Goal: Task Accomplishment & Management: Use online tool/utility

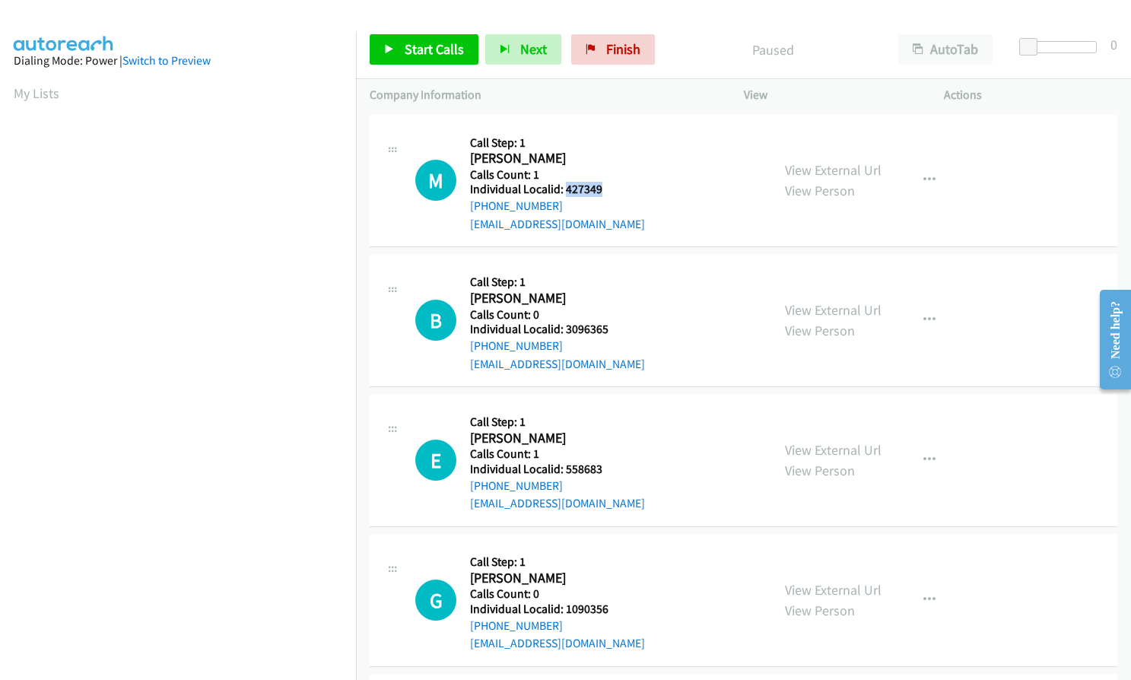
drag, startPoint x: 563, startPoint y: 187, endPoint x: 602, endPoint y: 186, distance: 39.6
click at [602, 186] on h5 "Individual Localid: 427349" at bounding box center [557, 189] width 175 height 15
copy h5 "427349"
drag, startPoint x: 563, startPoint y: 331, endPoint x: 608, endPoint y: 329, distance: 44.9
click at [608, 329] on h5 "Individual Localid: 3096365" at bounding box center [557, 329] width 175 height 15
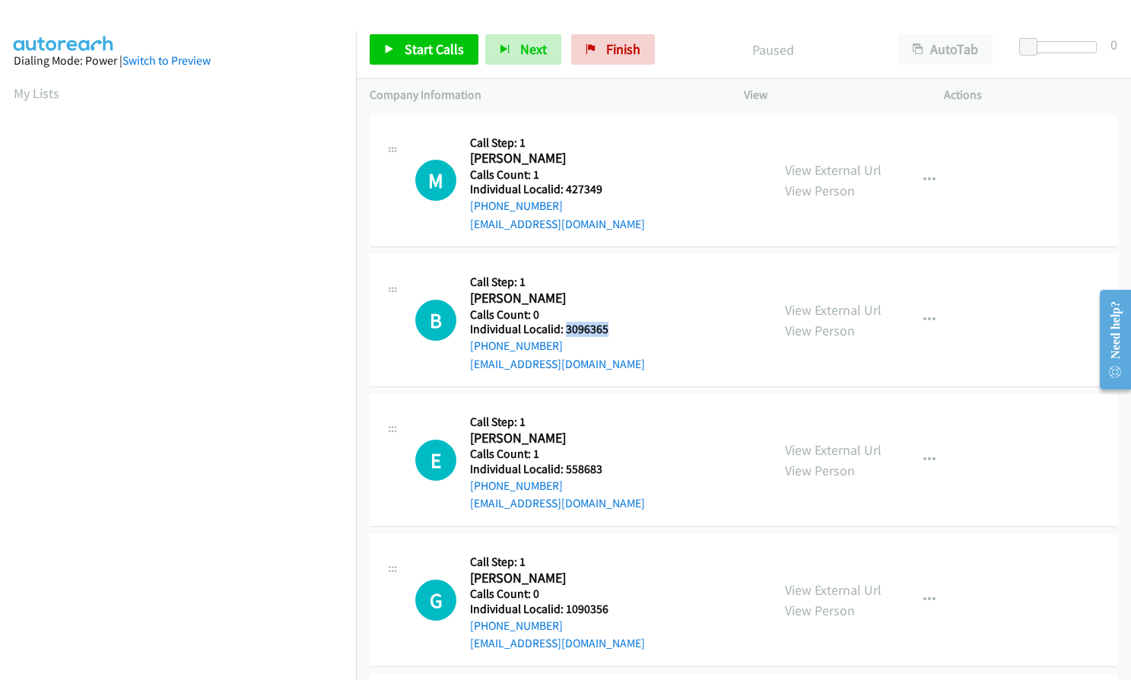
copy h5 "3096365"
drag, startPoint x: 563, startPoint y: 469, endPoint x: 608, endPoint y: 467, distance: 45.7
click at [608, 467] on h5 "Individual Localid: 558683" at bounding box center [557, 469] width 175 height 15
copy h5 "558683"
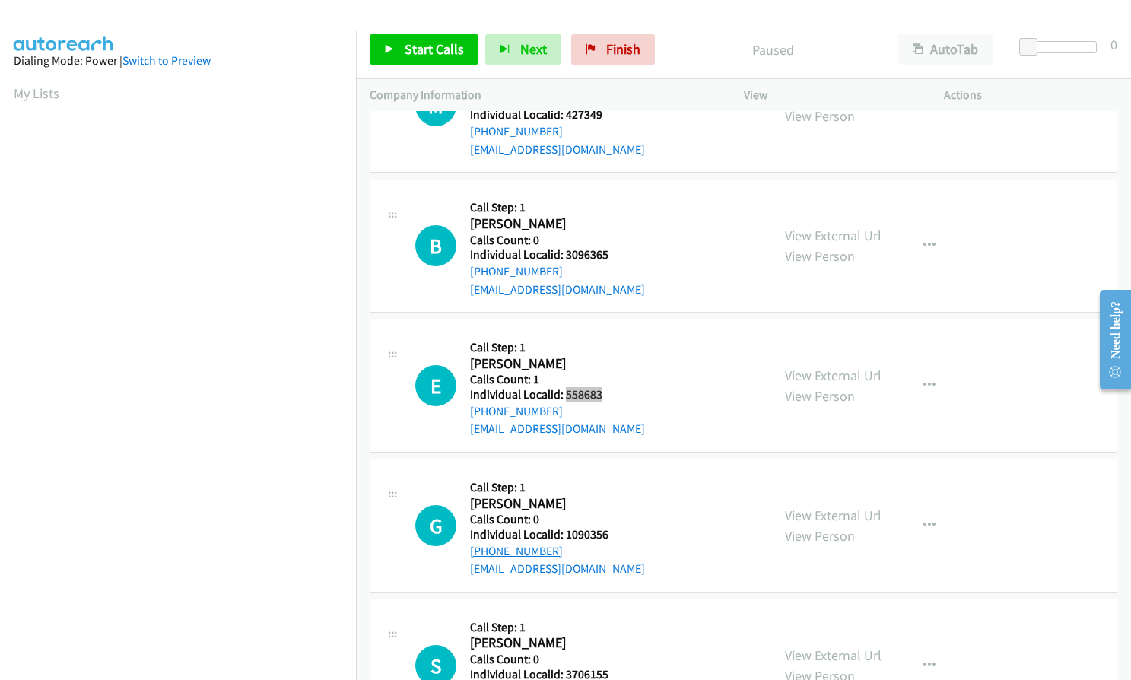
scroll to position [76, 0]
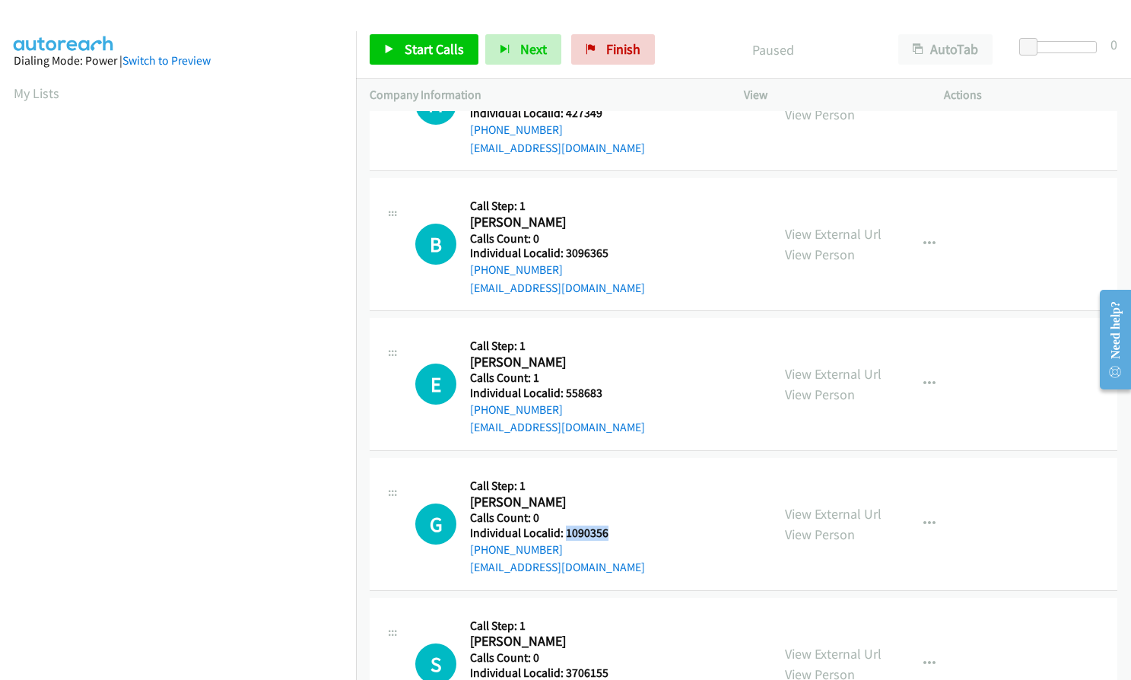
drag, startPoint x: 563, startPoint y: 533, endPoint x: 611, endPoint y: 535, distance: 47.9
click at [611, 535] on h5 "Individual Localid: 1090356" at bounding box center [557, 532] width 175 height 15
copy h5 "1090356"
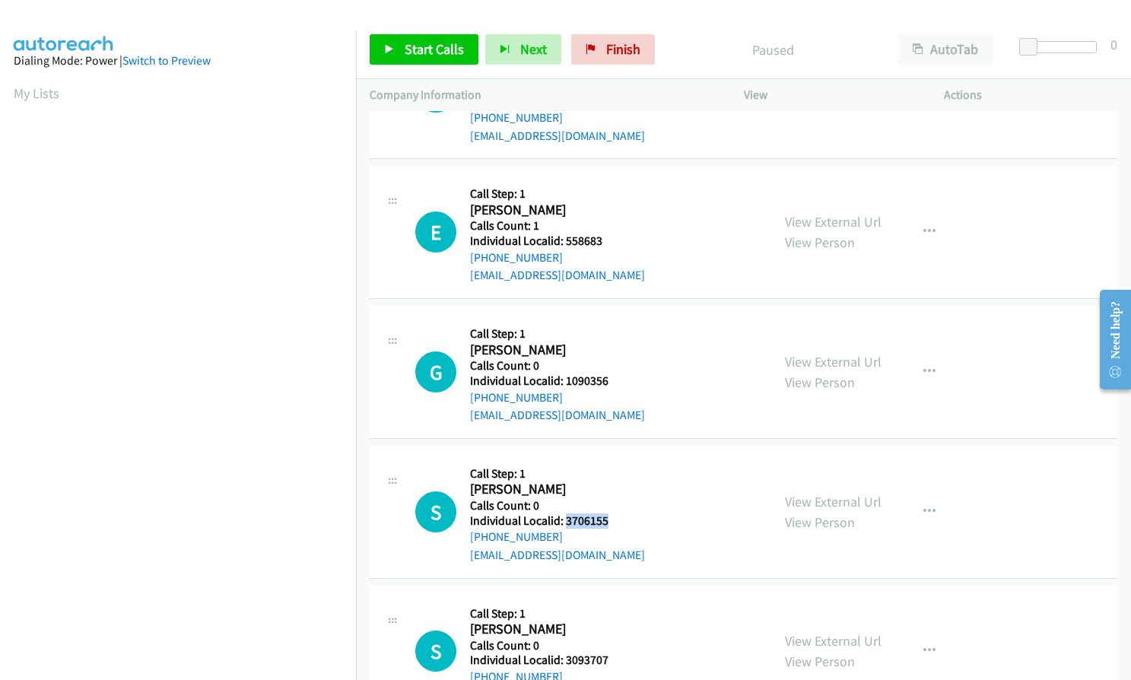
drag, startPoint x: 564, startPoint y: 521, endPoint x: 608, endPoint y: 521, distance: 43.3
click at [608, 521] on h5 "Individual Localid: 3706155" at bounding box center [557, 520] width 175 height 15
copy h5 "3706155"
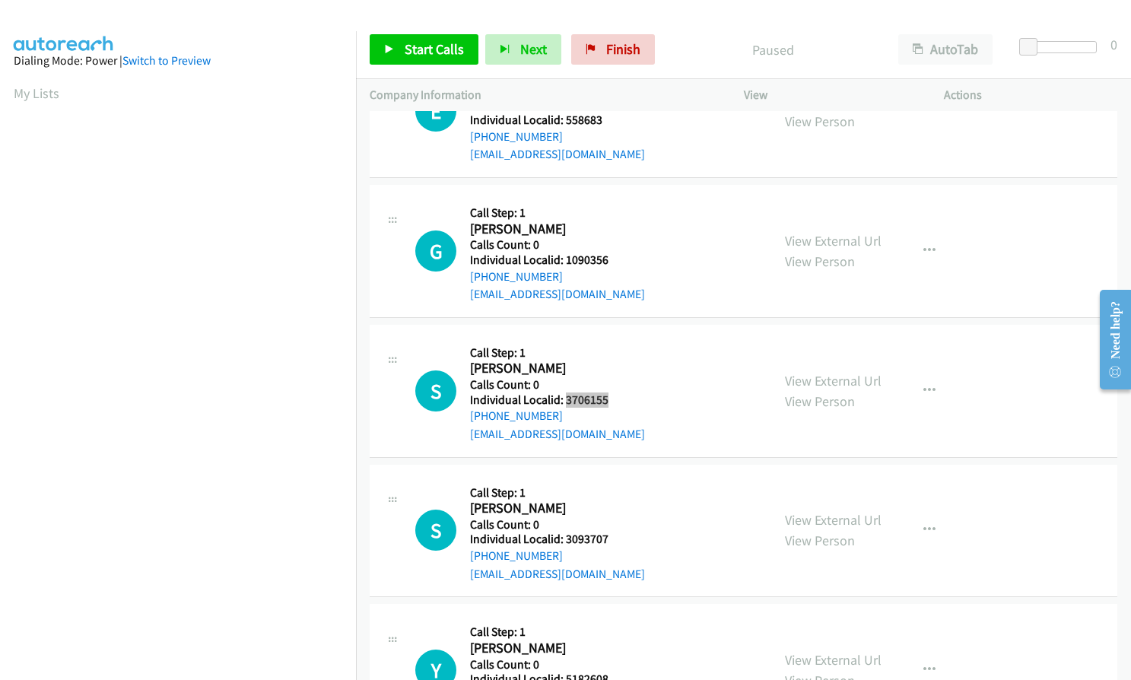
scroll to position [399, 0]
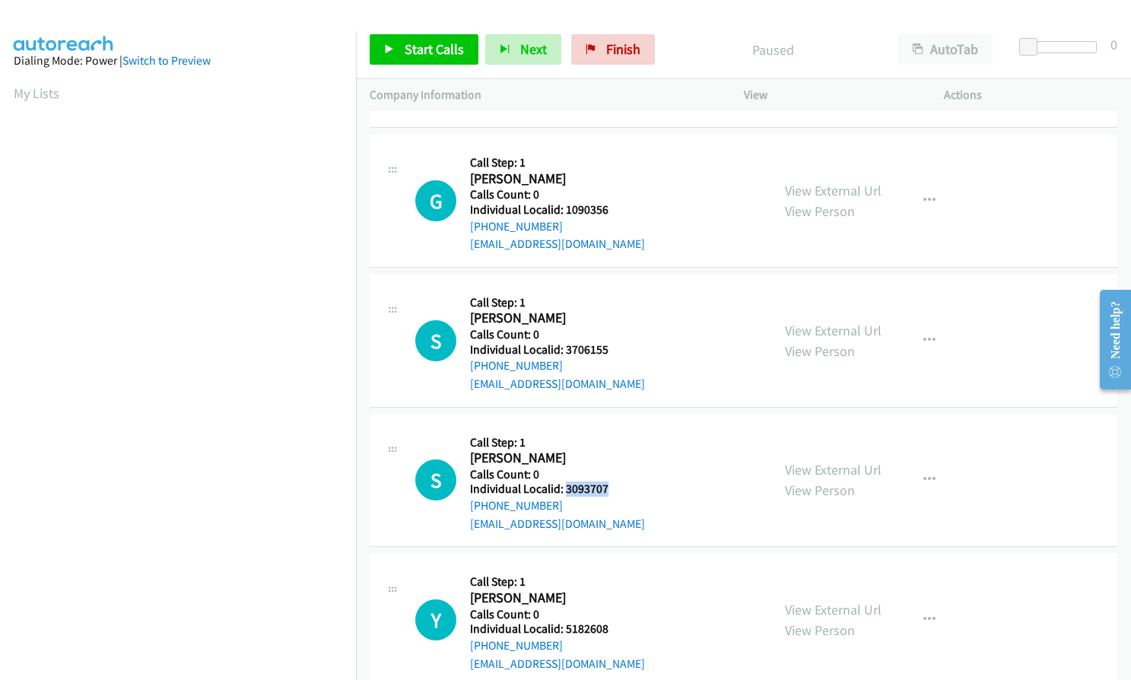
drag, startPoint x: 563, startPoint y: 489, endPoint x: 613, endPoint y: 490, distance: 49.4
click at [613, 490] on h5 "Individual Localid: 3093707" at bounding box center [557, 488] width 175 height 15
copy h5 "3093707"
drag, startPoint x: 564, startPoint y: 630, endPoint x: 612, endPoint y: 630, distance: 47.9
click at [612, 630] on h5 "Individual Localid: 5182608" at bounding box center [557, 628] width 175 height 15
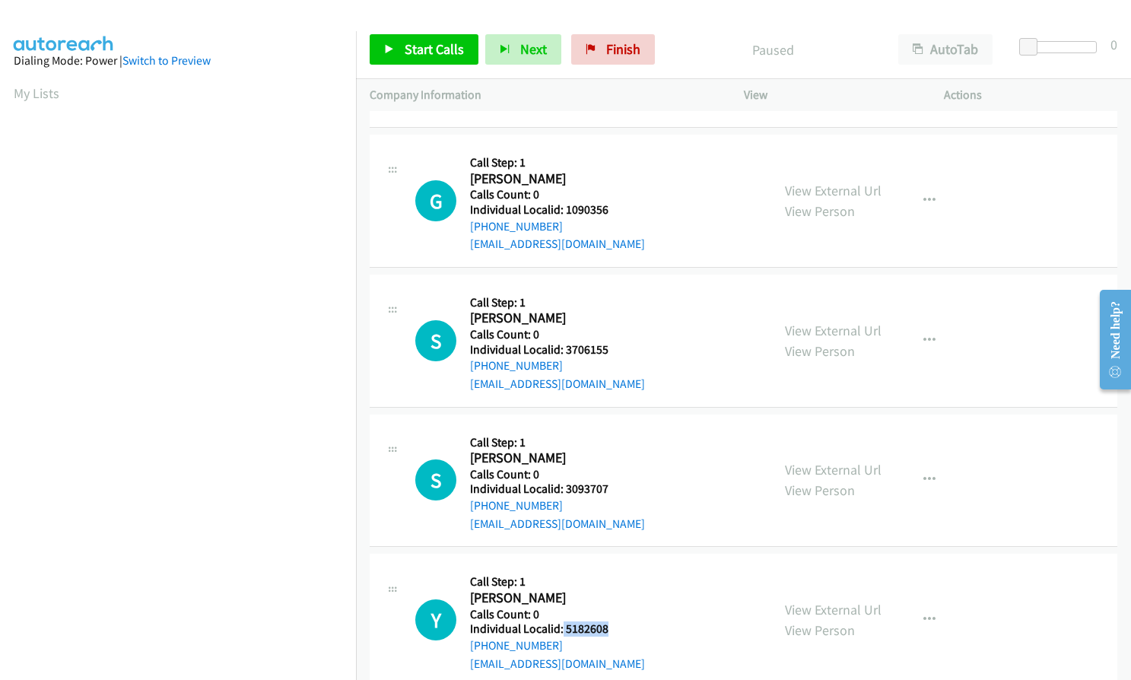
copy h5 "5182608"
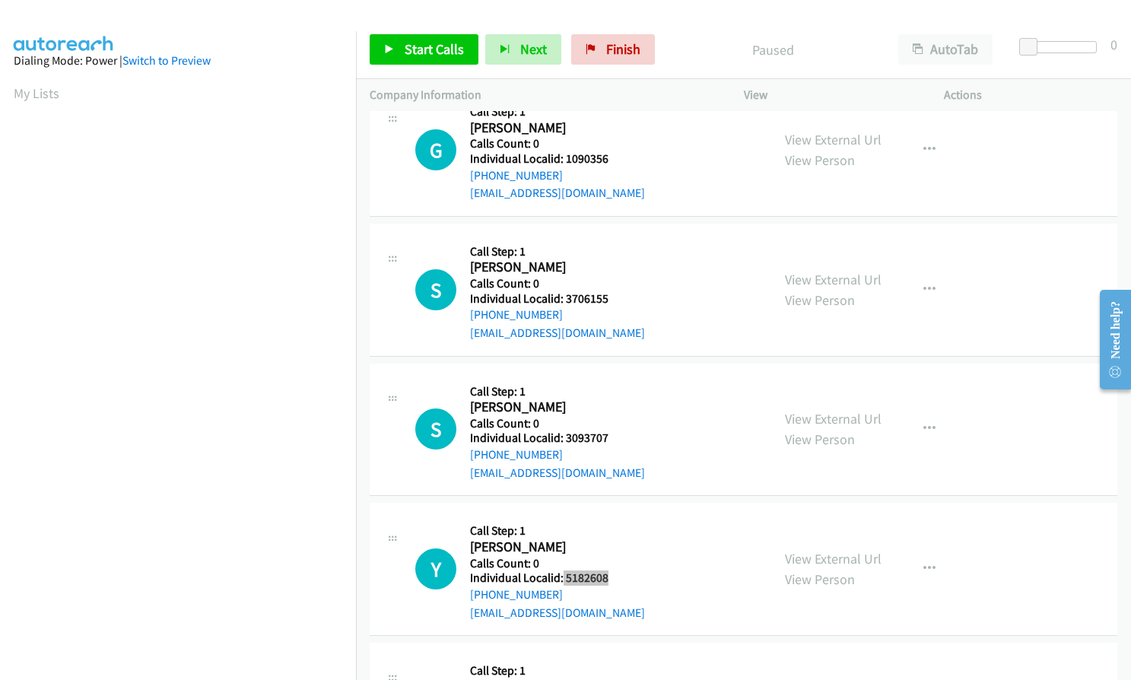
scroll to position [608, 0]
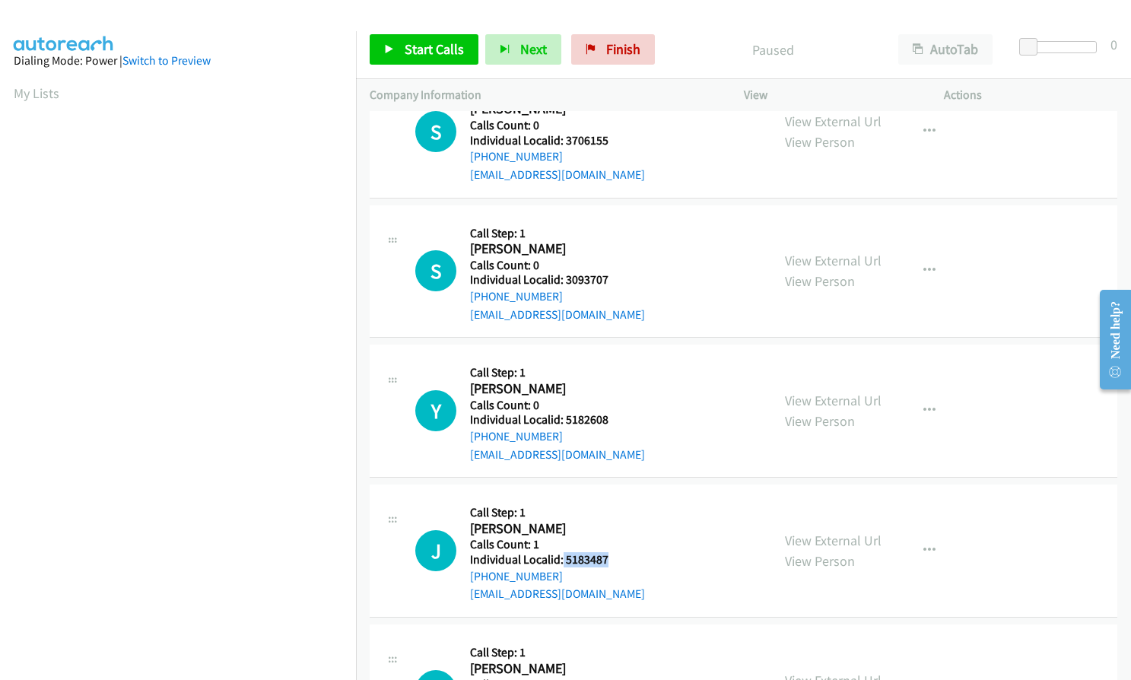
drag, startPoint x: 562, startPoint y: 556, endPoint x: 608, endPoint y: 557, distance: 46.4
click at [608, 557] on h5 "Individual Localid: 5183487" at bounding box center [557, 559] width 175 height 15
copy h5 "5183487"
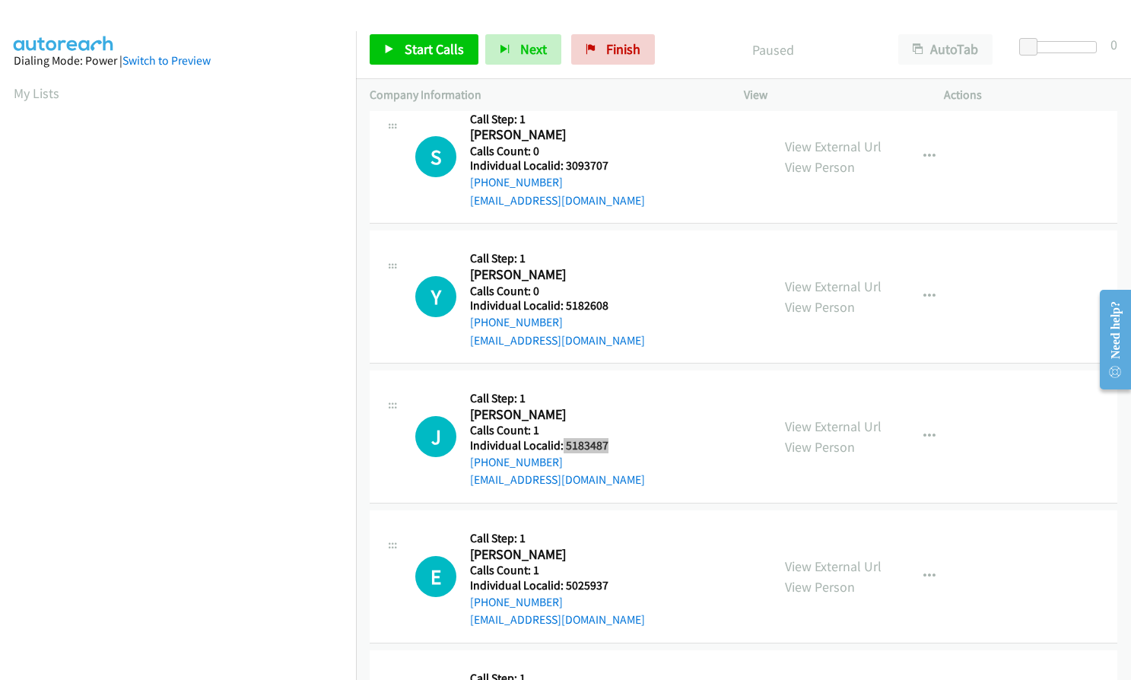
scroll to position [741, 0]
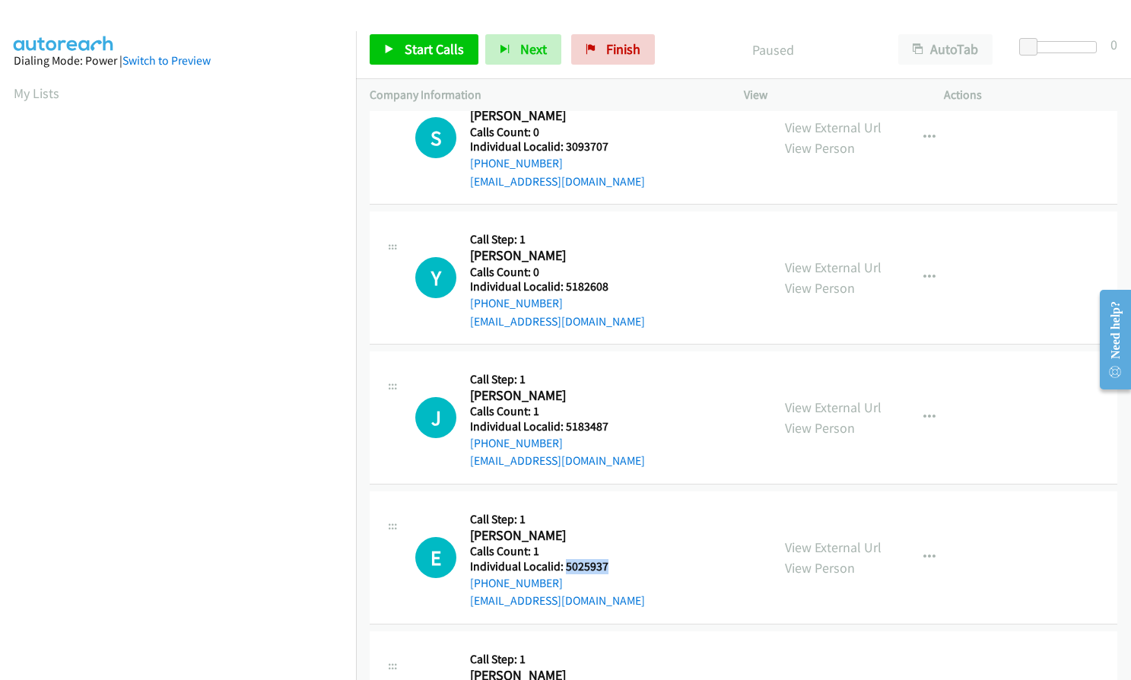
drag, startPoint x: 564, startPoint y: 566, endPoint x: 623, endPoint y: 565, distance: 58.6
click at [623, 565] on h5 "Individual Localid: 5025937" at bounding box center [557, 566] width 175 height 15
copy h5 "5025937"
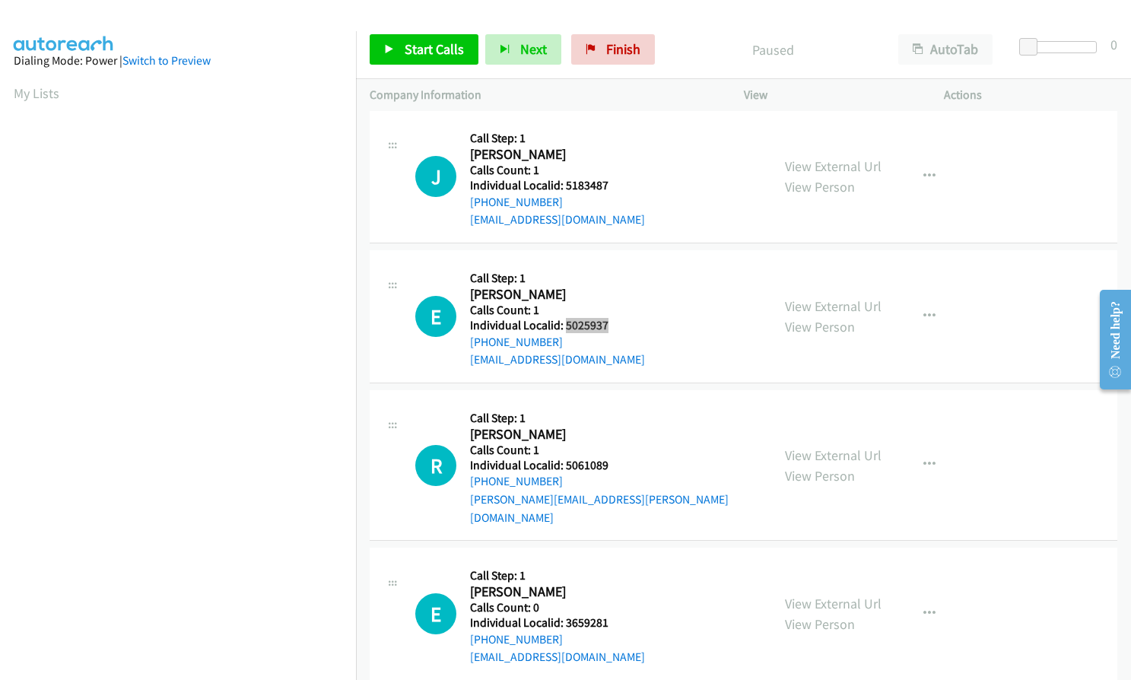
scroll to position [1008, 0]
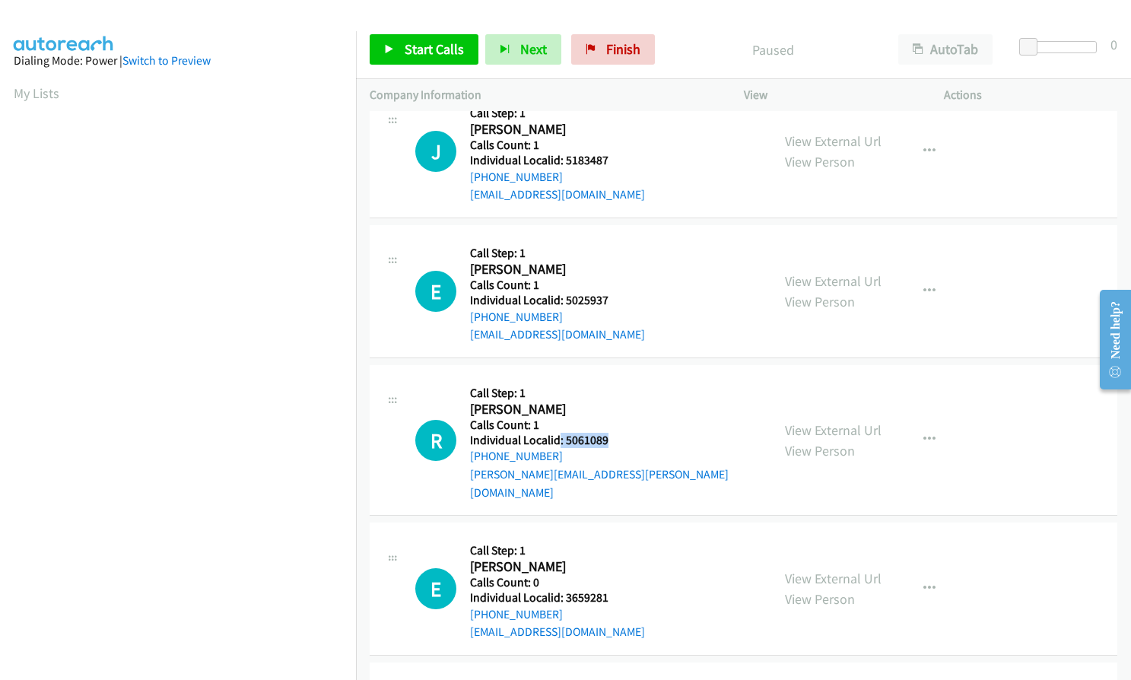
drag, startPoint x: 560, startPoint y: 440, endPoint x: 605, endPoint y: 440, distance: 44.9
click at [605, 440] on h5 "Individual Localid: 5061089" at bounding box center [613, 440] width 287 height 15
copy h5 ": 5061089"
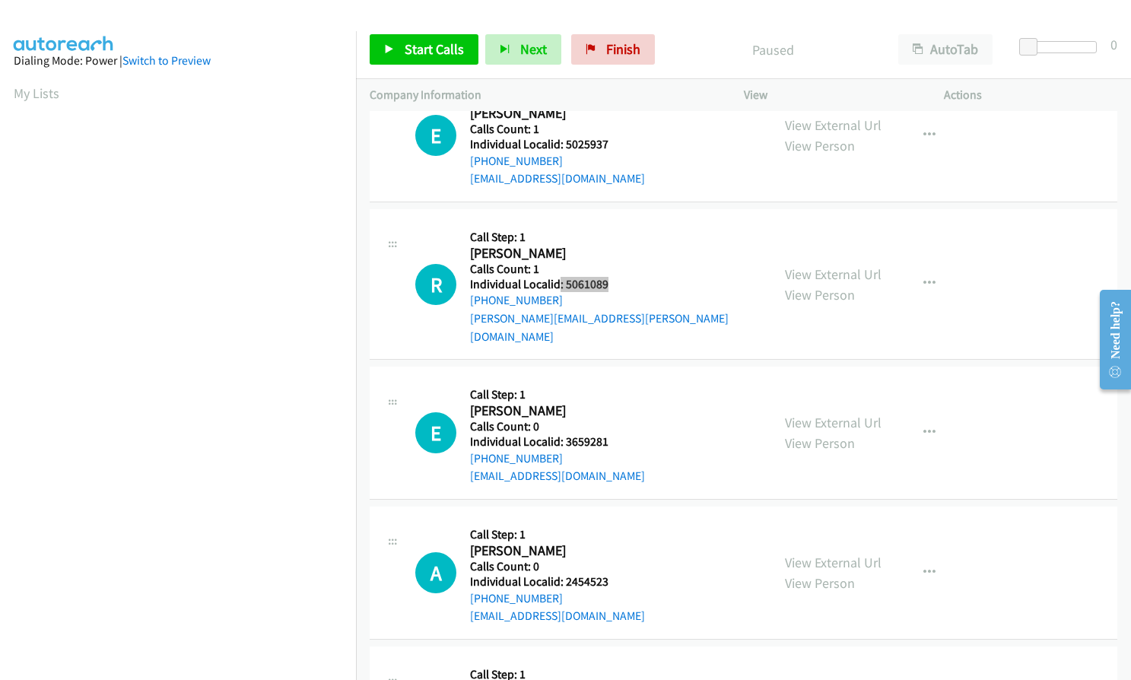
scroll to position [1198, 0]
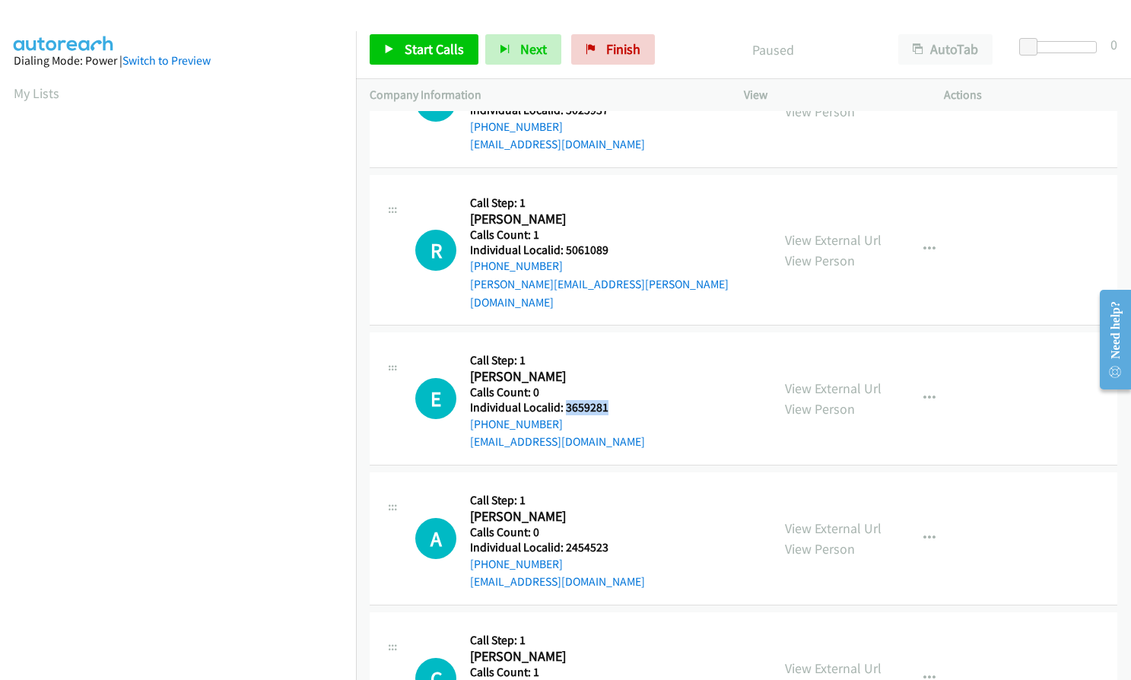
drag, startPoint x: 563, startPoint y: 391, endPoint x: 609, endPoint y: 391, distance: 45.6
click at [609, 400] on h5 "Individual Localid: 3659281" at bounding box center [557, 407] width 175 height 15
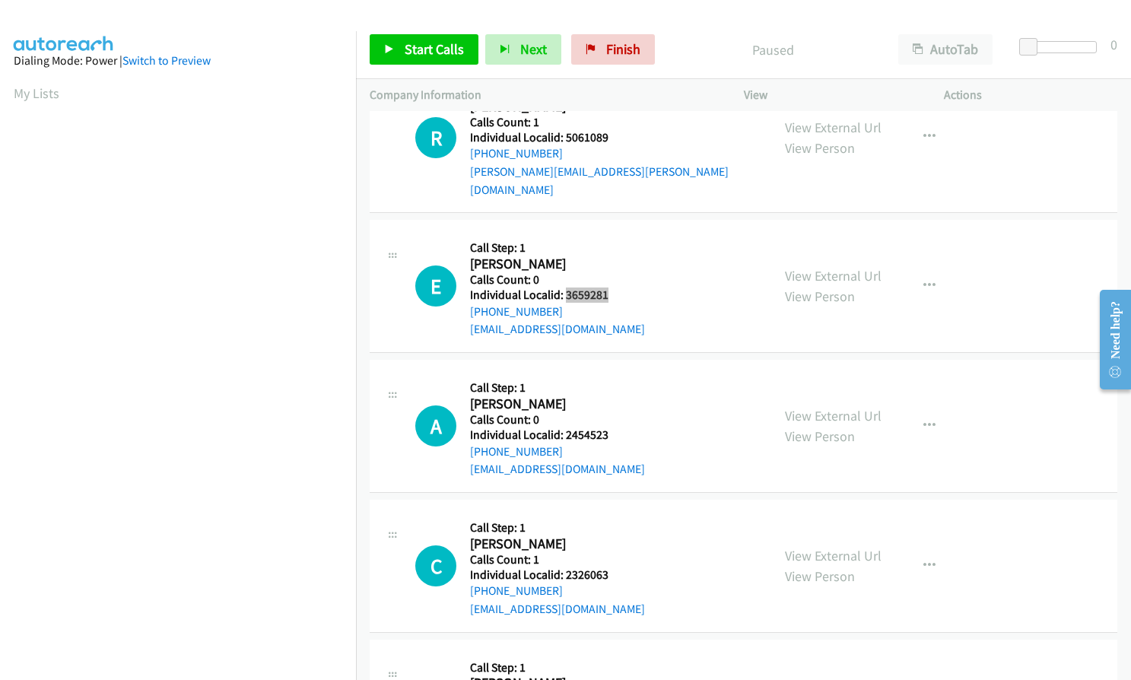
scroll to position [1331, 0]
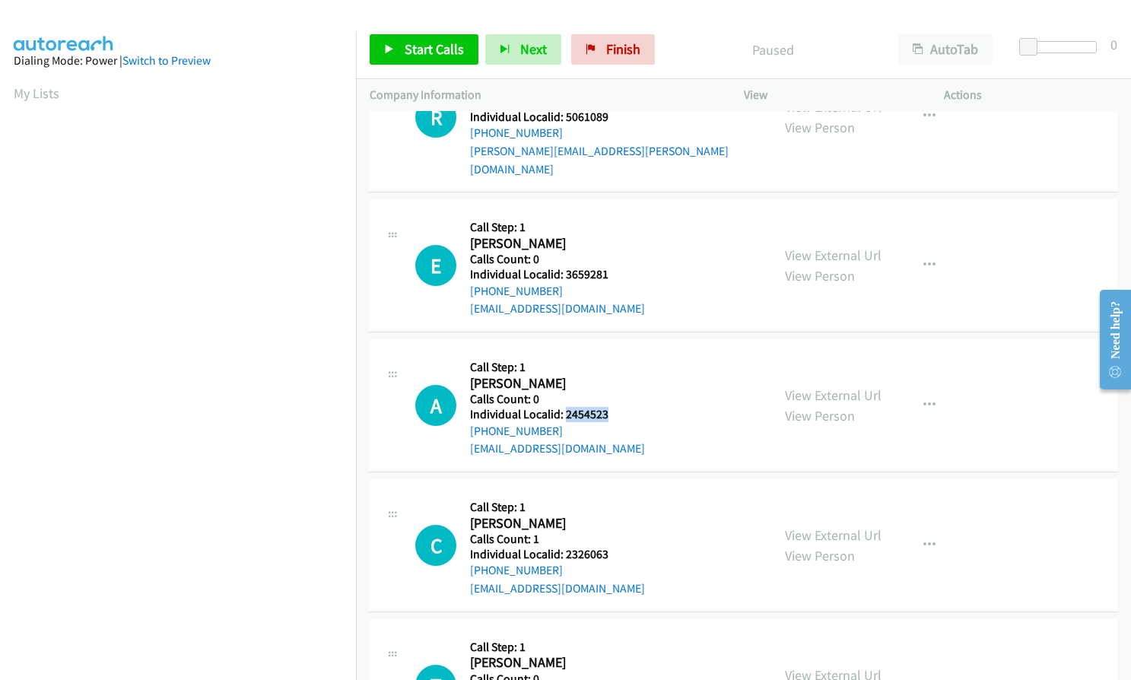
drag, startPoint x: 563, startPoint y: 395, endPoint x: 608, endPoint y: 395, distance: 44.9
click at [608, 407] on h5 "Individual Localid: 2454523" at bounding box center [557, 414] width 175 height 15
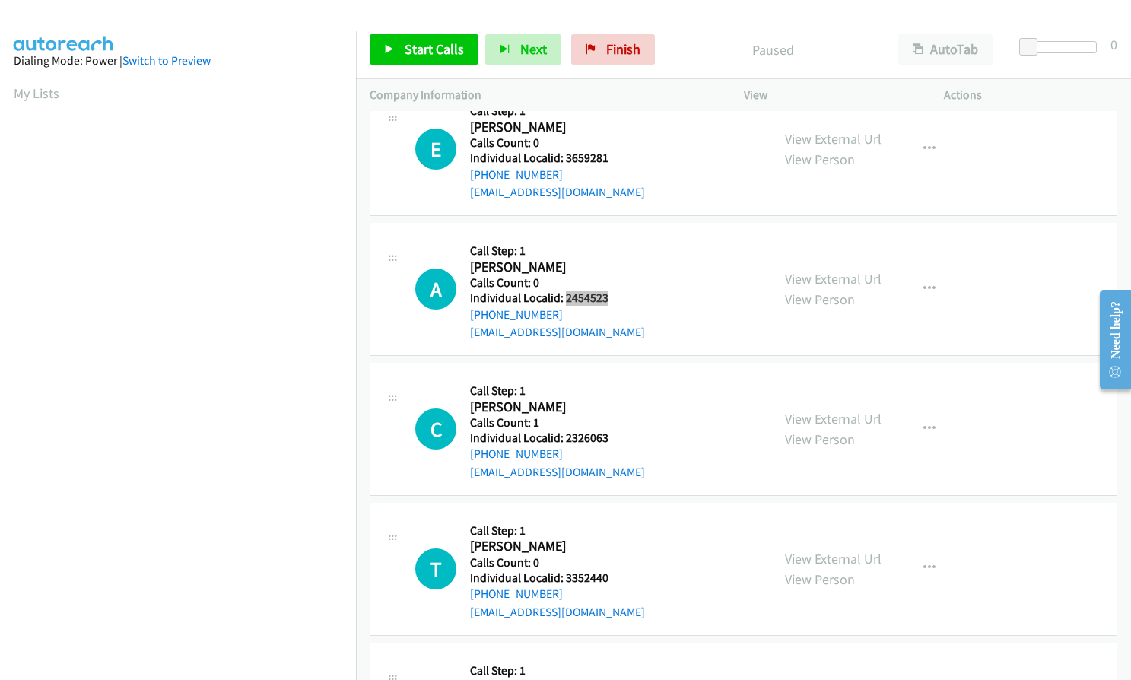
scroll to position [1464, 0]
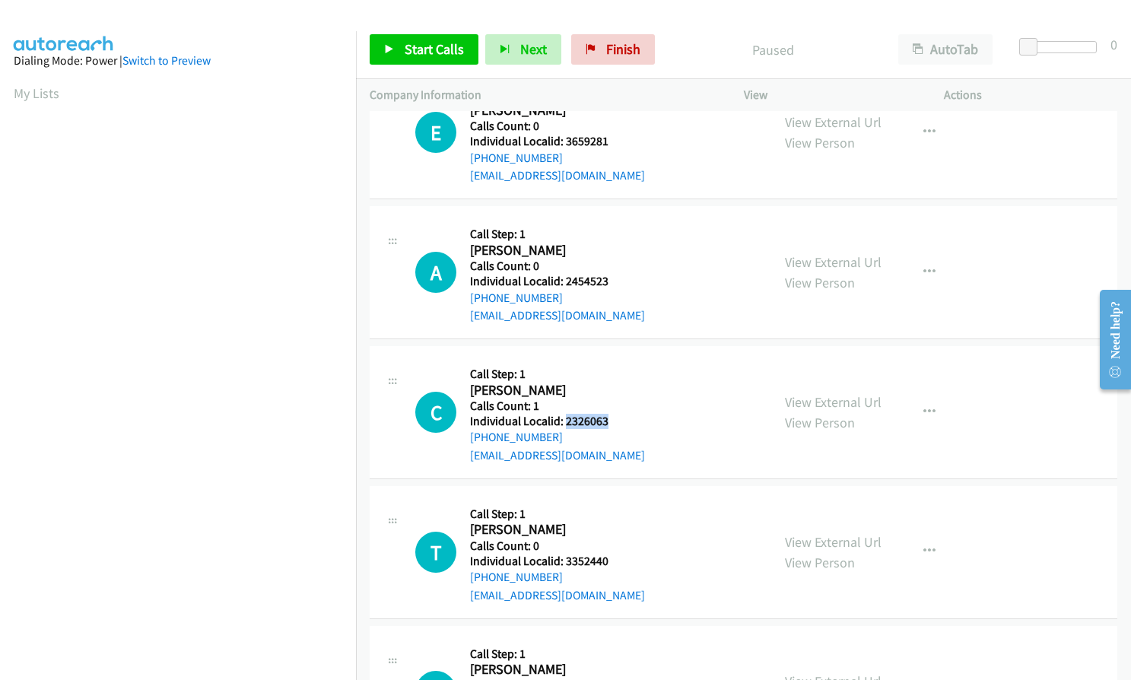
drag, startPoint x: 563, startPoint y: 402, endPoint x: 611, endPoint y: 401, distance: 47.2
click at [611, 414] on h5 "Individual Localid: 2326063" at bounding box center [557, 421] width 175 height 15
drag, startPoint x: 563, startPoint y: 541, endPoint x: 614, endPoint y: 541, distance: 50.2
click at [614, 554] on h5 "Individual Localid: 3352440" at bounding box center [557, 561] width 175 height 15
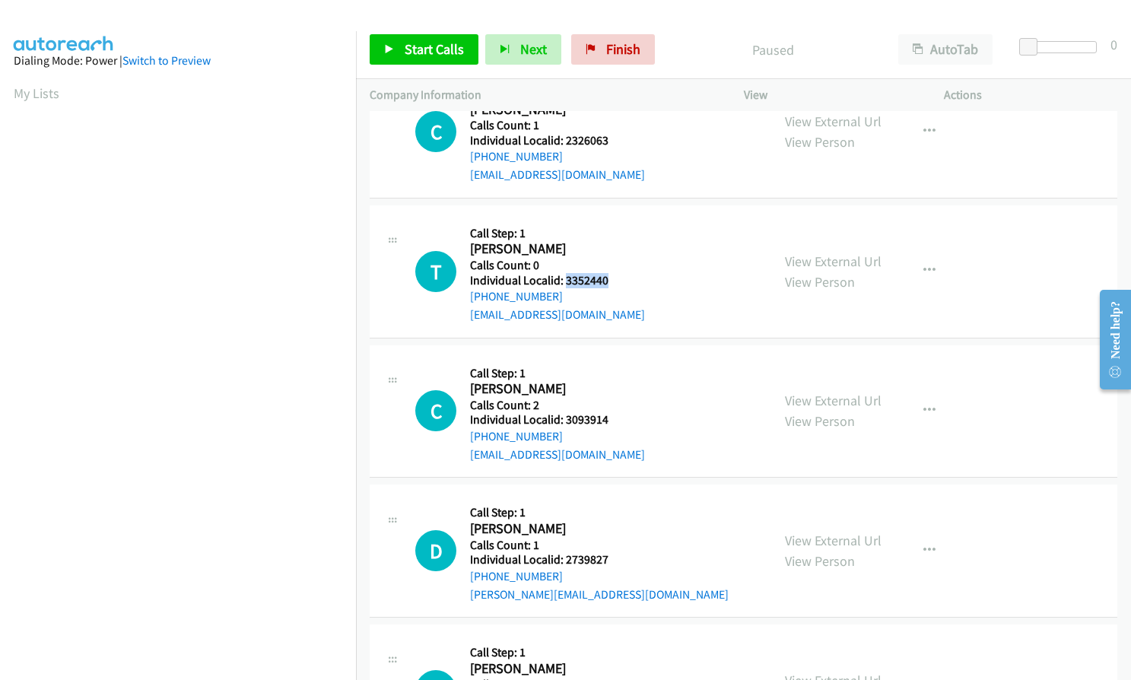
scroll to position [1749, 0]
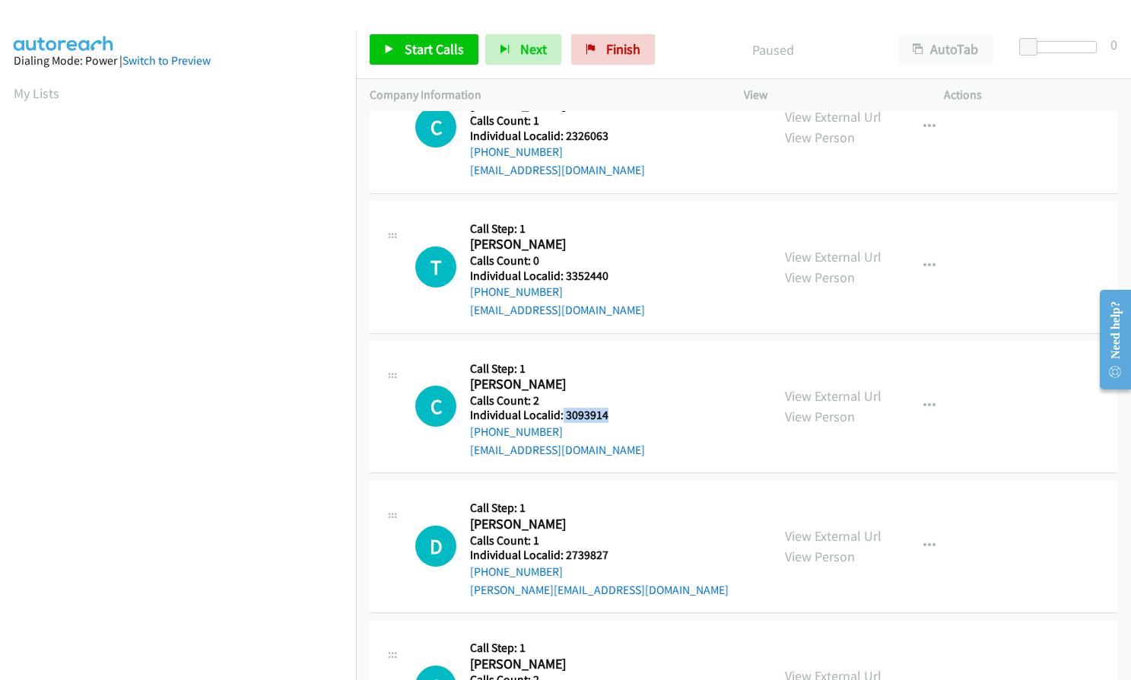
drag, startPoint x: 579, startPoint y: 414, endPoint x: 621, endPoint y: 398, distance: 44.8
click at [621, 408] on h5 "Individual Localid: 3093914" at bounding box center [557, 415] width 175 height 15
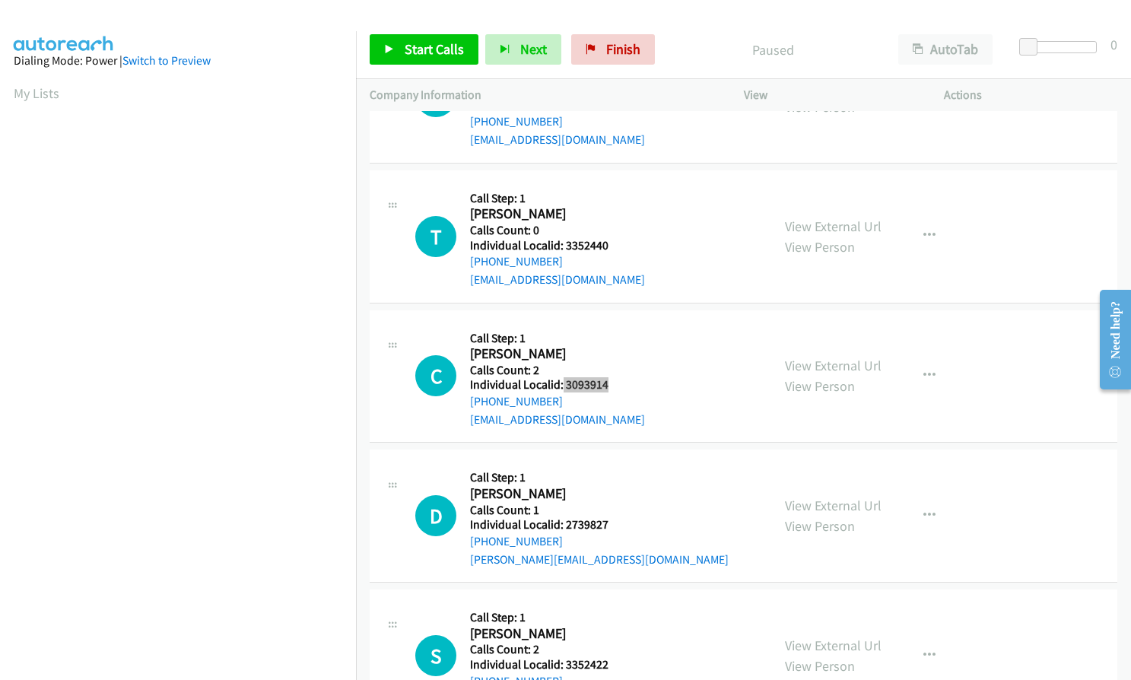
scroll to position [1863, 0]
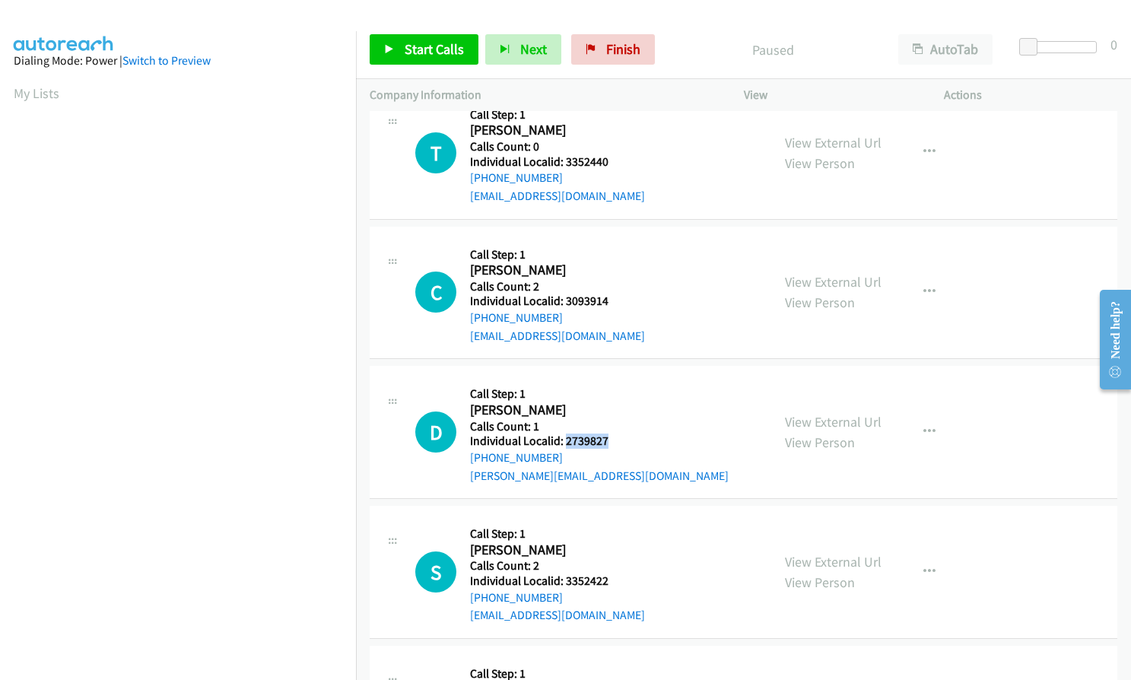
drag, startPoint x: 577, startPoint y: 420, endPoint x: 615, endPoint y: 421, distance: 38.1
click at [620, 433] on h5 "Individual Localid: 2739827" at bounding box center [599, 440] width 259 height 15
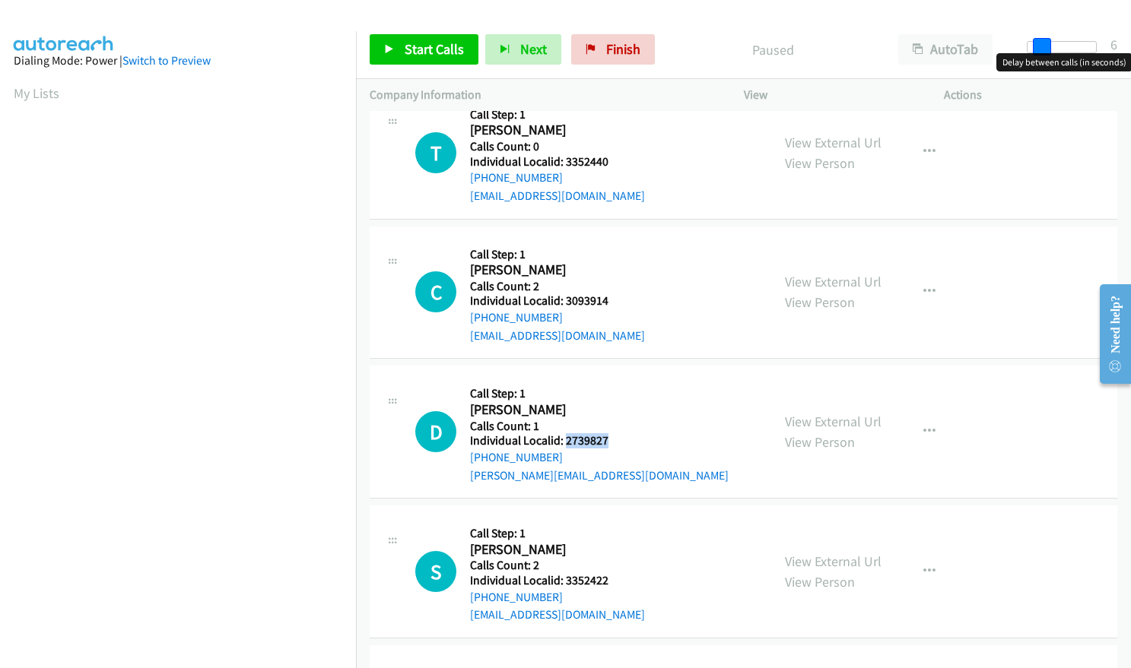
drag, startPoint x: 1032, startPoint y: 42, endPoint x: 1045, endPoint y: 42, distance: 12.9
click at [1045, 42] on span at bounding box center [1042, 47] width 18 height 18
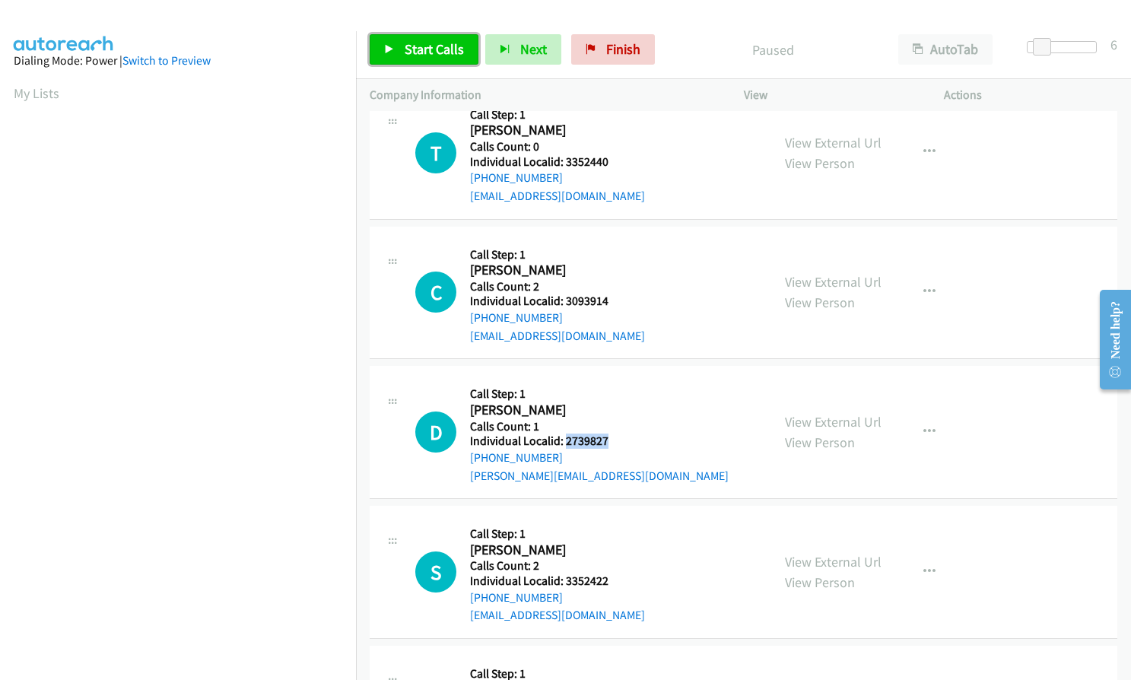
click at [400, 47] on link "Start Calls" at bounding box center [424, 49] width 109 height 30
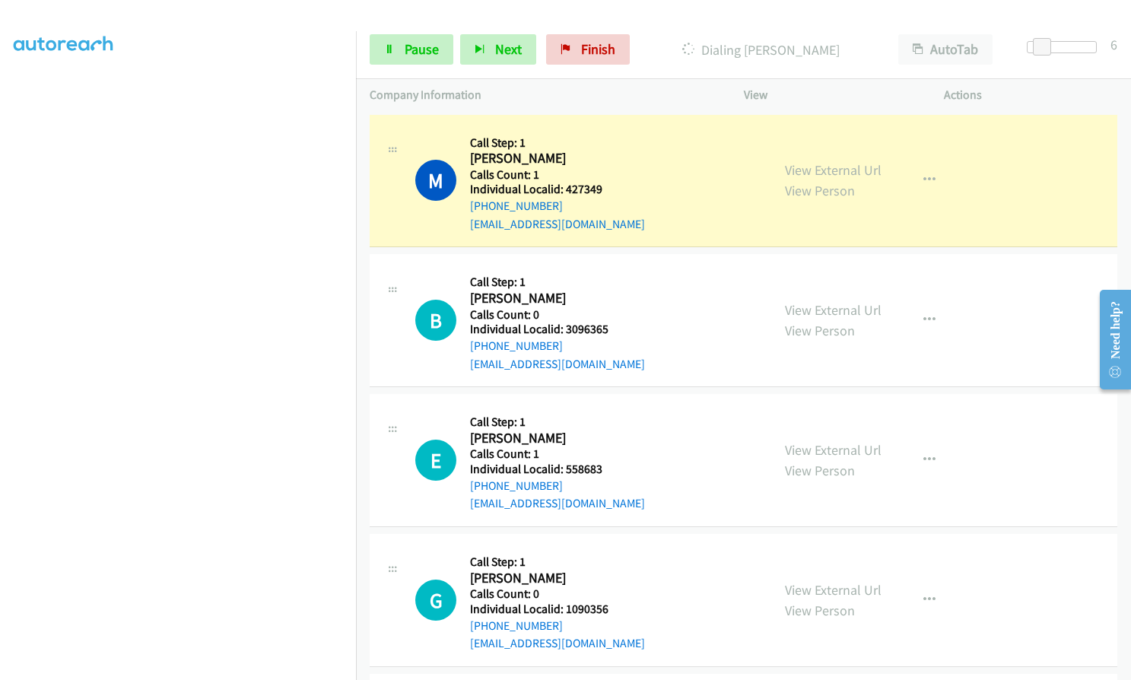
scroll to position [173, 0]
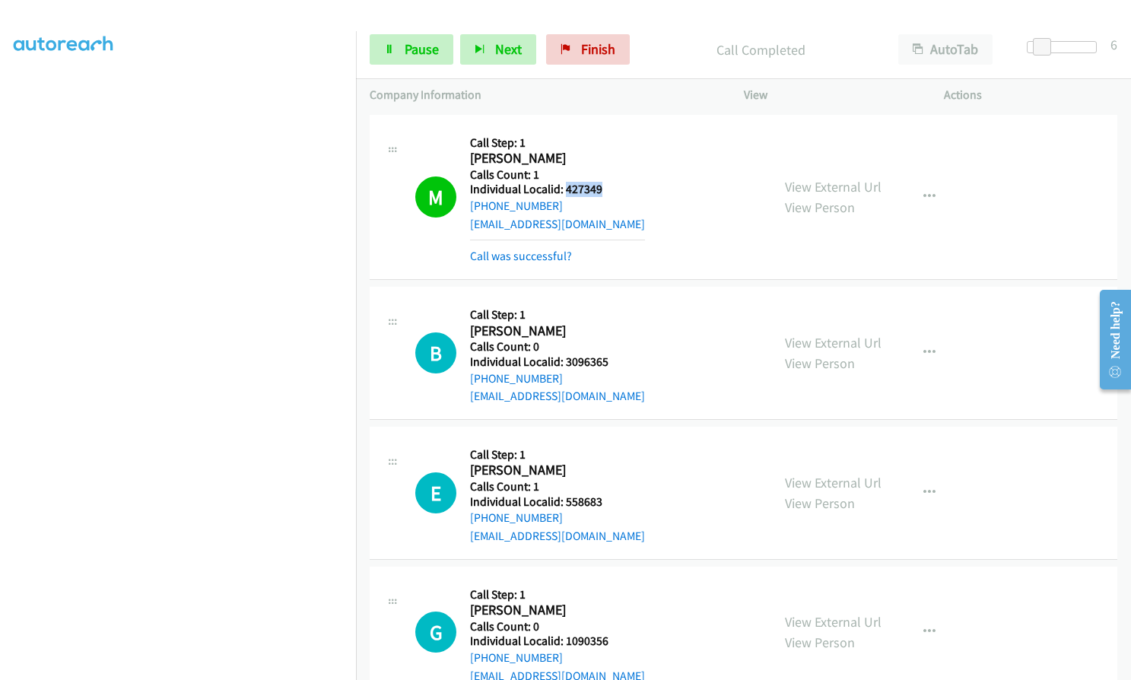
drag, startPoint x: 567, startPoint y: 190, endPoint x: 608, endPoint y: 189, distance: 41.8
click at [608, 189] on h5 "Individual Localid: 427349" at bounding box center [557, 189] width 175 height 15
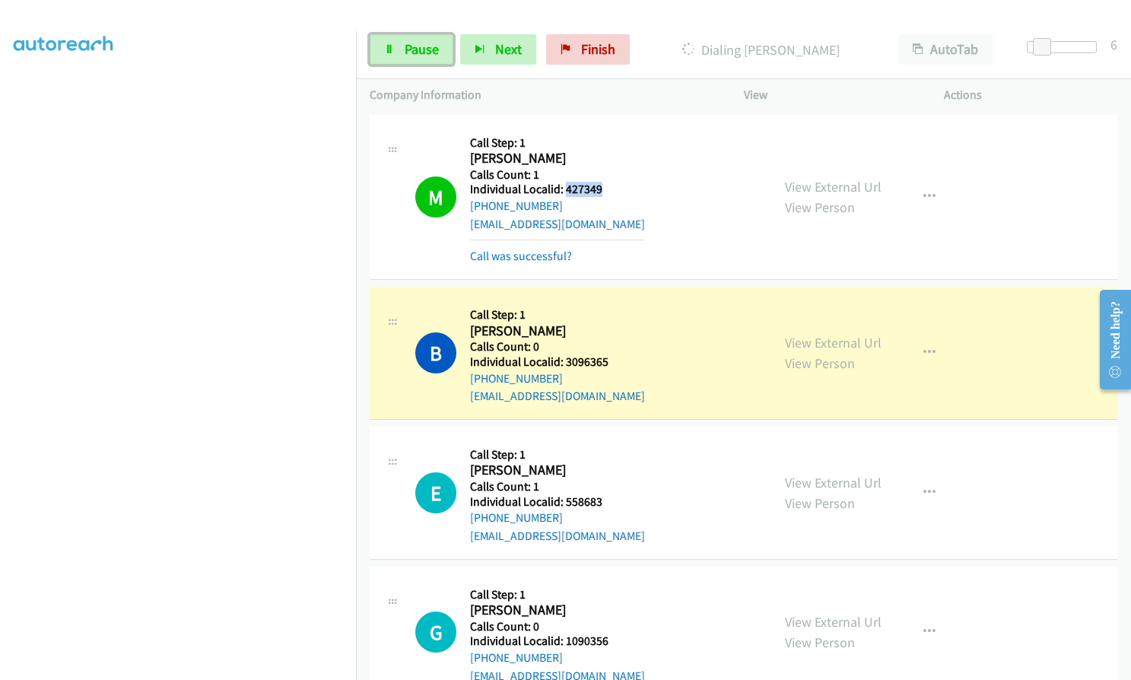
drag, startPoint x: 427, startPoint y: 46, endPoint x: 382, endPoint y: 8, distance: 58.2
click at [427, 46] on span "Pause" at bounding box center [422, 48] width 34 height 17
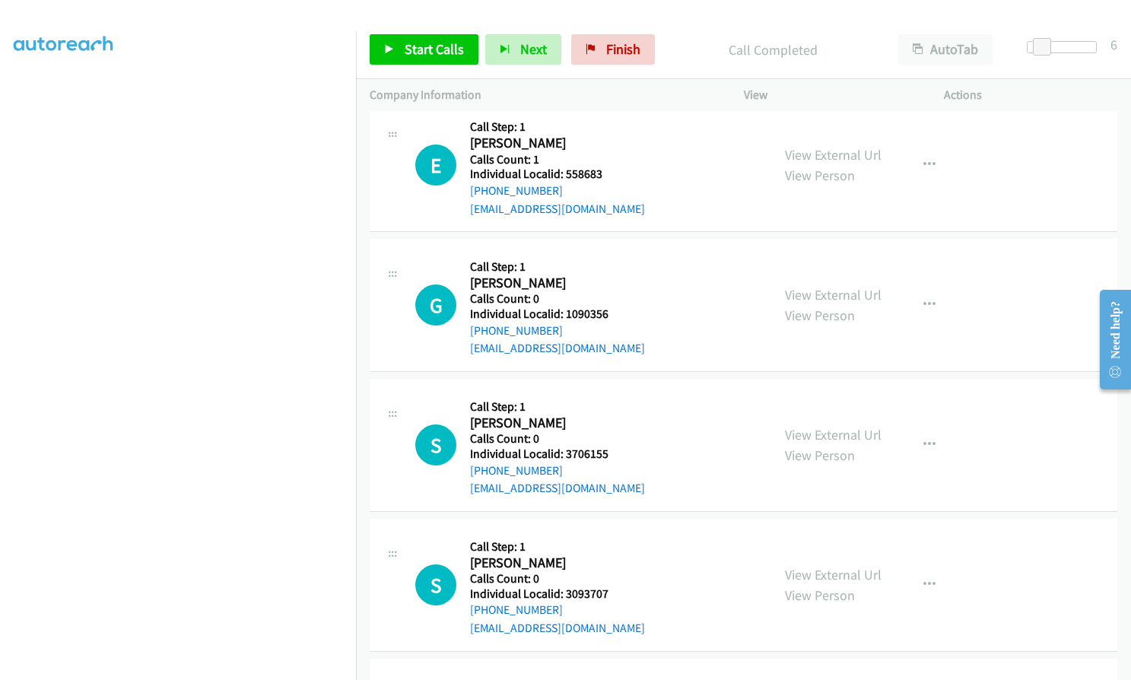
scroll to position [361, 0]
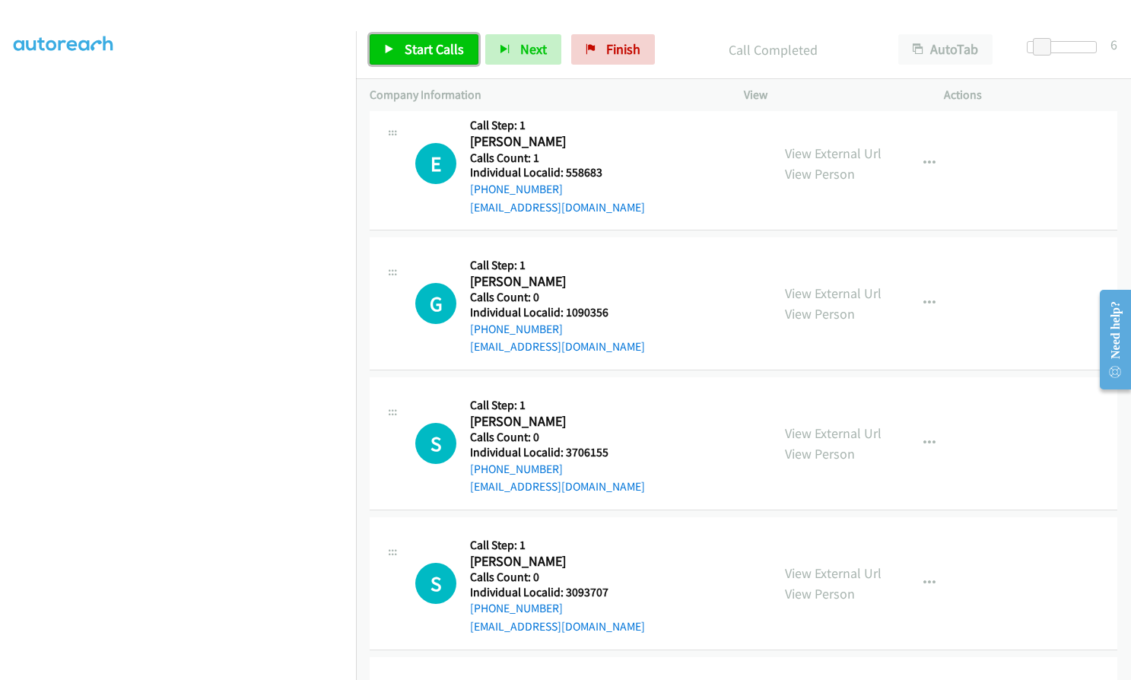
click at [420, 59] on link "Start Calls" at bounding box center [424, 49] width 109 height 30
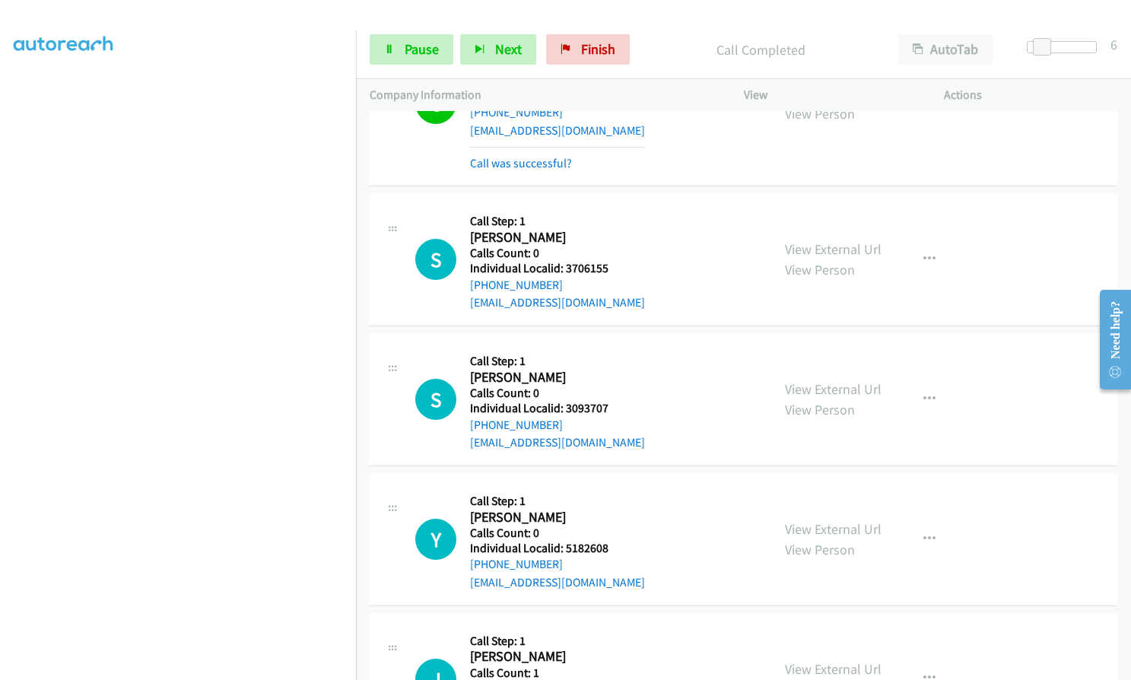
scroll to position [703, 0]
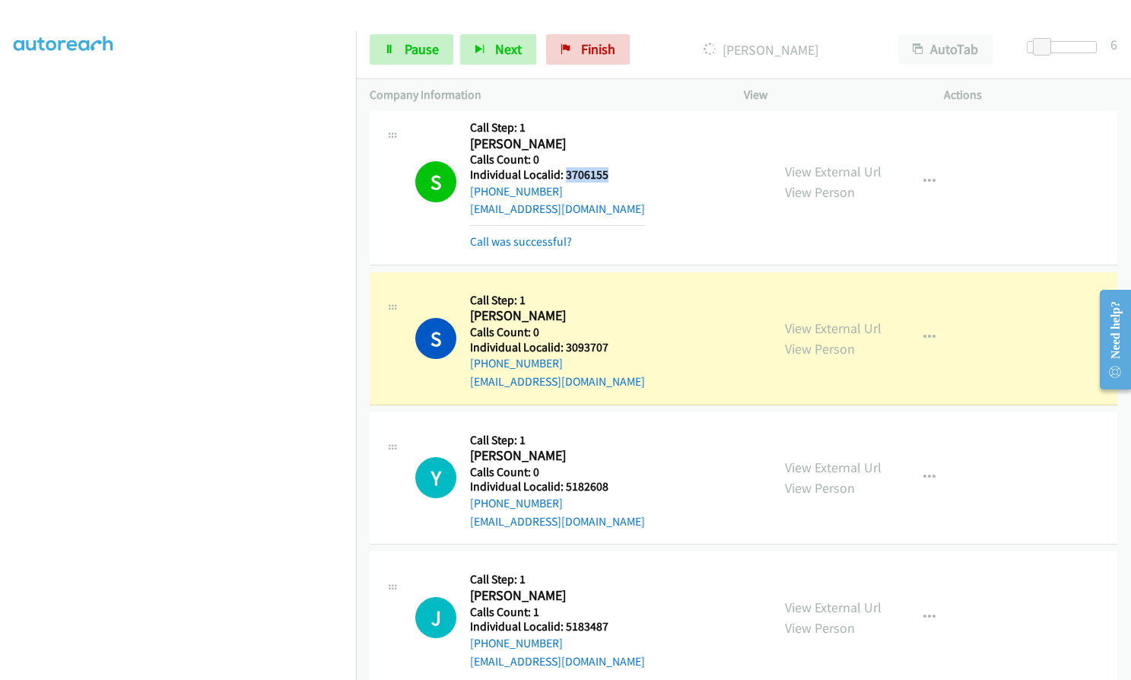
drag, startPoint x: 563, startPoint y: 177, endPoint x: 611, endPoint y: 176, distance: 47.9
click at [611, 176] on h5 "Individual Localid: 3706155" at bounding box center [557, 174] width 175 height 15
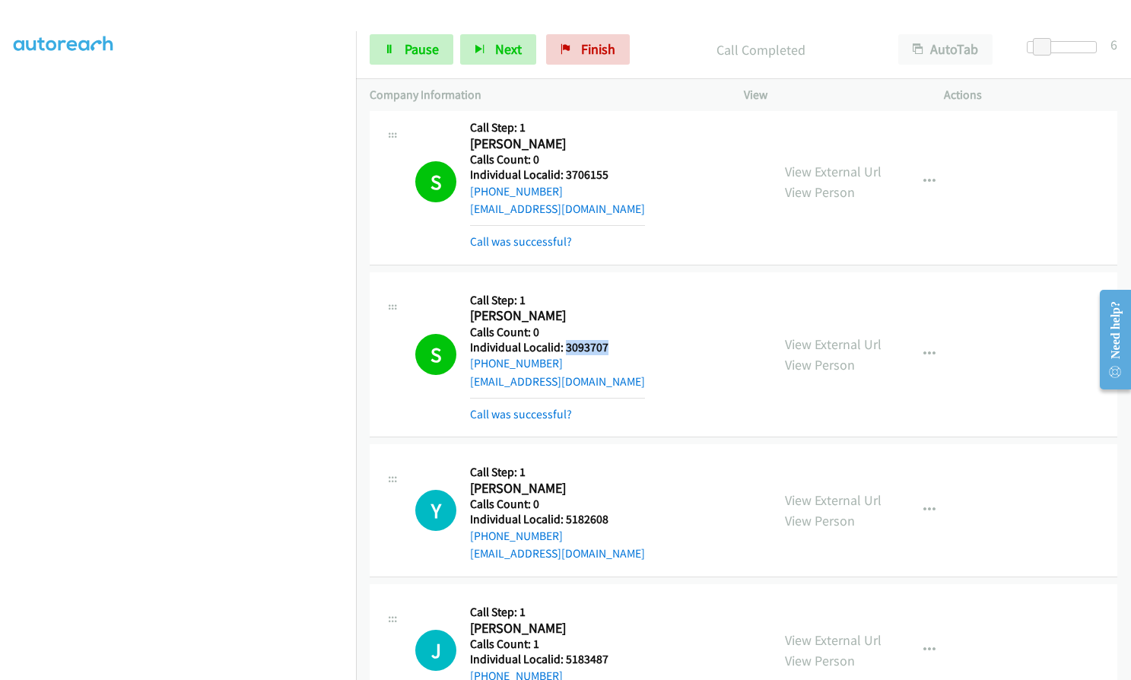
drag, startPoint x: 564, startPoint y: 347, endPoint x: 609, endPoint y: 345, distance: 44.9
click at [609, 345] on h5 "Individual Localid: 3093707" at bounding box center [557, 347] width 175 height 15
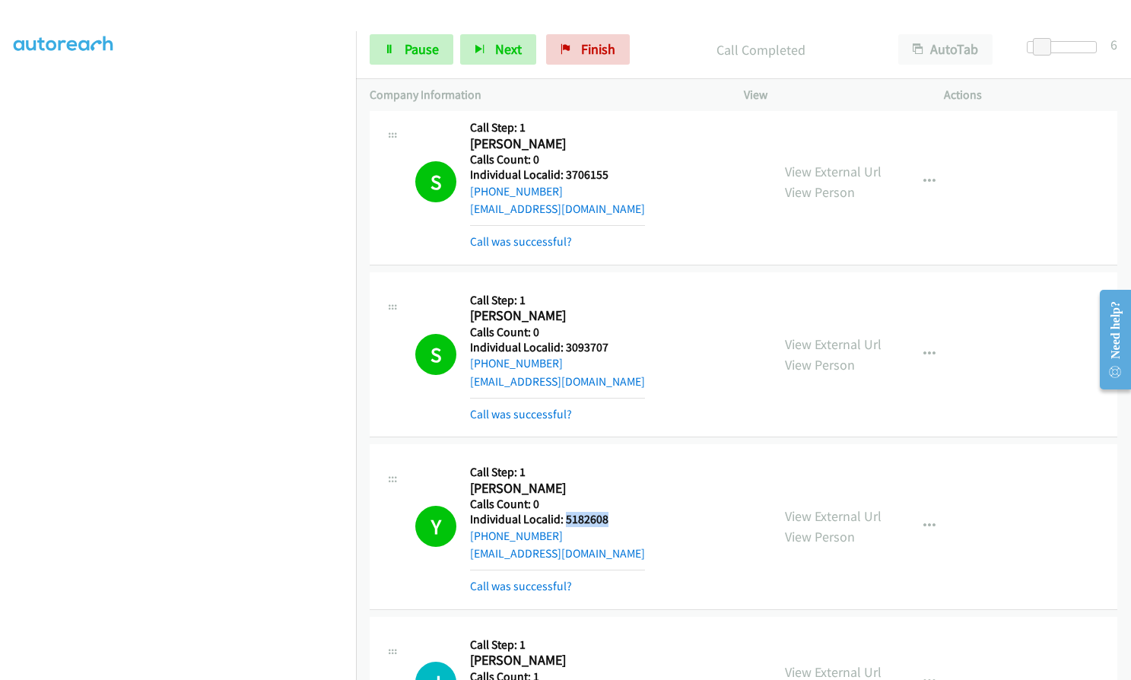
drag, startPoint x: 563, startPoint y: 521, endPoint x: 605, endPoint y: 519, distance: 41.9
click at [605, 519] on h5 "Individual Localid: 5182608" at bounding box center [557, 519] width 175 height 15
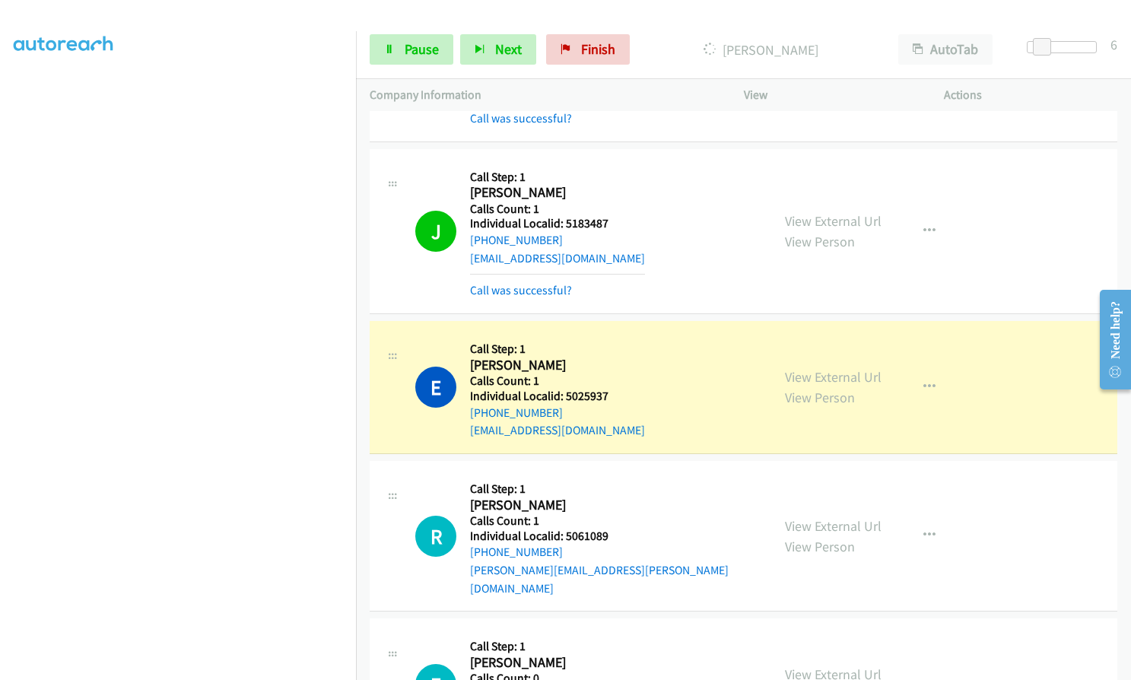
scroll to position [1179, 0]
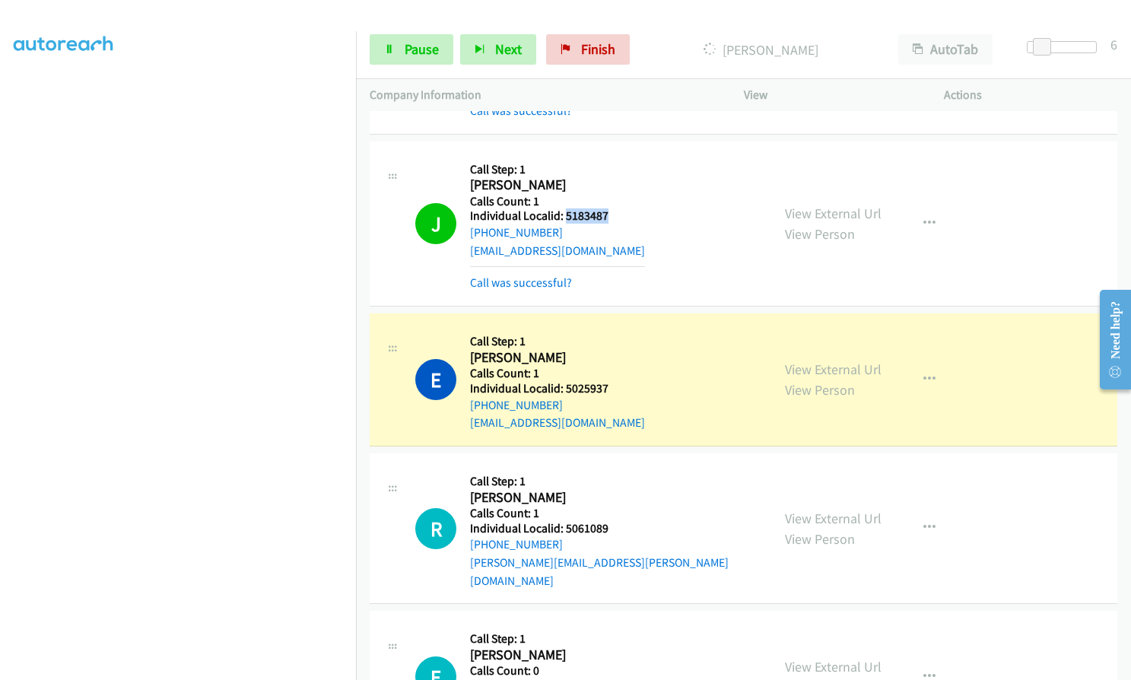
drag, startPoint x: 563, startPoint y: 218, endPoint x: 615, endPoint y: 217, distance: 51.7
click at [615, 217] on h5 "Individual Localid: 5183487" at bounding box center [557, 215] width 175 height 15
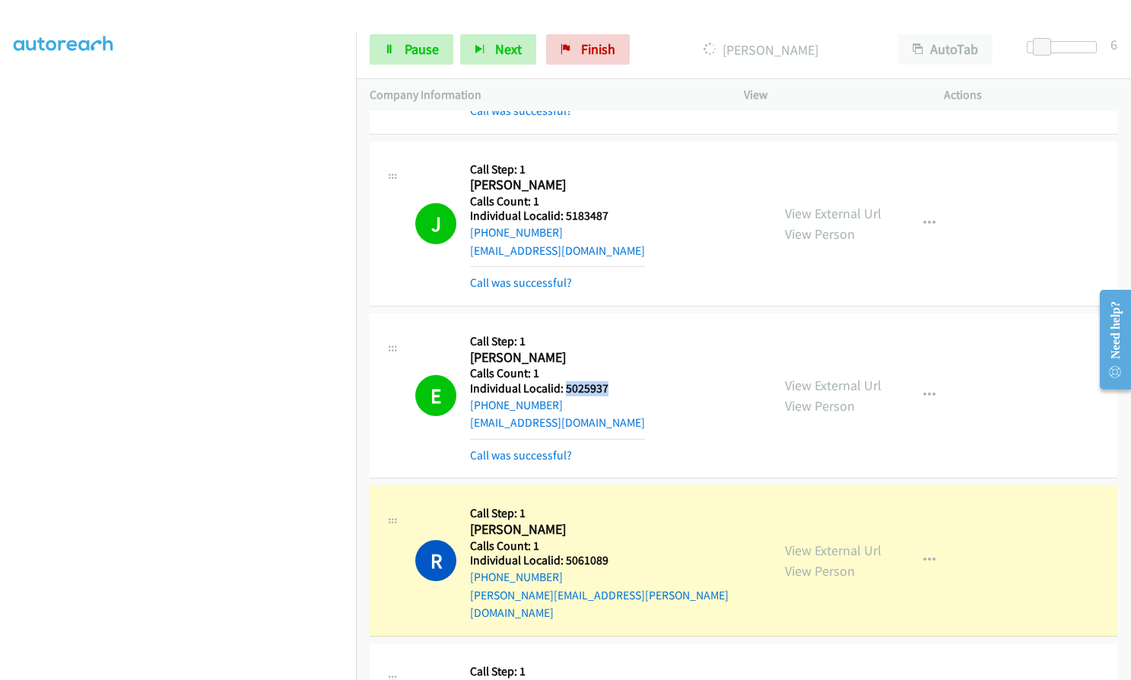
drag, startPoint x: 563, startPoint y: 385, endPoint x: 611, endPoint y: 386, distance: 47.9
click at [611, 386] on h5 "Individual Localid: 5025937" at bounding box center [557, 388] width 175 height 15
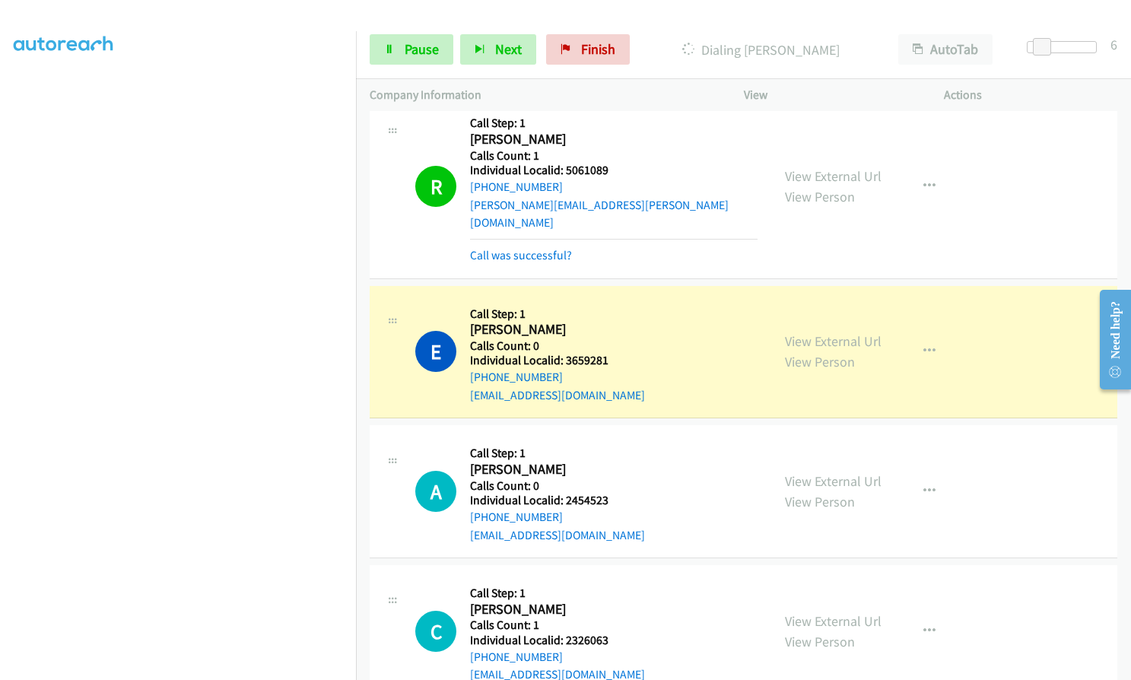
scroll to position [1559, 0]
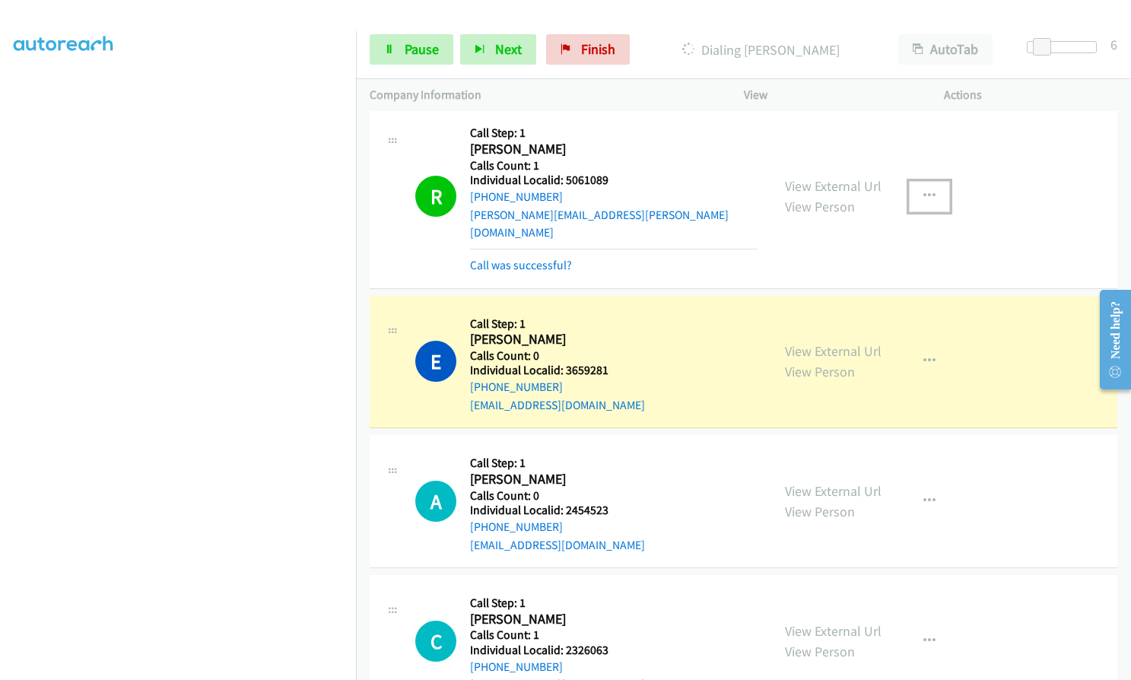
click at [923, 191] on icon "button" at bounding box center [929, 196] width 12 height 12
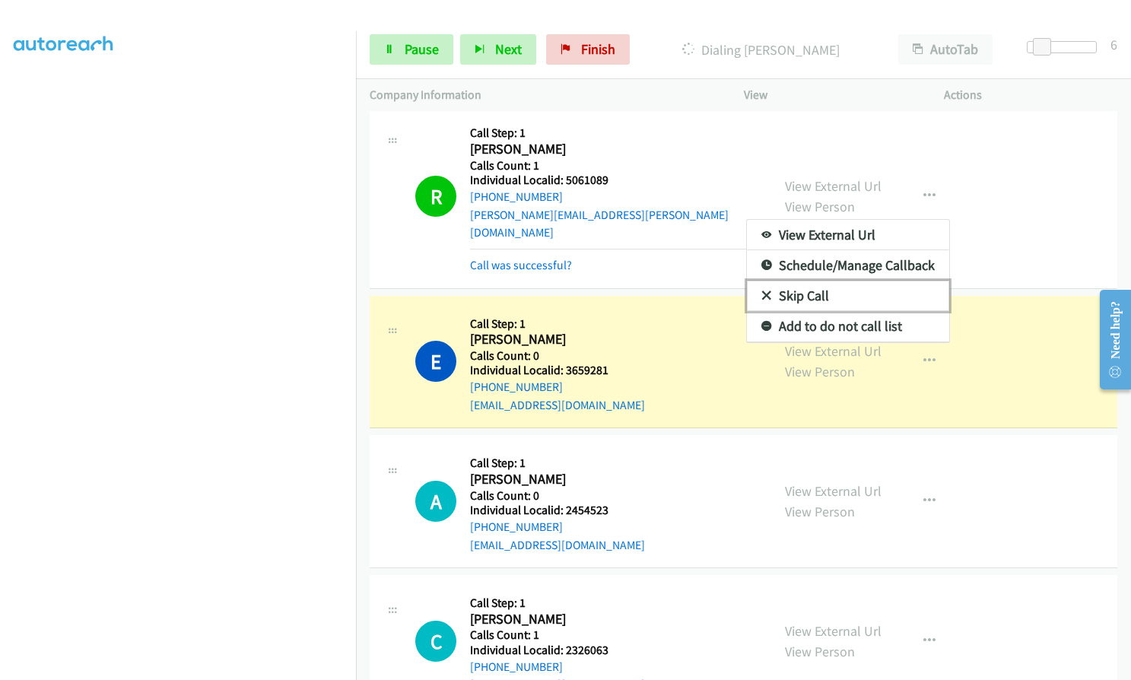
click at [761, 291] on icon at bounding box center [766, 296] width 11 height 11
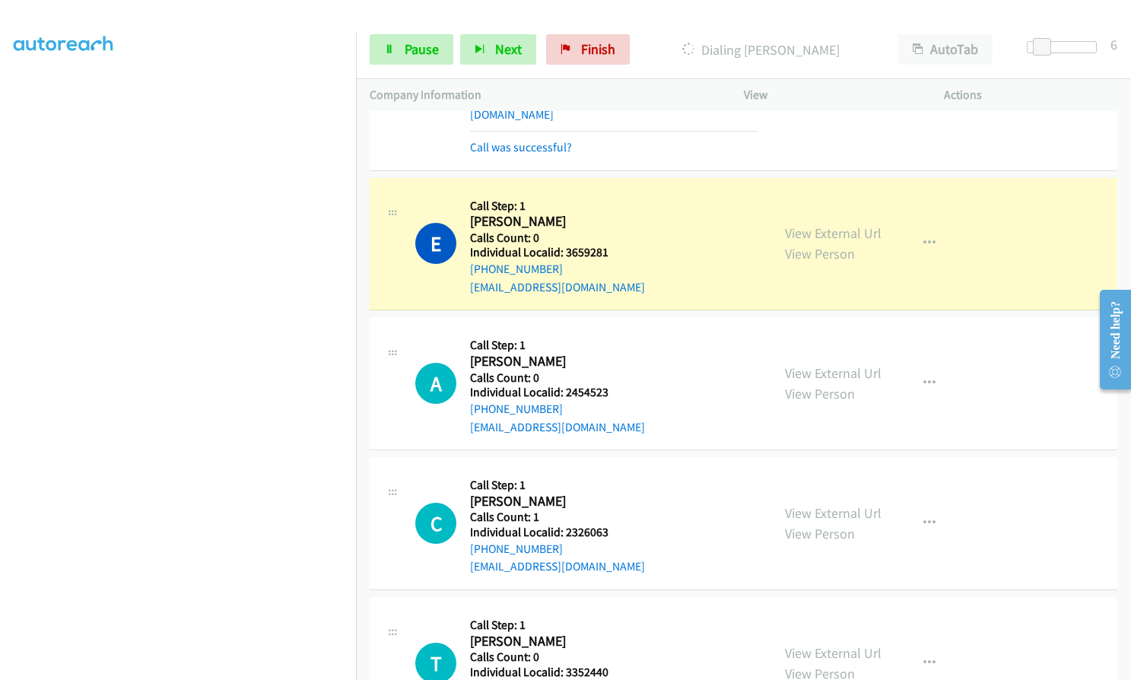
scroll to position [1730, 0]
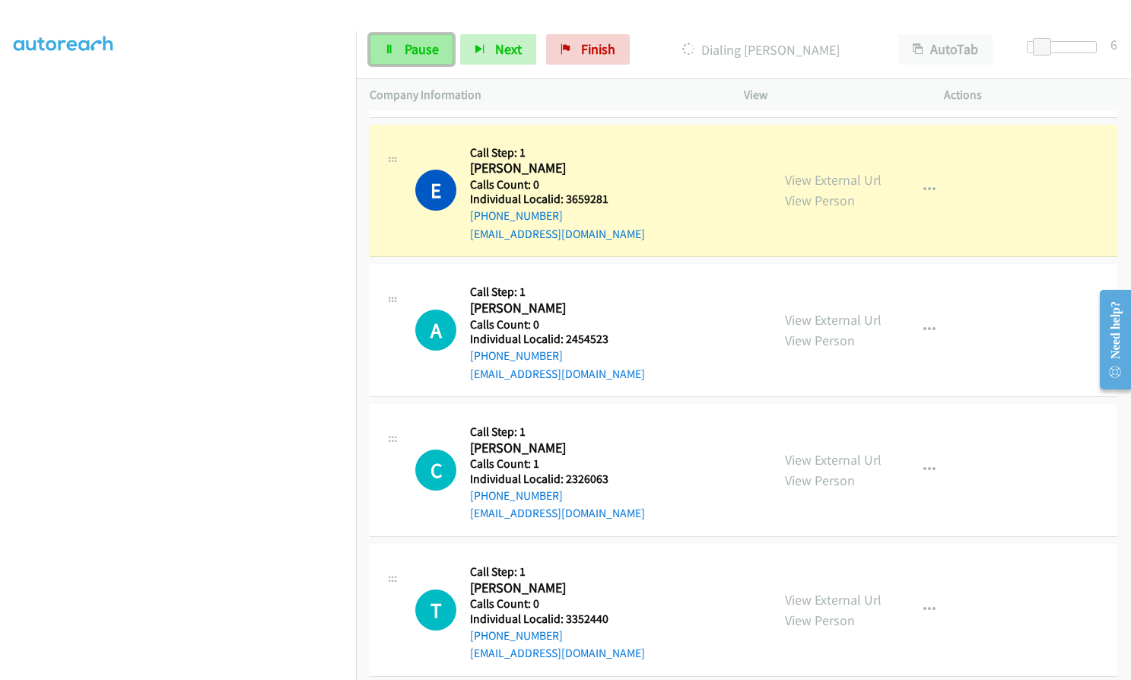
click at [402, 50] on link "Pause" at bounding box center [412, 49] width 84 height 30
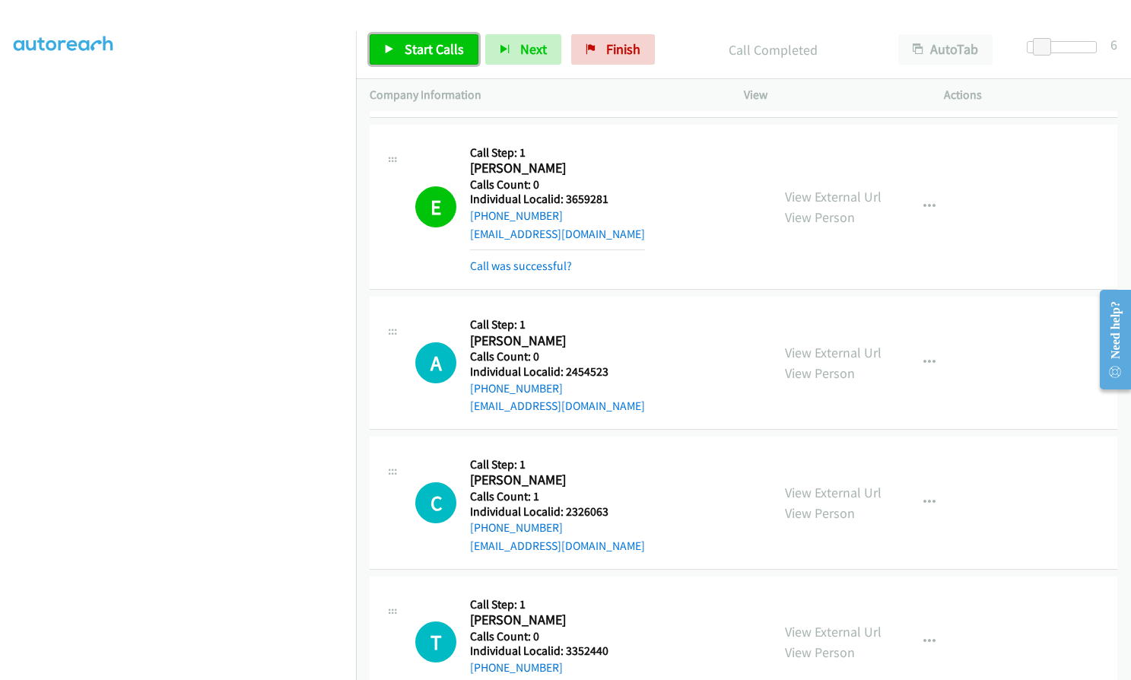
click at [433, 49] on span "Start Calls" at bounding box center [434, 48] width 59 height 17
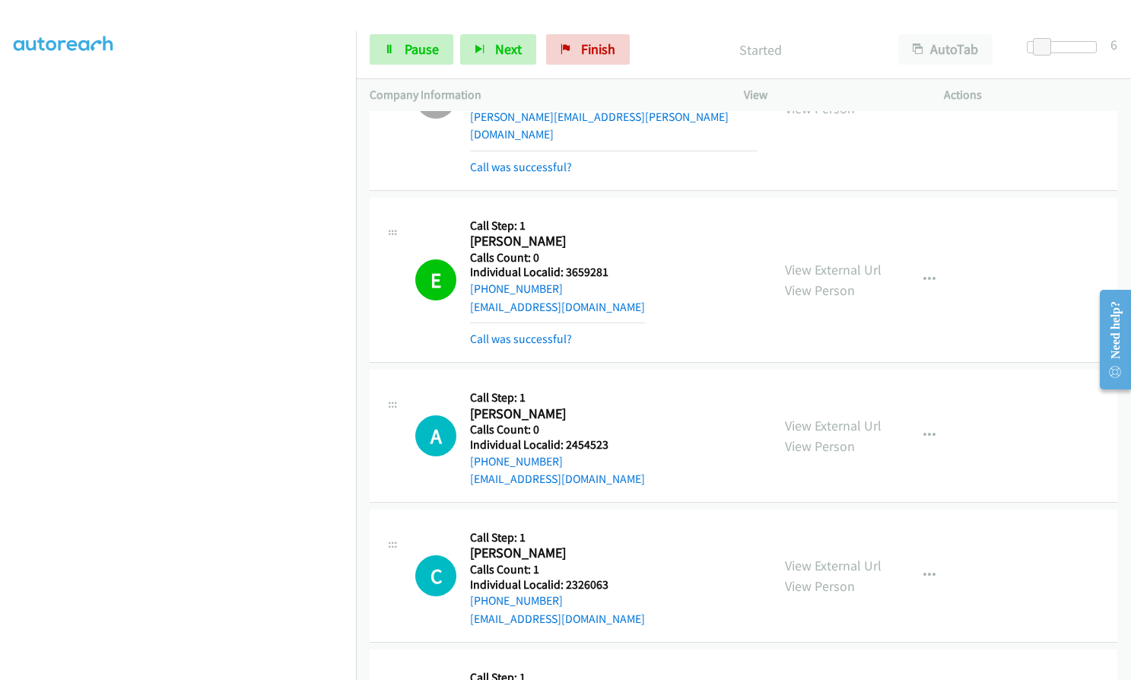
scroll to position [1654, 0]
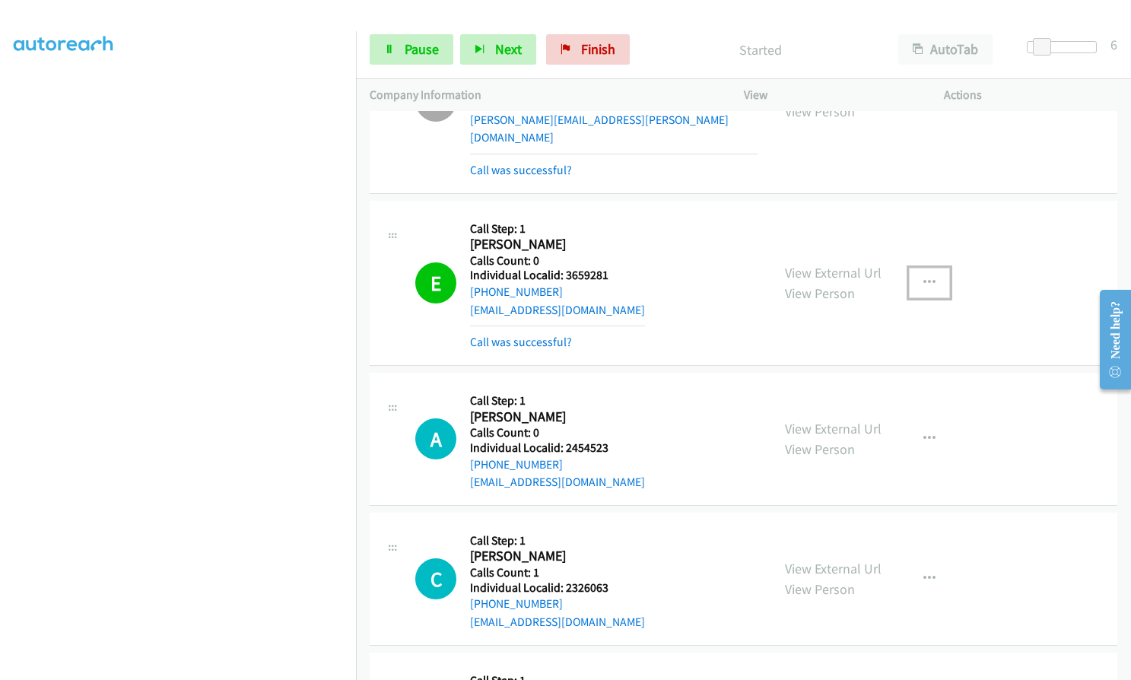
click at [923, 277] on icon "button" at bounding box center [929, 283] width 12 height 12
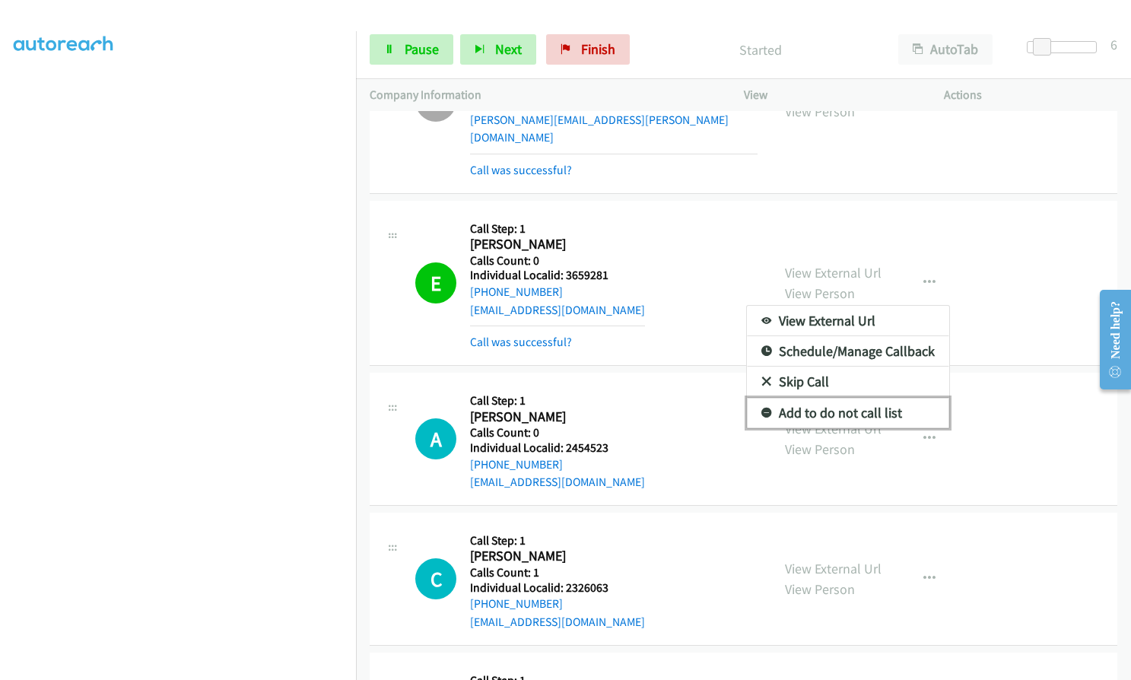
click at [763, 408] on icon at bounding box center [766, 413] width 11 height 11
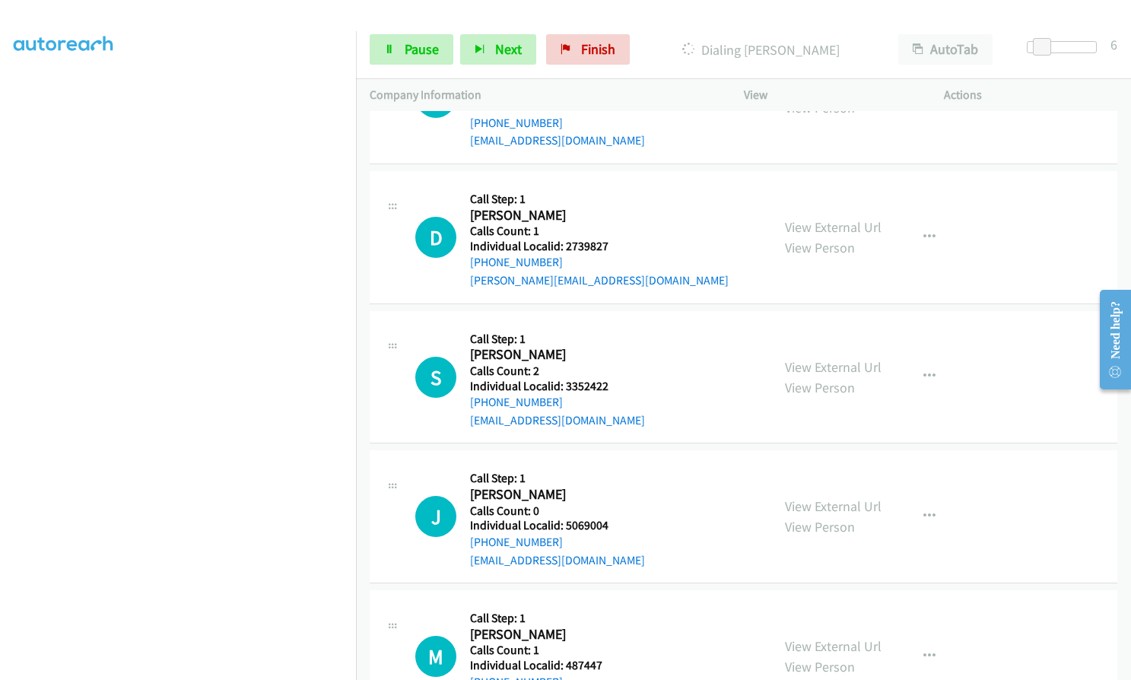
scroll to position [2452, 0]
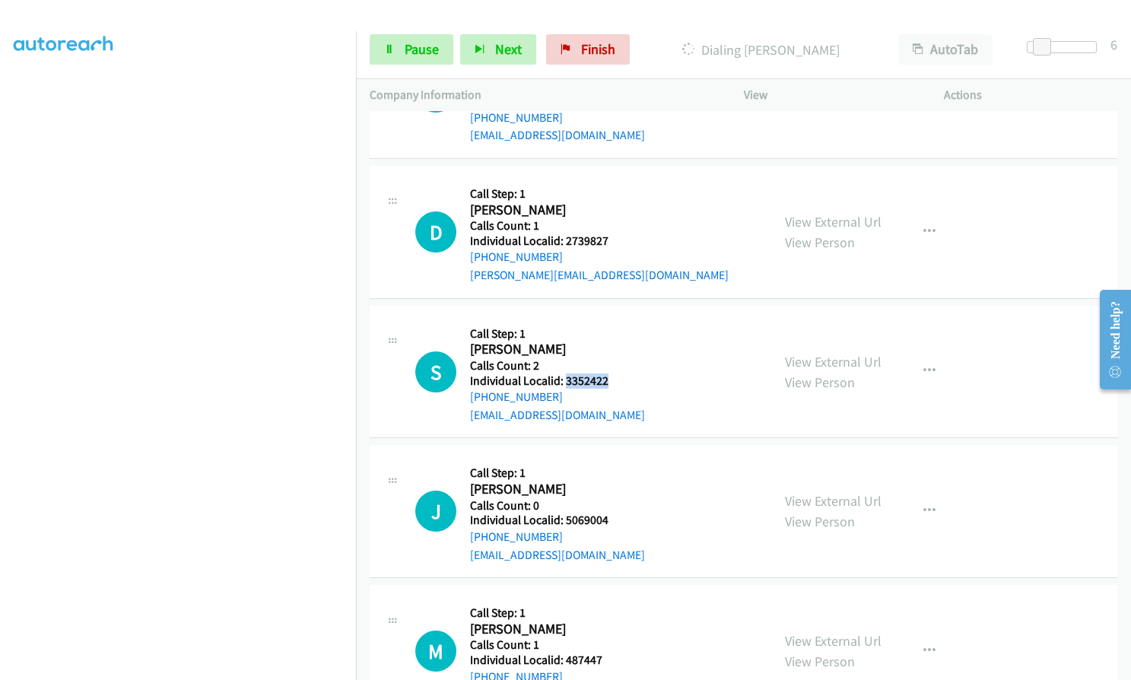
drag, startPoint x: 563, startPoint y: 360, endPoint x: 611, endPoint y: 361, distance: 47.9
click at [611, 373] on h5 "Individual Localid: 3352422" at bounding box center [557, 380] width 175 height 15
drag, startPoint x: 561, startPoint y: 499, endPoint x: 613, endPoint y: 498, distance: 51.7
click at [613, 513] on h5 "Individual Localid: 5069004" at bounding box center [557, 520] width 175 height 15
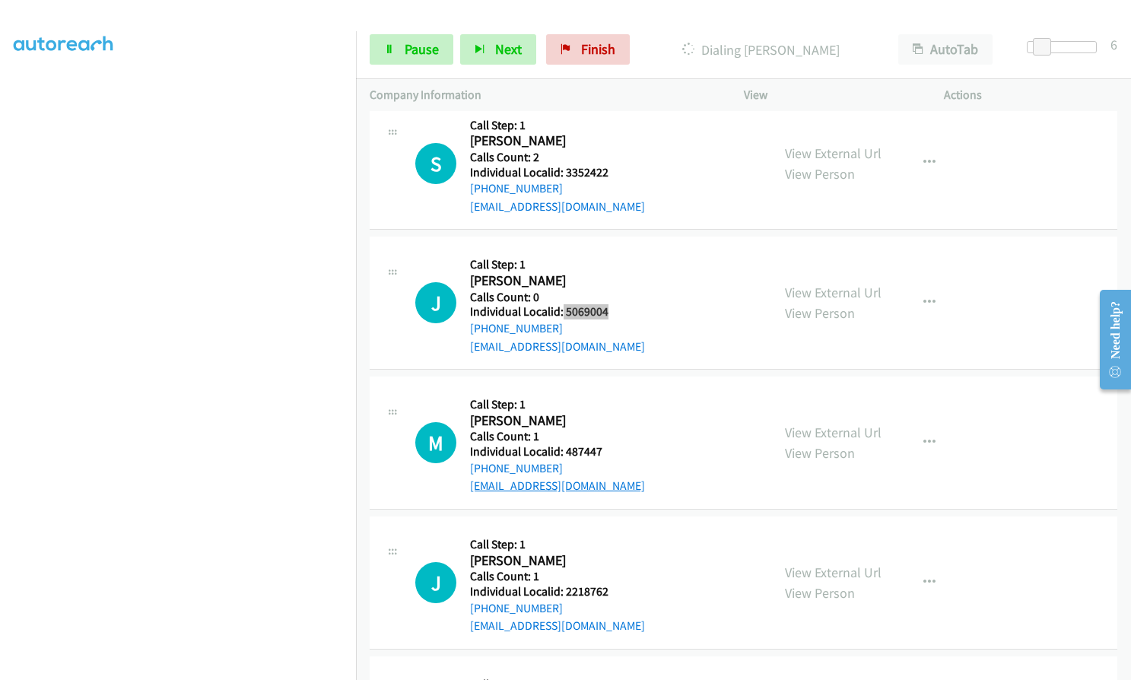
scroll to position [2661, 0]
drag, startPoint x: 564, startPoint y: 435, endPoint x: 609, endPoint y: 434, distance: 44.9
click at [609, 443] on h5 "Individual Localid: 487447" at bounding box center [557, 450] width 175 height 15
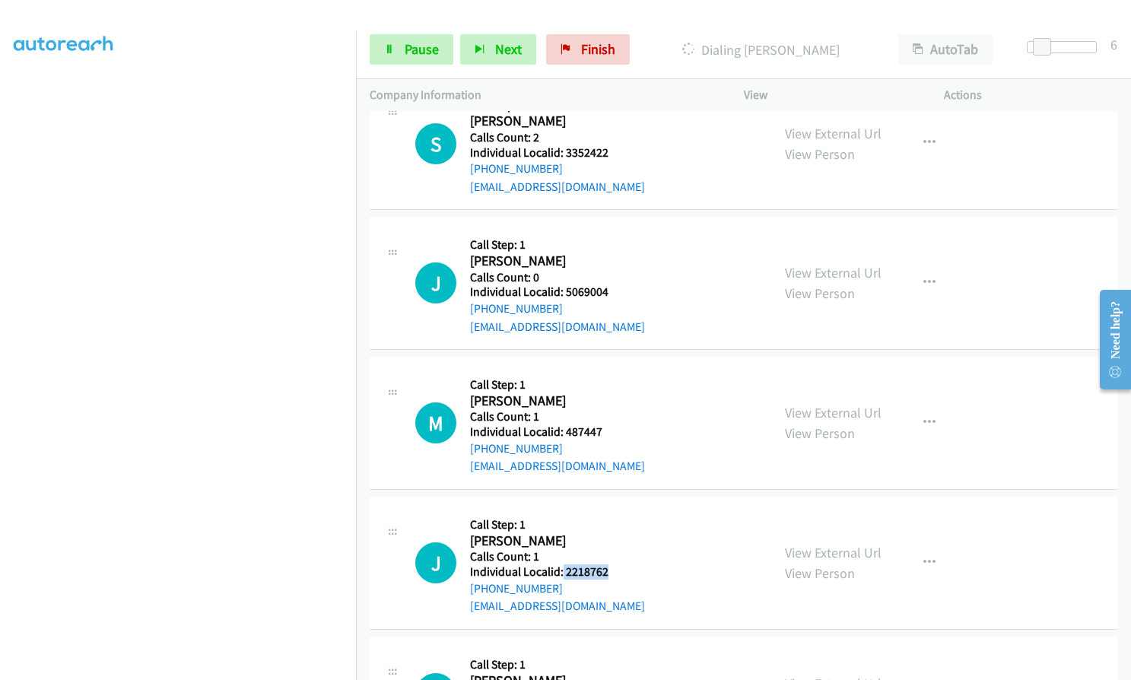
drag, startPoint x: 563, startPoint y: 552, endPoint x: 611, endPoint y: 552, distance: 48.7
click at [611, 564] on h5 "Individual Localid: 2218762" at bounding box center [557, 571] width 175 height 15
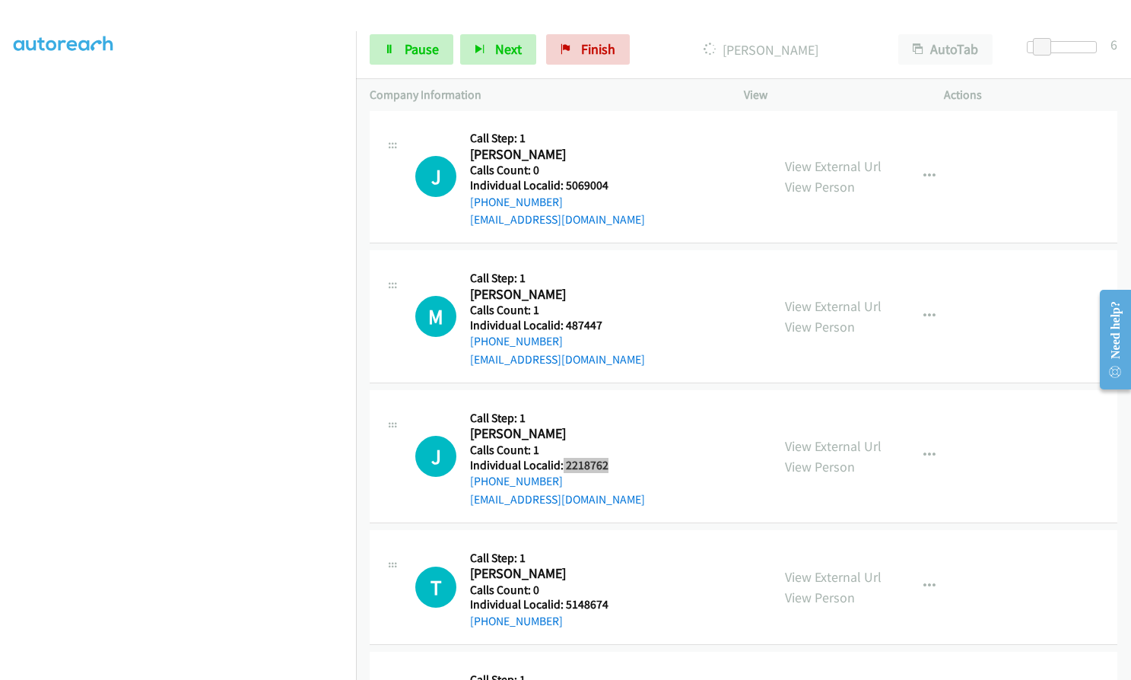
scroll to position [2884, 0]
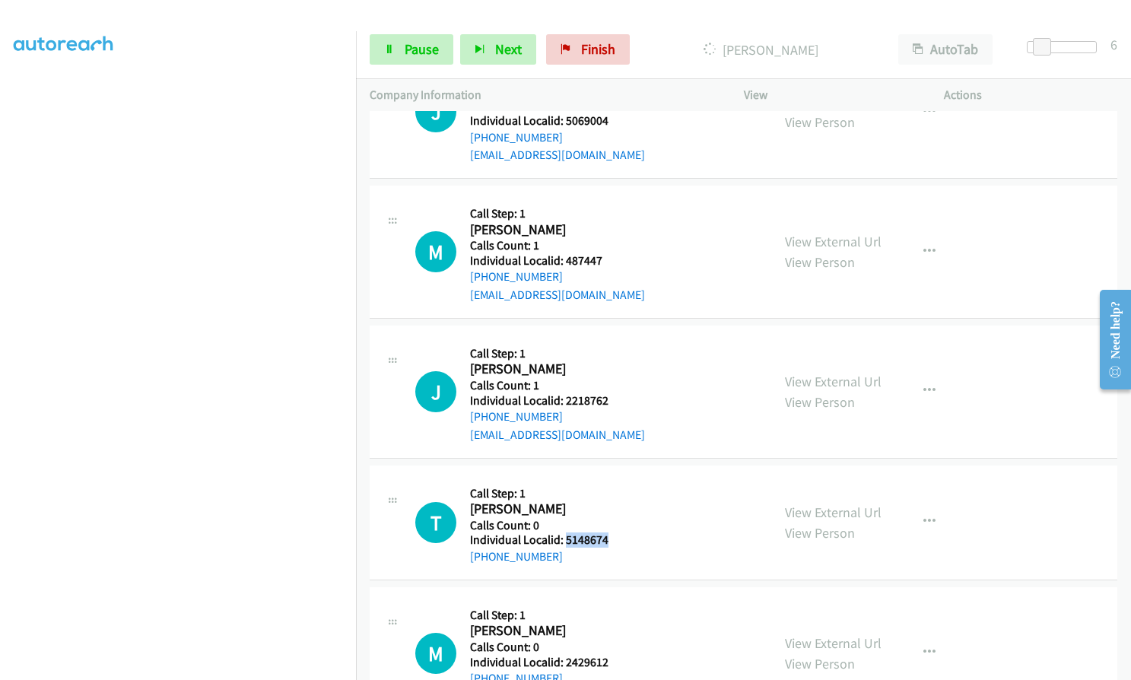
drag, startPoint x: 564, startPoint y: 523, endPoint x: 612, endPoint y: 521, distance: 48.0
click at [612, 532] on h5 "Individual Localid: 5148674" at bounding box center [553, 539] width 167 height 15
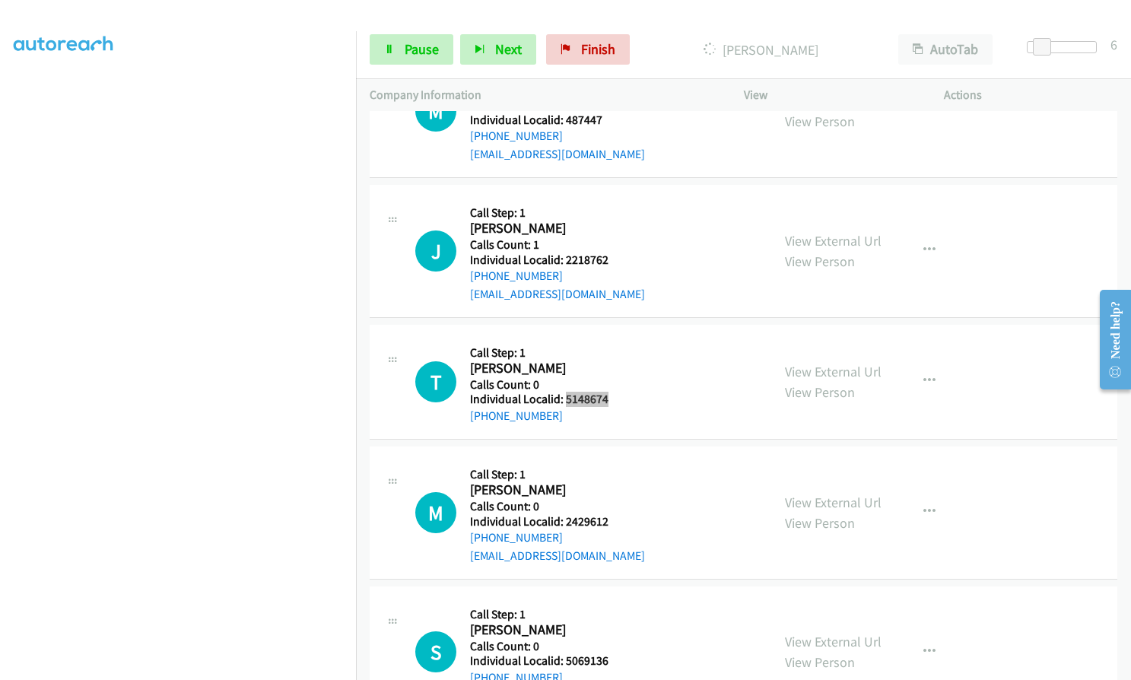
scroll to position [3055, 0]
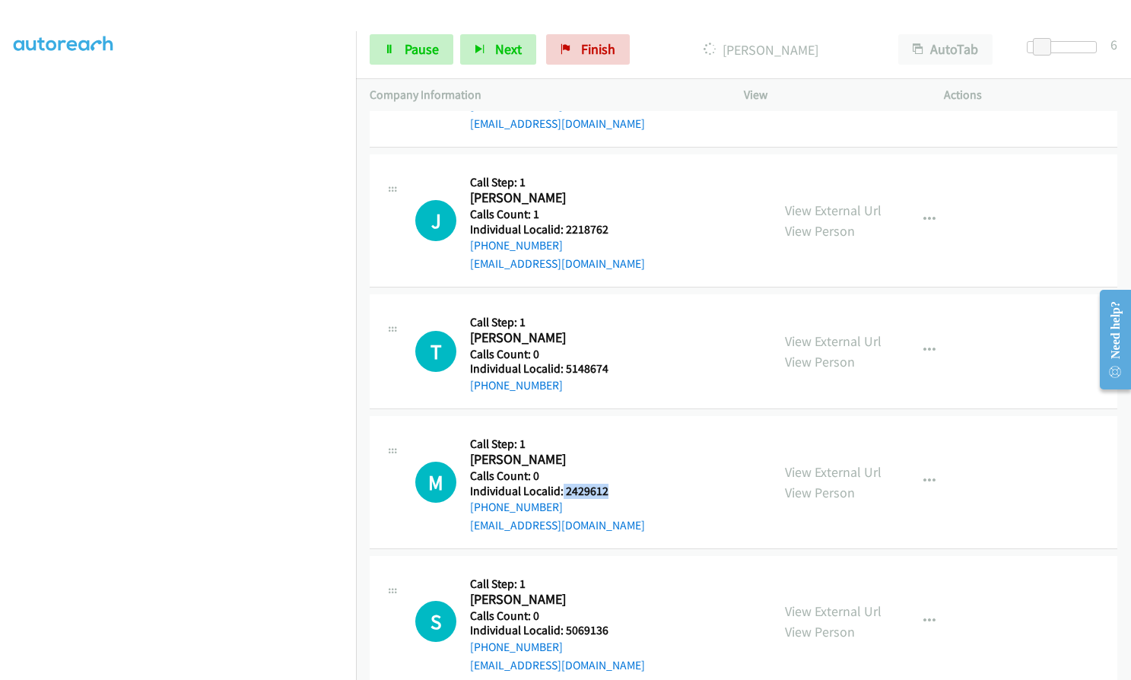
drag, startPoint x: 560, startPoint y: 474, endPoint x: 608, endPoint y: 473, distance: 47.9
click at [608, 484] on h5 "Individual Localid: 2429612" at bounding box center [557, 491] width 175 height 15
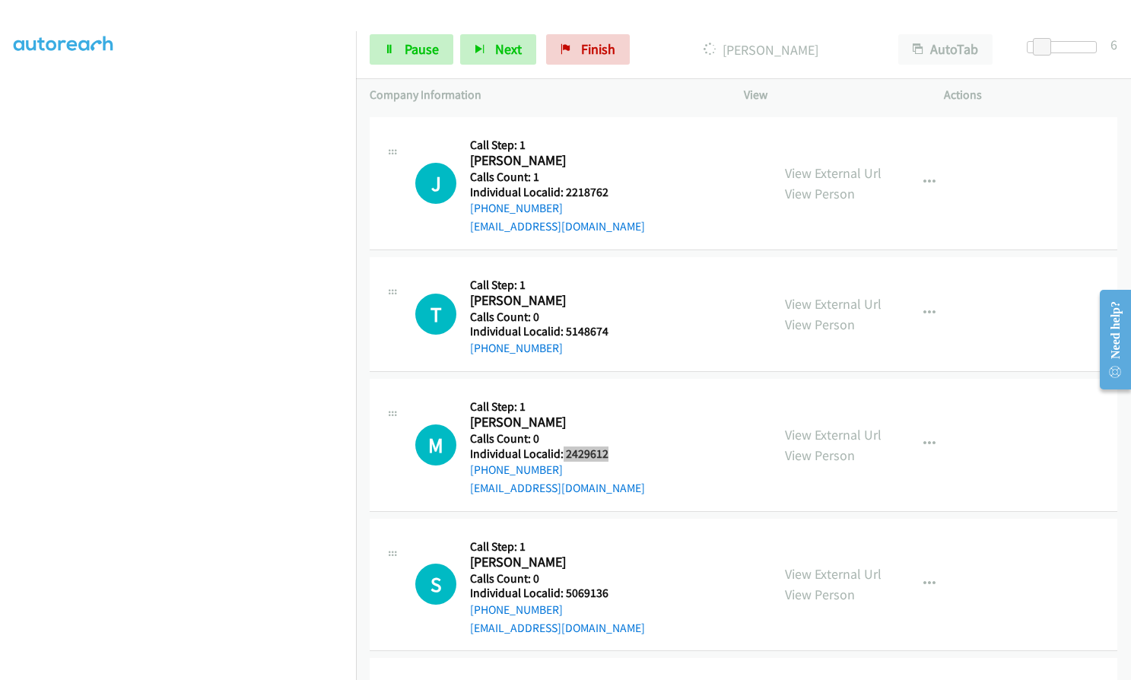
scroll to position [3264, 0]
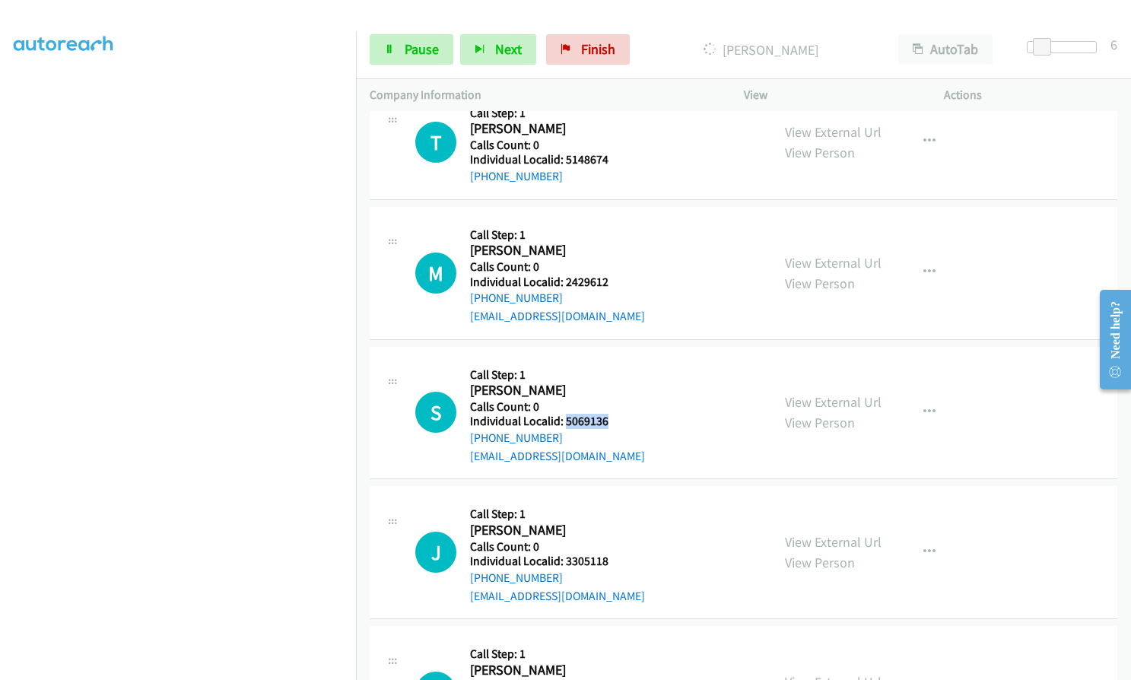
drag, startPoint x: 563, startPoint y: 406, endPoint x: 612, endPoint y: 402, distance: 48.8
click at [612, 414] on h5 "Individual Localid: 5069136" at bounding box center [557, 421] width 175 height 15
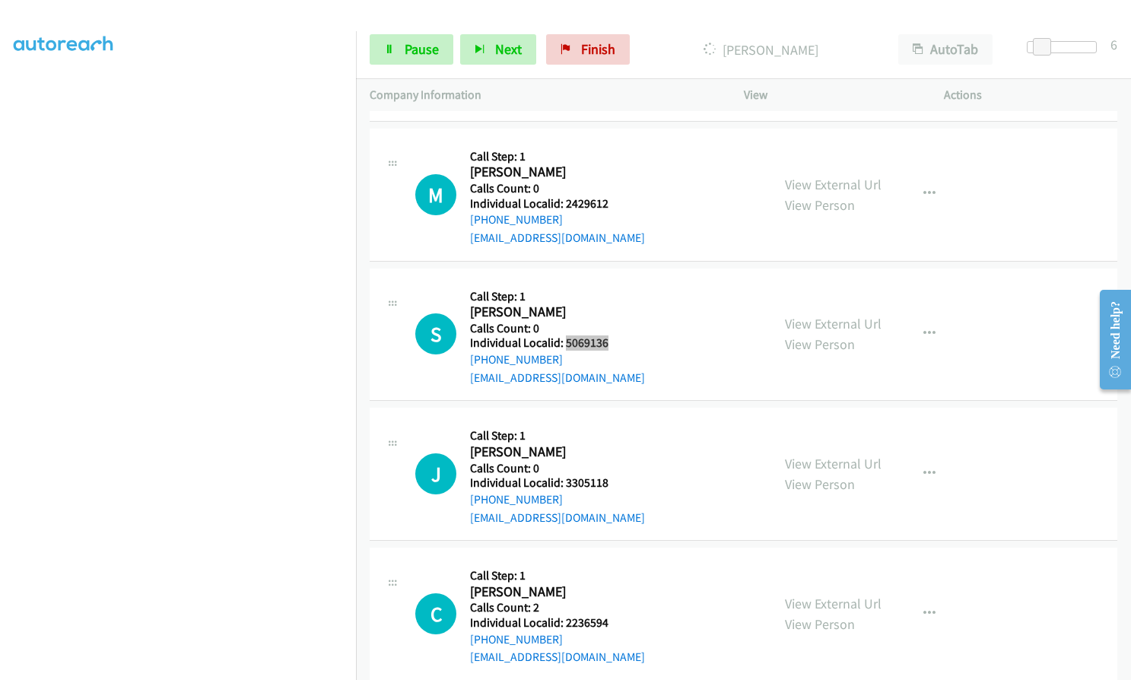
scroll to position [3359, 0]
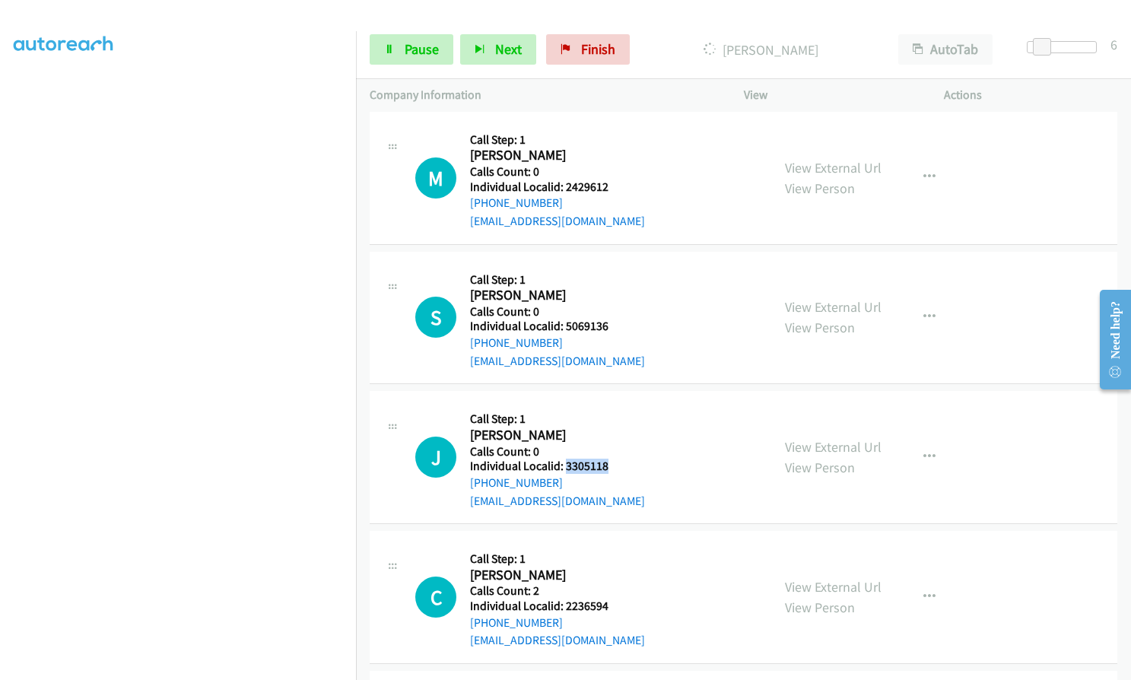
drag, startPoint x: 563, startPoint y: 446, endPoint x: 608, endPoint y: 449, distance: 45.0
click at [608, 459] on h5 "Individual Localid: 3305118" at bounding box center [557, 466] width 175 height 15
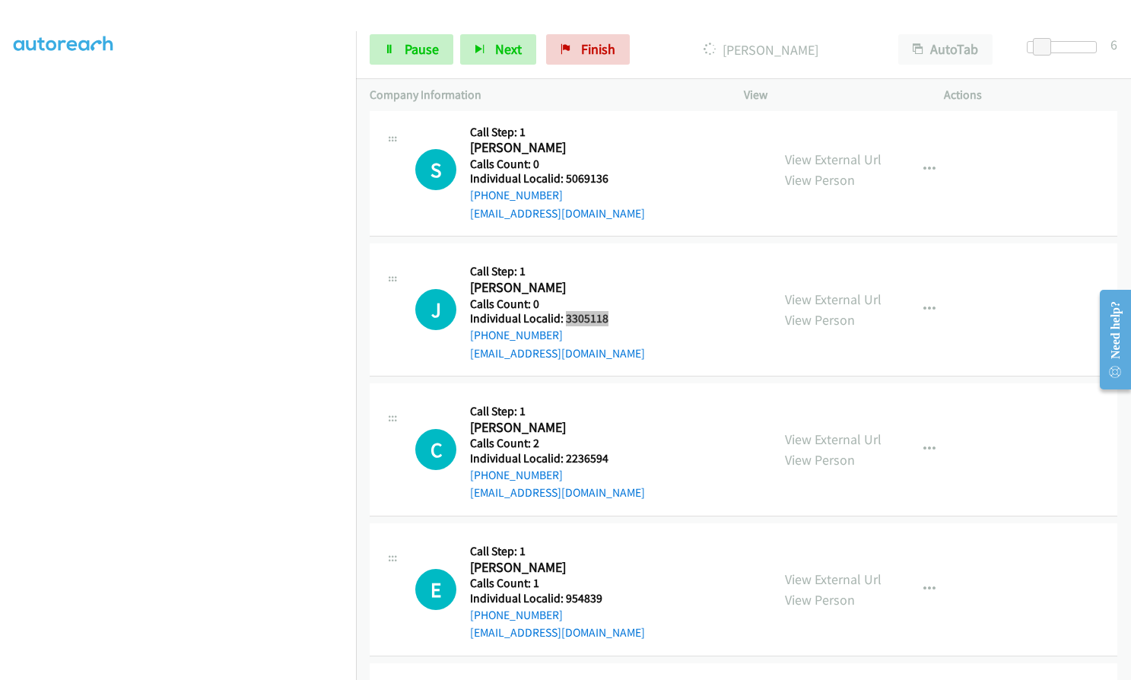
scroll to position [3531, 0]
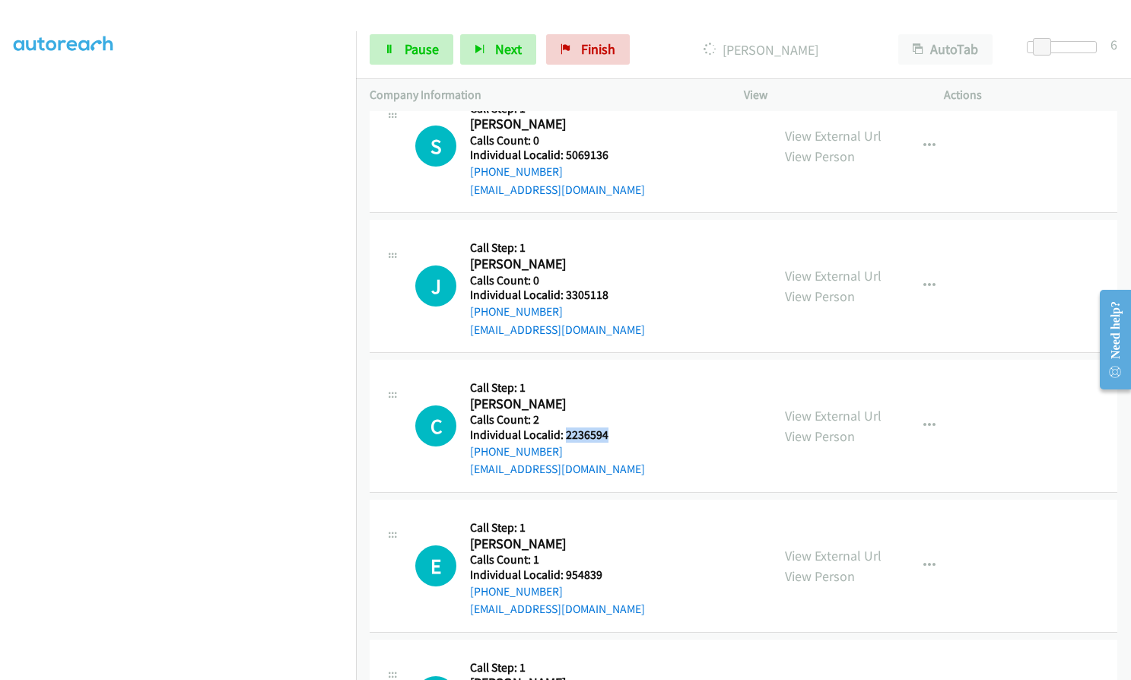
drag, startPoint x: 563, startPoint y: 414, endPoint x: 614, endPoint y: 417, distance: 51.0
click at [614, 427] on h5 "Individual Localid: 2236594" at bounding box center [557, 434] width 175 height 15
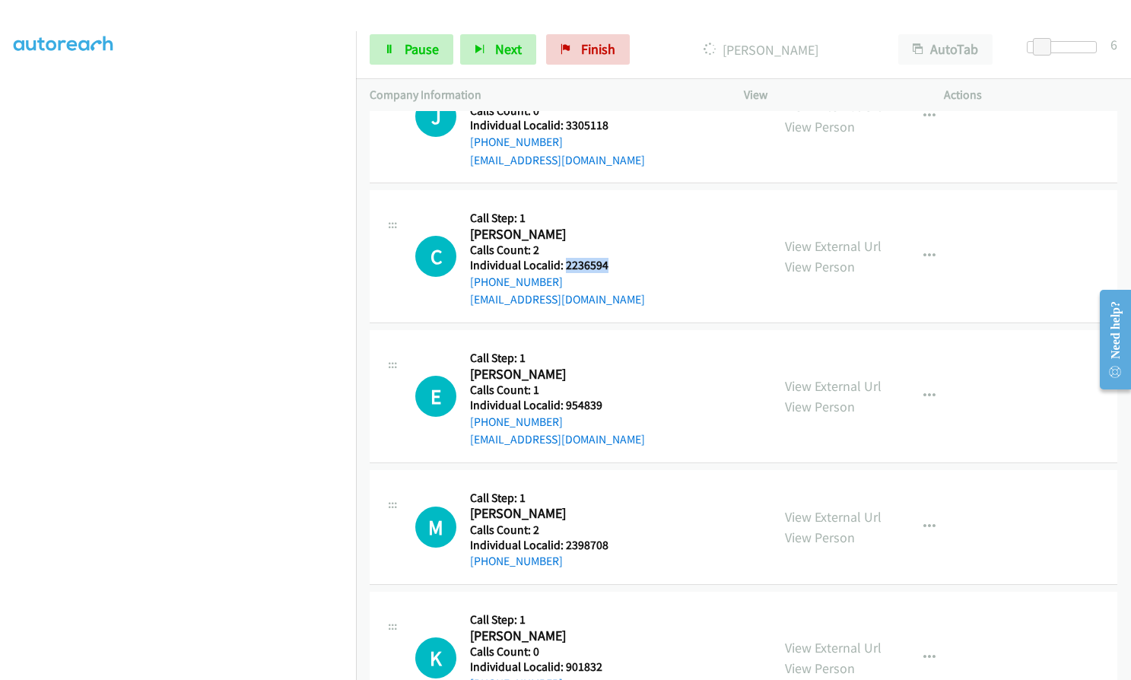
scroll to position [3702, 0]
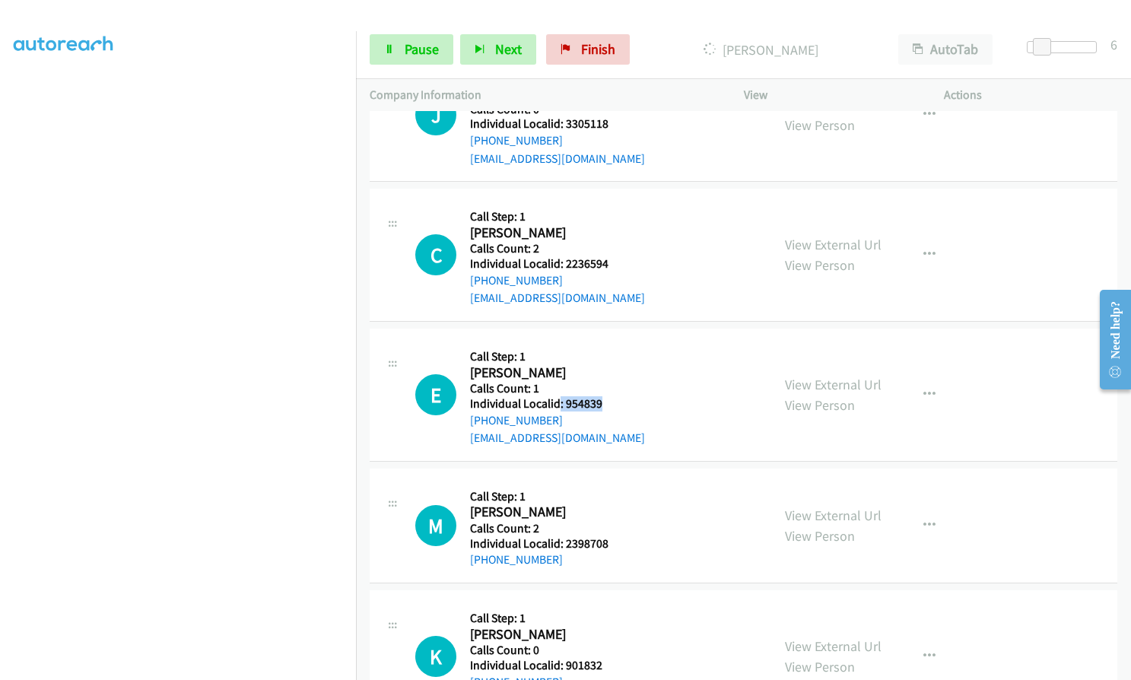
drag, startPoint x: 573, startPoint y: 382, endPoint x: 610, endPoint y: 382, distance: 37.3
click at [610, 396] on h5 "Individual Localid: 954839" at bounding box center [557, 403] width 175 height 15
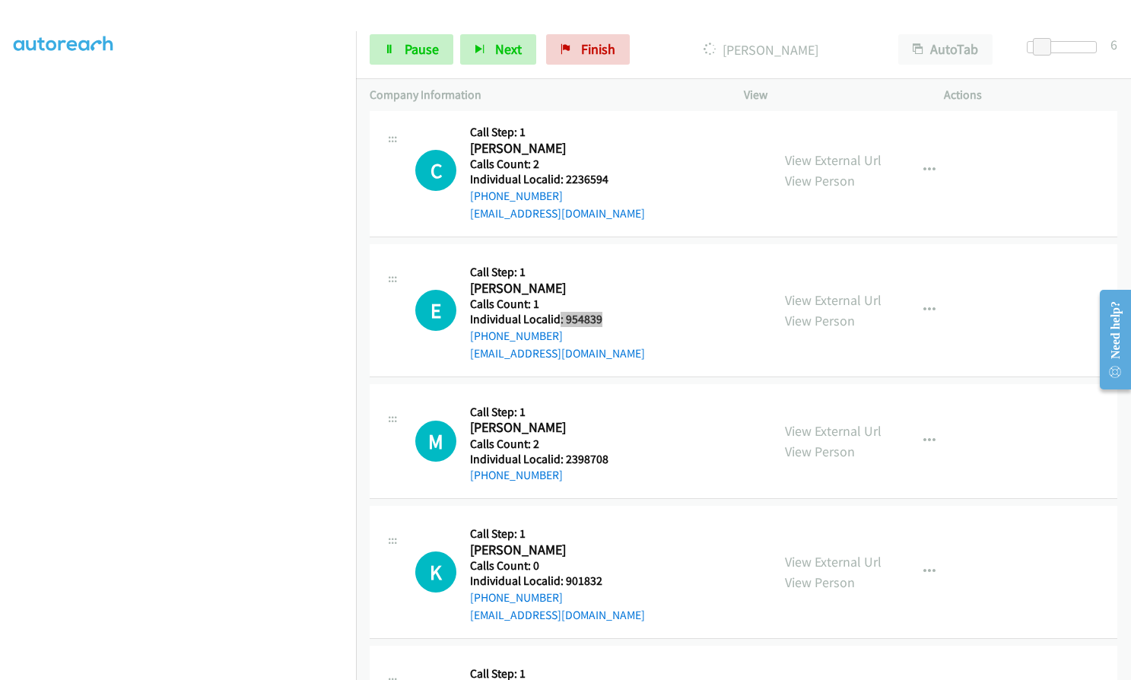
scroll to position [3797, 0]
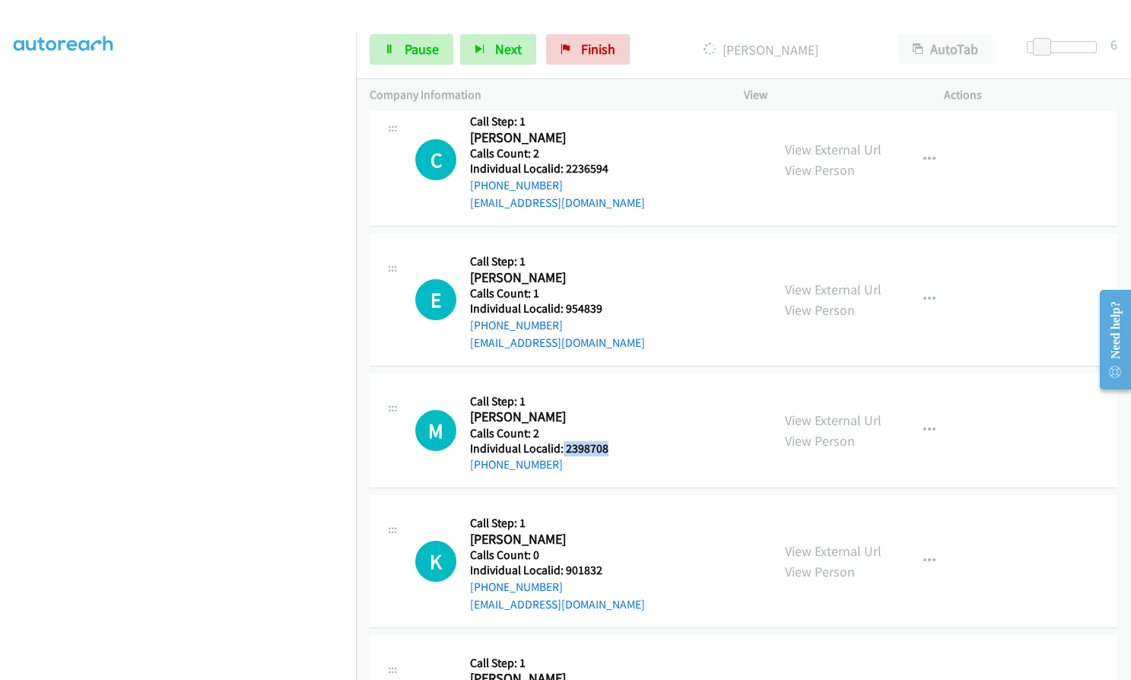
drag, startPoint x: 562, startPoint y: 428, endPoint x: 611, endPoint y: 423, distance: 49.0
click at [611, 441] on h5 "Individual Localid: 2398708" at bounding box center [553, 448] width 167 height 15
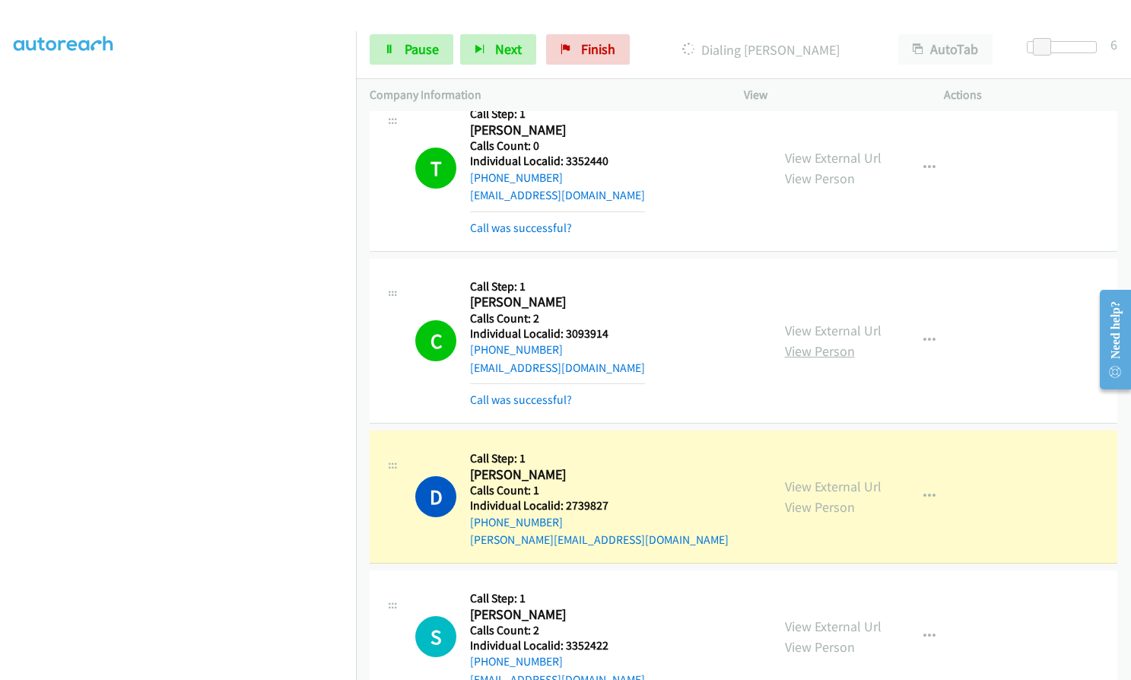
scroll to position [2251, 0]
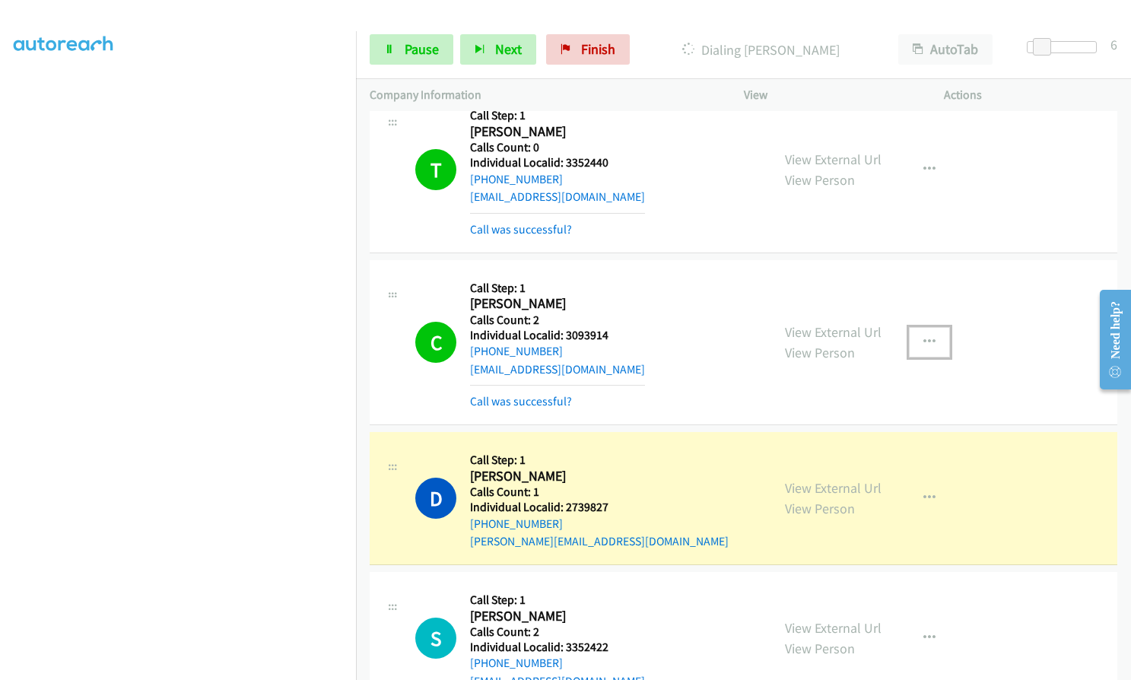
click at [923, 336] on icon "button" at bounding box center [929, 342] width 12 height 12
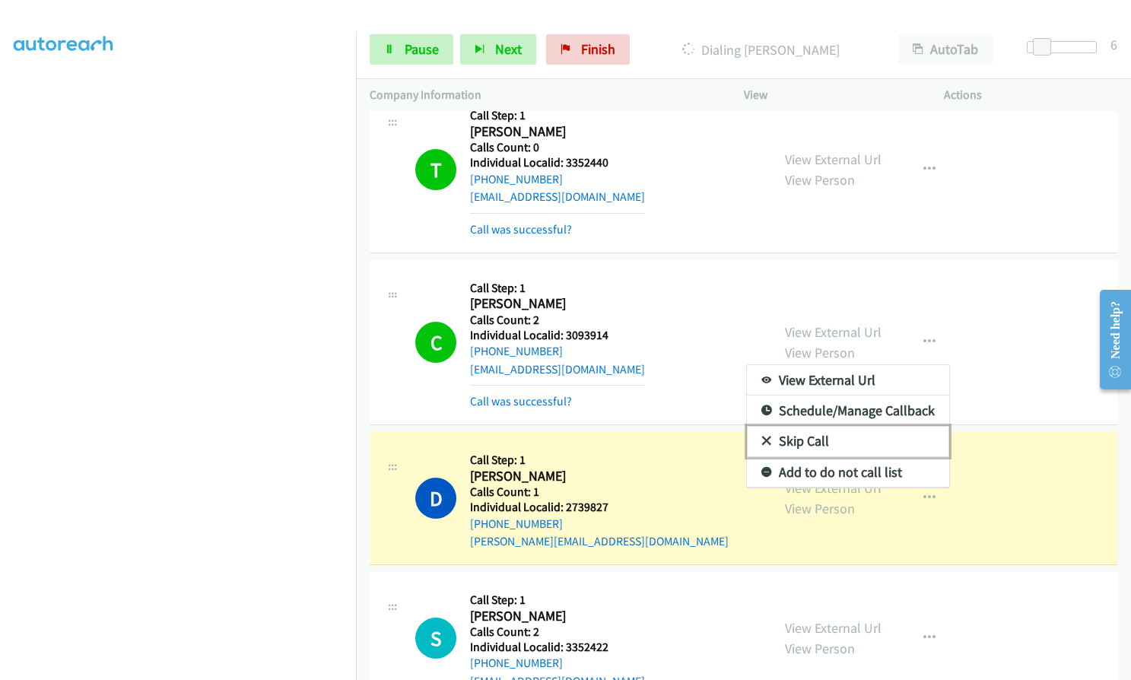
click at [764, 426] on link "Skip Call" at bounding box center [848, 441] width 202 height 30
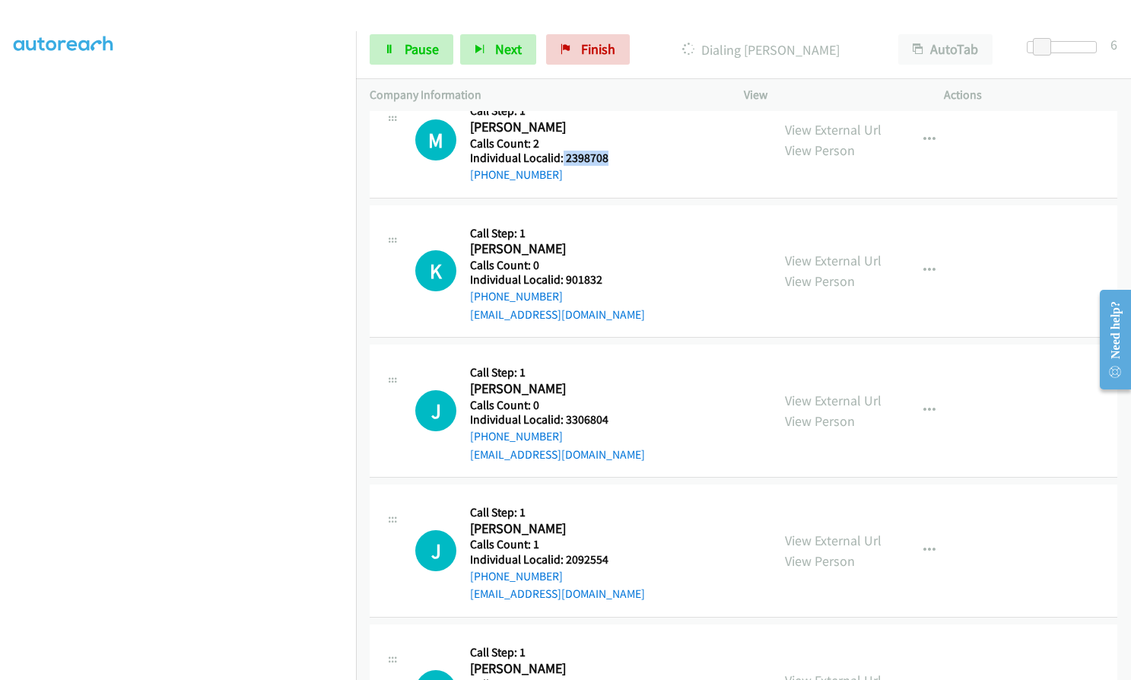
scroll to position [4190, 0]
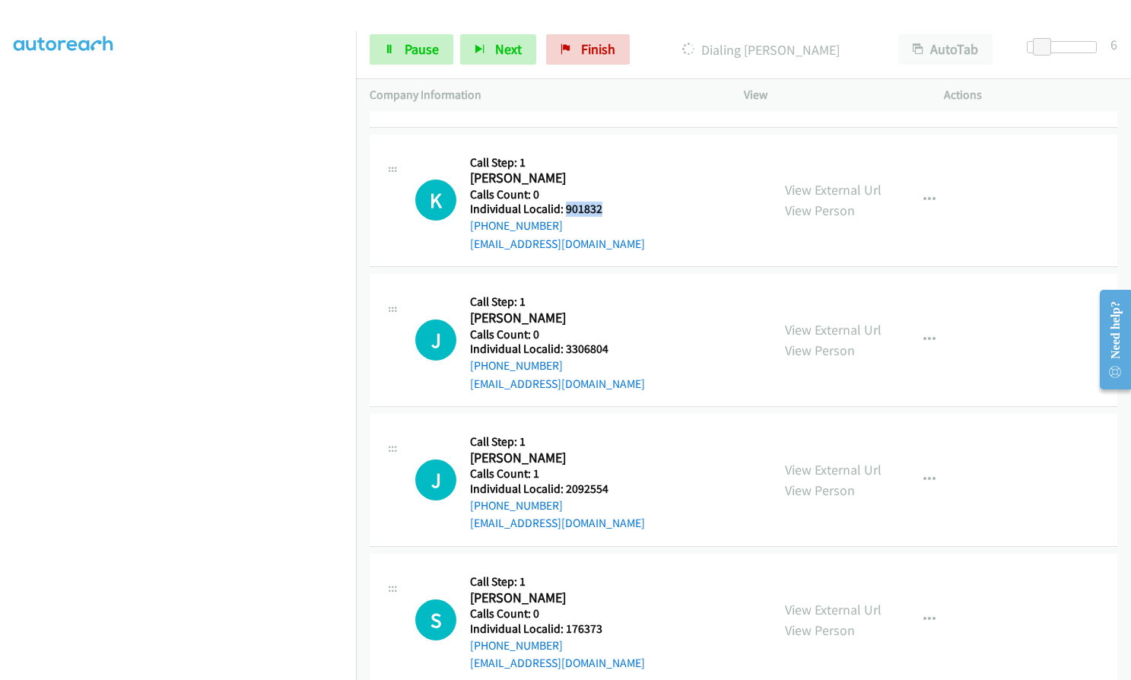
drag, startPoint x: 563, startPoint y: 188, endPoint x: 606, endPoint y: 189, distance: 43.4
click at [606, 202] on h5 "Individual Localid: 901832" at bounding box center [557, 209] width 175 height 15
drag, startPoint x: 562, startPoint y: 331, endPoint x: 617, endPoint y: 331, distance: 54.7
click at [617, 341] on h5 "Individual Localid: 3306804" at bounding box center [557, 348] width 175 height 15
drag, startPoint x: 564, startPoint y: 471, endPoint x: 612, endPoint y: 468, distance: 48.0
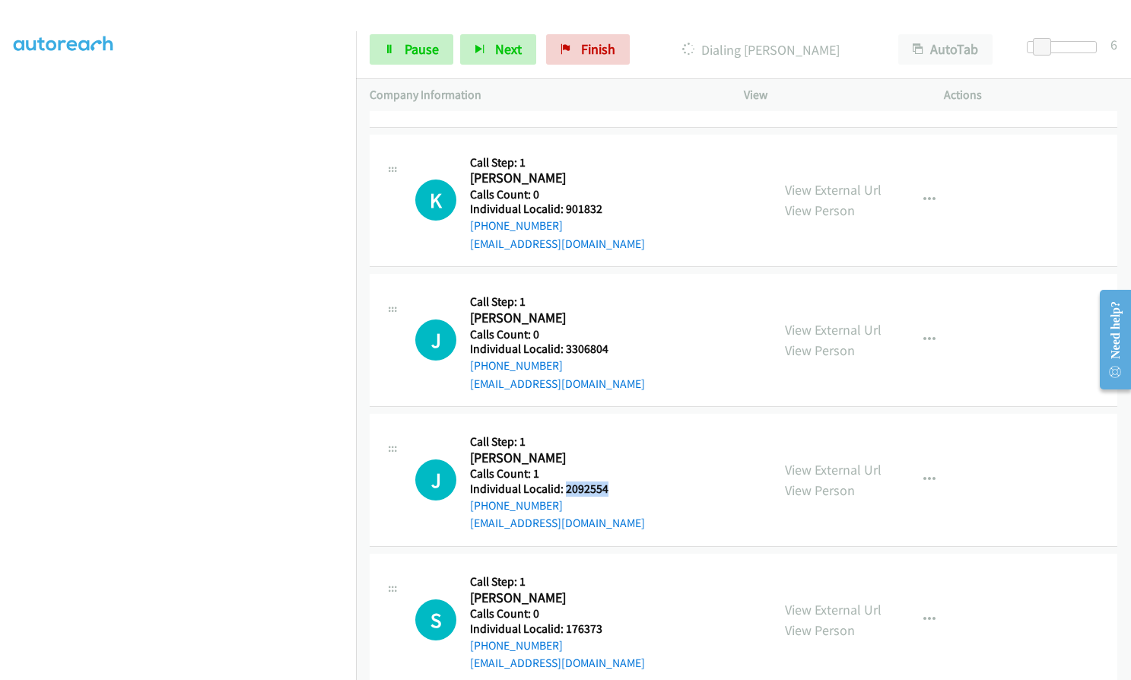
click at [612, 481] on h5 "Individual Localid: 2092554" at bounding box center [557, 488] width 175 height 15
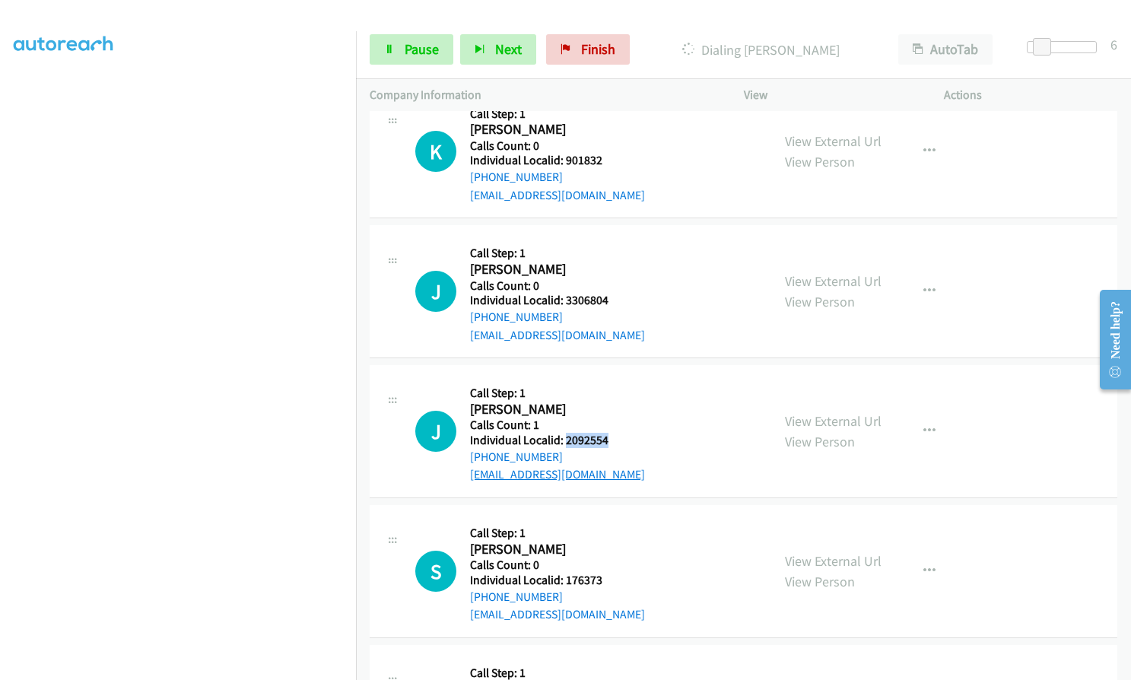
scroll to position [4361, 0]
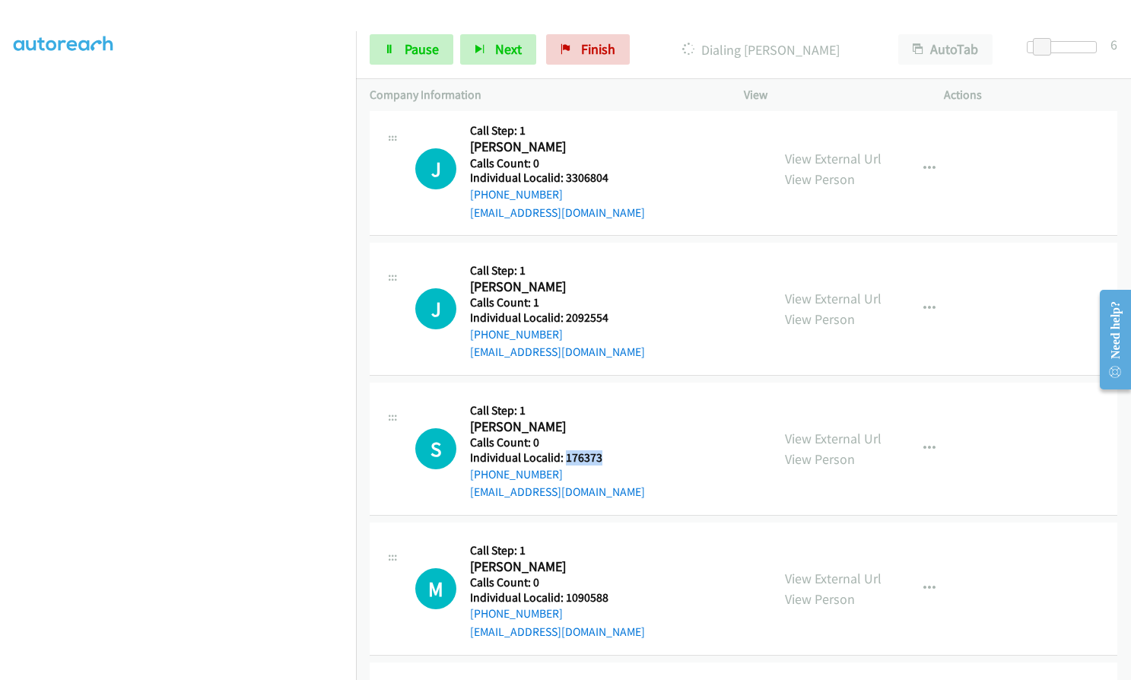
drag, startPoint x: 564, startPoint y: 436, endPoint x: 607, endPoint y: 440, distance: 42.8
click at [607, 440] on div "S Callback Scheduled Call Step: 1 [PERSON_NAME] America/New_York Calls Count: 0…" at bounding box center [586, 448] width 342 height 105
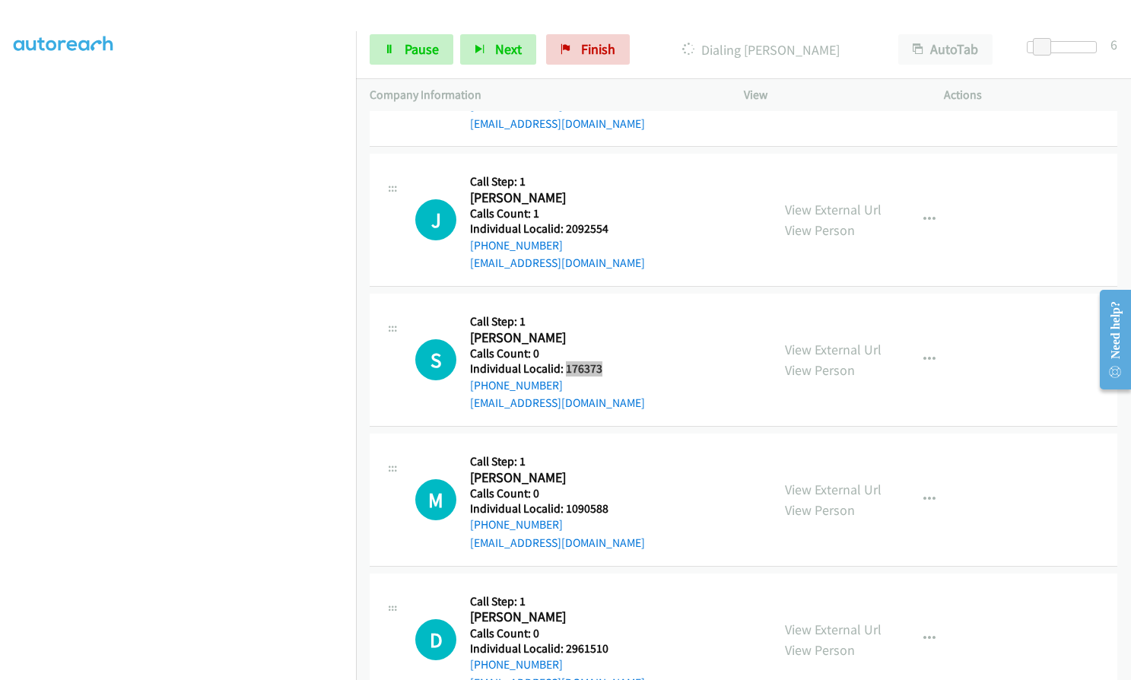
scroll to position [4456, 0]
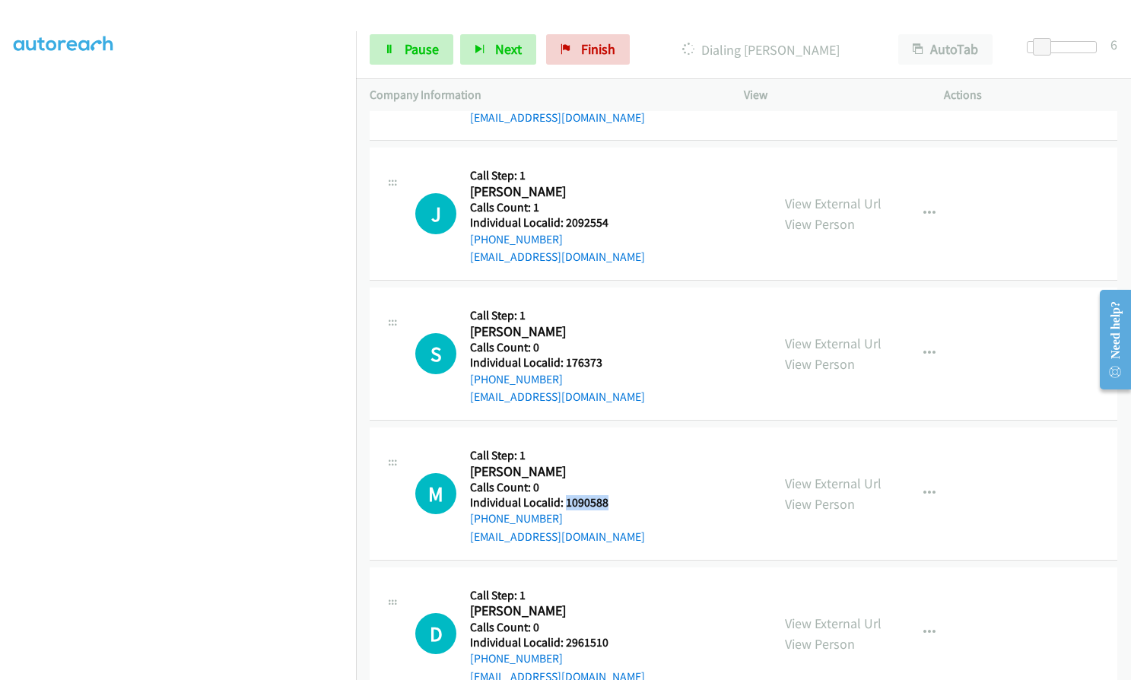
drag, startPoint x: 565, startPoint y: 487, endPoint x: 608, endPoint y: 485, distance: 43.4
click at [608, 485] on div "M Callback Scheduled Call Step: 1 [PERSON_NAME] America/New_York Calls Count: 0…" at bounding box center [586, 493] width 342 height 105
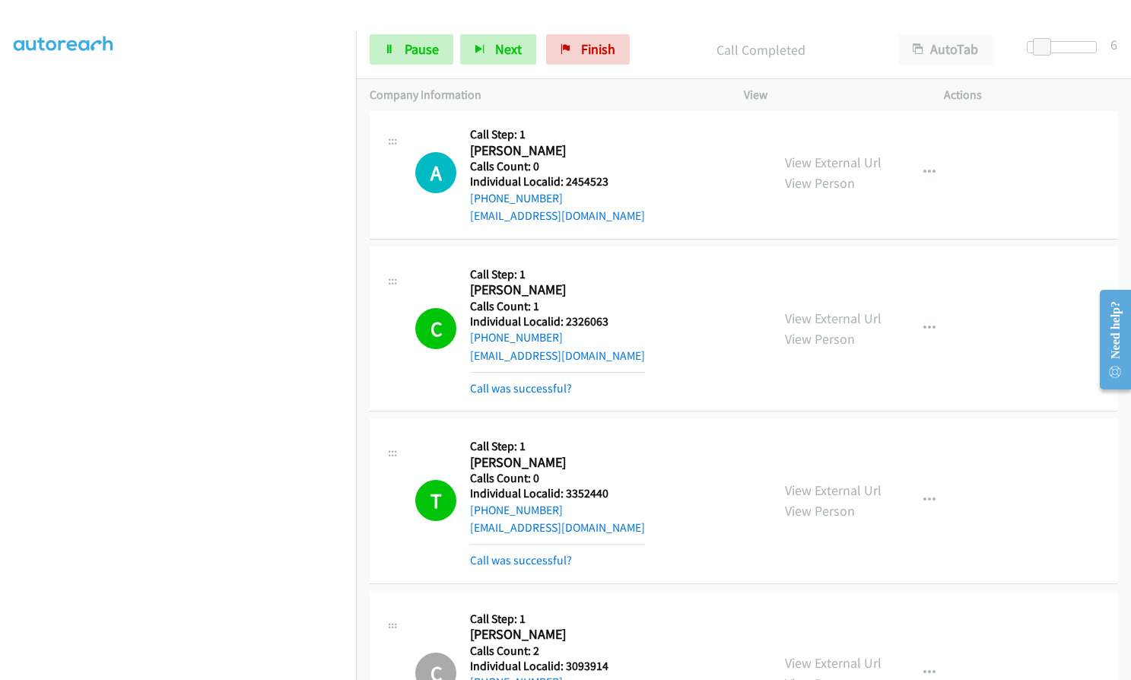
scroll to position [1922, 0]
drag, startPoint x: 563, startPoint y: 302, endPoint x: 608, endPoint y: 301, distance: 44.9
click at [608, 313] on h5 "Individual Localid: 2326063" at bounding box center [557, 320] width 175 height 15
drag, startPoint x: 563, startPoint y: 468, endPoint x: 617, endPoint y: 470, distance: 54.0
click at [617, 484] on h5 "Individual Localid: 3352440" at bounding box center [557, 491] width 175 height 15
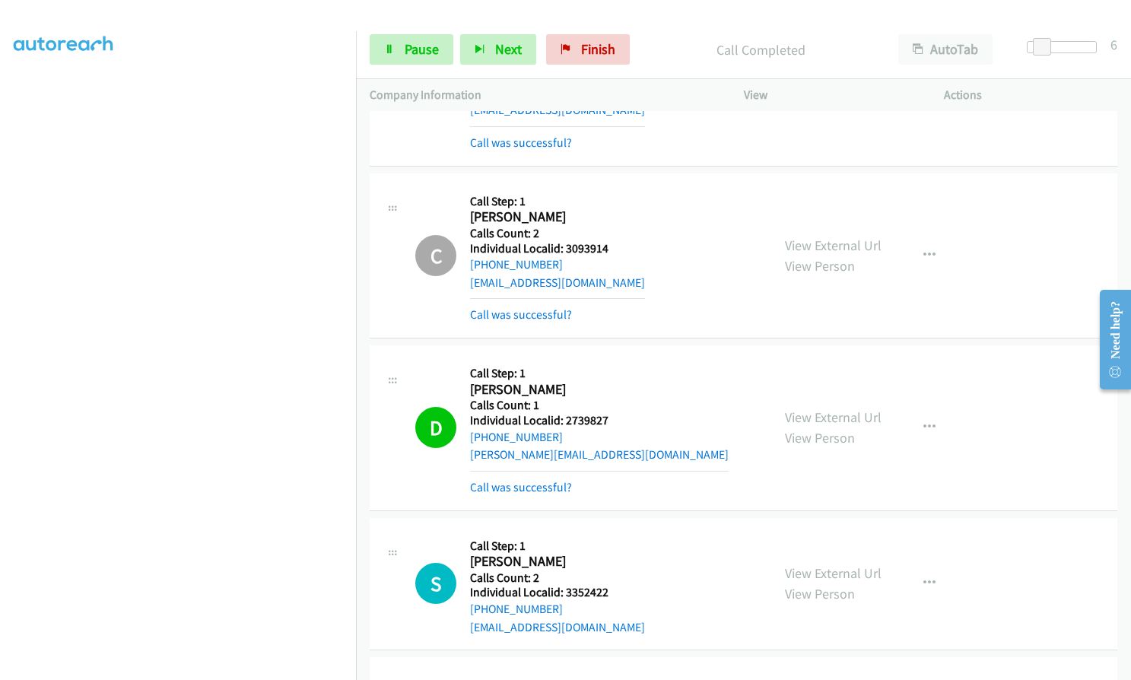
scroll to position [2359, 0]
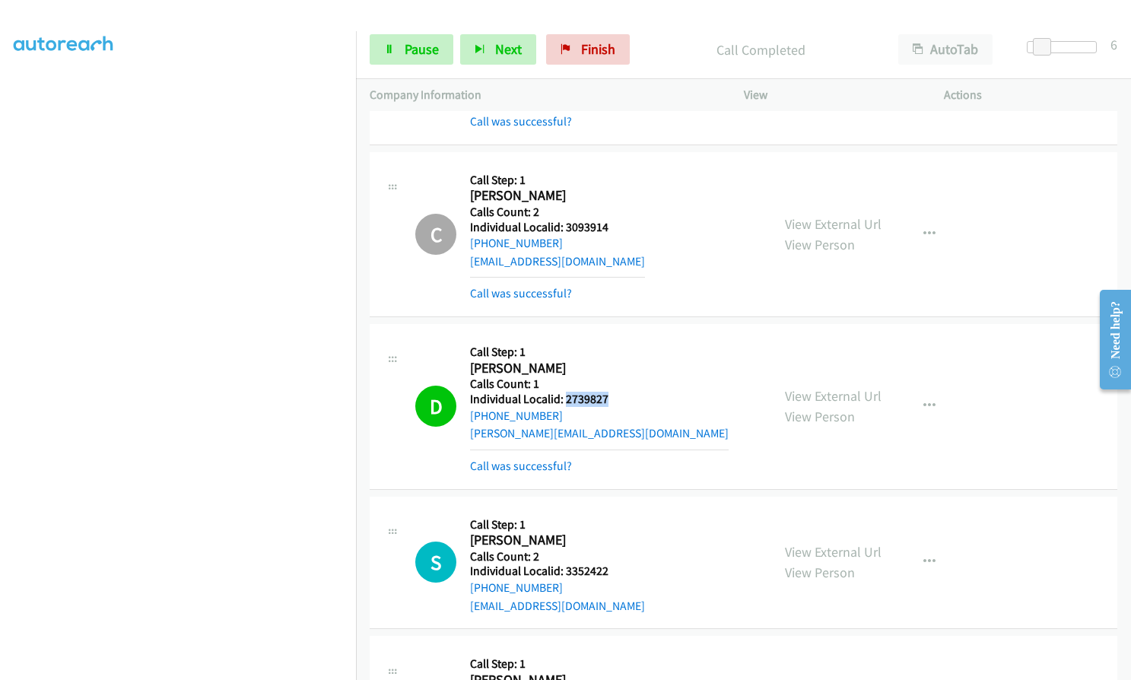
drag, startPoint x: 570, startPoint y: 382, endPoint x: 615, endPoint y: 379, distance: 45.0
click at [615, 392] on h5 "Individual Localid: 2739827" at bounding box center [599, 399] width 259 height 15
click at [405, 52] on span "Pause" at bounding box center [422, 48] width 34 height 17
click at [405, 48] on span "Start Calls" at bounding box center [434, 48] width 59 height 17
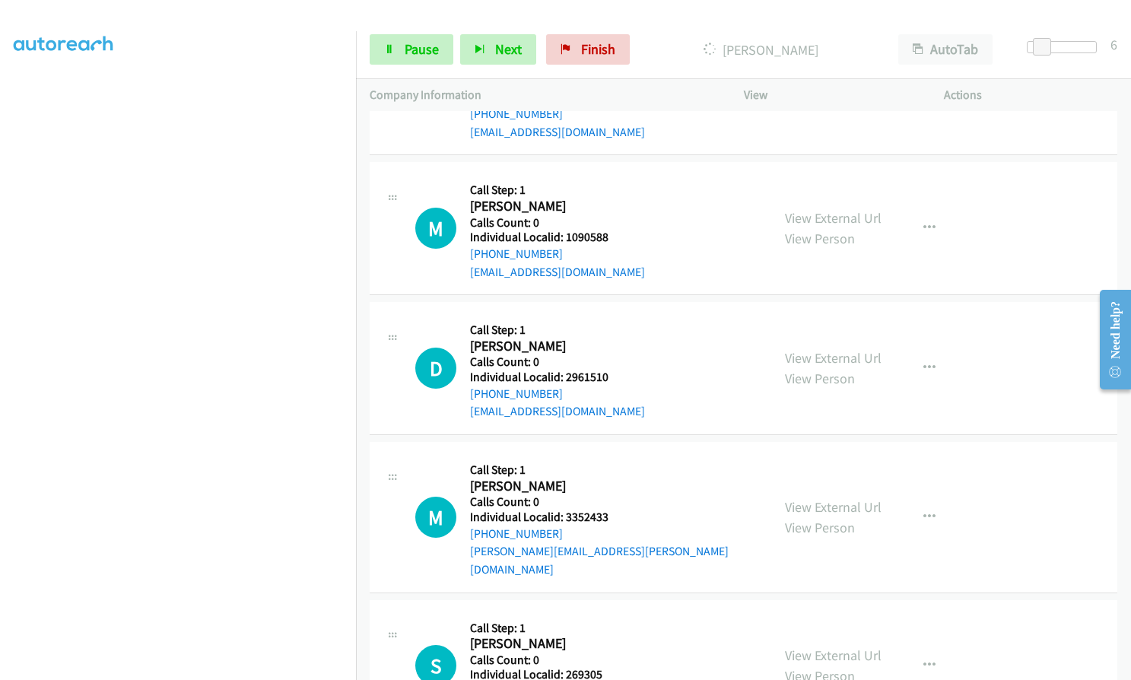
scroll to position [4754, 0]
drag, startPoint x: 563, startPoint y: 360, endPoint x: 615, endPoint y: 360, distance: 52.5
click at [615, 369] on h5 "Individual Localid: 2961510" at bounding box center [557, 376] width 175 height 15
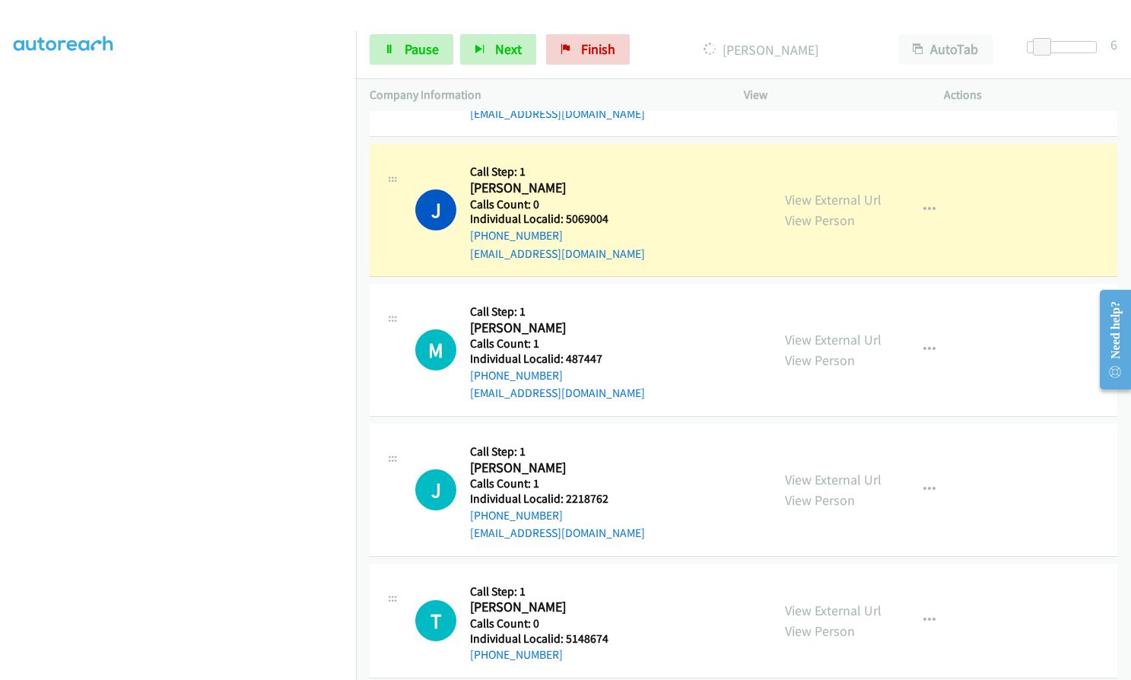
scroll to position [2853, 0]
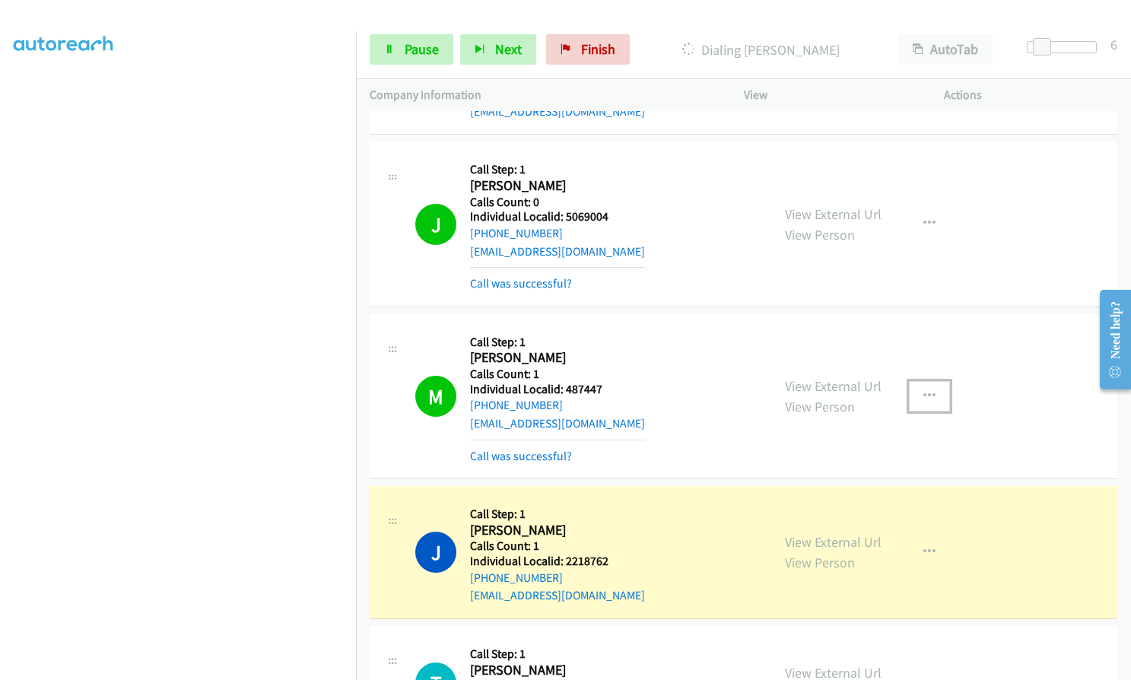
click at [923, 390] on icon "button" at bounding box center [929, 396] width 12 height 12
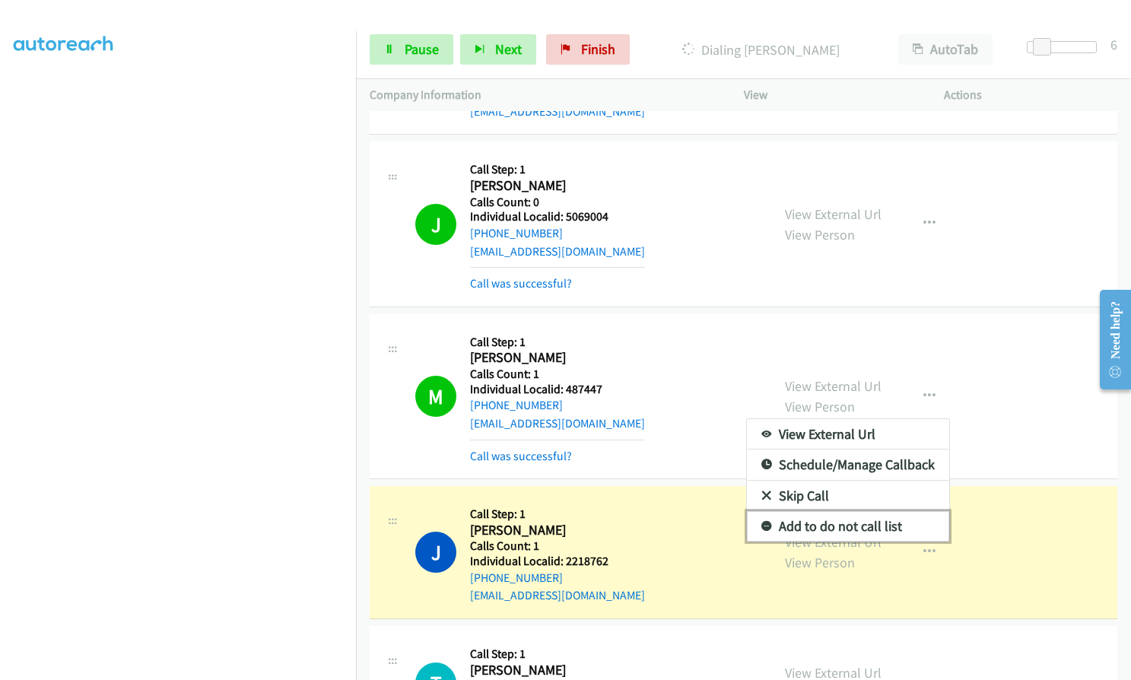
click at [757, 511] on link "Add to do not call list" at bounding box center [848, 526] width 202 height 30
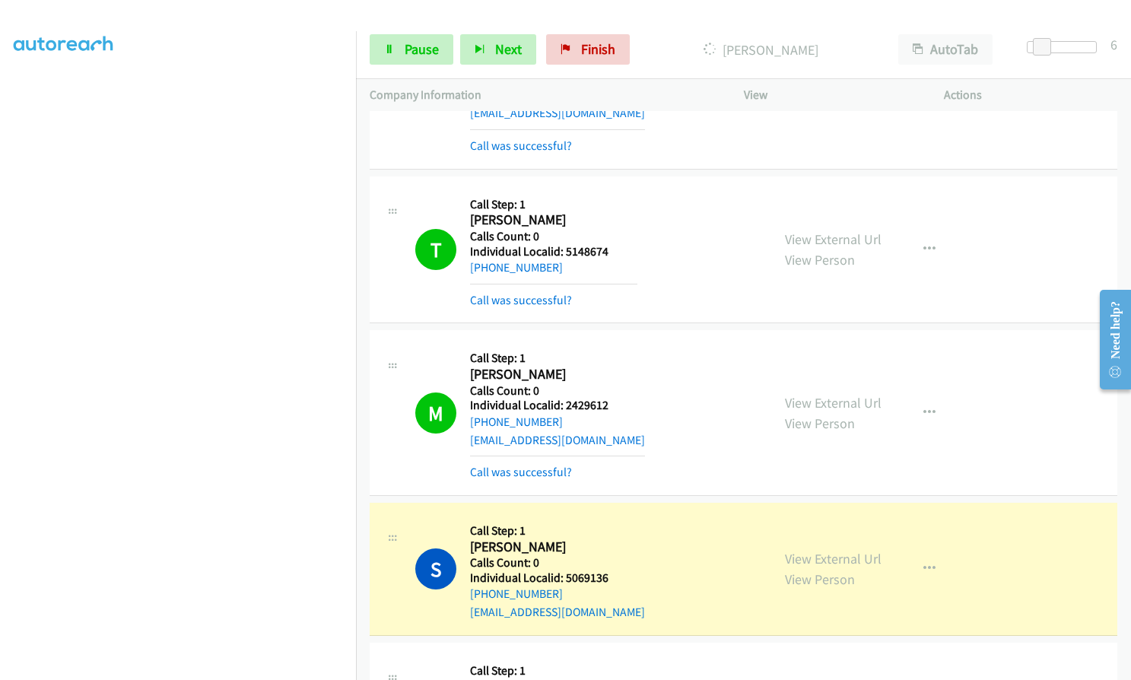
scroll to position [3404, 0]
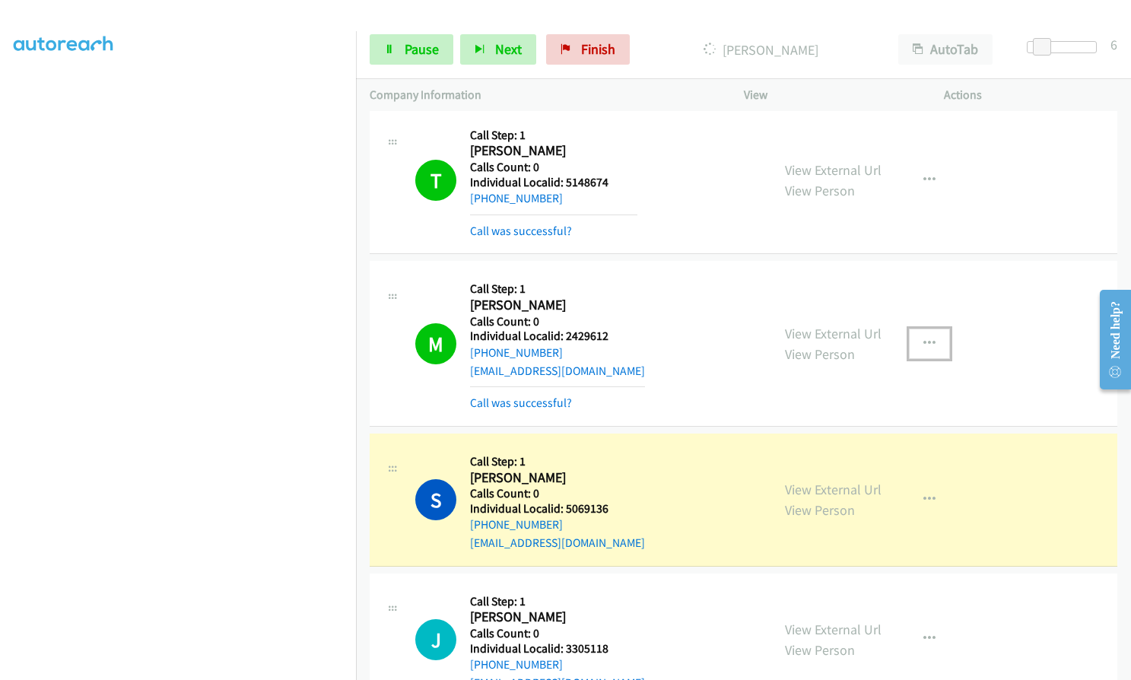
click at [932, 328] on button "button" at bounding box center [929, 343] width 41 height 30
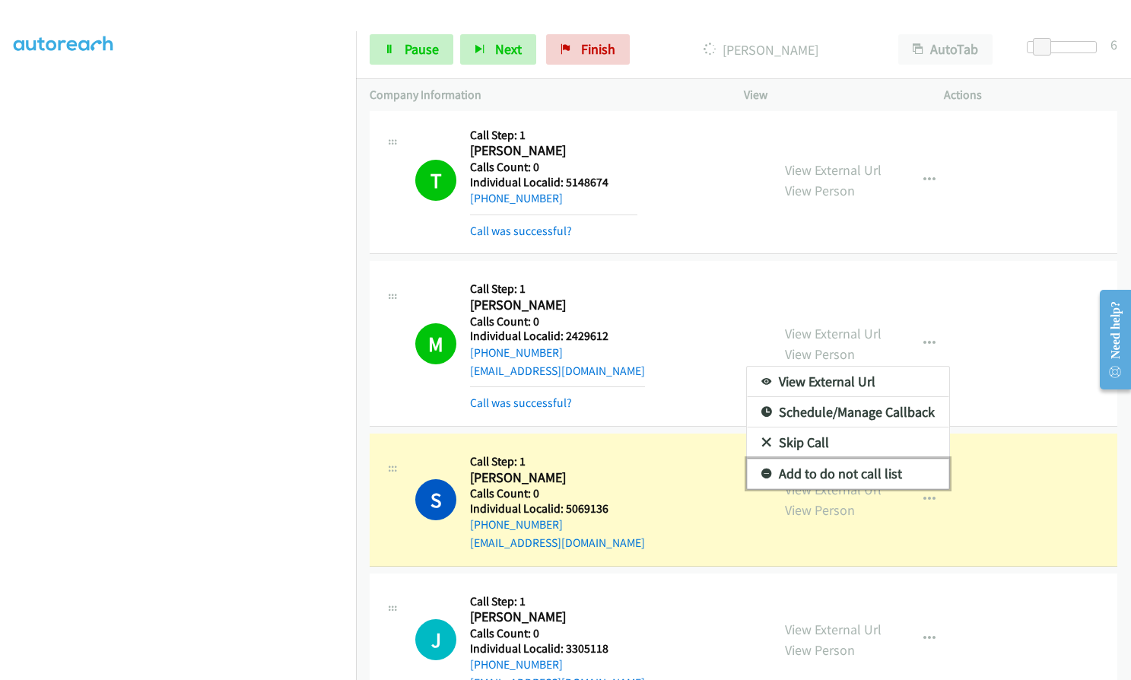
click at [761, 469] on icon at bounding box center [766, 474] width 11 height 11
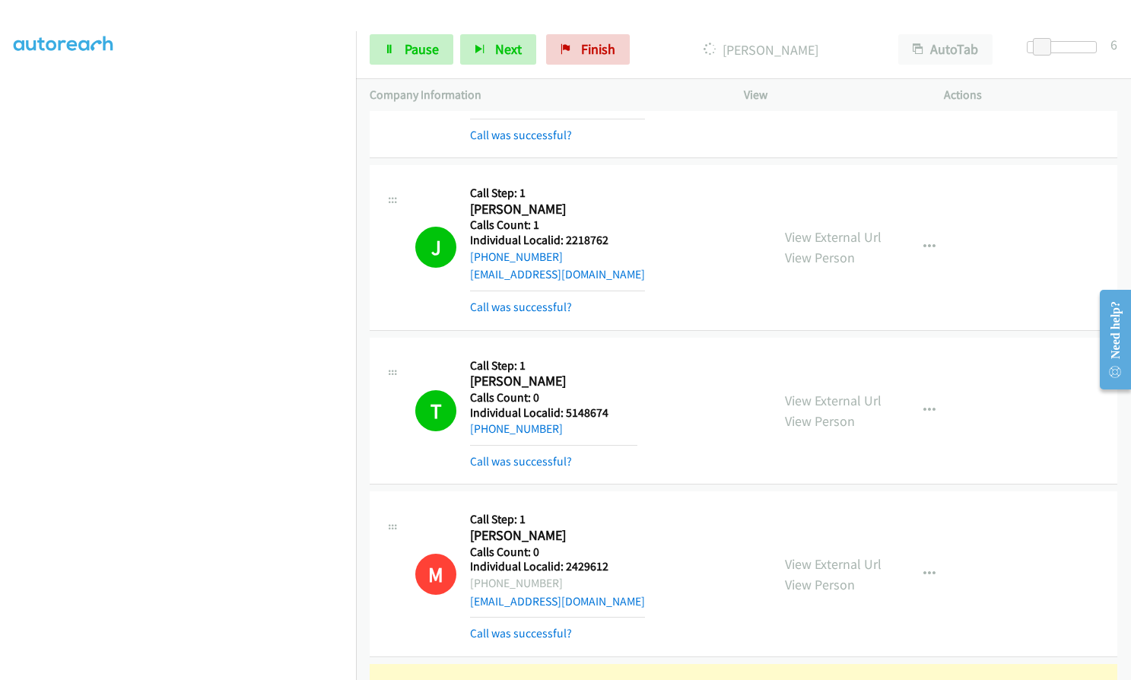
scroll to position [3176, 0]
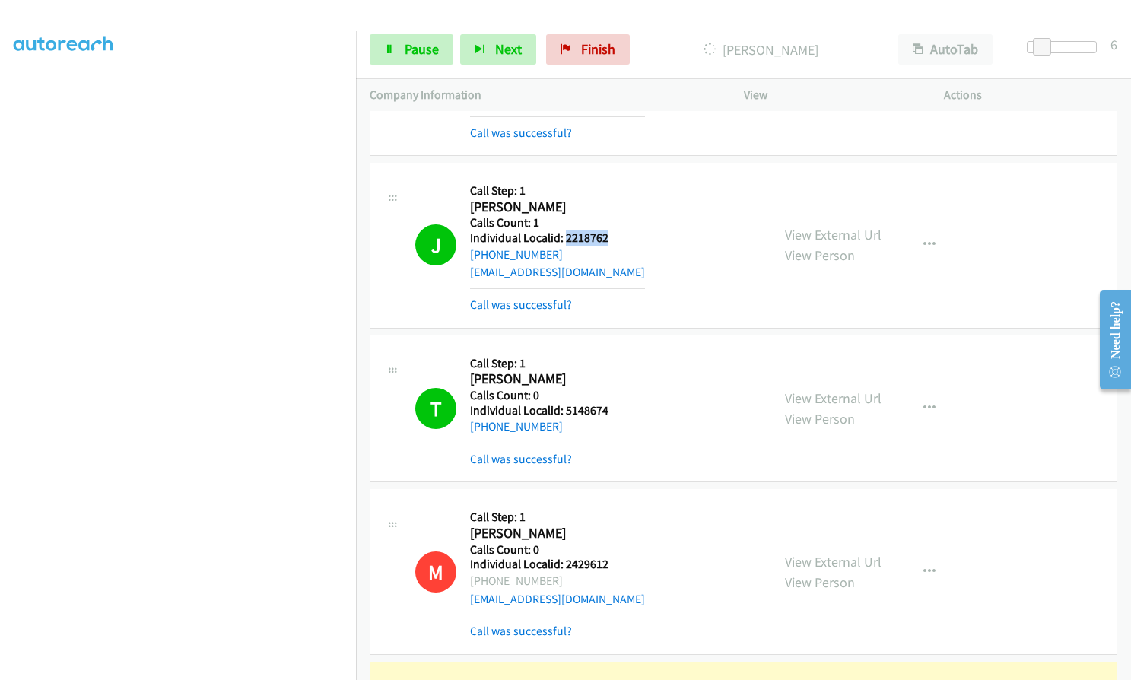
drag, startPoint x: 565, startPoint y: 220, endPoint x: 613, endPoint y: 217, distance: 48.0
click at [613, 230] on h5 "Individual Localid: 2218762" at bounding box center [557, 237] width 175 height 15
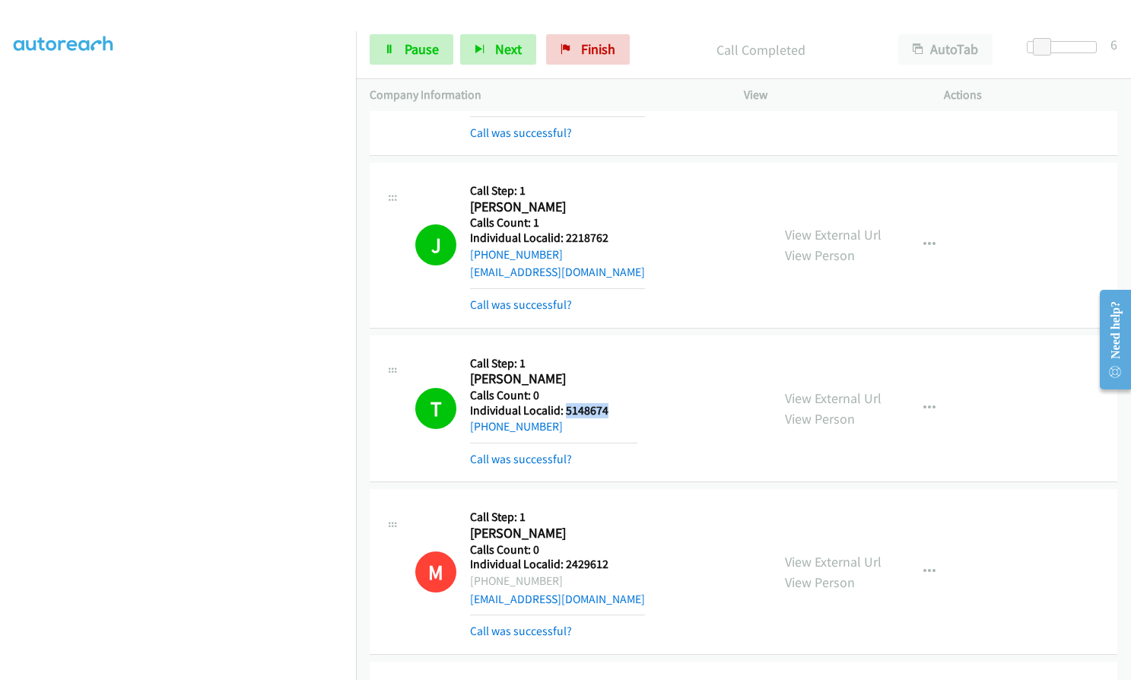
drag, startPoint x: 565, startPoint y: 393, endPoint x: 610, endPoint y: 389, distance: 45.1
click at [610, 403] on h5 "Individual Localid: 5148674" at bounding box center [553, 410] width 167 height 15
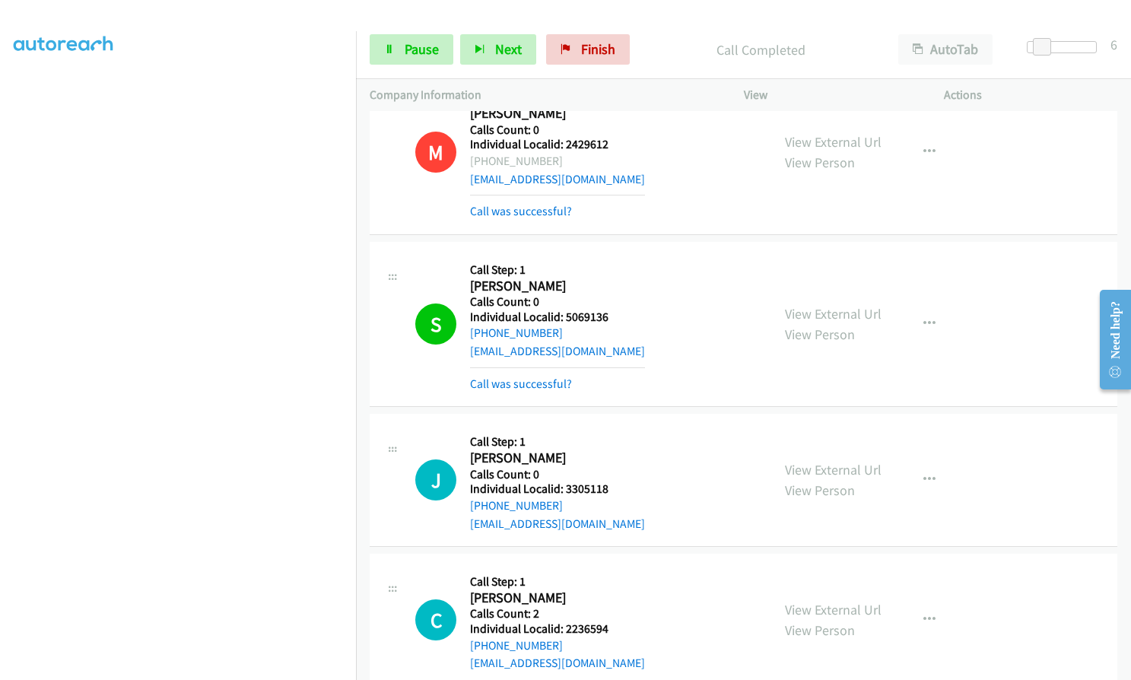
scroll to position [3613, 0]
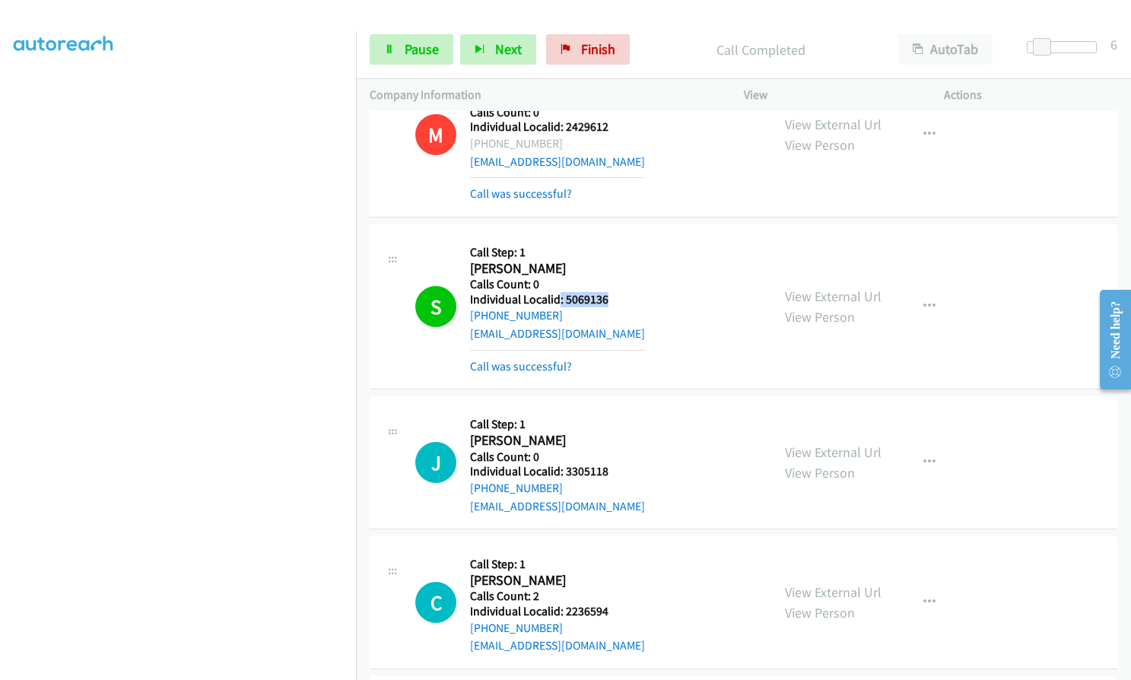
drag, startPoint x: 560, startPoint y: 281, endPoint x: 618, endPoint y: 278, distance: 58.6
click at [618, 292] on h5 "Individual Localid: 5069136" at bounding box center [557, 299] width 175 height 15
drag, startPoint x: 592, startPoint y: 280, endPoint x: 600, endPoint y: 268, distance: 14.1
click at [620, 260] on h2 "[PERSON_NAME]" at bounding box center [553, 268] width 167 height 17
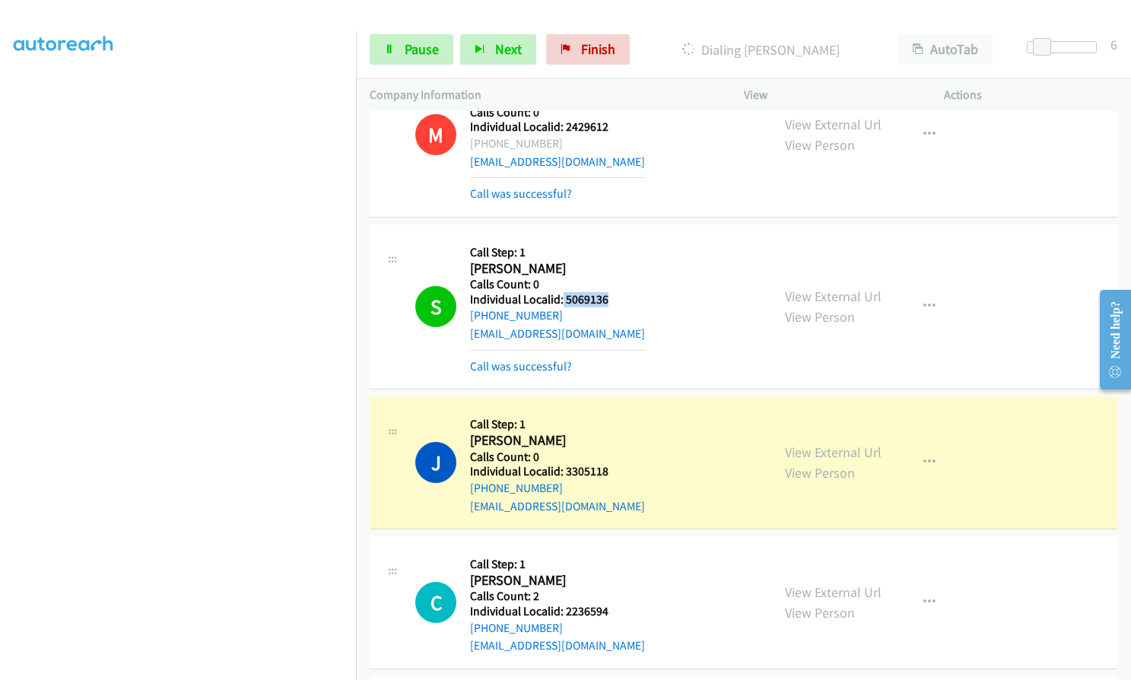
drag, startPoint x: 561, startPoint y: 282, endPoint x: 614, endPoint y: 281, distance: 52.5
click at [614, 292] on h5 "Individual Localid: 5069136" at bounding box center [557, 299] width 175 height 15
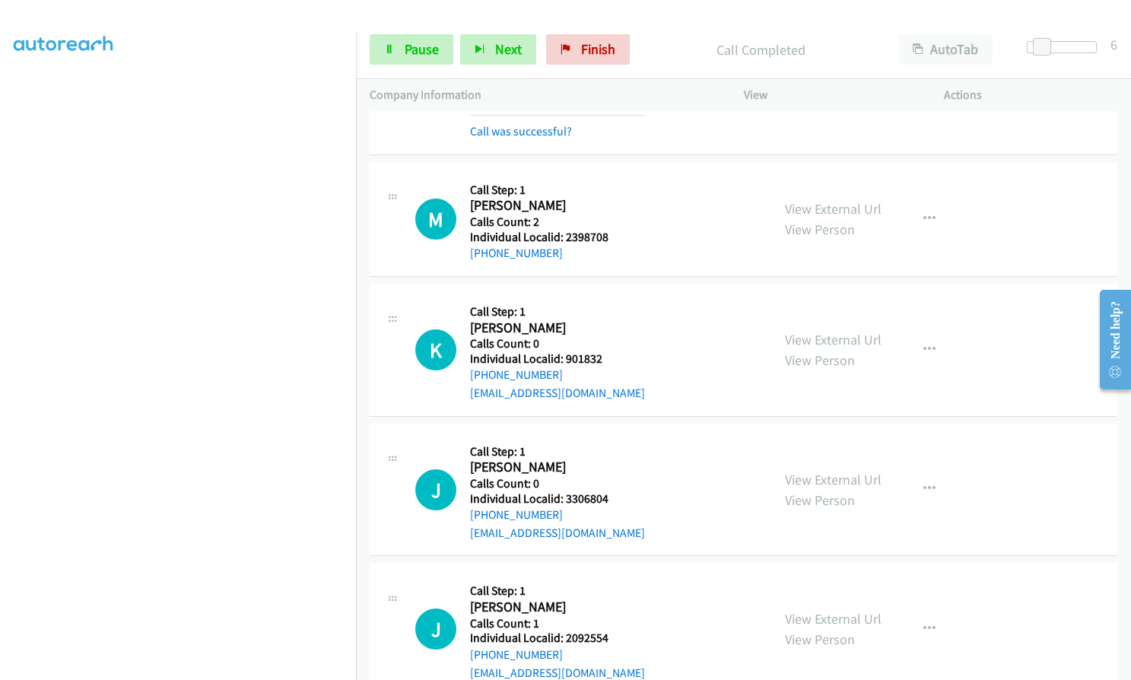
scroll to position [4393, 0]
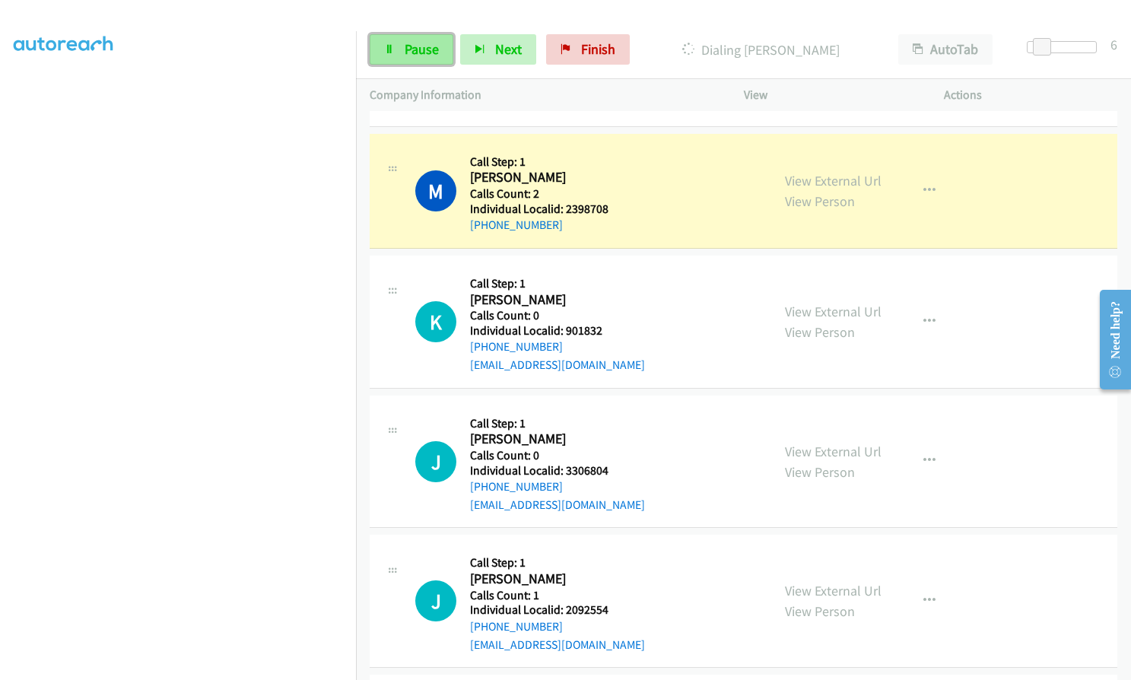
click at [425, 49] on span "Pause" at bounding box center [422, 48] width 34 height 17
click at [443, 48] on span "Start Calls" at bounding box center [434, 48] width 59 height 17
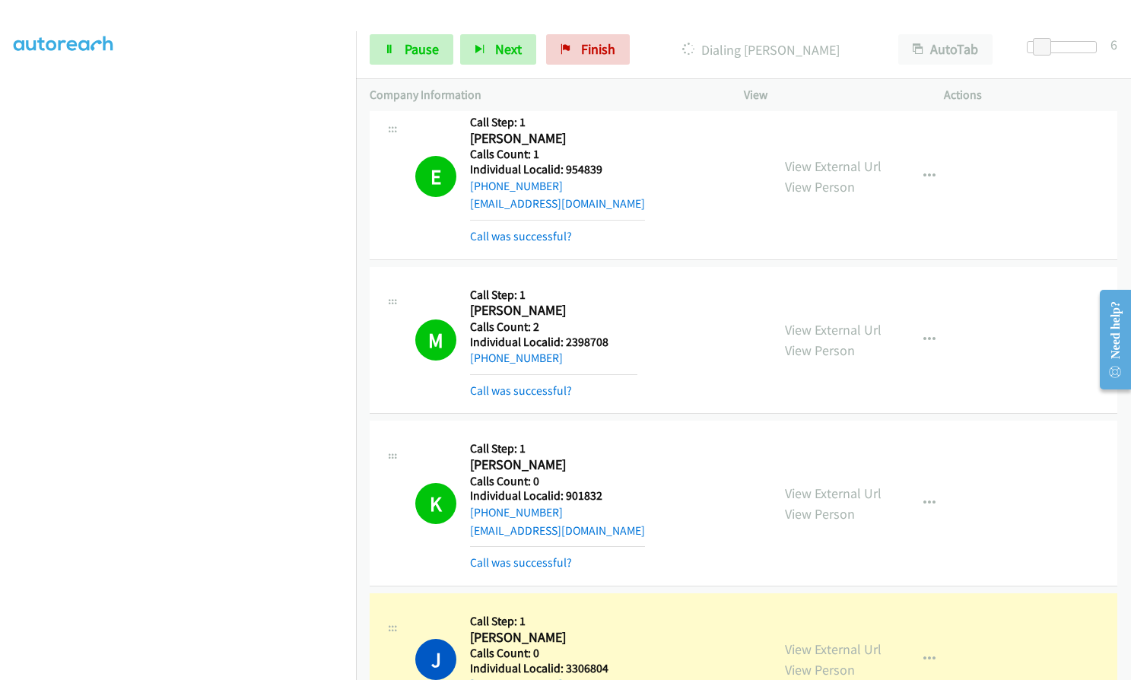
scroll to position [4222, 0]
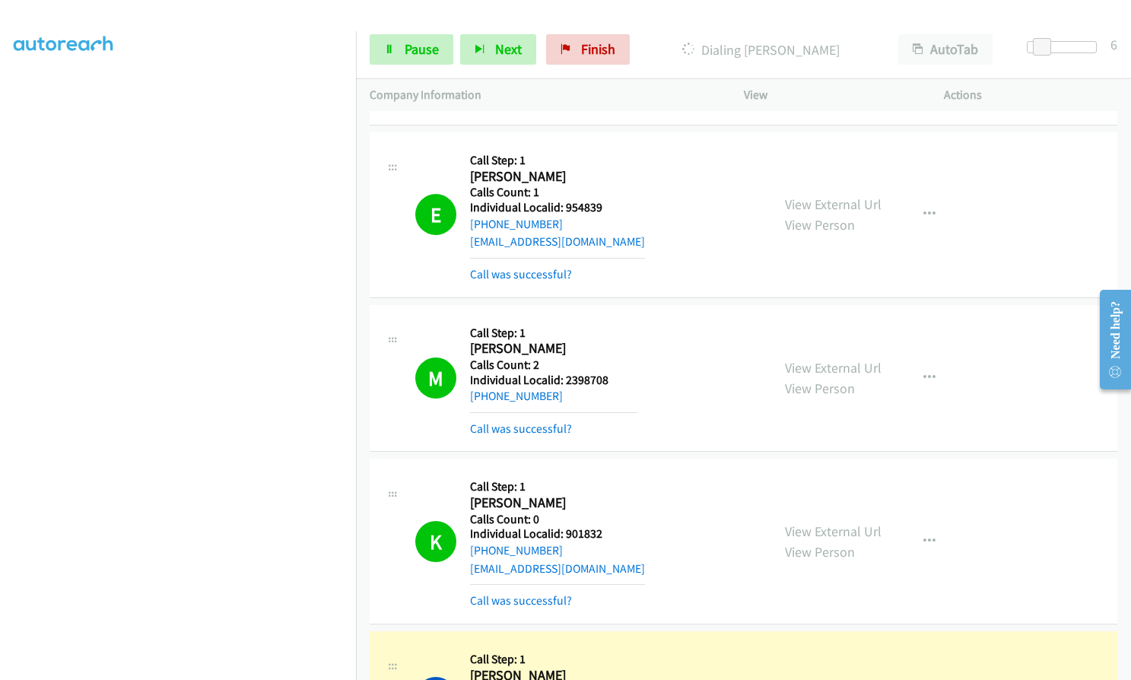
click at [564, 373] on h5 "Individual Localid: 2398708" at bounding box center [553, 380] width 167 height 15
drag, startPoint x: 560, startPoint y: 515, endPoint x: 606, endPoint y: 513, distance: 45.6
click at [606, 526] on h5 "Individual Localid: 901832" at bounding box center [557, 533] width 175 height 15
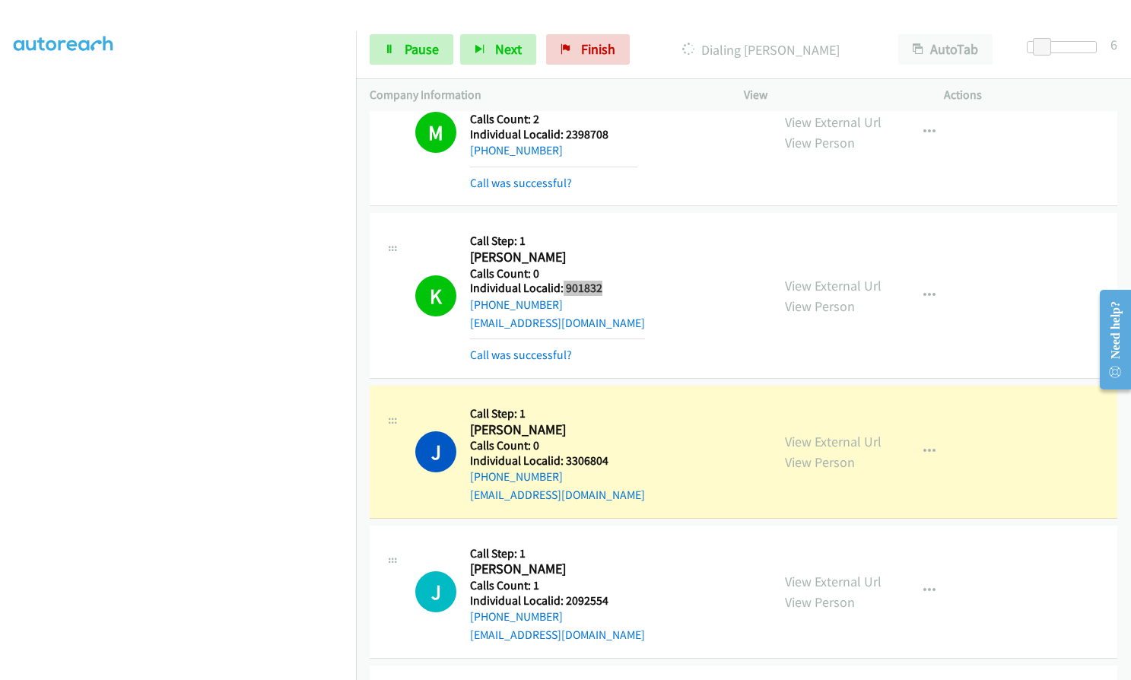
scroll to position [4469, 0]
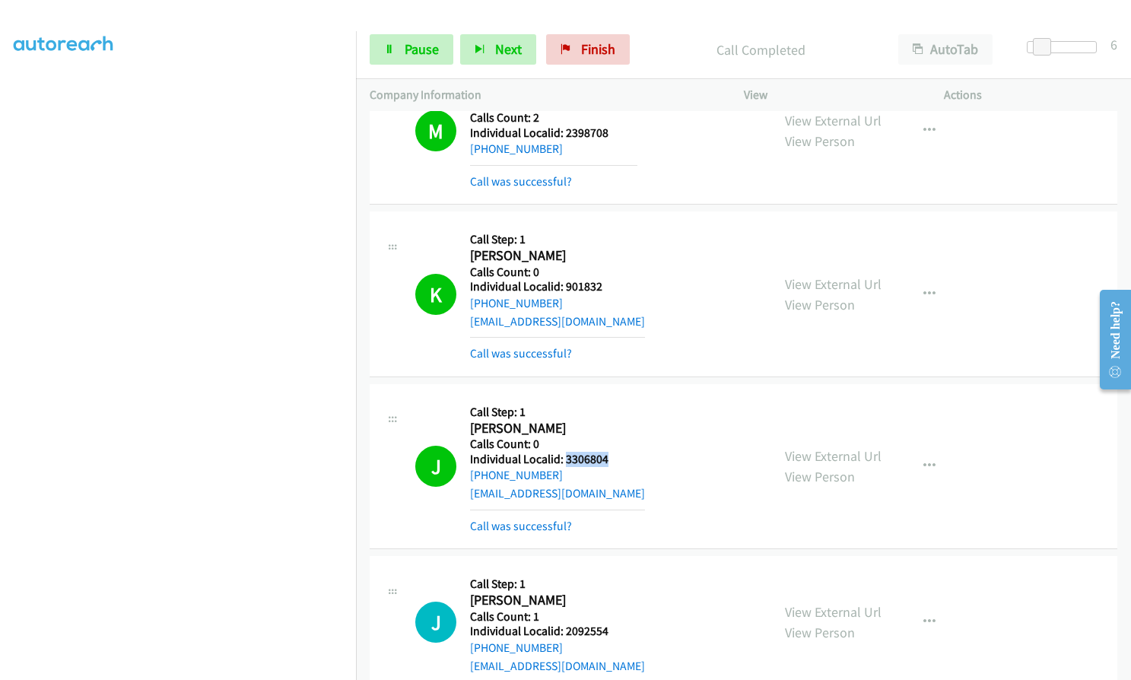
drag, startPoint x: 565, startPoint y: 443, endPoint x: 611, endPoint y: 441, distance: 45.7
click at [611, 452] on h5 "Individual Localid: 3306804" at bounding box center [557, 459] width 175 height 15
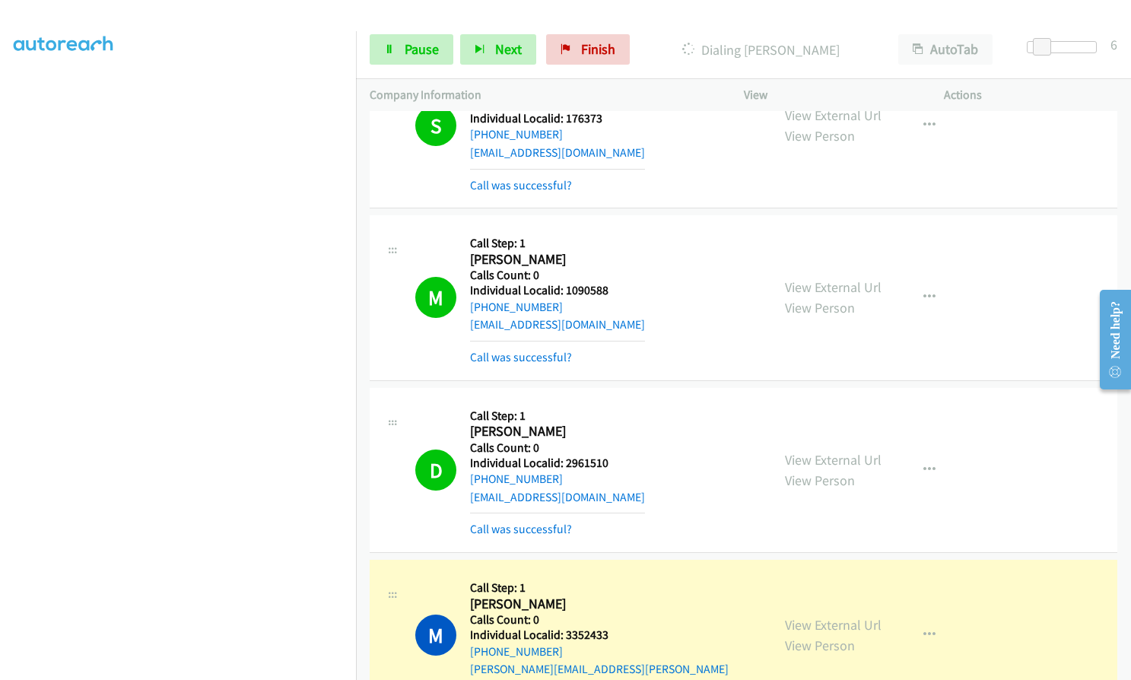
scroll to position [5147, 0]
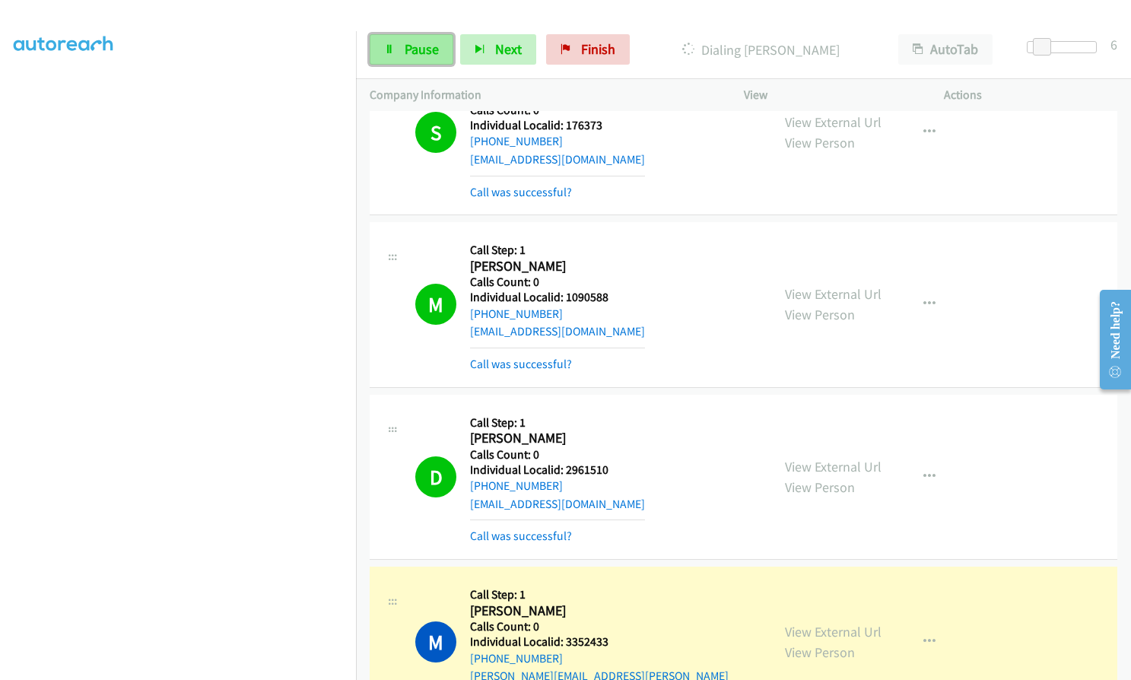
click at [407, 46] on span "Pause" at bounding box center [422, 48] width 34 height 17
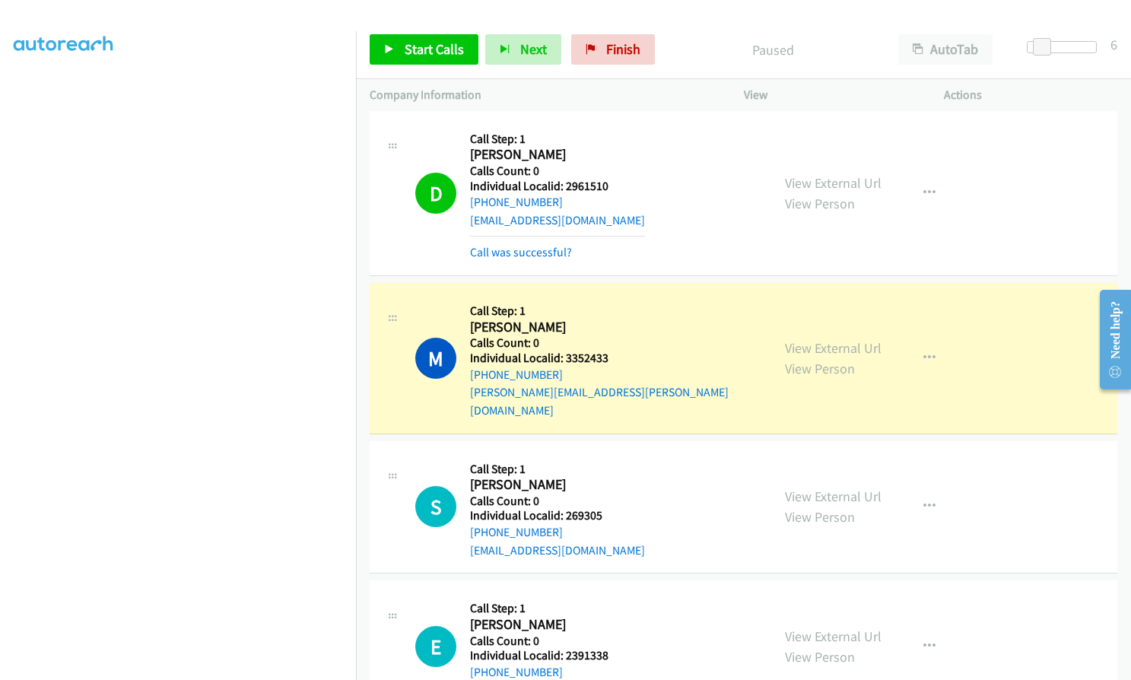
scroll to position [5432, 0]
drag, startPoint x: 563, startPoint y: 339, endPoint x: 611, endPoint y: 338, distance: 47.2
click at [611, 349] on h5 "Individual Localid: 3352433" at bounding box center [613, 356] width 287 height 15
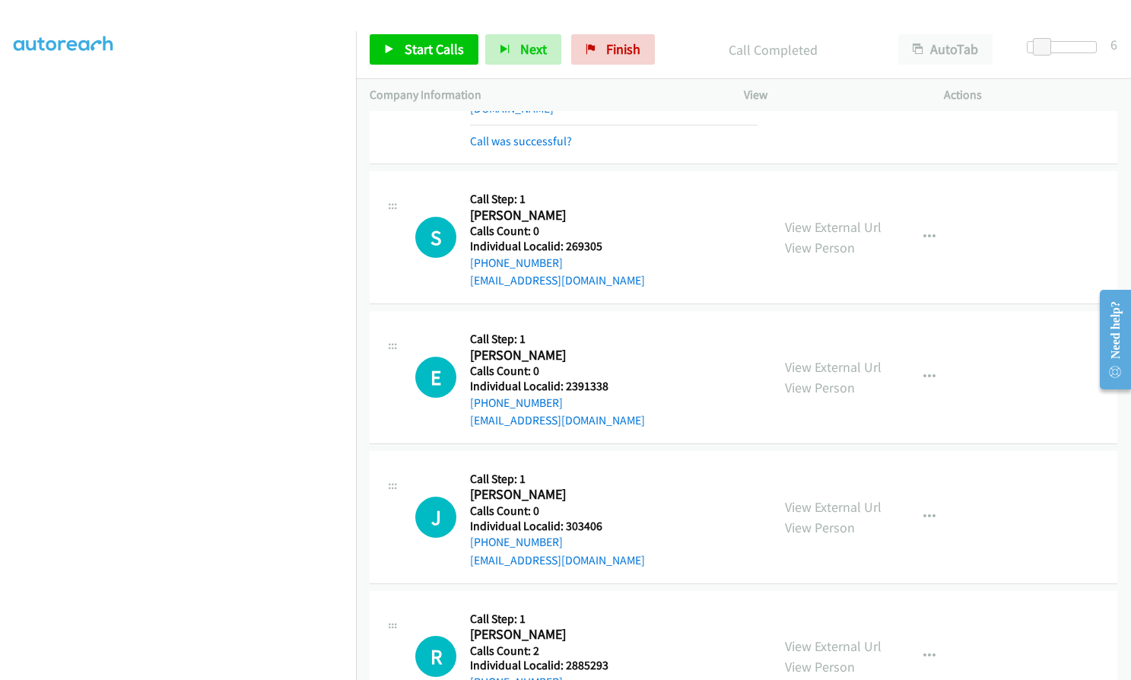
scroll to position [5775, 0]
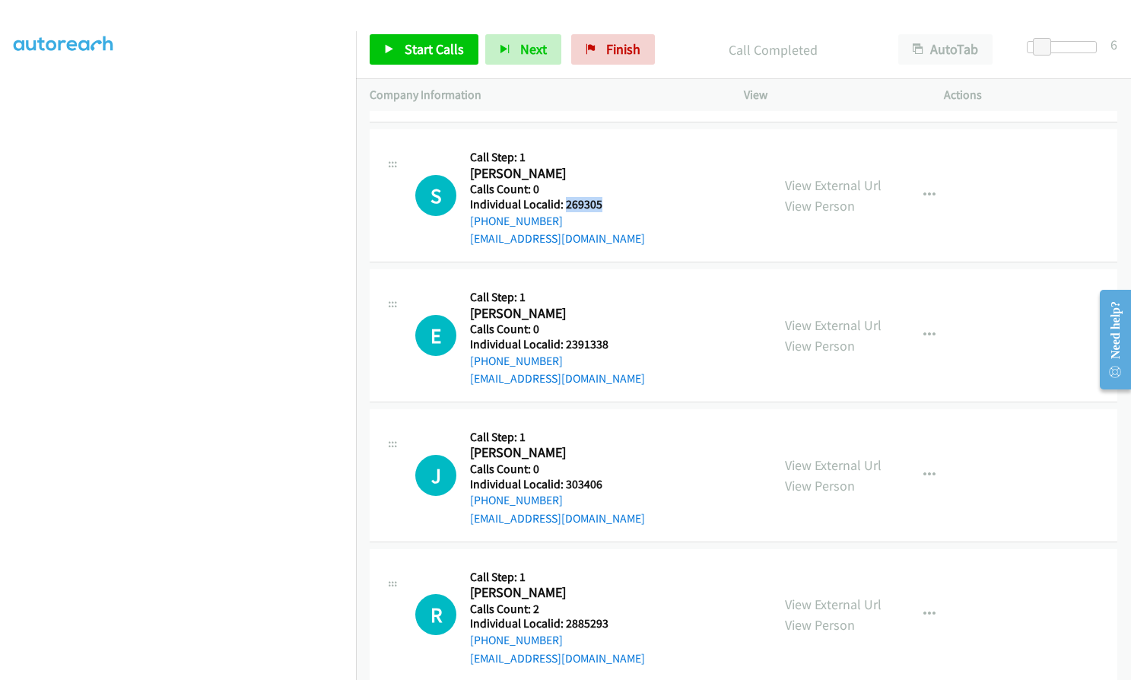
drag, startPoint x: 563, startPoint y: 170, endPoint x: 606, endPoint y: 173, distance: 42.6
click at [606, 173] on div "S Callback Scheduled Call Step: 1 [PERSON_NAME] America/New_York Calls Count: 0…" at bounding box center [586, 195] width 342 height 105
drag, startPoint x: 565, startPoint y: 307, endPoint x: 611, endPoint y: 307, distance: 45.6
click at [611, 307] on div "E Callback Scheduled Call Step: 1 [PERSON_NAME] America/New_York Calls Count: 0…" at bounding box center [586, 335] width 342 height 105
drag, startPoint x: 564, startPoint y: 446, endPoint x: 611, endPoint y: 446, distance: 46.4
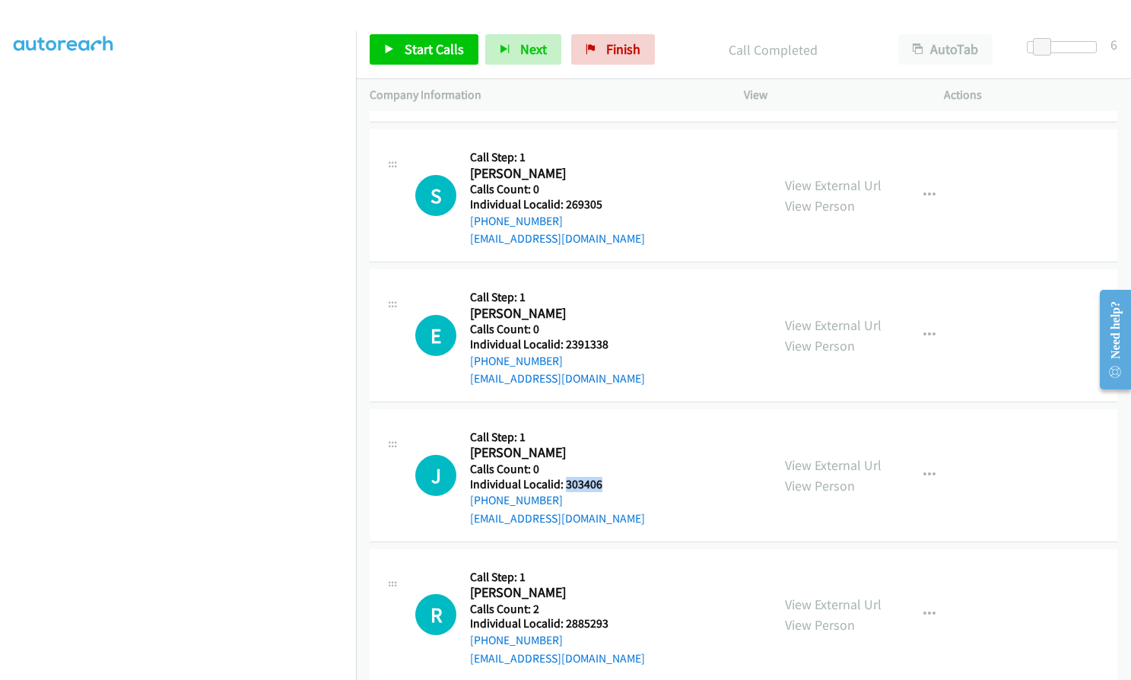
click at [613, 446] on div "J Callback Scheduled Call Step: 1 [PERSON_NAME] America/New_York Calls Count: 0…" at bounding box center [586, 475] width 342 height 105
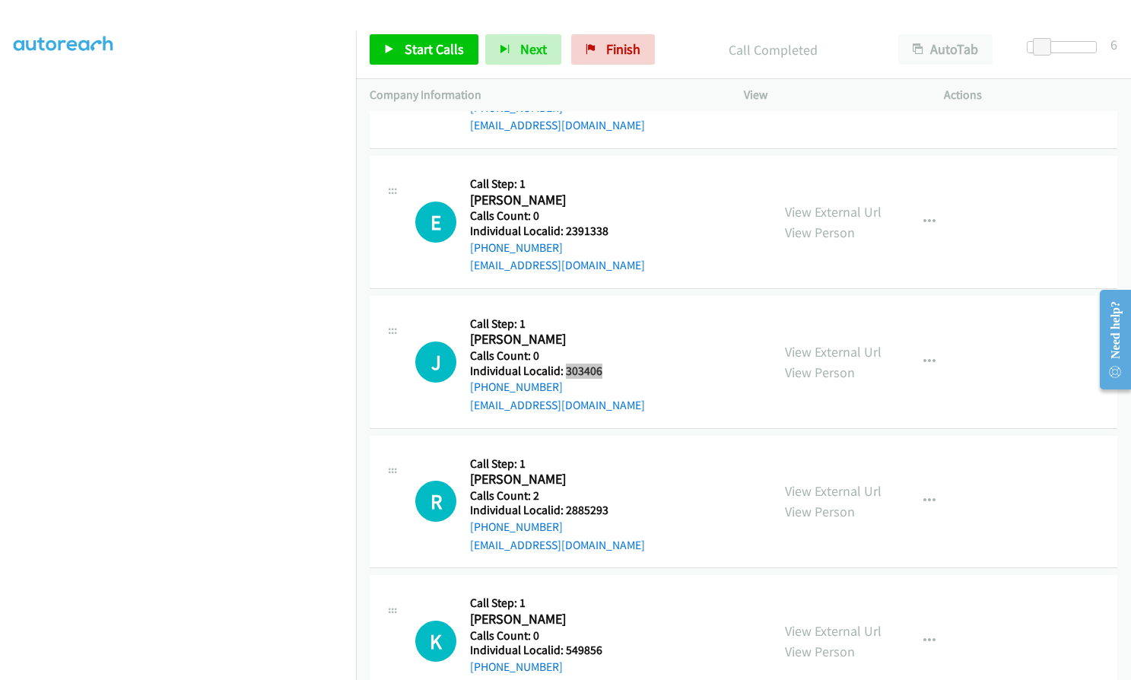
scroll to position [5908, 0]
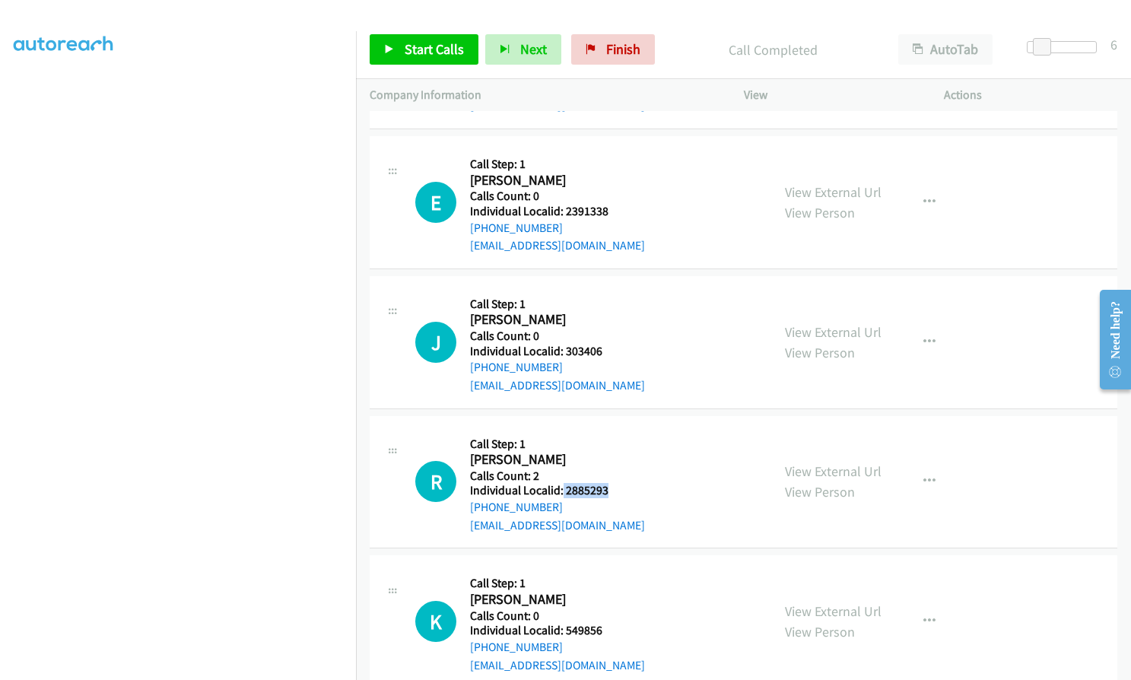
drag, startPoint x: 563, startPoint y: 455, endPoint x: 610, endPoint y: 455, distance: 47.1
click at [610, 455] on div "R Callback Scheduled Call Step: 1 [PERSON_NAME] America/New_York Calls Count: 2…" at bounding box center [586, 482] width 342 height 105
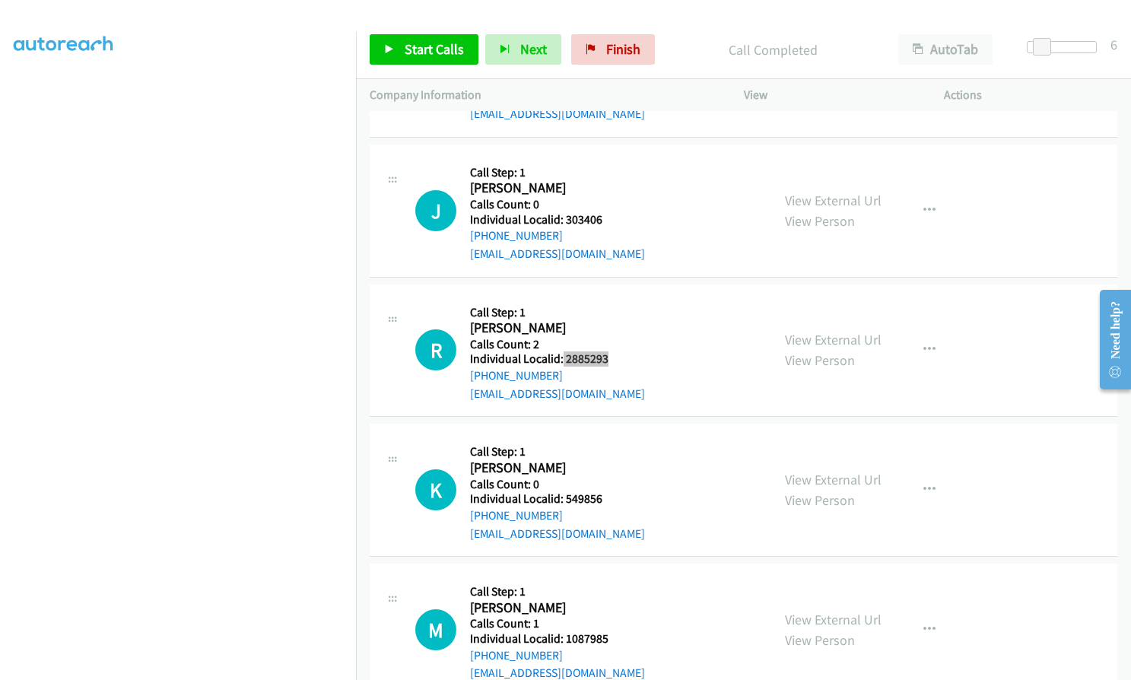
scroll to position [6060, 0]
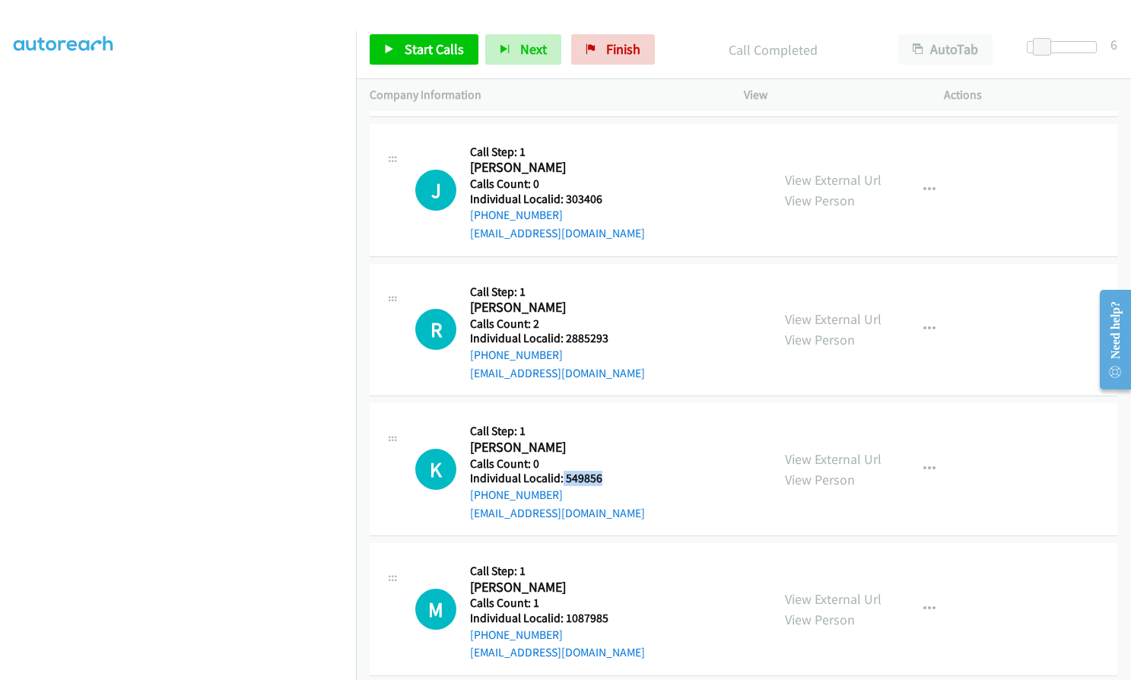
drag, startPoint x: 562, startPoint y: 440, endPoint x: 604, endPoint y: 440, distance: 41.8
click at [604, 440] on div "K Callback Scheduled Call Step: 1 [PERSON_NAME] America/New_York Calls Count: 0…" at bounding box center [586, 469] width 342 height 105
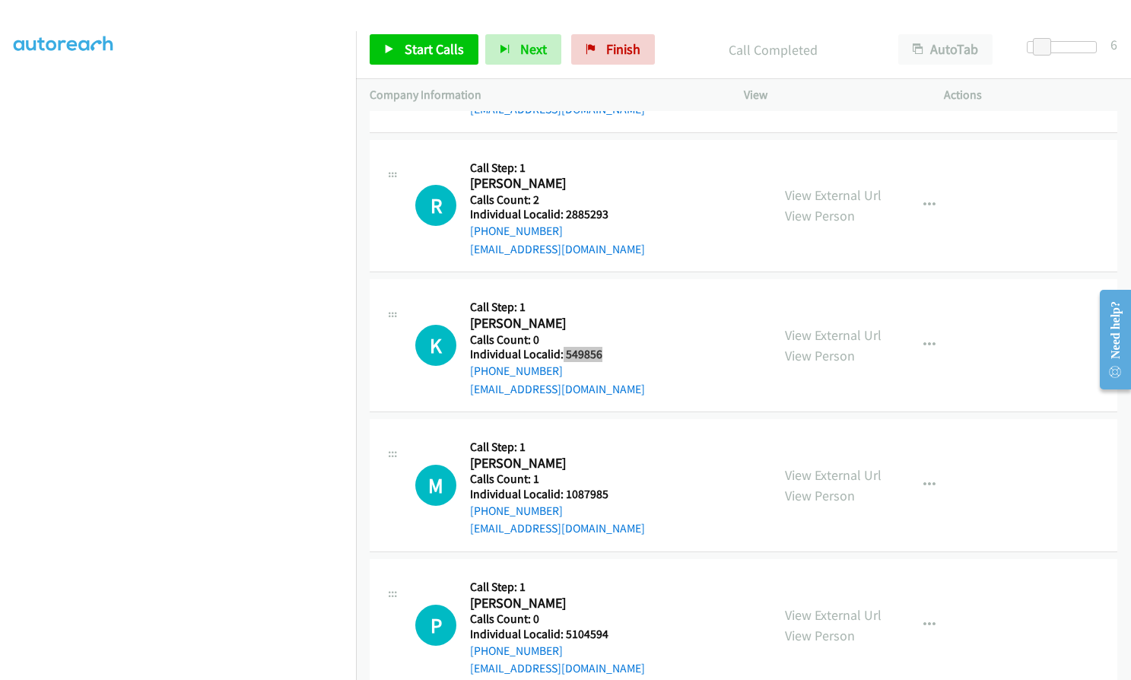
scroll to position [6193, 0]
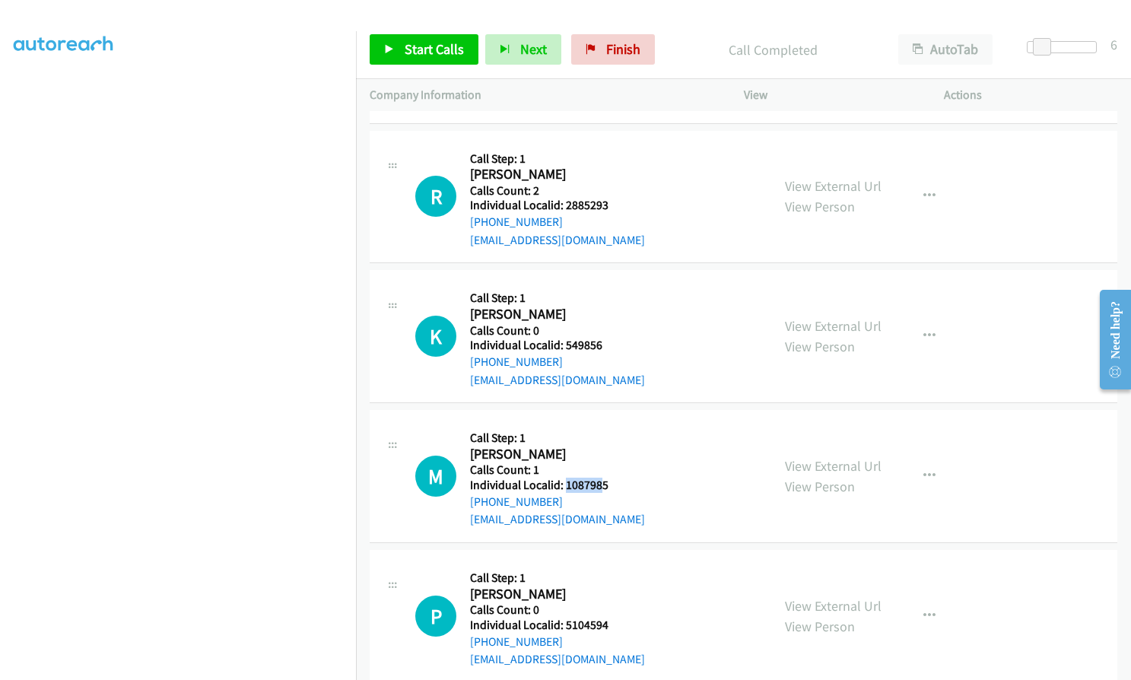
drag, startPoint x: 565, startPoint y: 447, endPoint x: 602, endPoint y: 447, distance: 37.3
click at [602, 478] on h5 "Individual Localid: 1087985" at bounding box center [557, 485] width 175 height 15
click at [589, 446] on h2 "[PERSON_NAME]" at bounding box center [557, 454] width 175 height 17
drag, startPoint x: 563, startPoint y: 452, endPoint x: 603, endPoint y: 449, distance: 39.6
click at [610, 449] on div "M Callback Scheduled Call Step: 1 [PERSON_NAME] America/New_York Calls Count: 1…" at bounding box center [586, 476] width 342 height 105
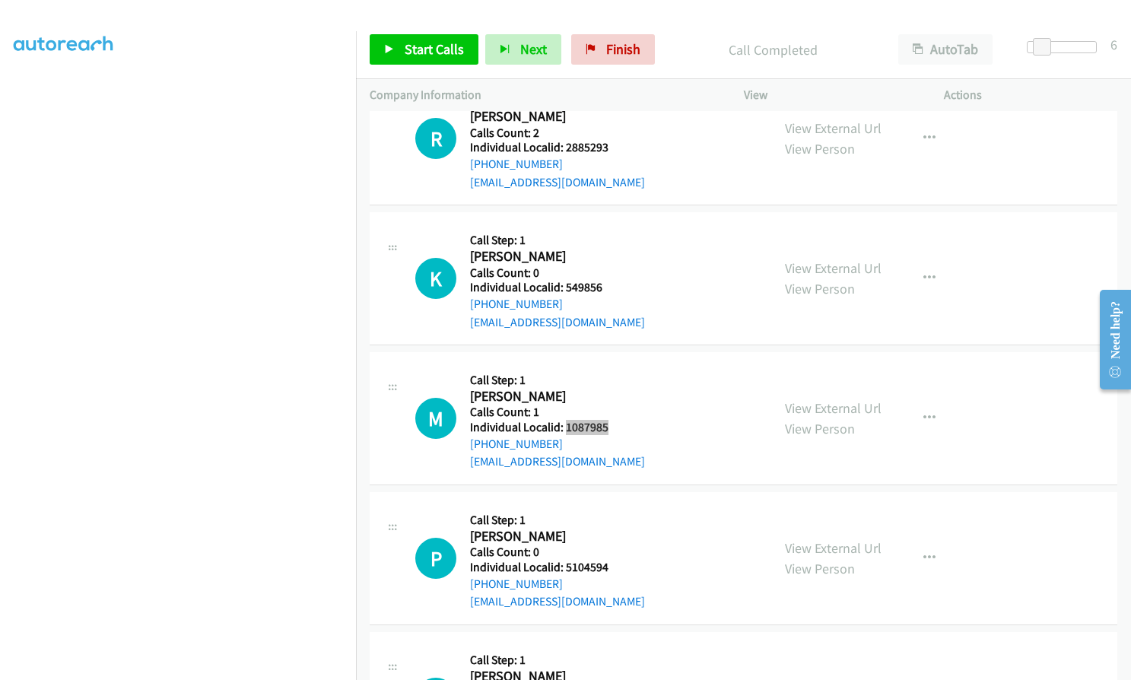
scroll to position [6269, 0]
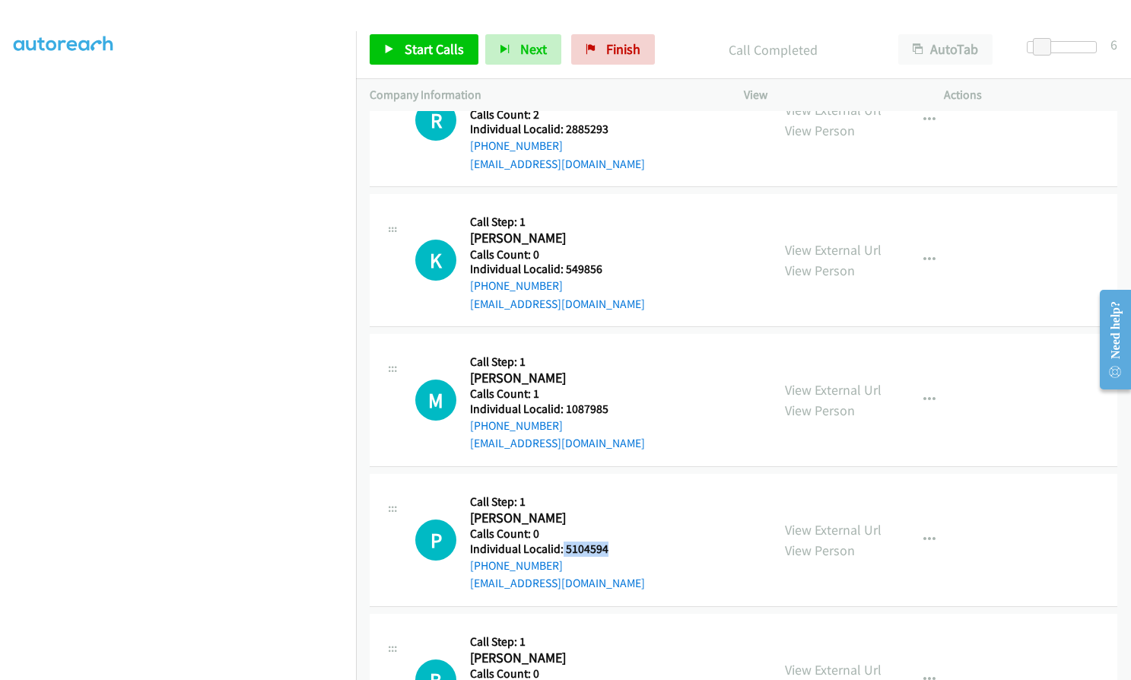
drag, startPoint x: 561, startPoint y: 513, endPoint x: 617, endPoint y: 509, distance: 55.6
click at [617, 509] on div "P Callback Scheduled Call Step: 1 [PERSON_NAME] America/New_York Calls Count: 0…" at bounding box center [586, 539] width 342 height 105
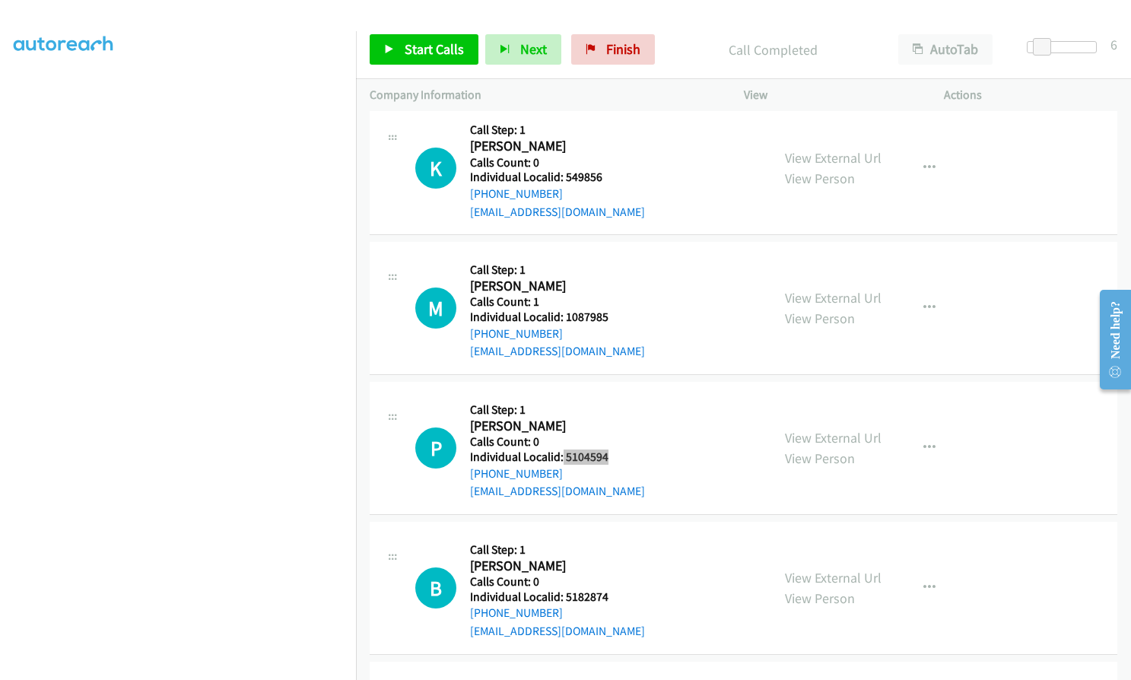
scroll to position [6364, 0]
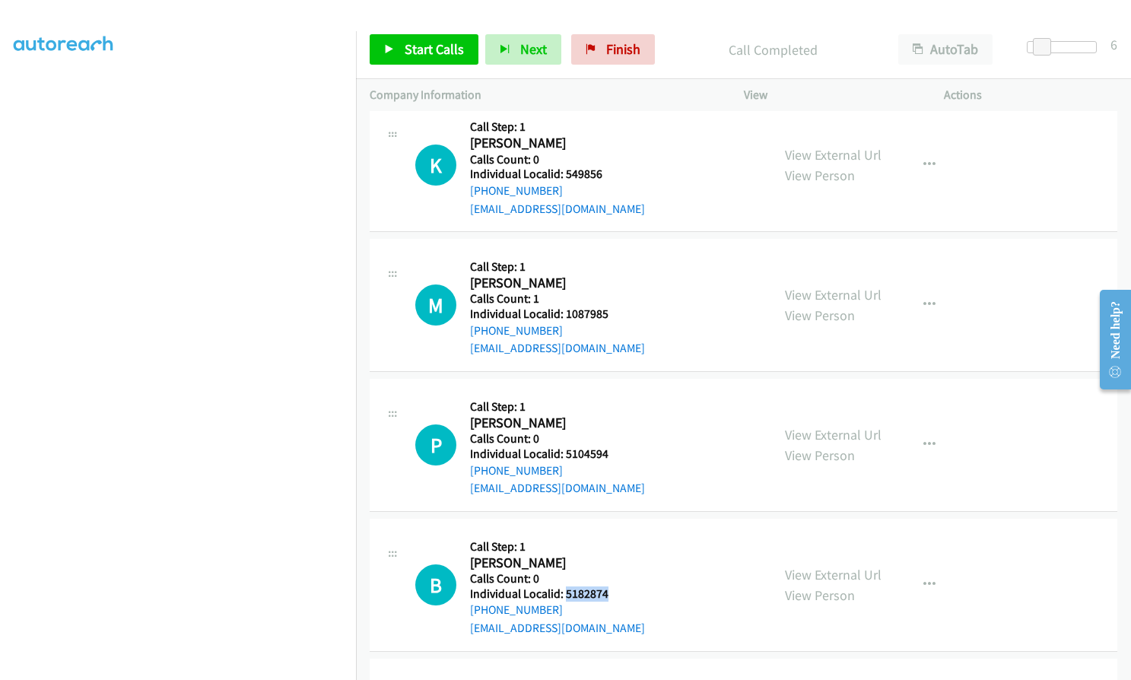
drag, startPoint x: 563, startPoint y: 554, endPoint x: 614, endPoint y: 554, distance: 50.2
click at [614, 554] on div "B Callback Scheduled Call Step: 1 [PERSON_NAME] America/New_York Calls Count: 0…" at bounding box center [586, 584] width 342 height 105
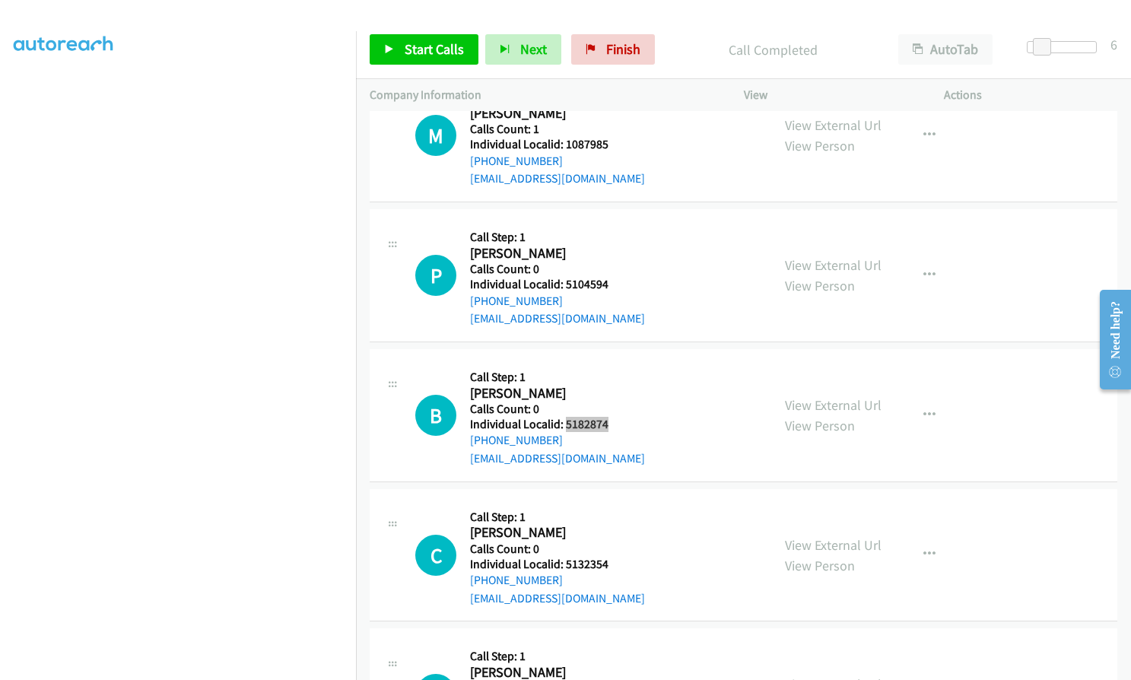
scroll to position [6535, 0]
drag, startPoint x: 566, startPoint y: 526, endPoint x: 611, endPoint y: 526, distance: 44.9
click at [613, 526] on div "C Callback Scheduled Call Step: 1 [PERSON_NAME] America/New_York Calls Count: 0…" at bounding box center [586, 553] width 342 height 105
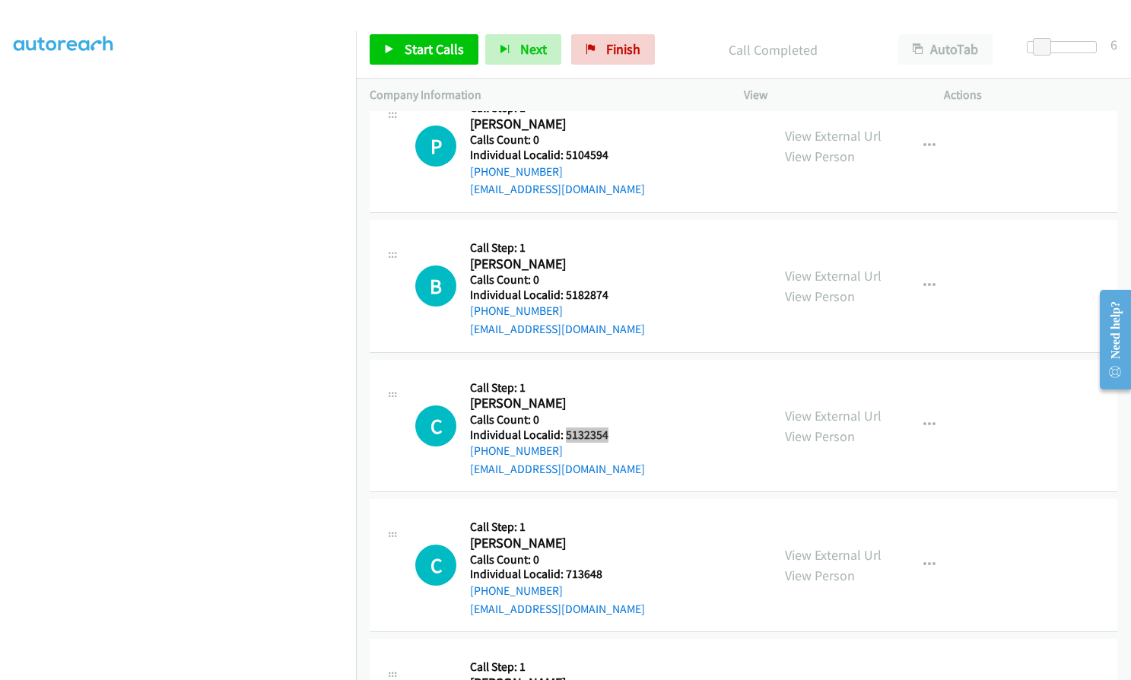
scroll to position [6763, 0]
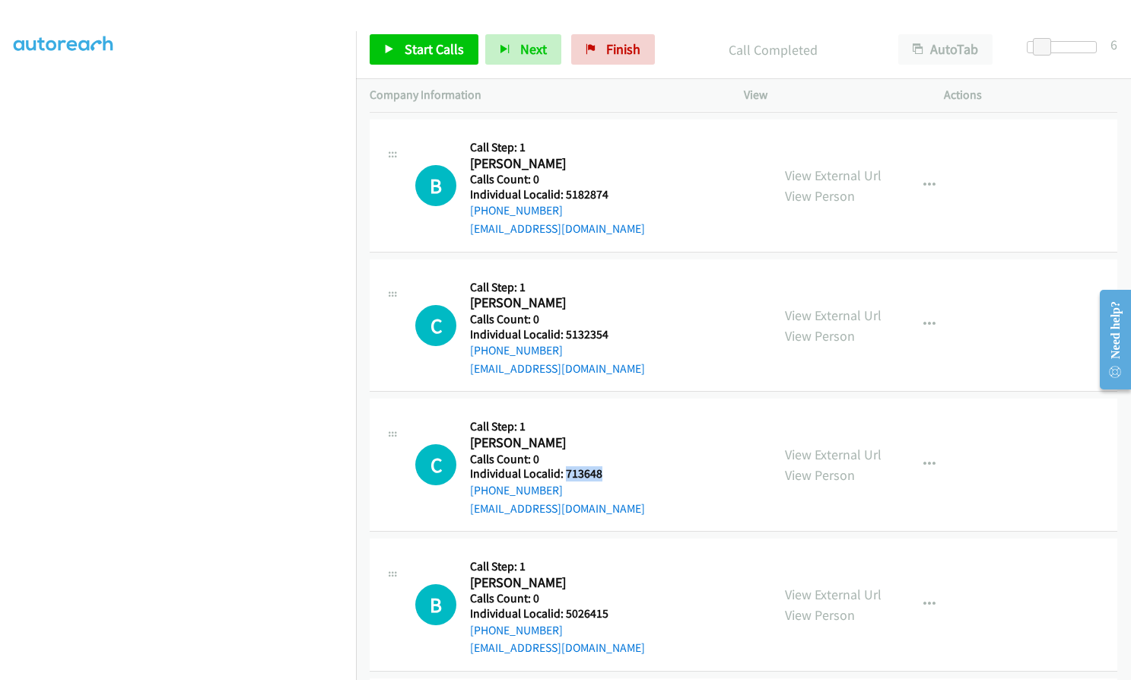
drag, startPoint x: 563, startPoint y: 435, endPoint x: 601, endPoint y: 434, distance: 38.0
click at [601, 466] on h5 "Individual Localid: 713648" at bounding box center [557, 473] width 175 height 15
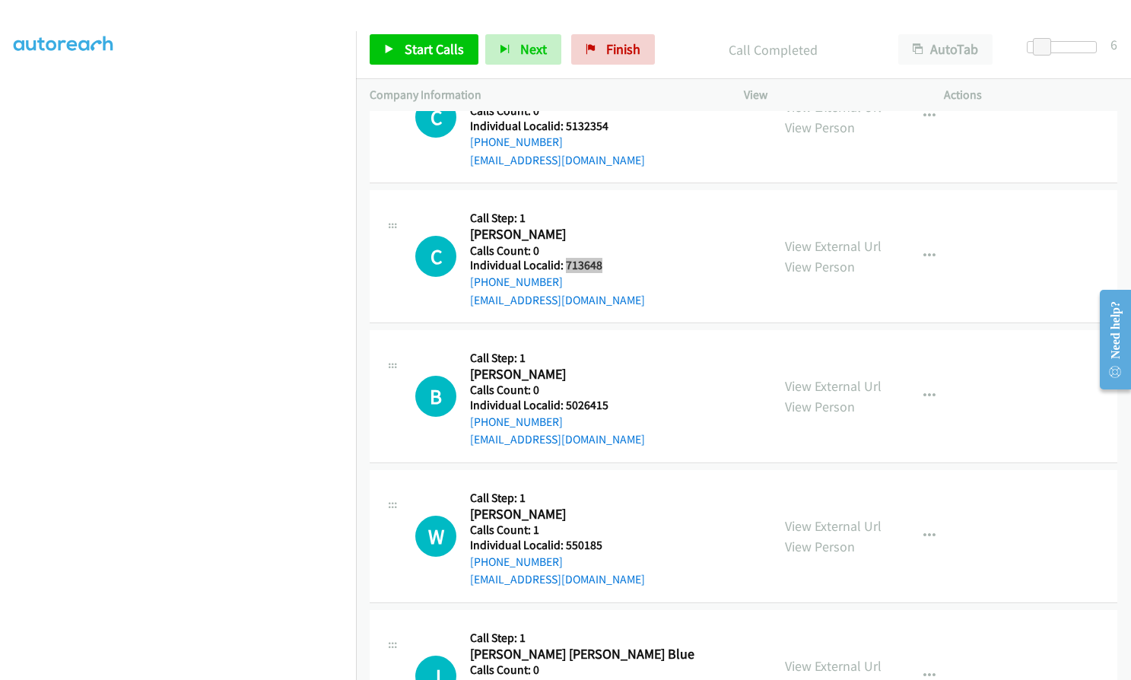
scroll to position [6972, 0]
drag, startPoint x: 564, startPoint y: 370, endPoint x: 614, endPoint y: 370, distance: 49.4
click at [614, 370] on div "B Callback Scheduled Call Step: 1 [PERSON_NAME] America/New_York Calls Count: 0…" at bounding box center [586, 395] width 342 height 105
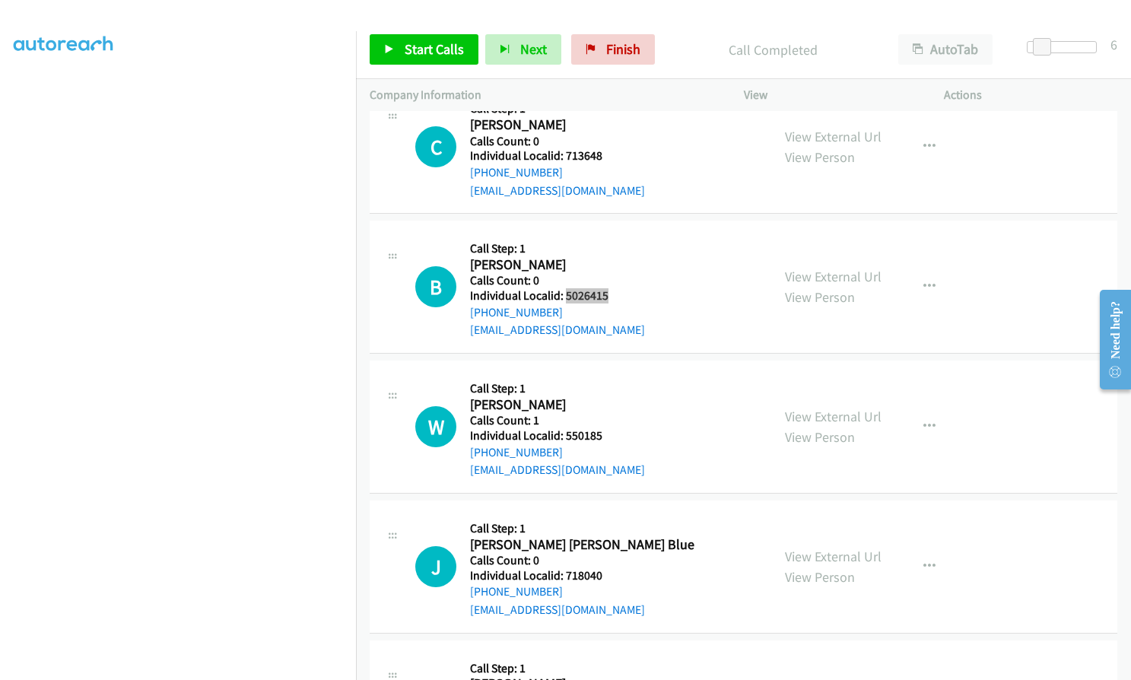
scroll to position [7086, 0]
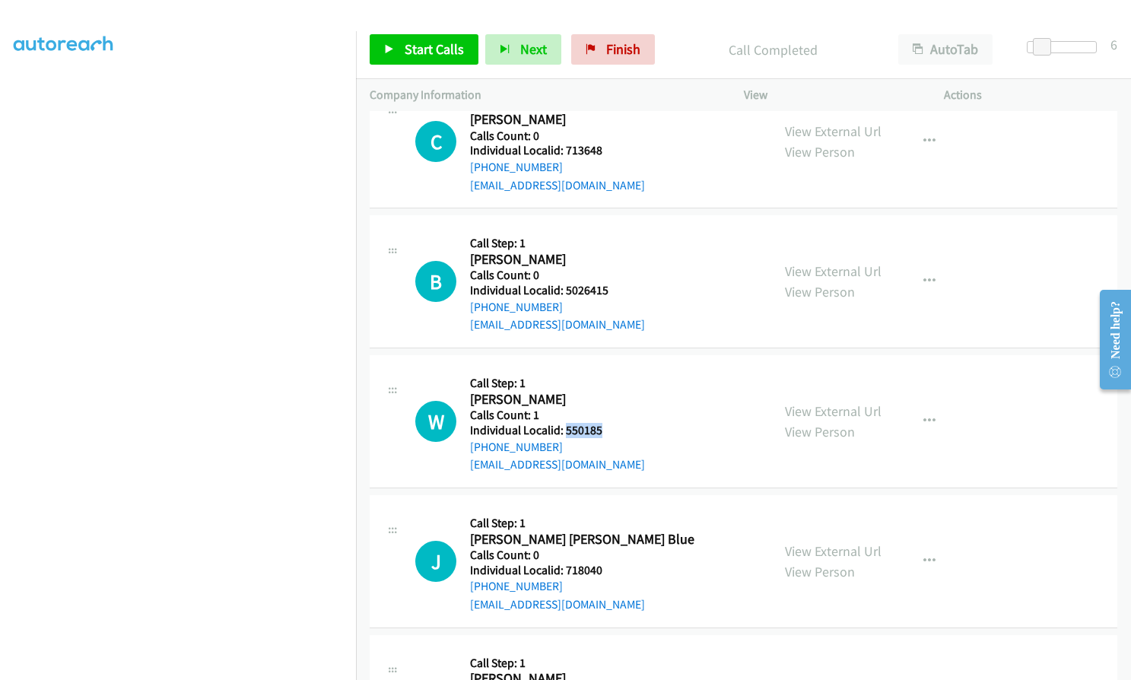
drag, startPoint x: 563, startPoint y: 392, endPoint x: 607, endPoint y: 392, distance: 43.3
click at [607, 392] on div "W Callback Scheduled Call Step: 1 [PERSON_NAME] America/[GEOGRAPHIC_DATA] Calls…" at bounding box center [586, 421] width 342 height 105
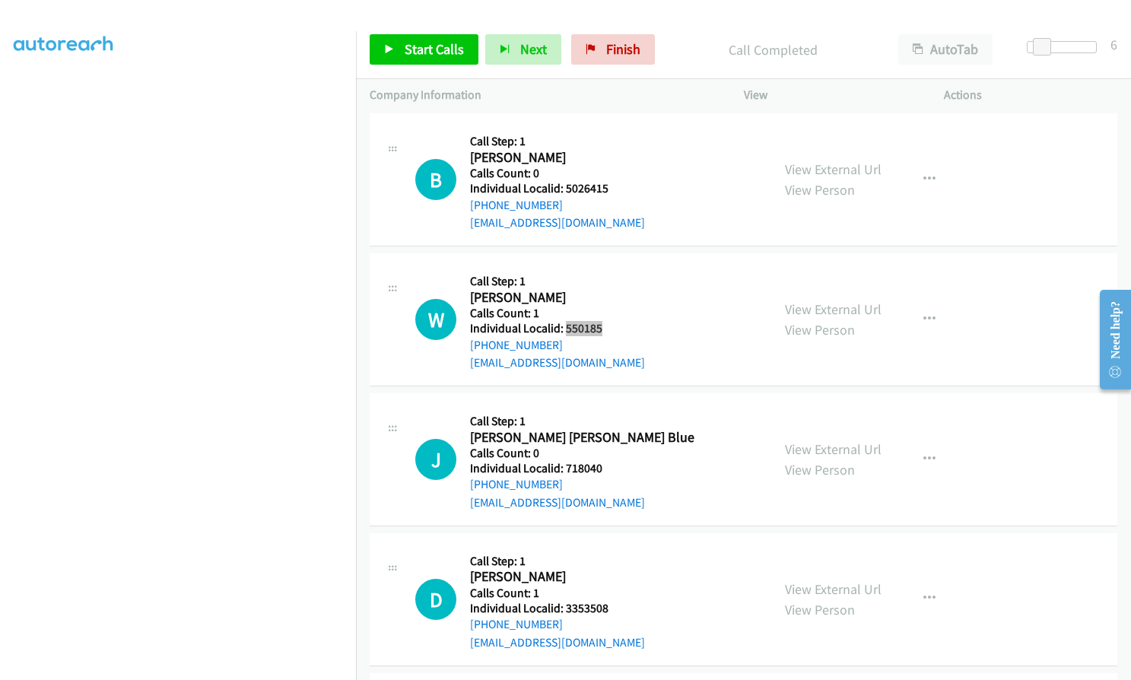
scroll to position [7200, 0]
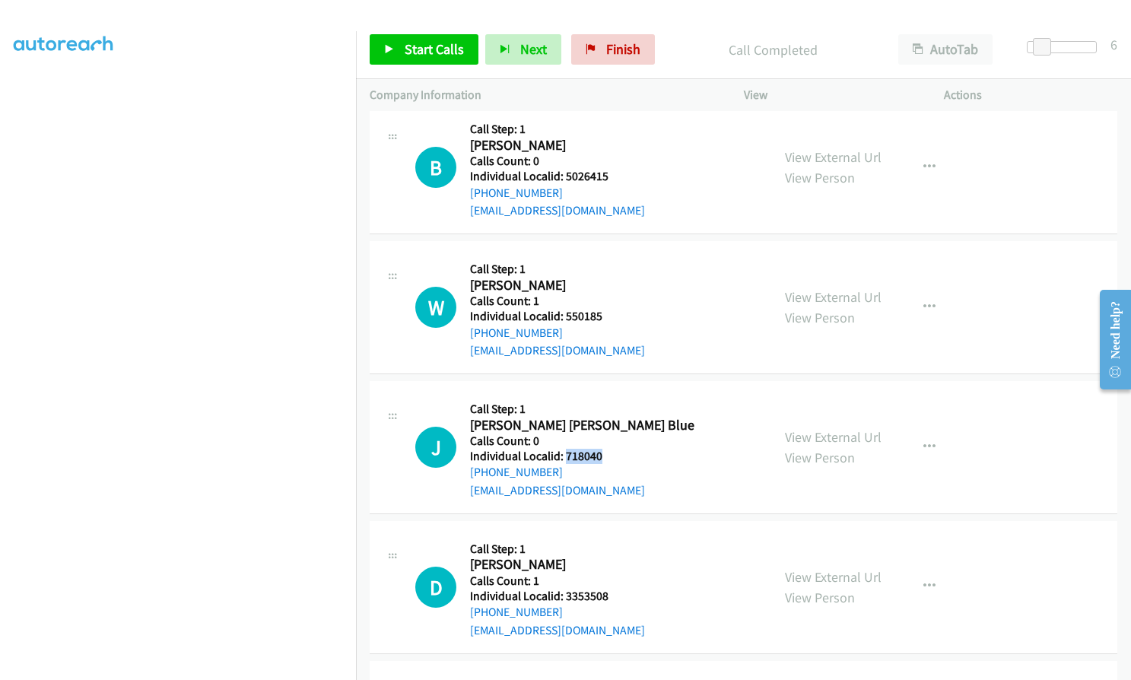
drag, startPoint x: 564, startPoint y: 417, endPoint x: 604, endPoint y: 417, distance: 39.5
click at [604, 417] on div "J Callback Scheduled Call Step: 1 [PERSON_NAME] [PERSON_NAME] [PERSON_NAME]/[GE…" at bounding box center [586, 447] width 342 height 105
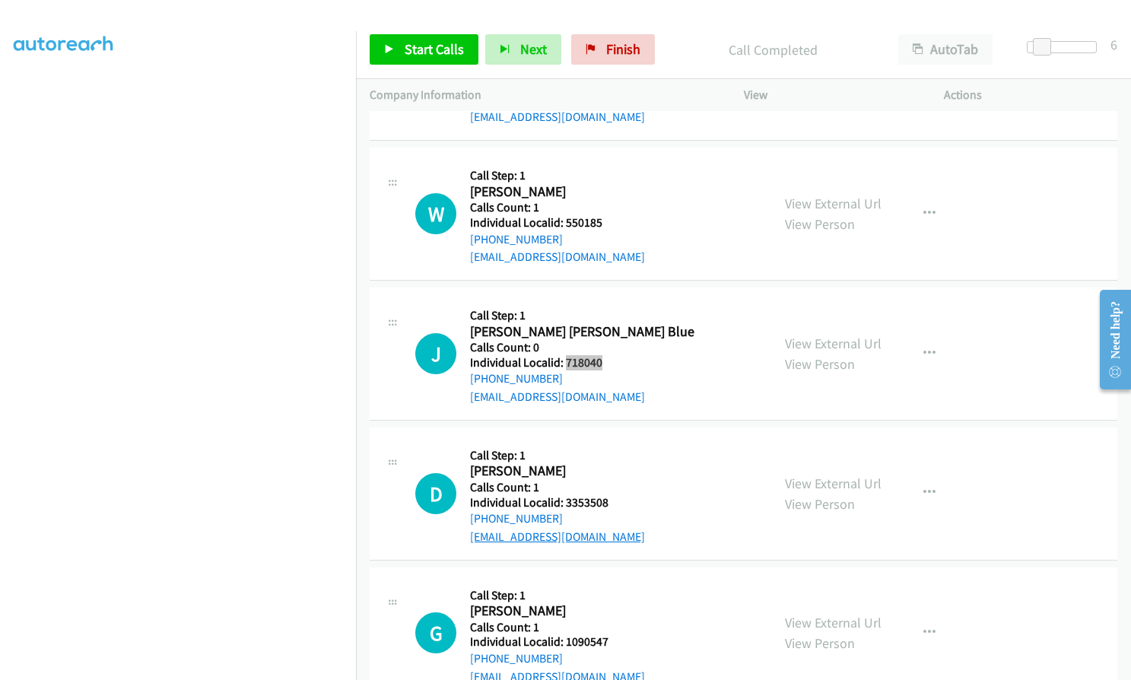
scroll to position [7333, 0]
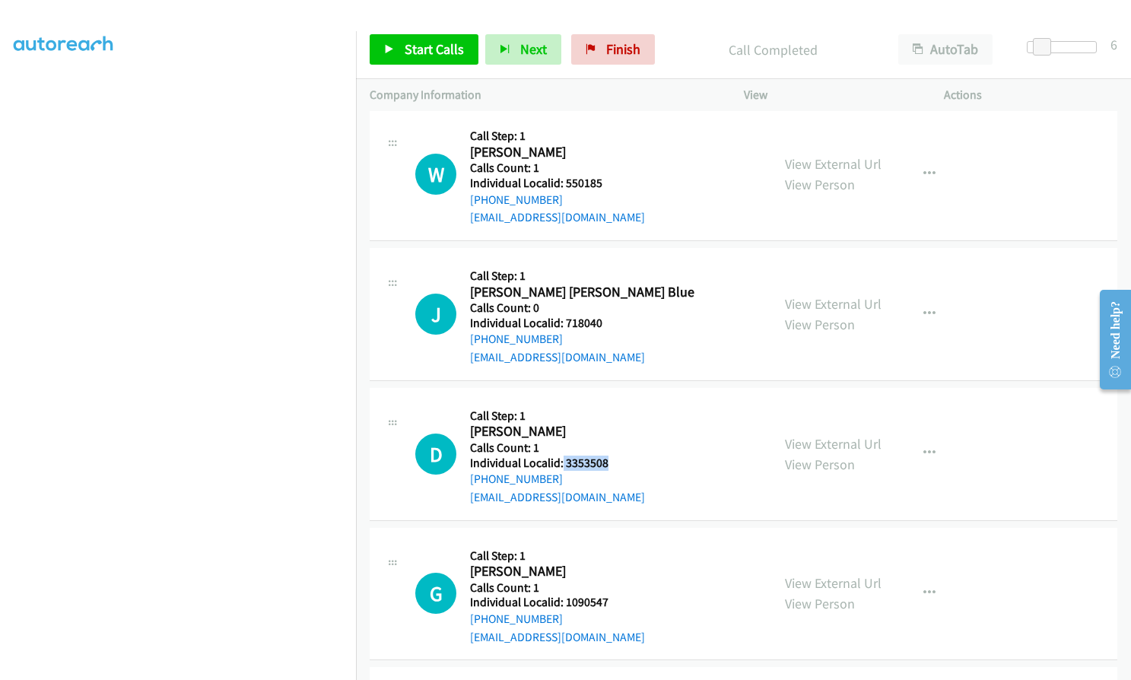
drag, startPoint x: 562, startPoint y: 427, endPoint x: 610, endPoint y: 425, distance: 47.9
click at [610, 425] on div "D Callback Scheduled Call Step: 1 [PERSON_NAME] [GEOGRAPHIC_DATA]/[GEOGRAPHIC_D…" at bounding box center [586, 453] width 342 height 105
drag, startPoint x: 563, startPoint y: 563, endPoint x: 609, endPoint y: 563, distance: 45.6
click at [612, 563] on div "G Callback Scheduled Call Step: 1 [PERSON_NAME] America/[GEOGRAPHIC_DATA] Calls…" at bounding box center [586, 593] width 342 height 105
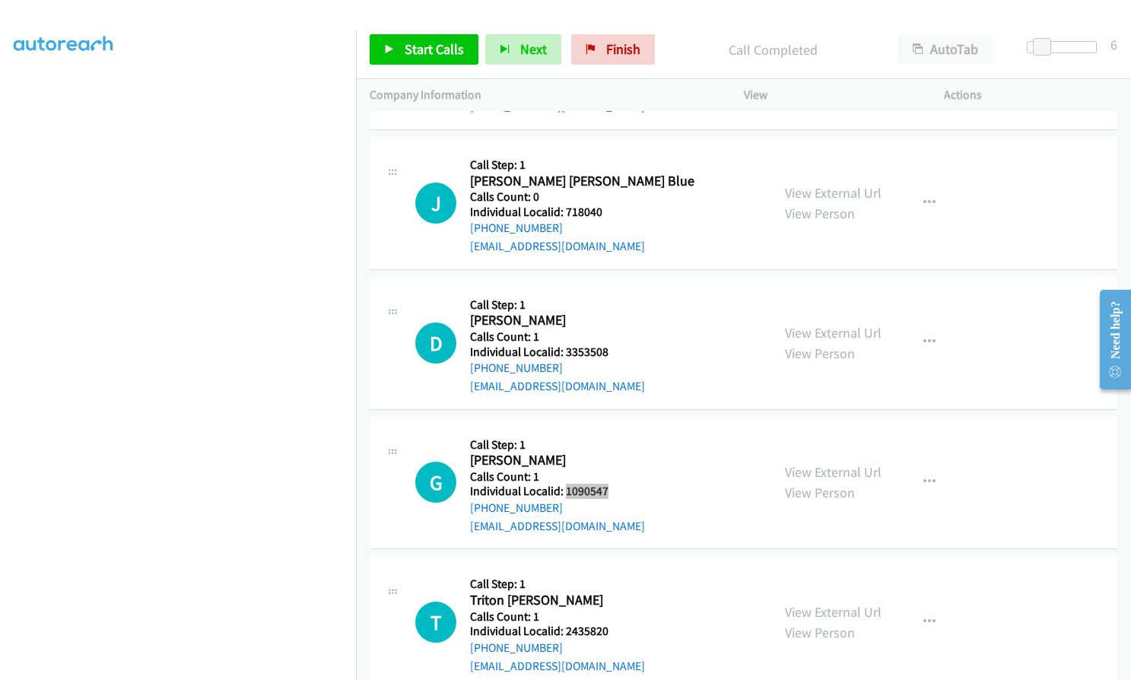
scroll to position [7447, 0]
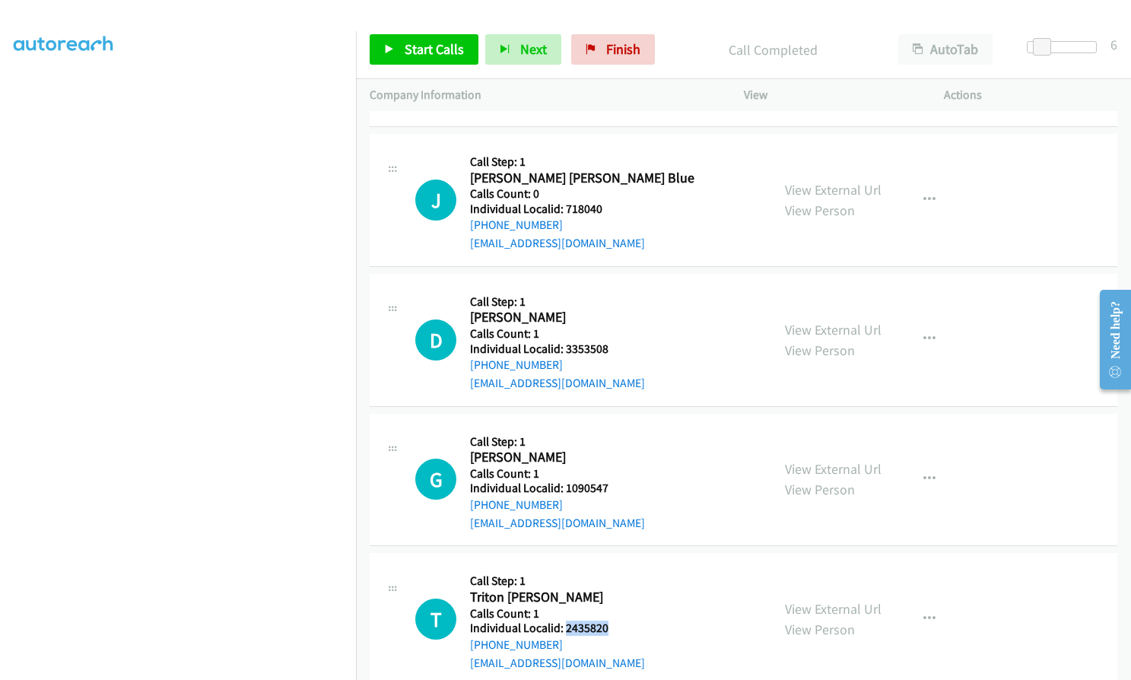
drag, startPoint x: 563, startPoint y: 589, endPoint x: 614, endPoint y: 589, distance: 50.9
click at [614, 589] on div "T Callback Scheduled Call Step: 1 Triton [PERSON_NAME] America/[GEOGRAPHIC_DATA…" at bounding box center [586, 619] width 342 height 105
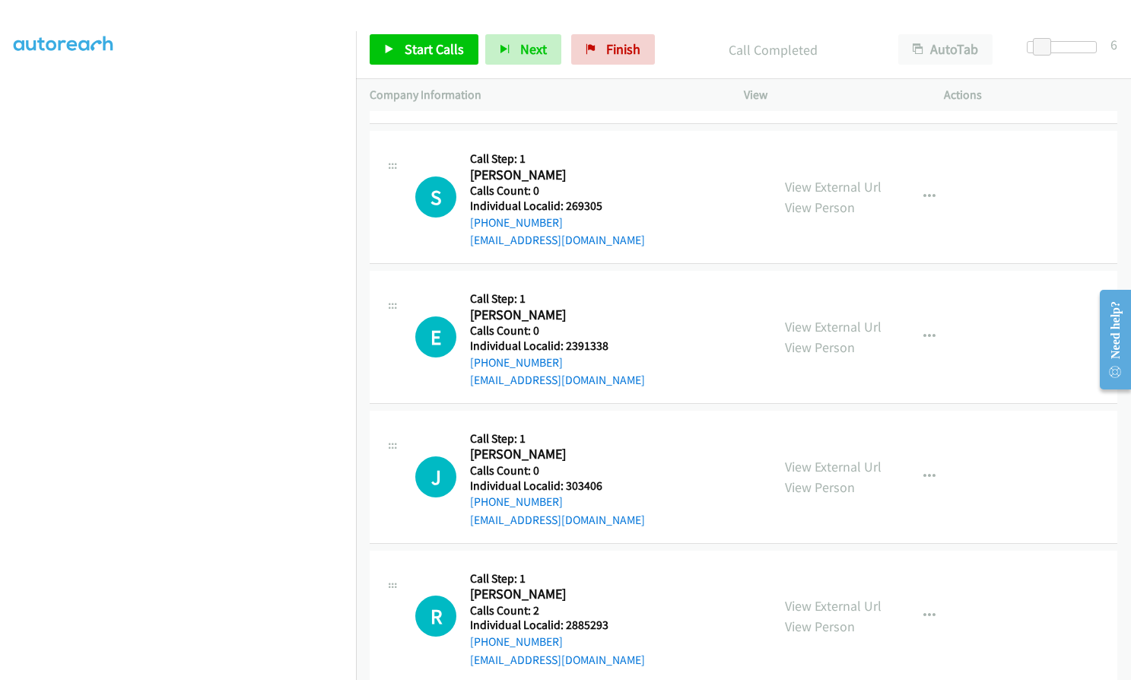
scroll to position [5775, 0]
click at [405, 49] on span "Start Calls" at bounding box center [434, 48] width 59 height 17
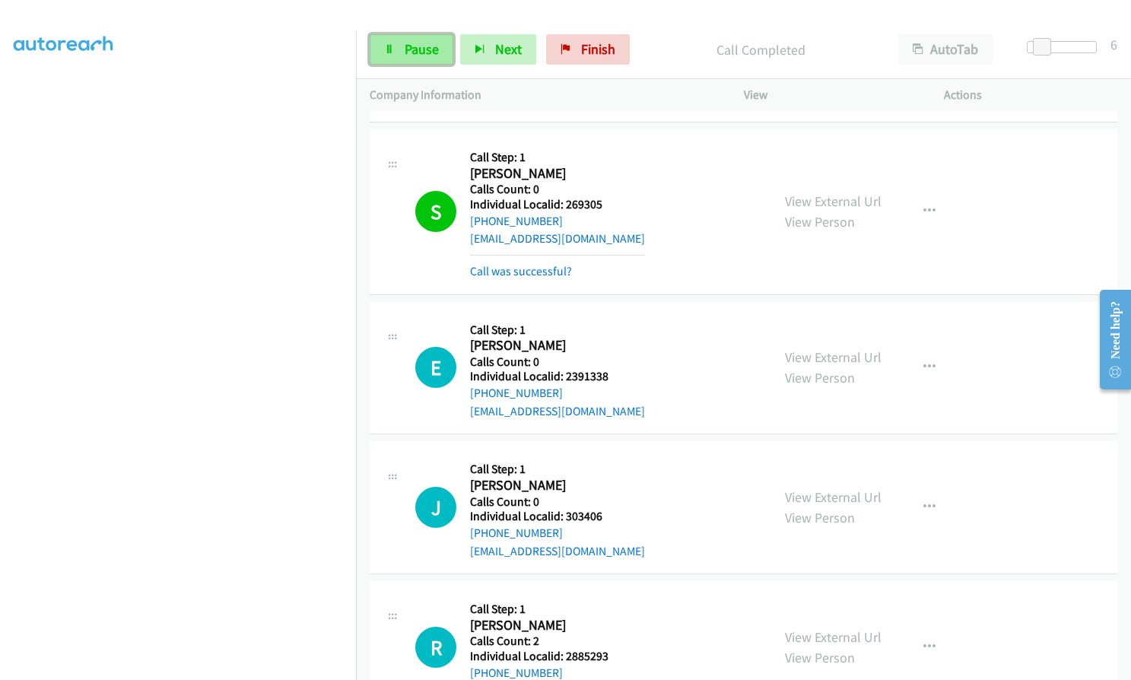
click at [417, 49] on span "Pause" at bounding box center [422, 48] width 34 height 17
click at [401, 47] on link "Start Calls" at bounding box center [424, 49] width 109 height 30
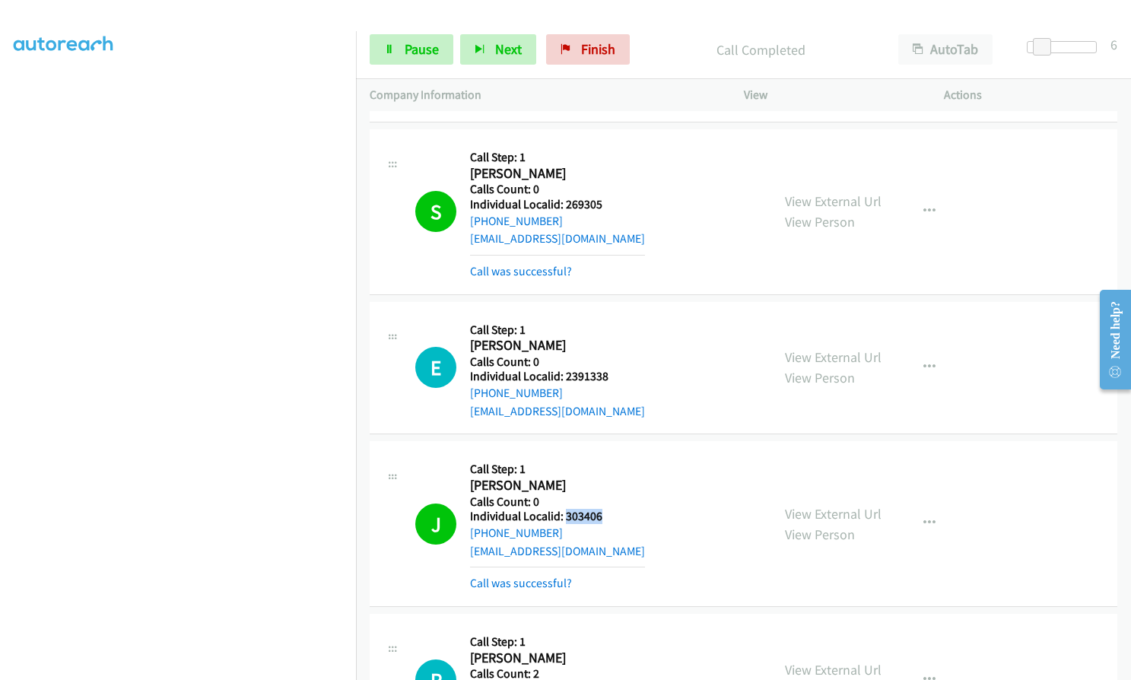
drag, startPoint x: 565, startPoint y: 478, endPoint x: 613, endPoint y: 476, distance: 48.0
click at [613, 476] on div "J Callback Scheduled Call Step: 1 [PERSON_NAME] America/New_York Calls Count: 0…" at bounding box center [586, 523] width 342 height 137
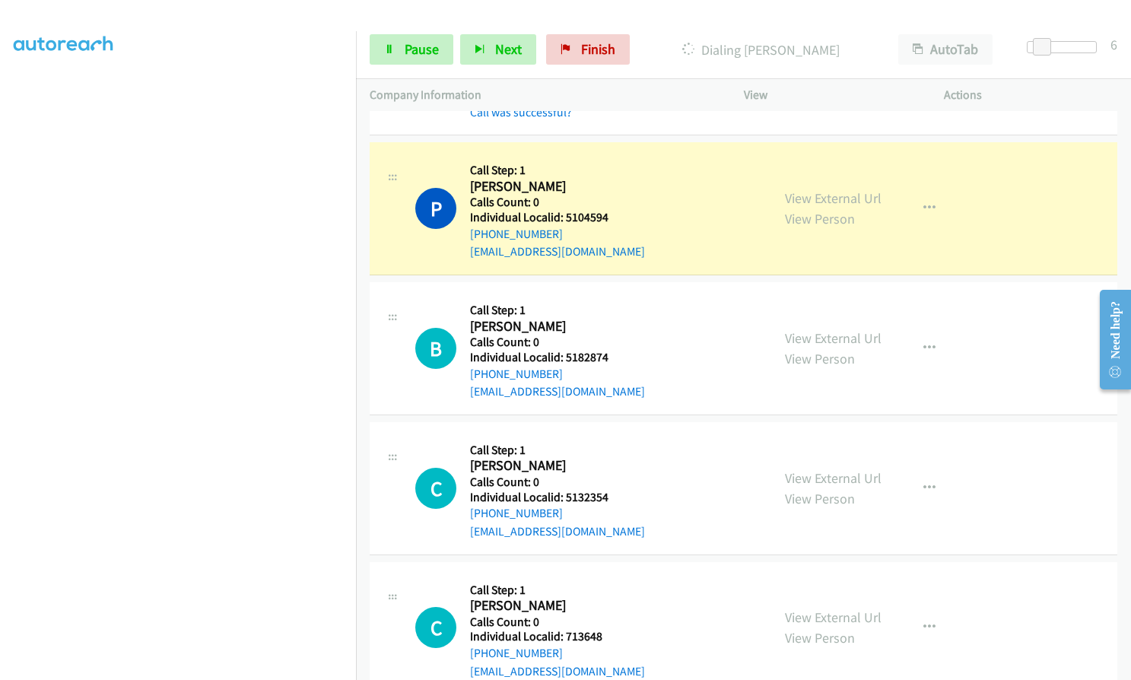
scroll to position [6763, 0]
click at [423, 52] on span "Pause" at bounding box center [422, 48] width 34 height 17
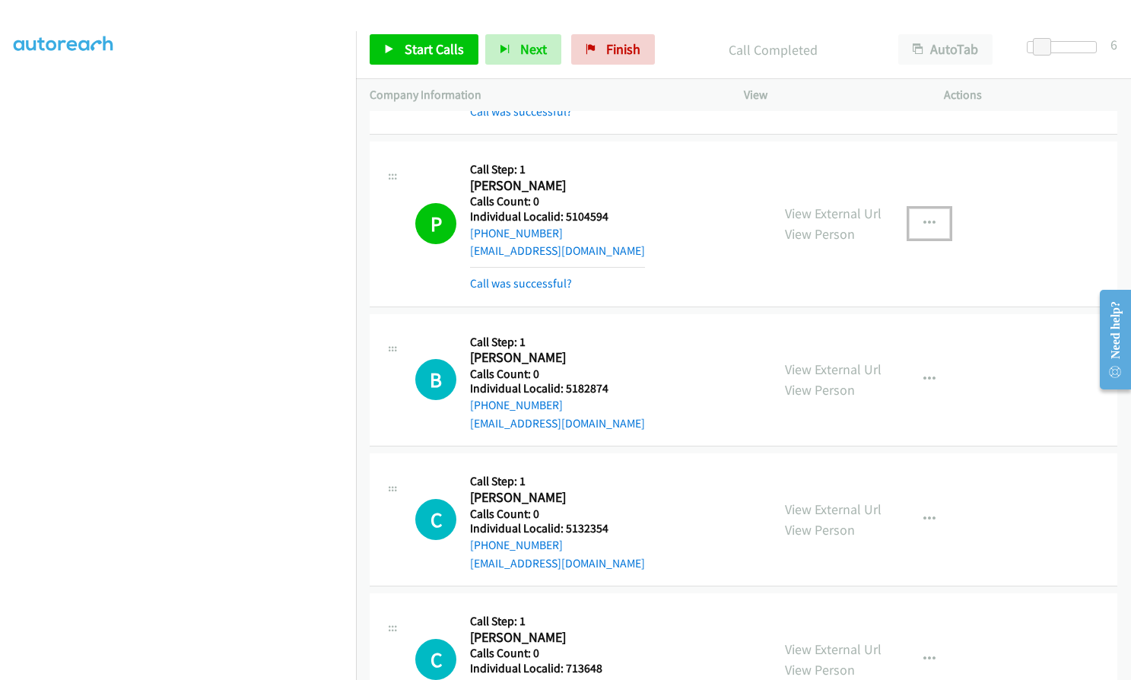
click at [923, 217] on icon "button" at bounding box center [929, 223] width 12 height 12
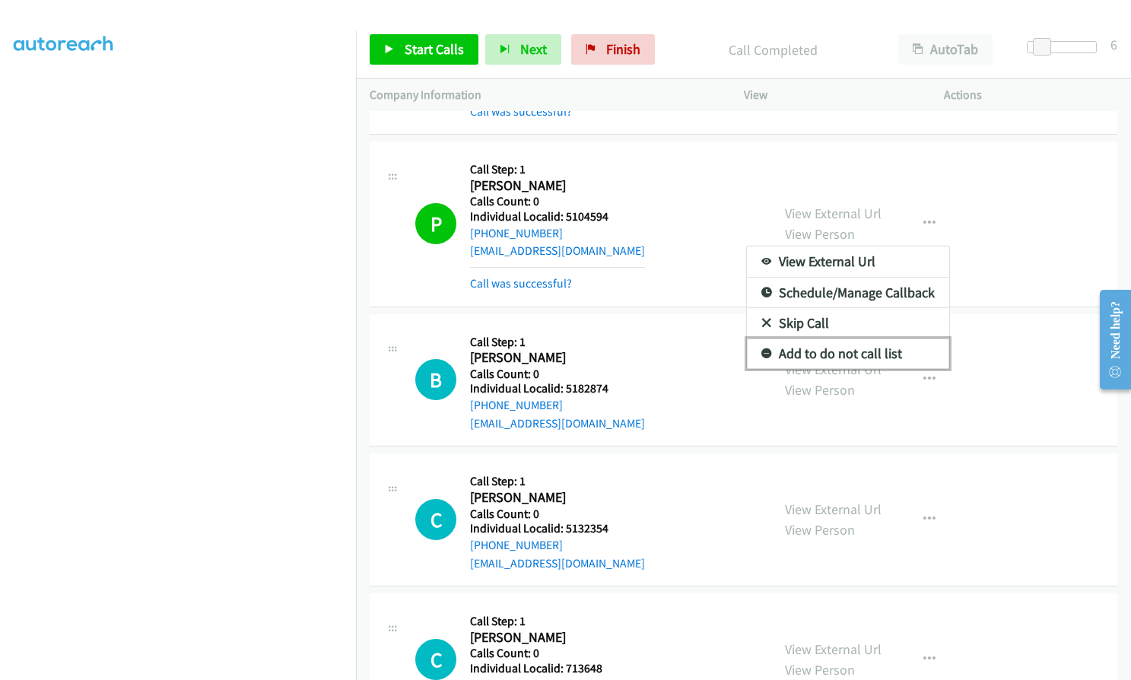
click at [761, 349] on icon at bounding box center [766, 354] width 11 height 11
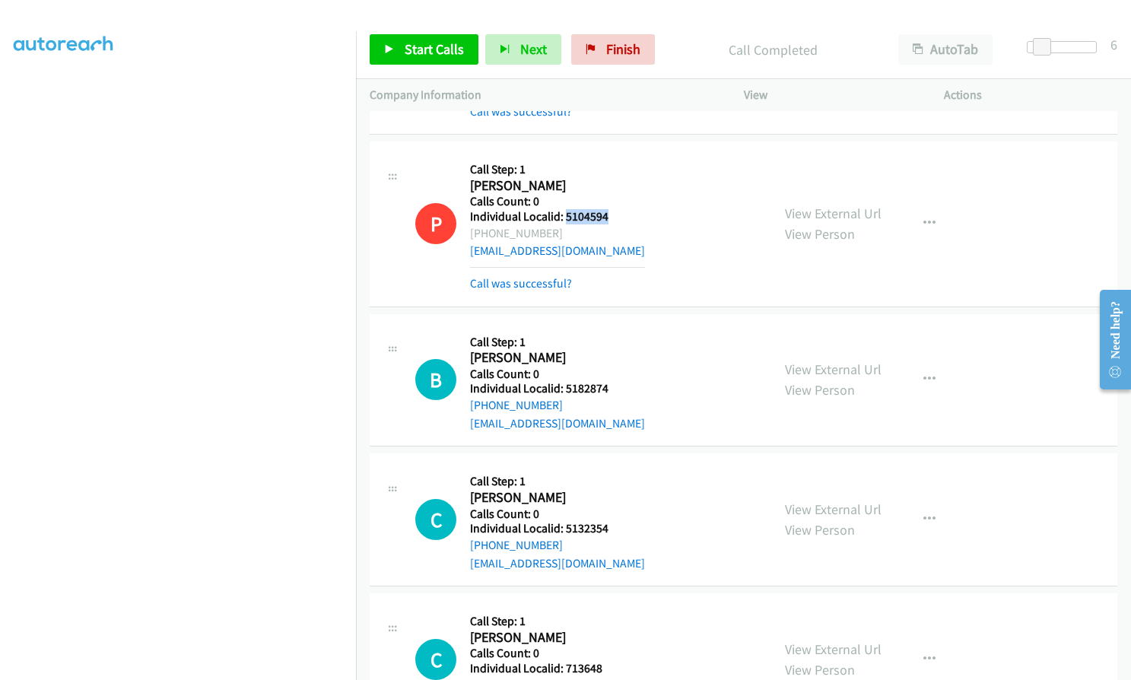
drag, startPoint x: 563, startPoint y: 180, endPoint x: 607, endPoint y: 180, distance: 43.3
click at [609, 180] on div "P Callback Scheduled Call Step: 1 [PERSON_NAME] America/New_York Calls Count: 0…" at bounding box center [586, 223] width 342 height 137
click at [430, 48] on span "Start Calls" at bounding box center [434, 48] width 59 height 17
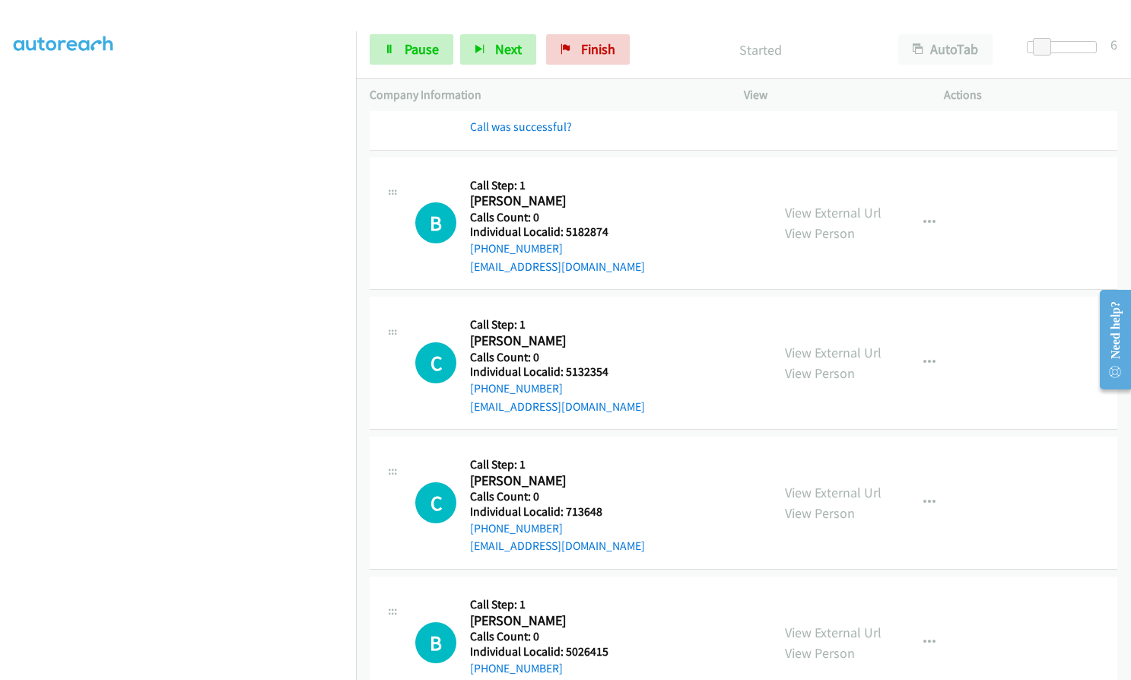
scroll to position [6934, 0]
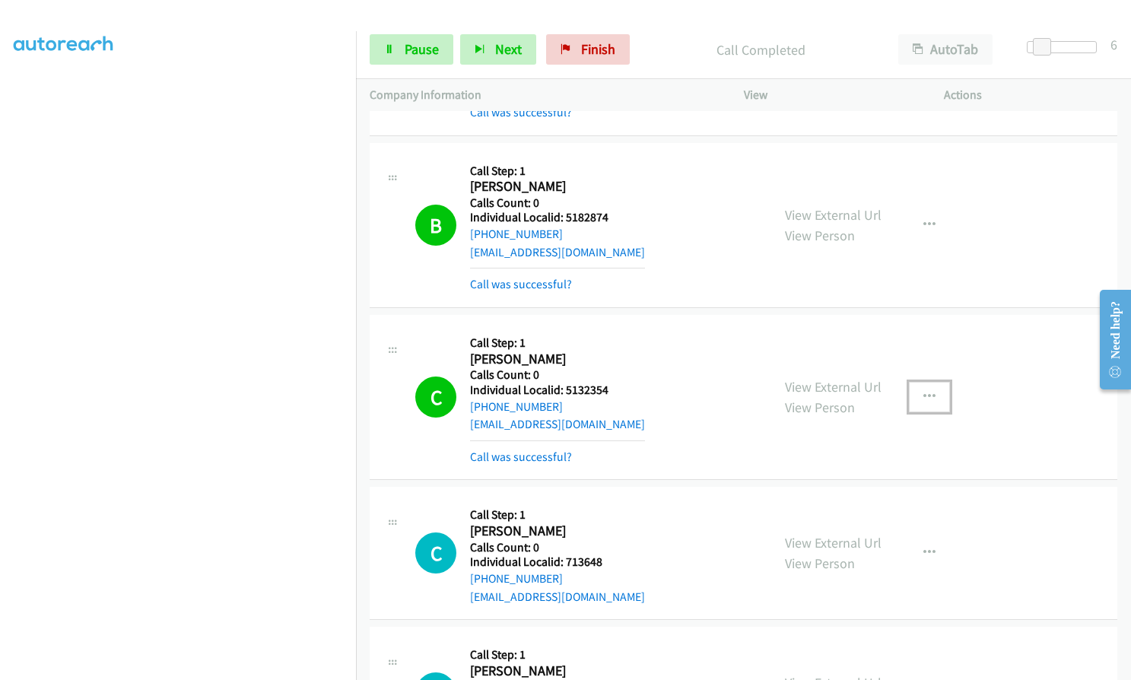
drag, startPoint x: 921, startPoint y: 361, endPoint x: 884, endPoint y: 400, distance: 53.3
click at [923, 391] on icon "button" at bounding box center [929, 397] width 12 height 12
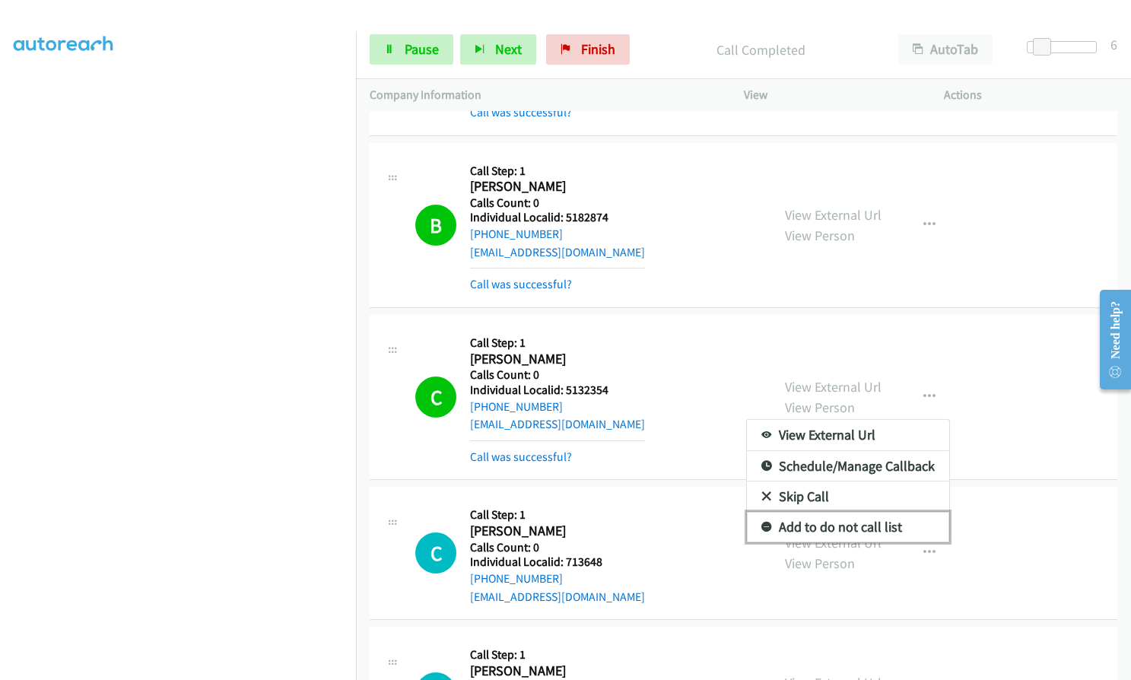
click at [761, 522] on icon at bounding box center [766, 527] width 11 height 11
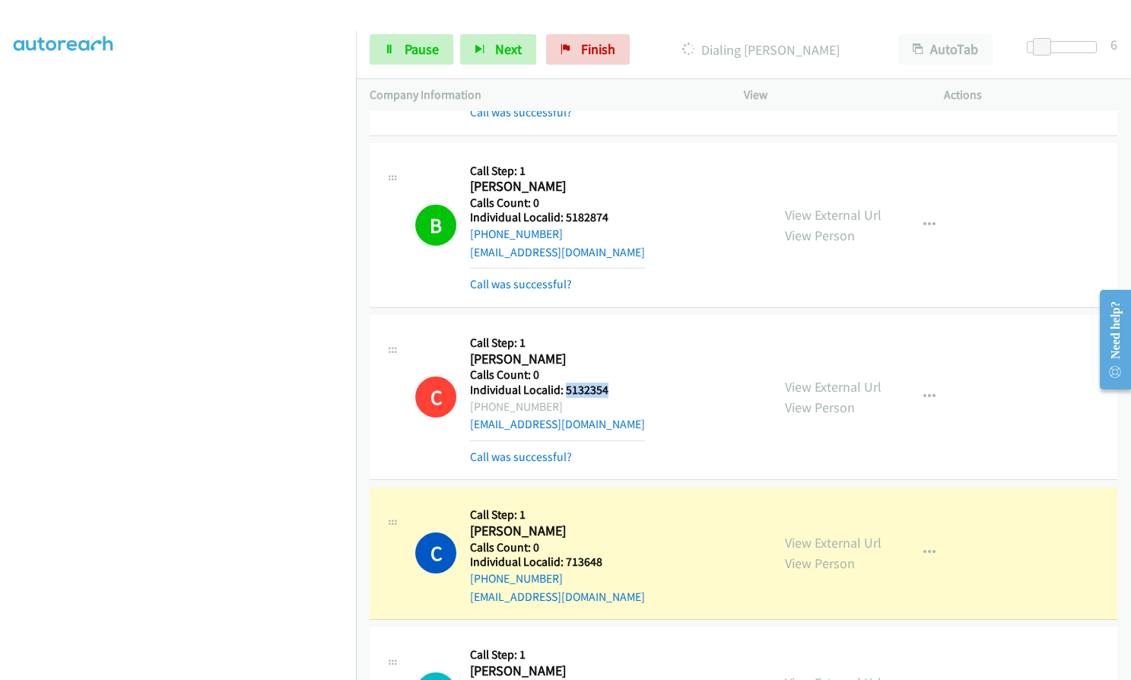
drag, startPoint x: 564, startPoint y: 352, endPoint x: 611, endPoint y: 351, distance: 46.4
click at [611, 351] on div "C Callback Scheduled Call Step: 1 [PERSON_NAME] America/New_York Calls Count: 0…" at bounding box center [586, 396] width 342 height 137
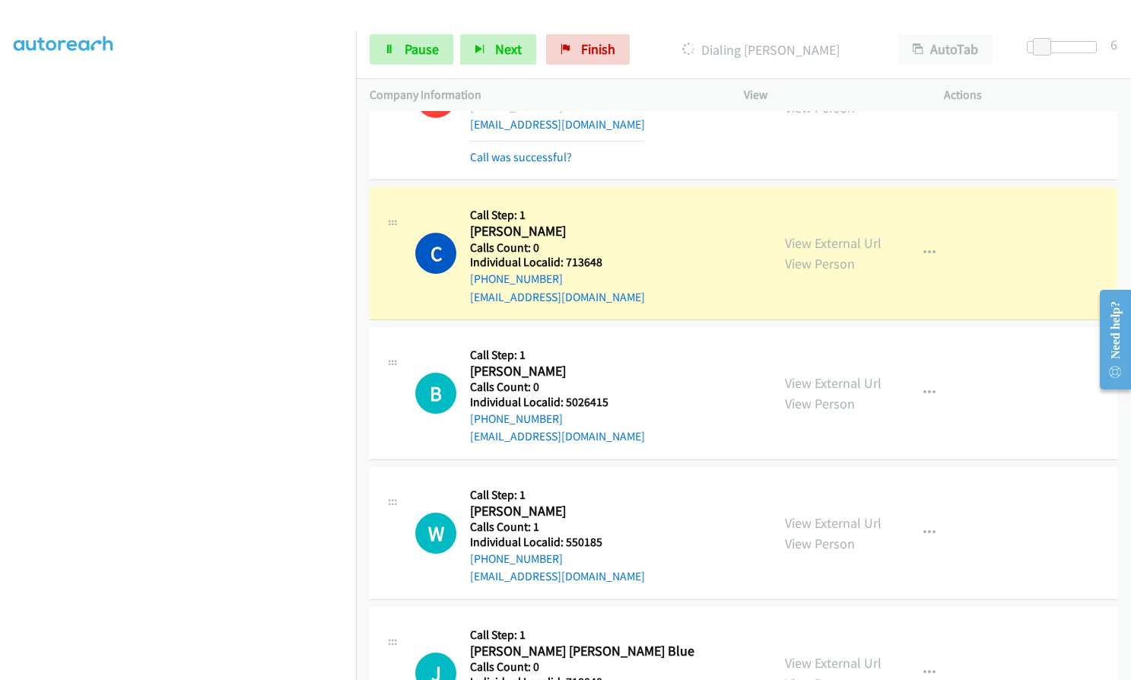
scroll to position [7276, 0]
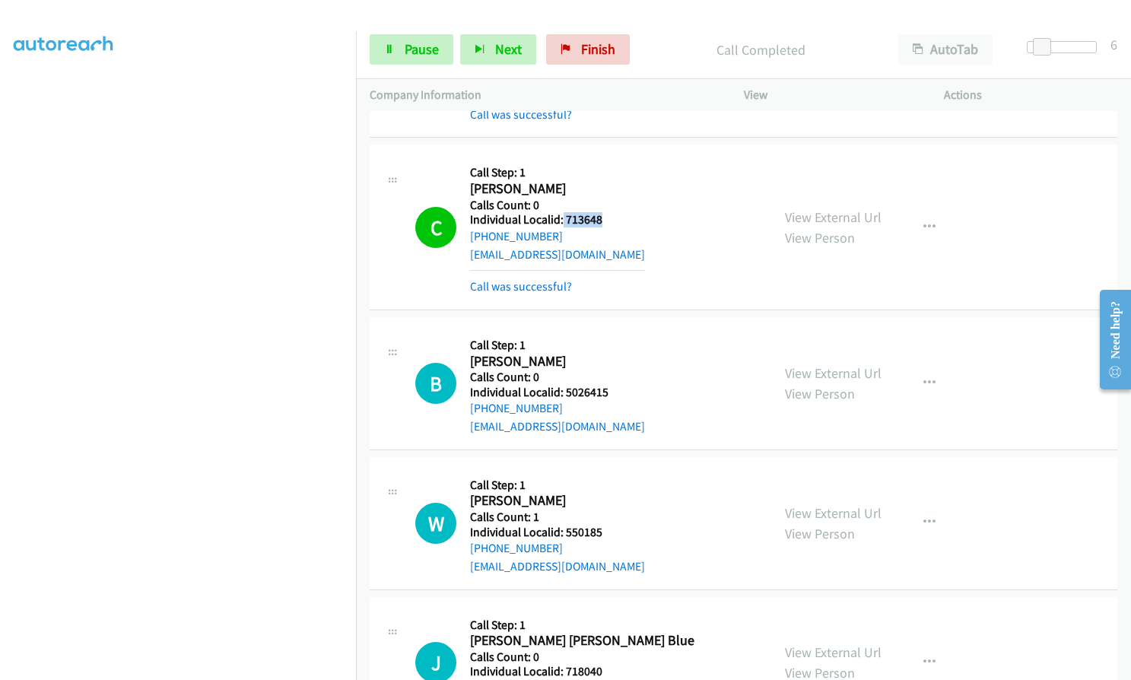
drag, startPoint x: 561, startPoint y: 185, endPoint x: 607, endPoint y: 184, distance: 45.6
click at [607, 212] on h5 "Individual Localid: 713648" at bounding box center [557, 219] width 175 height 15
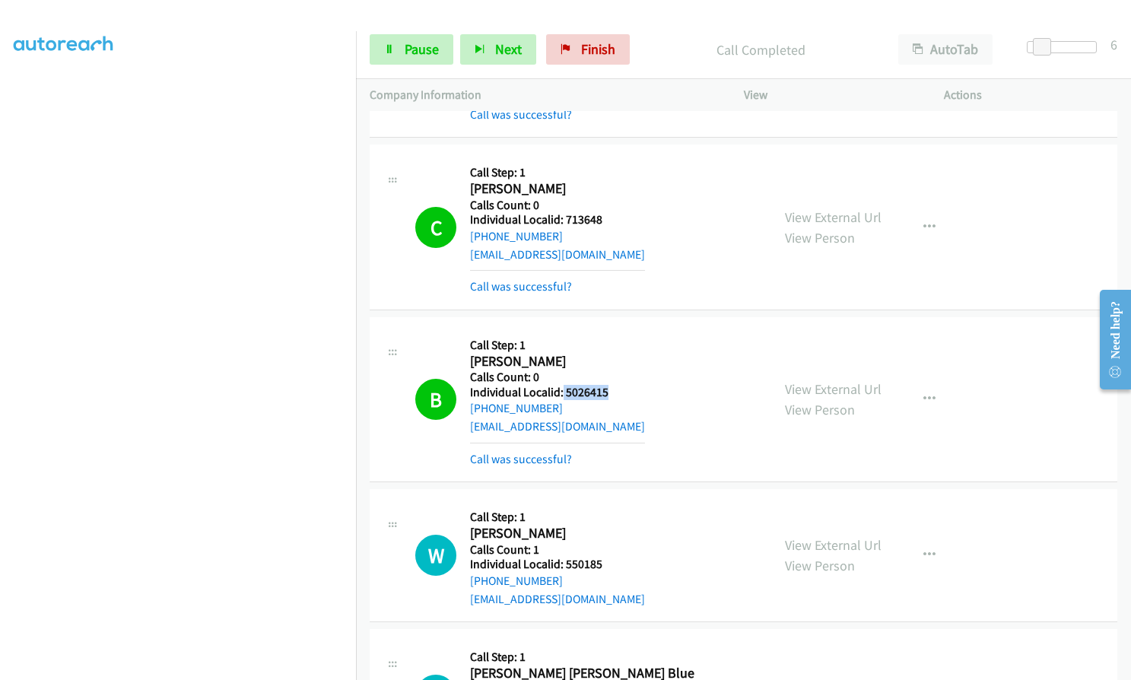
drag, startPoint x: 562, startPoint y: 358, endPoint x: 607, endPoint y: 355, distance: 45.0
click at [607, 355] on div "B Callback Scheduled Call Step: 1 [PERSON_NAME] America/New_York Calls Count: 0…" at bounding box center [586, 399] width 342 height 137
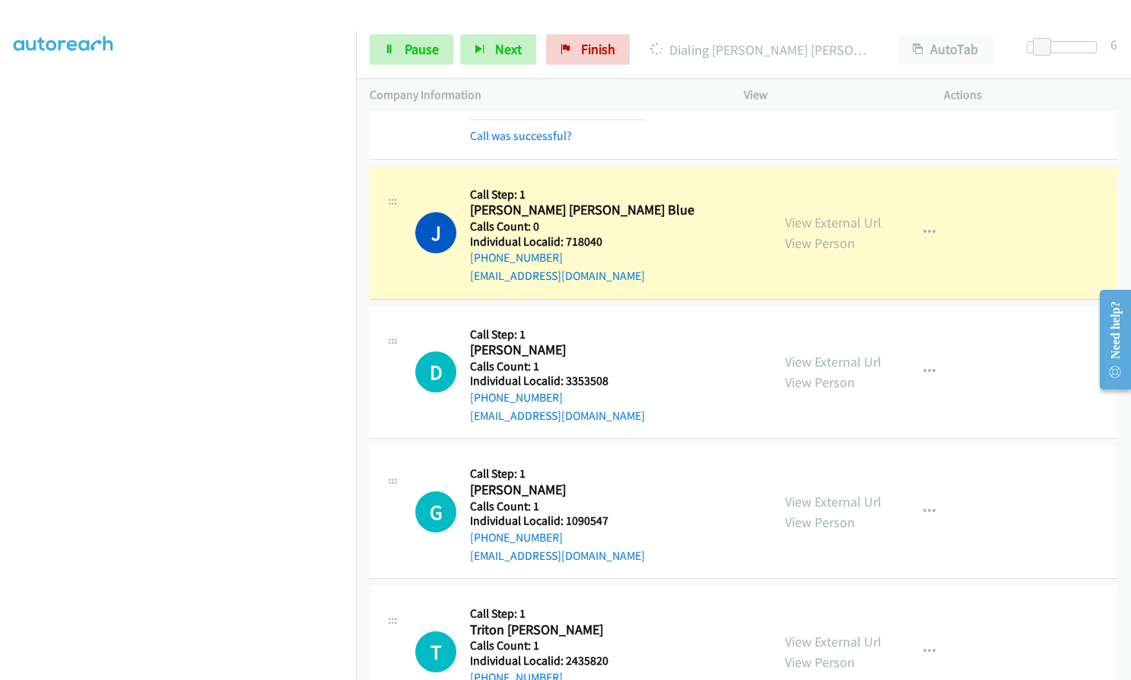
scroll to position [7790, 0]
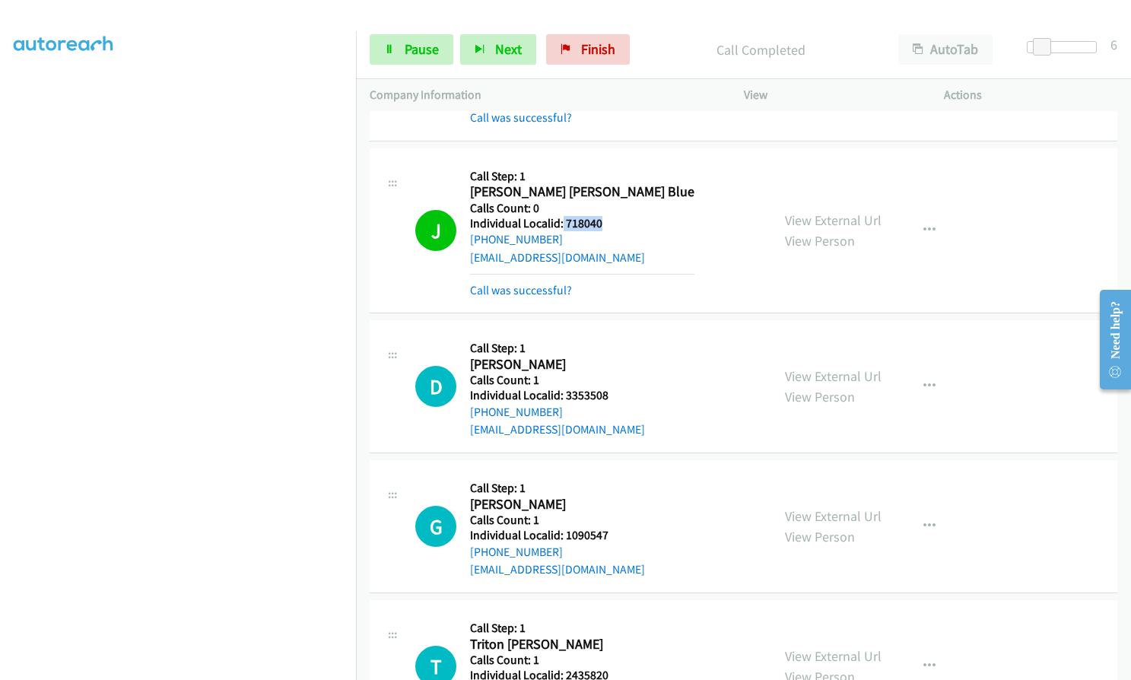
drag, startPoint x: 562, startPoint y: 184, endPoint x: 605, endPoint y: 186, distance: 42.6
click at [605, 186] on div "J Callback Scheduled Call Step: 1 [PERSON_NAME] [PERSON_NAME] [PERSON_NAME]/[GE…" at bounding box center [586, 230] width 342 height 137
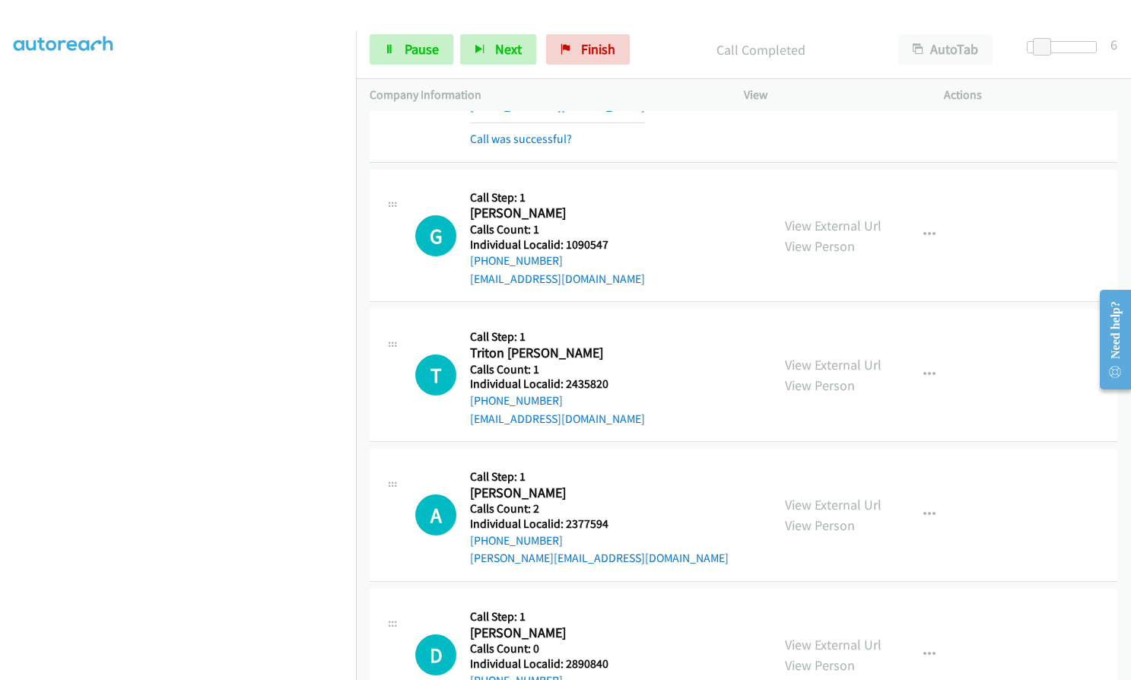
scroll to position [8132, 0]
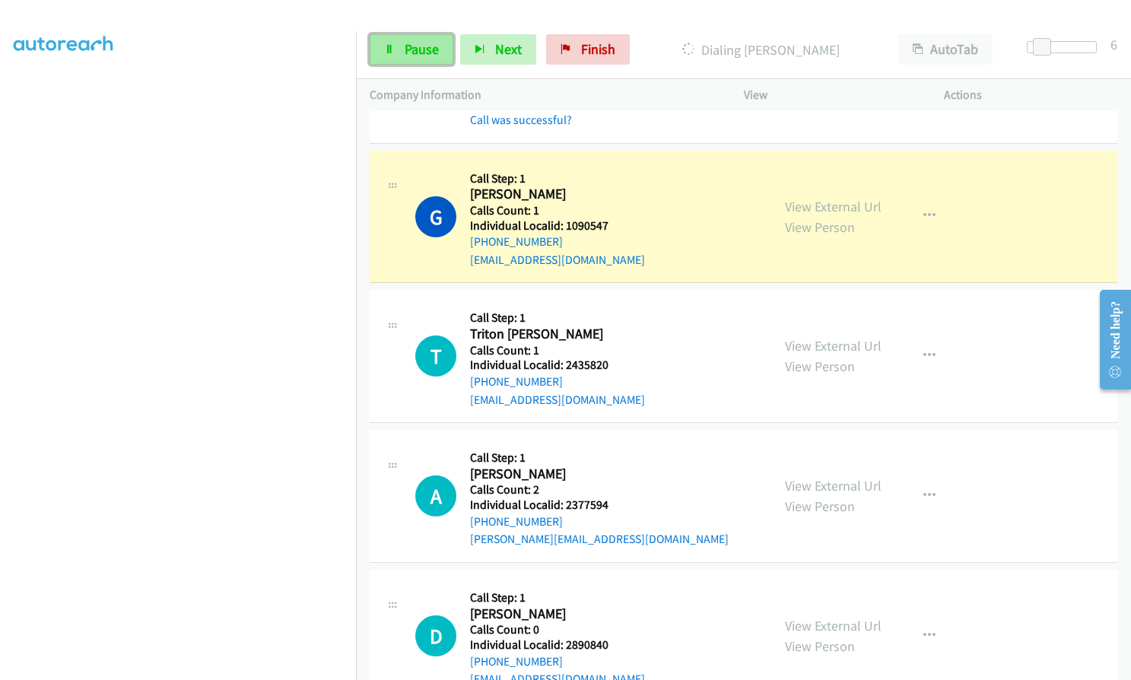
click at [421, 45] on span "Pause" at bounding box center [422, 48] width 34 height 17
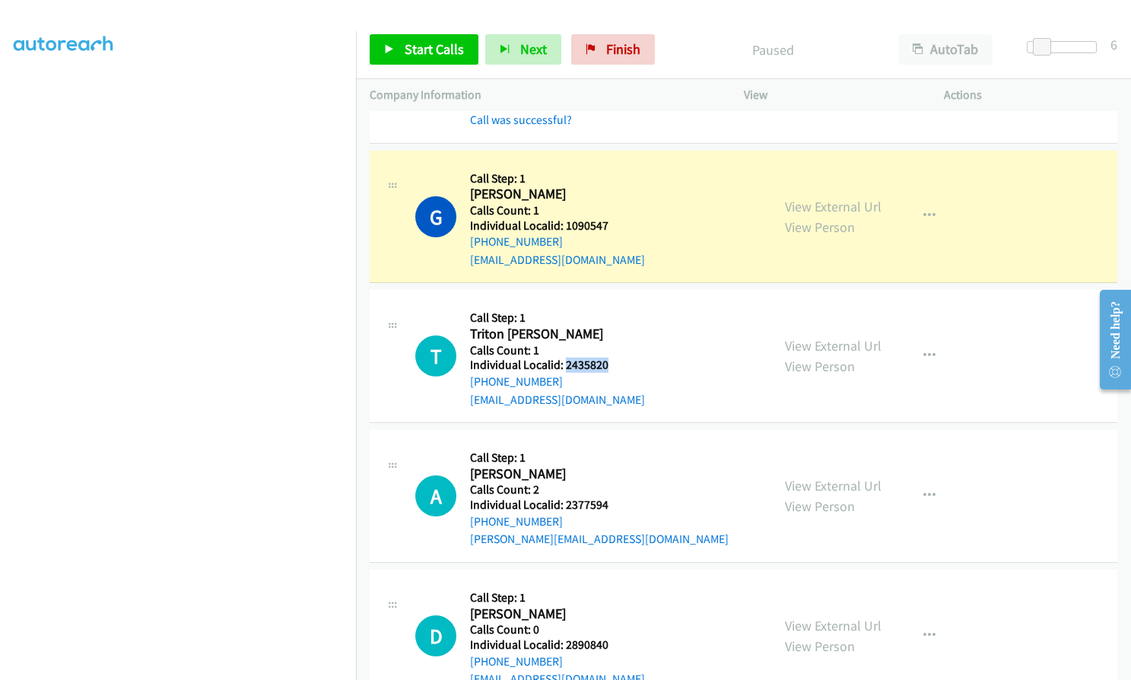
drag, startPoint x: 563, startPoint y: 330, endPoint x: 612, endPoint y: 327, distance: 48.8
click at [612, 327] on div "T Callback Scheduled Call Step: 1 Triton [PERSON_NAME] America/[GEOGRAPHIC_DATA…" at bounding box center [586, 355] width 342 height 105
drag, startPoint x: 561, startPoint y: 465, endPoint x: 611, endPoint y: 468, distance: 50.3
click at [611, 468] on div "A Callback Scheduled Call Step: 1 [PERSON_NAME] America/[GEOGRAPHIC_DATA] Calls…" at bounding box center [586, 495] width 342 height 105
drag, startPoint x: 572, startPoint y: 608, endPoint x: 611, endPoint y: 608, distance: 39.5
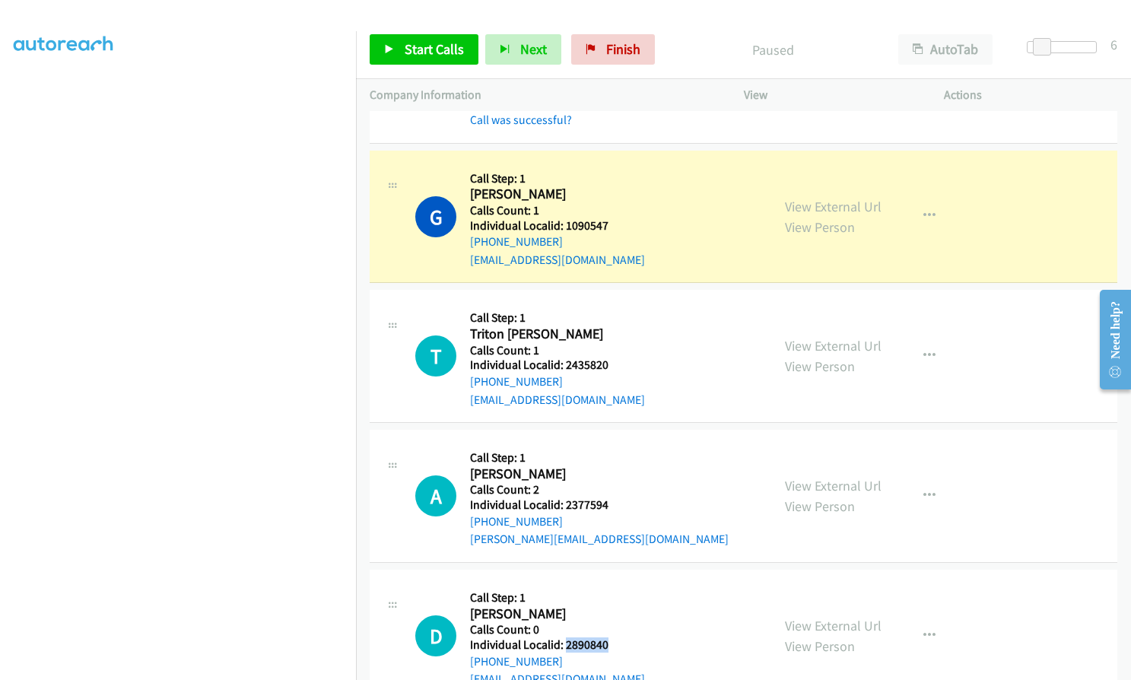
click at [611, 637] on h5 "Individual Localid: 2890840" at bounding box center [557, 644] width 175 height 15
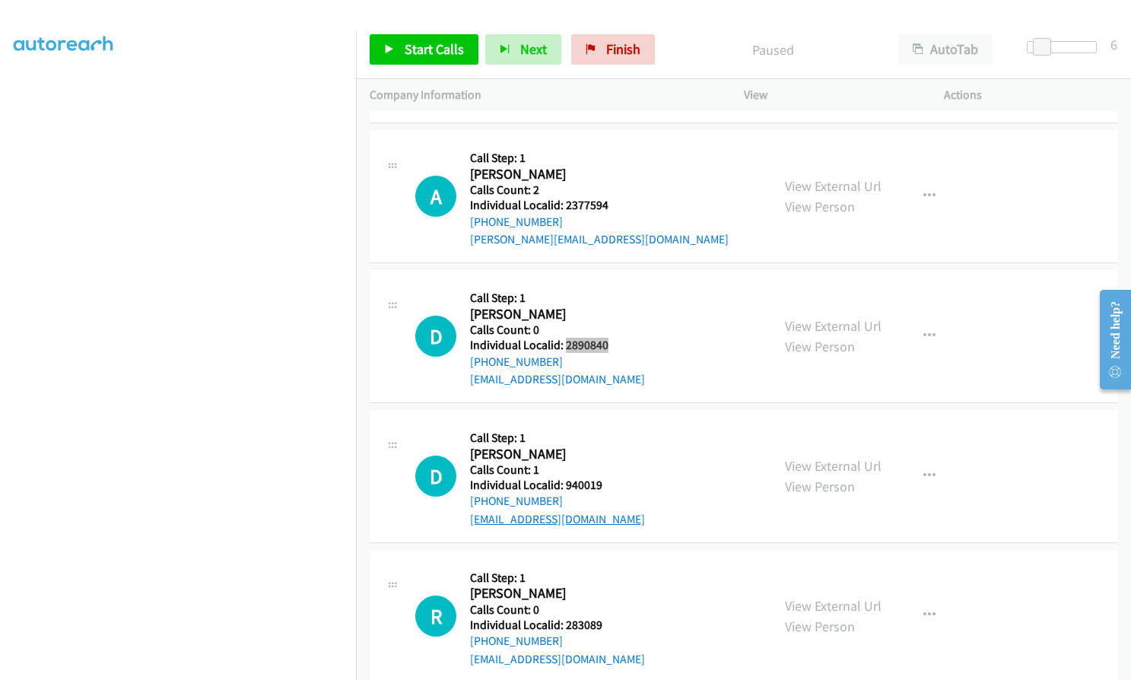
scroll to position [8474, 0]
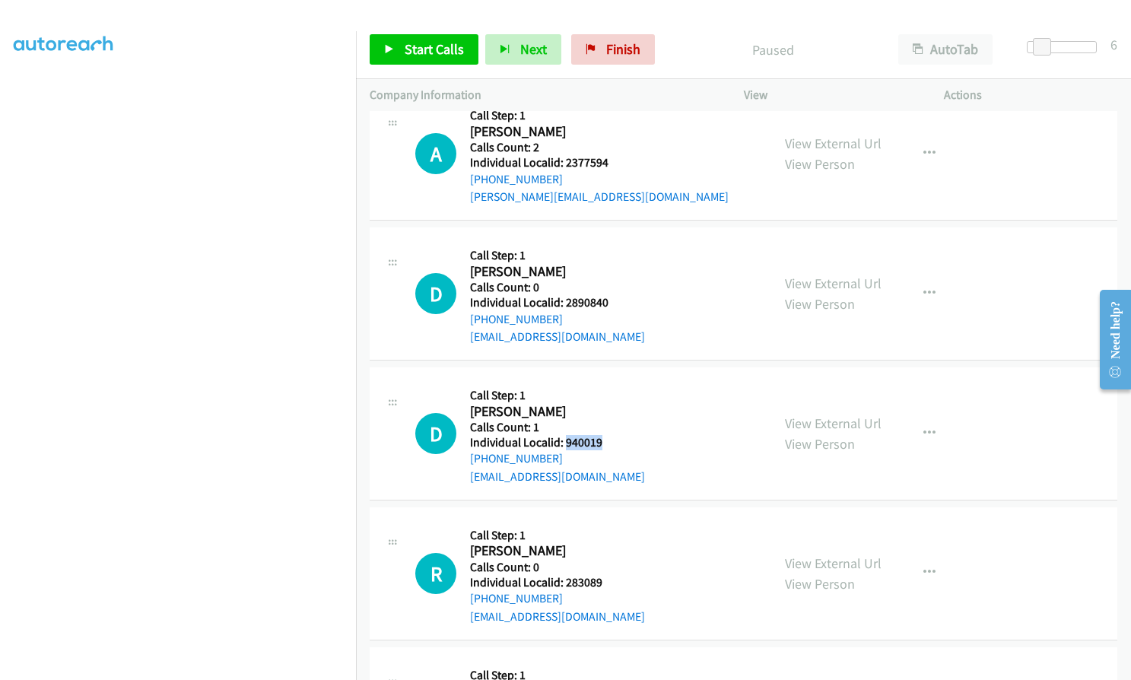
drag, startPoint x: 563, startPoint y: 405, endPoint x: 602, endPoint y: 405, distance: 39.5
click at [602, 405] on div "D Callback Scheduled Call Step: 1 [PERSON_NAME] America/[GEOGRAPHIC_DATA] Calls…" at bounding box center [586, 433] width 342 height 105
drag, startPoint x: 563, startPoint y: 547, endPoint x: 602, endPoint y: 547, distance: 38.8
click at [602, 547] on div "R Callback Scheduled Call Step: 1 [PERSON_NAME] America/[GEOGRAPHIC_DATA] Calls…" at bounding box center [586, 573] width 342 height 105
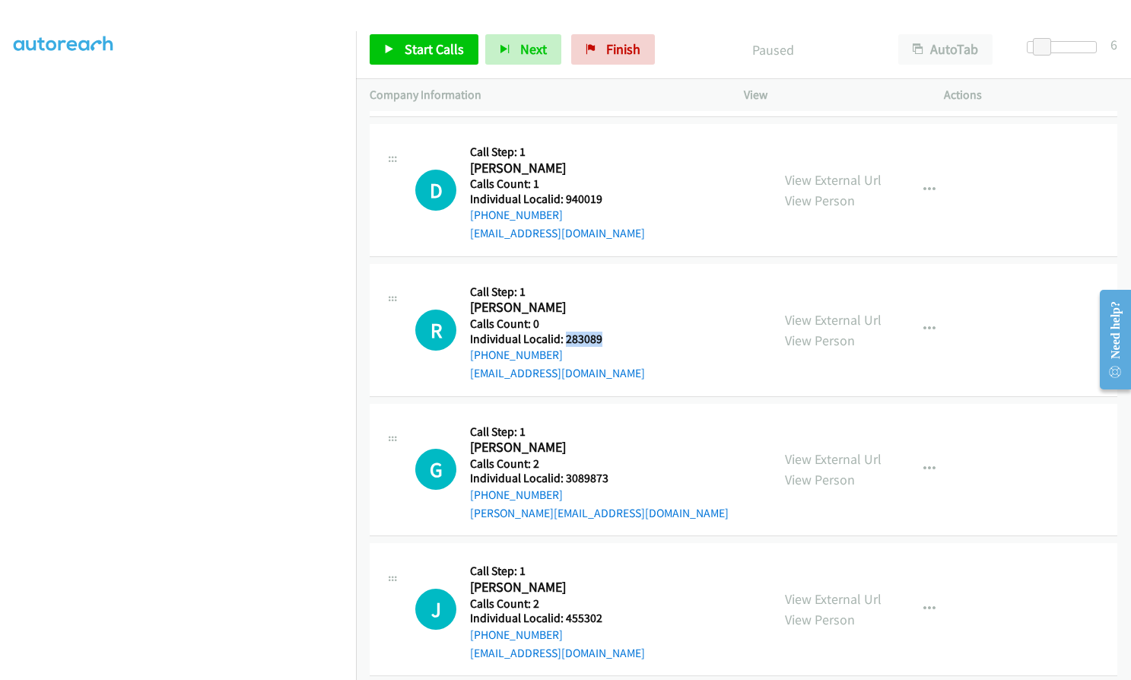
scroll to position [8721, 0]
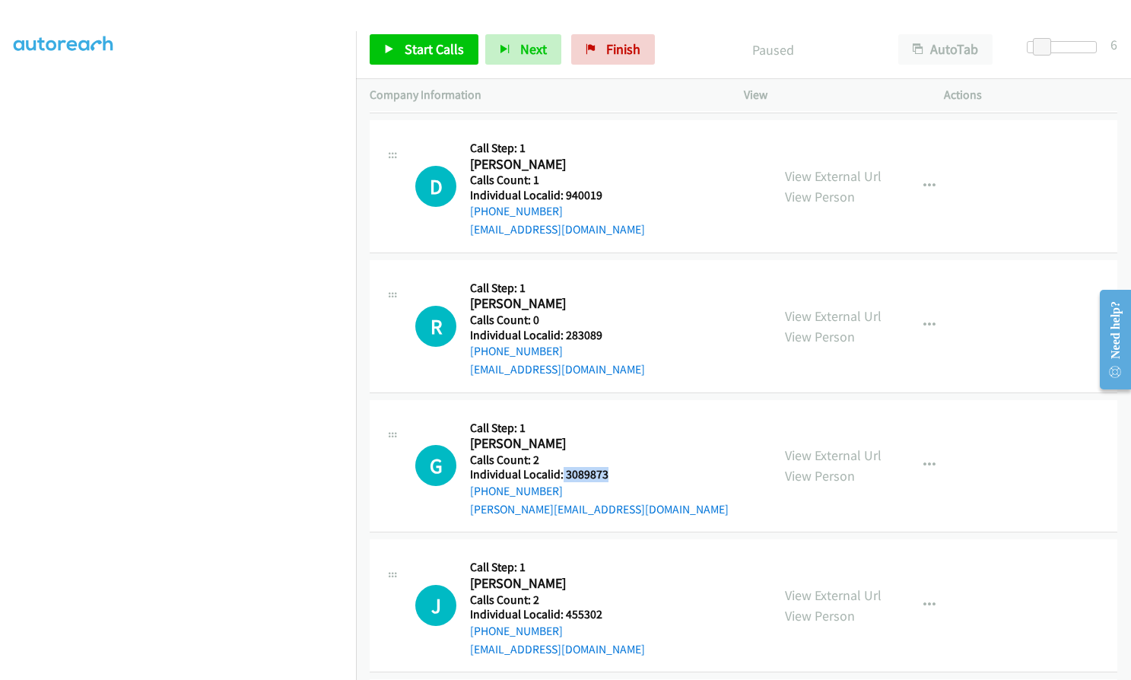
drag, startPoint x: 564, startPoint y: 436, endPoint x: 610, endPoint y: 436, distance: 45.6
click at [610, 436] on div "G Callback Scheduled Call Step: 1 [PERSON_NAME] America/[GEOGRAPHIC_DATA] Calls…" at bounding box center [586, 466] width 342 height 105
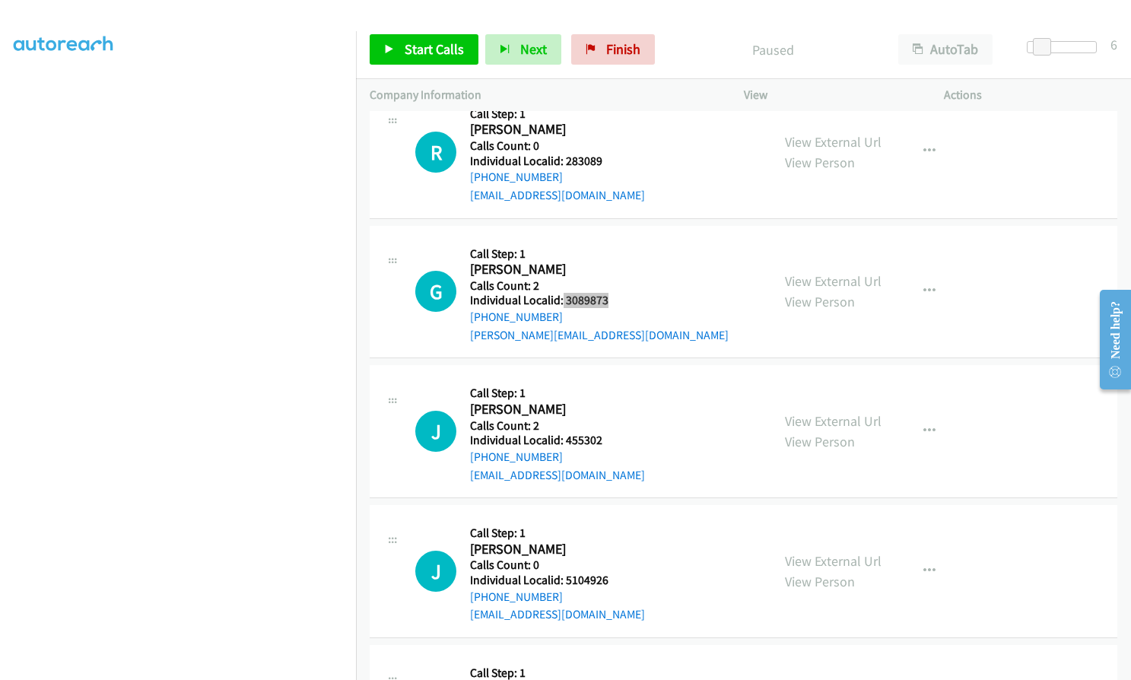
scroll to position [8930, 0]
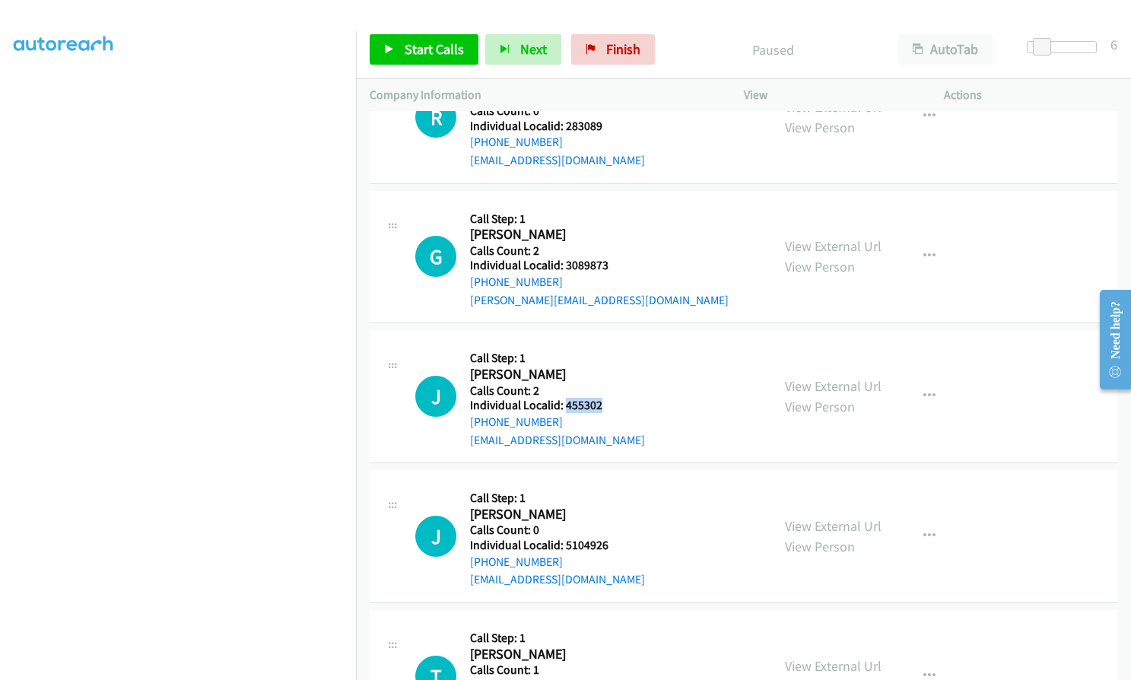
drag, startPoint x: 563, startPoint y: 370, endPoint x: 608, endPoint y: 372, distance: 44.1
click at [608, 372] on div "J Callback Scheduled Call Step: 1 [PERSON_NAME] America/[GEOGRAPHIC_DATA] Calls…" at bounding box center [586, 396] width 342 height 105
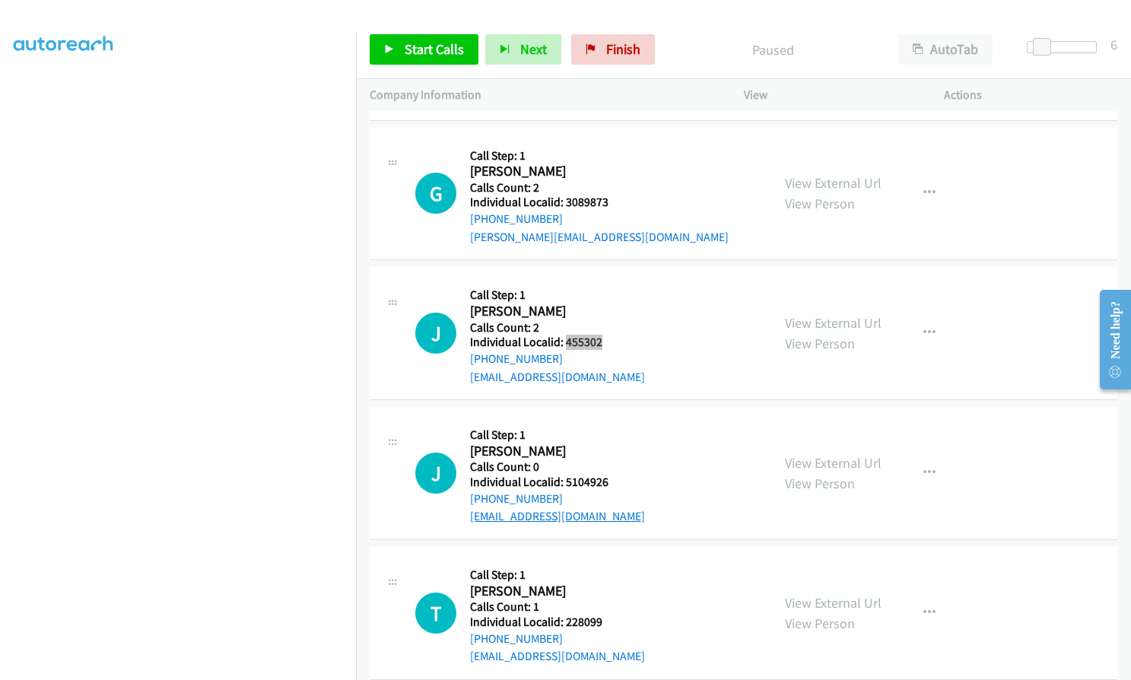
scroll to position [9006, 0]
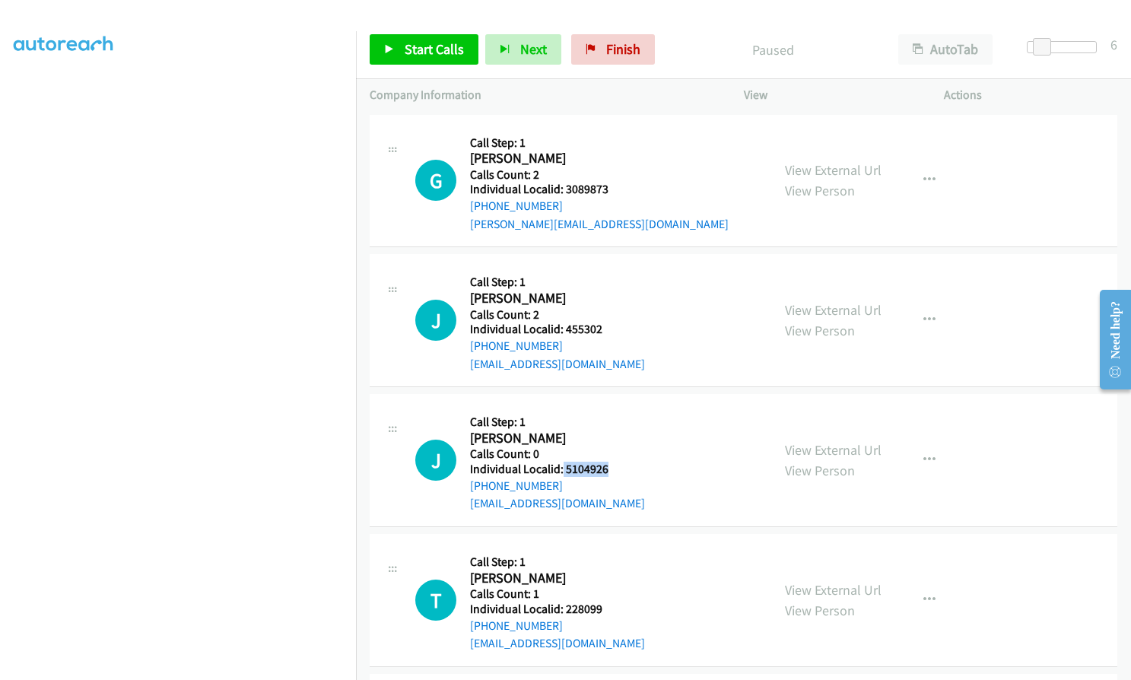
drag, startPoint x: 578, startPoint y: 430, endPoint x: 607, endPoint y: 433, distance: 29.0
click at [607, 433] on div "J Callback Scheduled Call Step: 1 [PERSON_NAME] America/[GEOGRAPHIC_DATA] Calls…" at bounding box center [586, 460] width 342 height 105
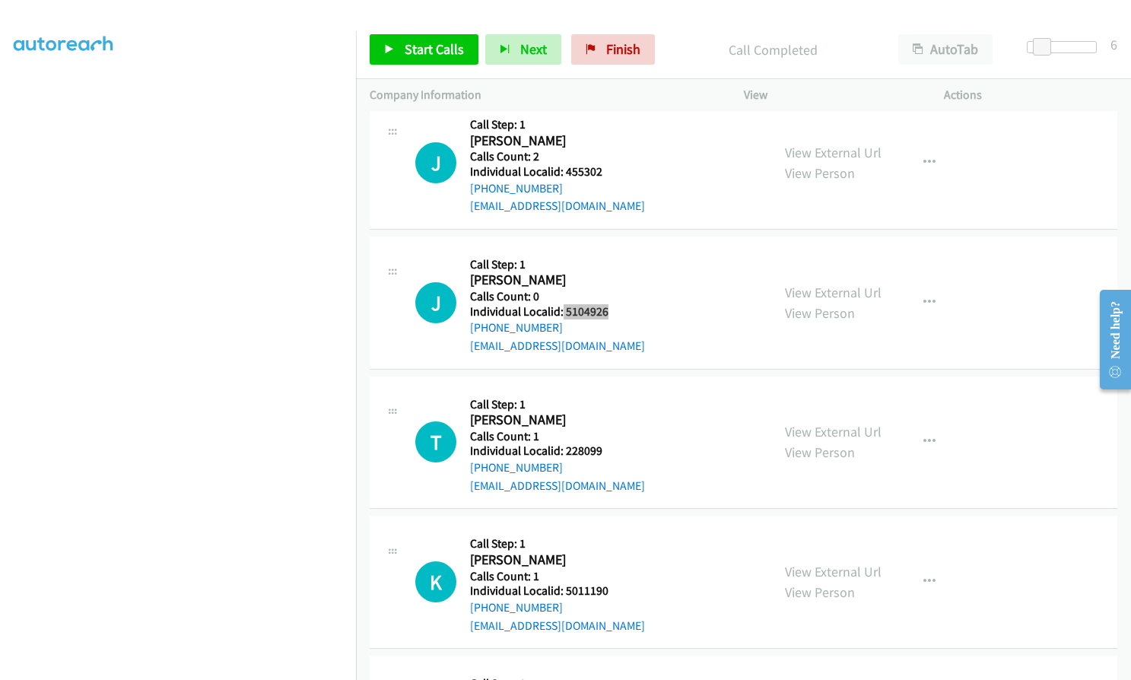
scroll to position [9209, 0]
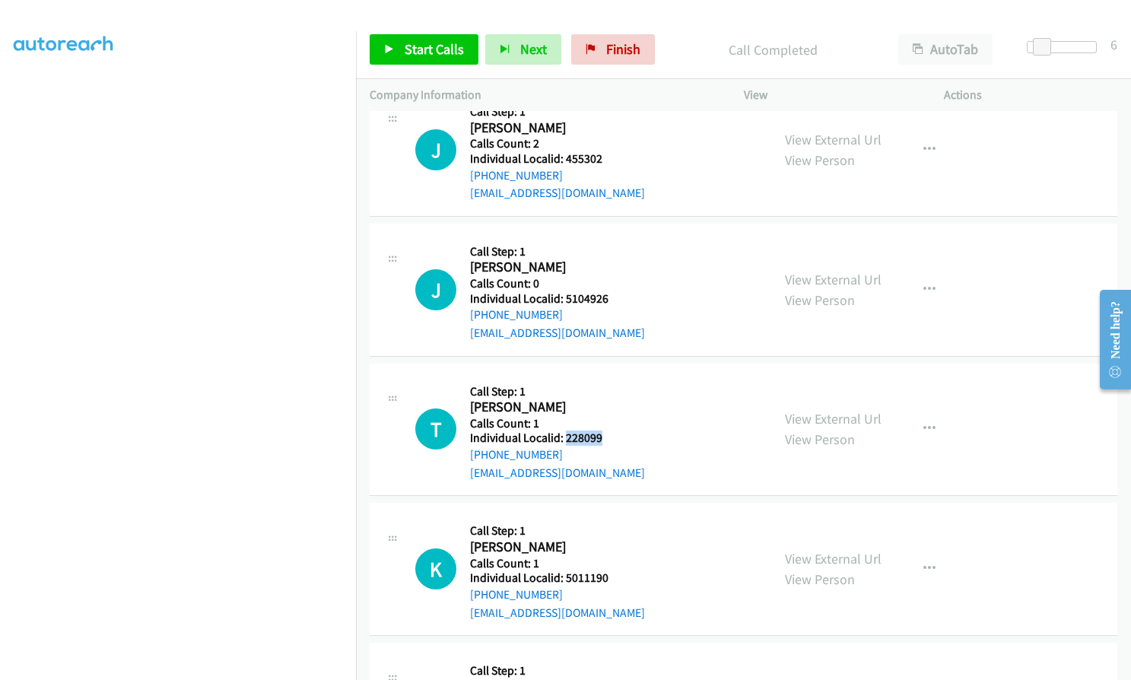
drag, startPoint x: 578, startPoint y: 401, endPoint x: 611, endPoint y: 401, distance: 32.7
click at [611, 401] on div "T Callback Scheduled Call Step: 1 [PERSON_NAME] America/[GEOGRAPHIC_DATA] Calls…" at bounding box center [586, 429] width 342 height 105
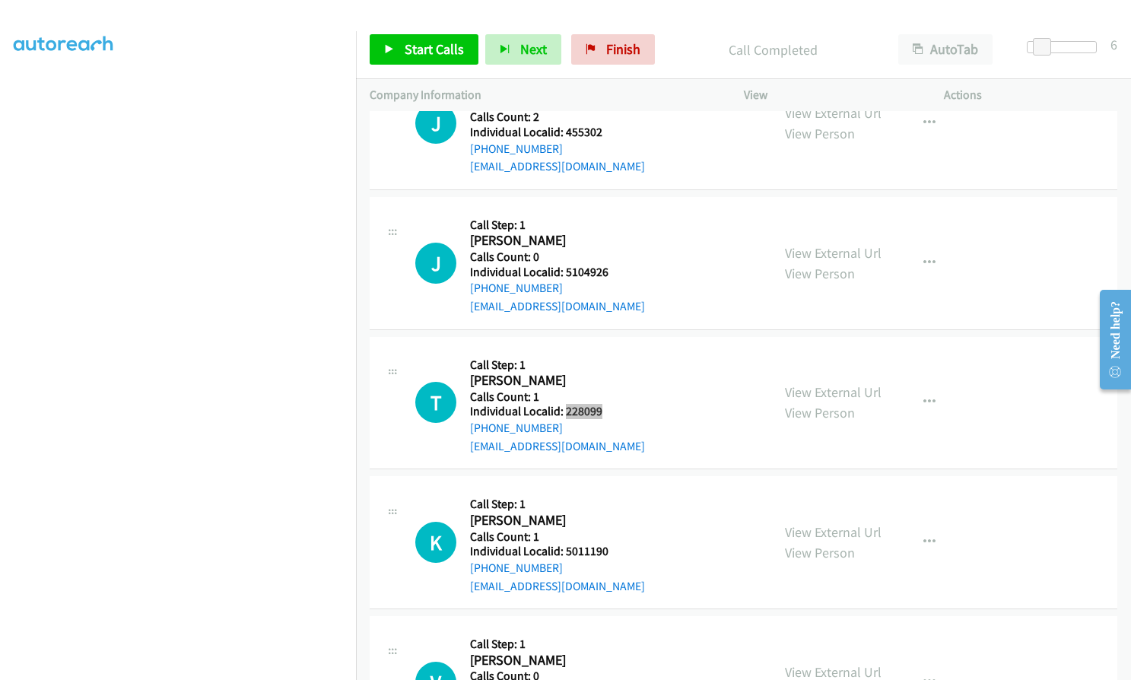
scroll to position [9266, 0]
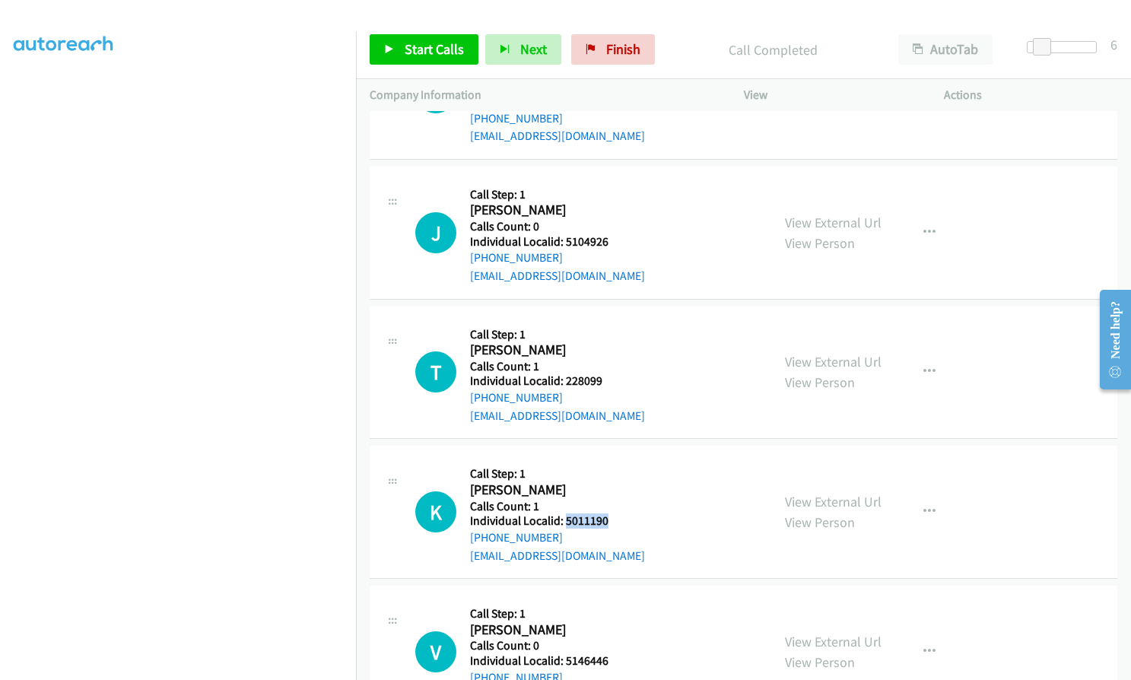
drag, startPoint x: 563, startPoint y: 482, endPoint x: 614, endPoint y: 484, distance: 50.2
click at [614, 484] on div "K Callback Scheduled Call Step: 1 [PERSON_NAME] America/[GEOGRAPHIC_DATA] Calls…" at bounding box center [586, 511] width 342 height 105
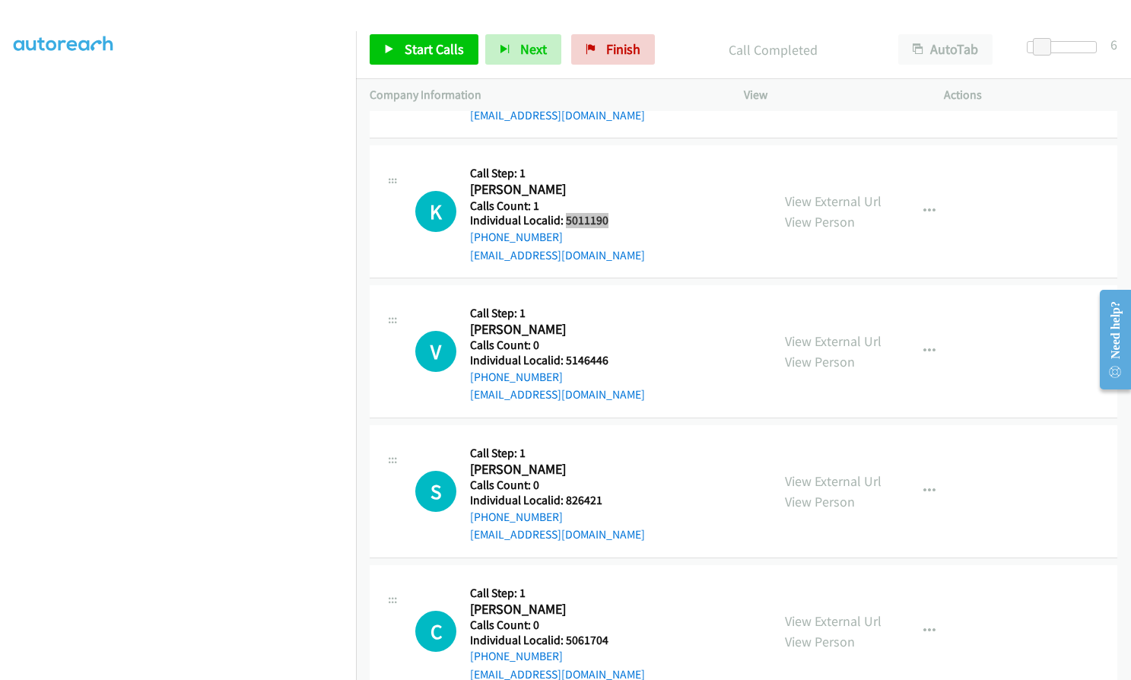
scroll to position [9570, 0]
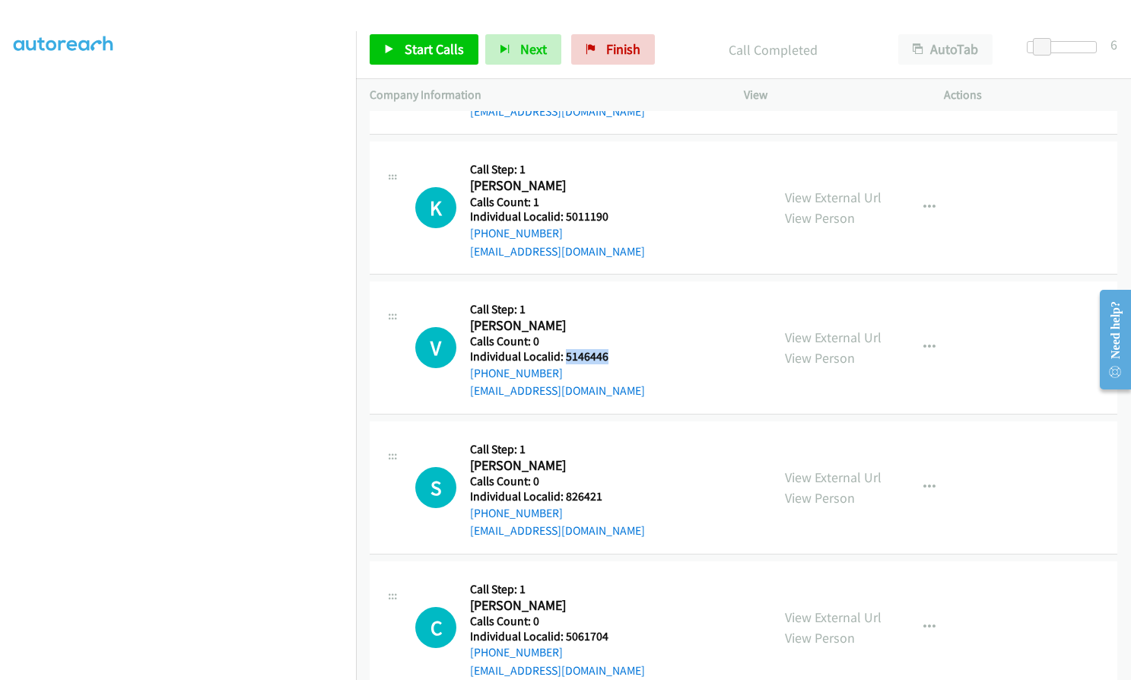
drag, startPoint x: 565, startPoint y: 317, endPoint x: 612, endPoint y: 318, distance: 47.2
click at [612, 318] on div "V Callback Scheduled Call Step: 1 [PERSON_NAME] America/[GEOGRAPHIC_DATA] Calls…" at bounding box center [586, 347] width 342 height 105
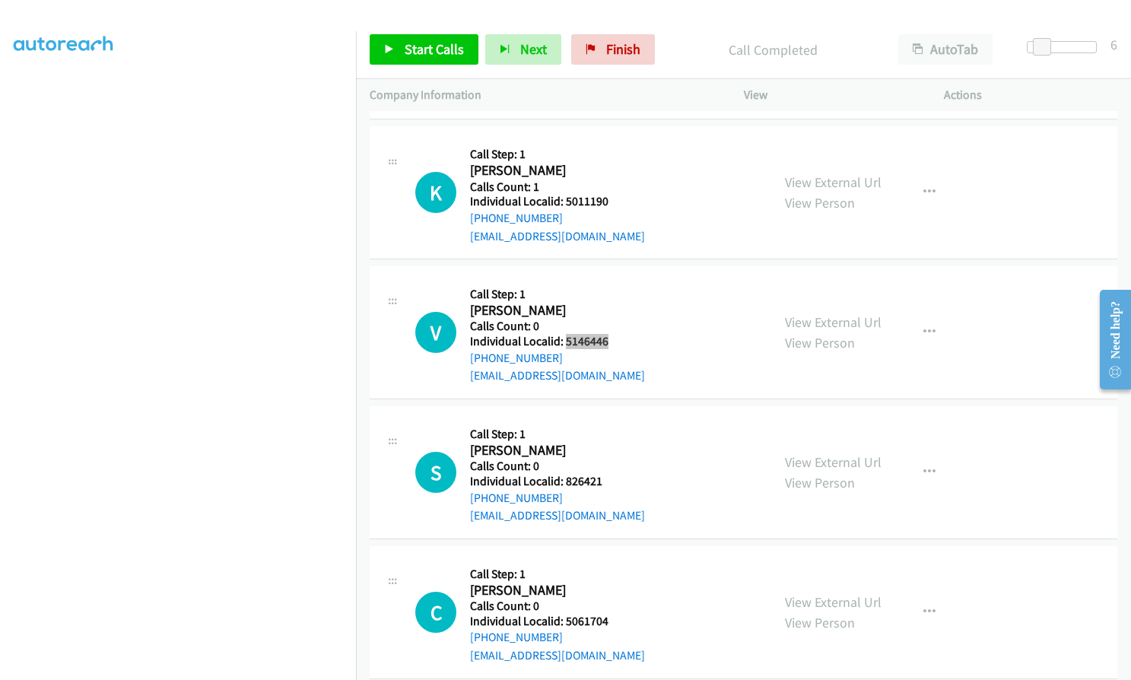
scroll to position [9608, 0]
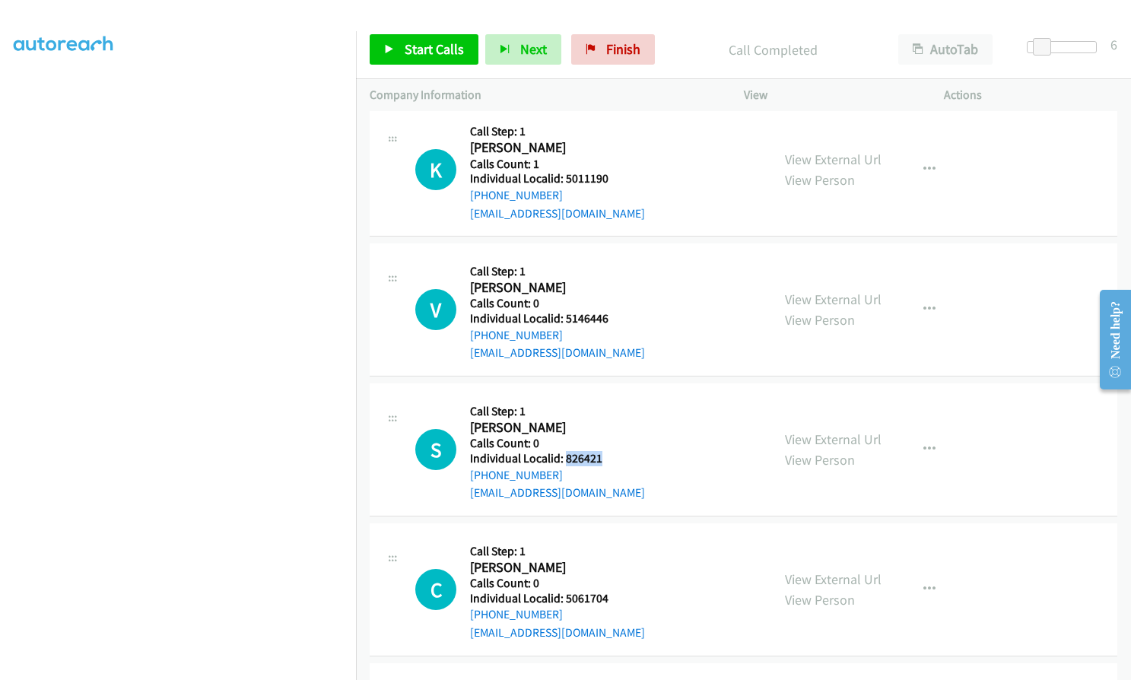
drag, startPoint x: 563, startPoint y: 421, endPoint x: 600, endPoint y: 421, distance: 37.3
click at [600, 421] on div "S Callback Scheduled Call Step: 1 [PERSON_NAME] America/New_York Calls Count: 0…" at bounding box center [586, 449] width 342 height 105
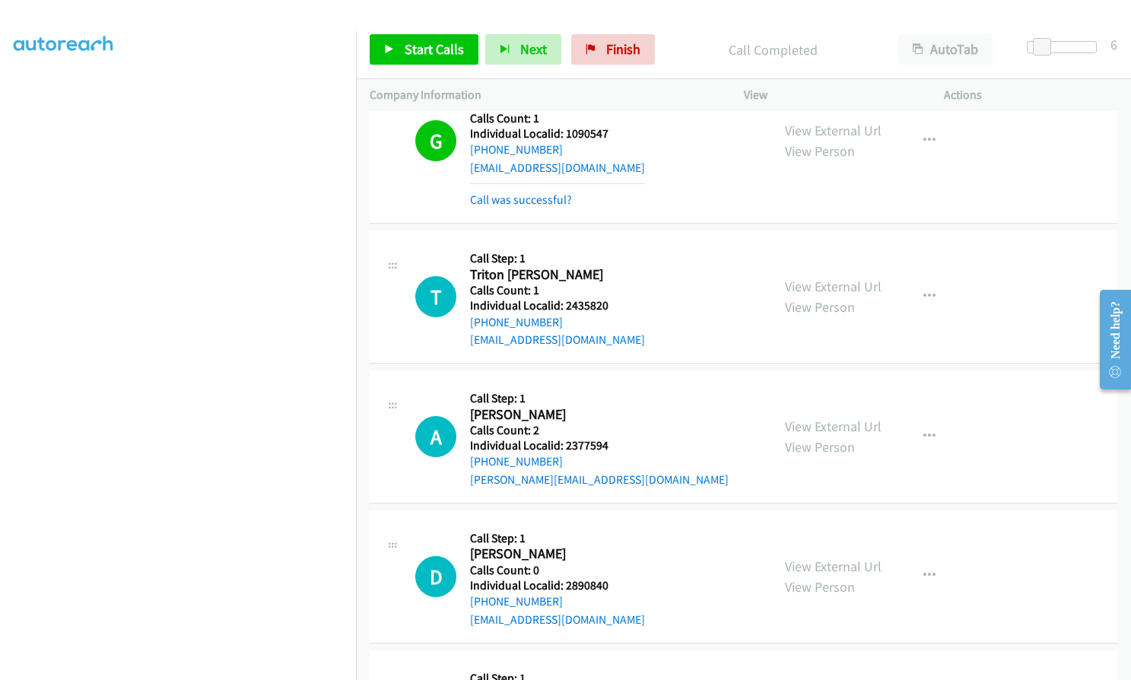
scroll to position [8259, 0]
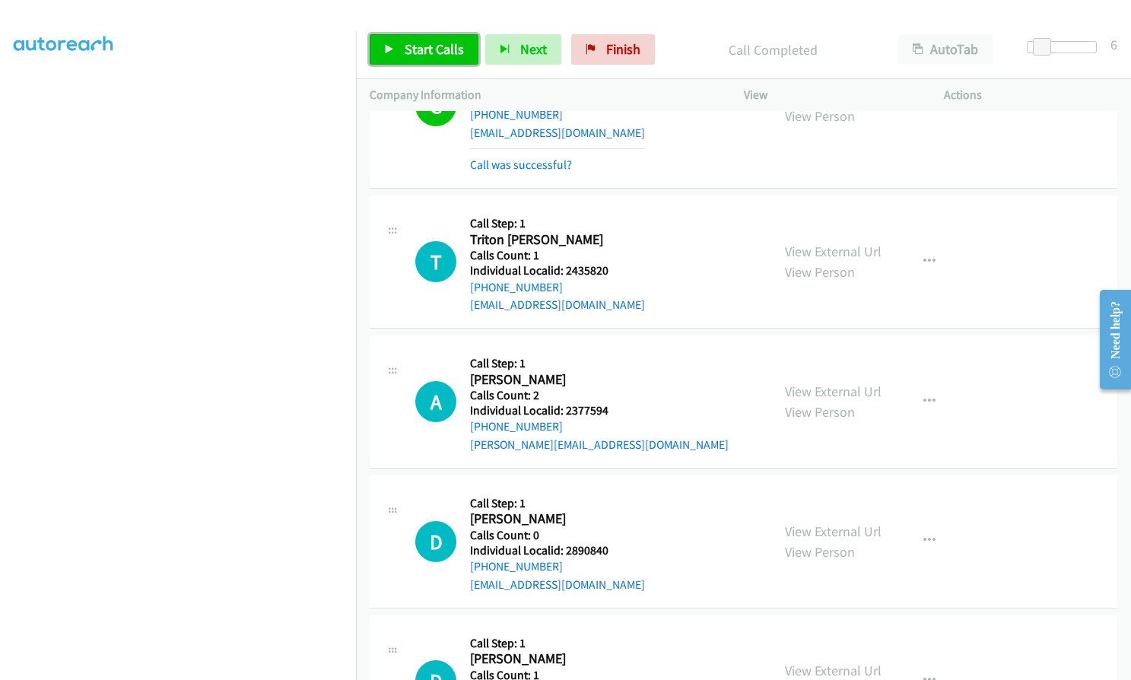
click at [415, 51] on span "Start Calls" at bounding box center [434, 48] width 59 height 17
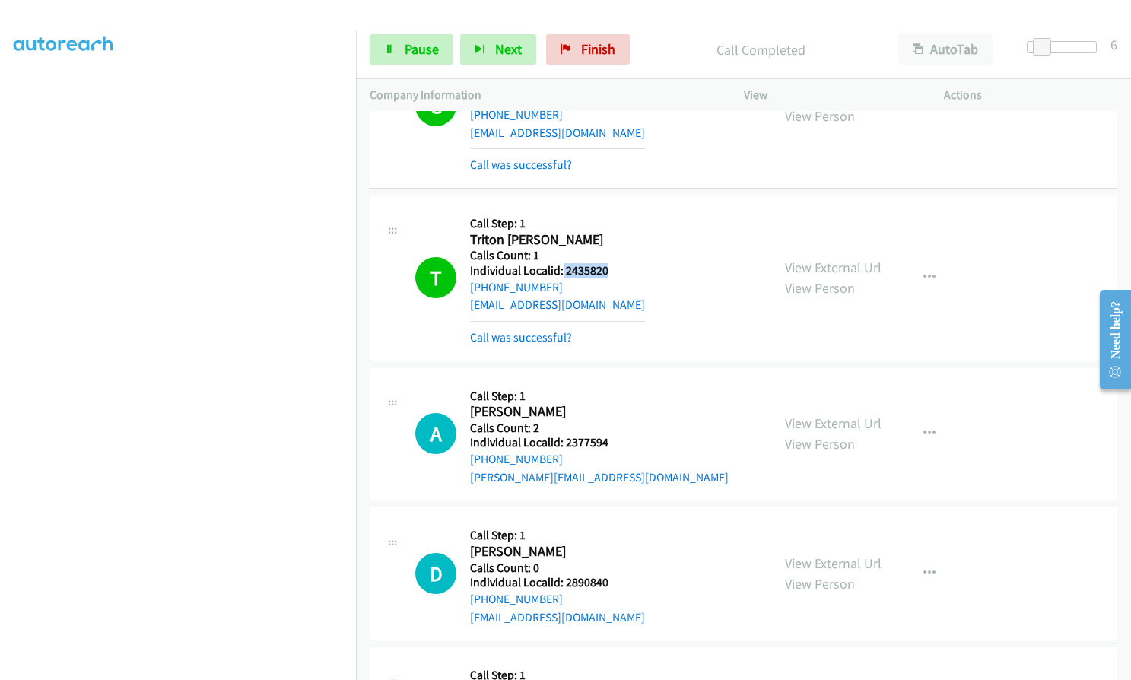
drag, startPoint x: 562, startPoint y: 235, endPoint x: 605, endPoint y: 233, distance: 43.4
click at [605, 263] on h5 "Individual Localid: 2435820" at bounding box center [557, 270] width 175 height 15
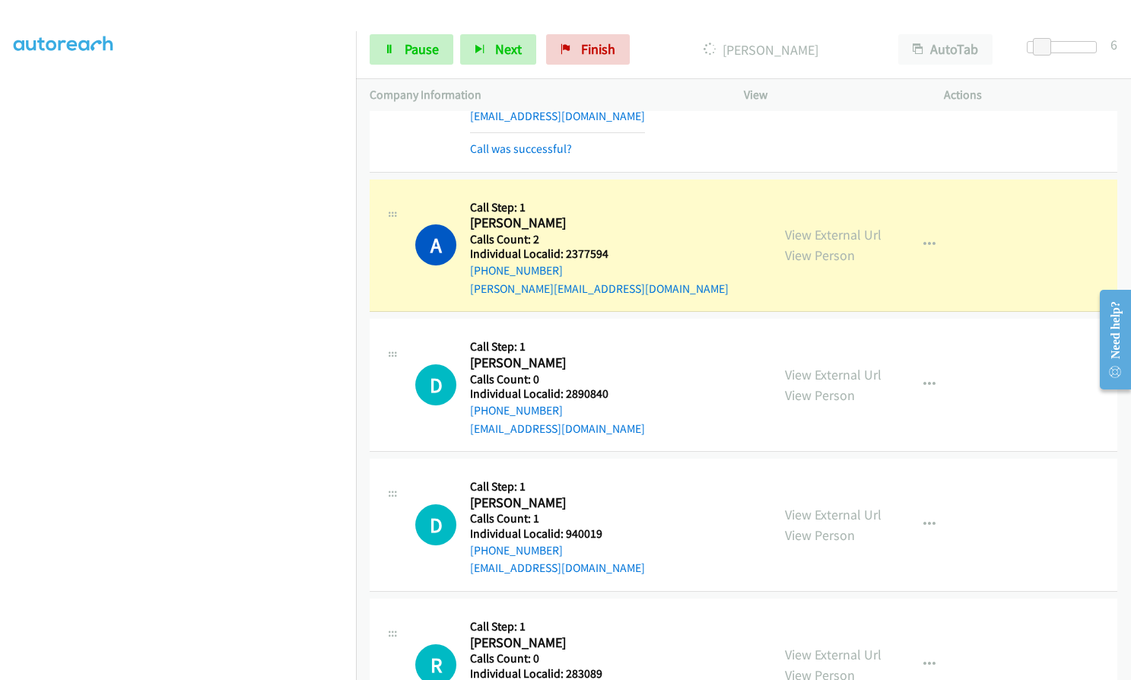
scroll to position [8430, 0]
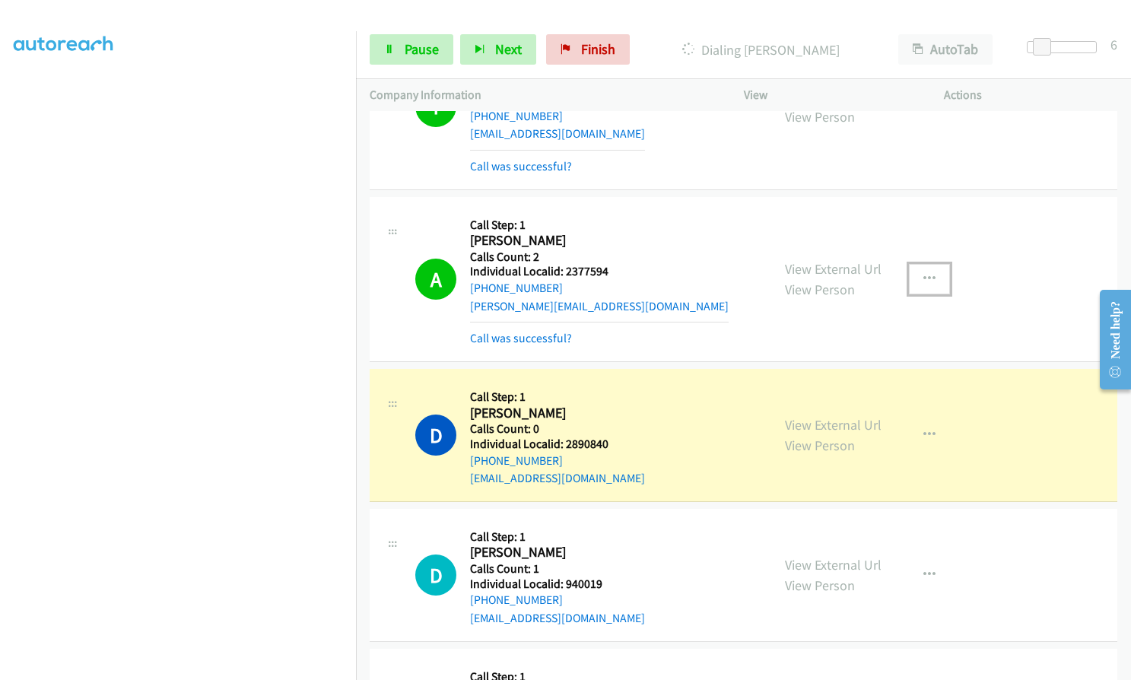
click at [923, 273] on icon "button" at bounding box center [929, 279] width 12 height 12
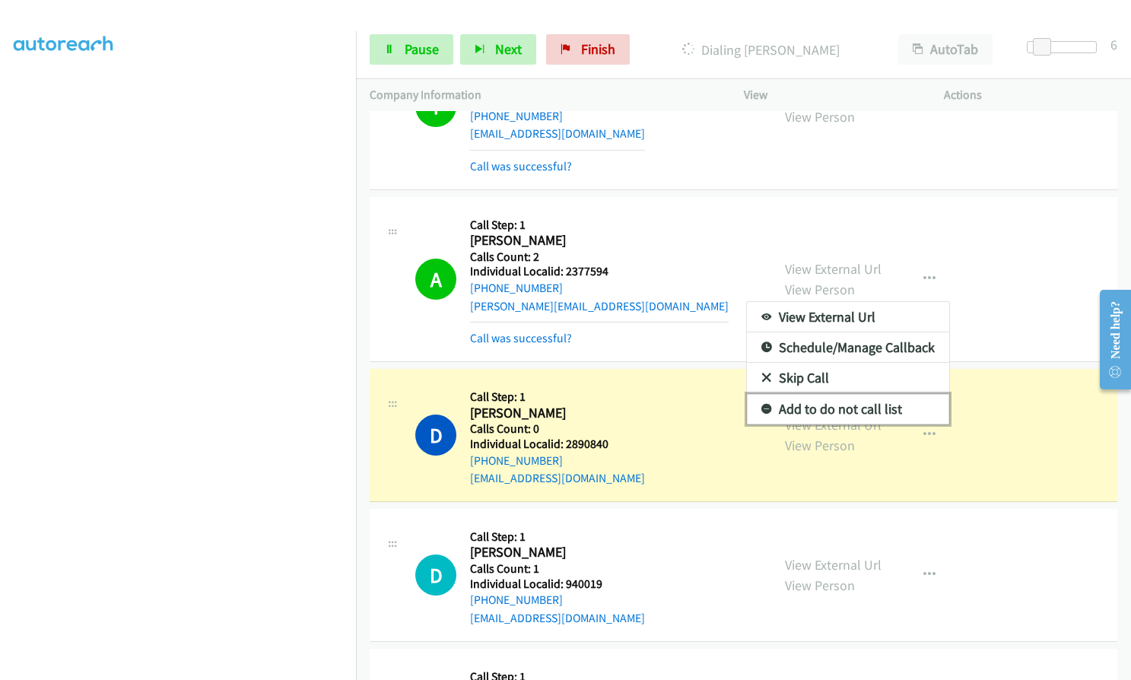
click at [763, 405] on icon at bounding box center [766, 410] width 11 height 11
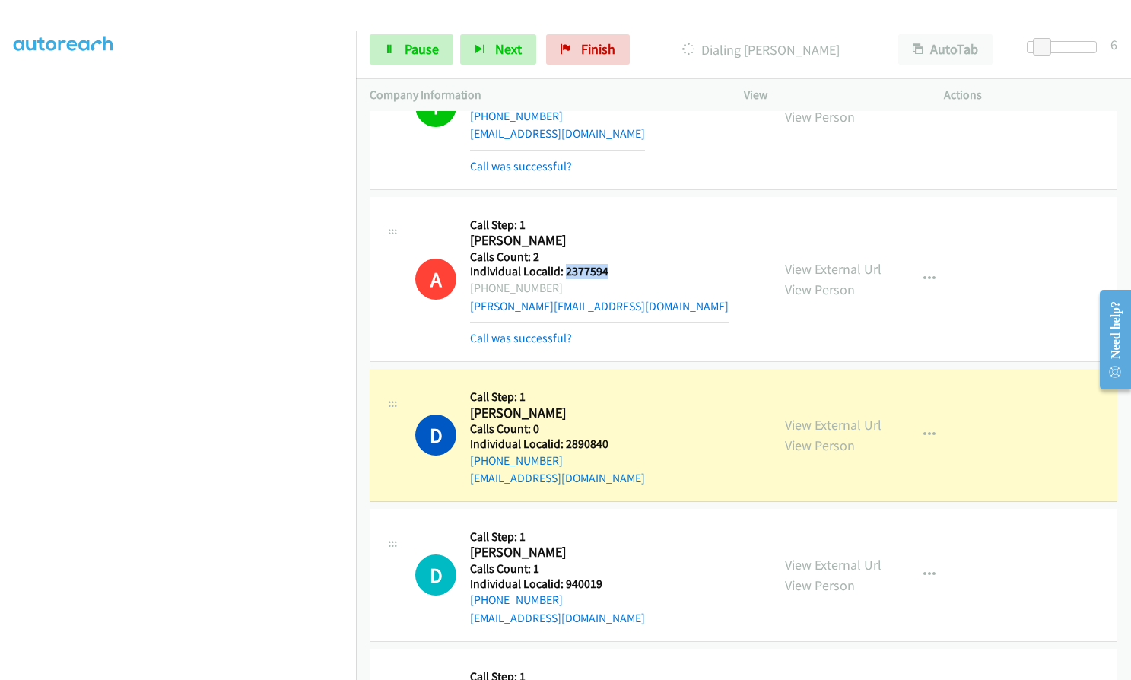
drag, startPoint x: 565, startPoint y: 233, endPoint x: 607, endPoint y: 238, distance: 42.1
click at [607, 264] on h5 "Individual Localid: 2377594" at bounding box center [599, 271] width 259 height 15
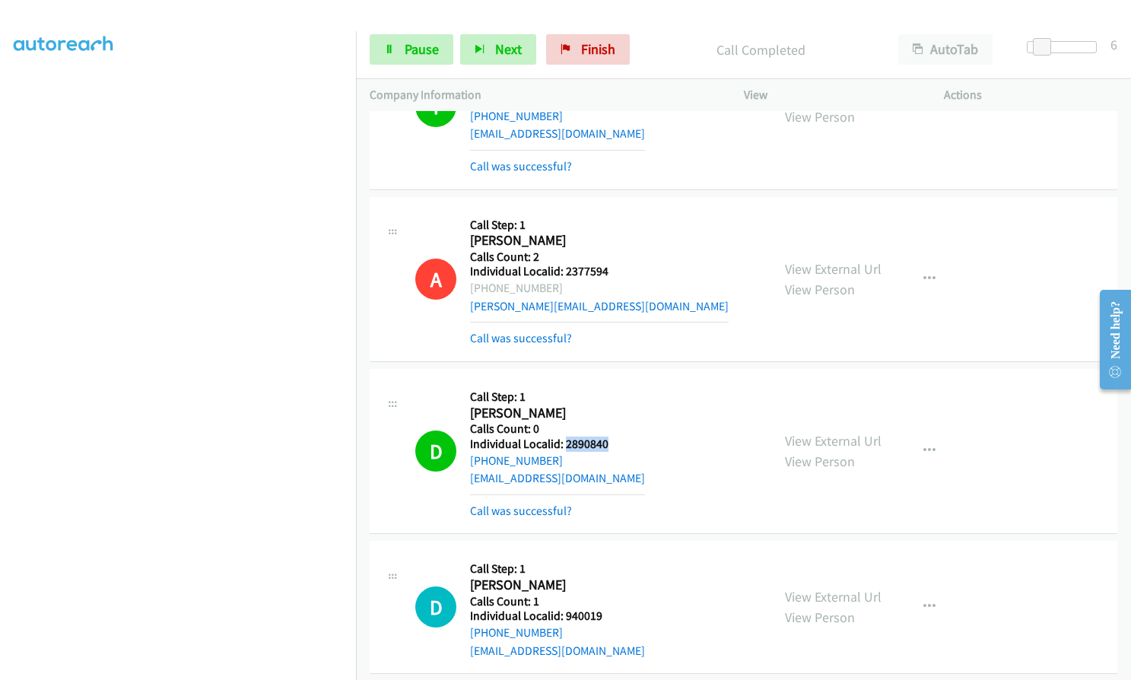
drag, startPoint x: 563, startPoint y: 408, endPoint x: 605, endPoint y: 408, distance: 41.8
click at [605, 436] on h5 "Individual Localid: 2890840" at bounding box center [557, 443] width 175 height 15
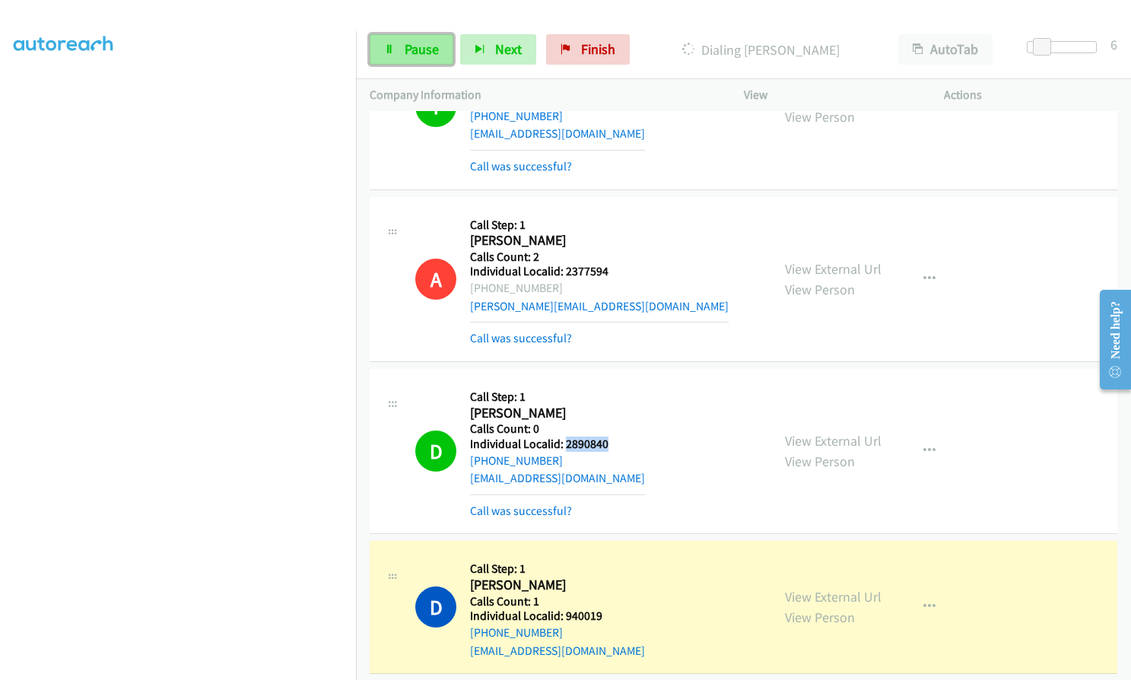
click at [432, 44] on span "Pause" at bounding box center [422, 48] width 34 height 17
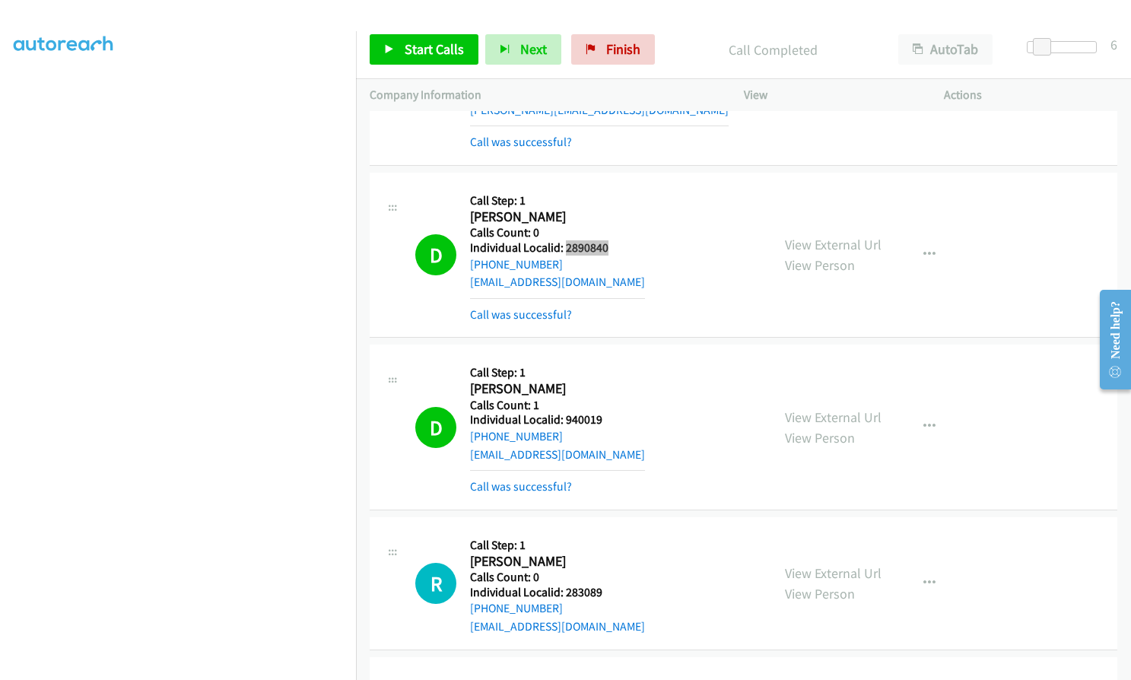
scroll to position [8734, 0]
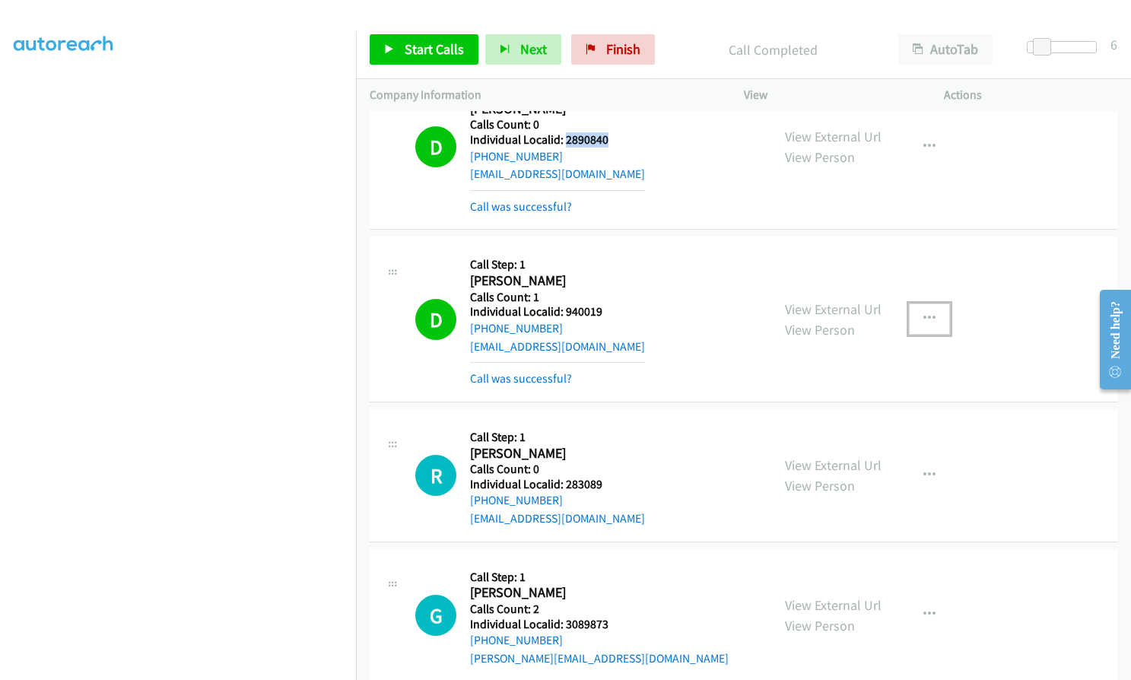
click at [923, 313] on icon "button" at bounding box center [929, 319] width 12 height 12
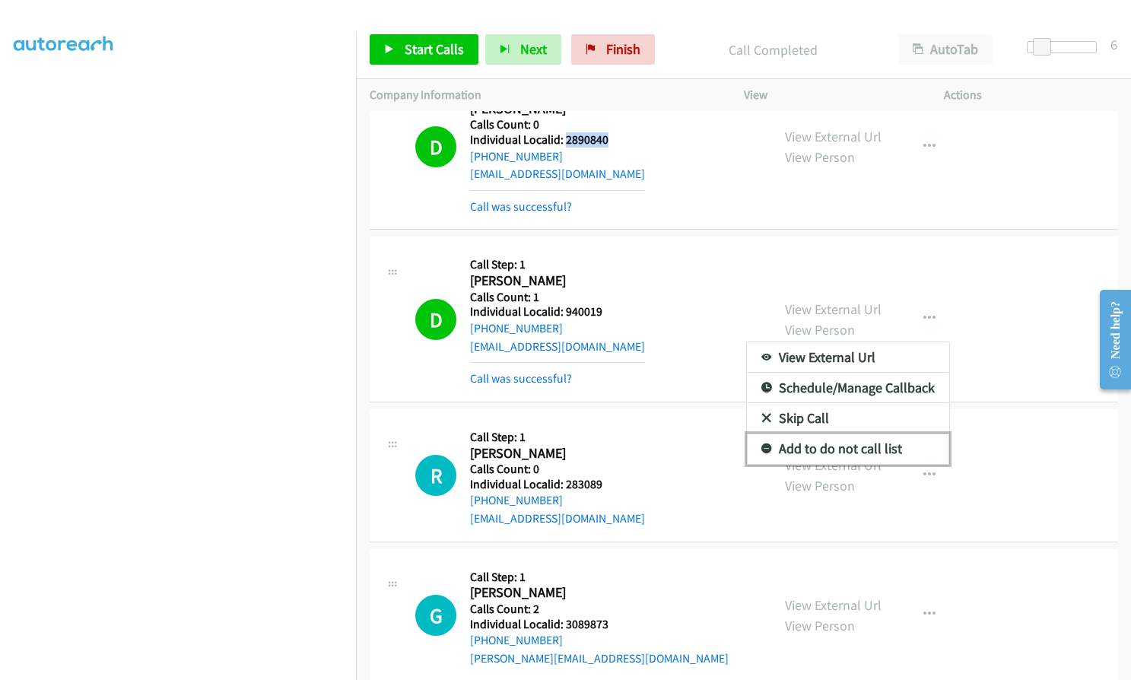
click at [762, 444] on icon at bounding box center [766, 449] width 11 height 11
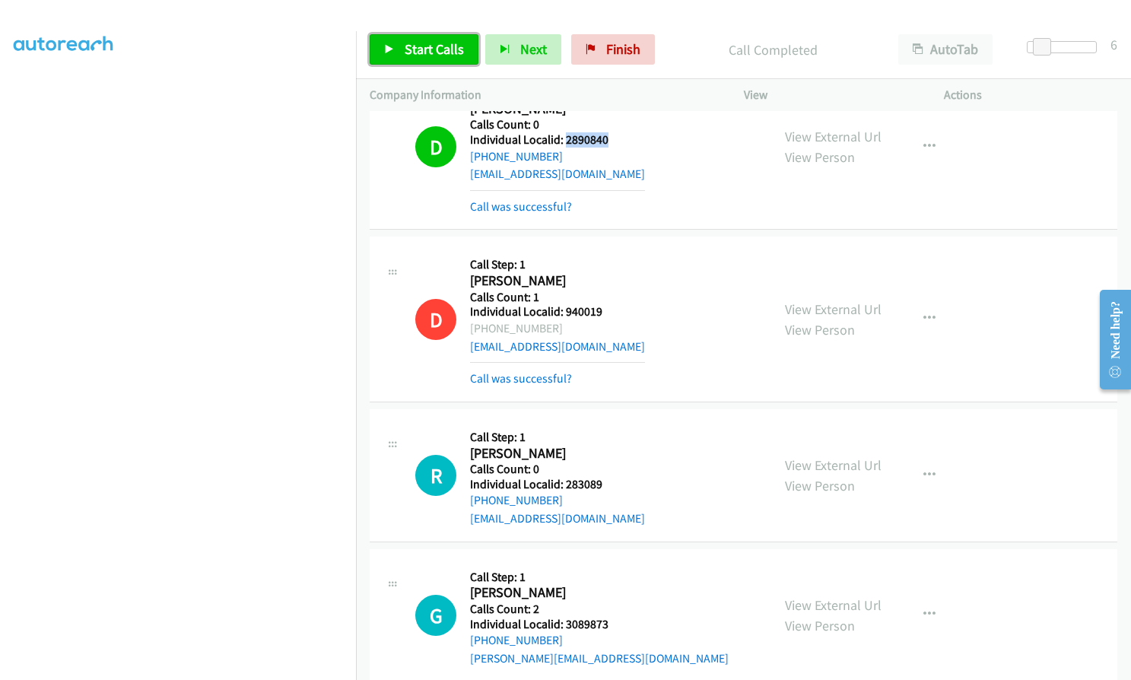
click at [455, 42] on span "Start Calls" at bounding box center [434, 48] width 59 height 17
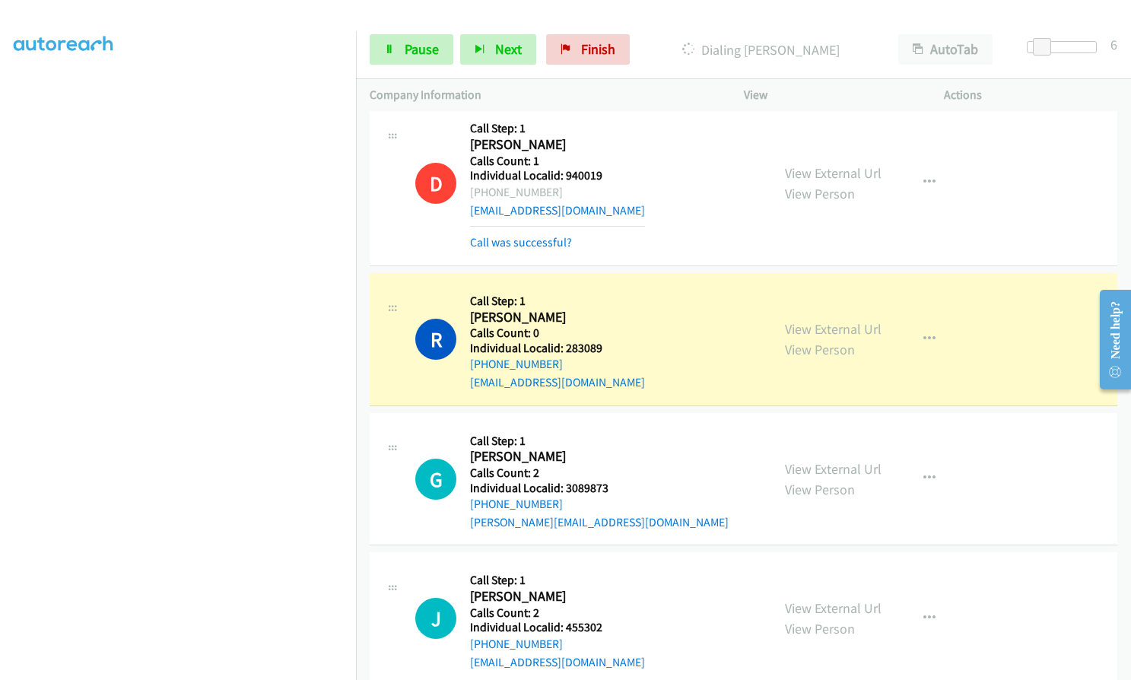
scroll to position [9000, 0]
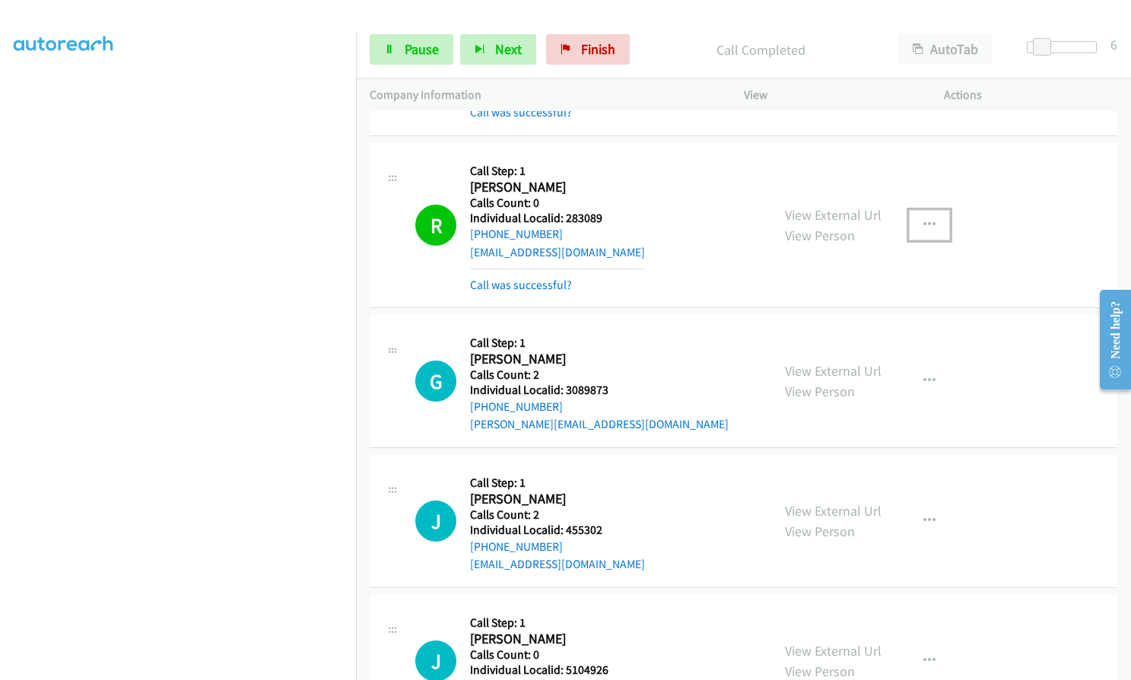
click at [930, 210] on button "button" at bounding box center [929, 225] width 41 height 30
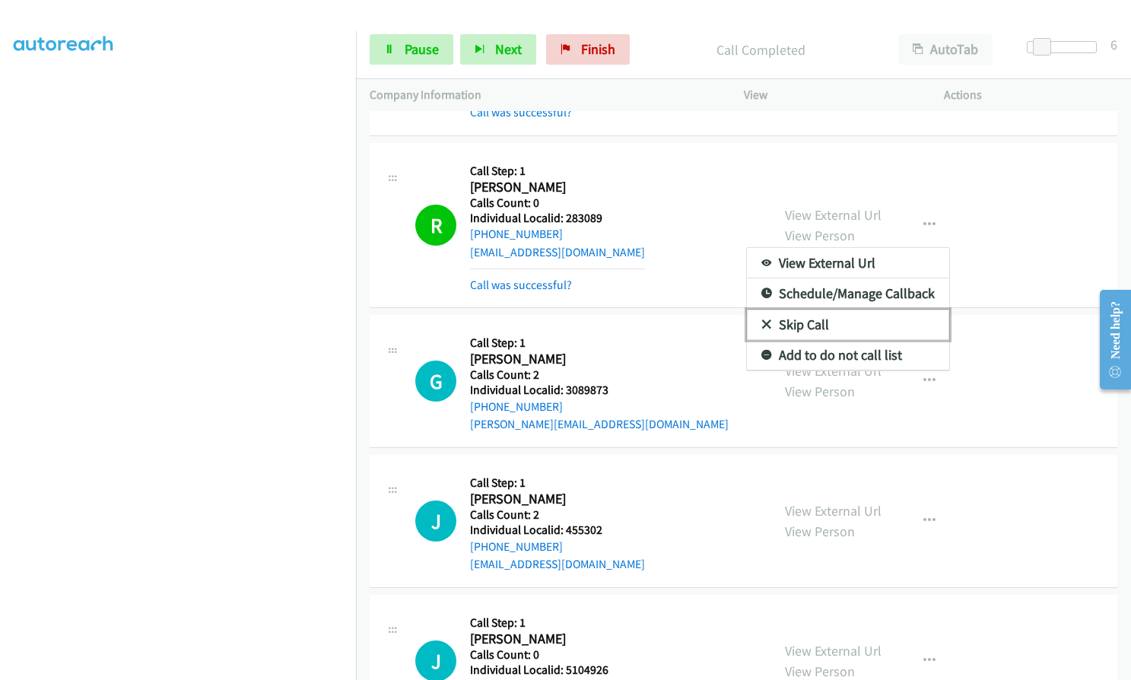
click at [761, 320] on icon at bounding box center [766, 325] width 11 height 11
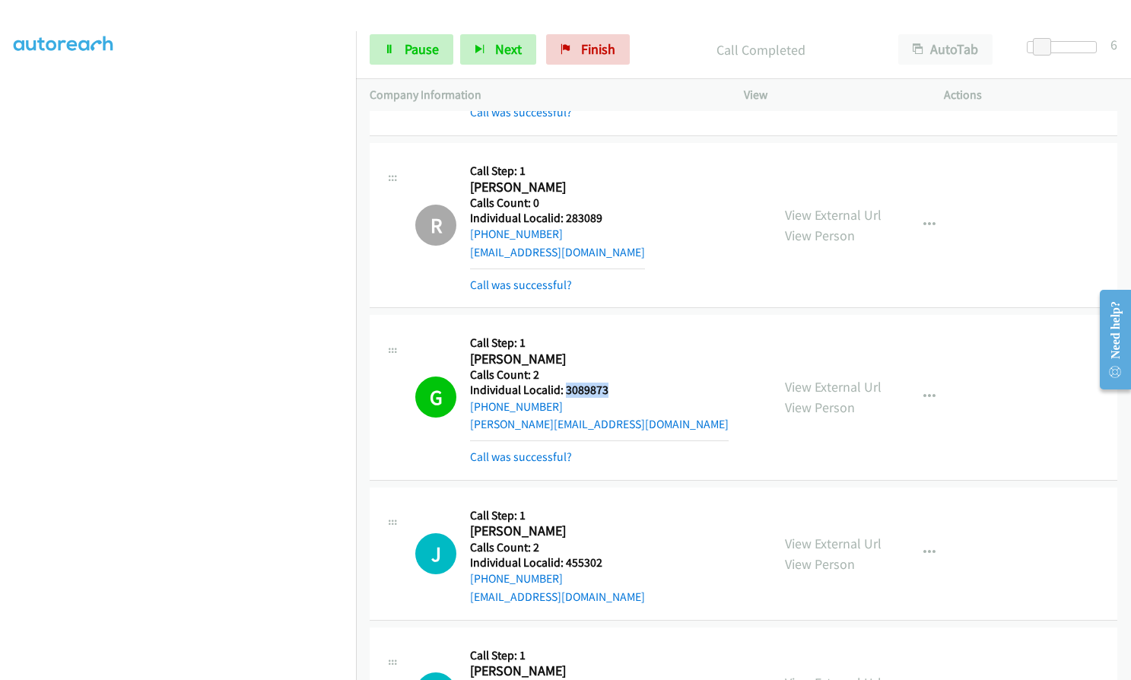
drag, startPoint x: 566, startPoint y: 354, endPoint x: 609, endPoint y: 353, distance: 43.3
click at [609, 353] on div "G Callback Scheduled Call Step: 1 [PERSON_NAME] America/[GEOGRAPHIC_DATA] Calls…" at bounding box center [586, 396] width 342 height 137
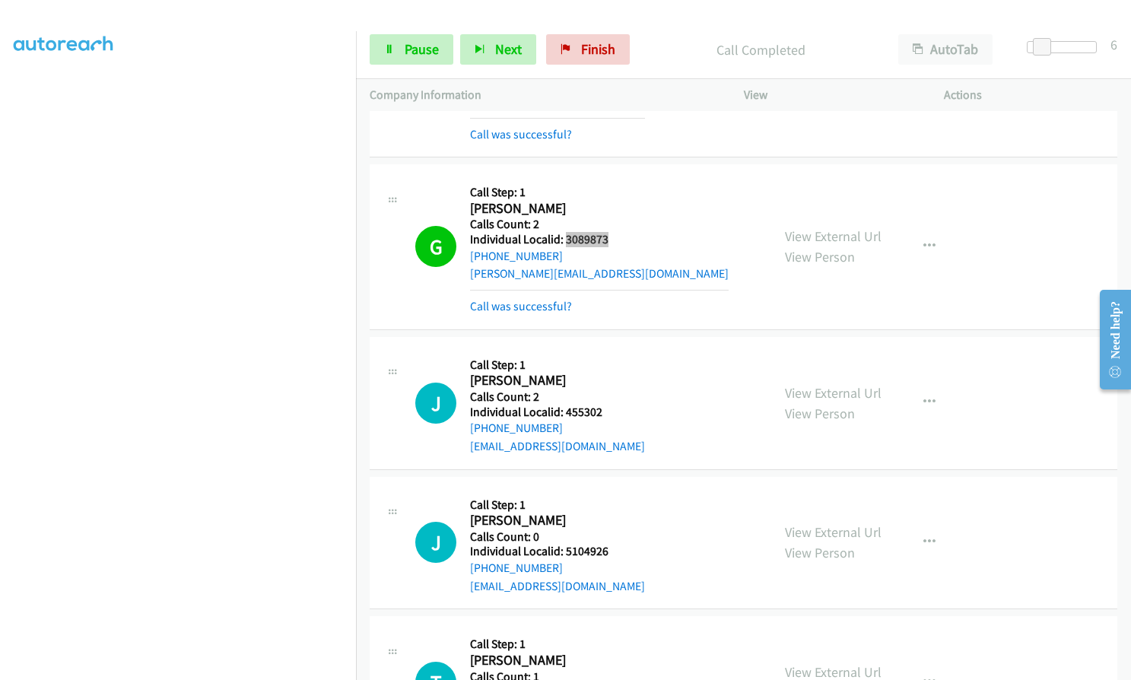
scroll to position [9152, 0]
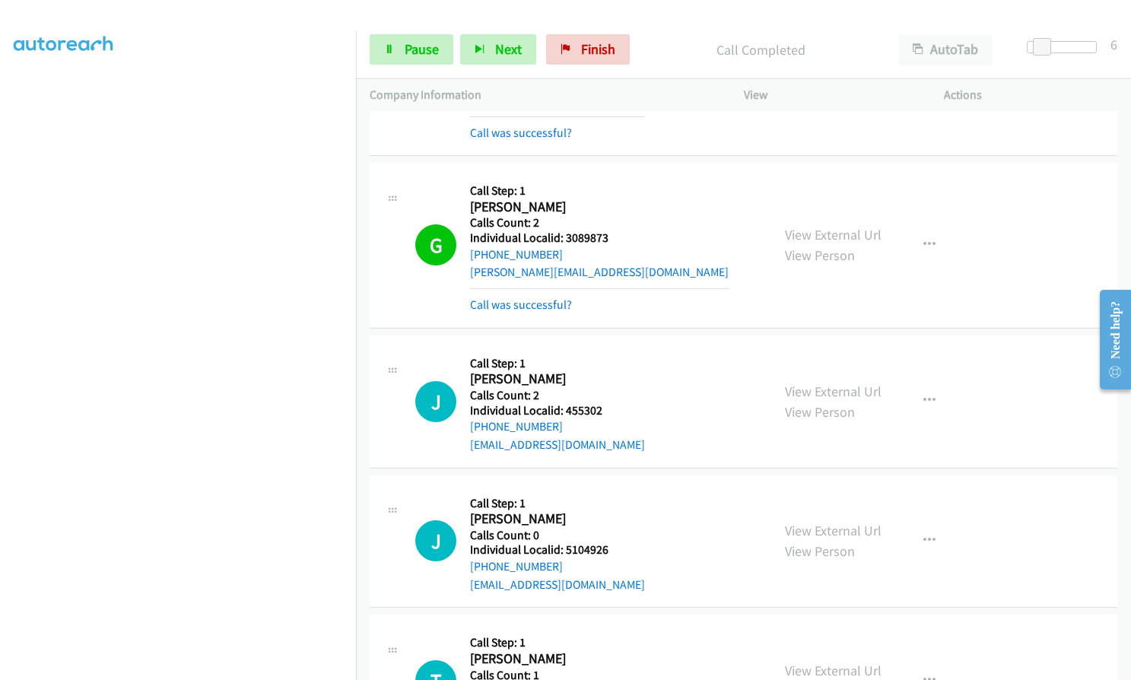
drag, startPoint x: 636, startPoint y: 179, endPoint x: 561, endPoint y: 154, distance: 79.6
click at [635, 179] on div "G Callback Scheduled Call Step: 1 [PERSON_NAME] America/[GEOGRAPHIC_DATA] Calls…" at bounding box center [586, 244] width 342 height 137
click at [396, 44] on link "Pause" at bounding box center [412, 49] width 84 height 30
click at [412, 47] on span "Start Calls" at bounding box center [434, 48] width 59 height 17
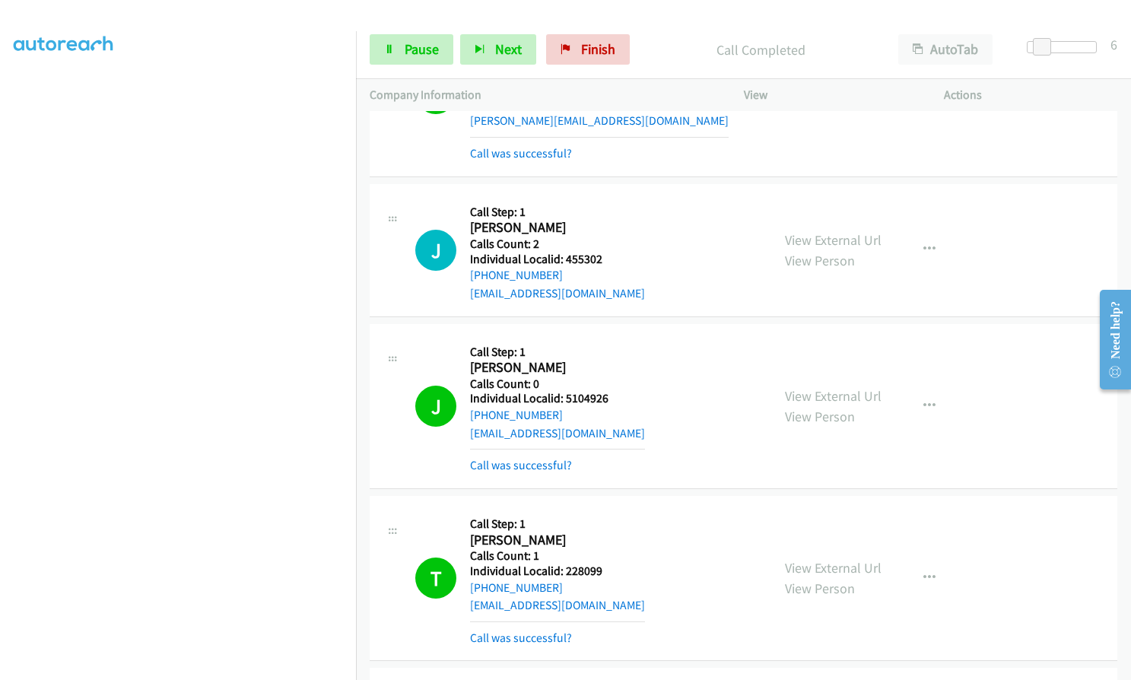
scroll to position [9304, 0]
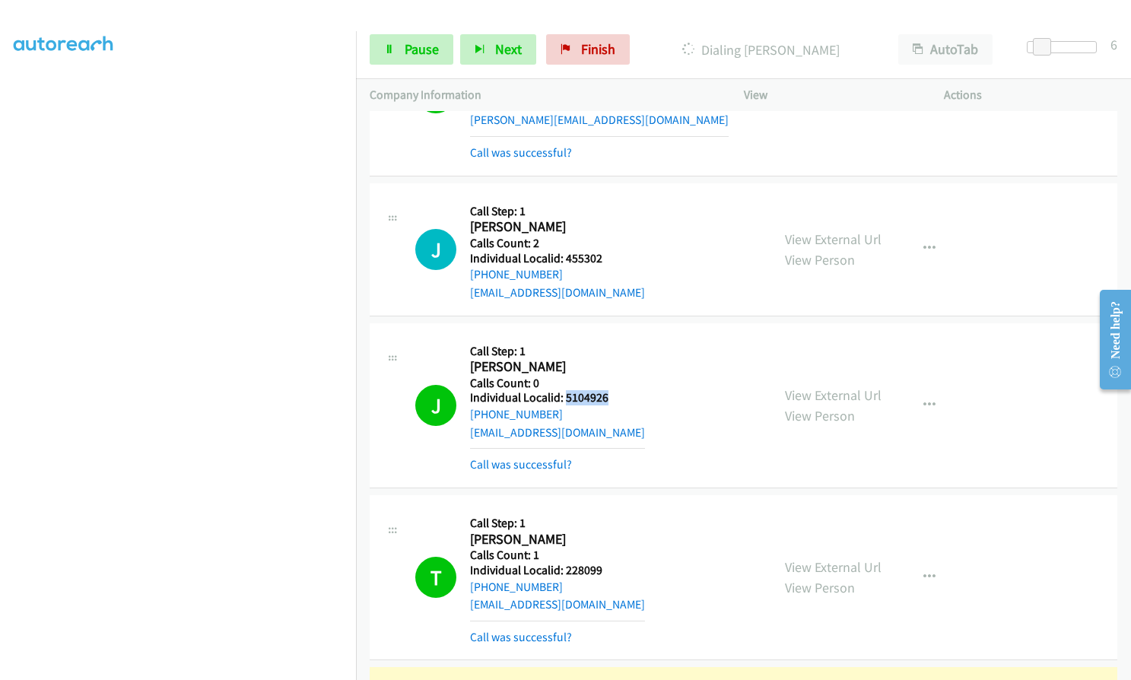
drag, startPoint x: 564, startPoint y: 361, endPoint x: 611, endPoint y: 362, distance: 46.4
click at [611, 362] on div "J Callback Scheduled Call Step: 1 [PERSON_NAME] America/[GEOGRAPHIC_DATA] Calls…" at bounding box center [586, 405] width 342 height 137
drag, startPoint x: 563, startPoint y: 537, endPoint x: 611, endPoint y: 535, distance: 47.2
click at [611, 535] on div "T Callback Scheduled Call Step: 1 [PERSON_NAME] America/[GEOGRAPHIC_DATA] Calls…" at bounding box center [586, 577] width 342 height 137
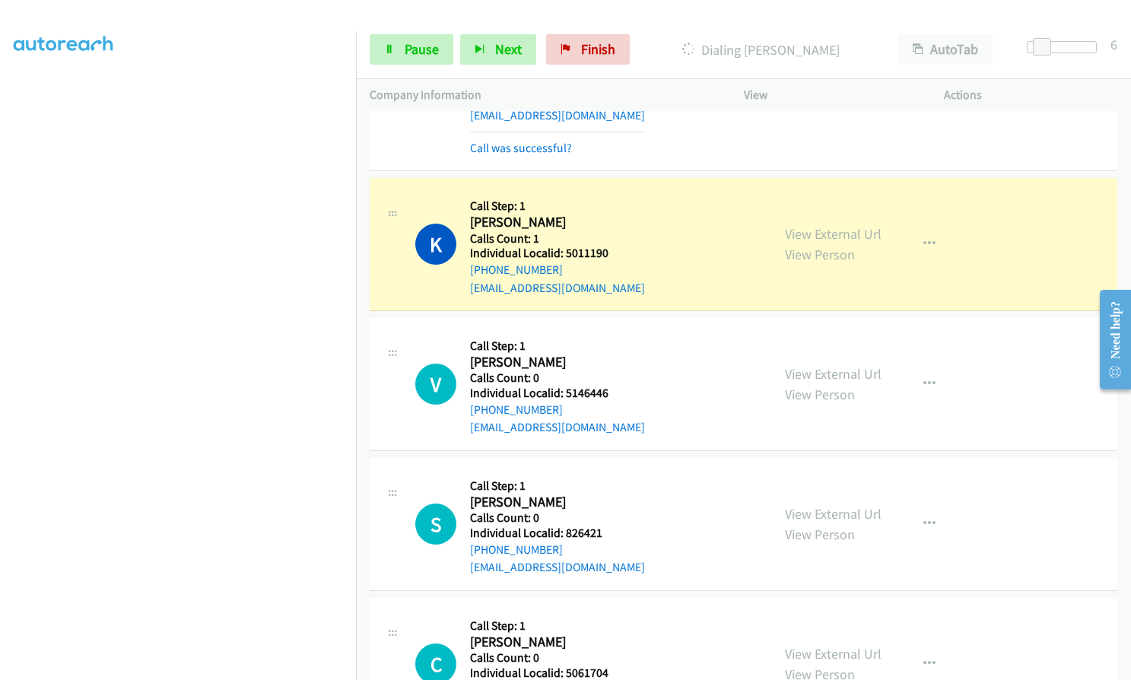
scroll to position [9799, 0]
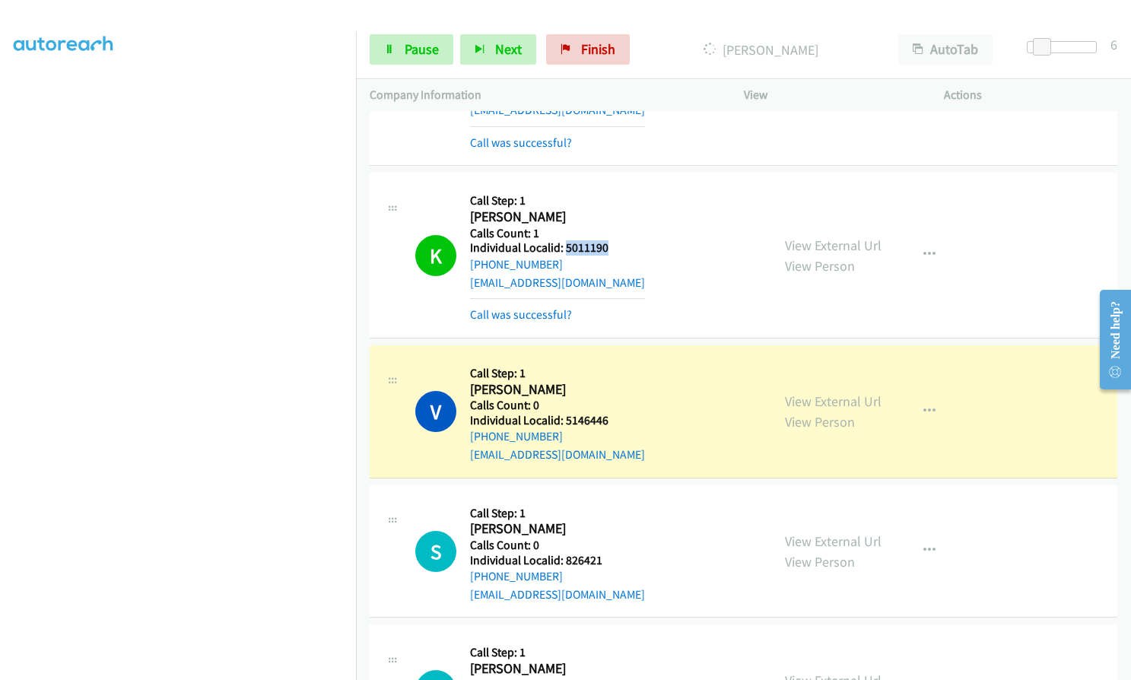
drag, startPoint x: 563, startPoint y: 211, endPoint x: 615, endPoint y: 211, distance: 52.5
click at [615, 211] on div "K Callback Scheduled Call Step: 1 [PERSON_NAME] America/[GEOGRAPHIC_DATA] Calls…" at bounding box center [586, 254] width 342 height 137
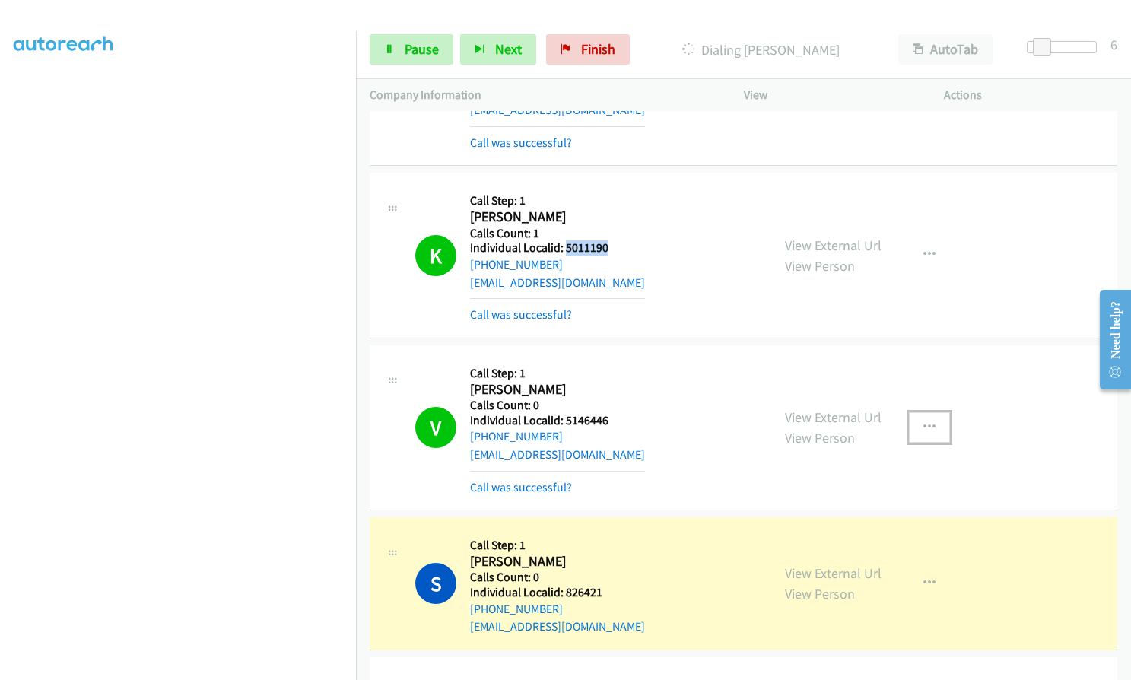
click at [925, 421] on icon "button" at bounding box center [929, 427] width 12 height 12
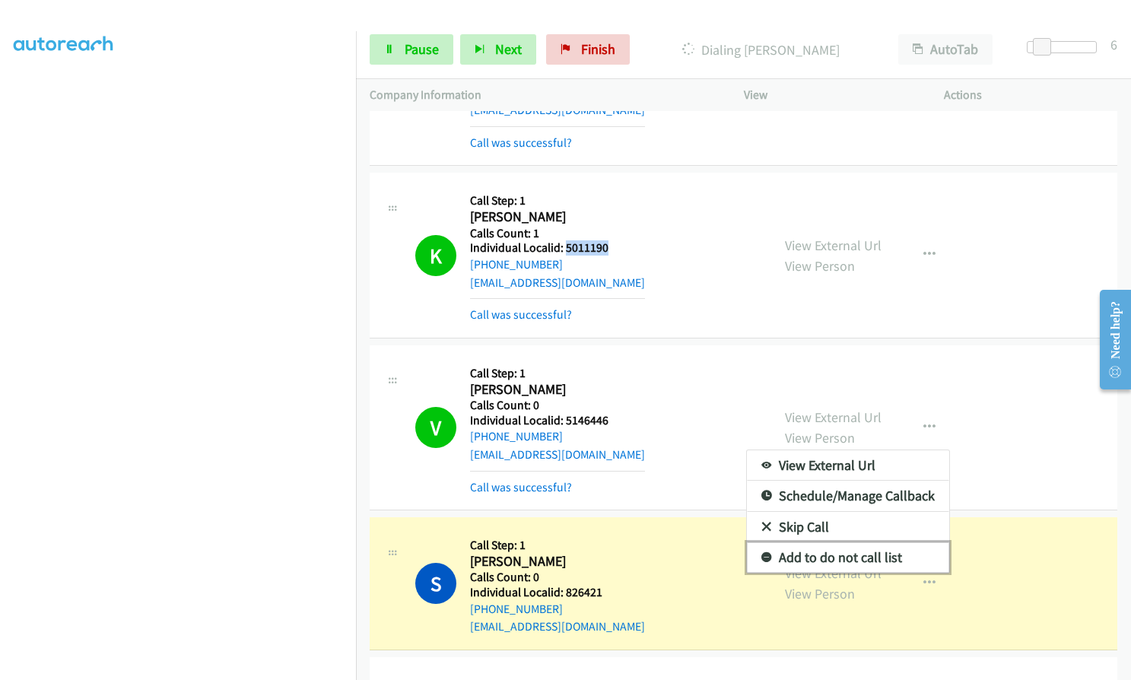
click at [761, 553] on icon at bounding box center [766, 558] width 11 height 11
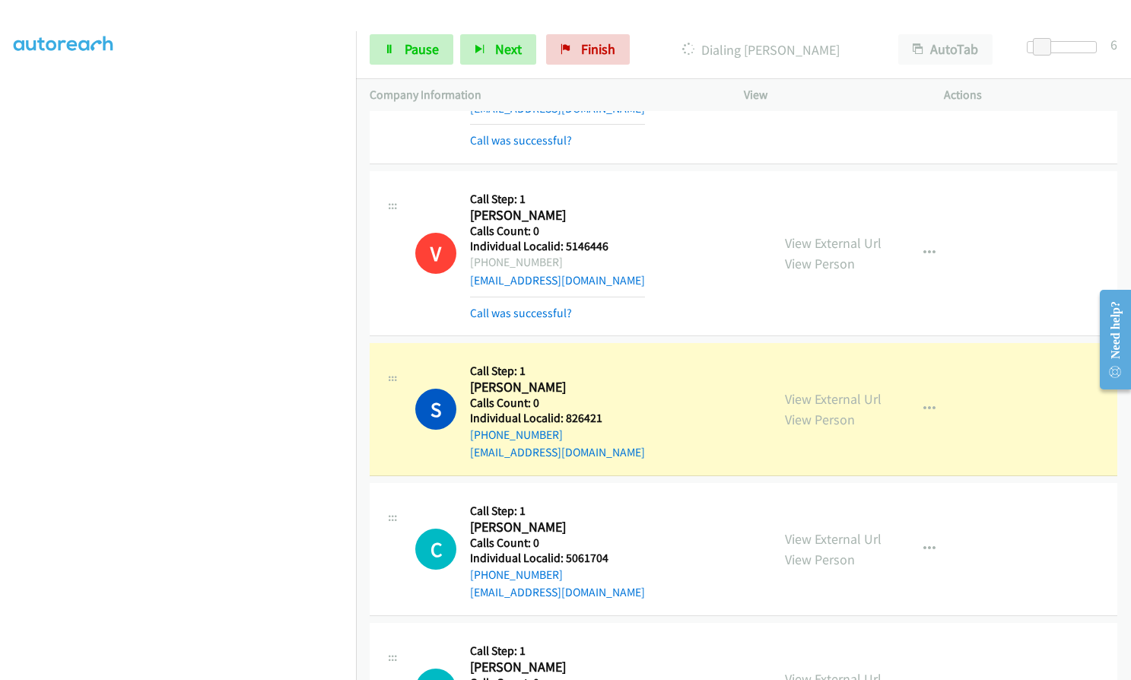
scroll to position [10141, 0]
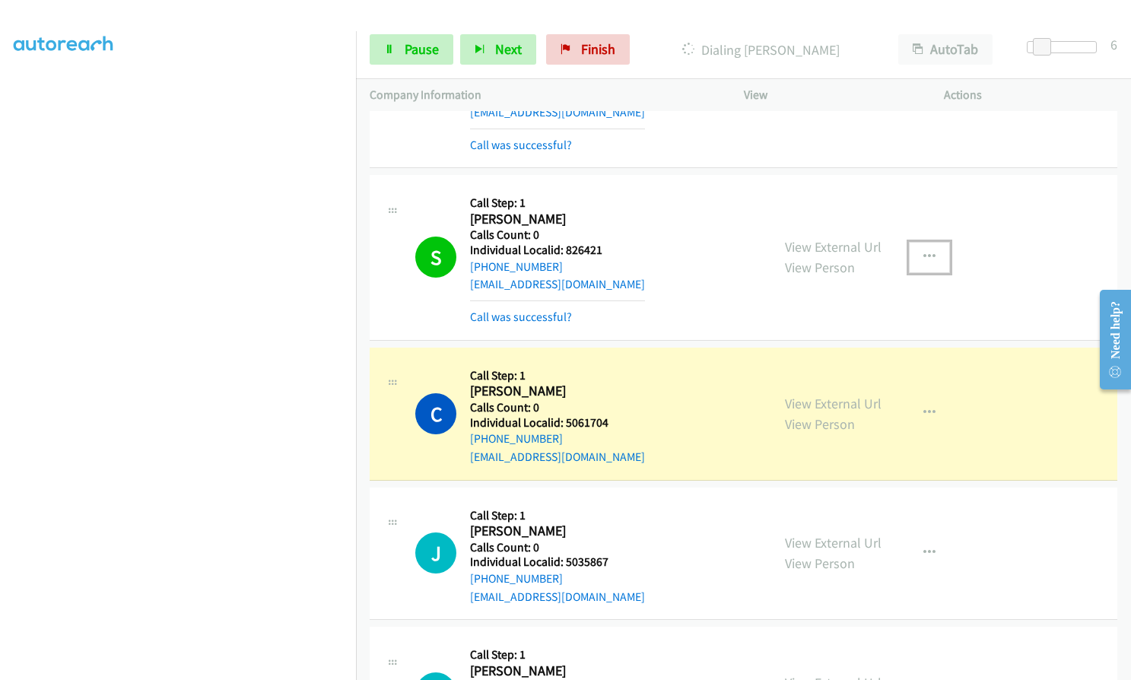
click at [923, 251] on icon "button" at bounding box center [929, 257] width 12 height 12
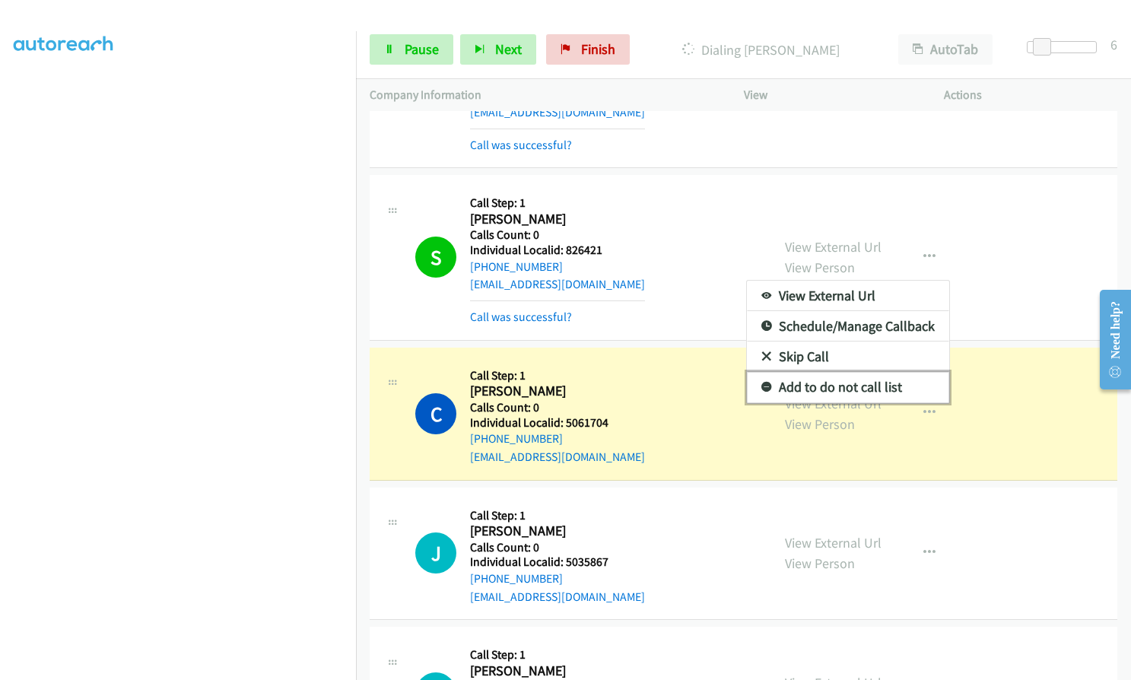
click at [761, 382] on icon at bounding box center [766, 387] width 11 height 11
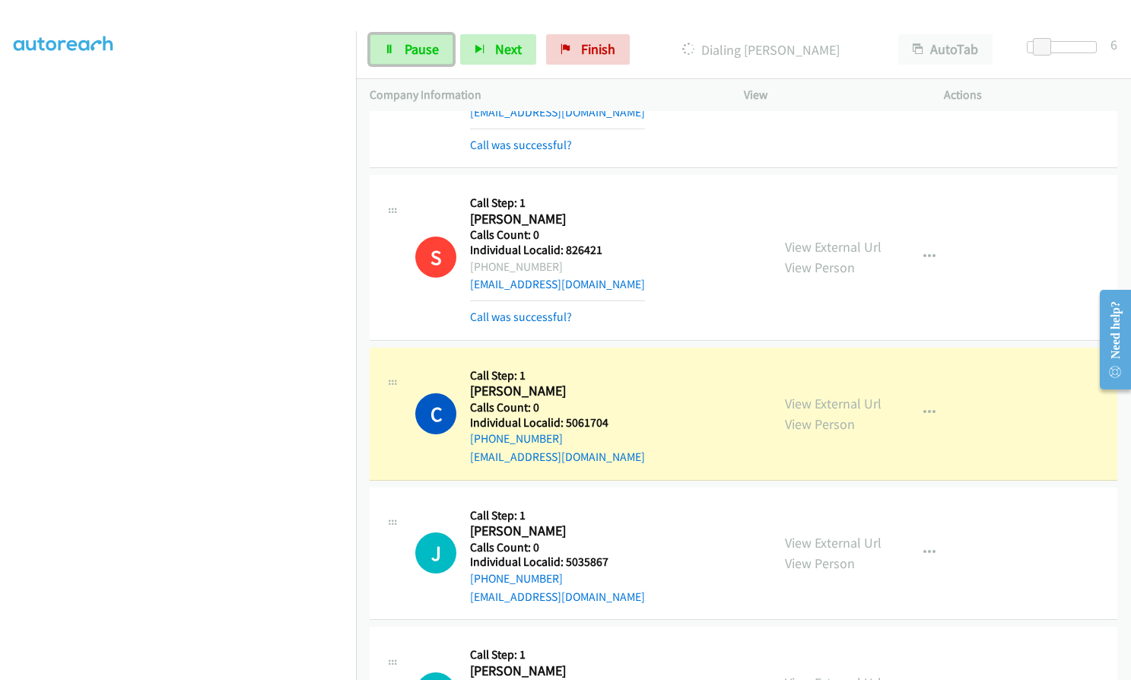
drag, startPoint x: 438, startPoint y: 46, endPoint x: 436, endPoint y: 67, distance: 21.3
click at [438, 46] on link "Pause" at bounding box center [412, 49] width 84 height 30
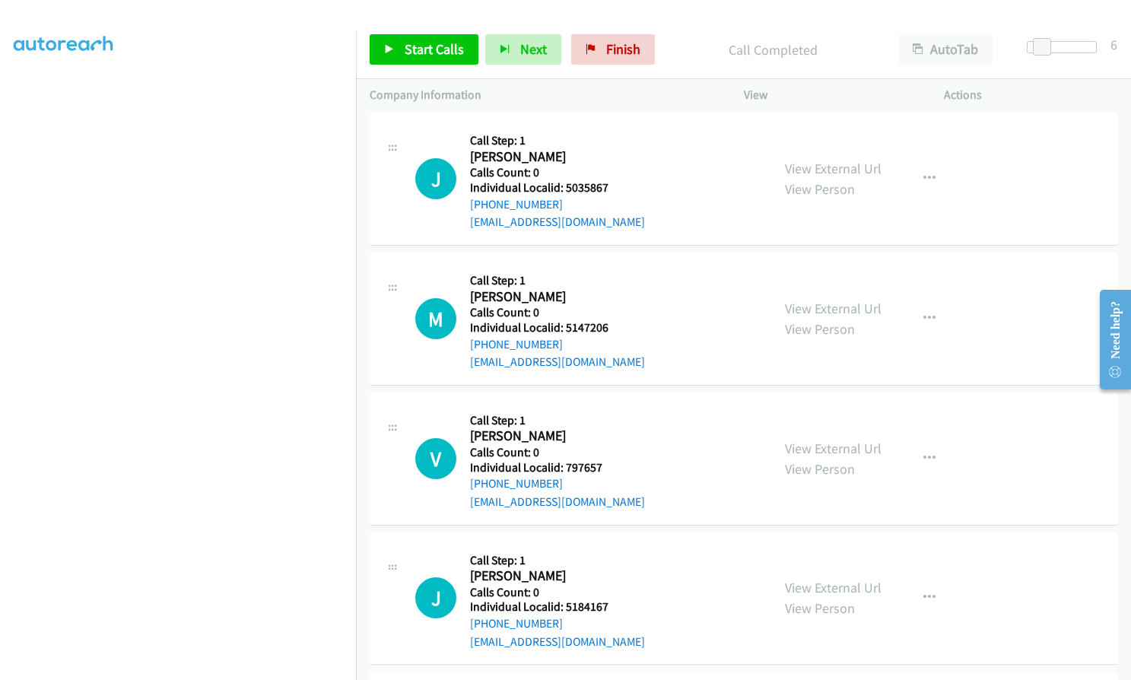
scroll to position [10559, 0]
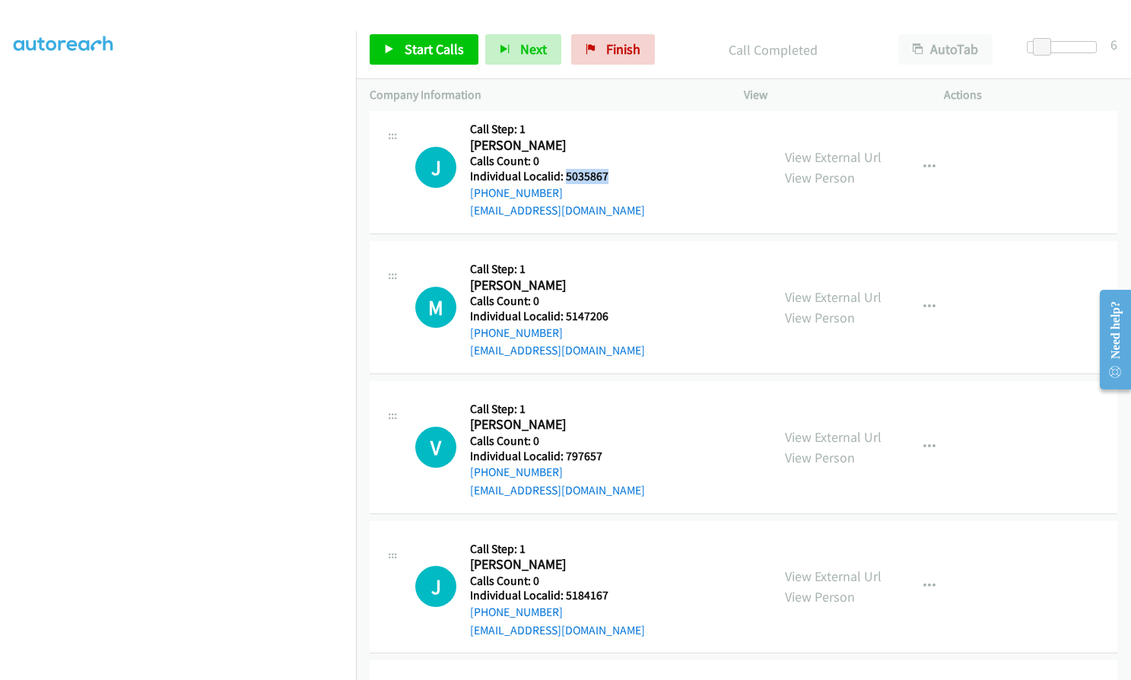
drag, startPoint x: 565, startPoint y: 139, endPoint x: 613, endPoint y: 138, distance: 47.9
click at [613, 138] on div "J Callback Scheduled Call Step: 1 [PERSON_NAME] America/[GEOGRAPHIC_DATA] Calls…" at bounding box center [586, 167] width 342 height 105
drag, startPoint x: 567, startPoint y: 281, endPoint x: 613, endPoint y: 280, distance: 46.4
click at [613, 309] on h5 "Individual Localid: 5147206" at bounding box center [557, 316] width 175 height 15
drag, startPoint x: 564, startPoint y: 421, endPoint x: 601, endPoint y: 418, distance: 36.6
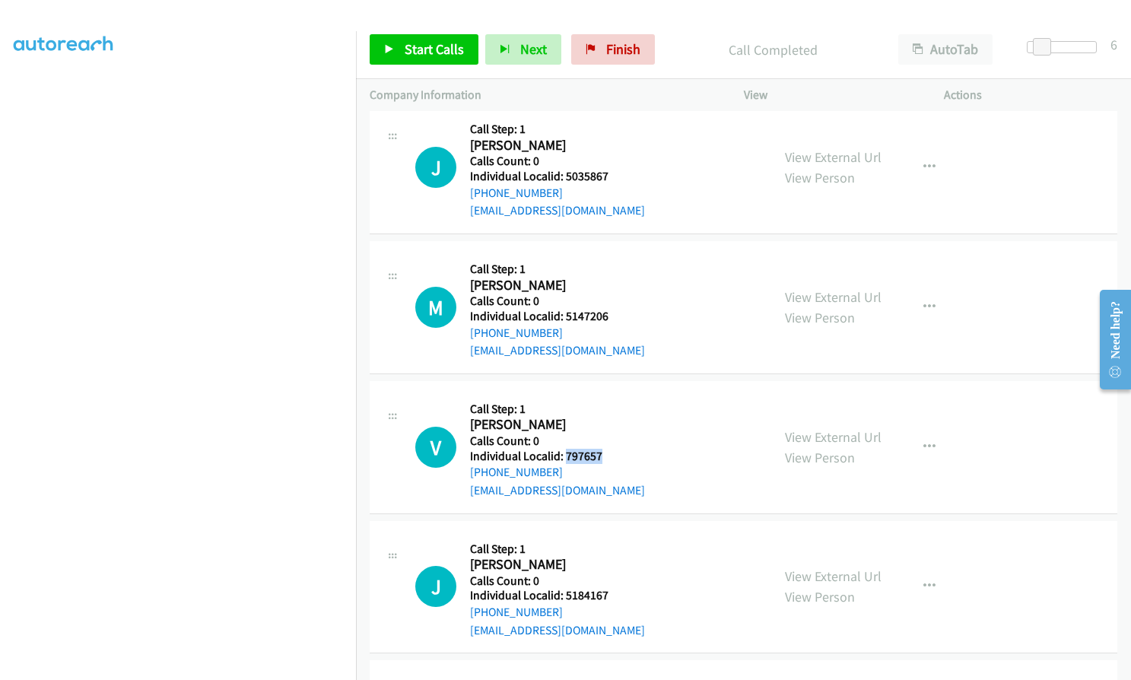
click at [601, 449] on h5 "Individual Localid: 797657" at bounding box center [557, 456] width 175 height 15
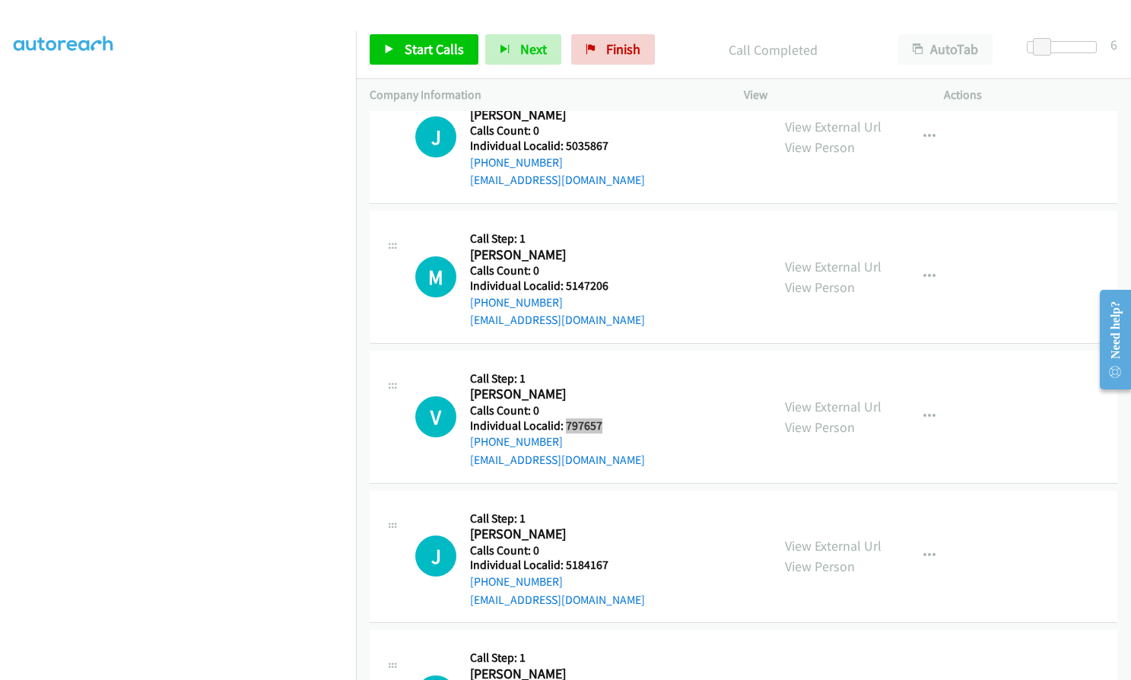
scroll to position [10635, 0]
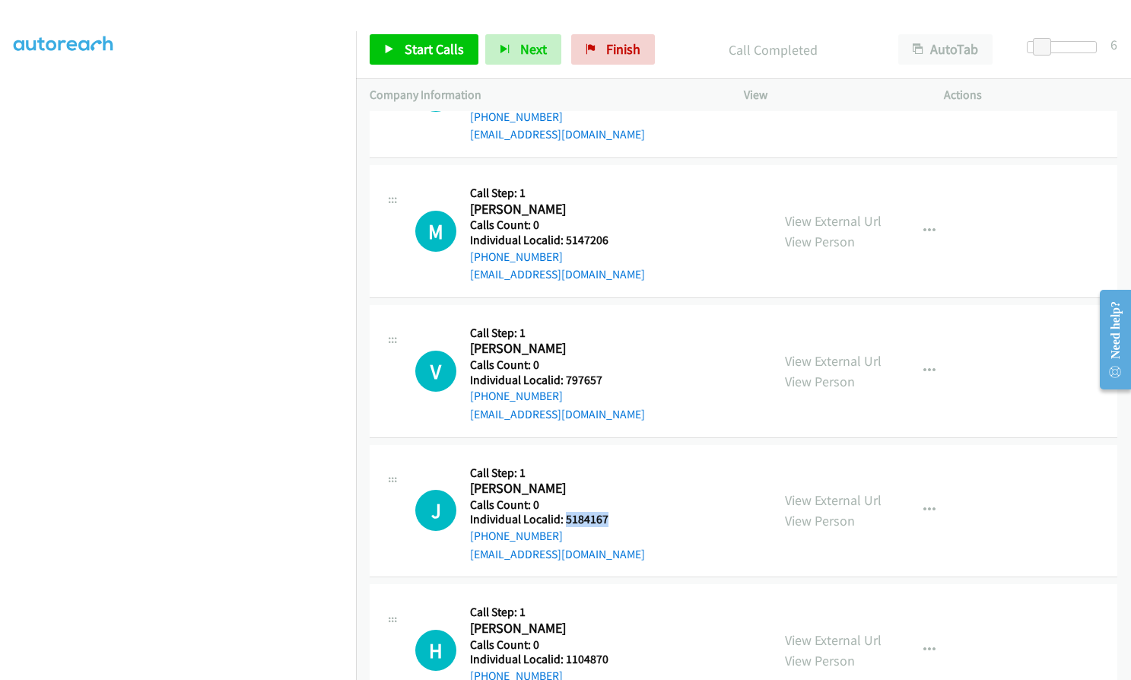
drag, startPoint x: 569, startPoint y: 481, endPoint x: 605, endPoint y: 480, distance: 36.5
click at [605, 512] on h5 "Individual Localid: 5184167" at bounding box center [557, 519] width 175 height 15
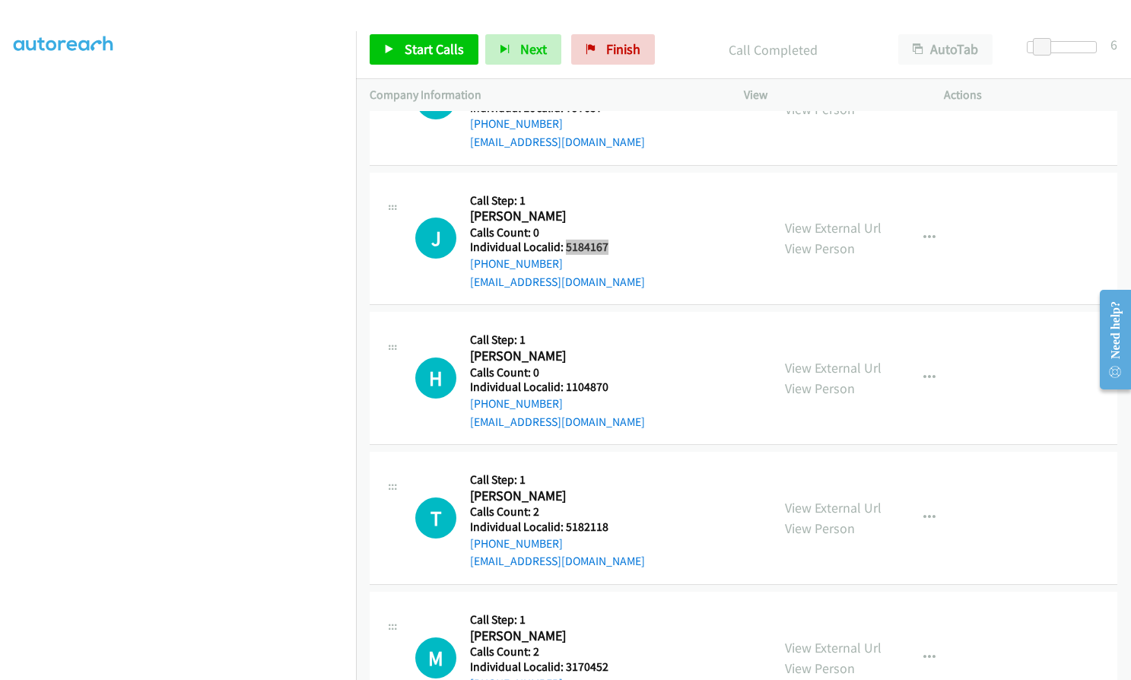
scroll to position [10920, 0]
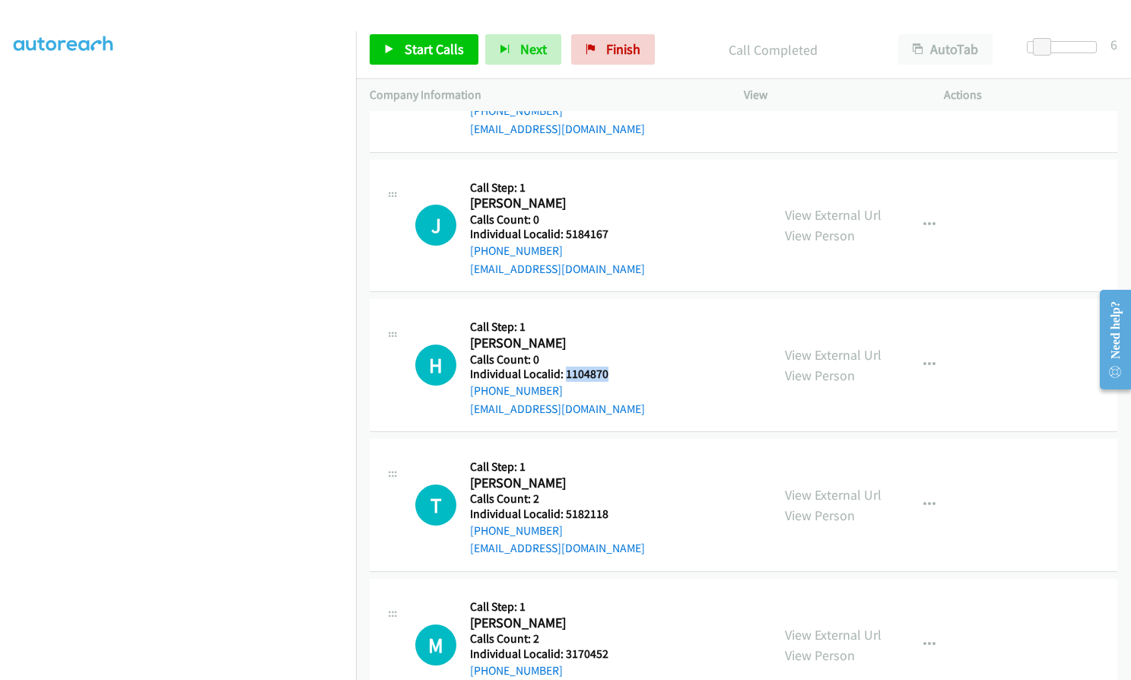
drag, startPoint x: 570, startPoint y: 339, endPoint x: 608, endPoint y: 337, distance: 38.8
click at [608, 337] on div "H Callback Scheduled Call Step: 1 [PERSON_NAME] America/New_York Calls Count: 0…" at bounding box center [586, 365] width 342 height 105
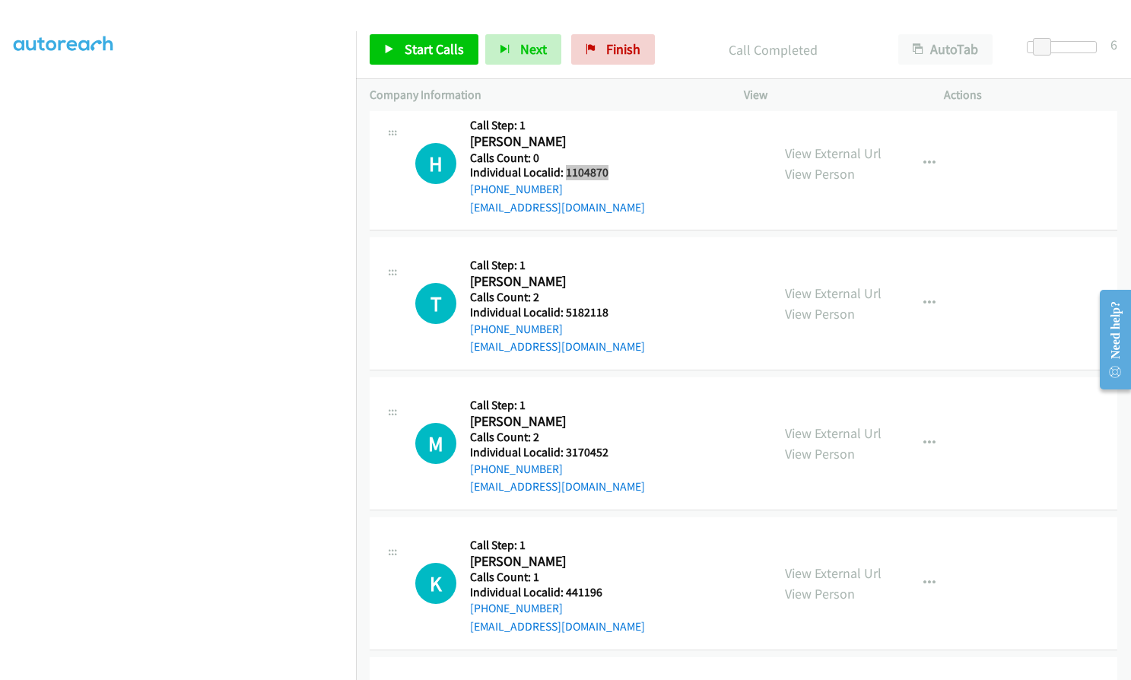
scroll to position [11129, 0]
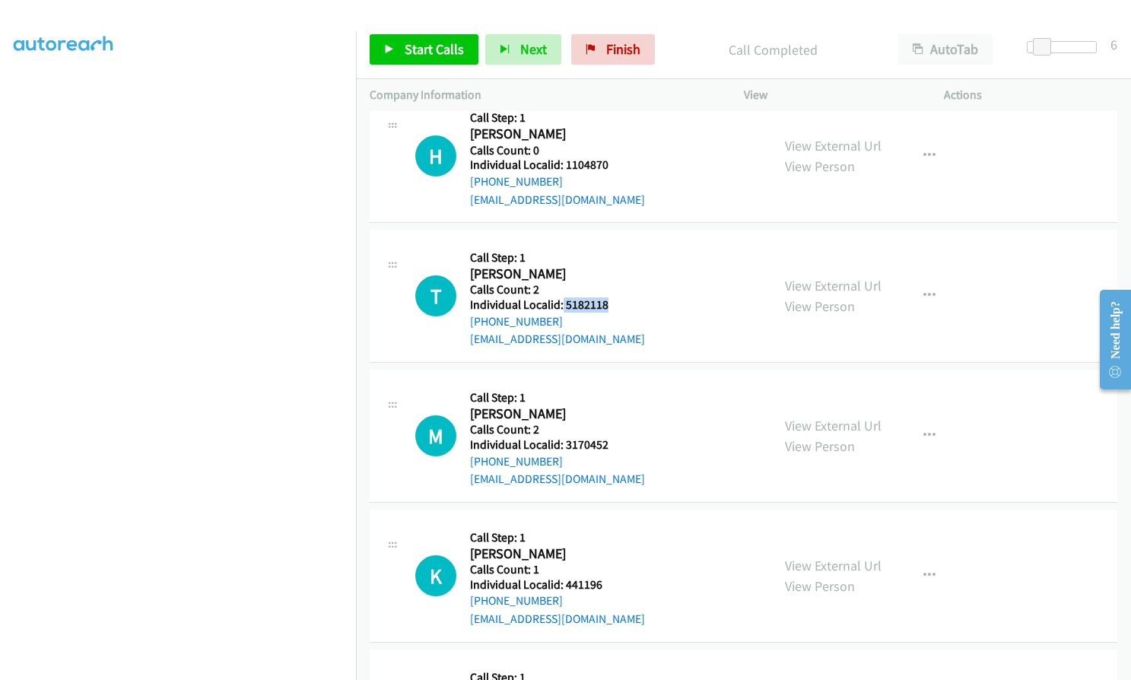
drag, startPoint x: 562, startPoint y: 269, endPoint x: 596, endPoint y: 269, distance: 34.2
click at [614, 265] on div "T Callback Scheduled Call Step: 1 [PERSON_NAME] America/New_York Calls Count: 2…" at bounding box center [586, 295] width 342 height 105
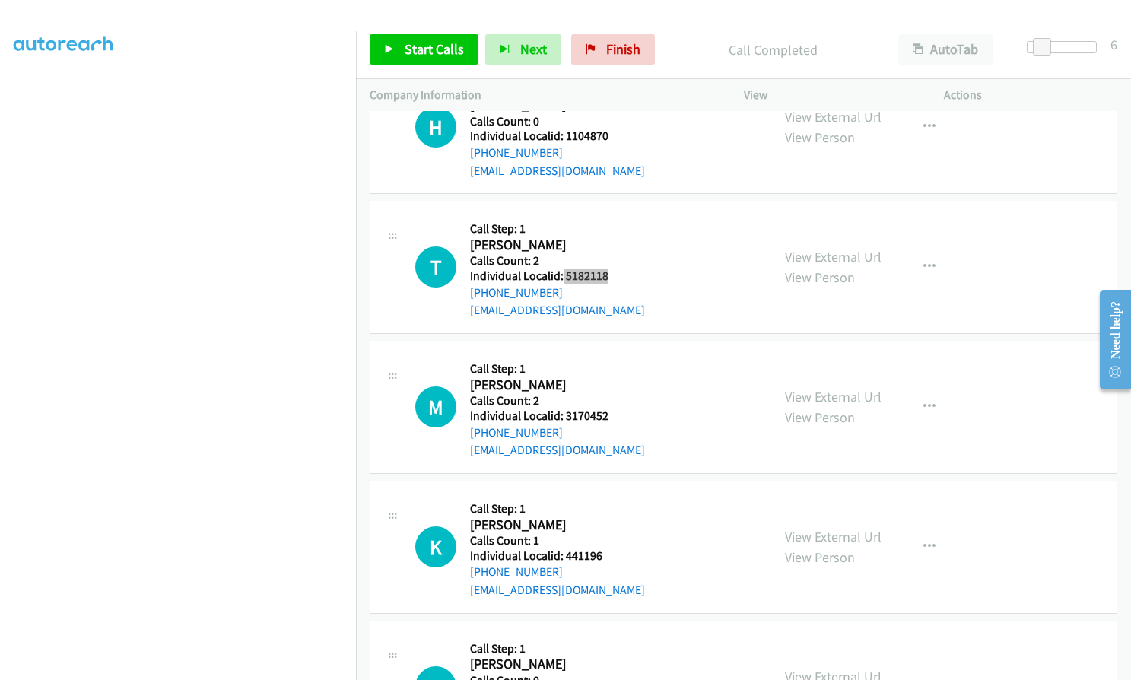
scroll to position [11224, 0]
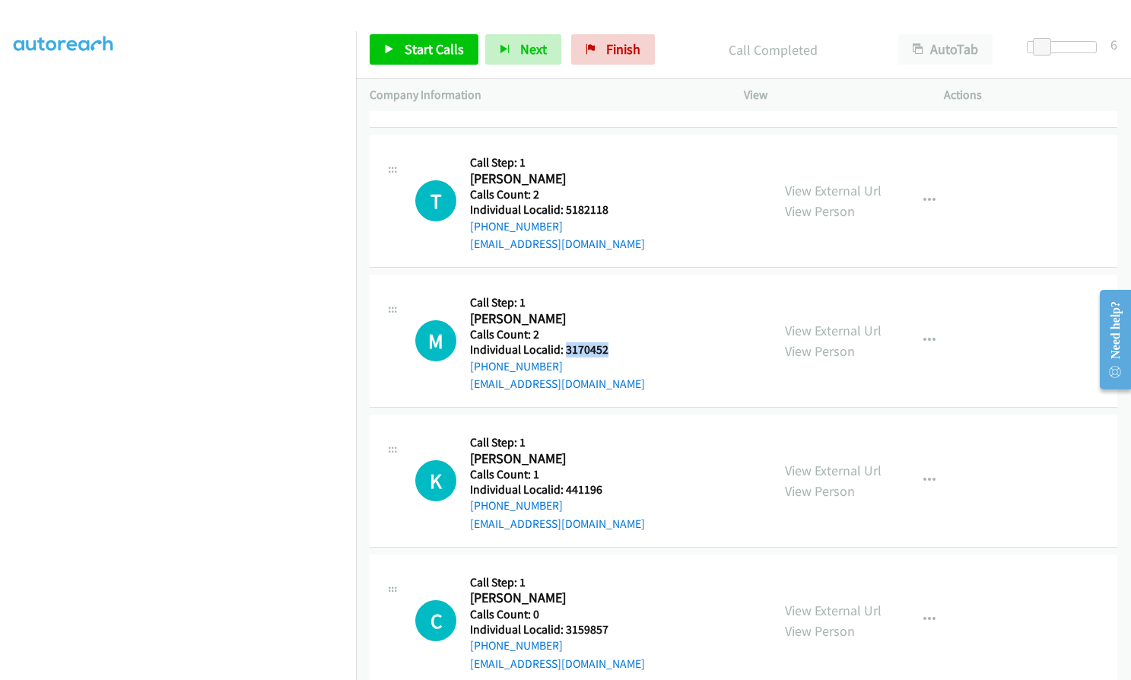
drag, startPoint x: 565, startPoint y: 313, endPoint x: 607, endPoint y: 313, distance: 41.8
click at [607, 313] on div "M Callback Scheduled Call Step: 1 [PERSON_NAME] America/[GEOGRAPHIC_DATA] Calls…" at bounding box center [586, 340] width 342 height 105
drag, startPoint x: 563, startPoint y: 452, endPoint x: 603, endPoint y: 455, distance: 39.6
click at [603, 455] on div "K Callback Scheduled Call Step: 1 [PERSON_NAME] America/New_York Calls Count: 1…" at bounding box center [586, 480] width 342 height 105
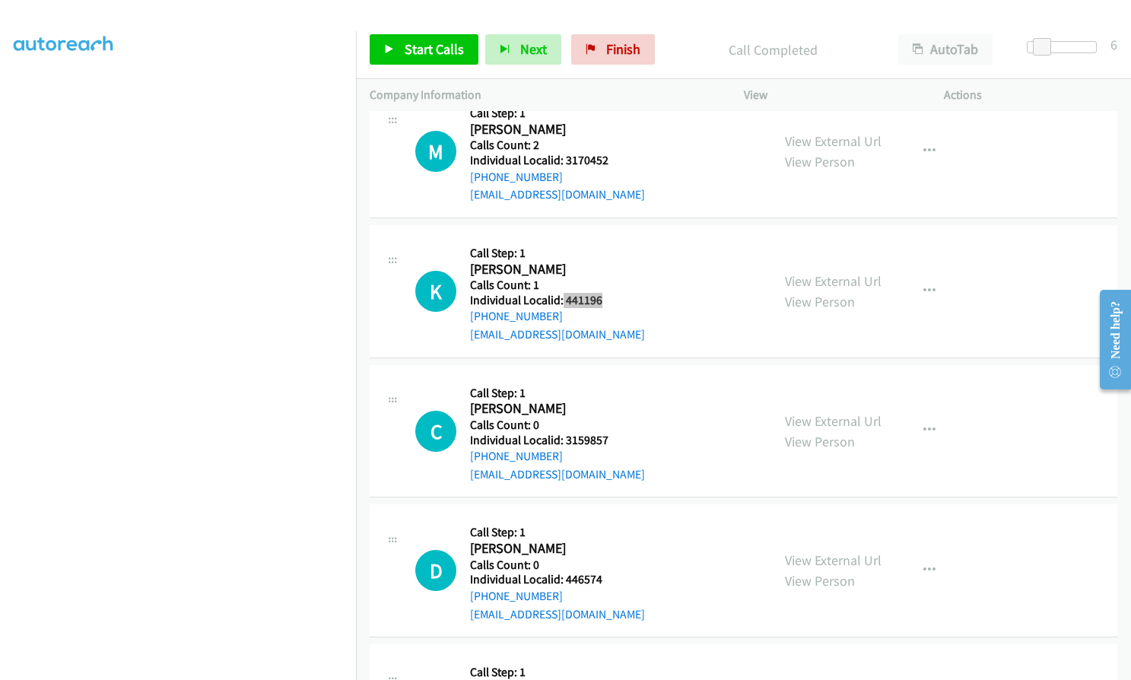
scroll to position [11414, 0]
drag, startPoint x: 560, startPoint y: 401, endPoint x: 611, endPoint y: 401, distance: 51.0
click at [611, 401] on div "C Callback Scheduled Call Step: 1 [PERSON_NAME] America/New_York Calls Count: 0…" at bounding box center [586, 430] width 342 height 105
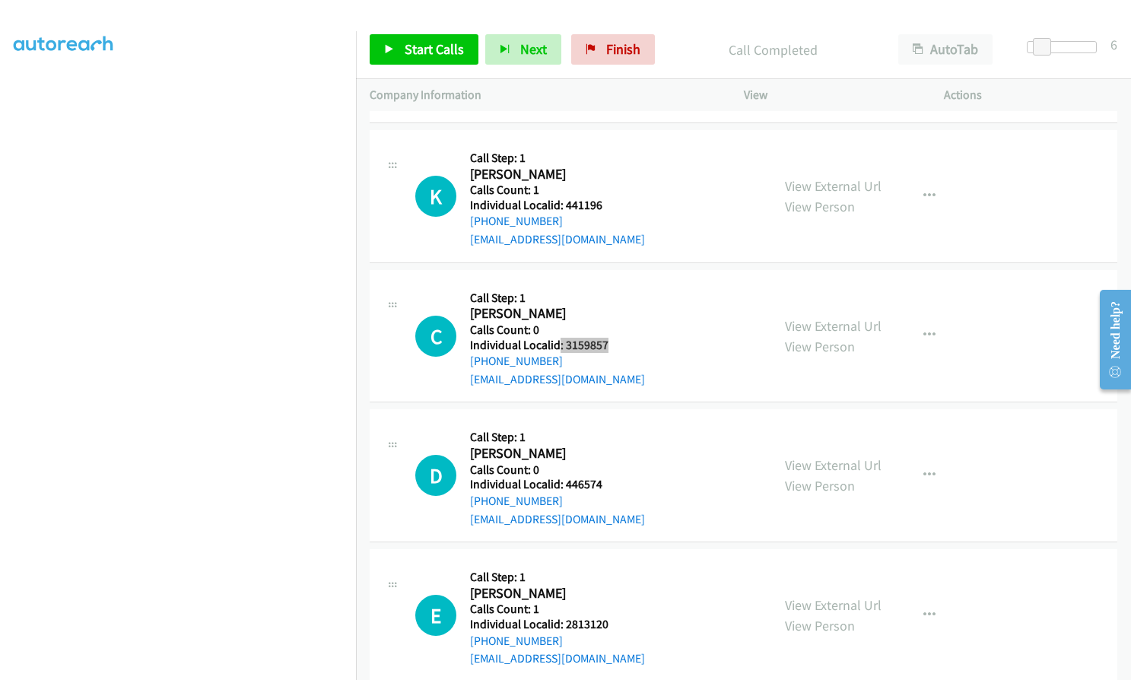
scroll to position [11509, 0]
drag, startPoint x: 563, startPoint y: 446, endPoint x: 603, endPoint y: 446, distance: 39.5
click at [603, 476] on h5 "Individual Localid: 446574" at bounding box center [557, 483] width 175 height 15
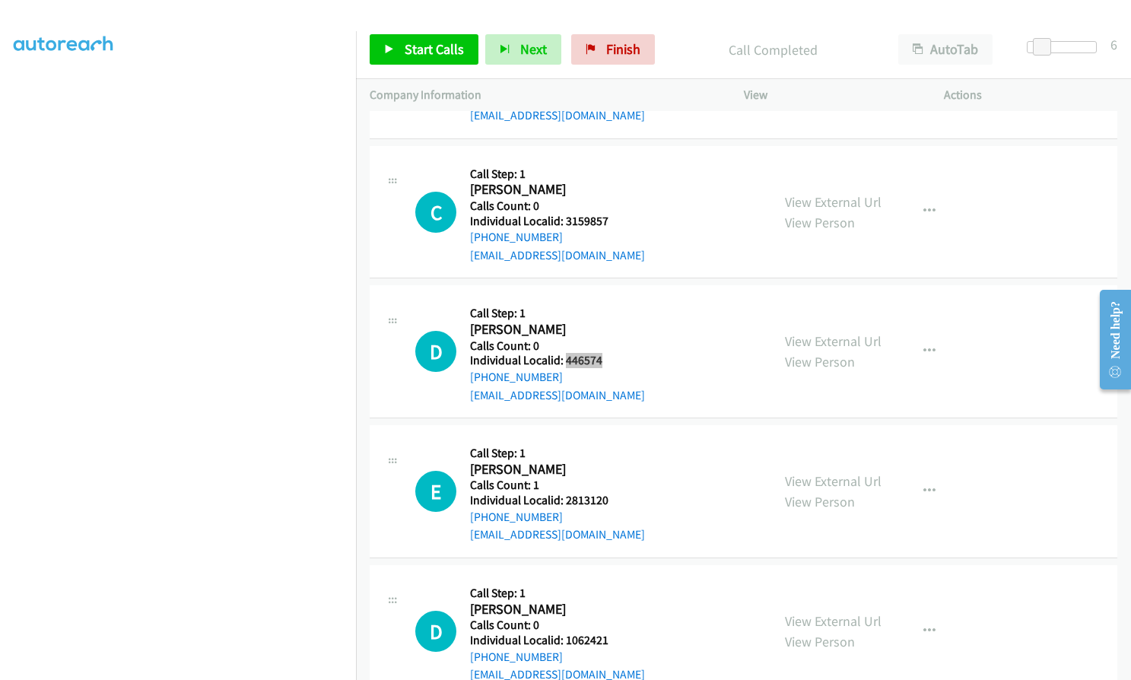
scroll to position [11643, 0]
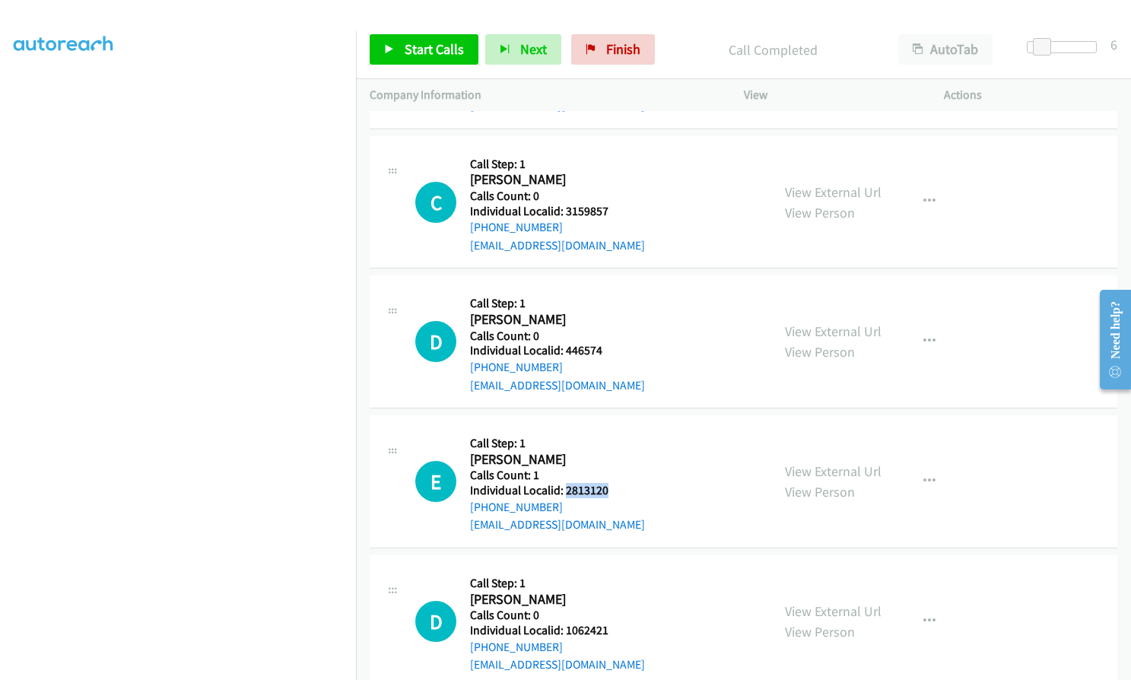
drag, startPoint x: 566, startPoint y: 454, endPoint x: 610, endPoint y: 453, distance: 44.1
click at [610, 453] on div "E Callback Scheduled Call Step: 1 [PERSON_NAME] America/New_York Calls Count: 1…" at bounding box center [586, 481] width 342 height 105
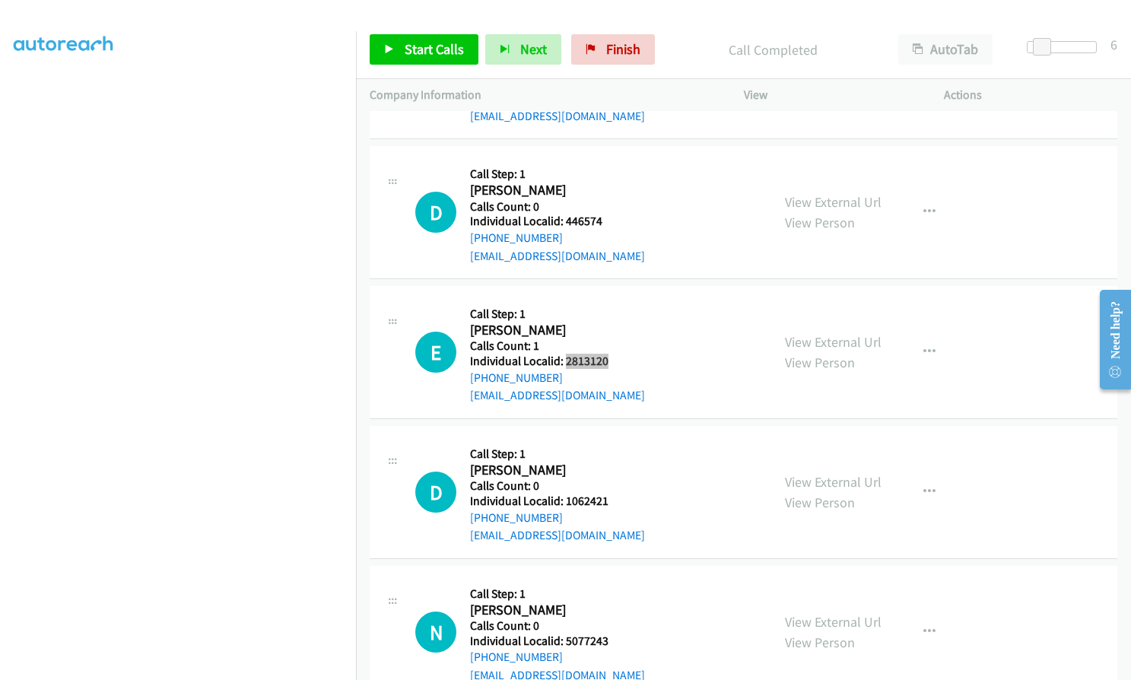
scroll to position [11777, 0]
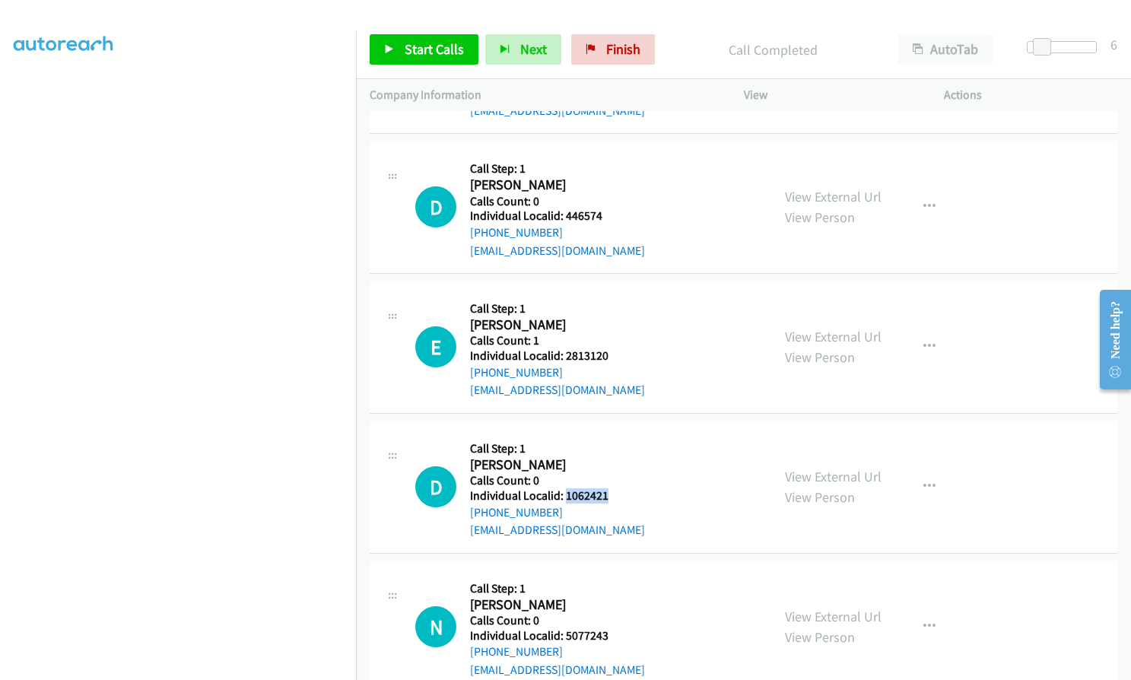
drag, startPoint x: 563, startPoint y: 457, endPoint x: 614, endPoint y: 459, distance: 51.0
click at [614, 459] on div "D Callback Scheduled Call Step: 1 [PERSON_NAME] America/[GEOGRAPHIC_DATA] Calls…" at bounding box center [586, 486] width 342 height 105
drag, startPoint x: 562, startPoint y: 596, endPoint x: 619, endPoint y: 598, distance: 57.1
click at [619, 598] on div "N Callback Scheduled Call Step: 1 [PERSON_NAME] America/[GEOGRAPHIC_DATA] Calls…" at bounding box center [586, 626] width 342 height 105
click at [422, 46] on span "Start Calls" at bounding box center [434, 48] width 59 height 17
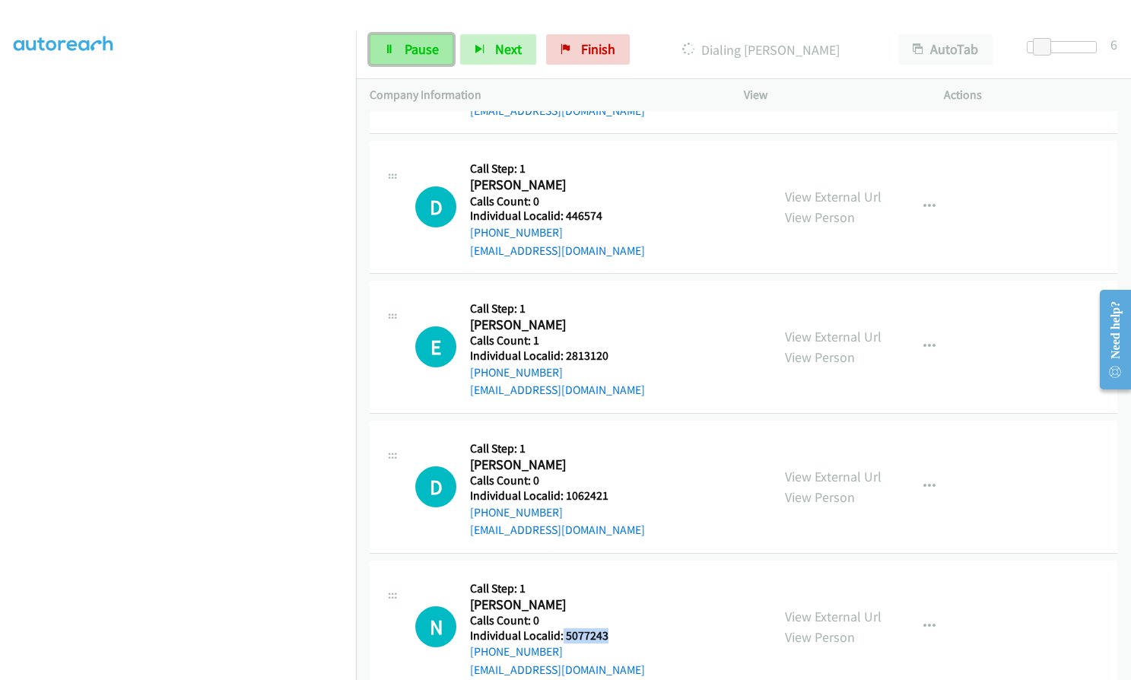
click at [417, 52] on span "Pause" at bounding box center [422, 48] width 34 height 17
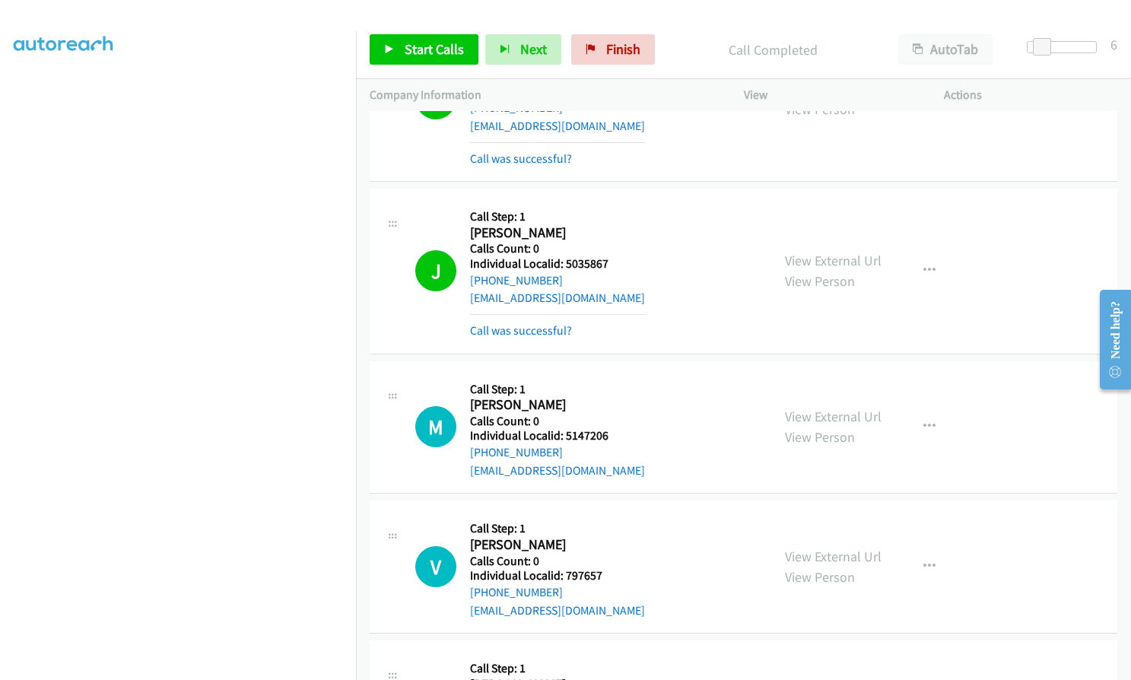
scroll to position [10460, 0]
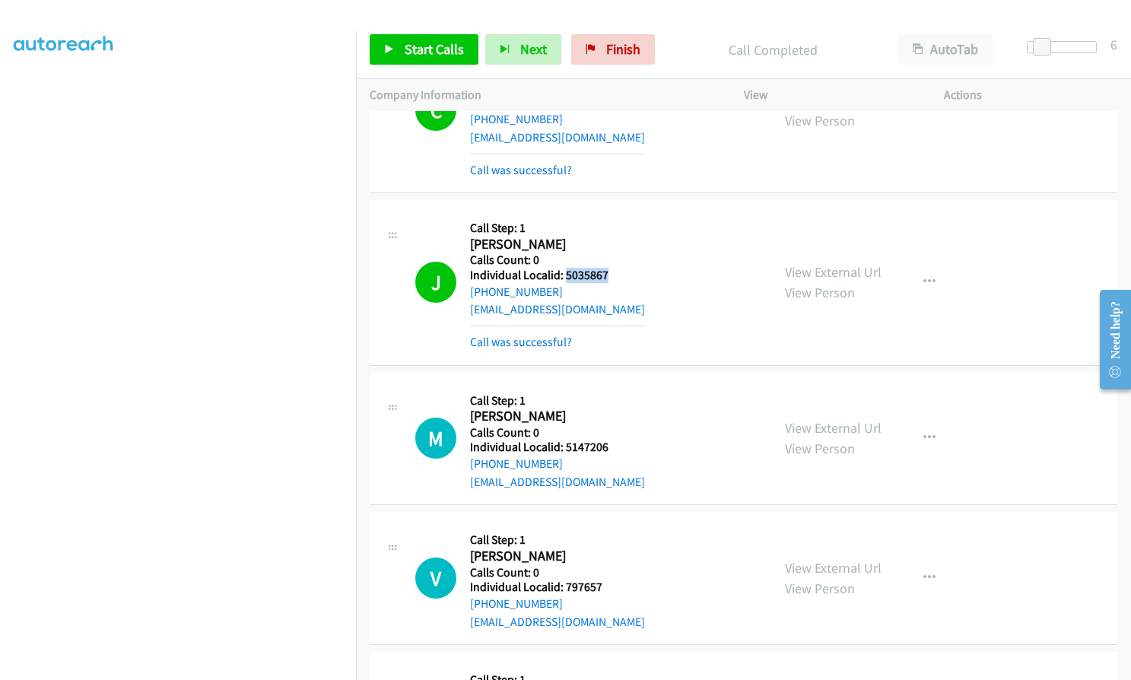
drag, startPoint x: 565, startPoint y: 237, endPoint x: 614, endPoint y: 237, distance: 49.4
click at [614, 237] on div "J Callback Scheduled Call Step: 1 [PERSON_NAME] America/[GEOGRAPHIC_DATA] Calls…" at bounding box center [586, 282] width 342 height 137
click at [931, 267] on button "button" at bounding box center [929, 282] width 41 height 30
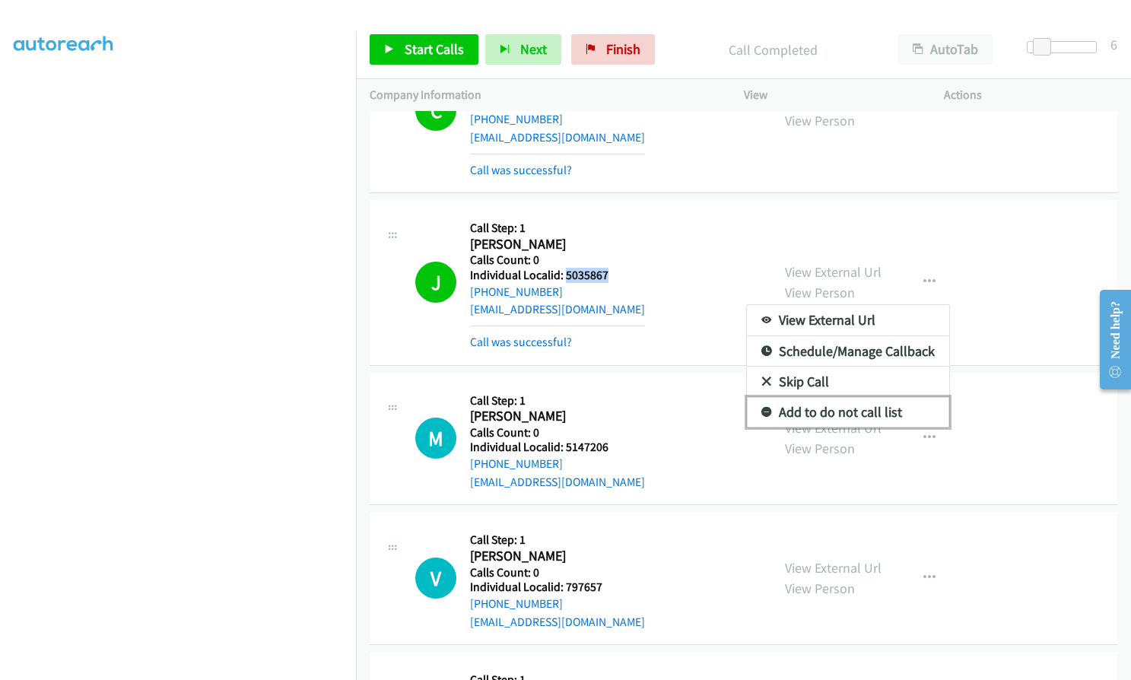
click at [761, 408] on icon at bounding box center [766, 413] width 11 height 11
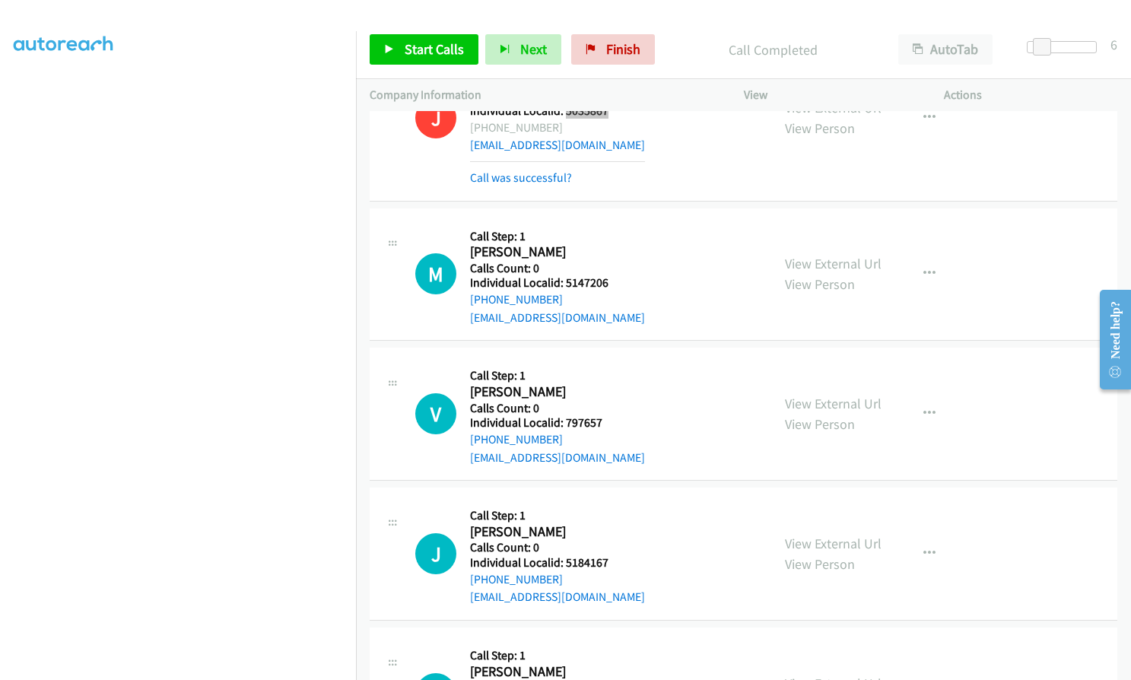
scroll to position [10688, 0]
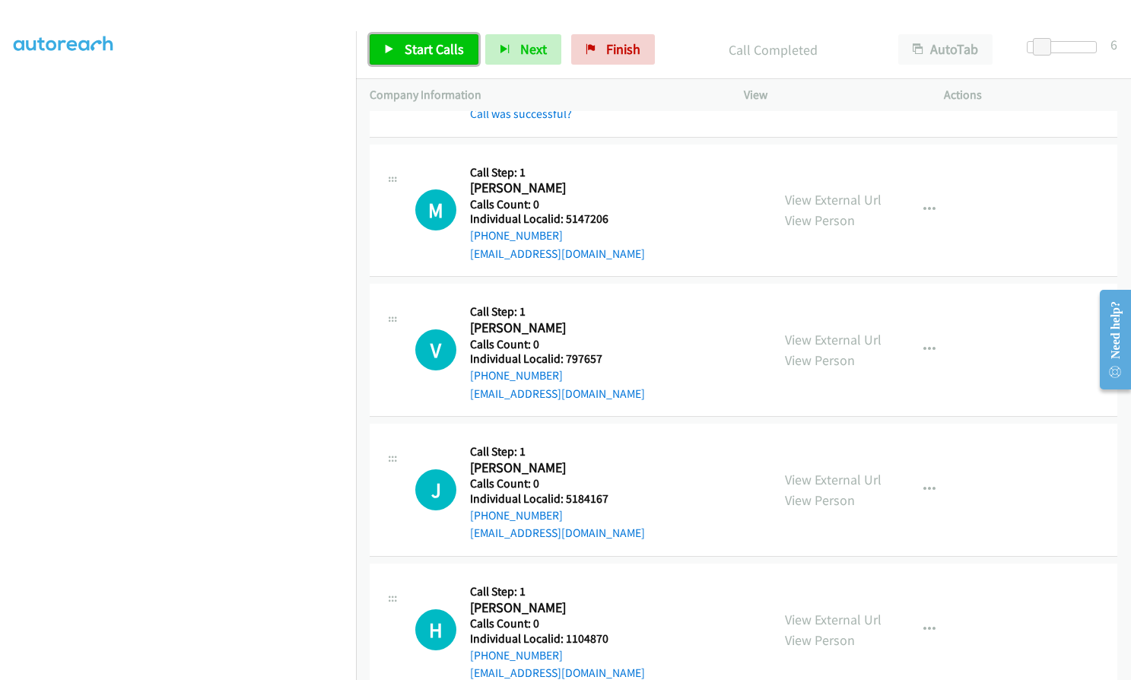
click at [415, 49] on span "Start Calls" at bounding box center [434, 48] width 59 height 17
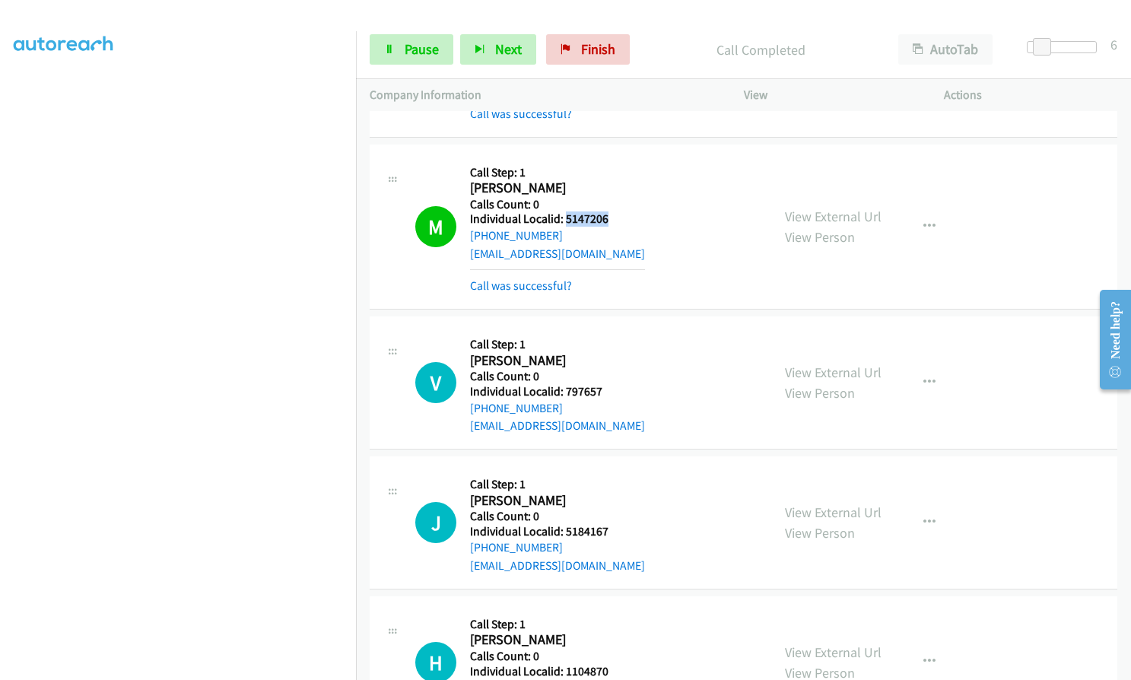
drag, startPoint x: 564, startPoint y: 179, endPoint x: 611, endPoint y: 178, distance: 46.4
click at [611, 211] on h5 "Individual Localid: 5147206" at bounding box center [557, 218] width 175 height 15
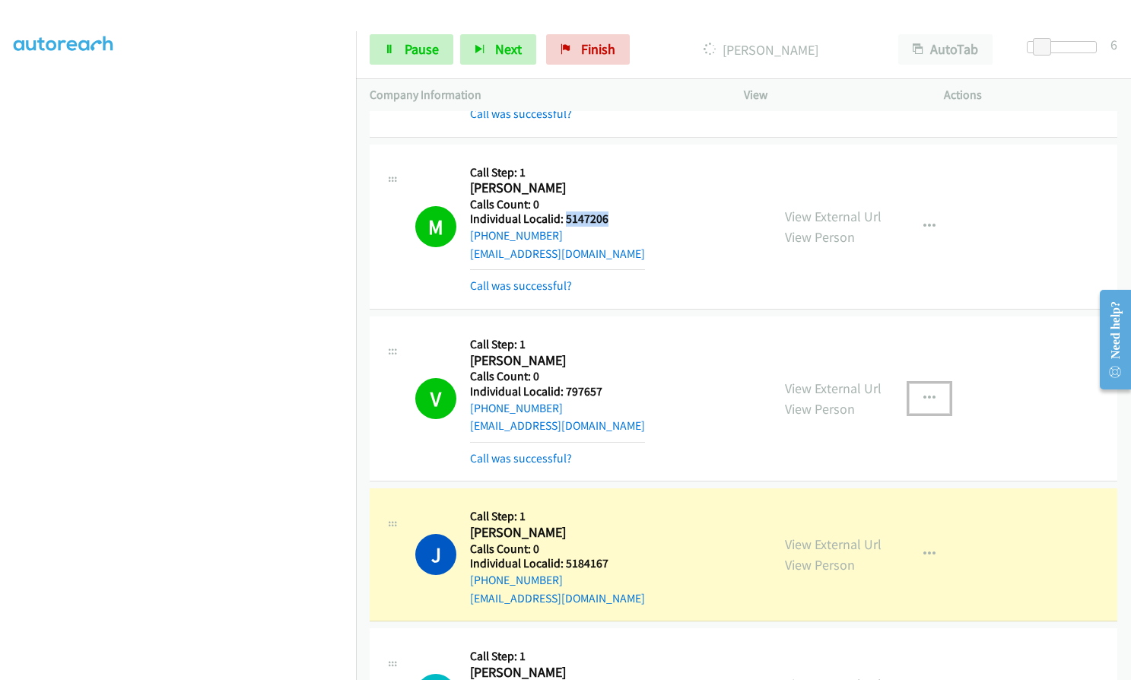
click at [923, 392] on icon "button" at bounding box center [929, 398] width 12 height 12
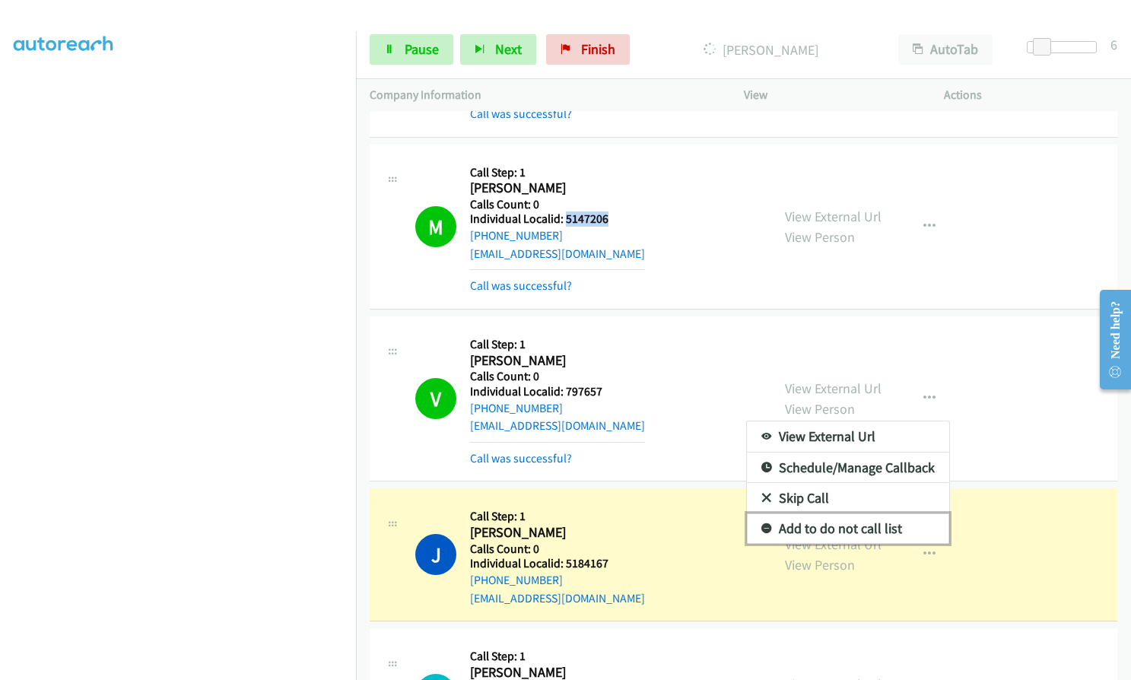
click at [761, 524] on icon at bounding box center [766, 529] width 11 height 11
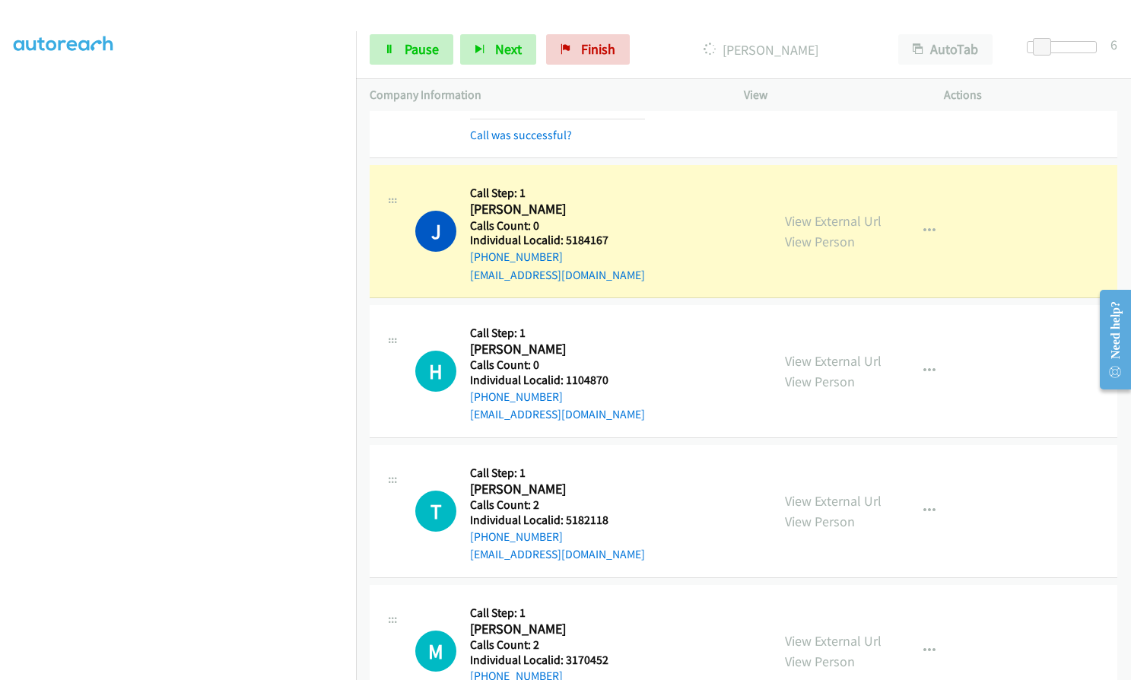
scroll to position [11030, 0]
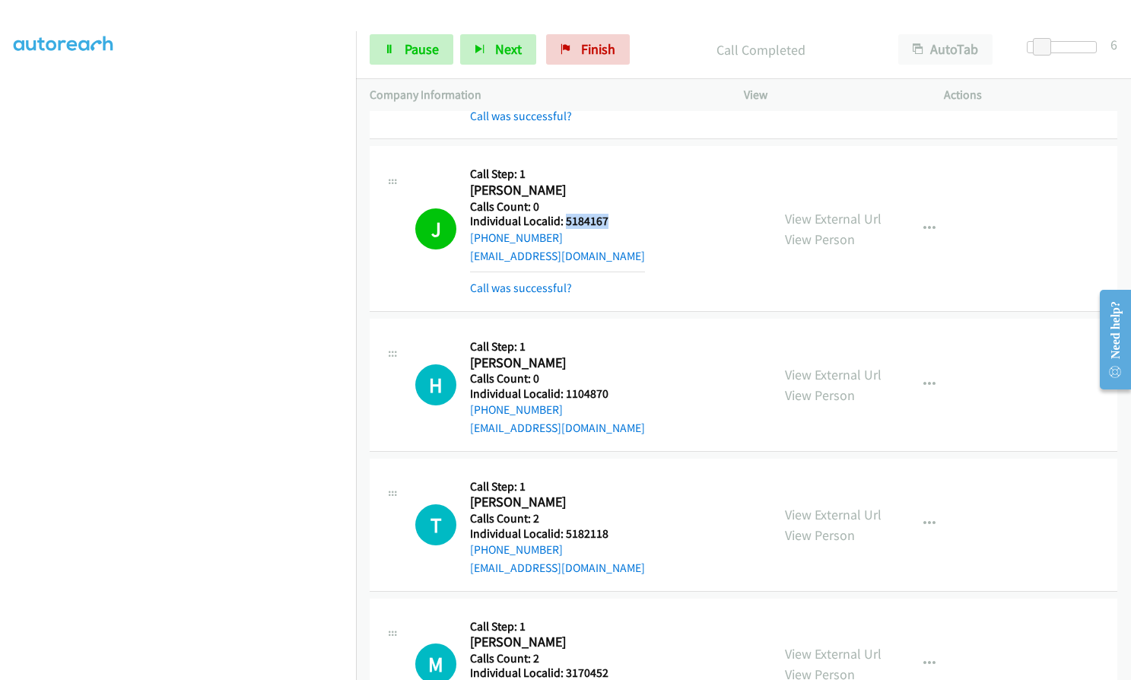
drag, startPoint x: 564, startPoint y: 186, endPoint x: 606, endPoint y: 186, distance: 41.8
click at [606, 186] on div "J Callback Scheduled Call Step: 1 [PERSON_NAME] America/New_York Calls Count: 0…" at bounding box center [586, 228] width 342 height 137
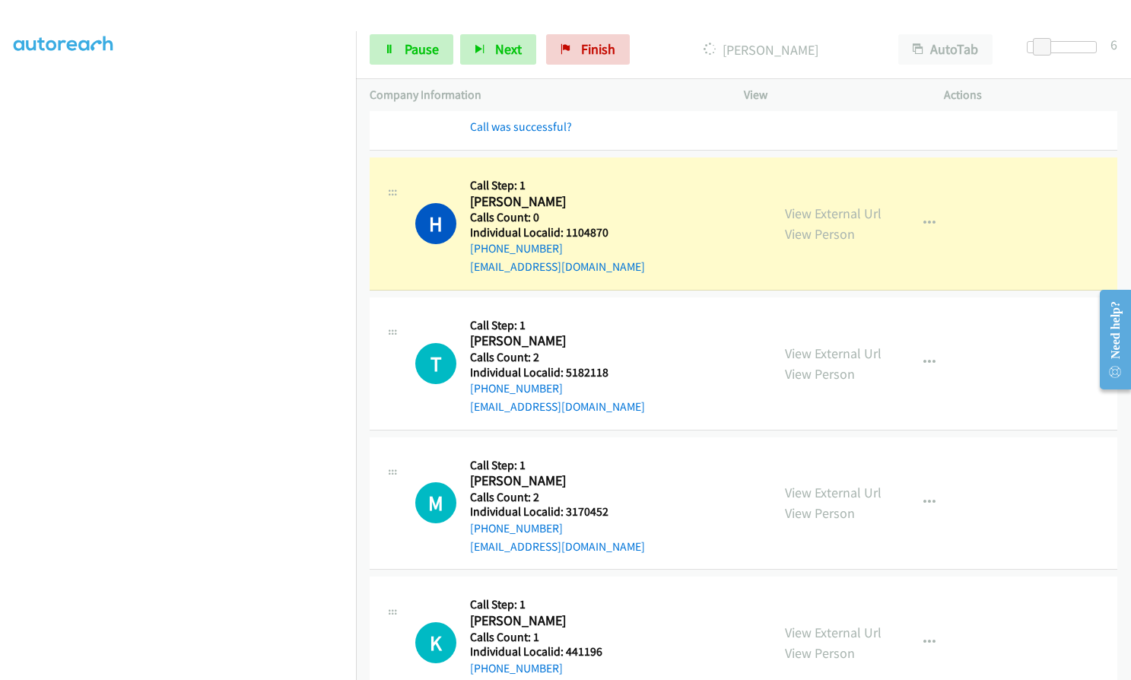
scroll to position [11221, 0]
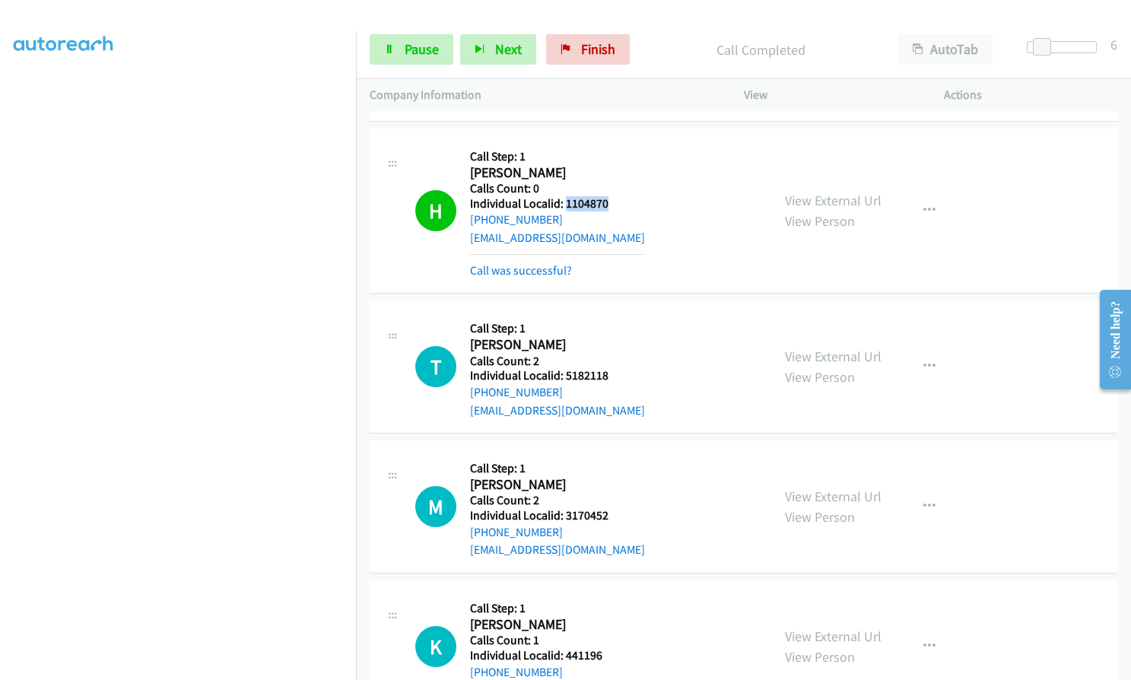
drag, startPoint x: 566, startPoint y: 167, endPoint x: 612, endPoint y: 163, distance: 46.5
click at [612, 163] on div "H Callback Scheduled Call Step: 1 [PERSON_NAME] America/New_York Calls Count: 0…" at bounding box center [586, 210] width 342 height 137
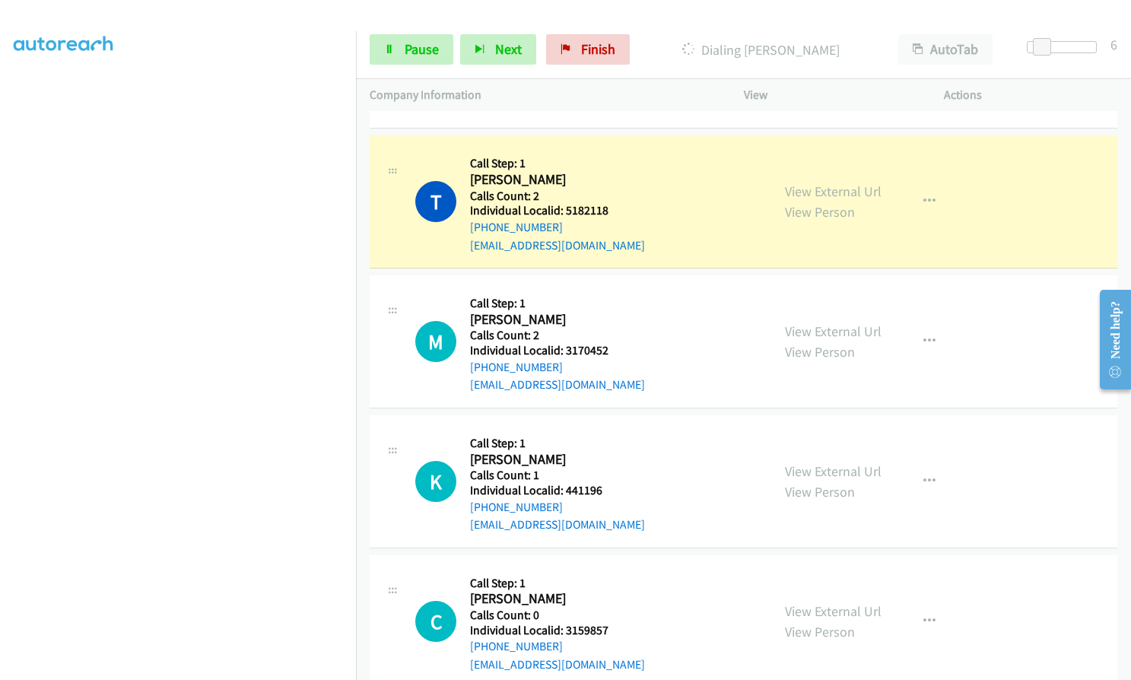
scroll to position [11411, 0]
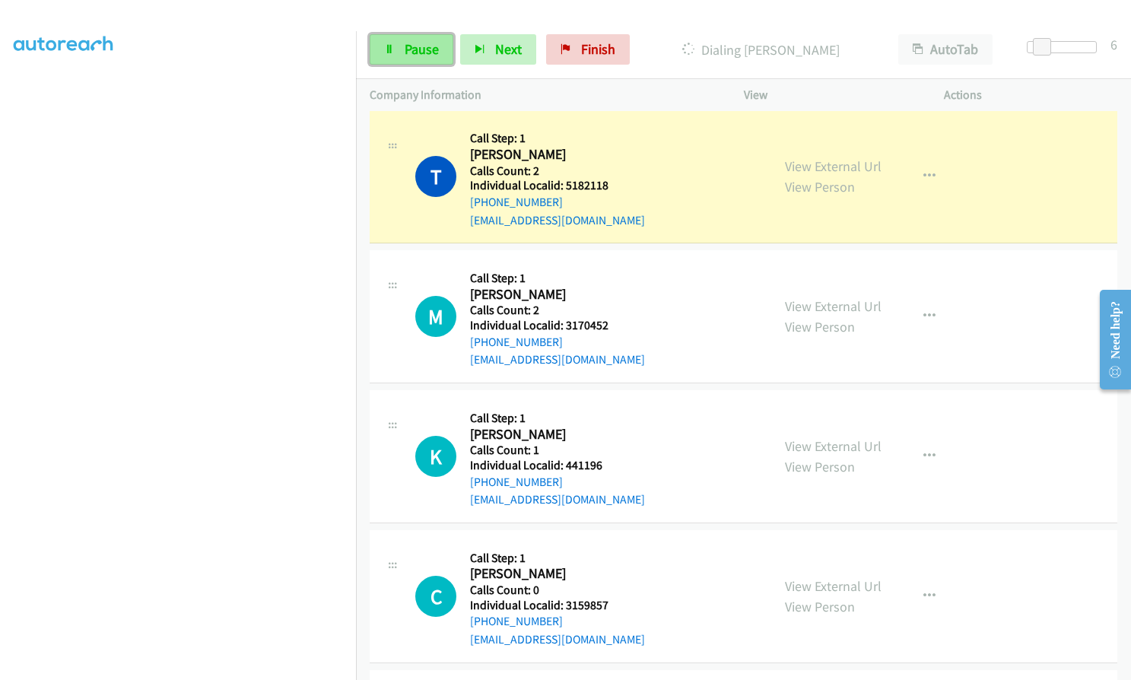
click at [405, 56] on span "Pause" at bounding box center [422, 48] width 34 height 17
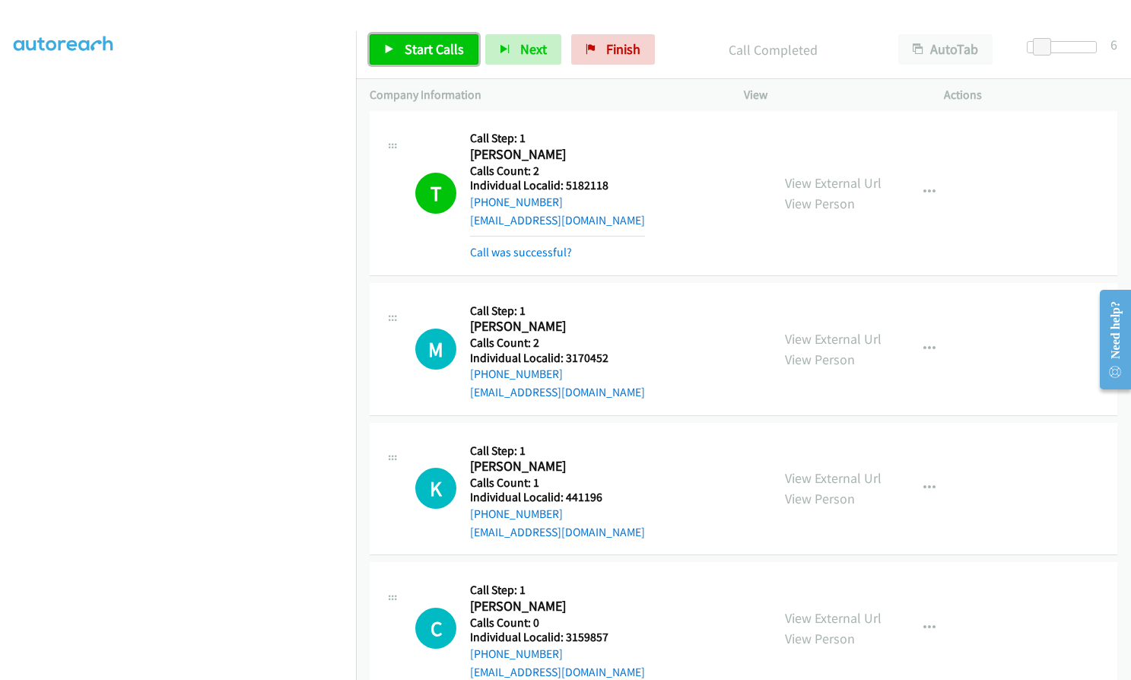
click at [427, 44] on span "Start Calls" at bounding box center [434, 48] width 59 height 17
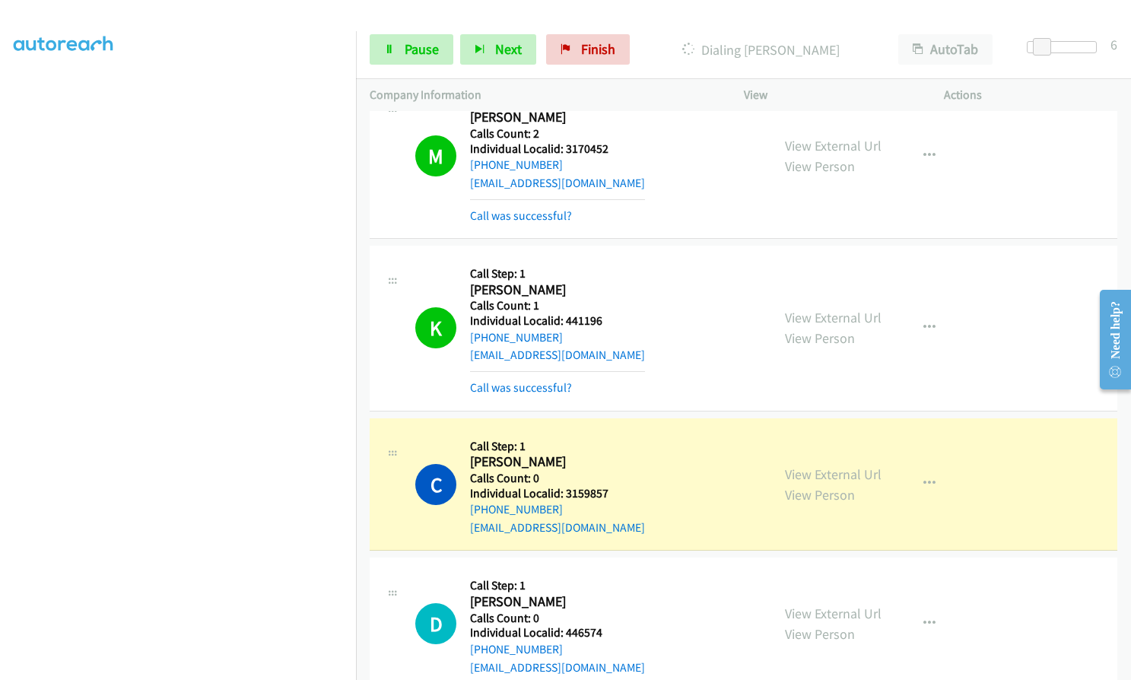
scroll to position [11715, 0]
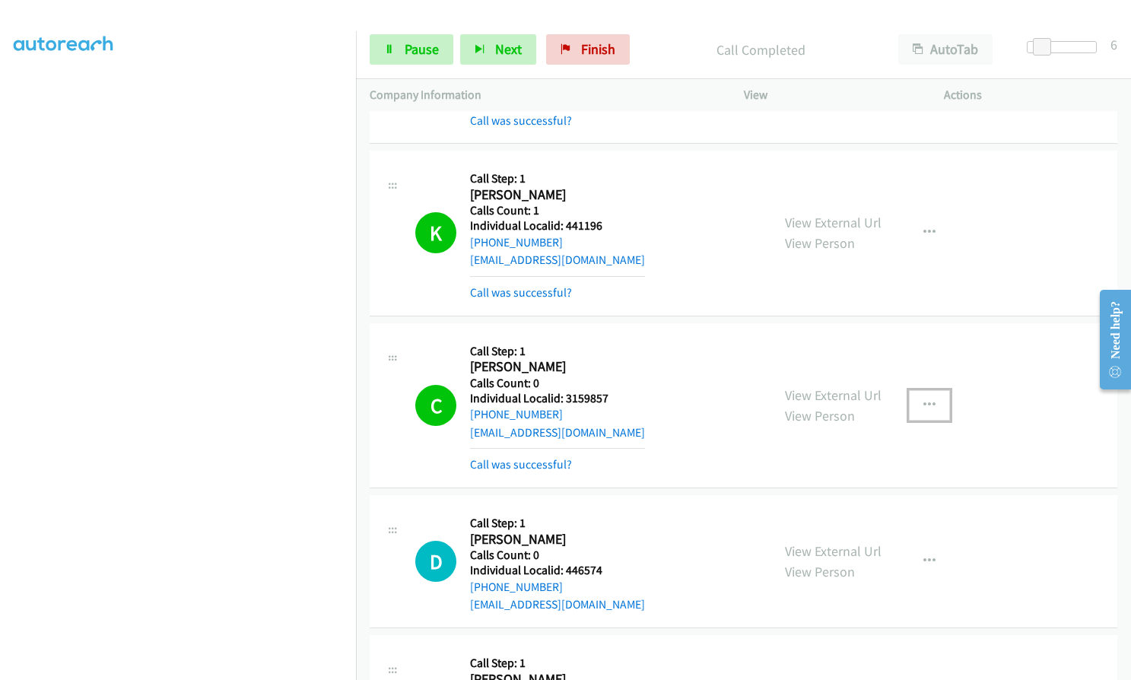
click at [923, 399] on icon "button" at bounding box center [929, 405] width 12 height 12
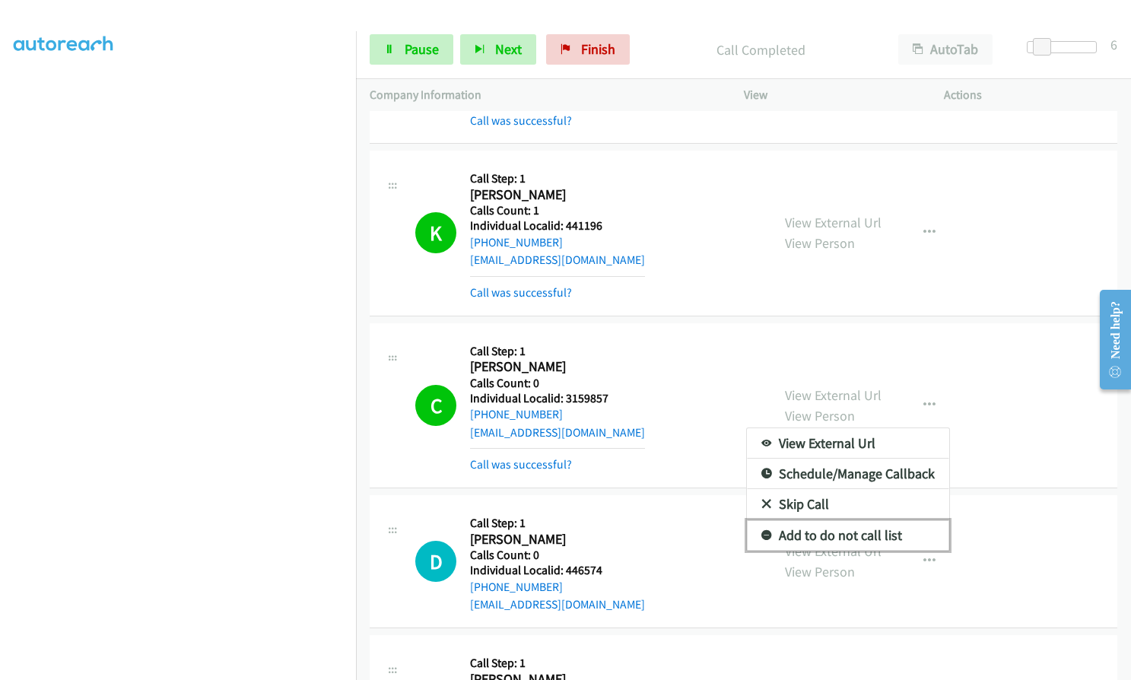
click at [766, 520] on link "Add to do not call list" at bounding box center [848, 535] width 202 height 30
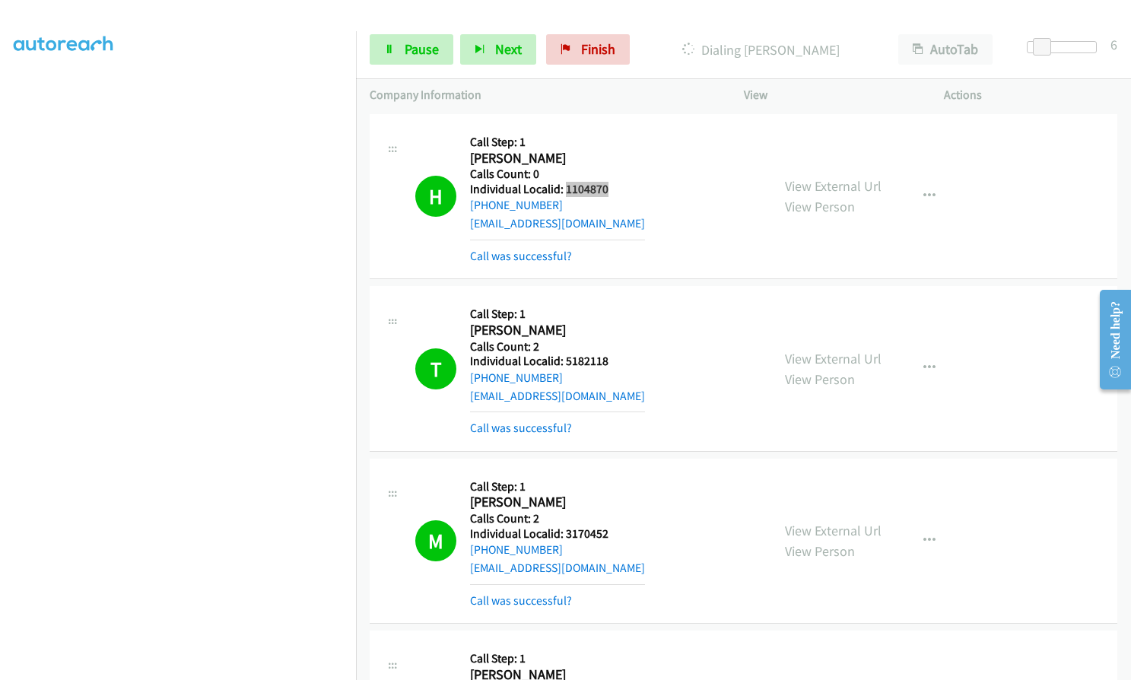
scroll to position [11411, 0]
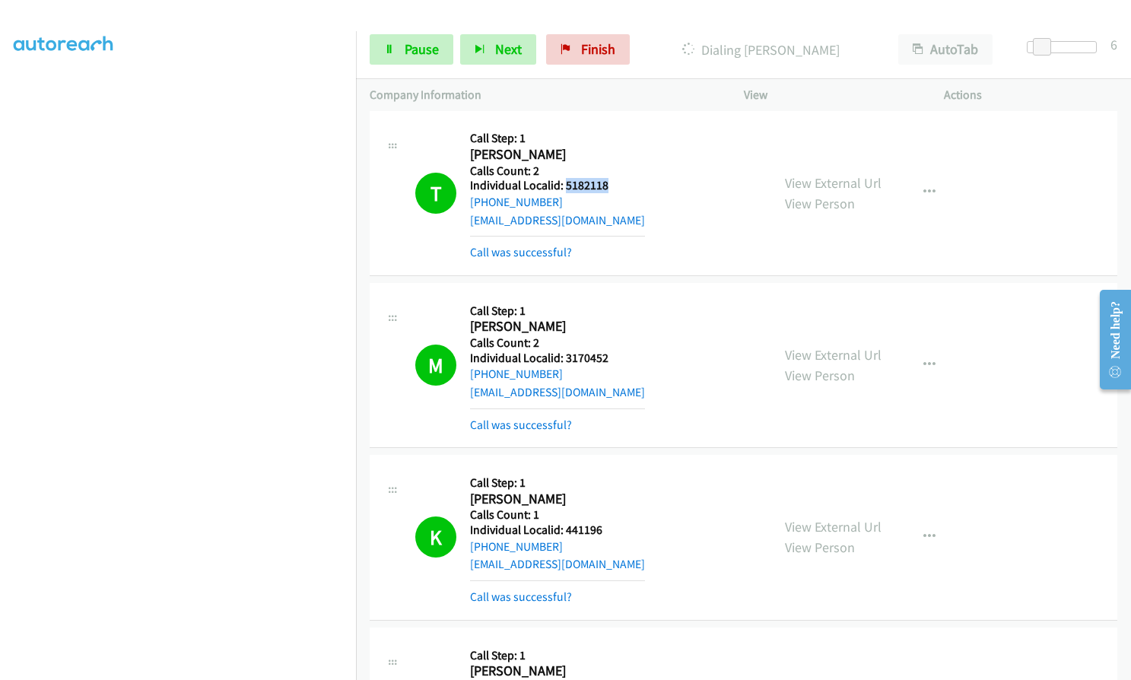
drag, startPoint x: 563, startPoint y: 151, endPoint x: 608, endPoint y: 148, distance: 45.8
click at [608, 148] on div "T Callback Scheduled Call Step: 1 [PERSON_NAME] America/New_York Calls Count: 2…" at bounding box center [586, 192] width 342 height 137
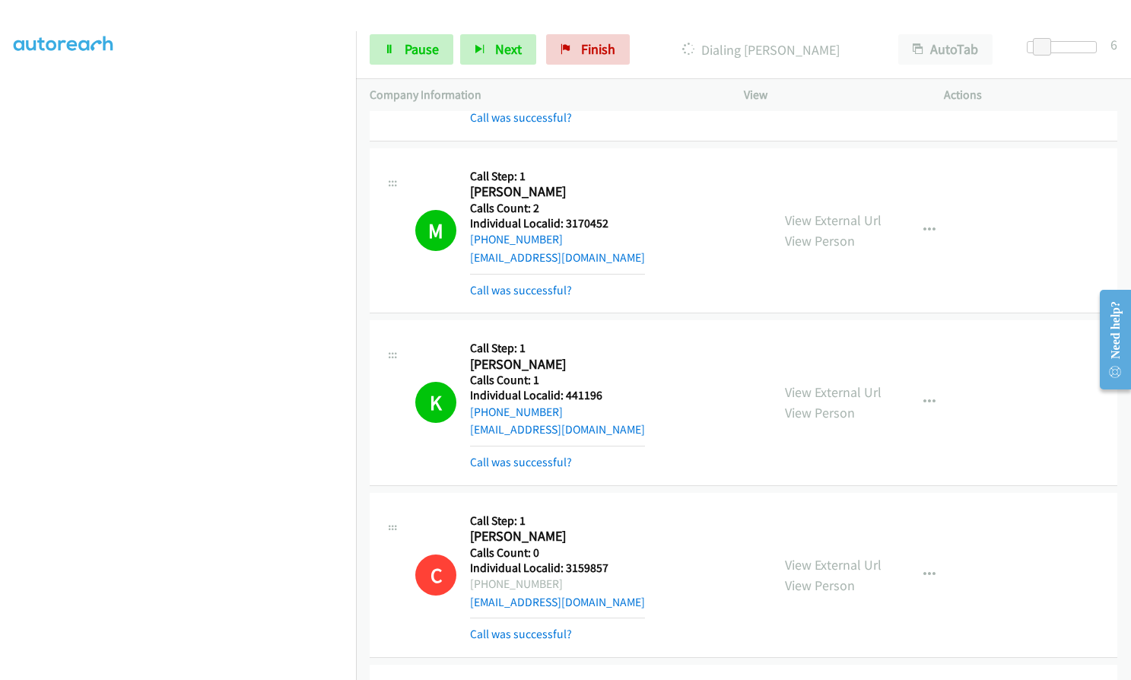
scroll to position [11563, 0]
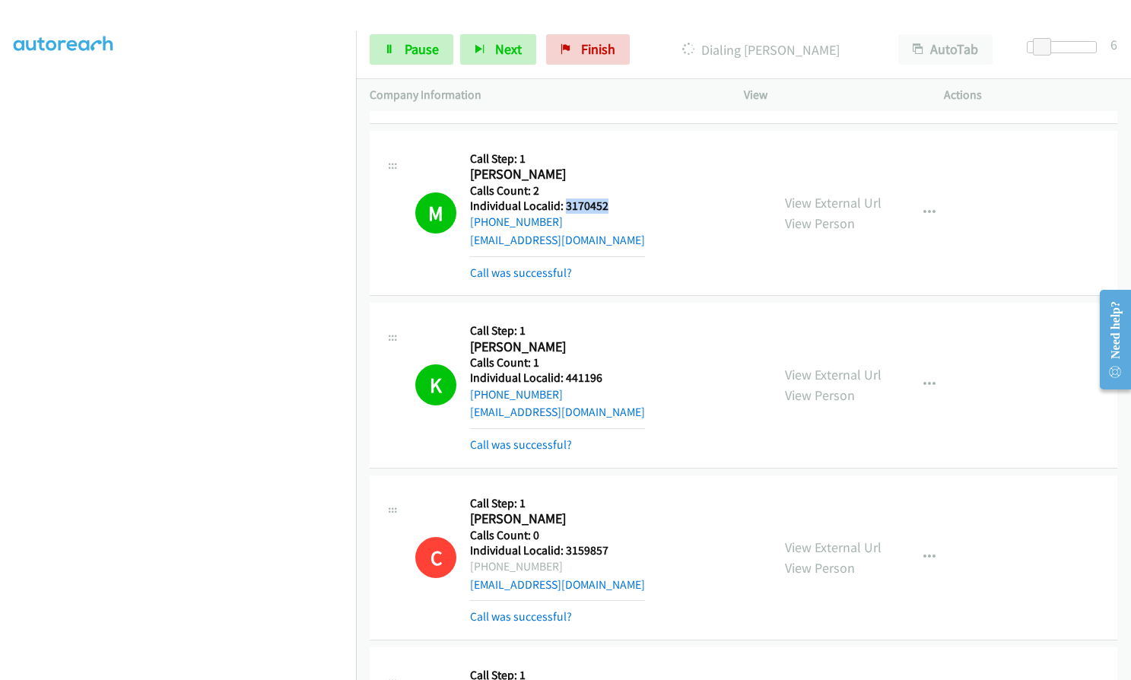
drag, startPoint x: 566, startPoint y: 168, endPoint x: 610, endPoint y: 168, distance: 44.1
click at [610, 168] on div "M Callback Scheduled Call Step: 1 [PERSON_NAME] America/[GEOGRAPHIC_DATA] Calls…" at bounding box center [586, 212] width 342 height 137
drag, startPoint x: 573, startPoint y: 342, endPoint x: 612, endPoint y: 341, distance: 39.6
click at [612, 341] on div "K Callback Scheduled Call Step: 1 [PERSON_NAME] America/New_York Calls Count: 1…" at bounding box center [586, 384] width 342 height 137
drag, startPoint x: 563, startPoint y: 513, endPoint x: 617, endPoint y: 513, distance: 54.0
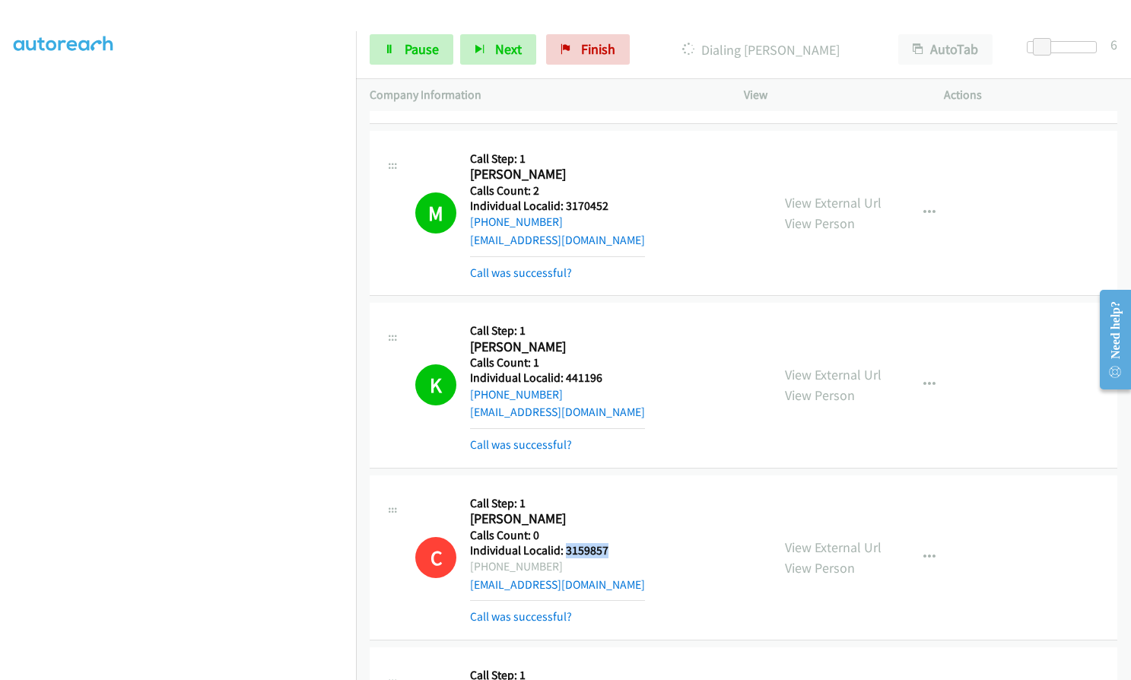
click at [617, 513] on div "C Callback Scheduled Call Step: 1 [PERSON_NAME] America/New_York Calls Count: 0…" at bounding box center [586, 557] width 342 height 137
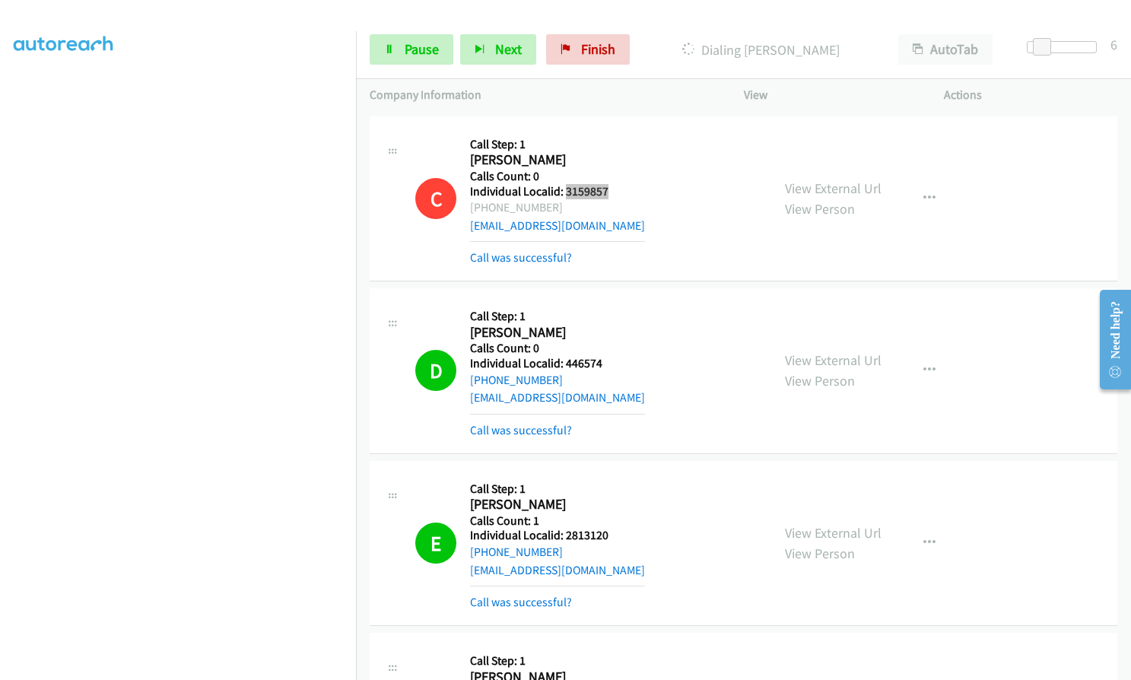
scroll to position [11924, 0]
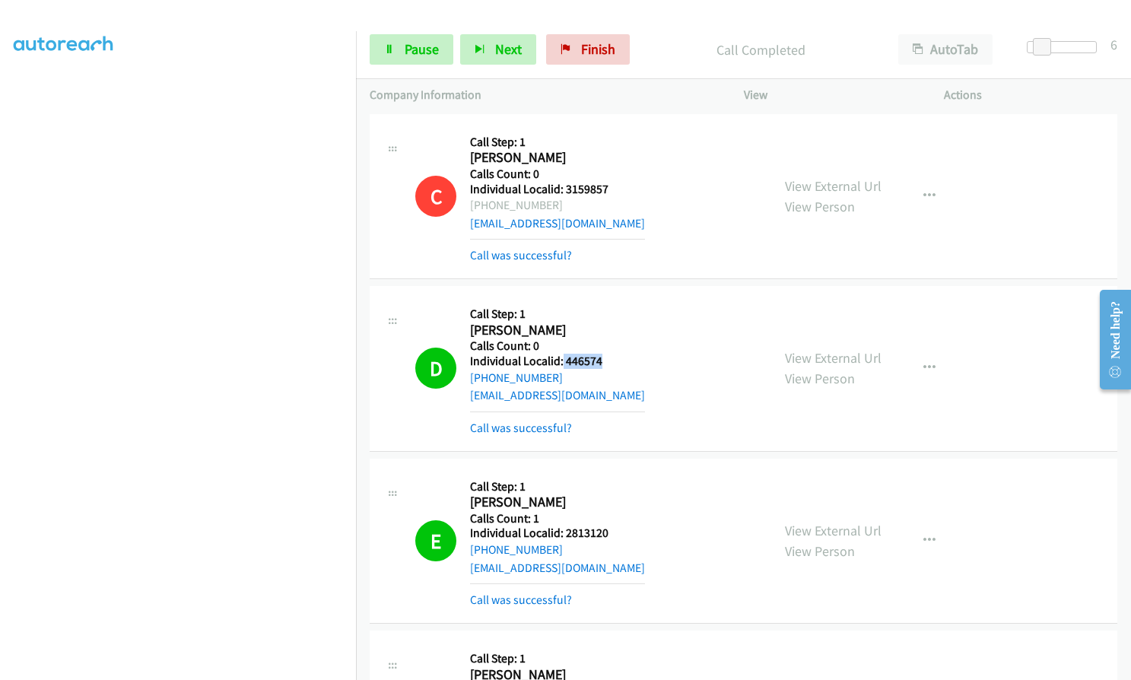
drag, startPoint x: 562, startPoint y: 325, endPoint x: 605, endPoint y: 323, distance: 43.4
click at [605, 354] on h5 "Individual Localid: 446574" at bounding box center [557, 361] width 175 height 15
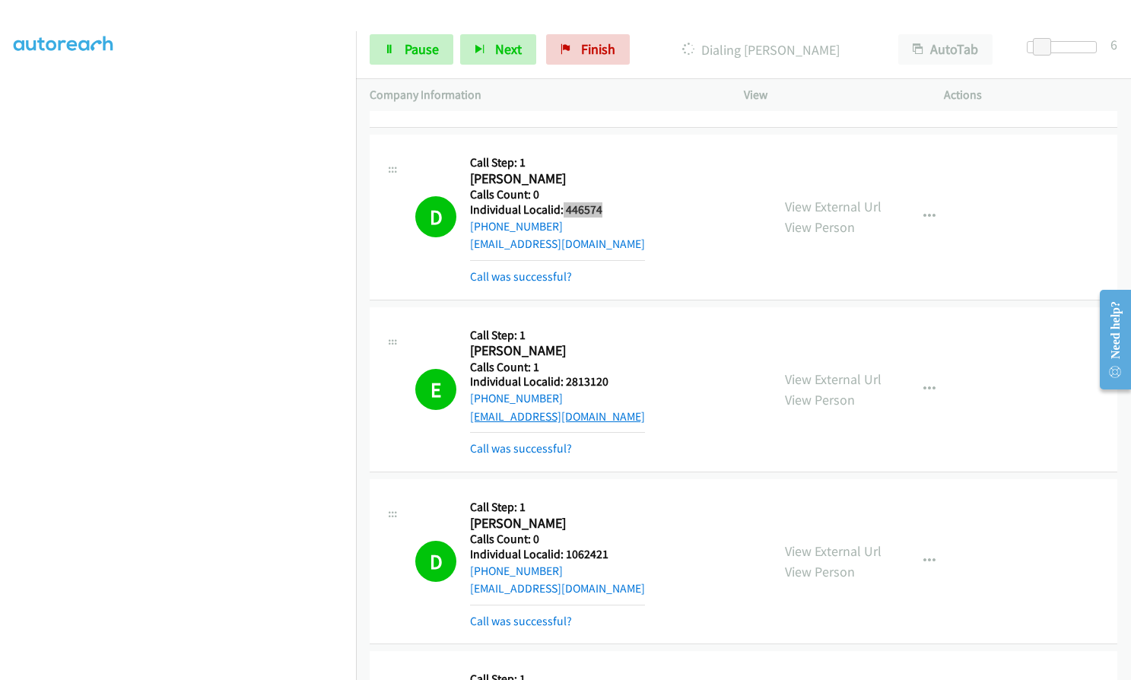
scroll to position [12133, 0]
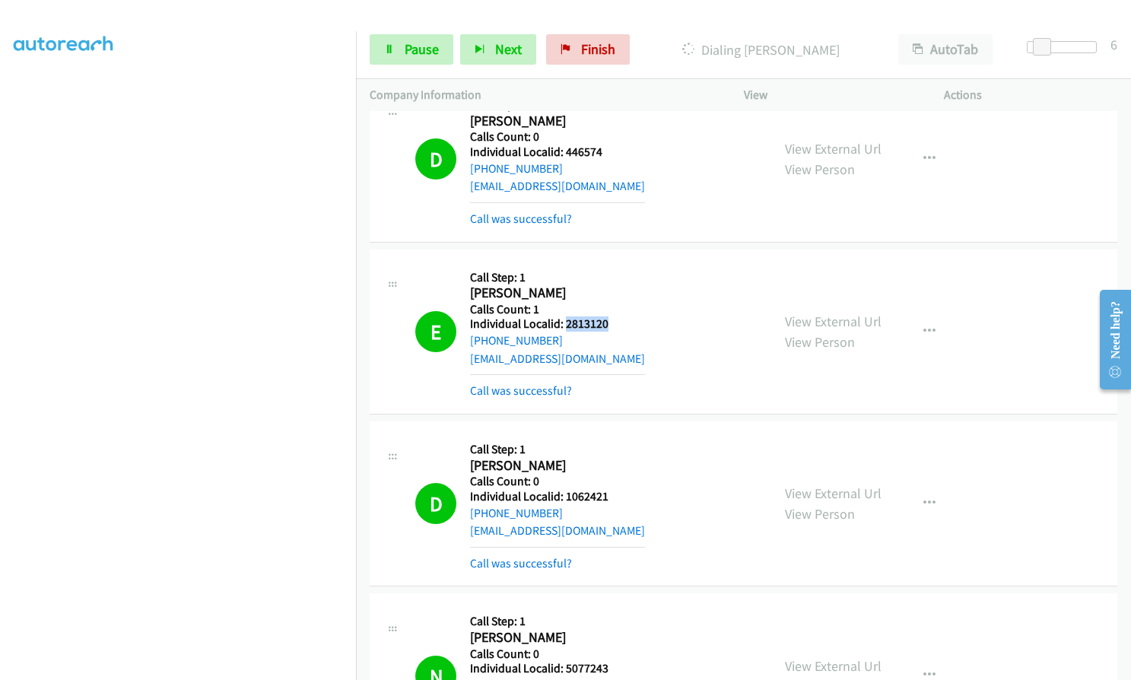
drag, startPoint x: 568, startPoint y: 291, endPoint x: 608, endPoint y: 287, distance: 40.6
click at [608, 287] on div "E Callback Scheduled Call Step: 1 [PERSON_NAME] America/New_York Calls Count: 1…" at bounding box center [586, 331] width 342 height 137
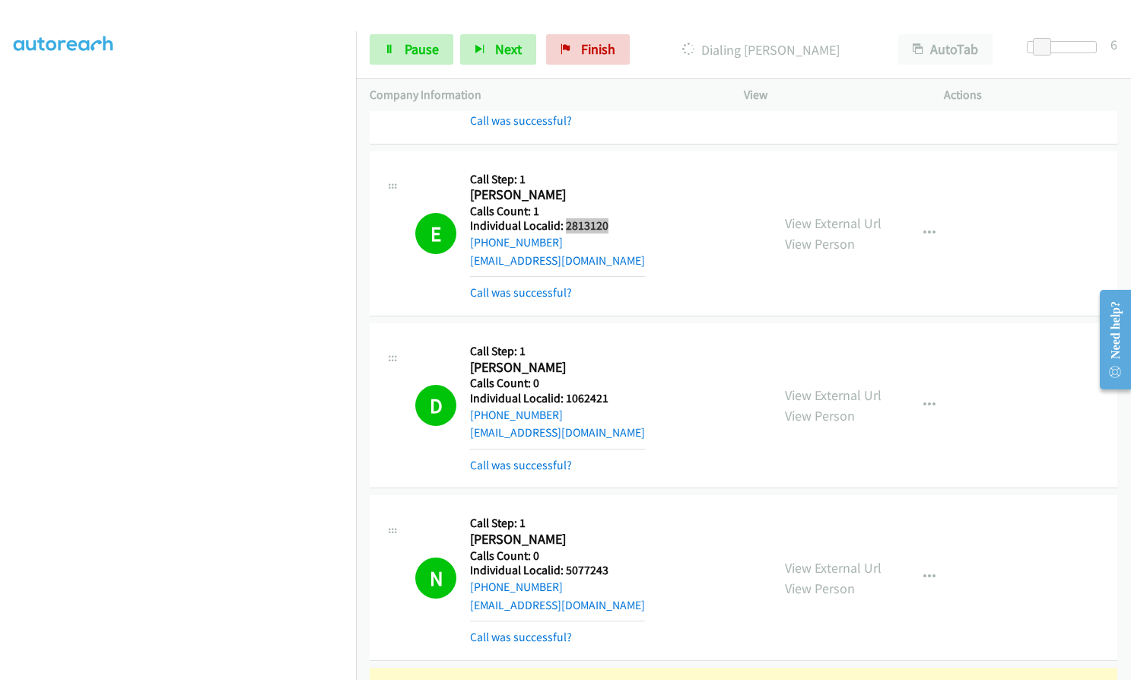
scroll to position [12247, 0]
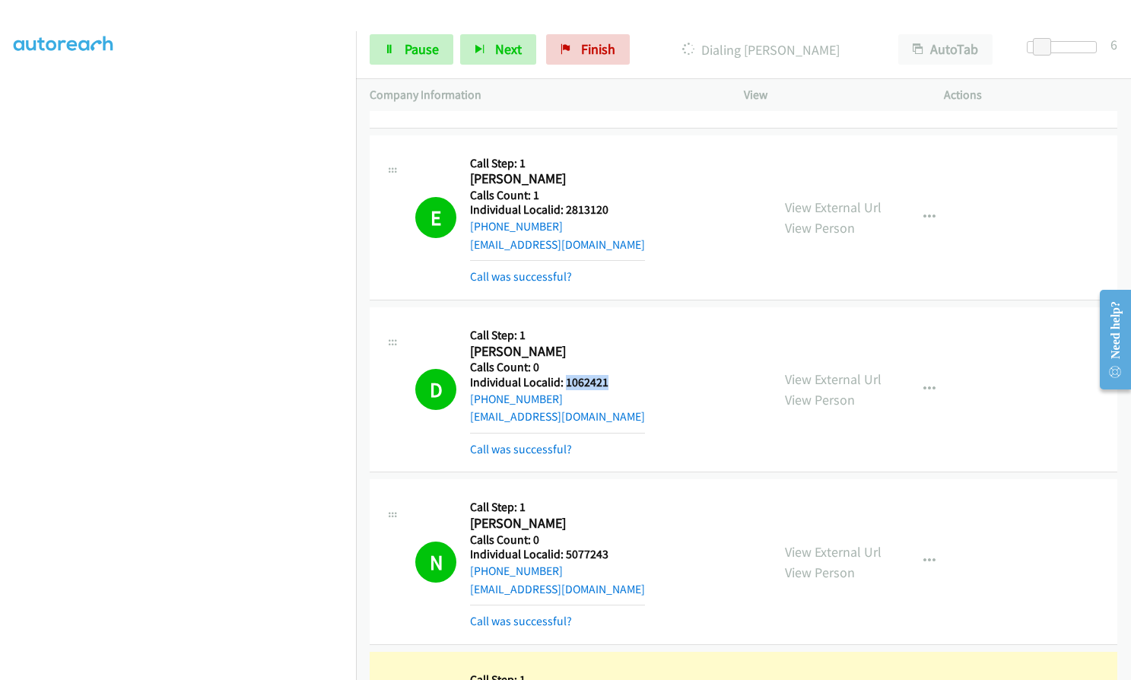
drag, startPoint x: 563, startPoint y: 344, endPoint x: 611, endPoint y: 343, distance: 47.9
click at [611, 343] on div "D Callback Scheduled Call Step: 1 [PERSON_NAME] America/[GEOGRAPHIC_DATA] Calls…" at bounding box center [586, 389] width 342 height 137
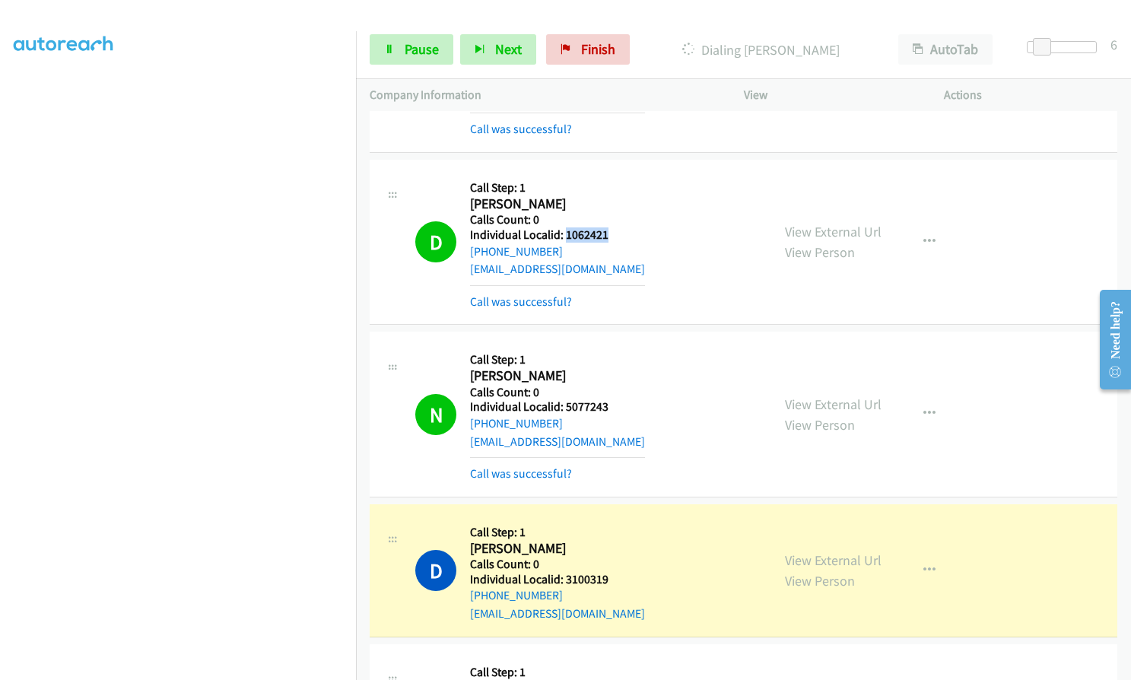
scroll to position [12418, 0]
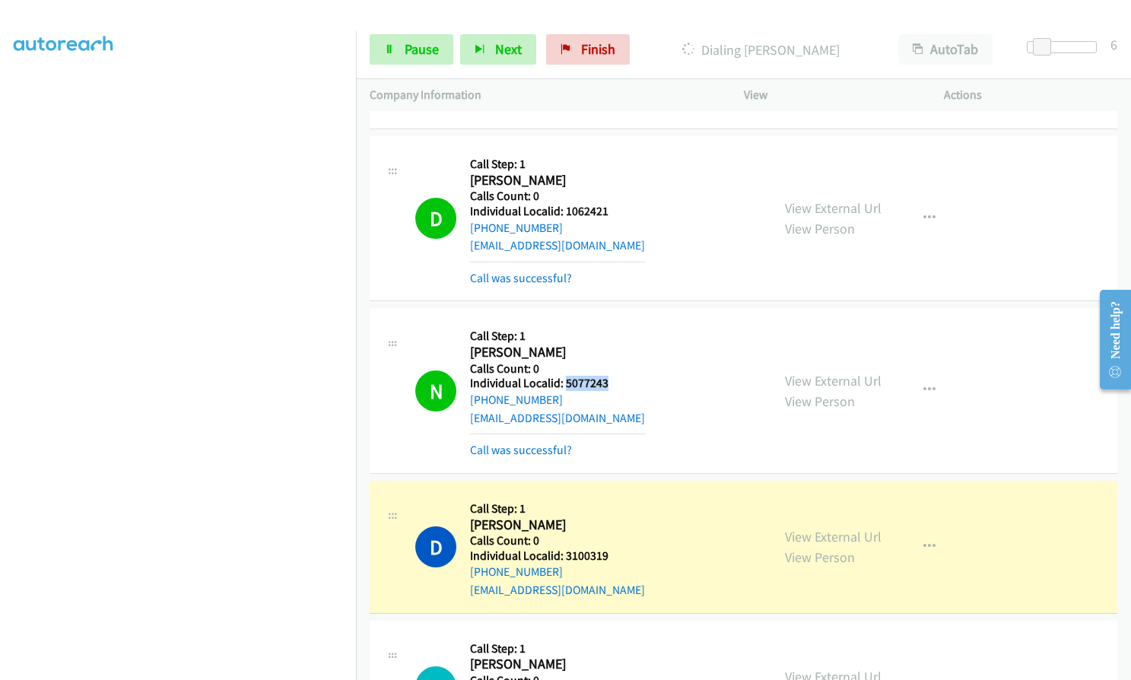
drag, startPoint x: 564, startPoint y: 346, endPoint x: 615, endPoint y: 344, distance: 51.0
click at [615, 344] on div "N Callback Scheduled Call Step: 1 [PERSON_NAME] America/[GEOGRAPHIC_DATA] Calls…" at bounding box center [586, 390] width 342 height 137
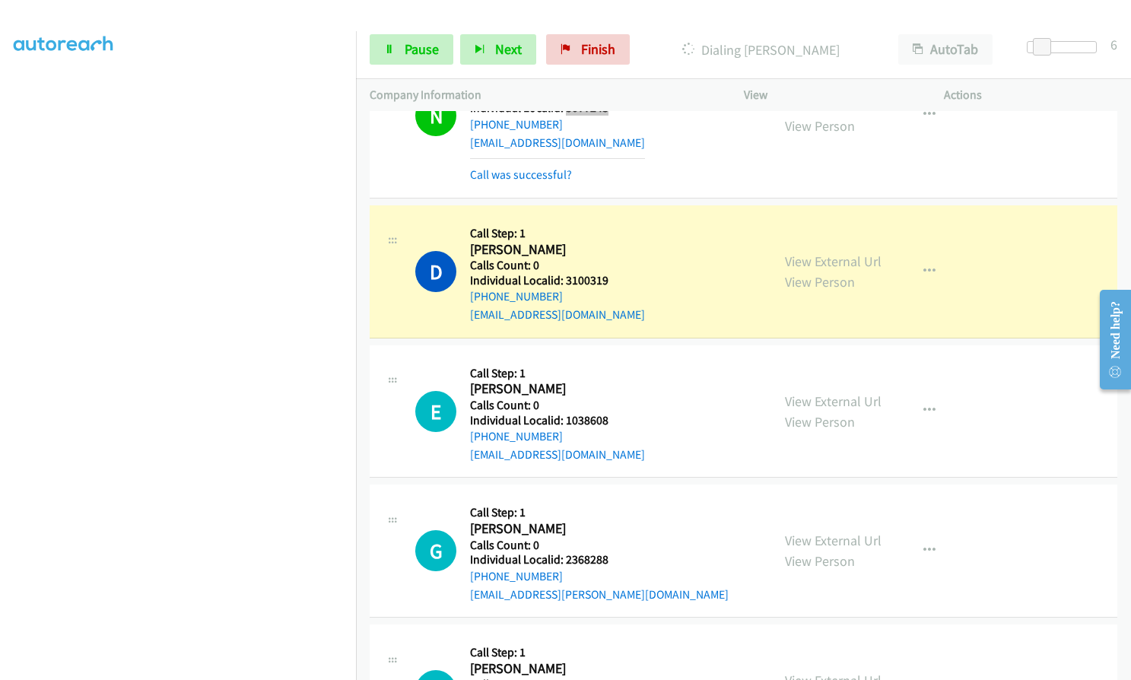
scroll to position [12760, 0]
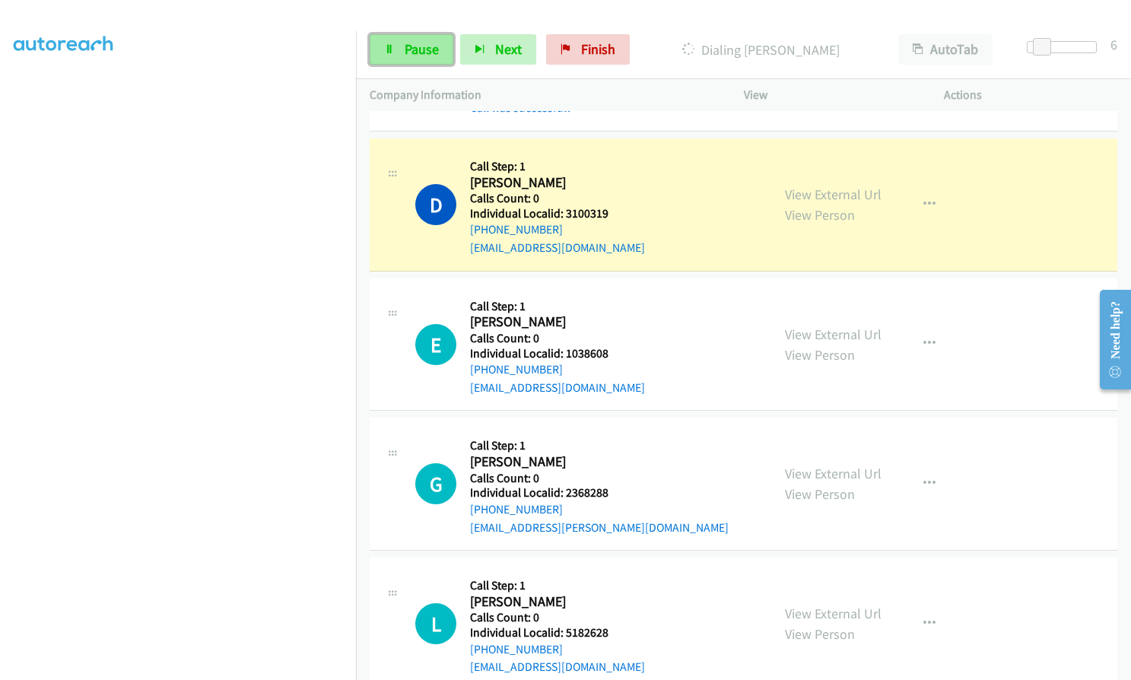
click at [433, 55] on span "Pause" at bounding box center [422, 48] width 34 height 17
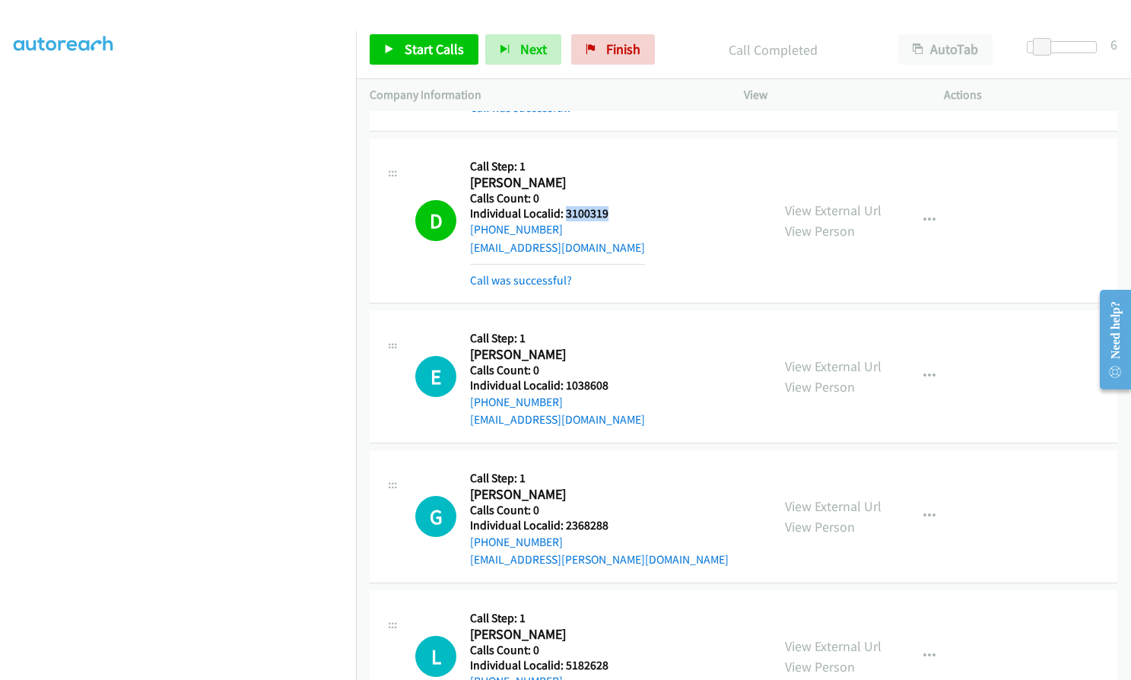
drag, startPoint x: 565, startPoint y: 180, endPoint x: 611, endPoint y: 176, distance: 46.6
click at [611, 176] on div "D Callback Scheduled Call Step: 1 [PERSON_NAME] America/New_York Calls Count: 0…" at bounding box center [586, 220] width 342 height 137
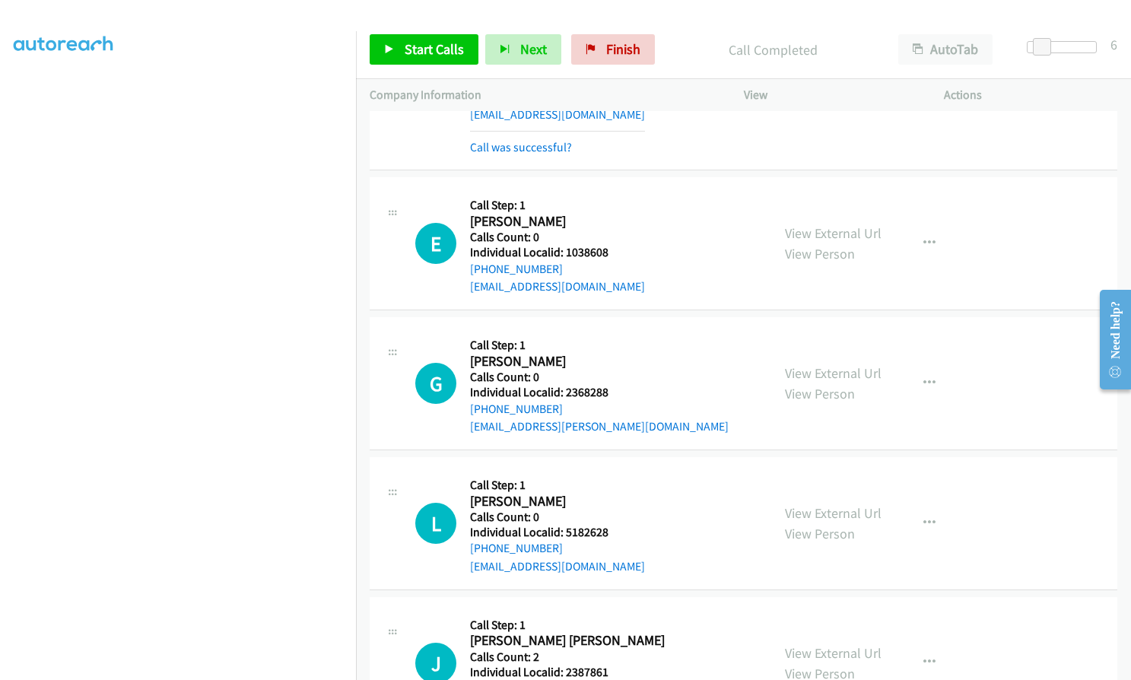
scroll to position [12931, 0]
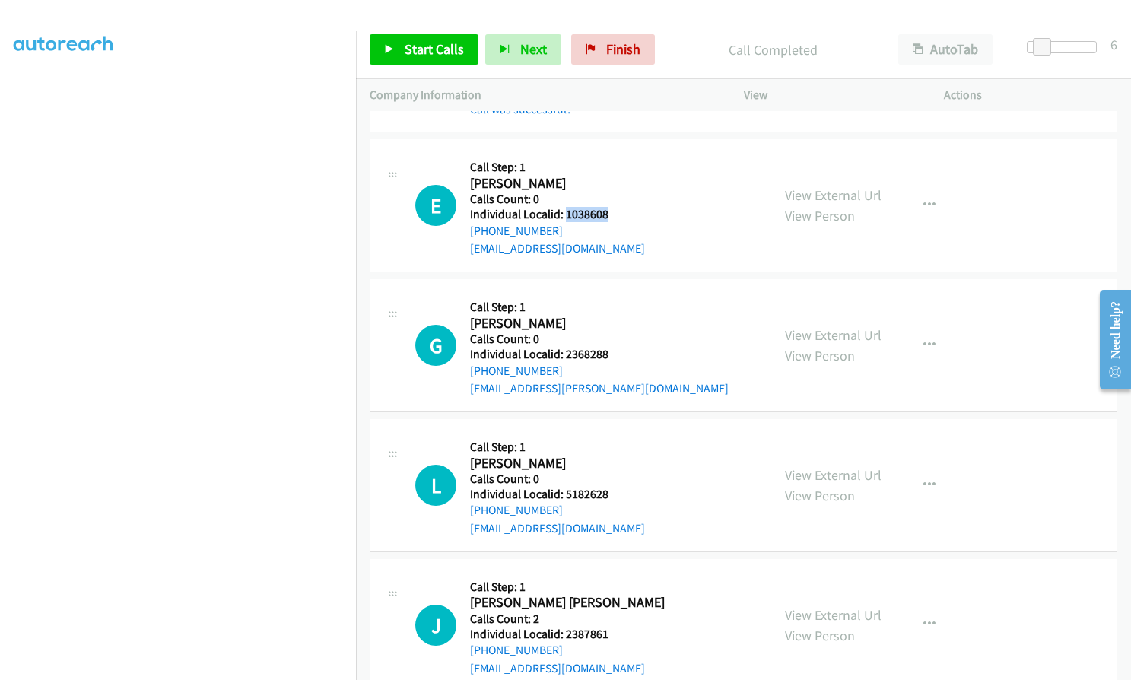
drag, startPoint x: 576, startPoint y: 179, endPoint x: 611, endPoint y: 179, distance: 35.0
click at [611, 179] on div "E Callback Scheduled Call Step: 1 [PERSON_NAME] America/New_York Calls Count: 0…" at bounding box center [586, 205] width 342 height 105
drag, startPoint x: 574, startPoint y: 316, endPoint x: 614, endPoint y: 316, distance: 39.5
click at [614, 316] on div "G Callback Scheduled Call Step: 1 [PERSON_NAME] [GEOGRAPHIC_DATA]/[GEOGRAPHIC_D…" at bounding box center [586, 345] width 342 height 105
drag, startPoint x: 563, startPoint y: 457, endPoint x: 614, endPoint y: 458, distance: 51.7
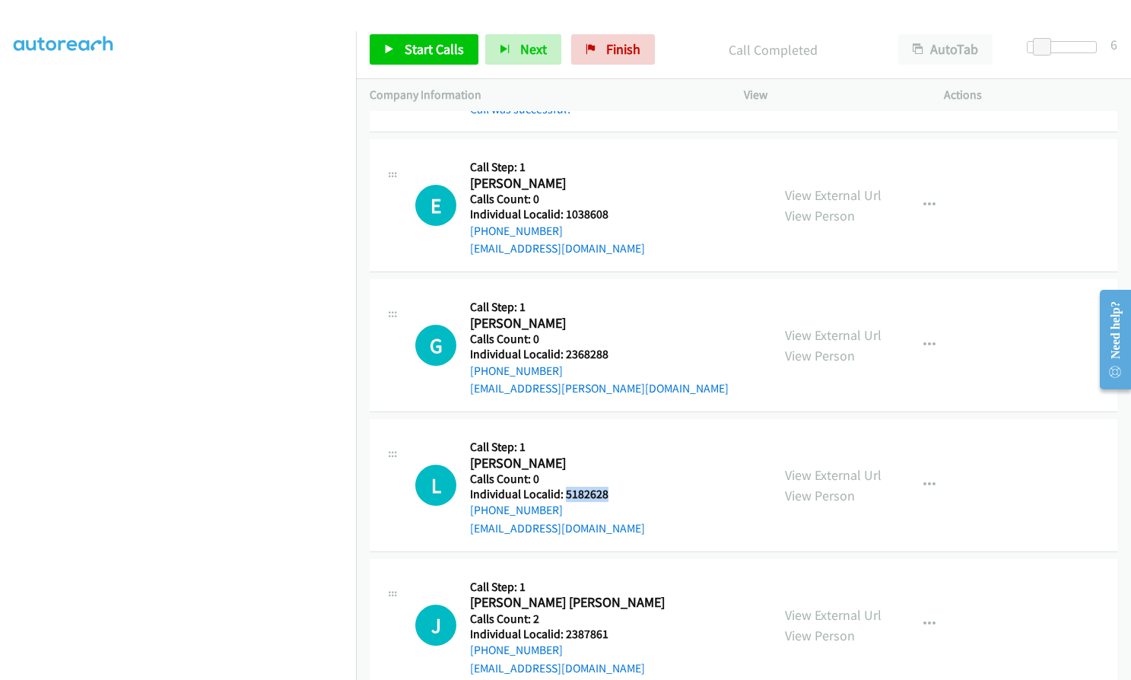
click at [614, 458] on div "L Callback Scheduled Call Step: 1 [PERSON_NAME] America/New_York Calls Count: 0…" at bounding box center [586, 485] width 342 height 105
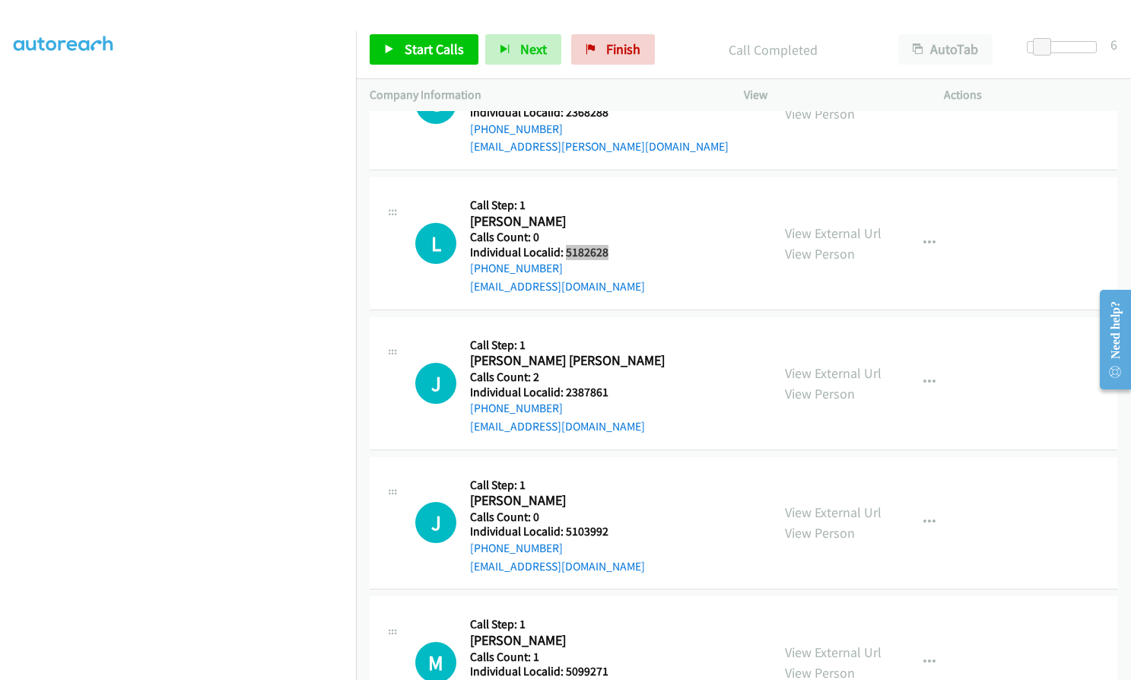
scroll to position [13179, 0]
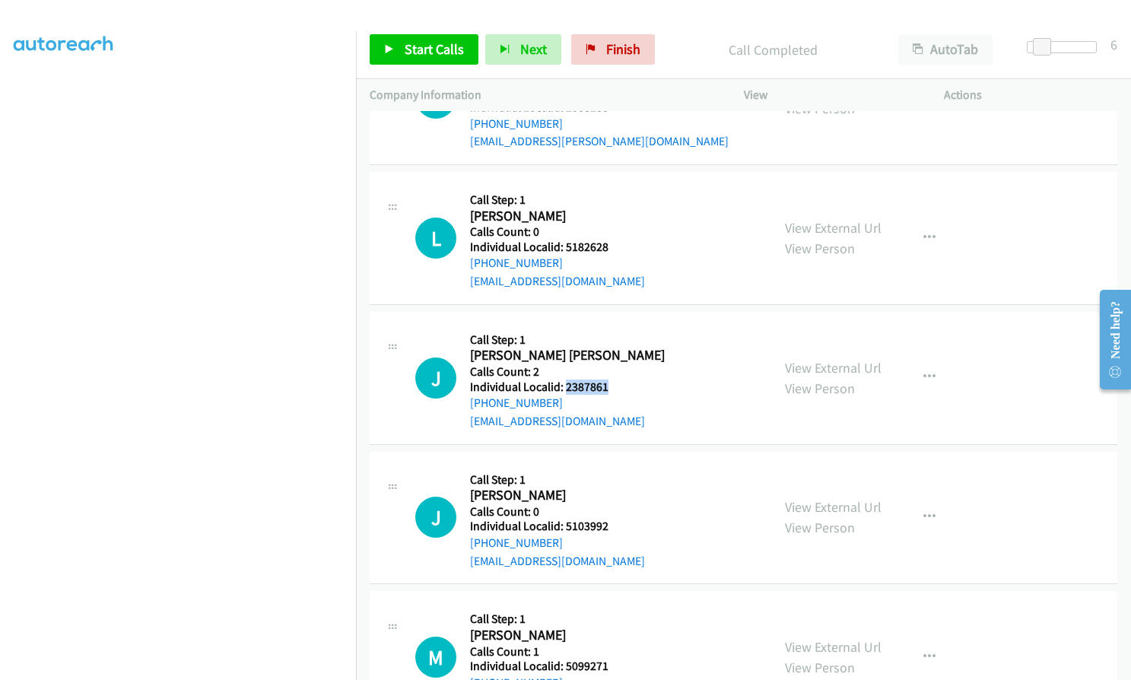
drag, startPoint x: 563, startPoint y: 351, endPoint x: 611, endPoint y: 350, distance: 47.2
click at [611, 350] on div "J Callback Scheduled Call Step: 1 [PERSON_NAME] [PERSON_NAME] America/New_York …" at bounding box center [586, 377] width 342 height 105
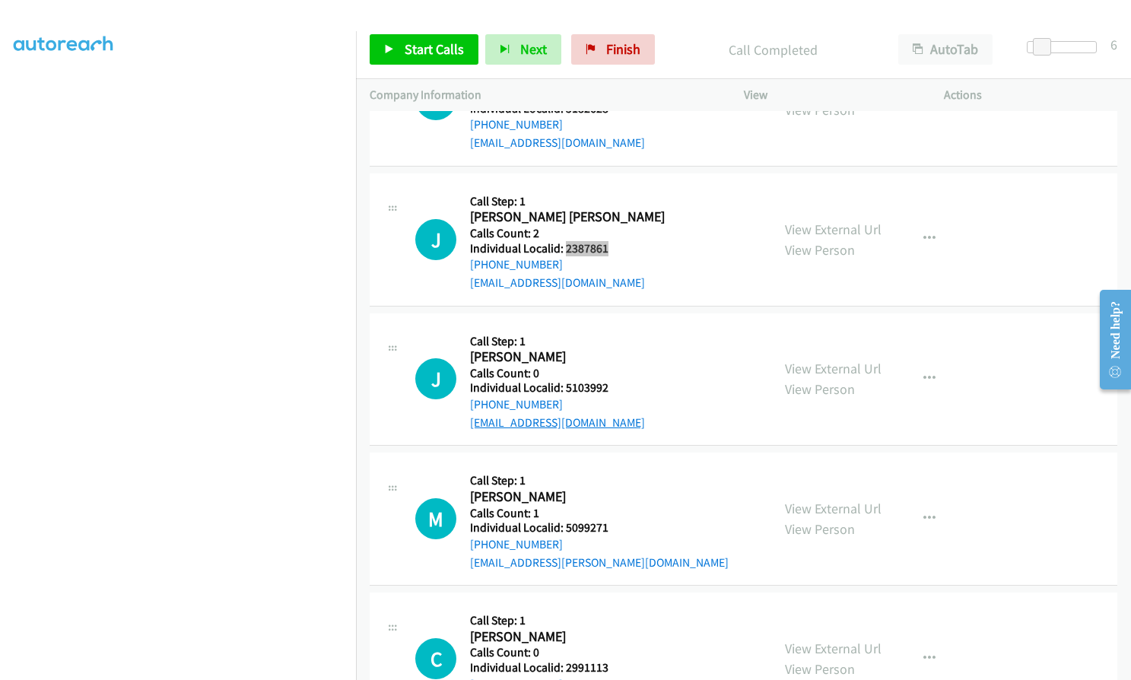
scroll to position [13331, 0]
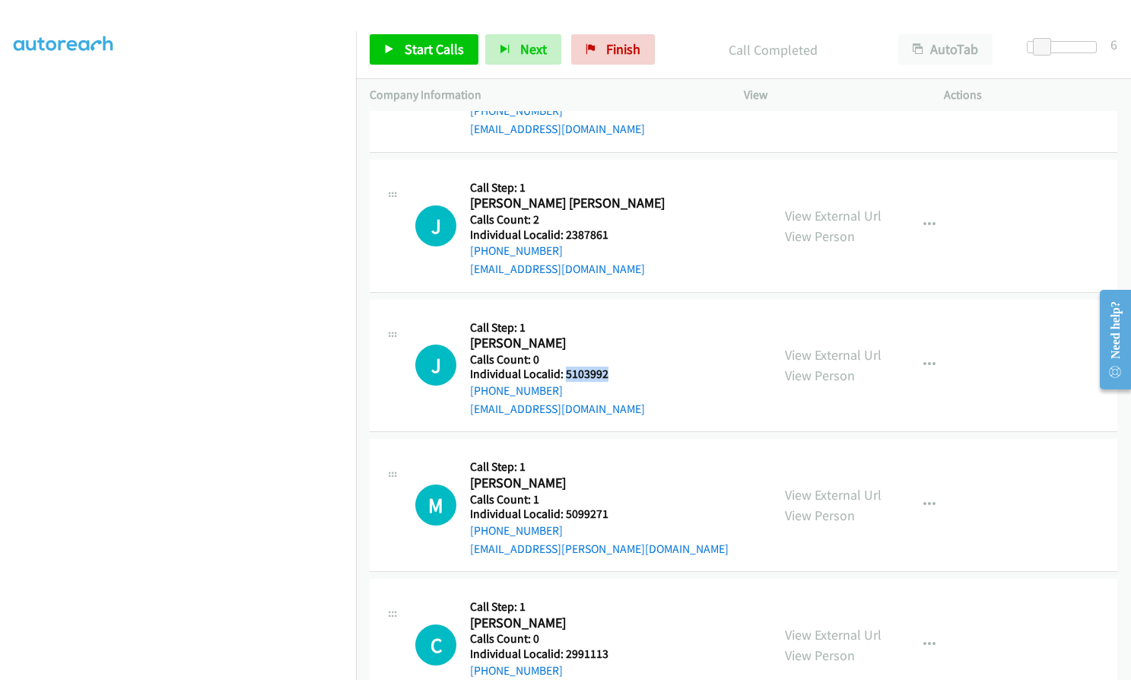
drag, startPoint x: 563, startPoint y: 339, endPoint x: 611, endPoint y: 338, distance: 48.7
click at [611, 367] on h5 "Individual Localid: 5103992" at bounding box center [557, 374] width 175 height 15
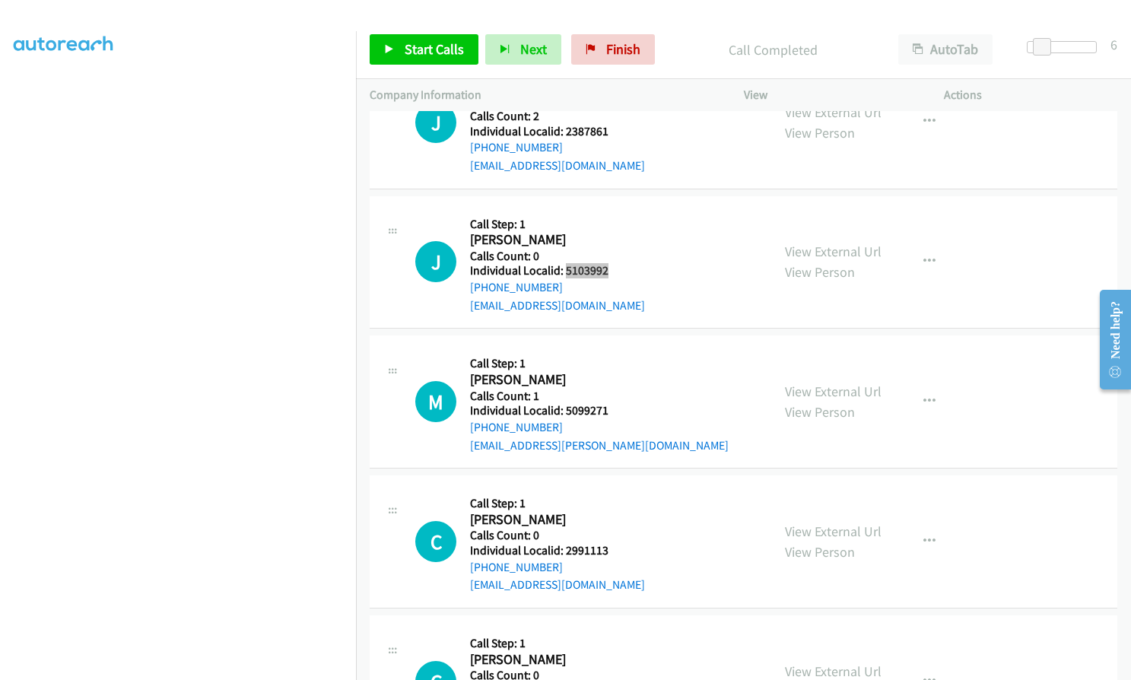
scroll to position [13445, 0]
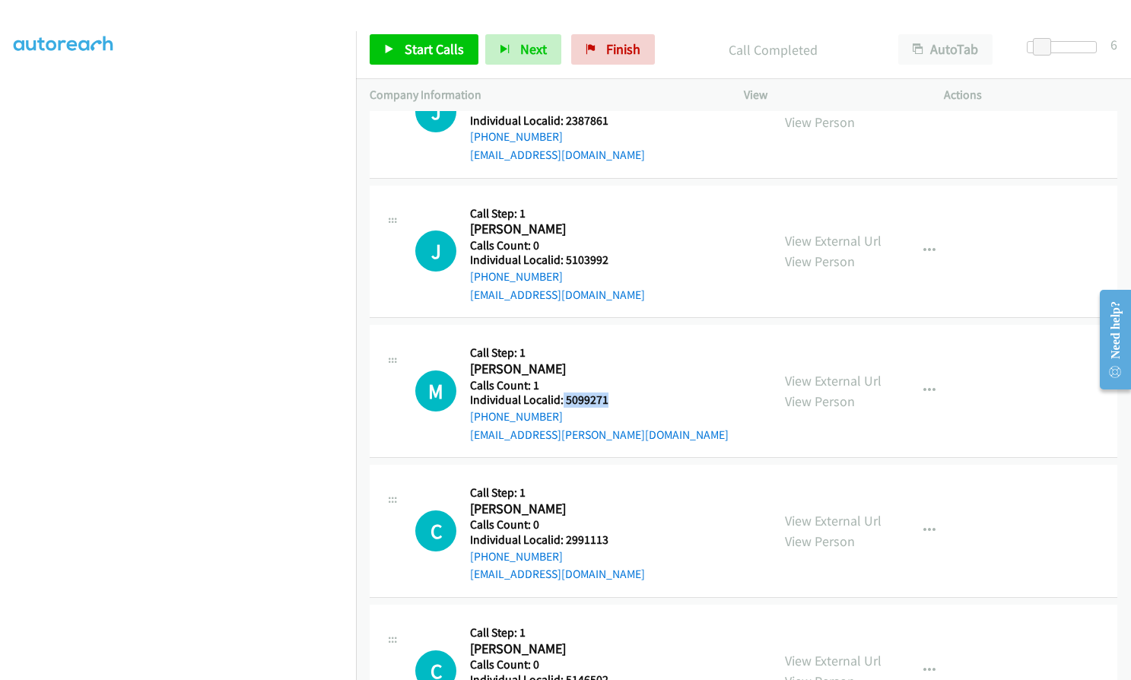
drag, startPoint x: 562, startPoint y: 366, endPoint x: 608, endPoint y: 364, distance: 46.4
click at [608, 364] on div "M Callback Scheduled Call Step: 1 [PERSON_NAME] America/New_York Calls Count: 1…" at bounding box center [586, 390] width 342 height 105
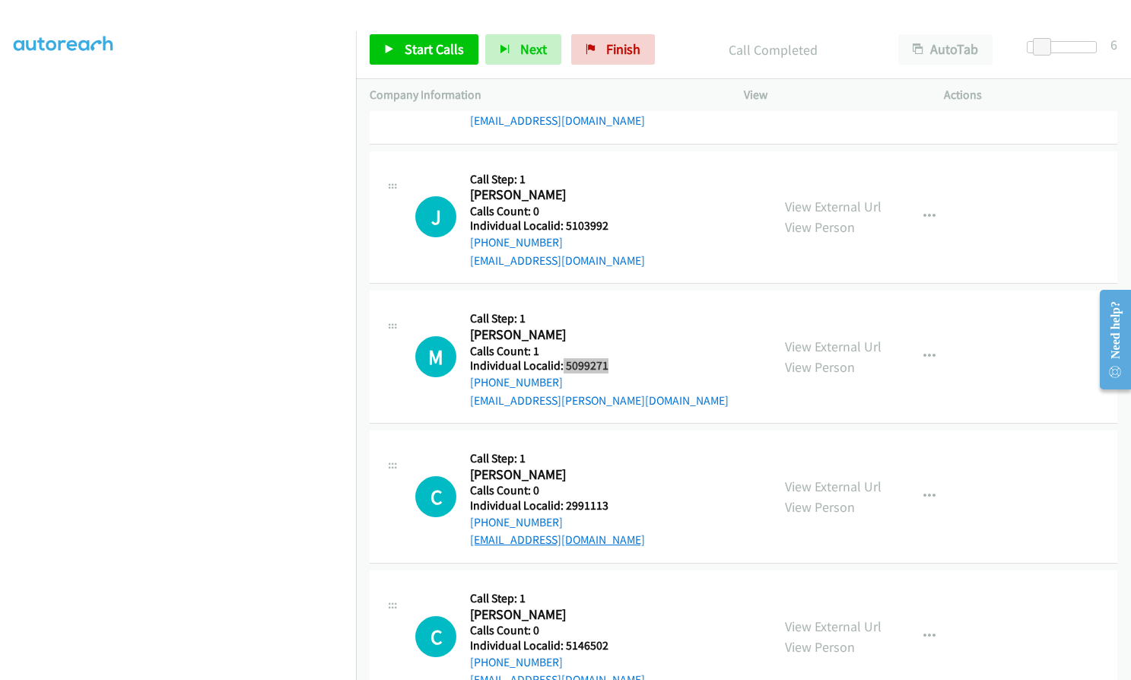
scroll to position [13559, 0]
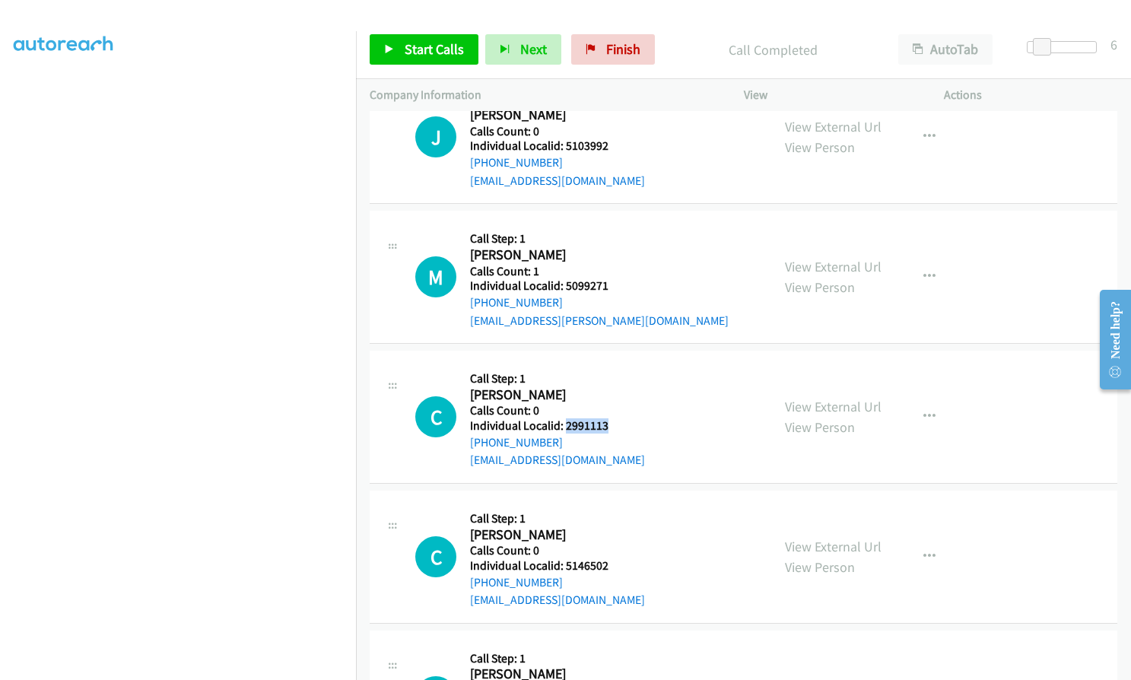
drag, startPoint x: 565, startPoint y: 390, endPoint x: 615, endPoint y: 390, distance: 50.2
click at [615, 390] on div "C Callback Scheduled Call Step: 1 [PERSON_NAME] America/New_York Calls Count: 0…" at bounding box center [586, 416] width 342 height 105
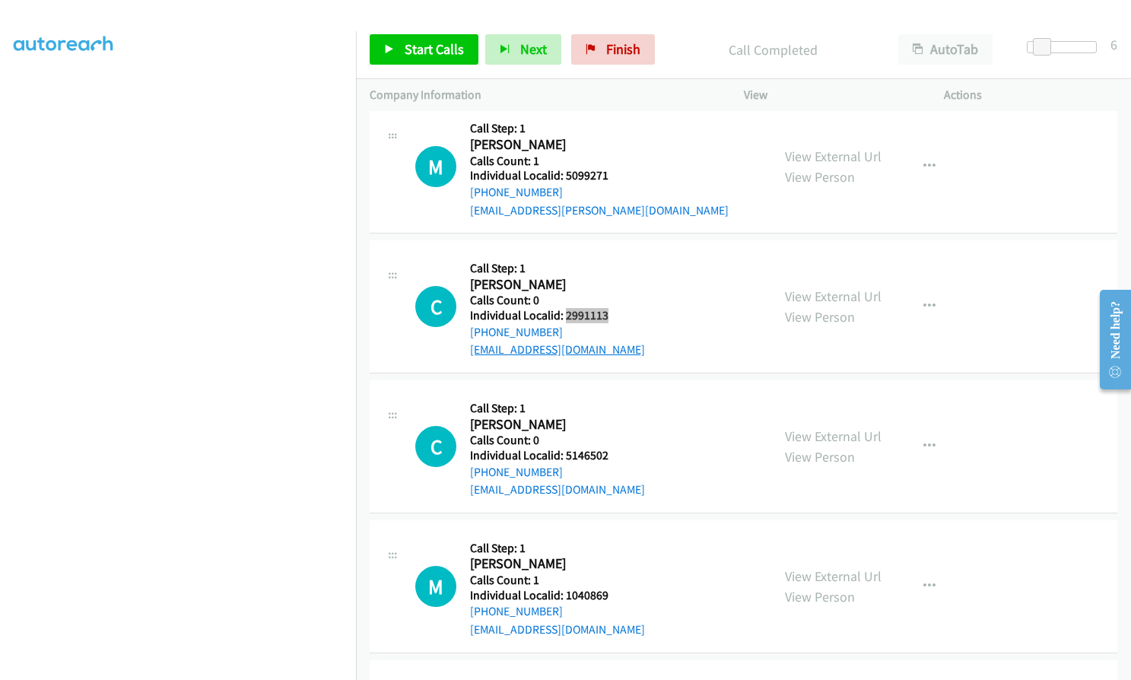
scroll to position [13711, 0]
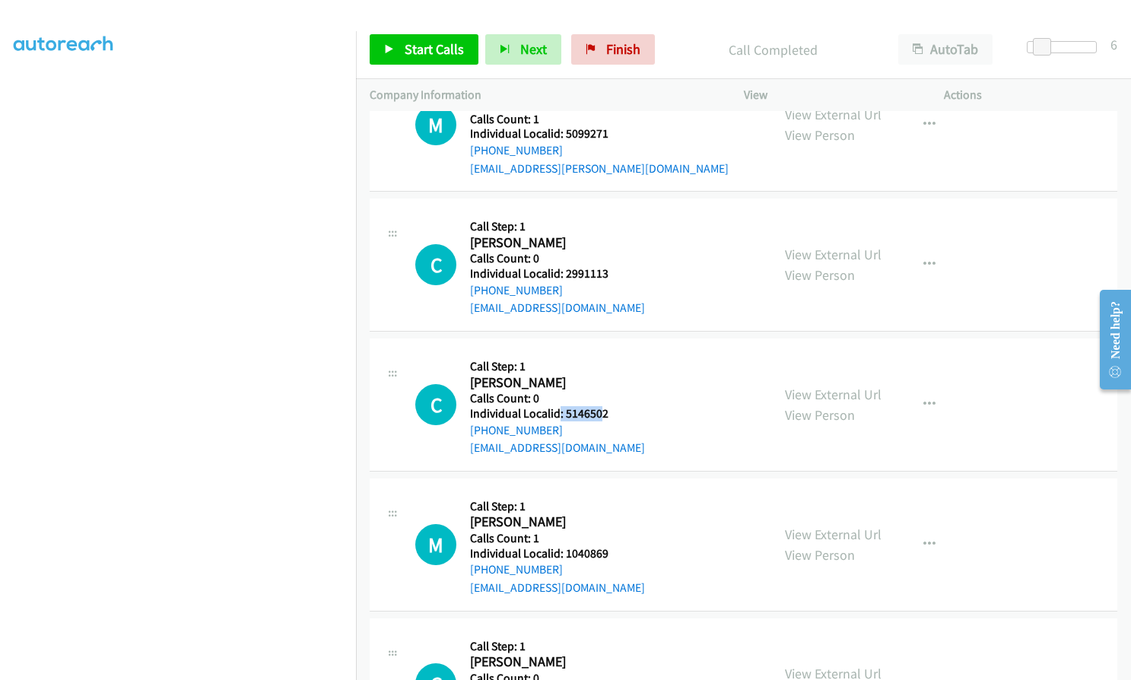
drag, startPoint x: 560, startPoint y: 381, endPoint x: 602, endPoint y: 379, distance: 42.6
click at [602, 406] on h5 "Individual Localid: 5146502" at bounding box center [557, 413] width 175 height 15
click at [595, 374] on h2 "[PERSON_NAME]" at bounding box center [557, 382] width 175 height 17
drag, startPoint x: 565, startPoint y: 373, endPoint x: 614, endPoint y: 375, distance: 48.7
click at [614, 375] on div "C Callback Scheduled Call Step: 1 [PERSON_NAME] America/New_York Calls Count: 0…" at bounding box center [586, 404] width 342 height 105
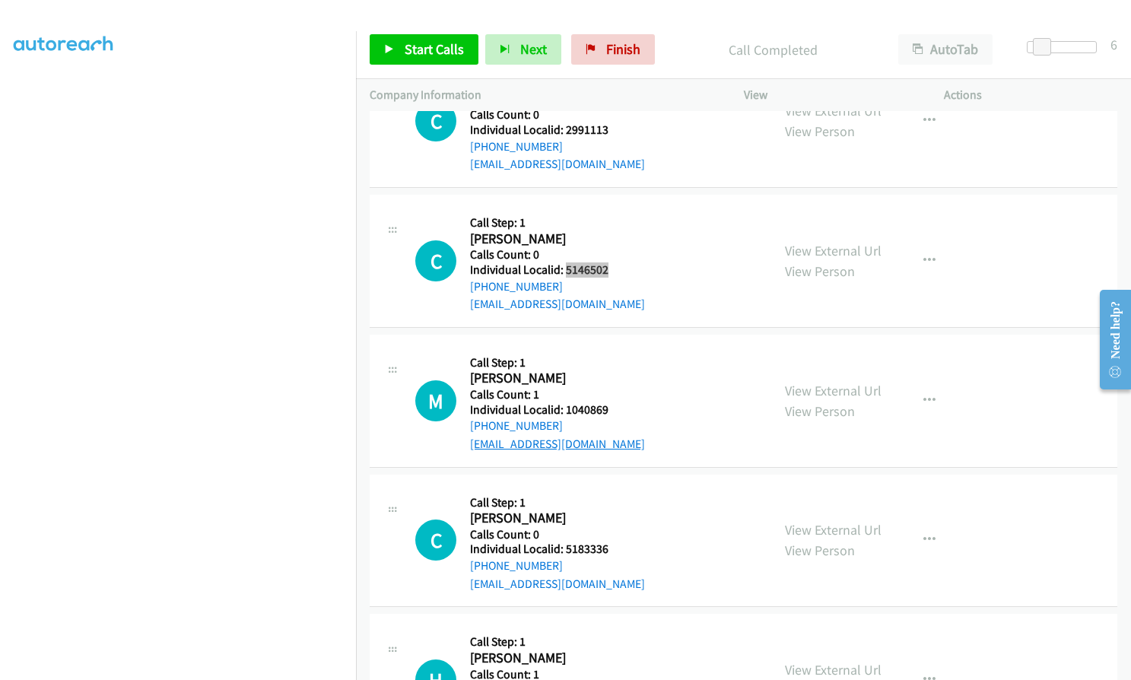
scroll to position [13863, 0]
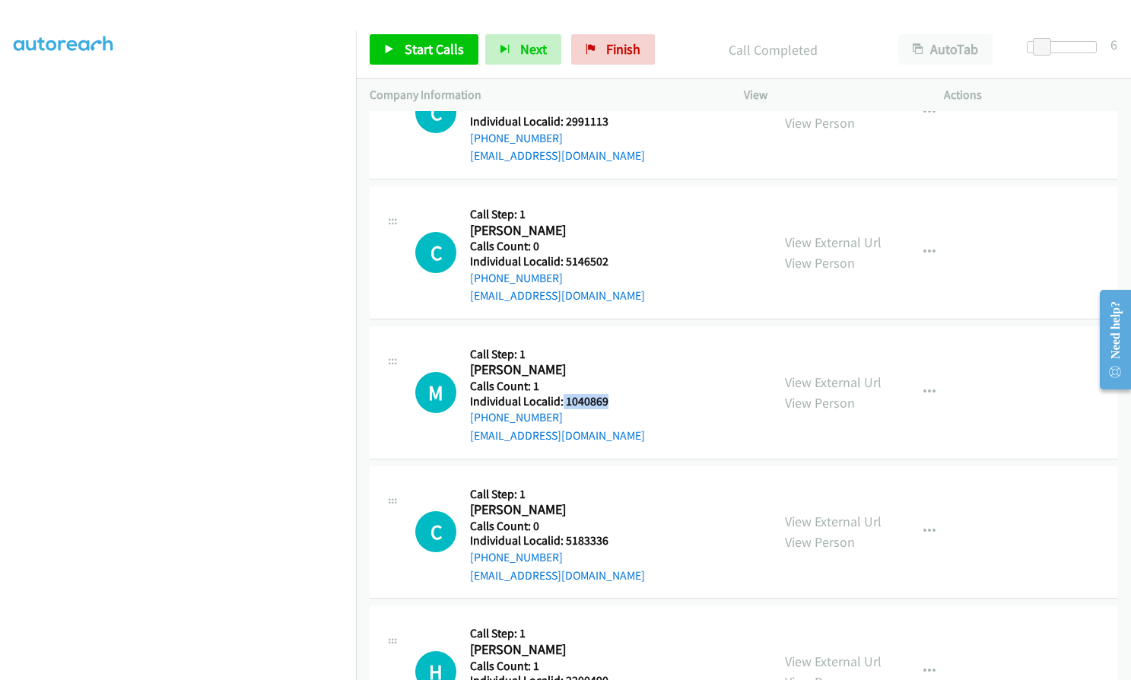
drag, startPoint x: 562, startPoint y: 365, endPoint x: 607, endPoint y: 366, distance: 44.9
click at [607, 366] on div "M Callback Scheduled Call Step: 1 [PERSON_NAME] America/[GEOGRAPHIC_DATA] Calls…" at bounding box center [586, 392] width 342 height 105
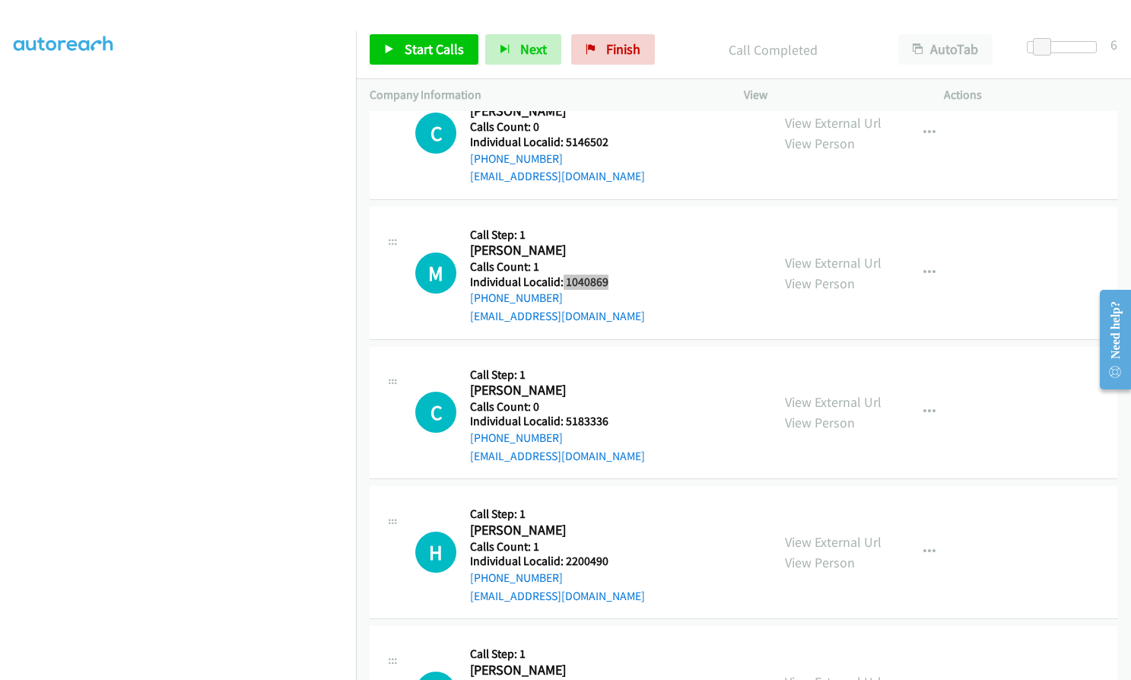
scroll to position [13996, 0]
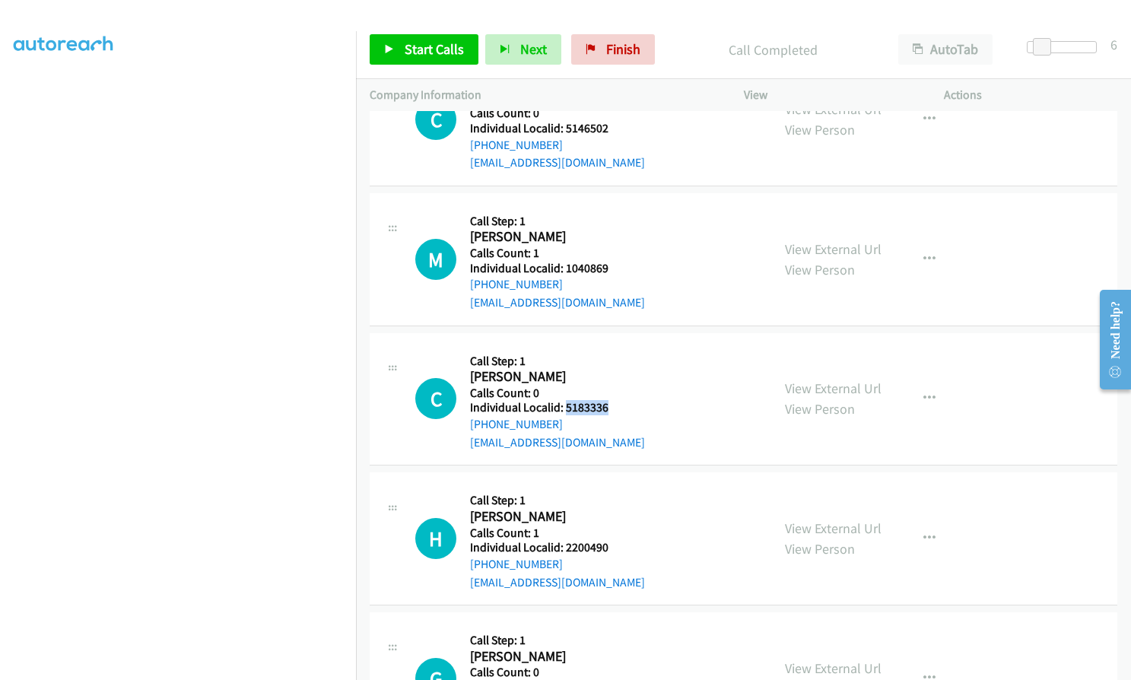
drag, startPoint x: 563, startPoint y: 372, endPoint x: 611, endPoint y: 372, distance: 47.1
click at [611, 400] on h5 "Individual Localid: 5183336" at bounding box center [557, 407] width 175 height 15
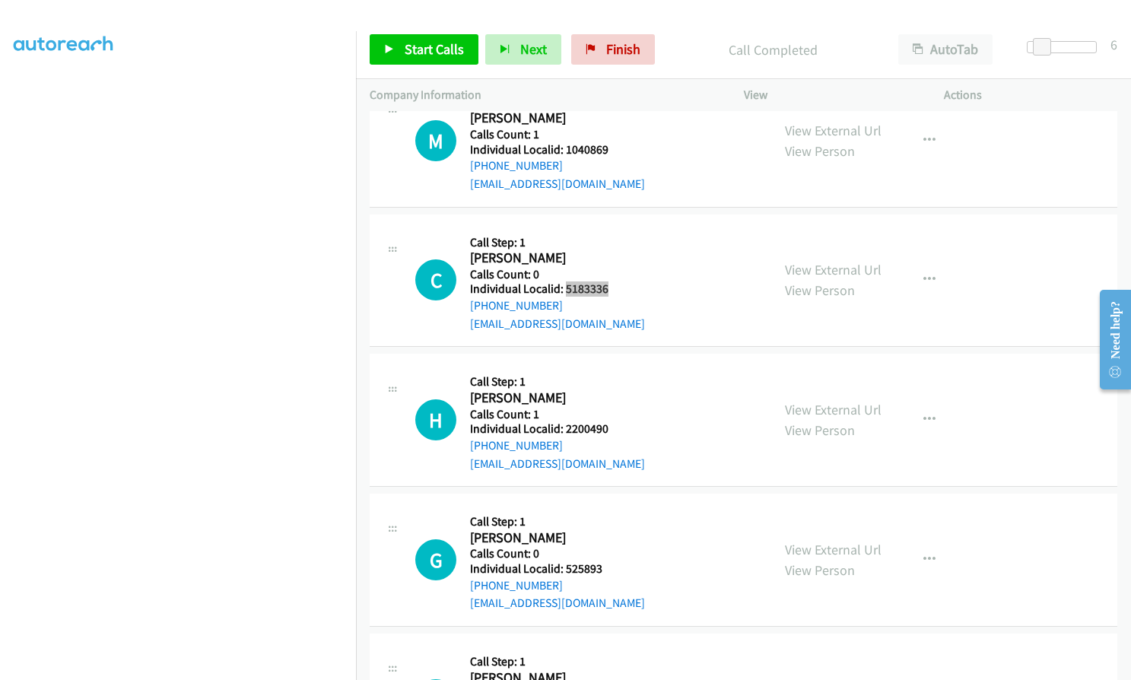
scroll to position [14110, 0]
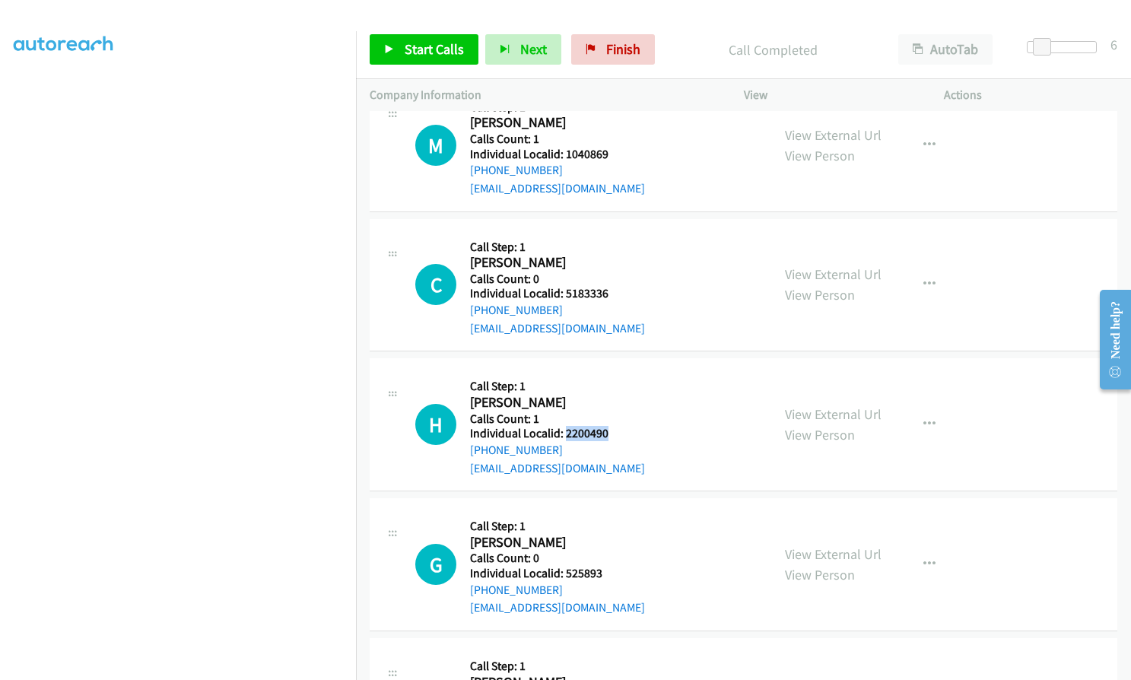
drag, startPoint x: 565, startPoint y: 396, endPoint x: 605, endPoint y: 400, distance: 40.5
click at [605, 426] on h5 "Individual Localid: 2200490" at bounding box center [557, 433] width 175 height 15
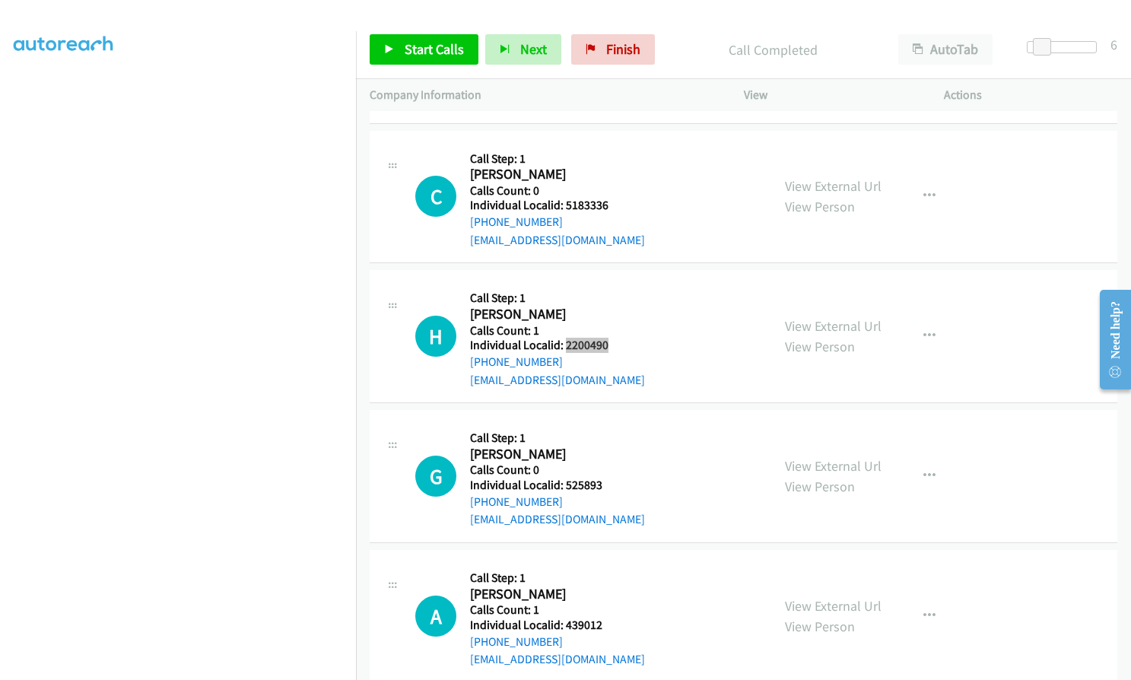
scroll to position [14224, 0]
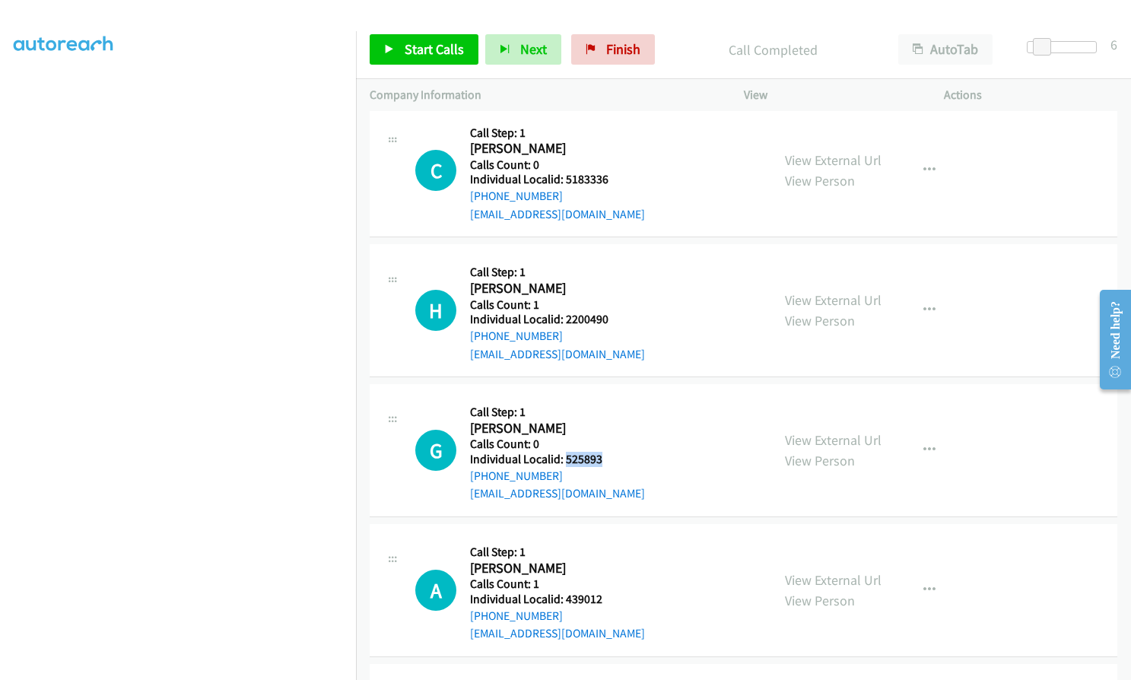
drag, startPoint x: 563, startPoint y: 426, endPoint x: 601, endPoint y: 424, distance: 38.8
click at [601, 424] on div "G Callback Scheduled Call Step: 1 [PERSON_NAME] America/New_York Calls Count: 0…" at bounding box center [586, 450] width 342 height 105
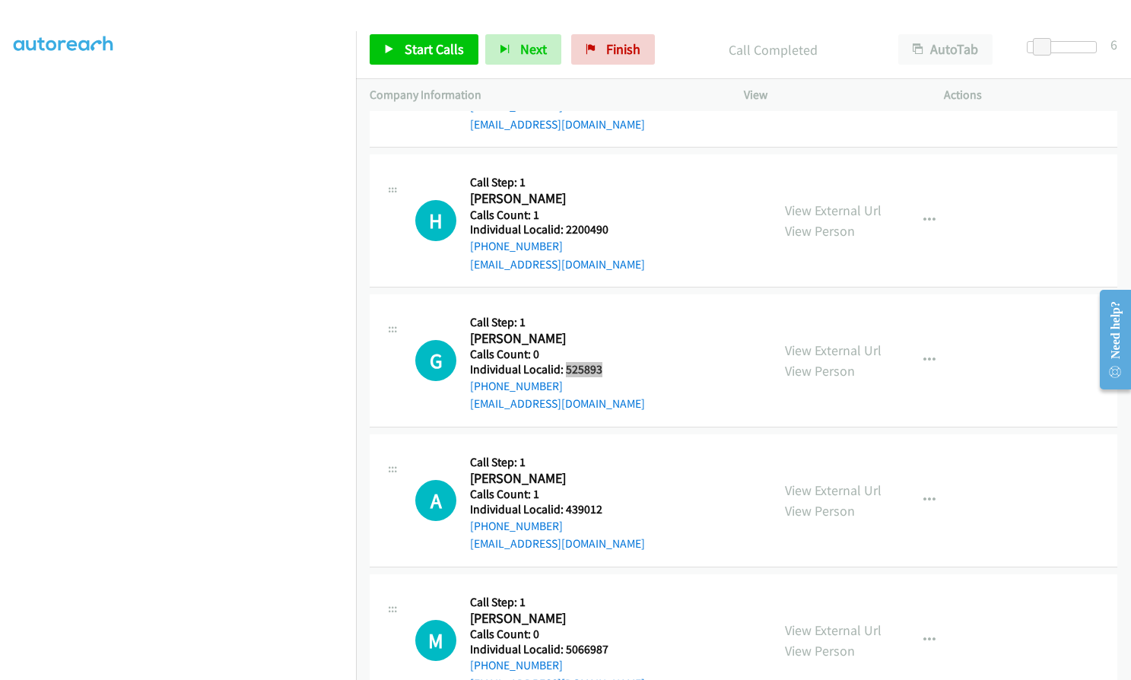
scroll to position [14328, 0]
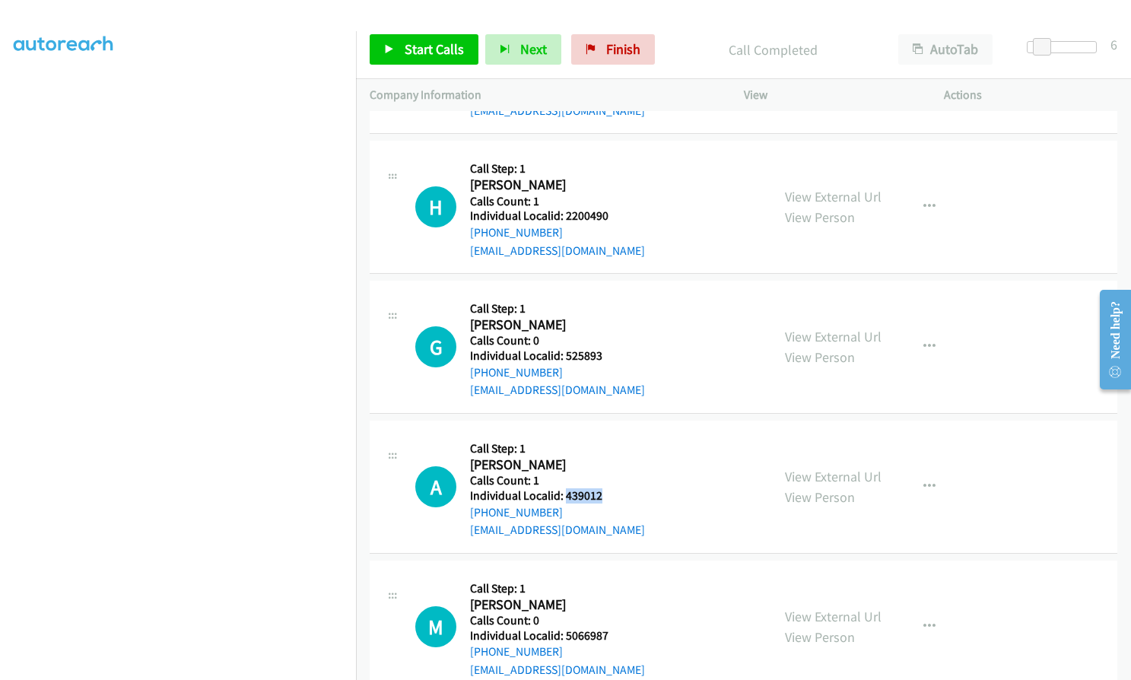
drag, startPoint x: 566, startPoint y: 461, endPoint x: 605, endPoint y: 461, distance: 38.8
click at [605, 461] on div "A Callback Scheduled Call Step: 1 [PERSON_NAME] America/New_York Calls Count: 1…" at bounding box center [586, 486] width 342 height 105
drag, startPoint x: 564, startPoint y: 599, endPoint x: 609, endPoint y: 599, distance: 44.9
click at [609, 599] on div "M Callback Scheduled Call Step: 1 [PERSON_NAME] [GEOGRAPHIC_DATA]/[GEOGRAPHIC_D…" at bounding box center [586, 626] width 342 height 105
click at [430, 49] on span "Start Calls" at bounding box center [434, 48] width 59 height 17
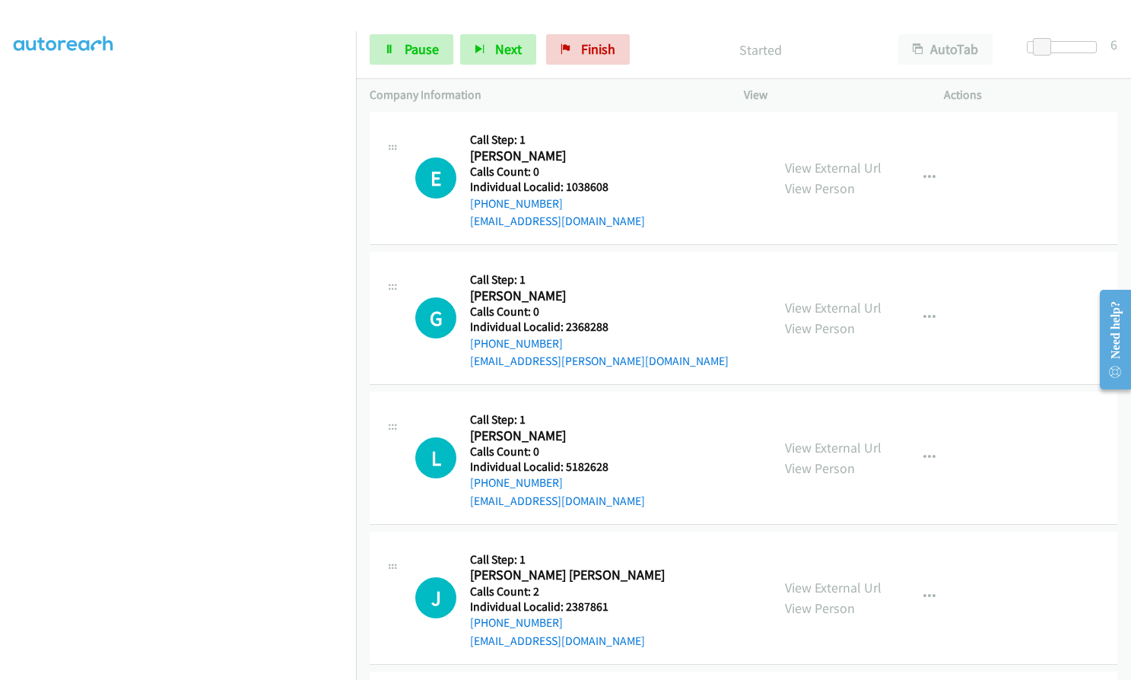
scroll to position [12921, 0]
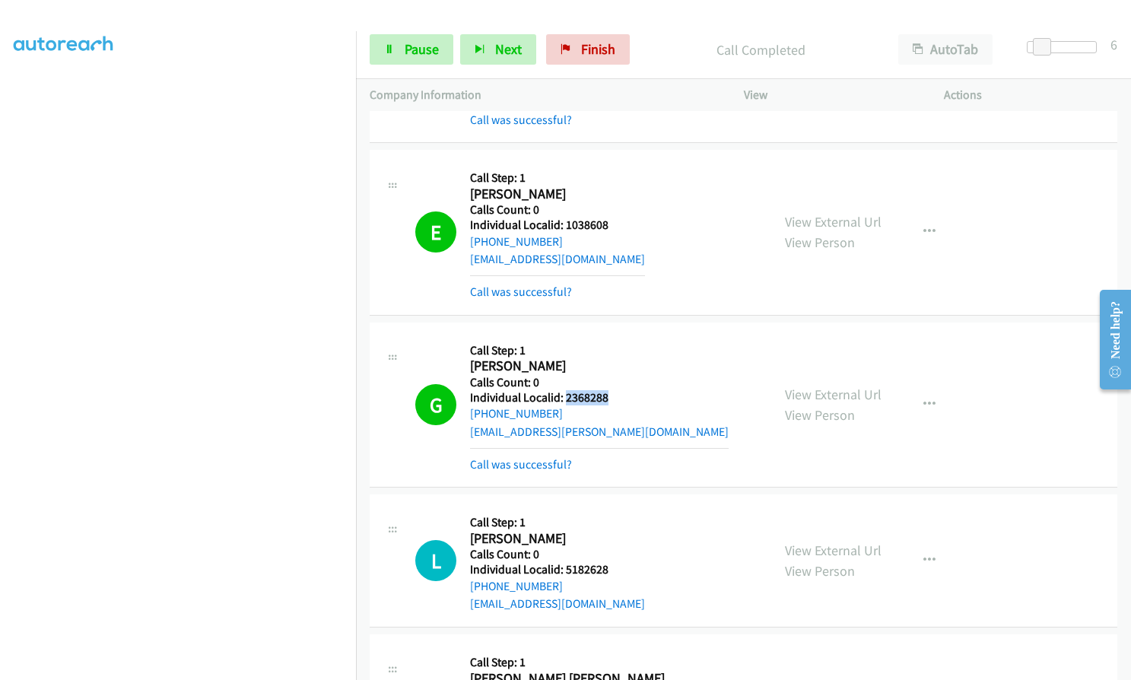
drag, startPoint x: 563, startPoint y: 359, endPoint x: 609, endPoint y: 357, distance: 45.6
click at [609, 357] on div "G Callback Scheduled Call Step: 1 [PERSON_NAME] [GEOGRAPHIC_DATA]/[GEOGRAPHIC_D…" at bounding box center [586, 404] width 342 height 137
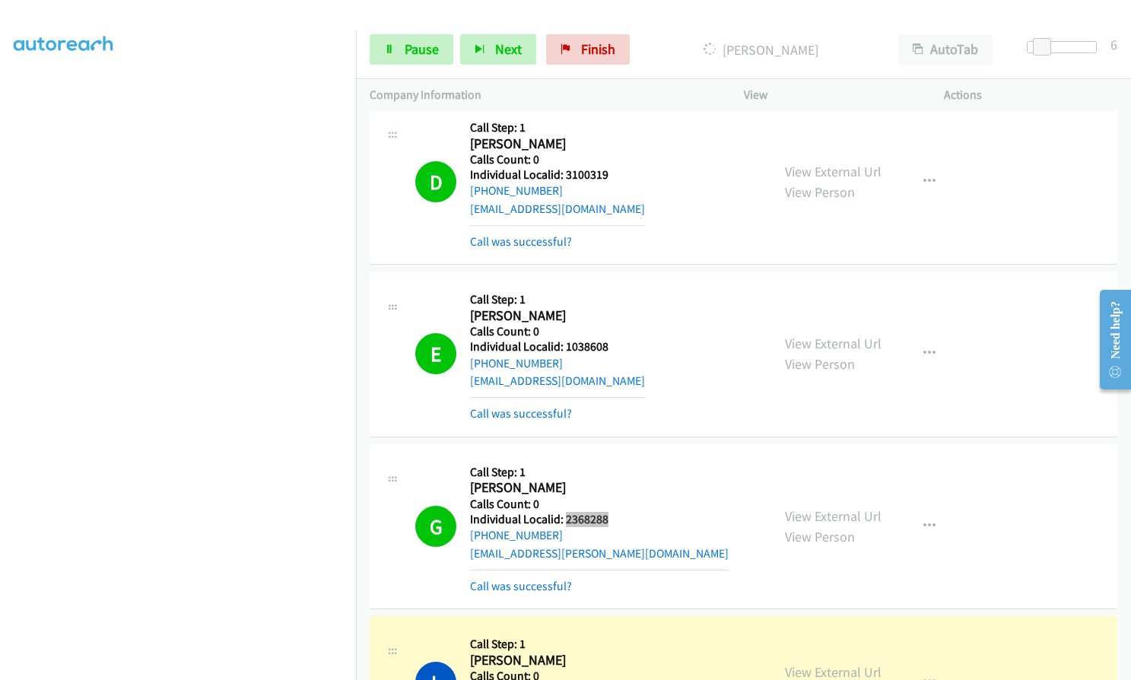
scroll to position [12902, 0]
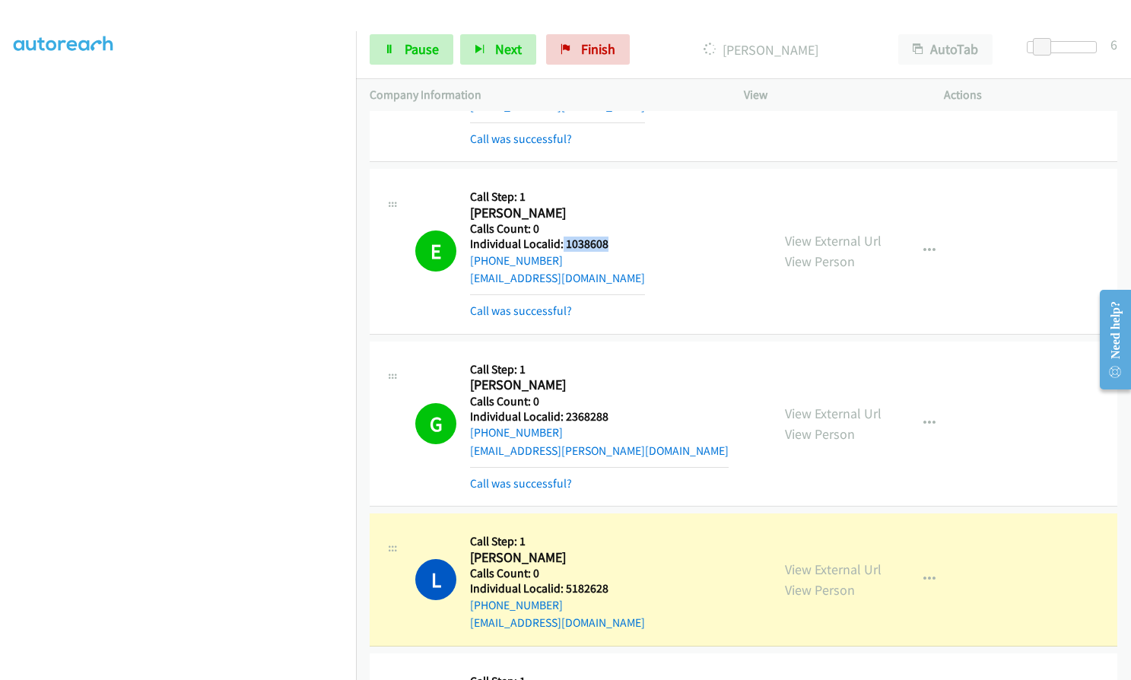
drag, startPoint x: 561, startPoint y: 205, endPoint x: 617, endPoint y: 207, distance: 55.5
click at [617, 207] on div "E Callback Scheduled Call Step: 1 [PERSON_NAME] America/New_York Calls Count: 0…" at bounding box center [586, 250] width 342 height 137
drag, startPoint x: 562, startPoint y: 376, endPoint x: 607, endPoint y: 376, distance: 44.9
click at [607, 376] on div "G Callback Scheduled Call Step: 1 [PERSON_NAME] [GEOGRAPHIC_DATA]/[GEOGRAPHIC_D…" at bounding box center [586, 423] width 342 height 137
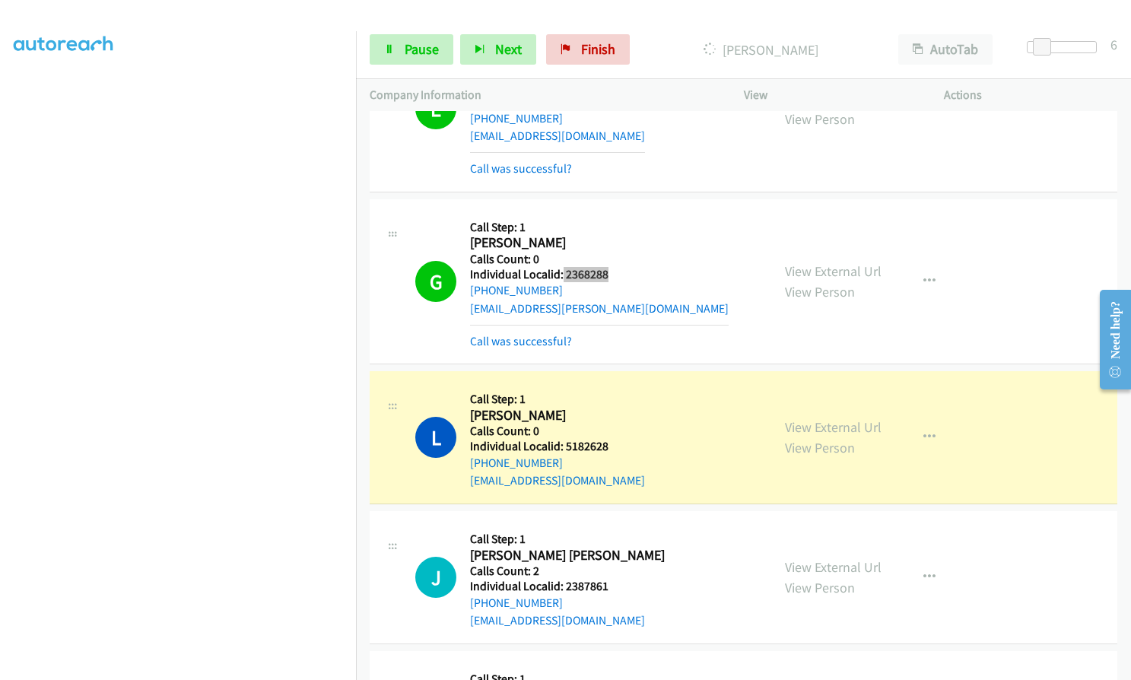
scroll to position [13054, 0]
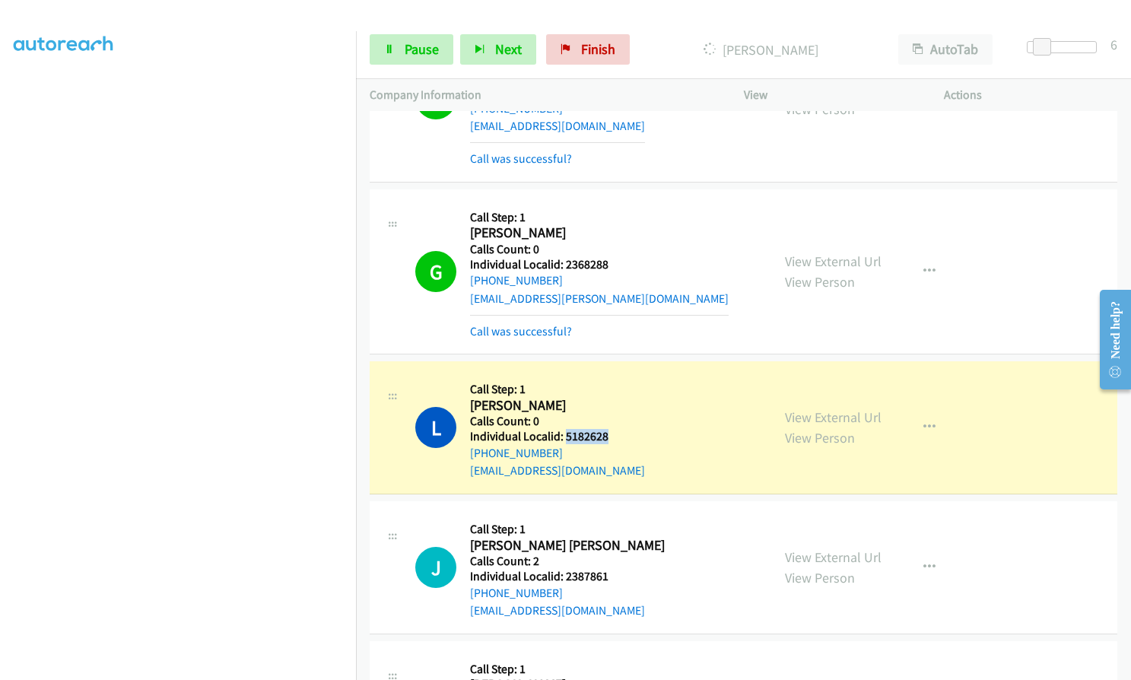
drag, startPoint x: 563, startPoint y: 401, endPoint x: 608, endPoint y: 401, distance: 44.9
click at [608, 401] on div "L Callback Scheduled Call Step: 1 [PERSON_NAME] America/New_York Calls Count: 0…" at bounding box center [586, 427] width 342 height 105
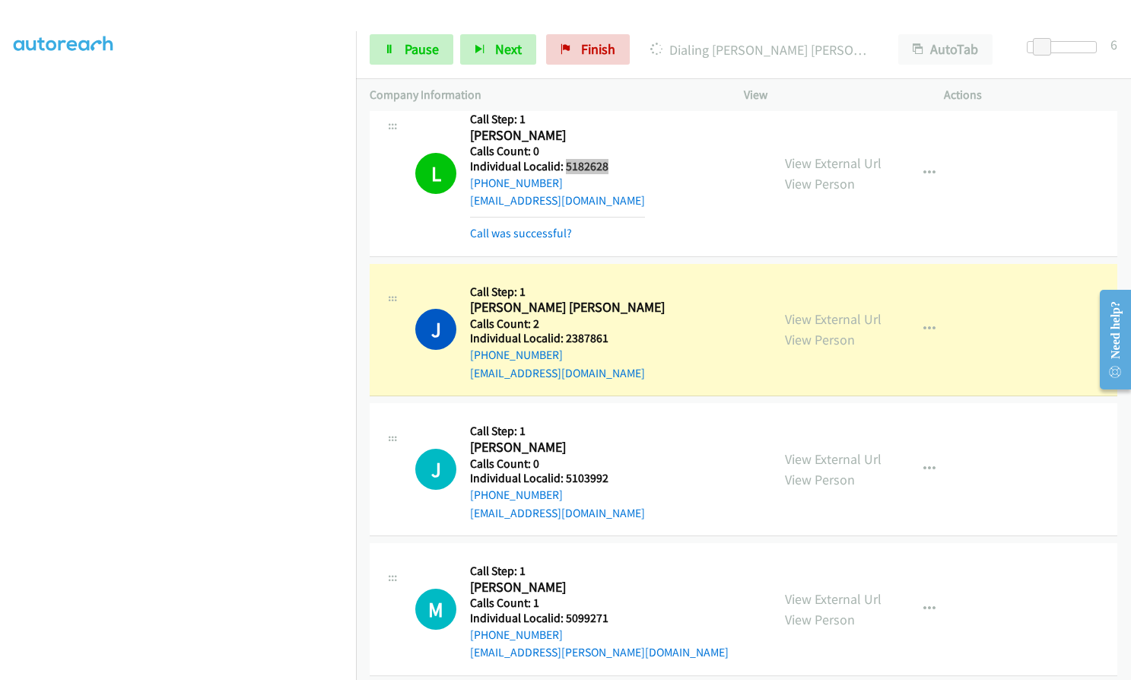
scroll to position [13358, 0]
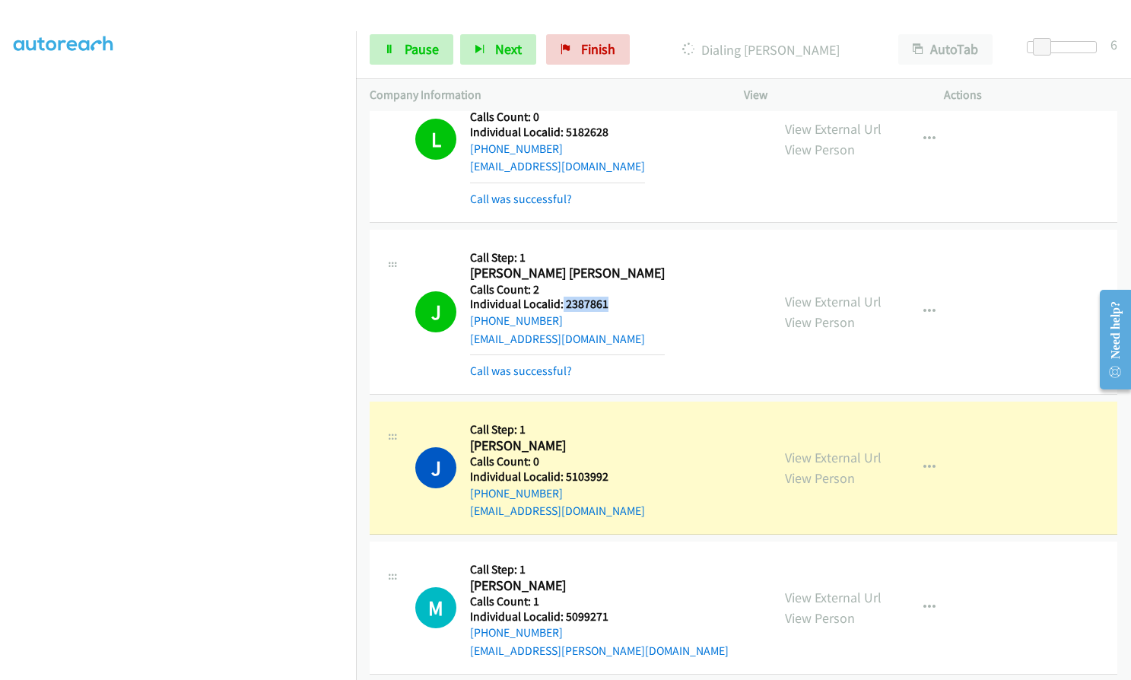
drag, startPoint x: 563, startPoint y: 265, endPoint x: 614, endPoint y: 270, distance: 51.9
click at [614, 270] on div "J Callback Scheduled Call Step: 1 [PERSON_NAME] [PERSON_NAME] America/New_York …" at bounding box center [586, 311] width 342 height 137
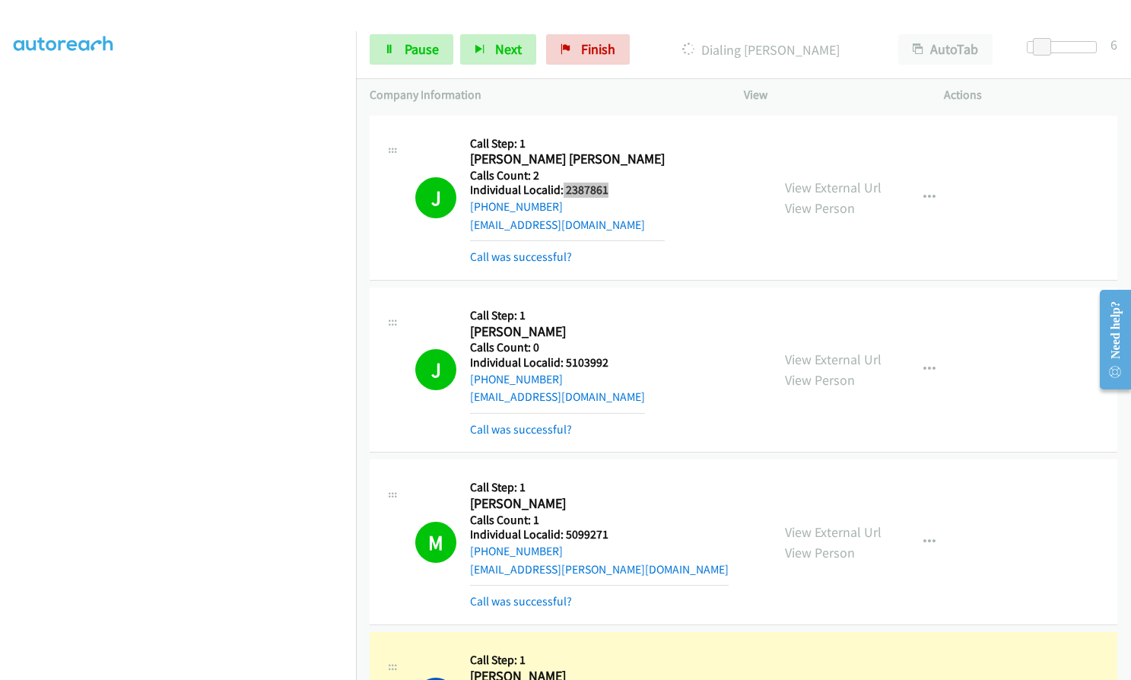
scroll to position [13491, 0]
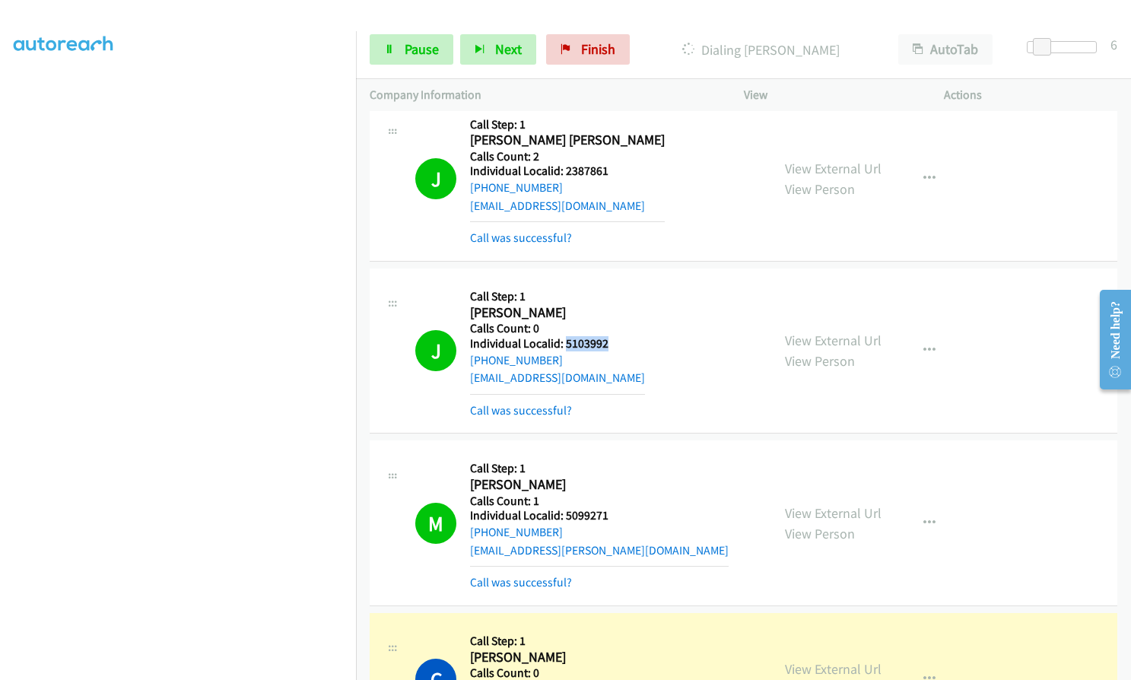
drag, startPoint x: 565, startPoint y: 310, endPoint x: 611, endPoint y: 309, distance: 46.4
click at [611, 336] on h5 "Individual Localid: 5103992" at bounding box center [557, 343] width 175 height 15
drag, startPoint x: 565, startPoint y: 481, endPoint x: 611, endPoint y: 478, distance: 46.5
click at [611, 478] on div "M Callback Scheduled Call Step: 1 [PERSON_NAME] America/New_York Calls Count: 1…" at bounding box center [586, 522] width 342 height 137
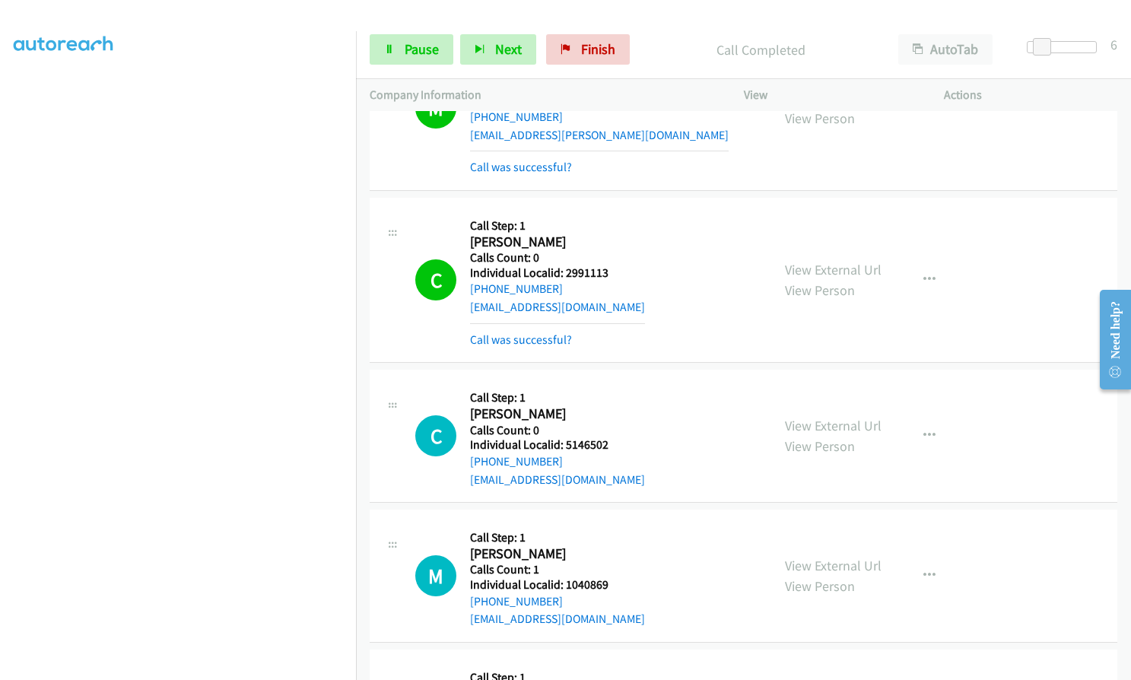
scroll to position [13909, 0]
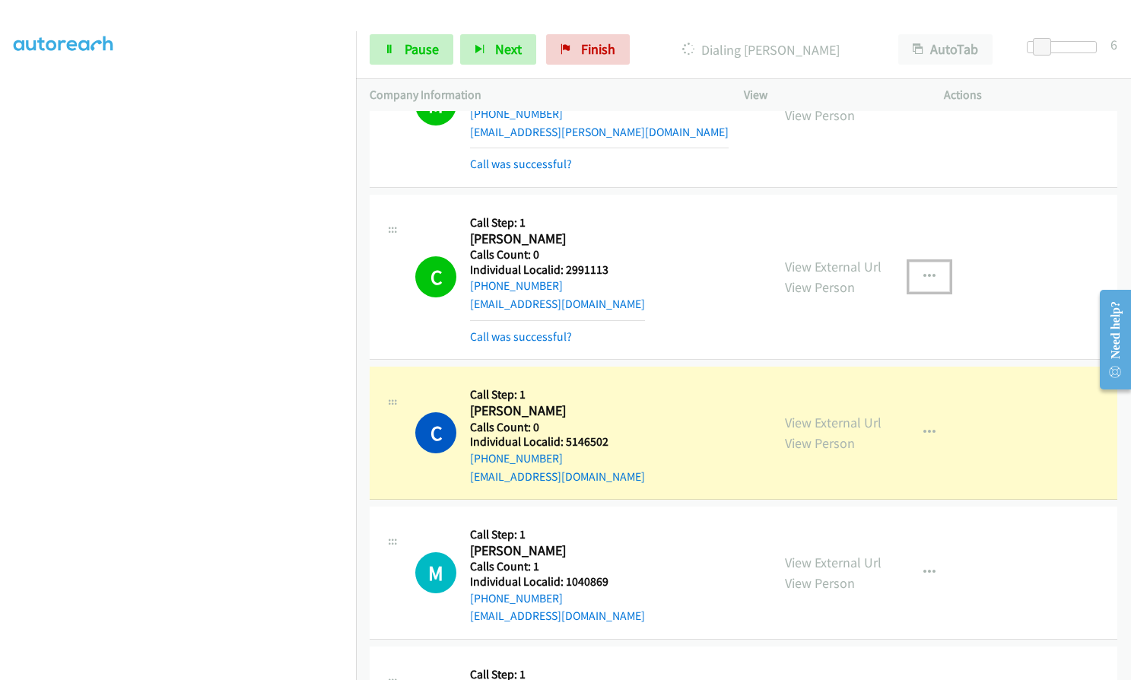
click at [938, 262] on button "button" at bounding box center [929, 277] width 41 height 30
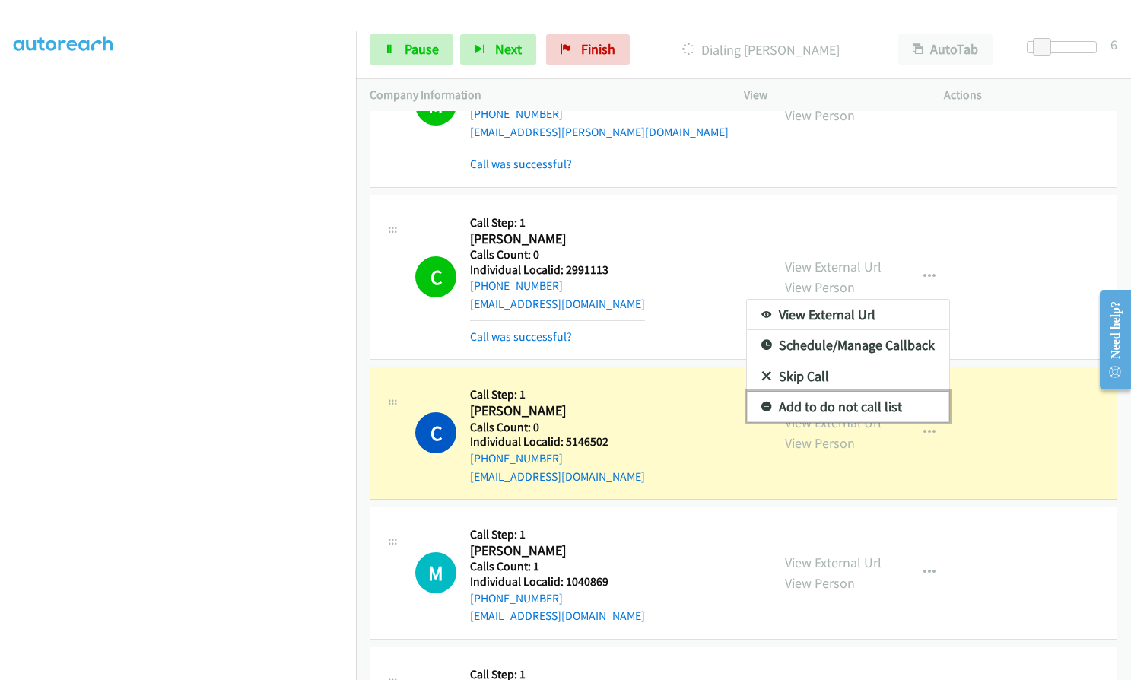
click at [761, 402] on icon at bounding box center [766, 407] width 11 height 11
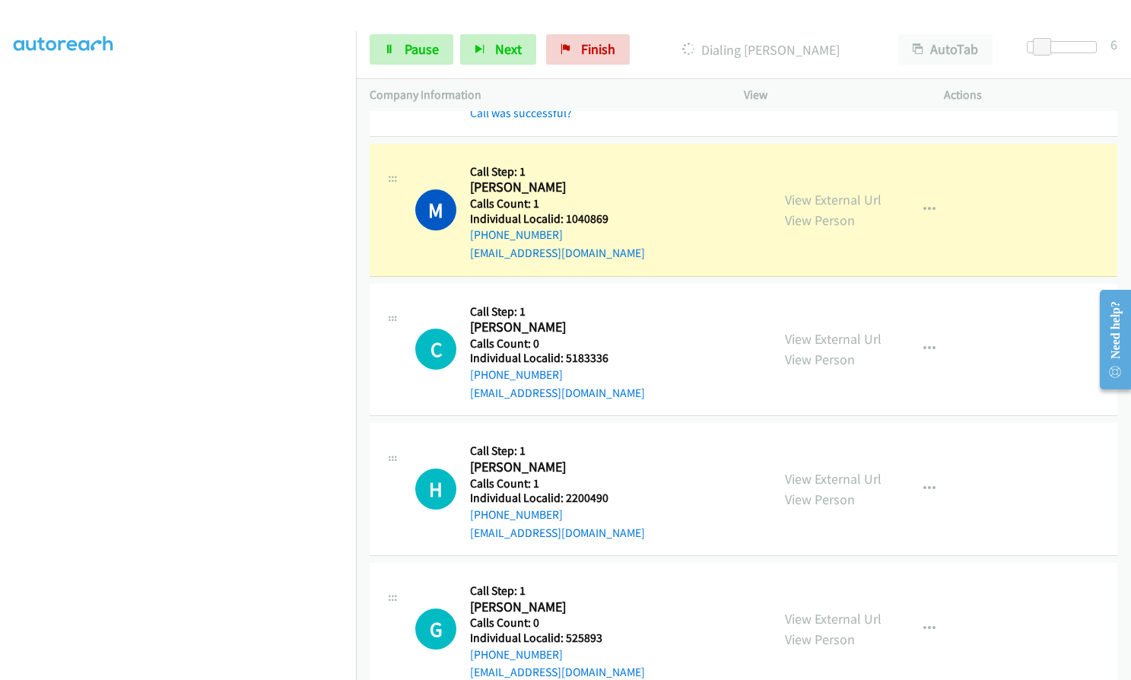
scroll to position [14289, 0]
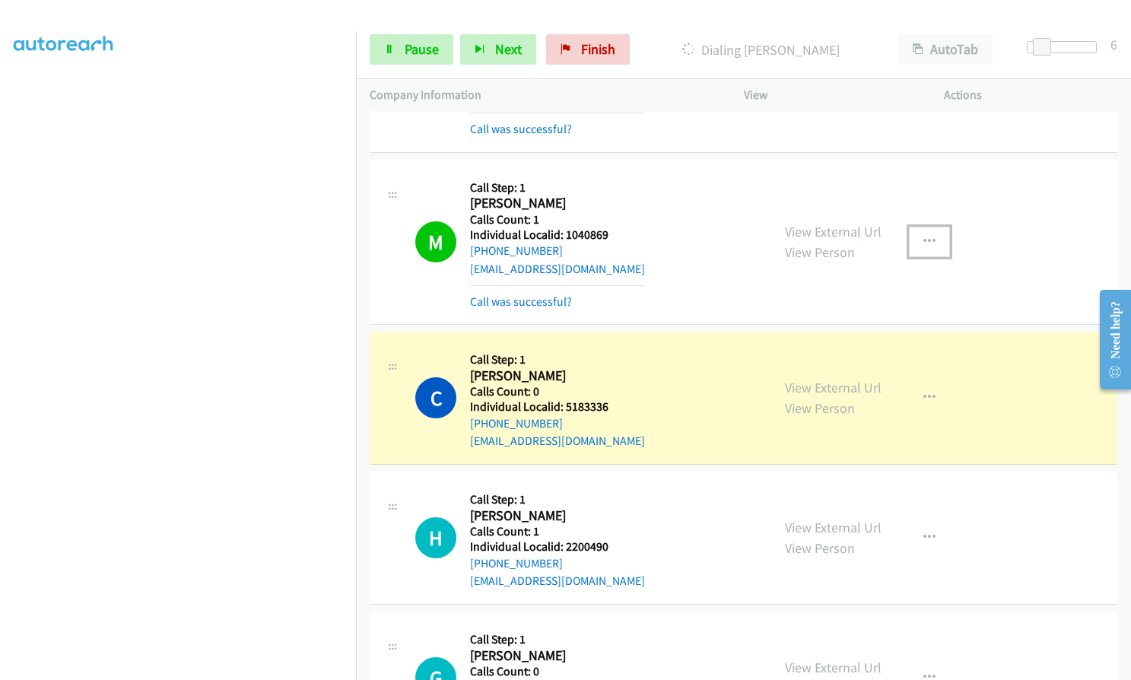
drag, startPoint x: 920, startPoint y: 199, endPoint x: 910, endPoint y: 208, distance: 12.9
click at [923, 236] on icon "button" at bounding box center [929, 242] width 12 height 12
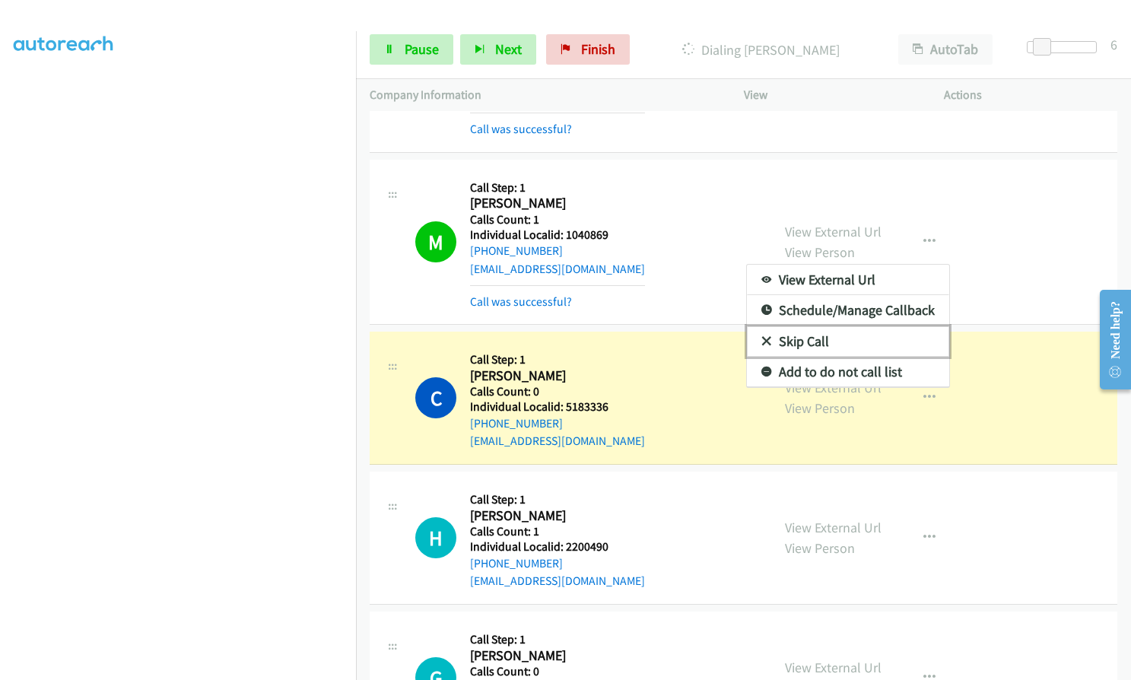
click at [761, 337] on icon at bounding box center [766, 342] width 11 height 11
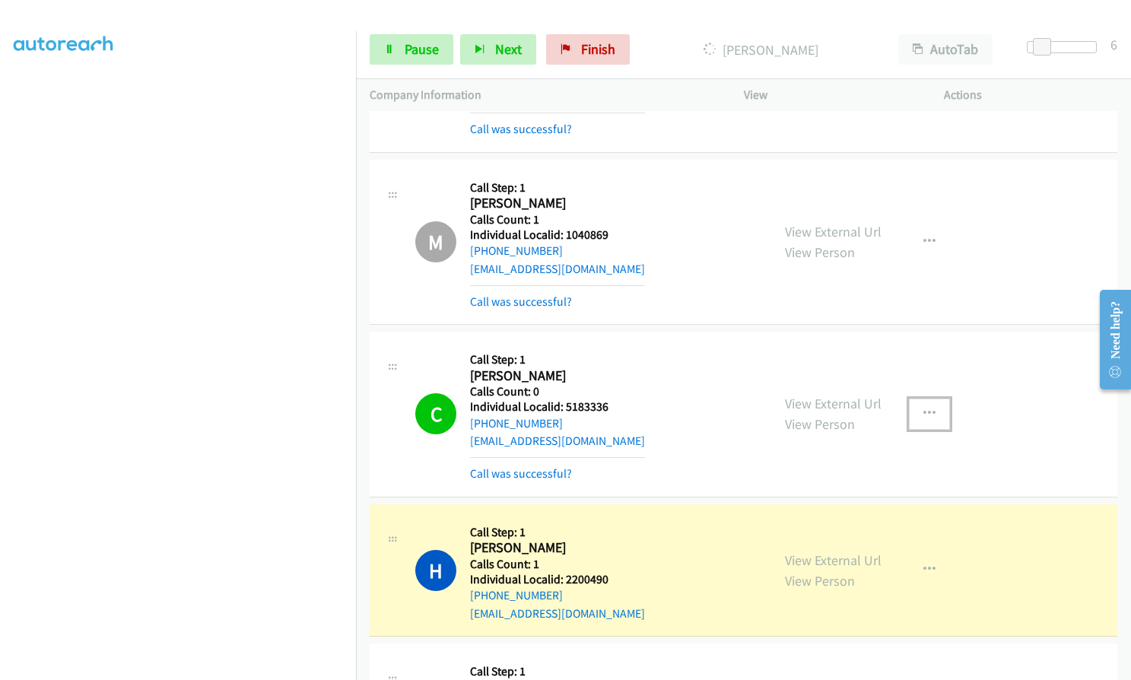
click at [931, 398] on button "button" at bounding box center [929, 413] width 41 height 30
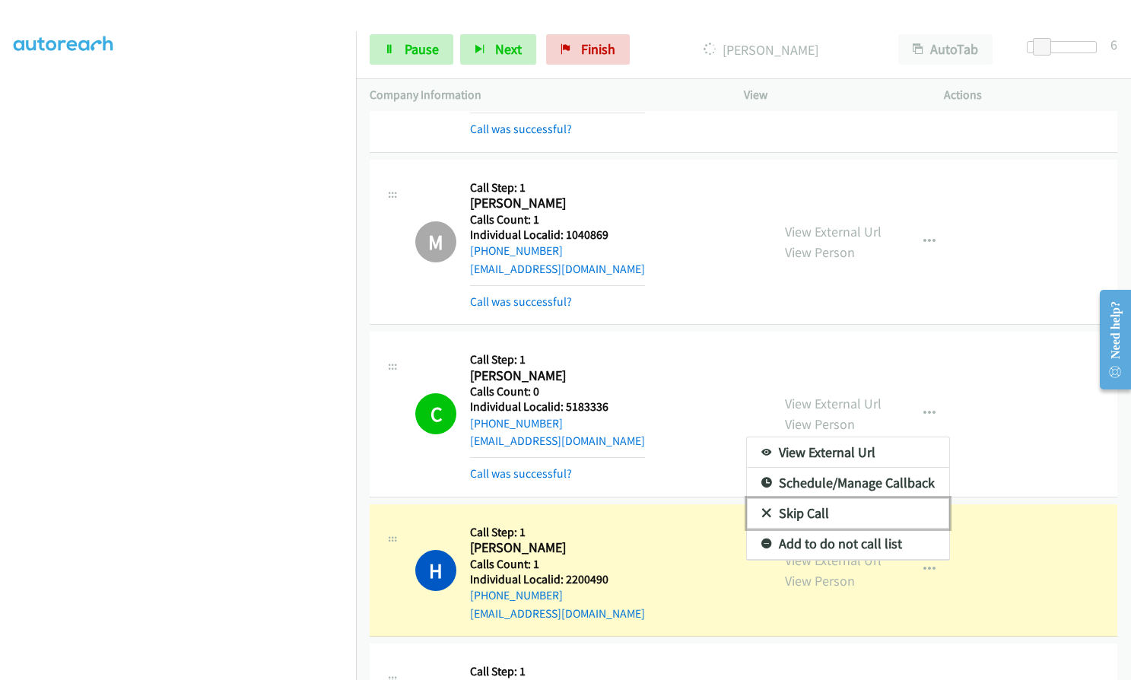
drag, startPoint x: 755, startPoint y: 477, endPoint x: 747, endPoint y: 463, distance: 16.0
click at [761, 509] on icon at bounding box center [766, 514] width 11 height 11
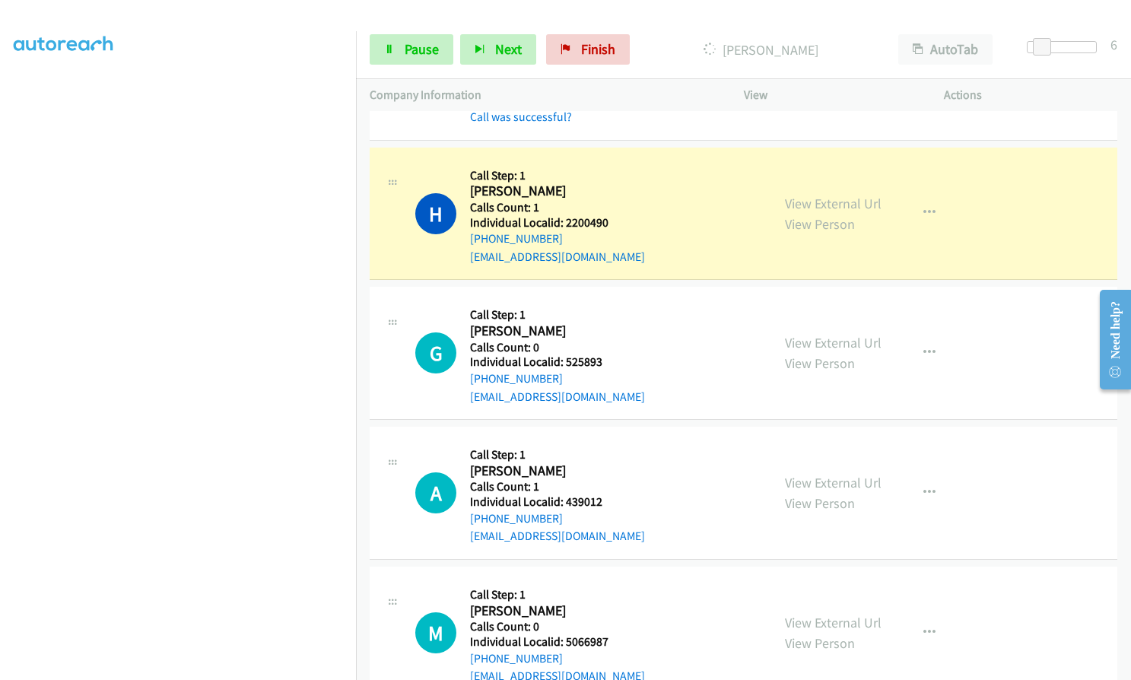
scroll to position [14650, 0]
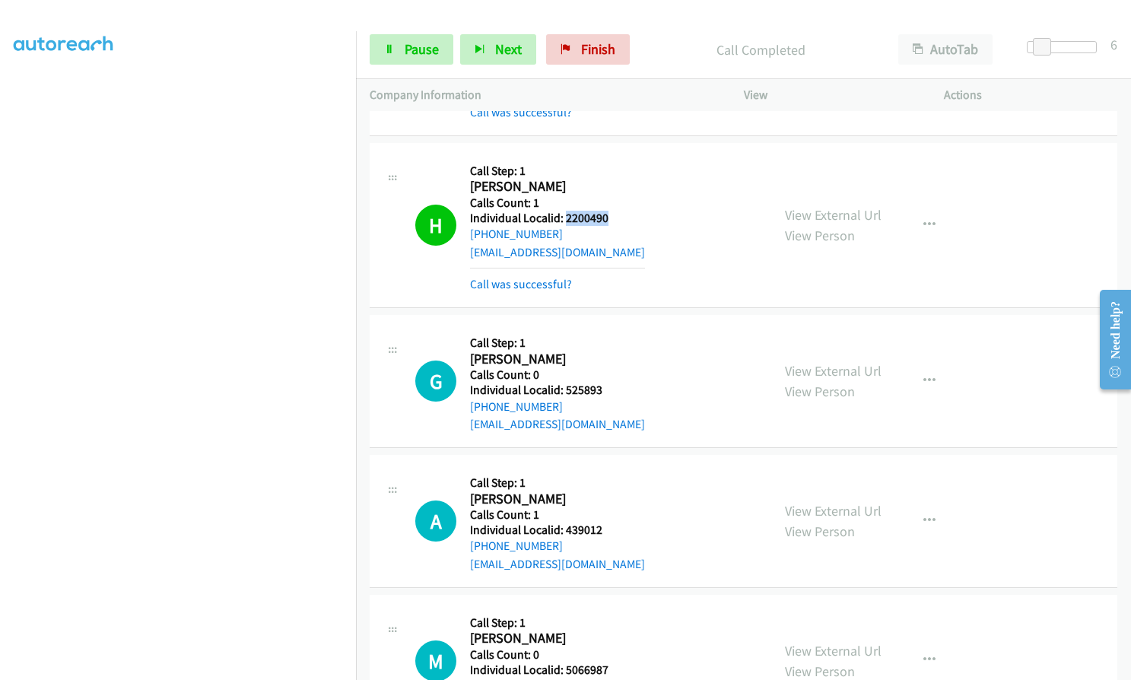
drag, startPoint x: 564, startPoint y: 183, endPoint x: 617, endPoint y: 184, distance: 52.5
click at [617, 184] on div "H Callback Scheduled Call Step: 1 [PERSON_NAME] America/[GEOGRAPHIC_DATA] Calls…" at bounding box center [586, 225] width 342 height 137
click at [410, 54] on span "Pause" at bounding box center [422, 48] width 34 height 17
click at [410, 54] on span "Start Calls" at bounding box center [434, 48] width 59 height 17
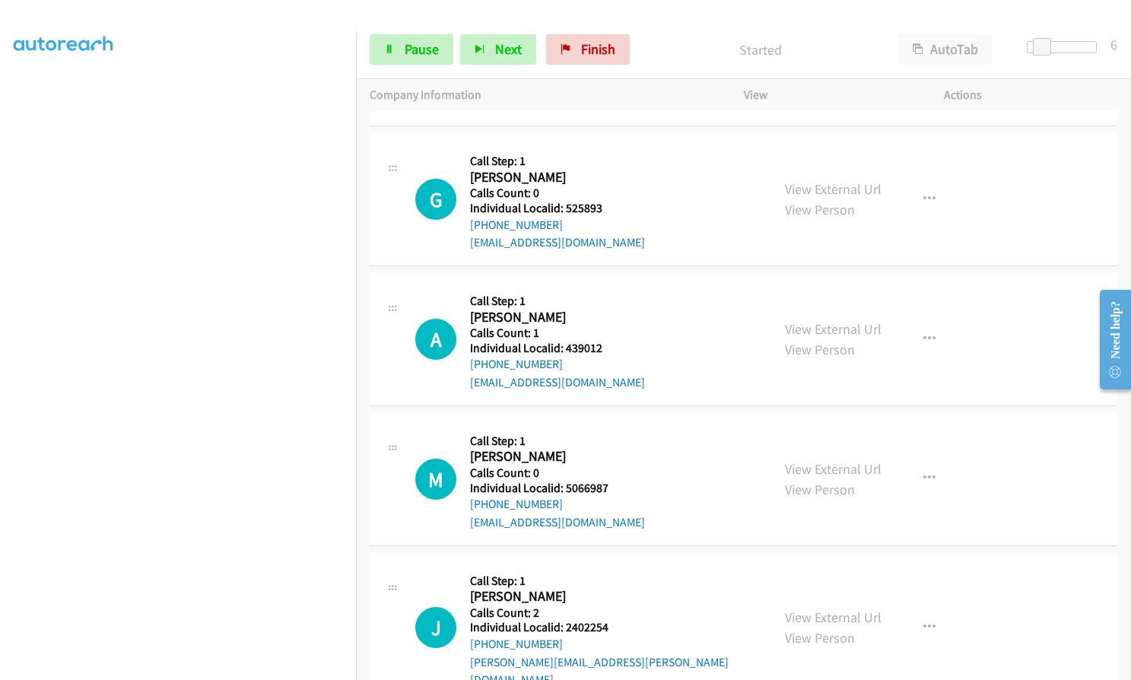
scroll to position [14840, 0]
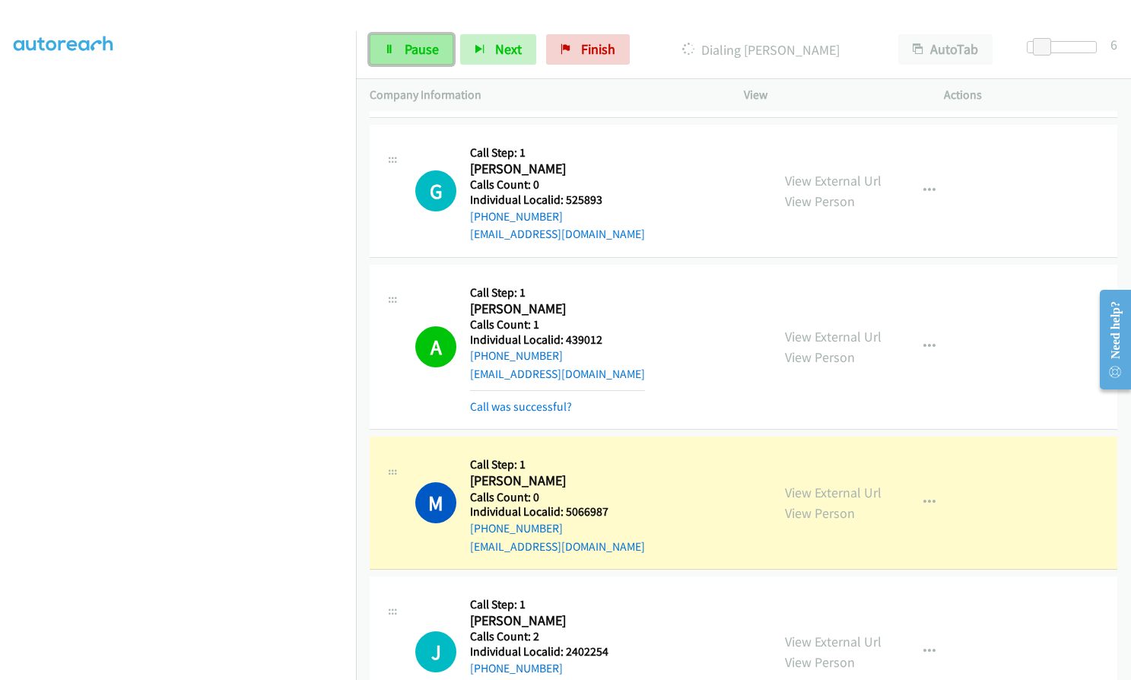
click at [417, 47] on span "Pause" at bounding box center [422, 48] width 34 height 17
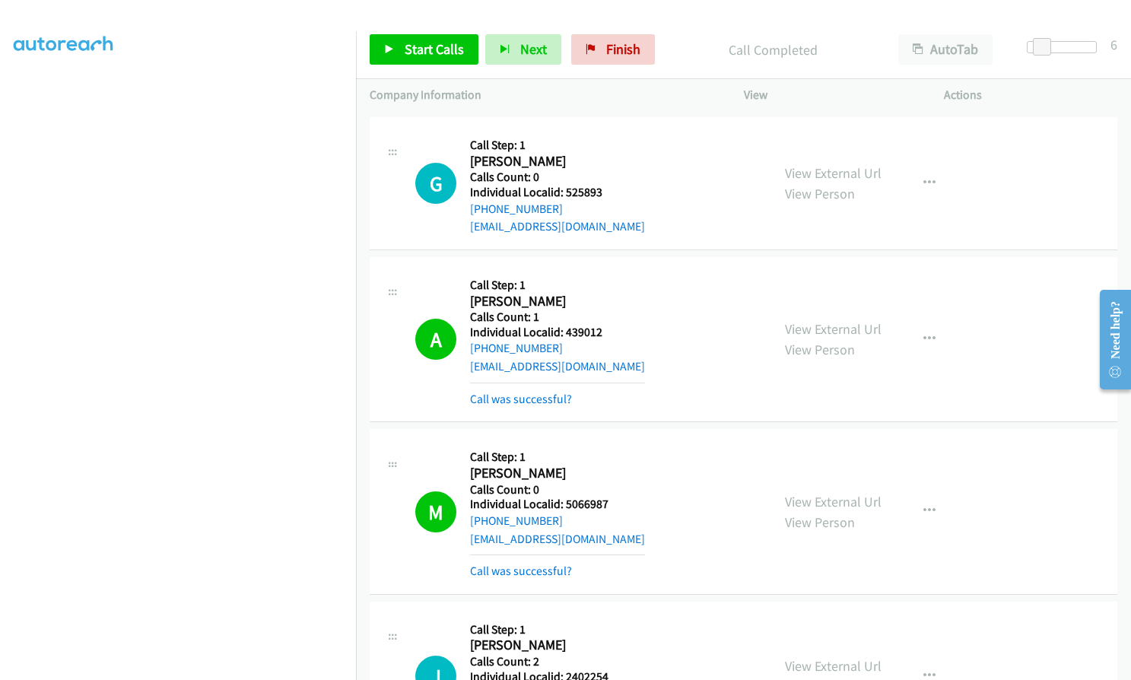
scroll to position [14916, 0]
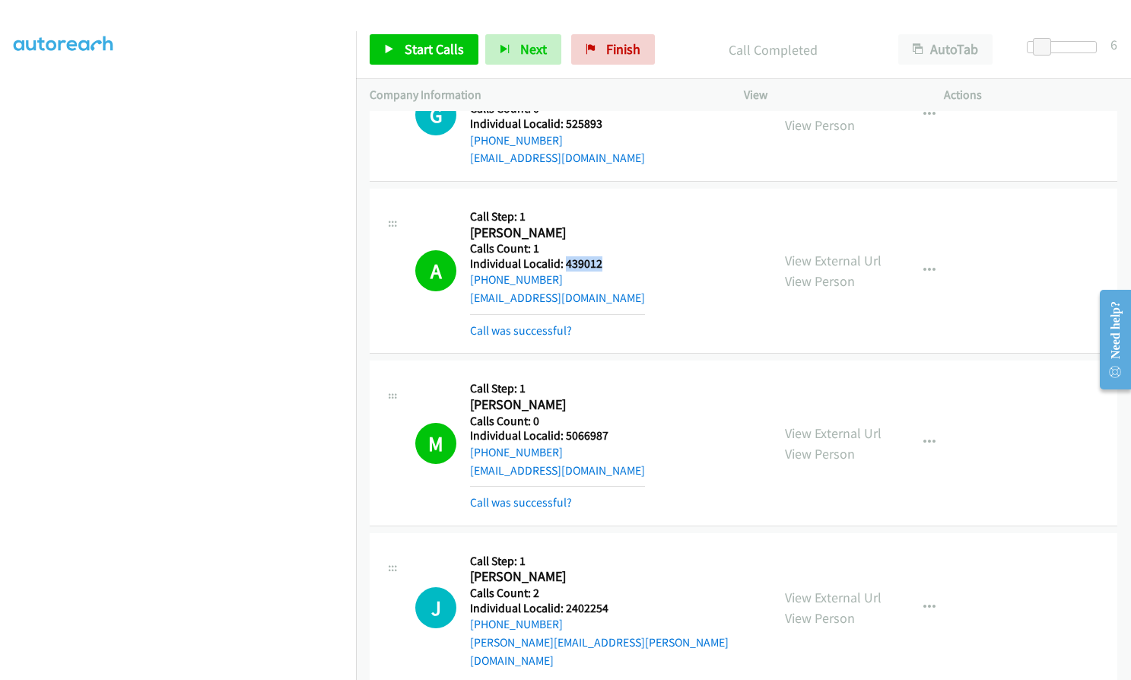
drag, startPoint x: 567, startPoint y: 229, endPoint x: 606, endPoint y: 226, distance: 39.7
click at [606, 226] on div "A Callback Scheduled Call Step: 1 [PERSON_NAME] America/New_York Calls Count: 1…" at bounding box center [586, 270] width 342 height 137
drag, startPoint x: 563, startPoint y: 400, endPoint x: 610, endPoint y: 398, distance: 46.4
click at [610, 398] on div "M Callback Scheduled Call Step: 1 [PERSON_NAME] [GEOGRAPHIC_DATA]/[GEOGRAPHIC_D…" at bounding box center [586, 442] width 342 height 137
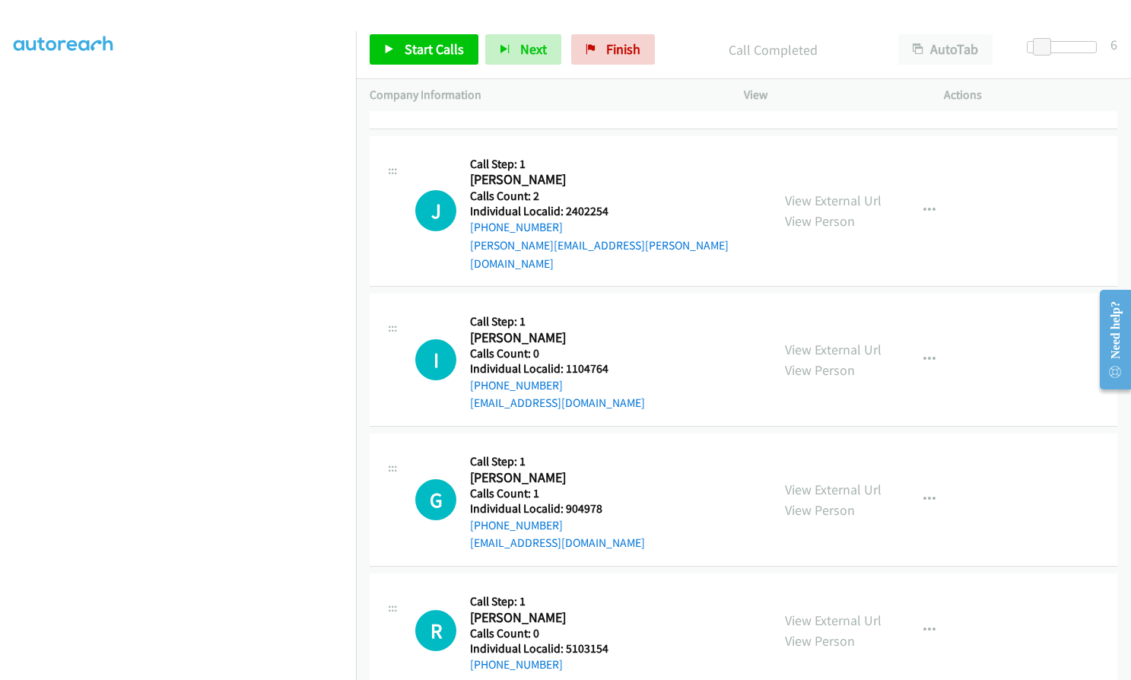
scroll to position [15315, 0]
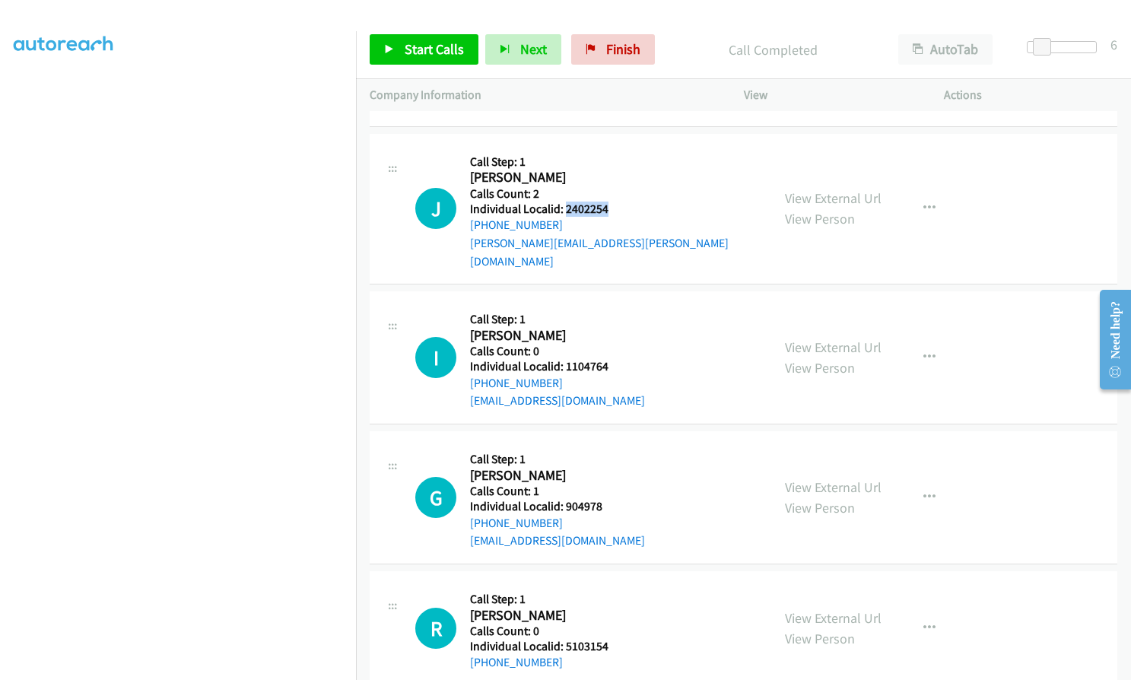
drag, startPoint x: 565, startPoint y: 173, endPoint x: 608, endPoint y: 171, distance: 42.6
click at [608, 171] on div "J Callback Scheduled Call Step: 1 [PERSON_NAME] America/New_York Calls Count: 2…" at bounding box center [586, 209] width 342 height 122
drag, startPoint x: 571, startPoint y: 310, endPoint x: 613, endPoint y: 311, distance: 41.8
click at [613, 311] on div "I Callback Scheduled Call Step: 1 [PERSON_NAME] America/New_York Calls Count: 0…" at bounding box center [586, 357] width 342 height 105
drag, startPoint x: 564, startPoint y: 452, endPoint x: 602, endPoint y: 451, distance: 38.1
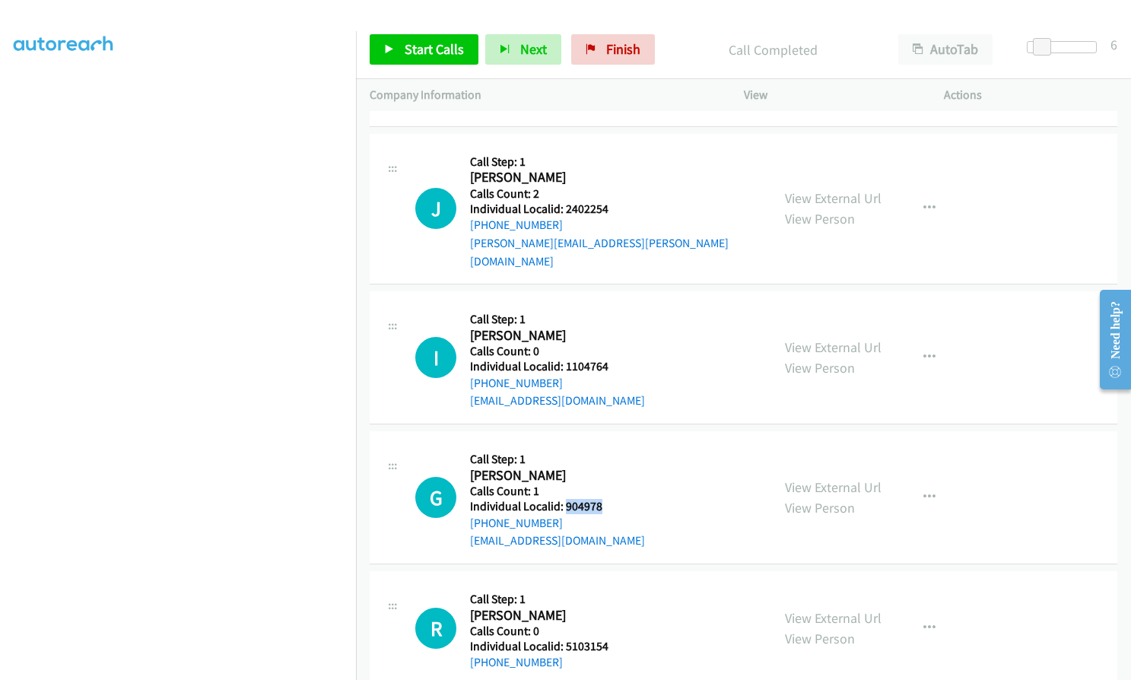
click at [602, 451] on div "G Callback Scheduled Call Step: 1 [PERSON_NAME] America/[GEOGRAPHIC_DATA] Calls…" at bounding box center [586, 497] width 342 height 105
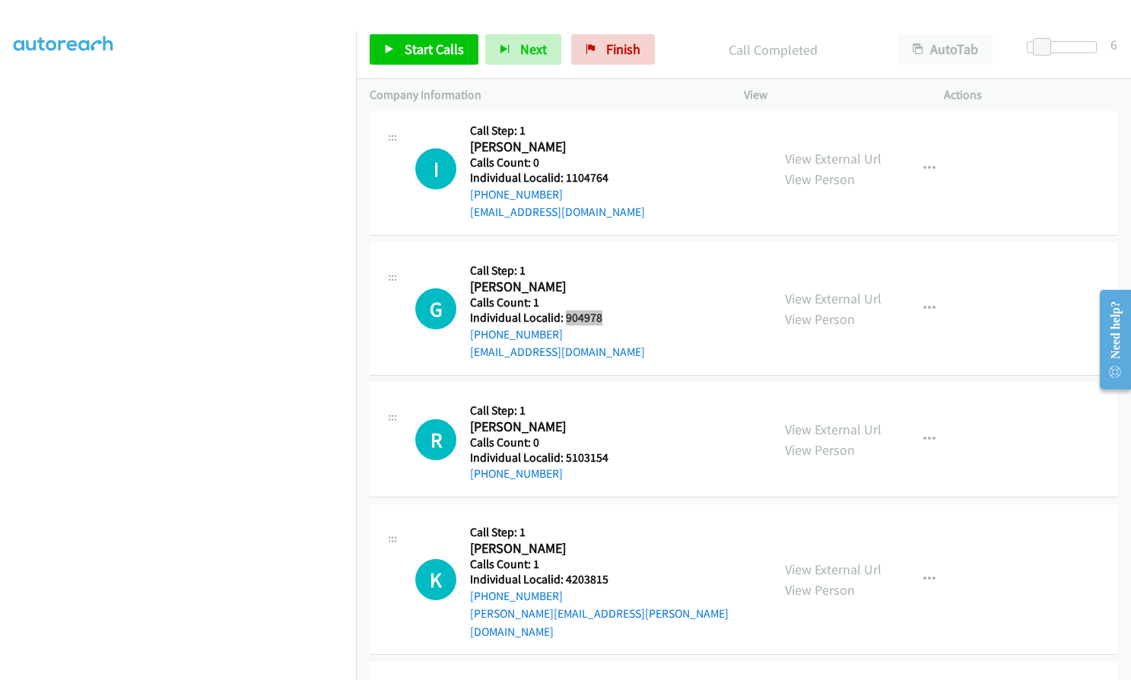
scroll to position [15524, 0]
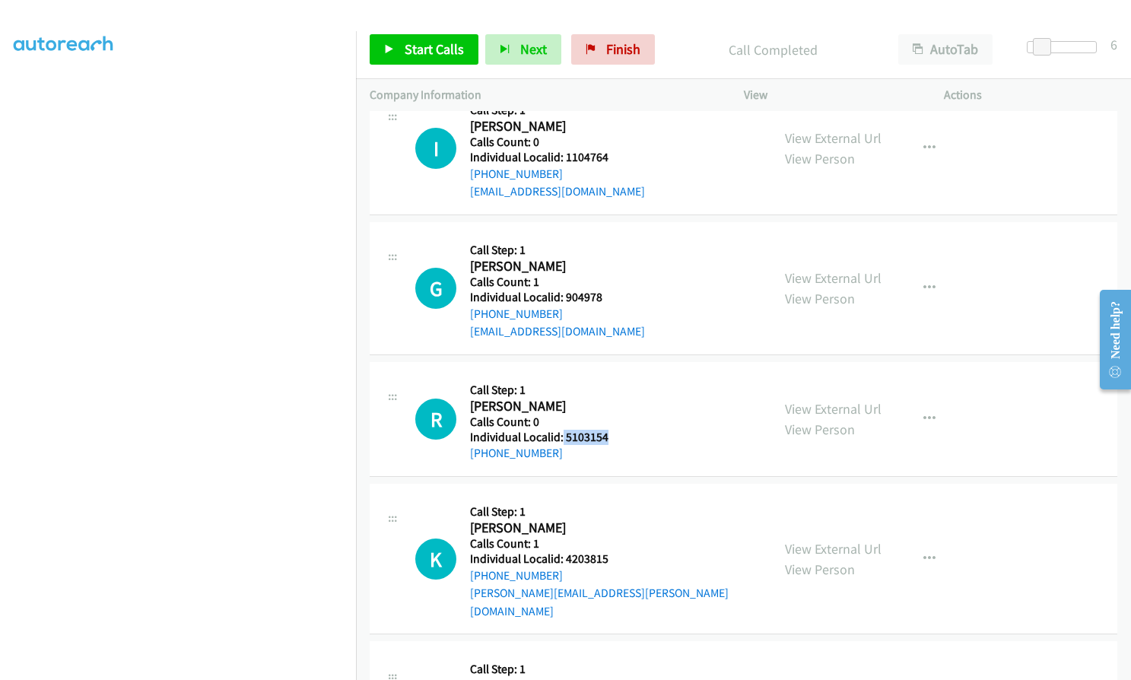
drag, startPoint x: 562, startPoint y: 382, endPoint x: 610, endPoint y: 382, distance: 47.9
click at [610, 382] on div "R Callback Scheduled Call Step: 1 [PERSON_NAME] America/New_York Calls Count: 0…" at bounding box center [586, 419] width 342 height 87
drag, startPoint x: 563, startPoint y: 503, endPoint x: 608, endPoint y: 500, distance: 44.9
click at [608, 500] on div "K Callback Scheduled Call Step: 1 [PERSON_NAME] America/[GEOGRAPHIC_DATA] Calls…" at bounding box center [586, 558] width 342 height 122
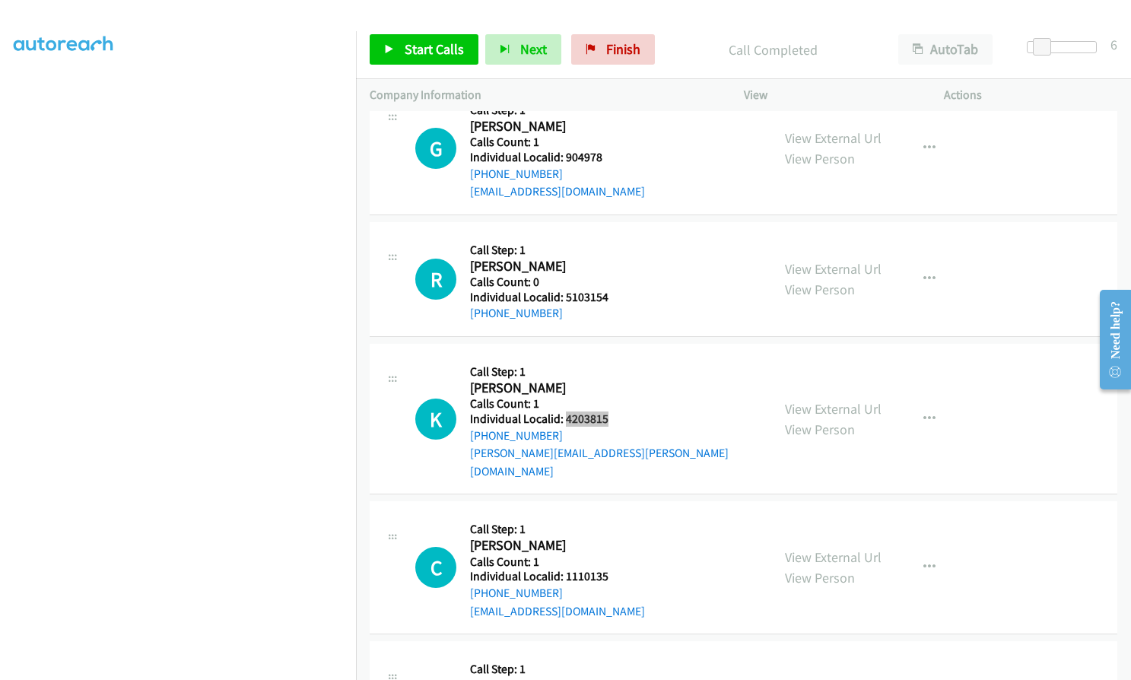
scroll to position [15753, 0]
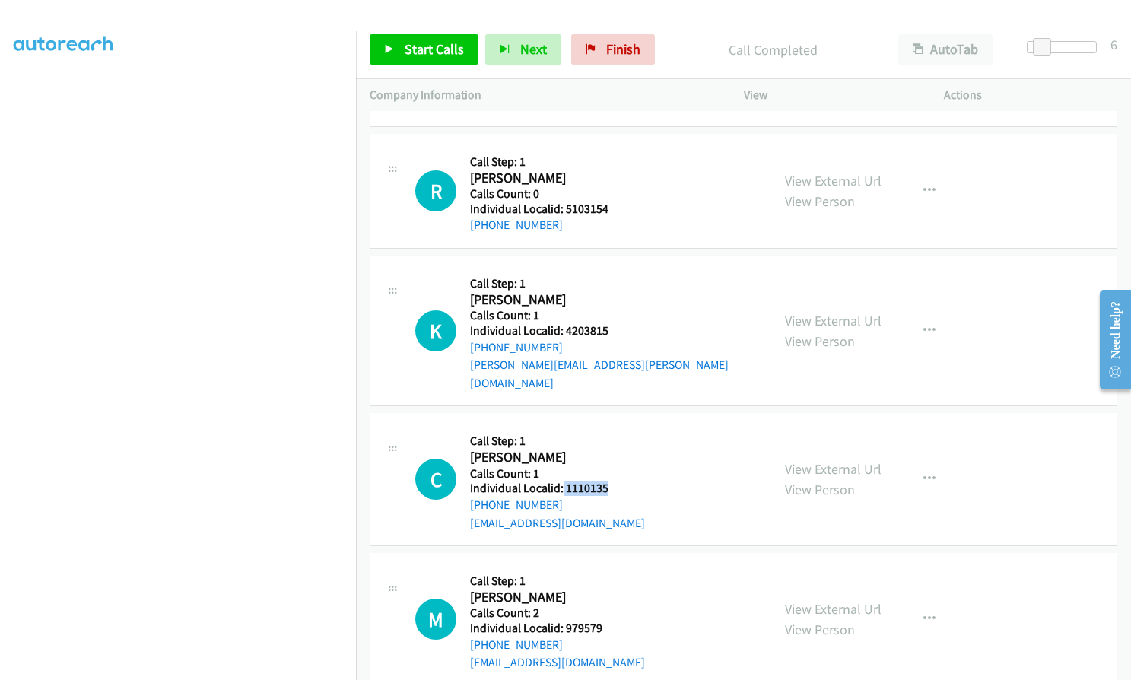
drag, startPoint x: 560, startPoint y: 417, endPoint x: 608, endPoint y: 414, distance: 48.0
click at [608, 427] on div "C Callback Scheduled Call Step: 1 [PERSON_NAME] America/New_York Calls Count: 1…" at bounding box center [586, 479] width 342 height 105
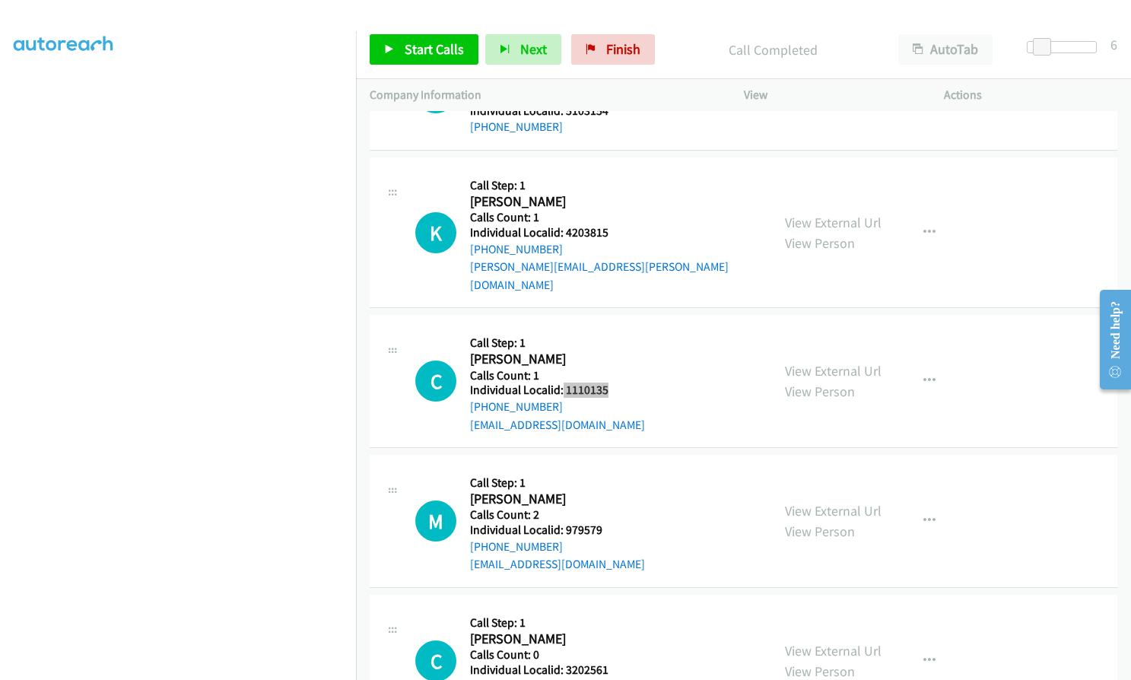
scroll to position [15867, 0]
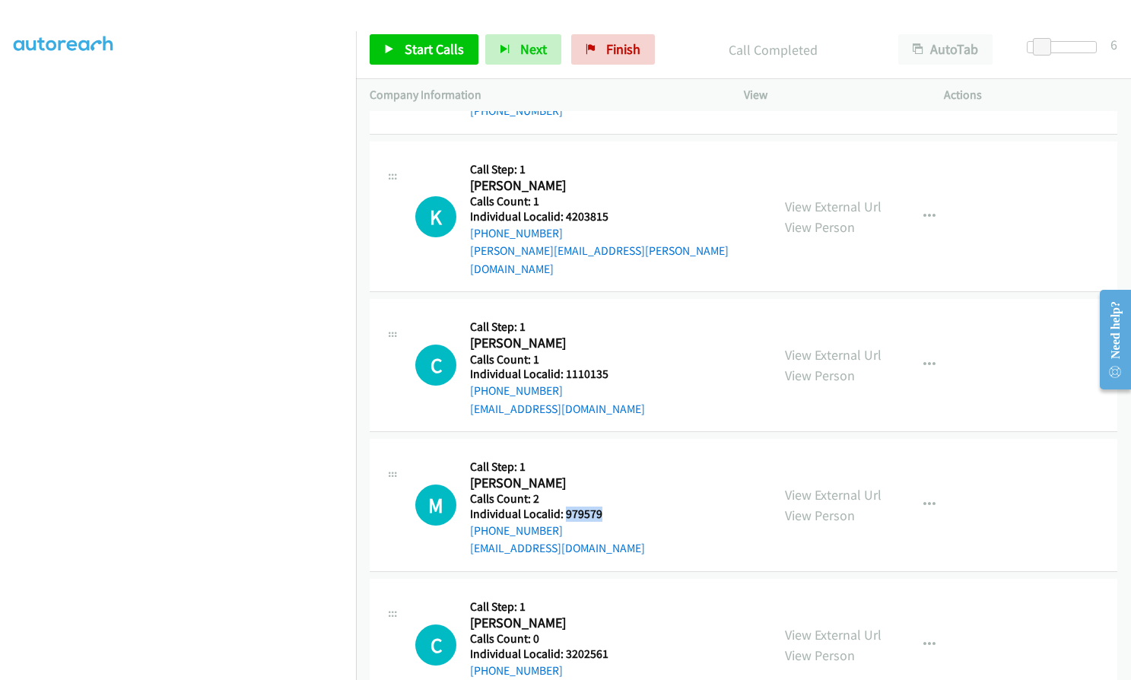
drag, startPoint x: 563, startPoint y: 438, endPoint x: 606, endPoint y: 440, distance: 43.4
click at [607, 452] on div "M Callback Scheduled Call Step: 1 [PERSON_NAME] America/New_York Calls Count: 2…" at bounding box center [586, 504] width 342 height 105
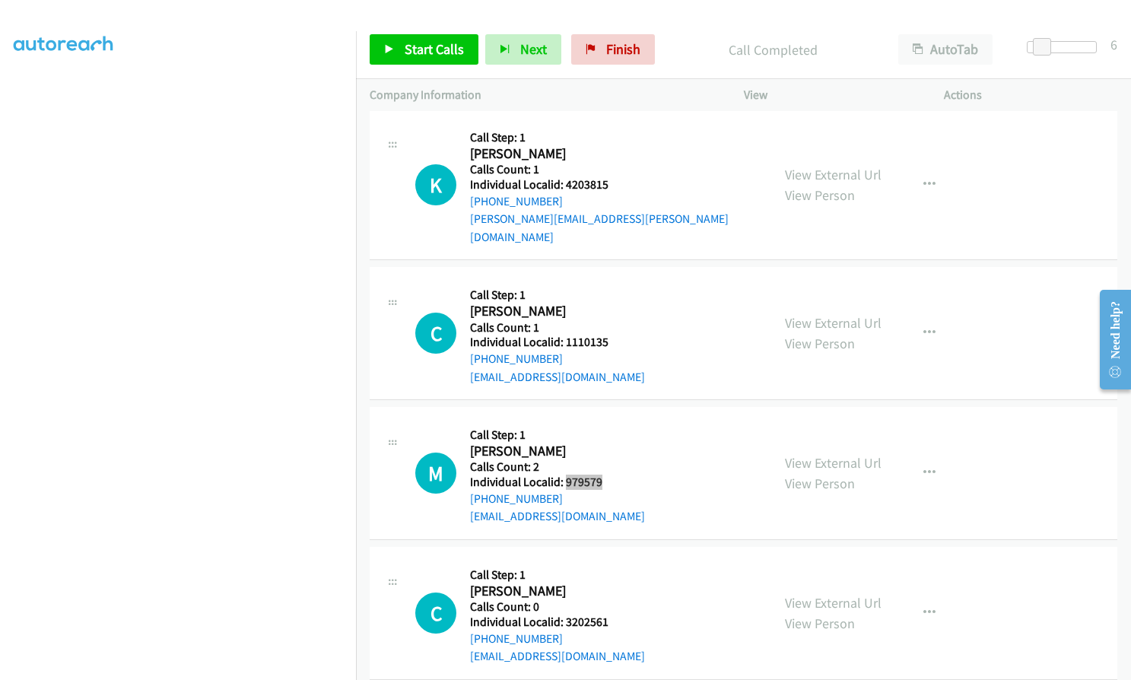
scroll to position [15981, 0]
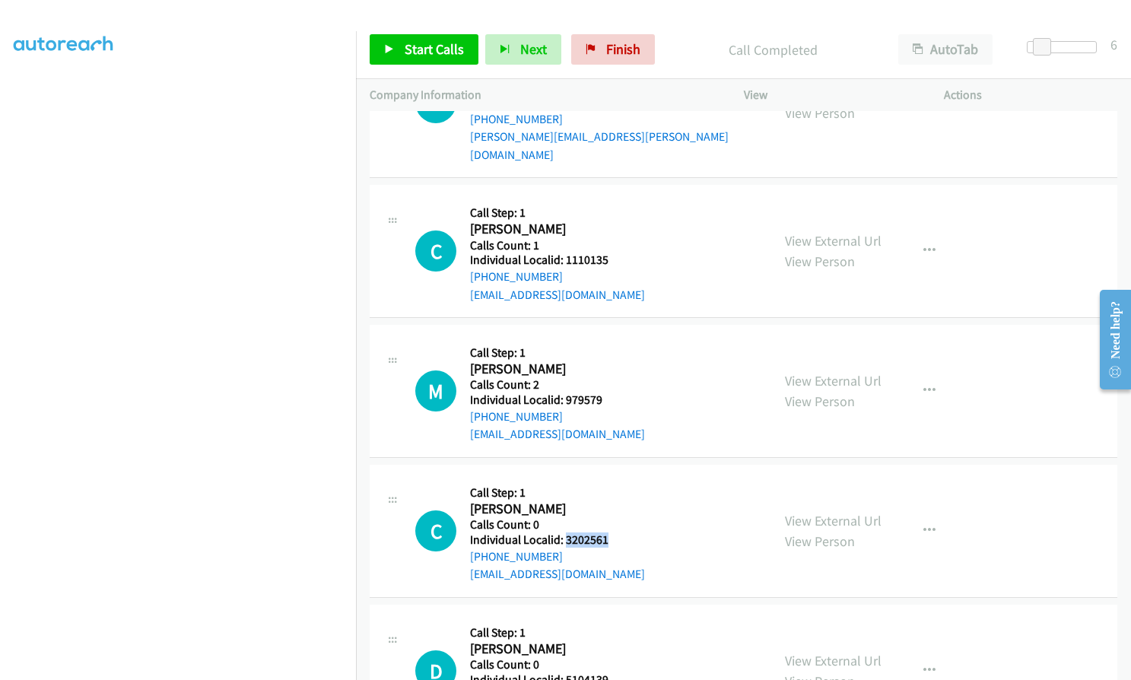
drag, startPoint x: 563, startPoint y: 468, endPoint x: 614, endPoint y: 466, distance: 50.2
click at [614, 478] on div "C Callback Scheduled Call Step: 1 [PERSON_NAME] America/New_York Calls Count: 0…" at bounding box center [586, 530] width 342 height 105
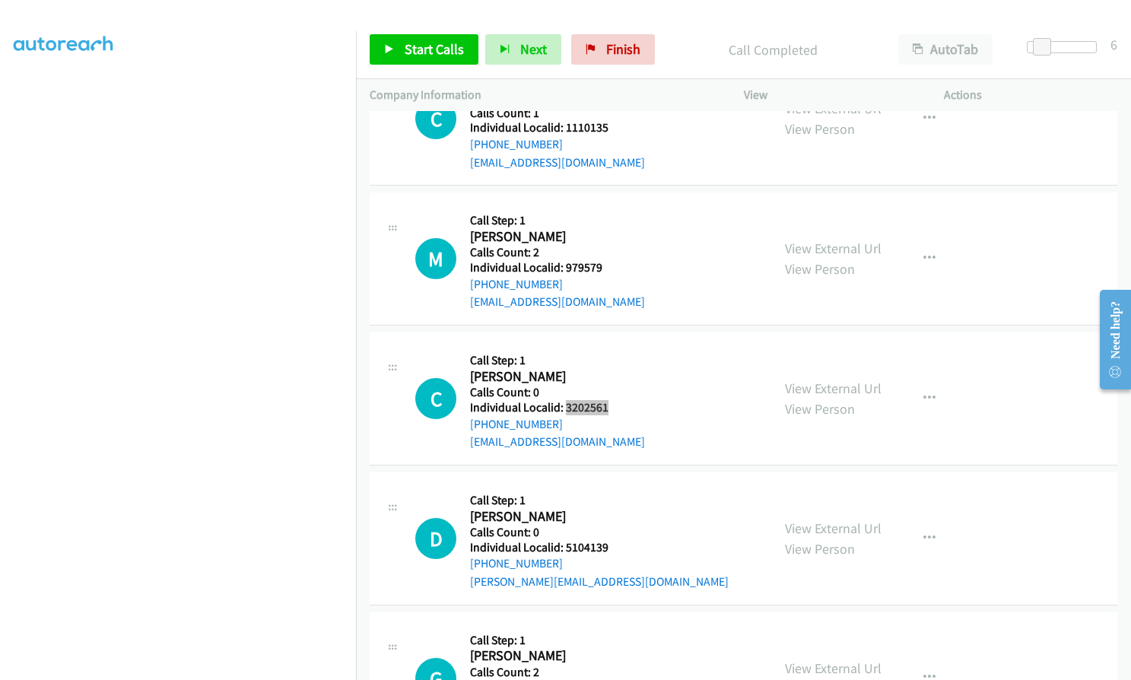
scroll to position [16152, 0]
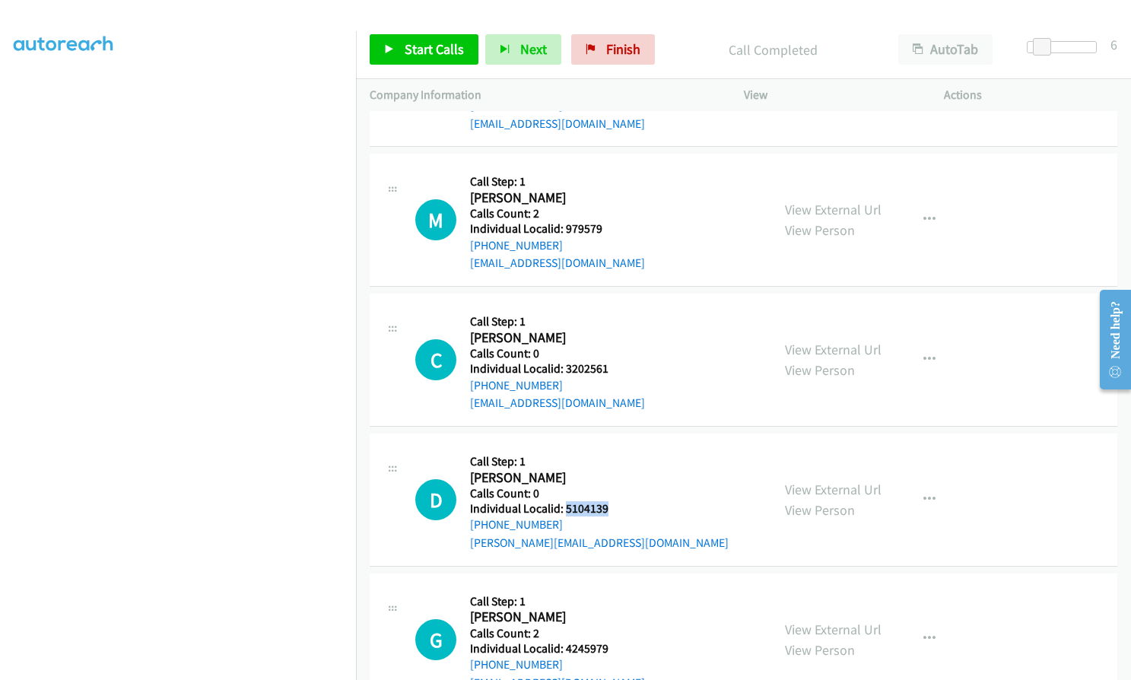
drag, startPoint x: 563, startPoint y: 437, endPoint x: 611, endPoint y: 435, distance: 48.0
click at [611, 447] on div "D Callback Scheduled Call Step: 1 [PERSON_NAME] America/New_York Calls Count: 0…" at bounding box center [586, 499] width 342 height 105
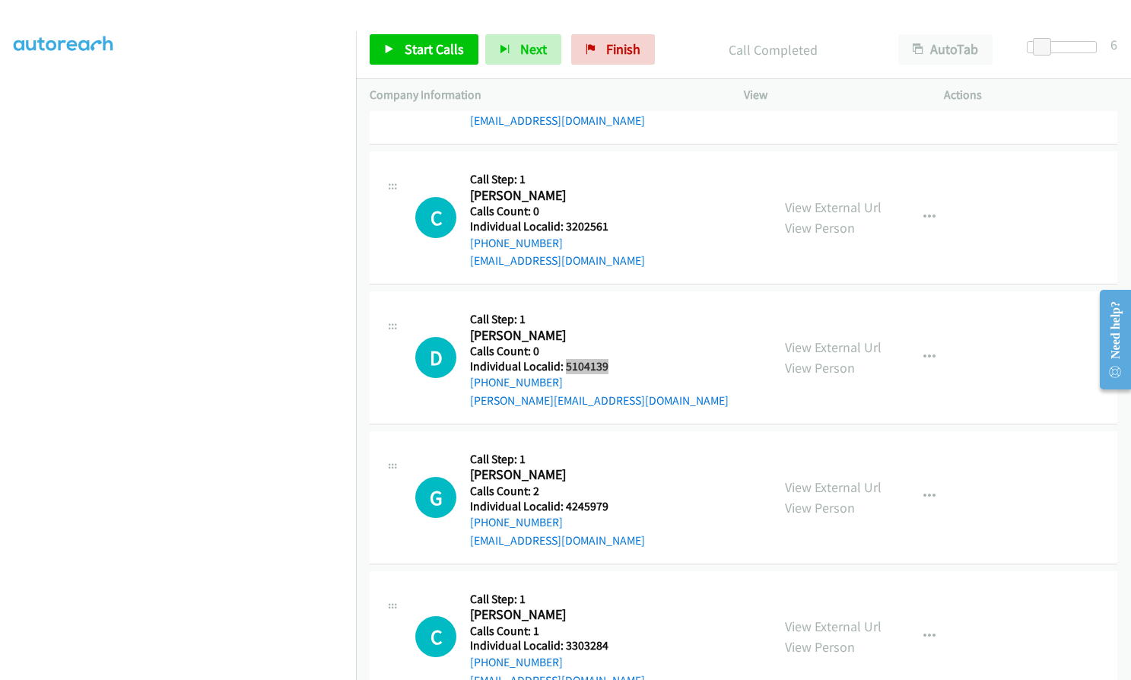
scroll to position [16323, 0]
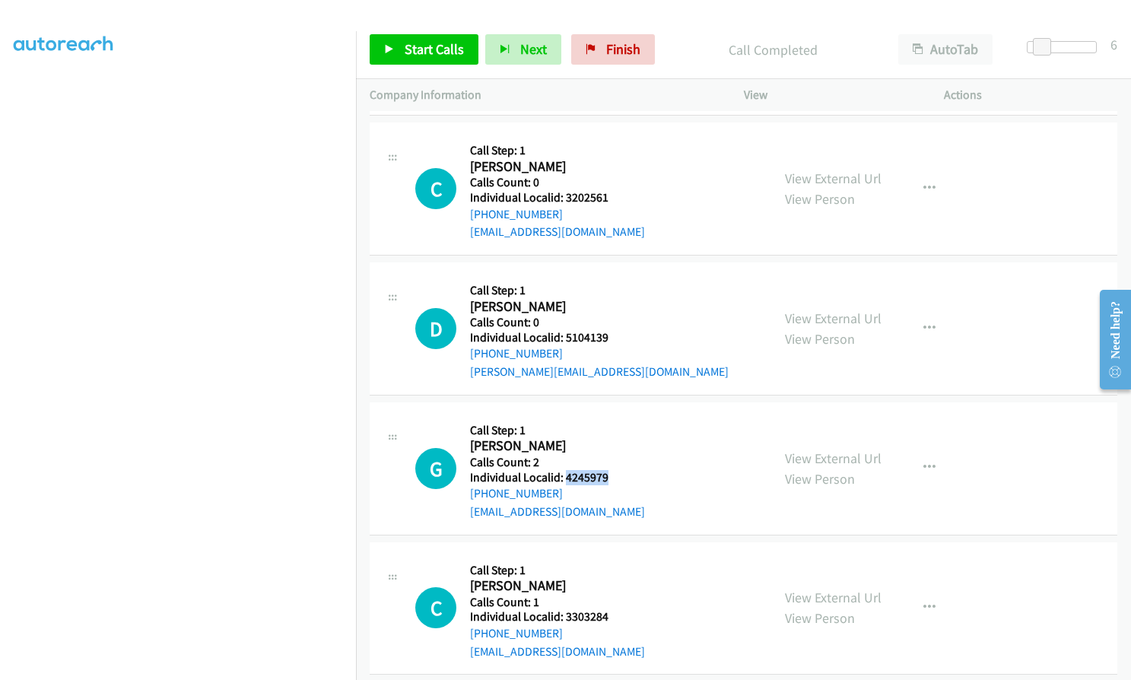
drag, startPoint x: 563, startPoint y: 405, endPoint x: 605, endPoint y: 405, distance: 41.8
click at [605, 470] on h5 "Individual Localid: 4245979" at bounding box center [557, 477] width 175 height 15
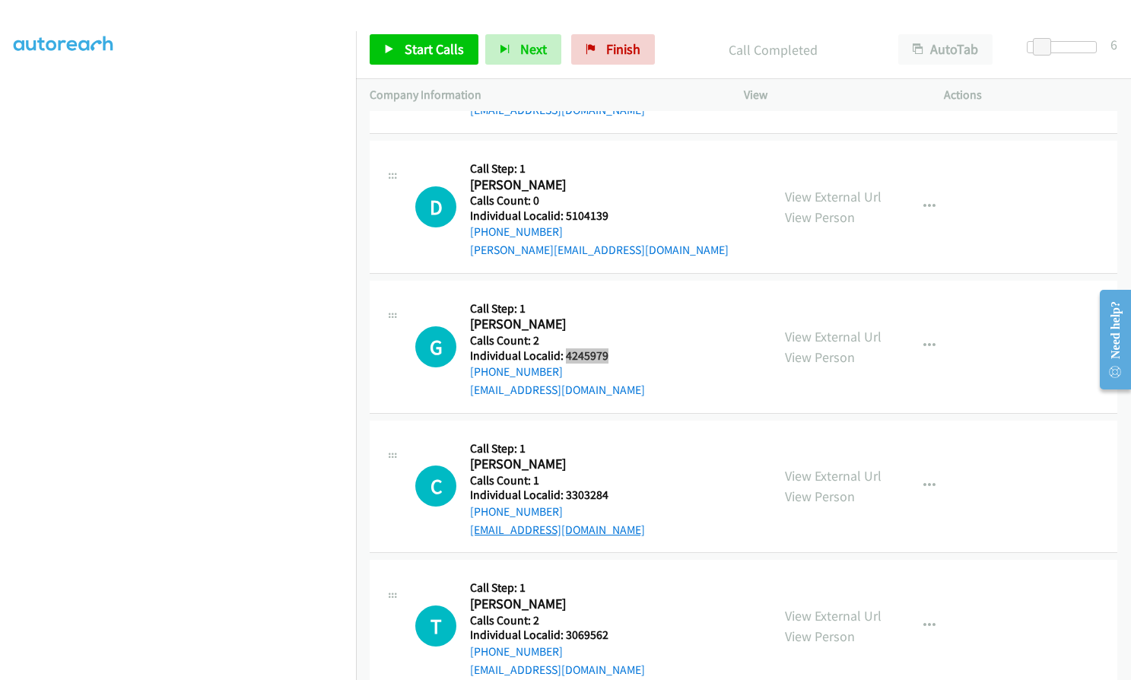
scroll to position [16475, 0]
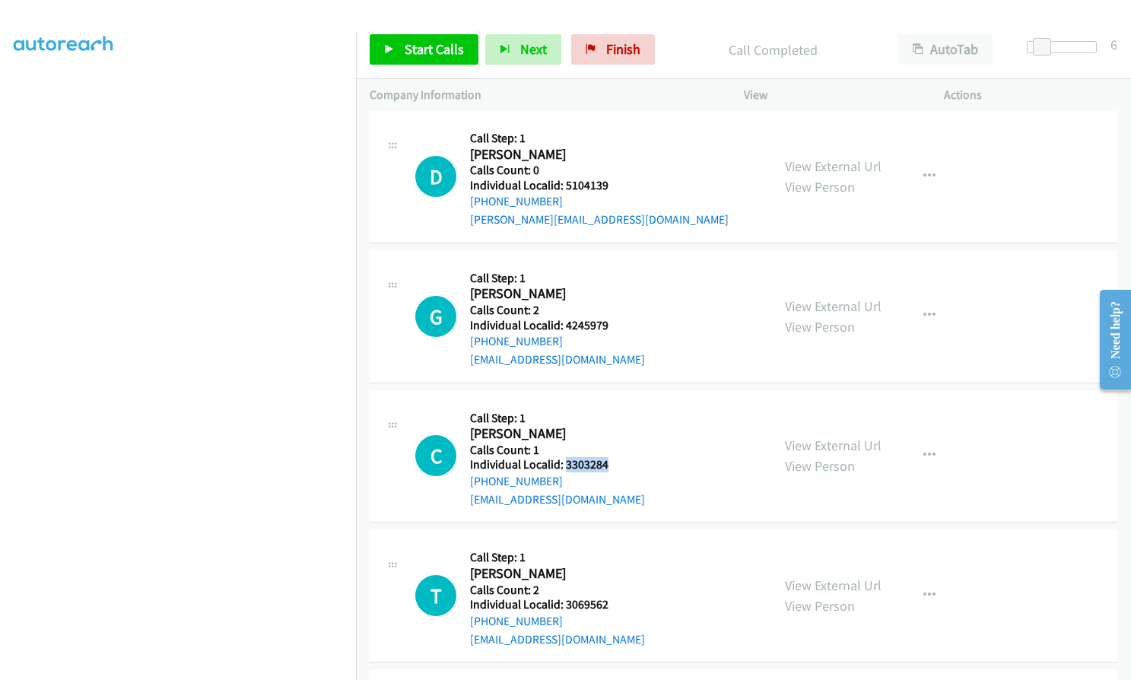
drag, startPoint x: 564, startPoint y: 390, endPoint x: 605, endPoint y: 390, distance: 41.1
click at [605, 457] on h5 "Individual Localid: 3303284" at bounding box center [557, 464] width 175 height 15
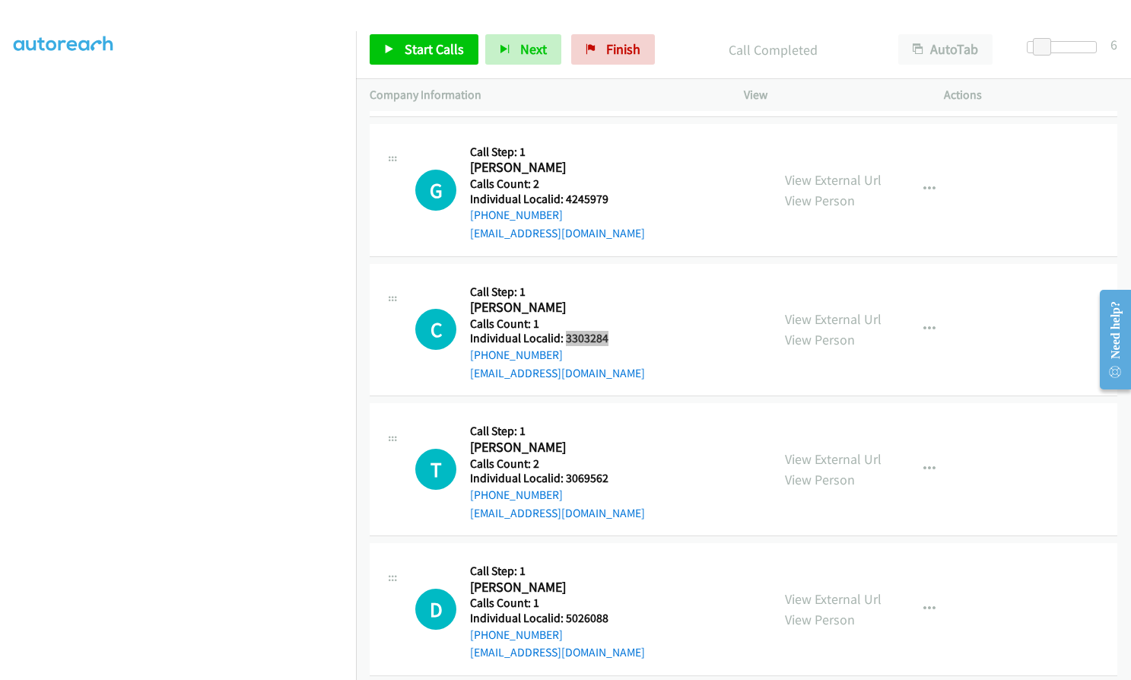
scroll to position [16608, 0]
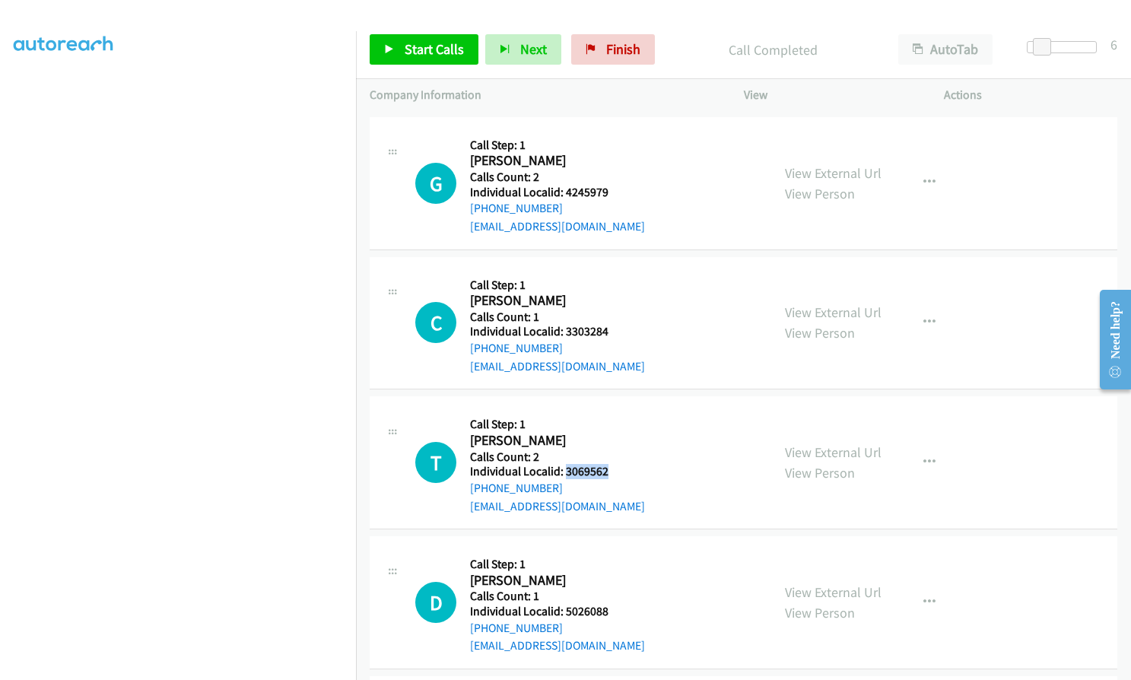
drag, startPoint x: 564, startPoint y: 398, endPoint x: 612, endPoint y: 401, distance: 48.0
click at [612, 410] on div "T Callback Scheduled Call Step: 1 [PERSON_NAME] America/New_York Calls Count: 2…" at bounding box center [586, 462] width 342 height 105
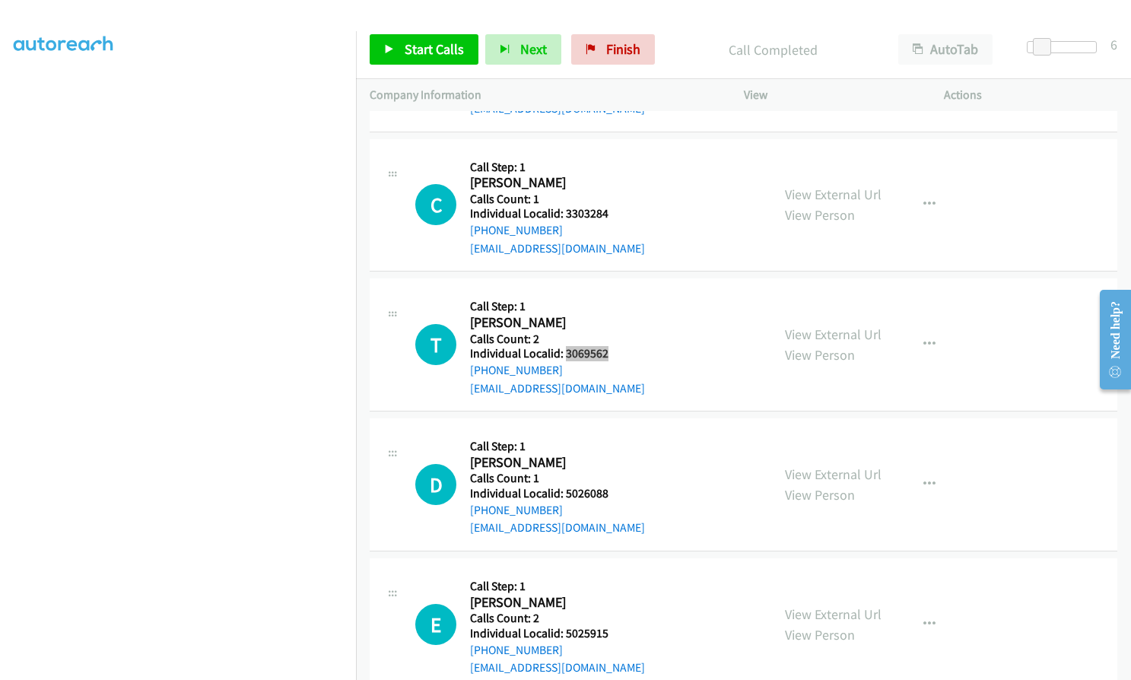
scroll to position [16741, 0]
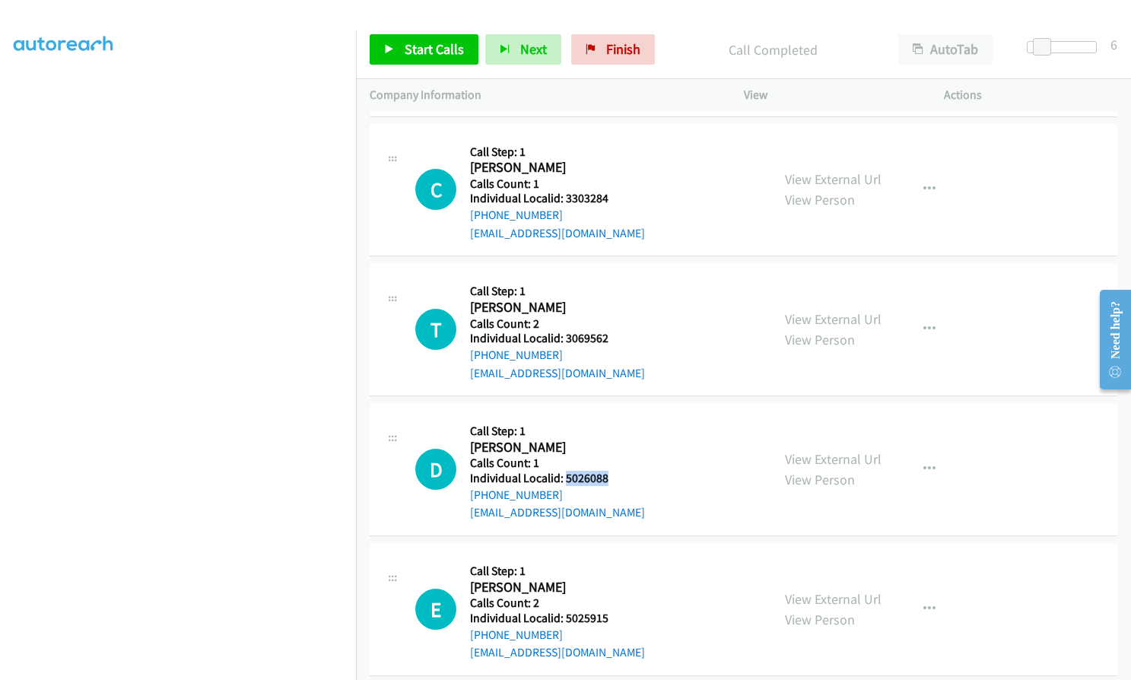
drag, startPoint x: 565, startPoint y: 405, endPoint x: 614, endPoint y: 405, distance: 48.7
click at [614, 417] on div "D Callback Scheduled Call Step: 1 [PERSON_NAME] America/New_York Calls Count: 1…" at bounding box center [586, 469] width 342 height 105
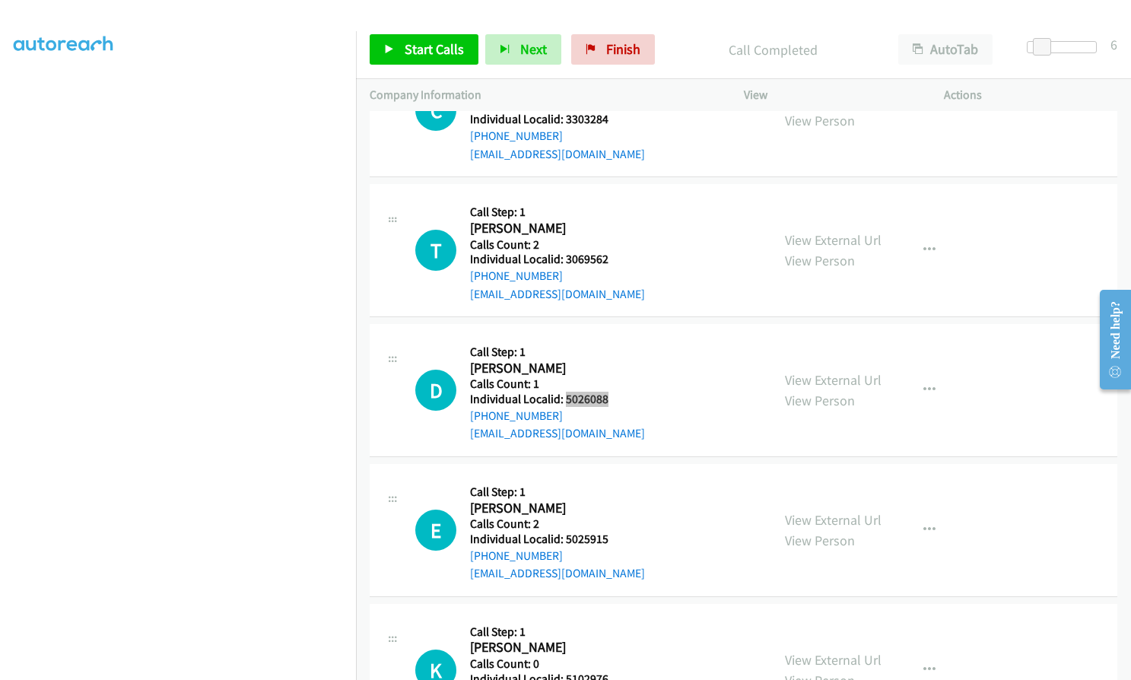
scroll to position [16828, 0]
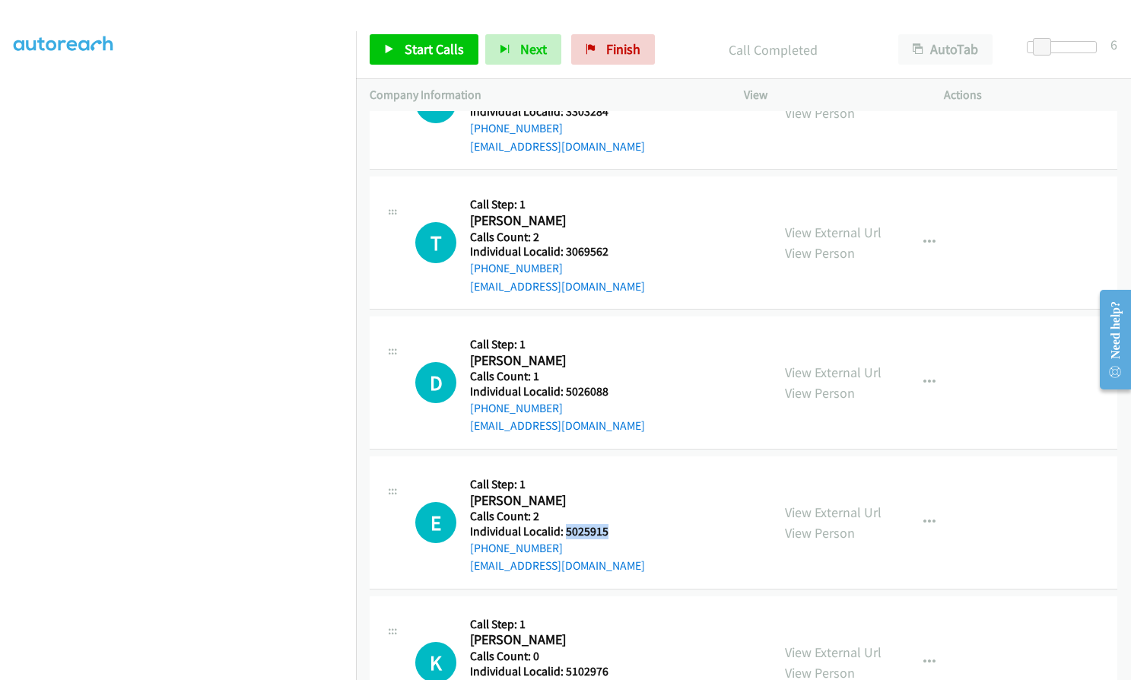
drag, startPoint x: 564, startPoint y: 459, endPoint x: 614, endPoint y: 458, distance: 49.4
click at [614, 470] on div "E Callback Scheduled Call Step: 1 [PERSON_NAME] America/New_York Calls Count: 2…" at bounding box center [586, 522] width 342 height 105
drag, startPoint x: 560, startPoint y: 600, endPoint x: 606, endPoint y: 598, distance: 45.7
click at [606, 610] on div "K Callback Scheduled Call Step: 1 [PERSON_NAME] America/[GEOGRAPHIC_DATA] Calls…" at bounding box center [586, 662] width 342 height 105
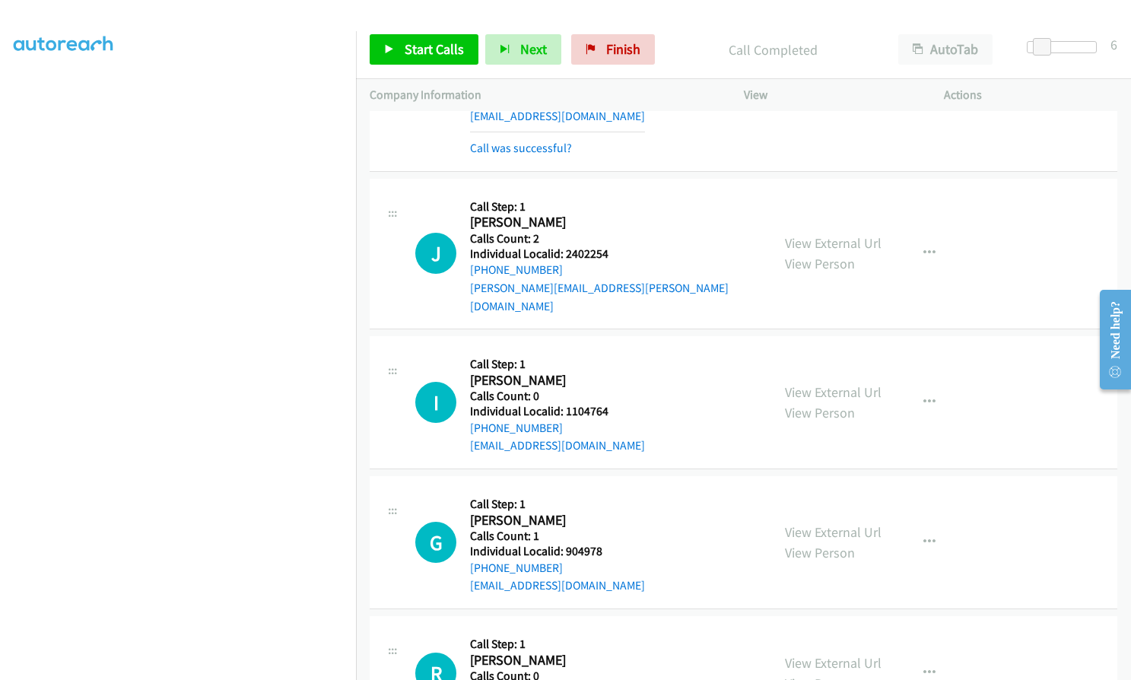
scroll to position [15250, 0]
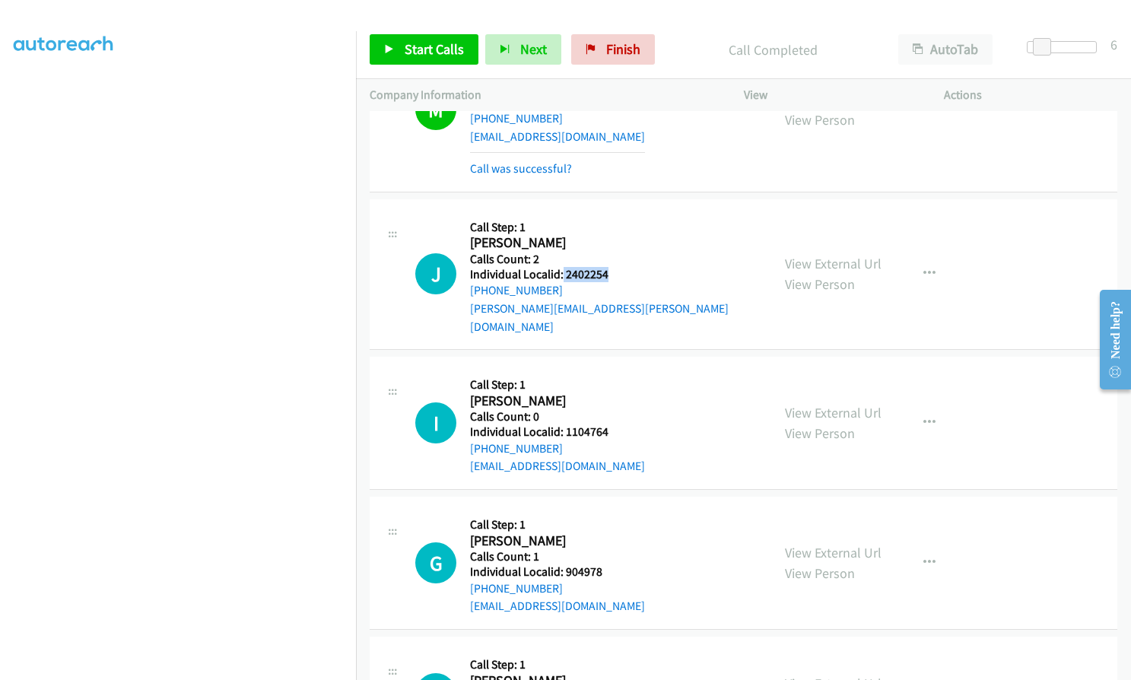
drag, startPoint x: 561, startPoint y: 237, endPoint x: 620, endPoint y: 237, distance: 58.6
click at [620, 237] on div "J Callback Scheduled Call Step: 1 [PERSON_NAME] America/New_York Calls Count: 2…" at bounding box center [586, 274] width 342 height 122
drag, startPoint x: 563, startPoint y: 377, endPoint x: 623, endPoint y: 376, distance: 60.1
click at [627, 375] on div "I Callback Scheduled Call Step: 1 [PERSON_NAME] America/New_York Calls Count: 0…" at bounding box center [586, 422] width 342 height 105
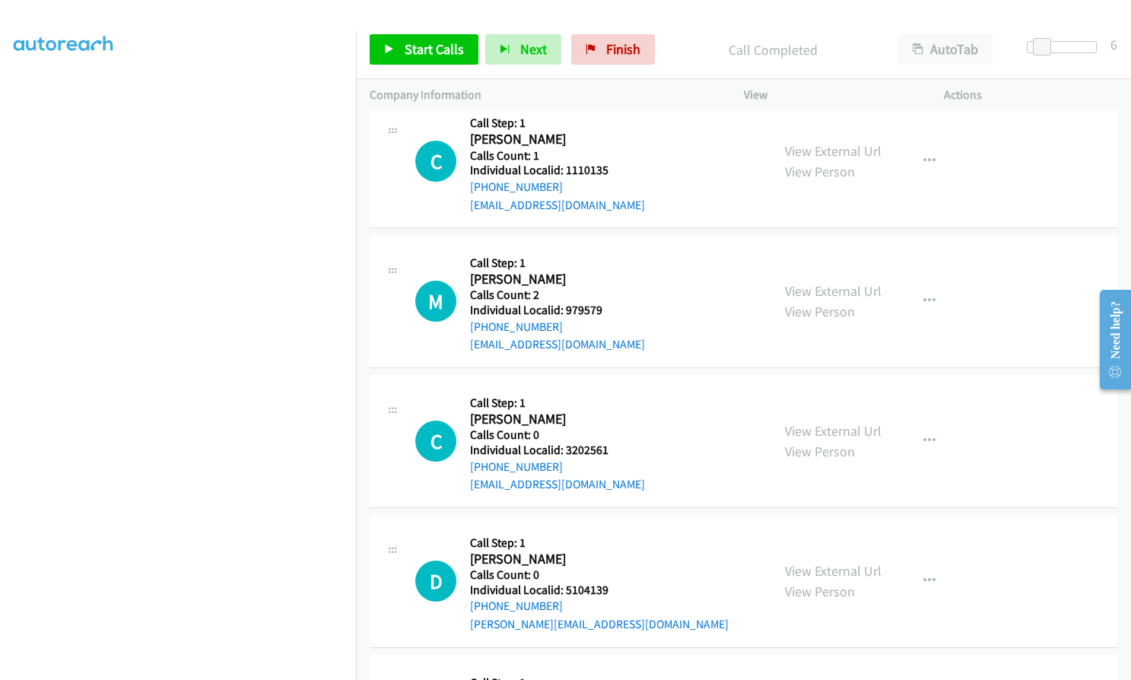
scroll to position [16105, 0]
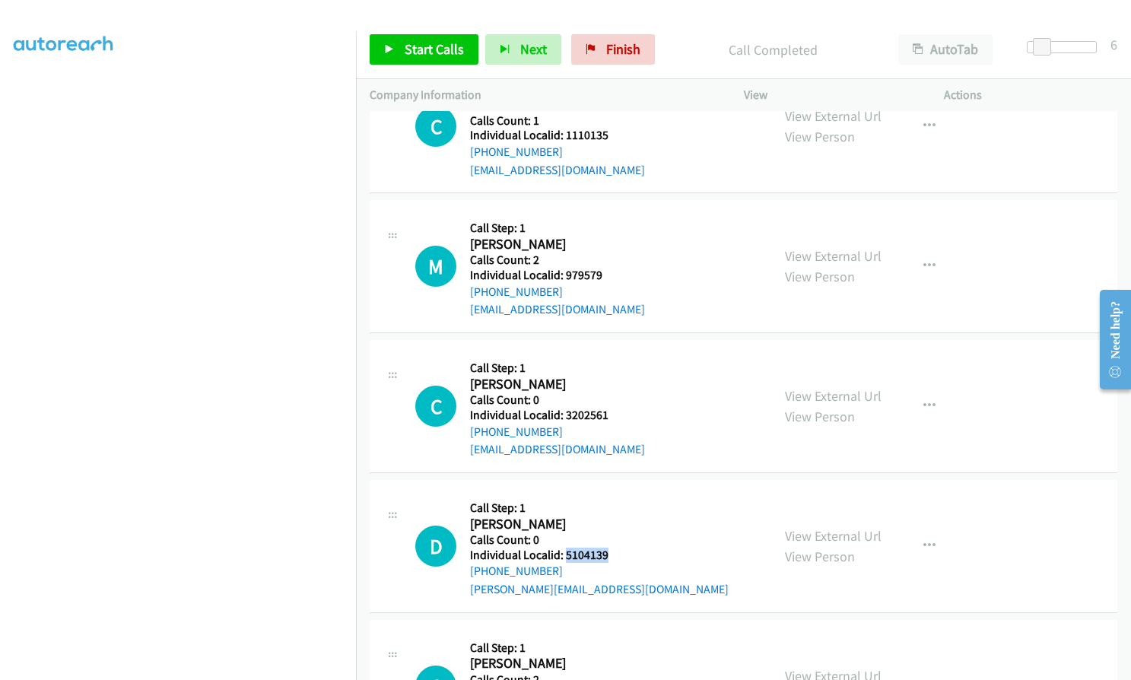
drag, startPoint x: 563, startPoint y: 483, endPoint x: 612, endPoint y: 484, distance: 49.4
click at [612, 494] on div "D Callback Scheduled Call Step: 1 [PERSON_NAME] America/New_York Calls Count: 0…" at bounding box center [586, 546] width 342 height 105
drag, startPoint x: 585, startPoint y: 490, endPoint x: 570, endPoint y: 459, distance: 35.4
click at [567, 516] on h2 "[PERSON_NAME]" at bounding box center [599, 524] width 259 height 17
drag, startPoint x: 564, startPoint y: 482, endPoint x: 610, endPoint y: 482, distance: 45.6
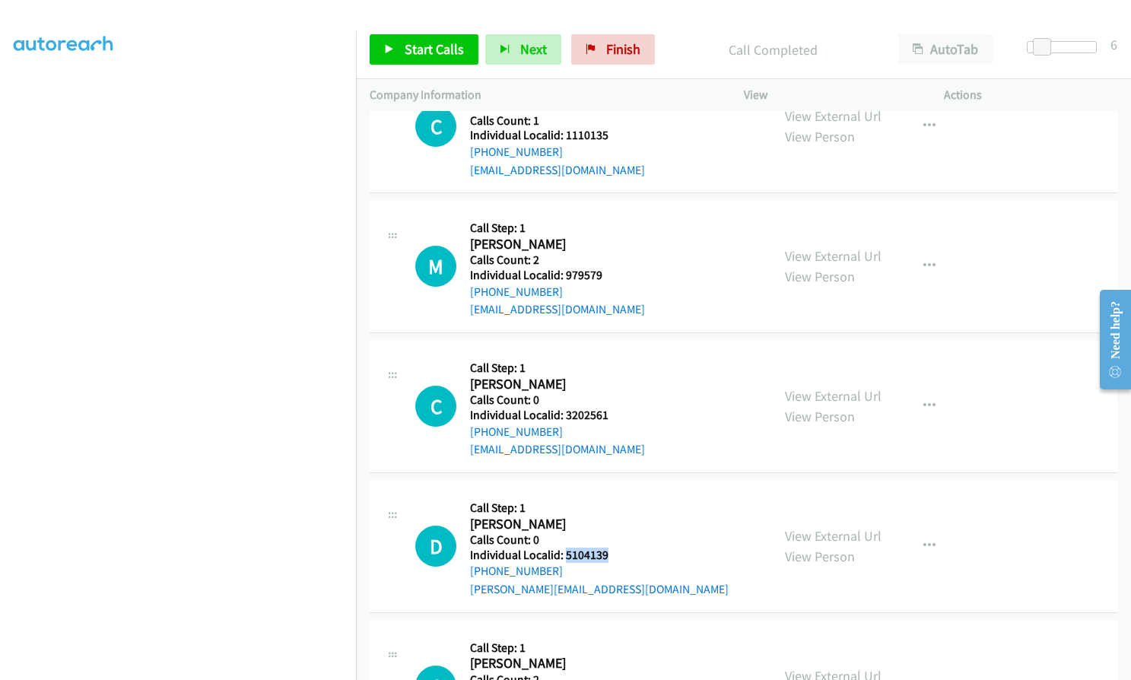
click at [610, 494] on div "D Callback Scheduled Call Step: 1 [PERSON_NAME] America/New_York Calls Count: 0…" at bounding box center [586, 546] width 342 height 105
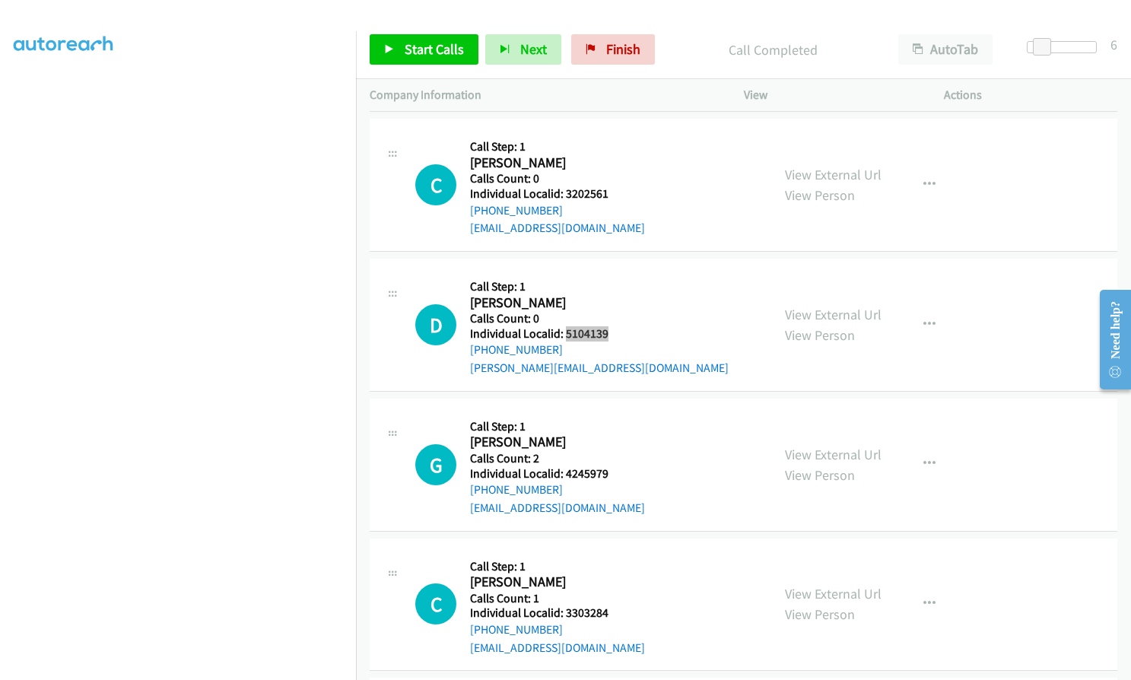
scroll to position [16391, 0]
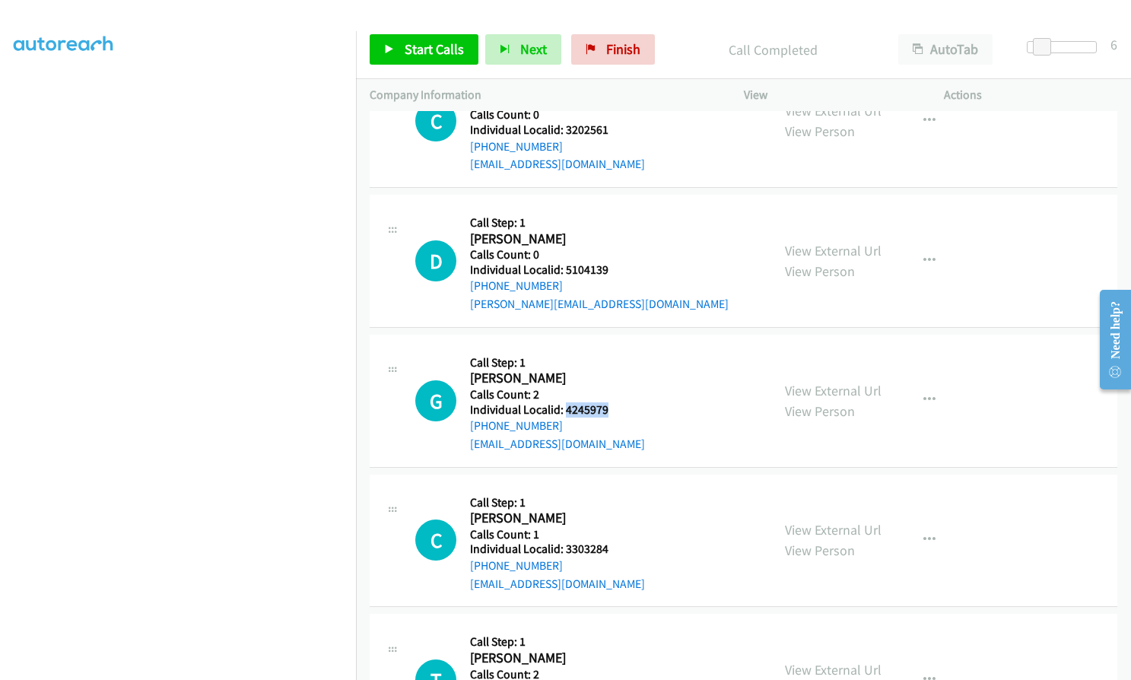
drag, startPoint x: 566, startPoint y: 338, endPoint x: 610, endPoint y: 336, distance: 44.1
click at [610, 348] on div "G Callback Scheduled Call Step: 1 [PERSON_NAME] America/New_York Calls Count: 2…" at bounding box center [586, 400] width 342 height 105
drag, startPoint x: 561, startPoint y: 477, endPoint x: 617, endPoint y: 473, distance: 56.4
click at [617, 541] on h5 "Individual Localid: 3303284" at bounding box center [557, 548] width 175 height 15
drag, startPoint x: 579, startPoint y: 616, endPoint x: 614, endPoint y: 617, distance: 34.2
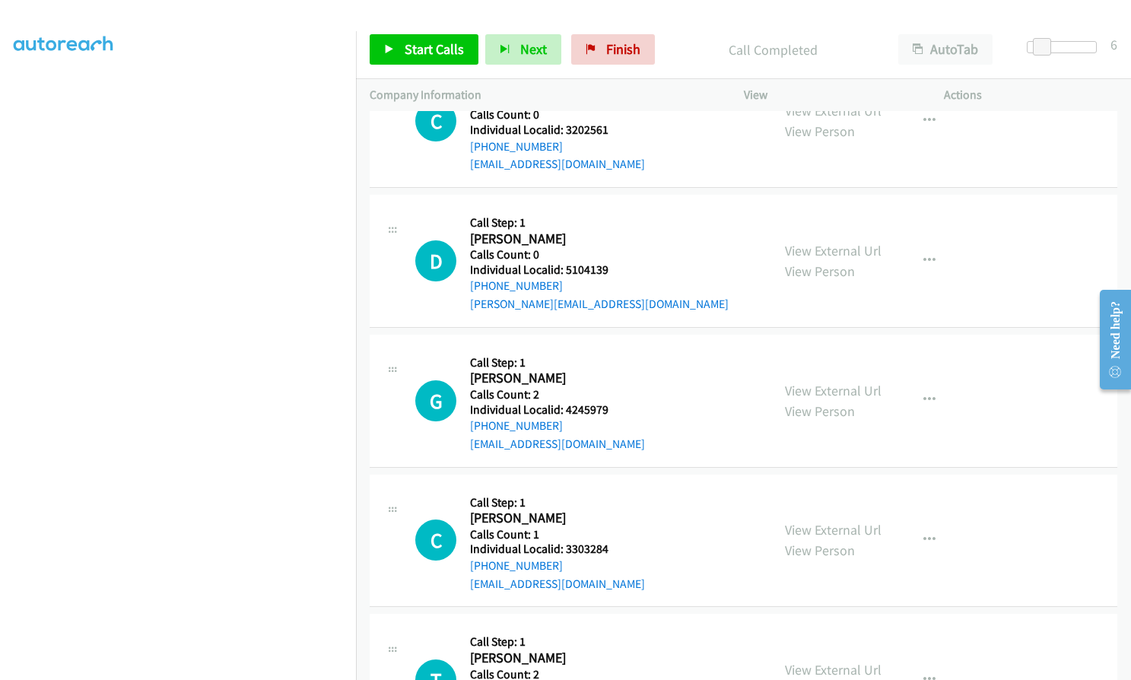
click at [614, 627] on div "T Callback Scheduled Call Step: 1 [PERSON_NAME] America/New_York Calls Count: 2…" at bounding box center [586, 679] width 342 height 105
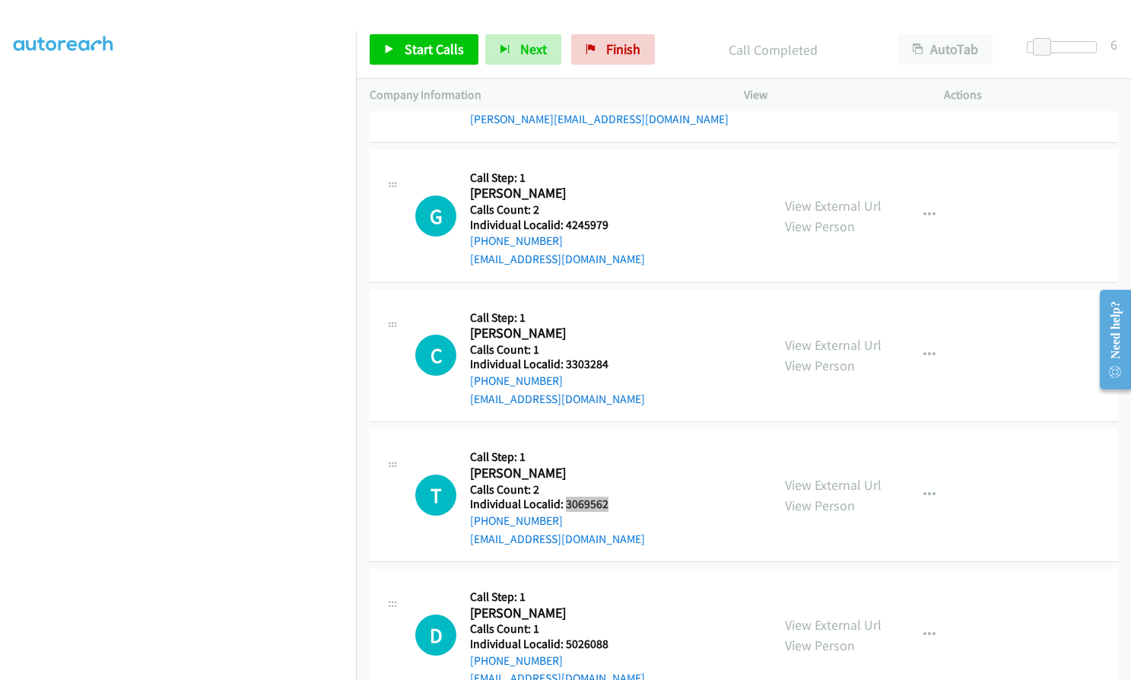
scroll to position [16638, 0]
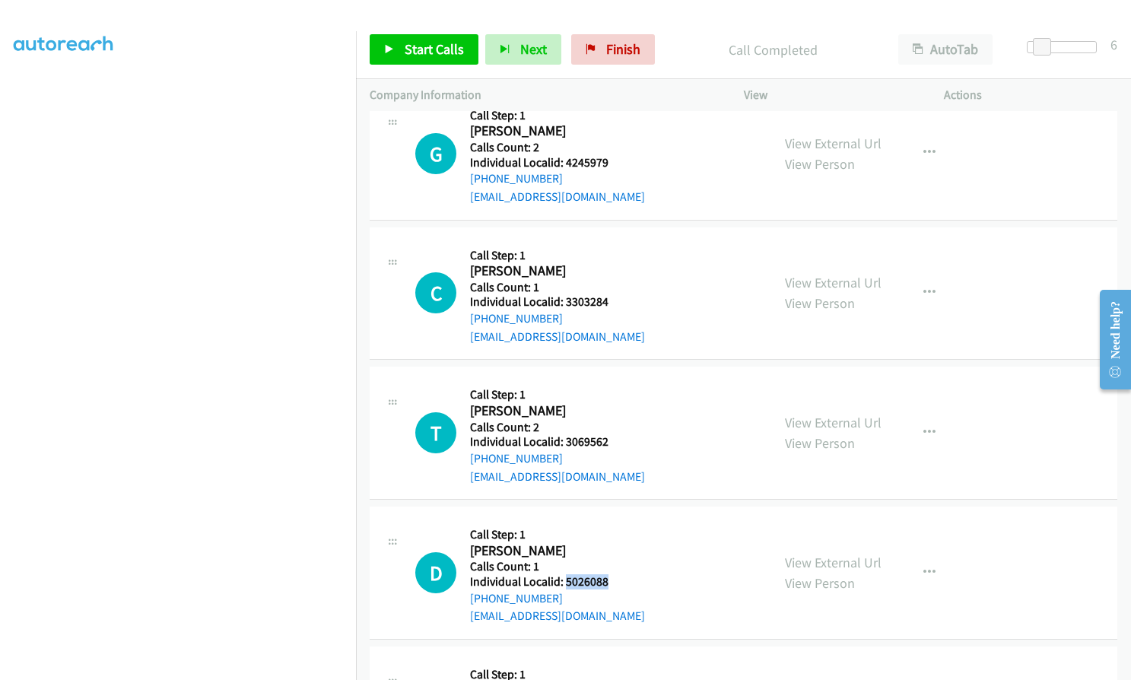
drag, startPoint x: 565, startPoint y: 512, endPoint x: 614, endPoint y: 509, distance: 49.5
click at [614, 520] on div "D Callback Scheduled Call Step: 1 [PERSON_NAME] America/New_York Calls Count: 1…" at bounding box center [586, 572] width 342 height 105
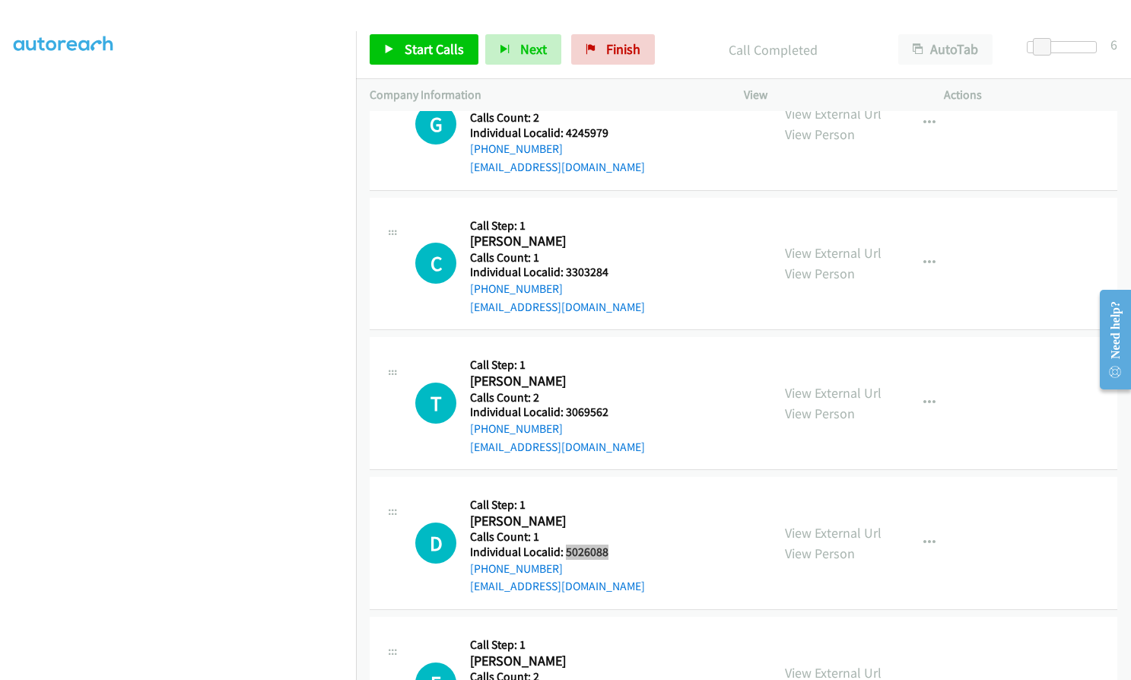
scroll to position [16733, 0]
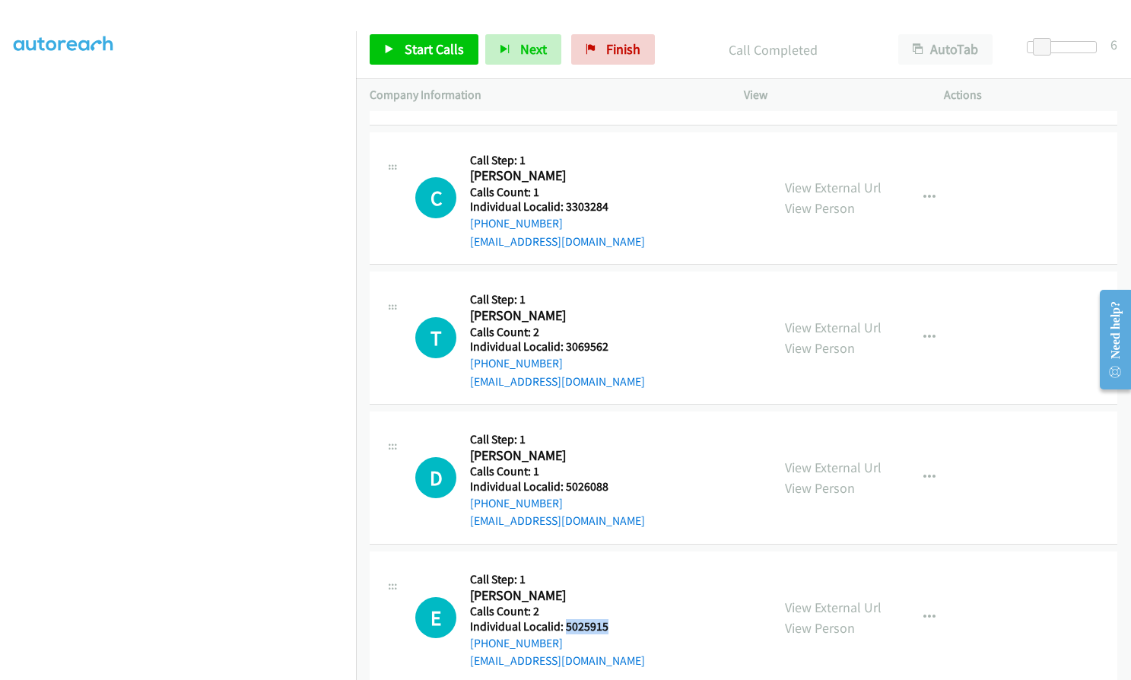
drag, startPoint x: 570, startPoint y: 552, endPoint x: 612, endPoint y: 553, distance: 42.6
click at [612, 565] on div "E Callback Scheduled Call Step: 1 [PERSON_NAME] America/New_York Calls Count: 2…" at bounding box center [586, 617] width 342 height 105
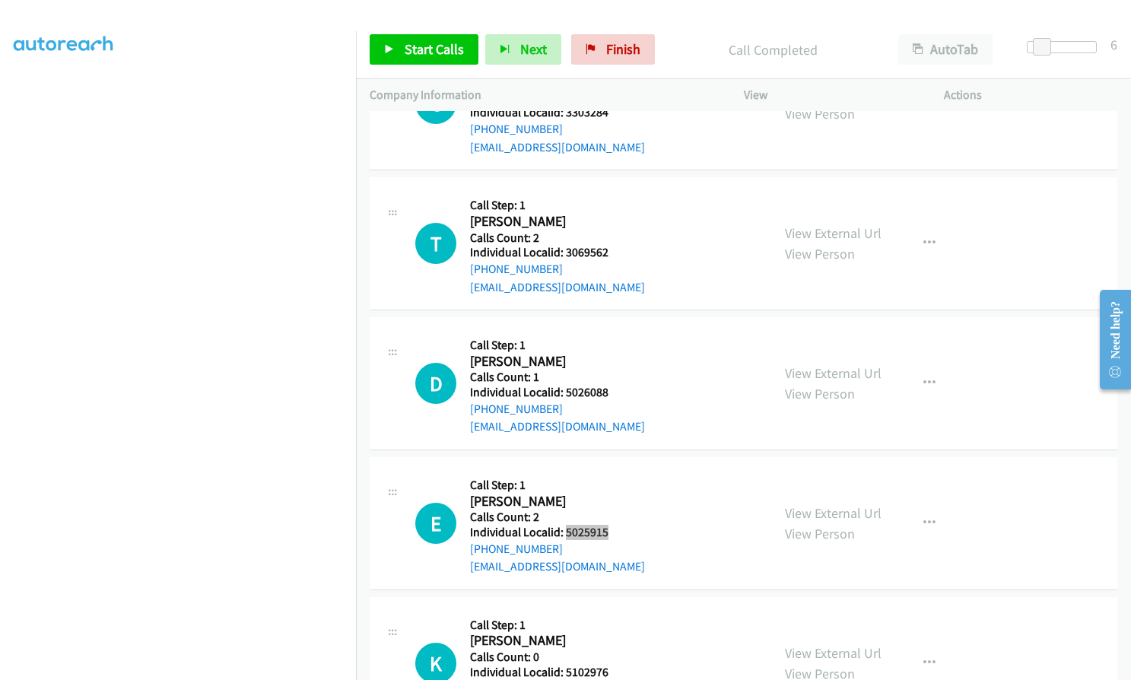
scroll to position [16828, 0]
drag, startPoint x: 563, startPoint y: 595, endPoint x: 611, endPoint y: 598, distance: 48.8
click at [611, 610] on div "K Callback Scheduled Call Step: 1 [PERSON_NAME] America/[GEOGRAPHIC_DATA] Calls…" at bounding box center [586, 662] width 342 height 105
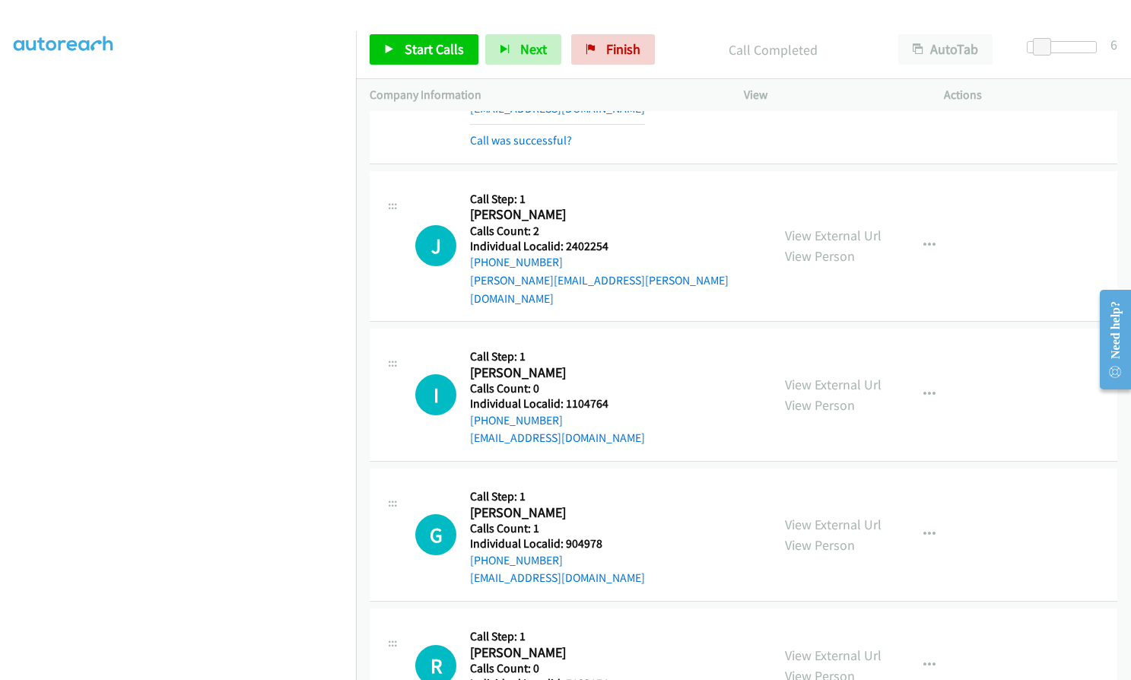
scroll to position [15288, 0]
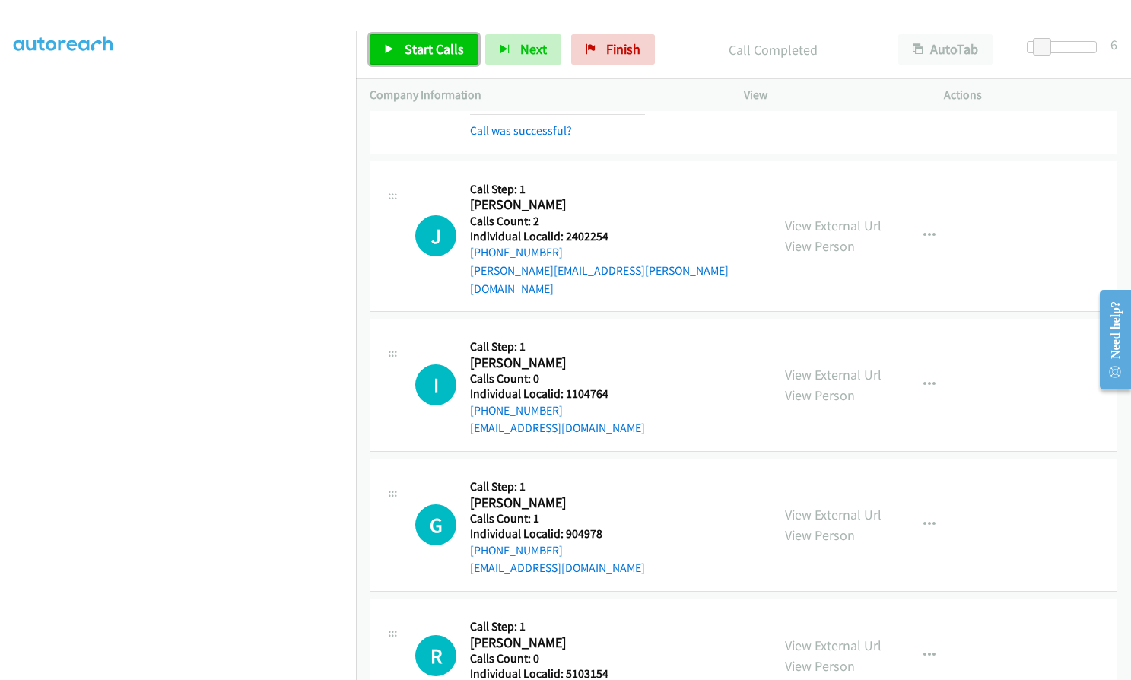
click at [413, 45] on span "Start Calls" at bounding box center [434, 48] width 59 height 17
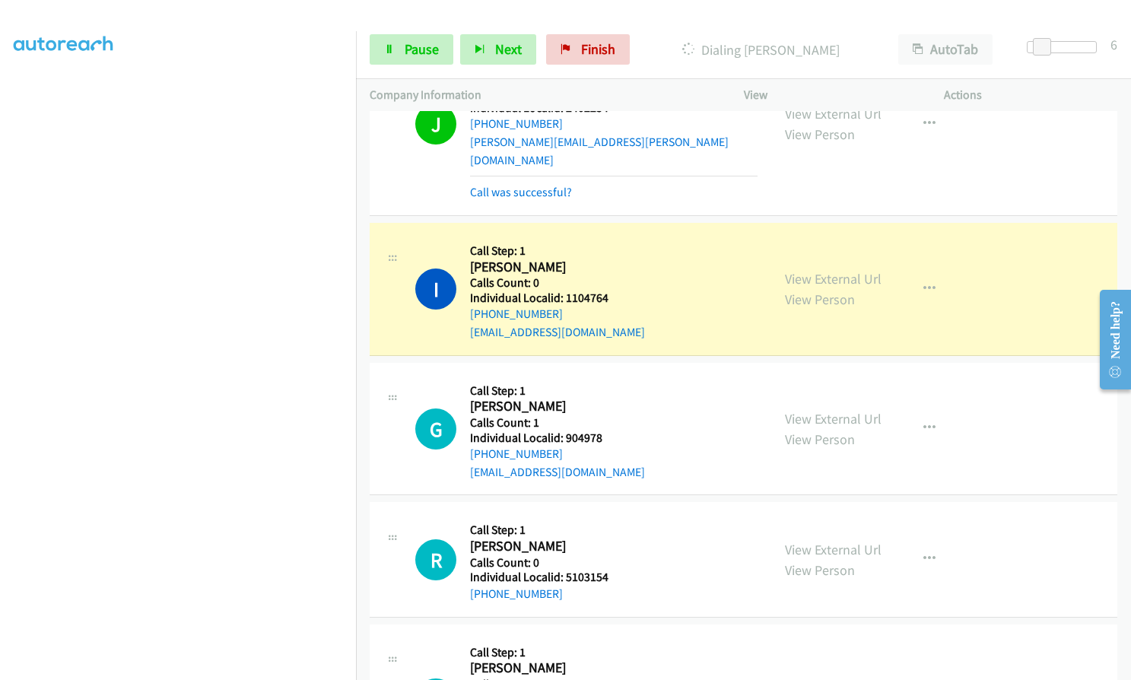
scroll to position [15497, 0]
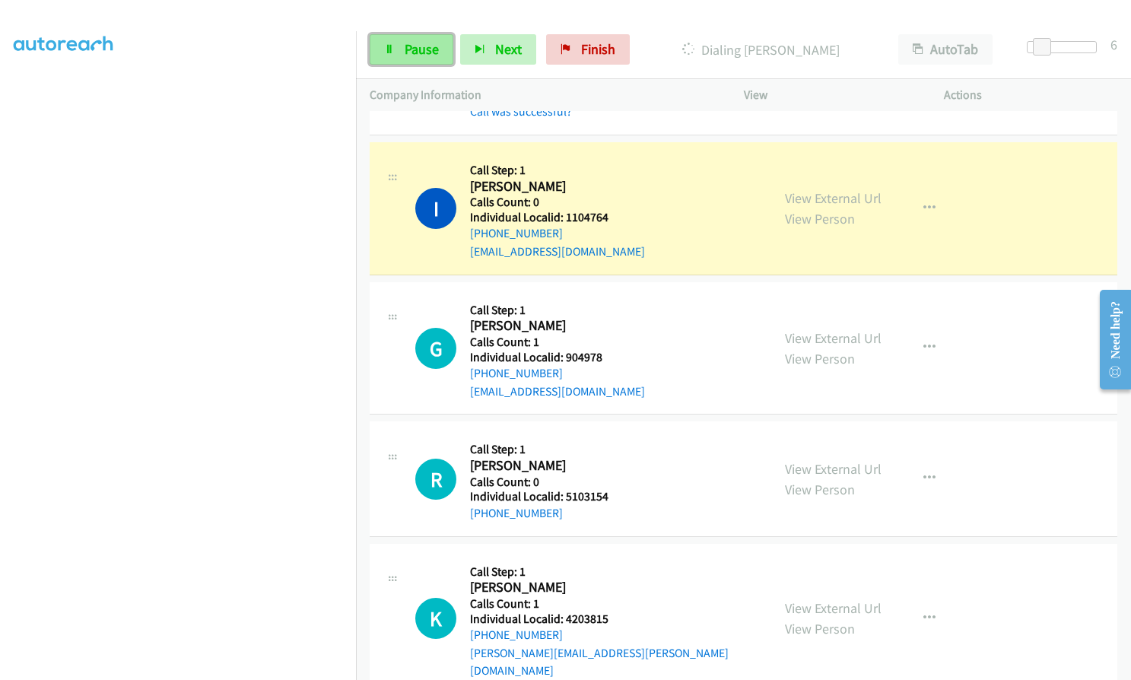
click at [405, 51] on span "Pause" at bounding box center [422, 48] width 34 height 17
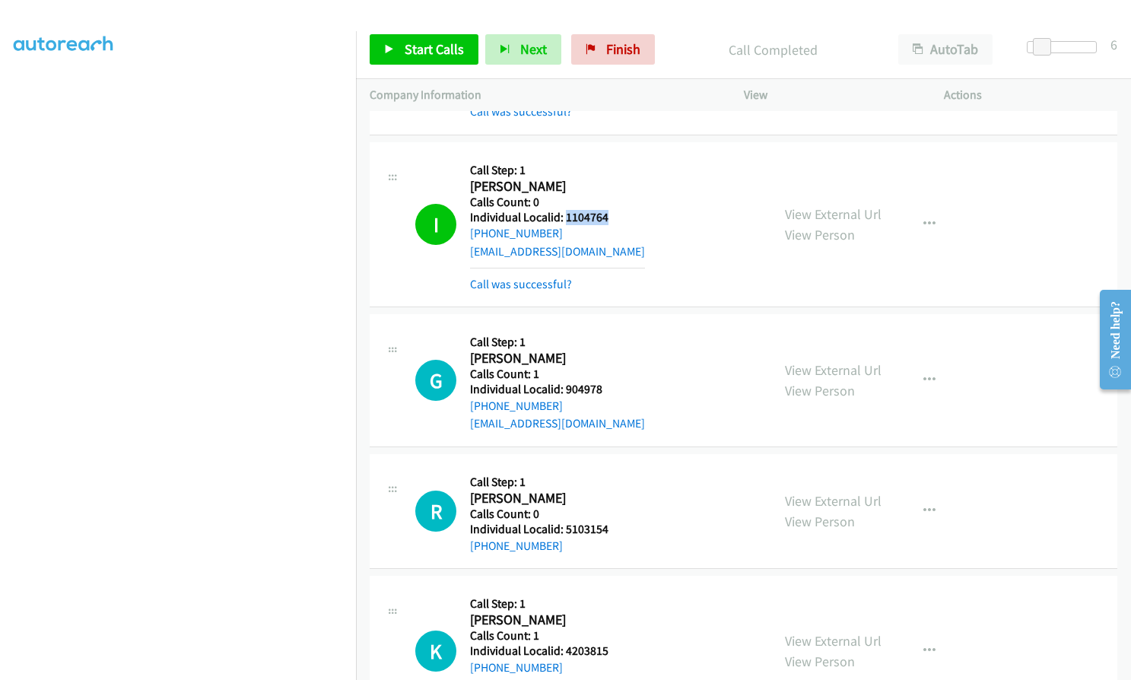
drag, startPoint x: 563, startPoint y: 163, endPoint x: 608, endPoint y: 163, distance: 44.9
click at [608, 163] on div "I Callback Scheduled Call Step: 1 [PERSON_NAME] America/New_York Calls Count: 0…" at bounding box center [586, 224] width 342 height 137
click at [429, 52] on span "Start Calls" at bounding box center [434, 48] width 59 height 17
click at [929, 209] on button "button" at bounding box center [929, 224] width 41 height 30
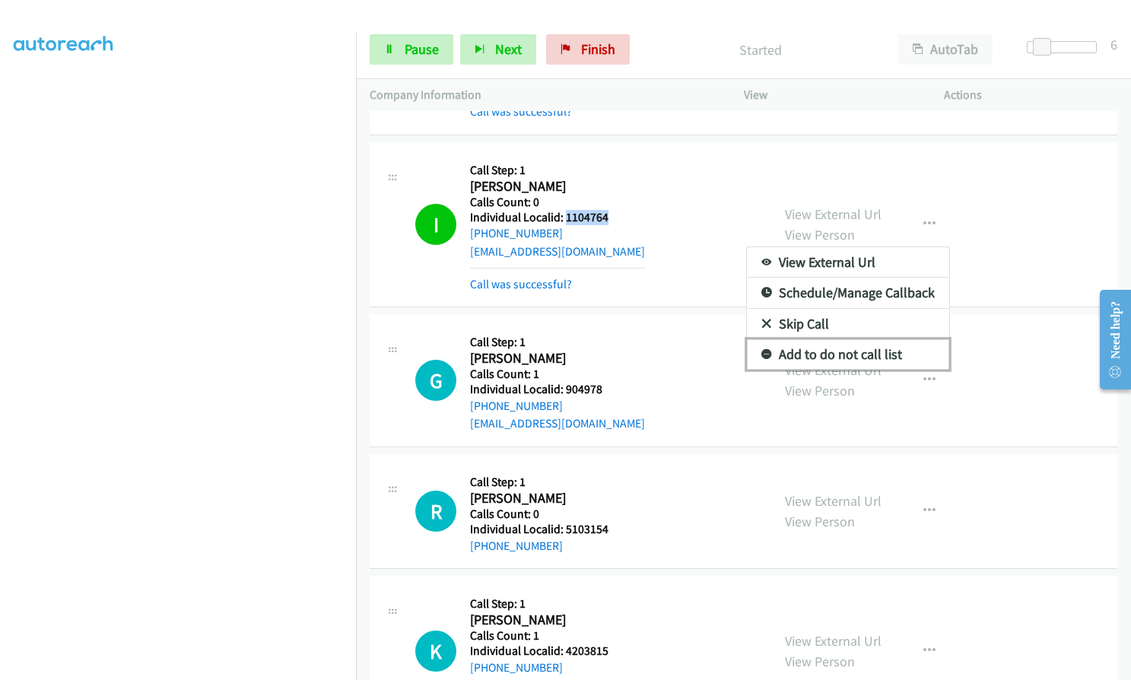
click at [761, 350] on icon at bounding box center [766, 355] width 11 height 11
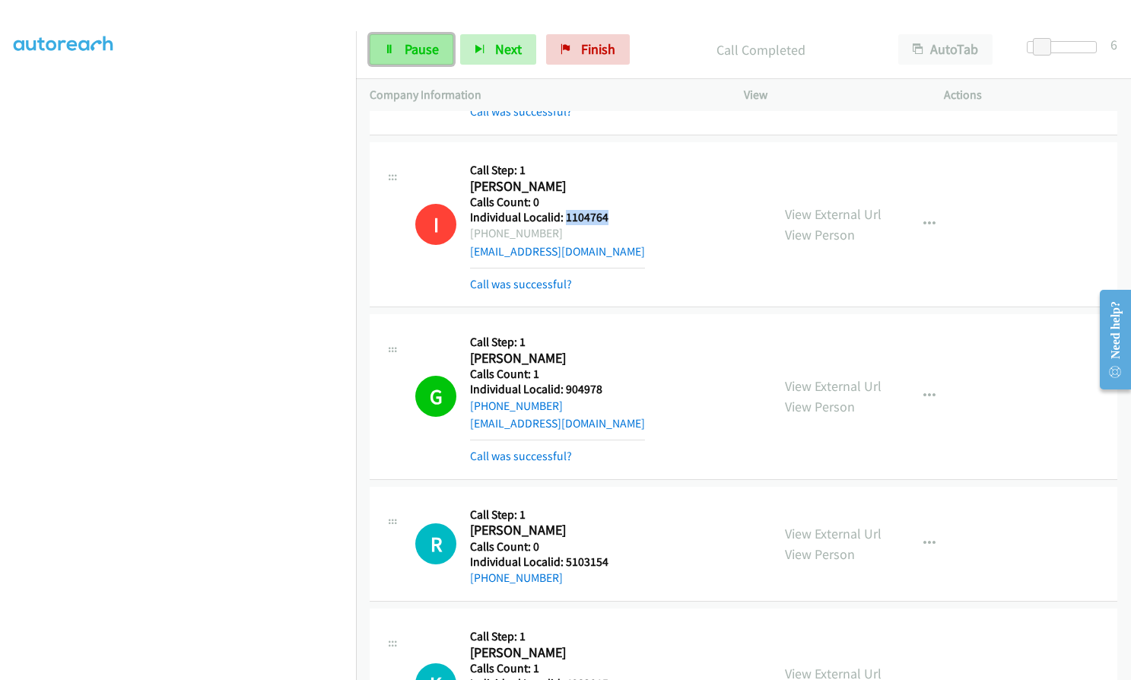
click at [416, 52] on span "Pause" at bounding box center [422, 48] width 34 height 17
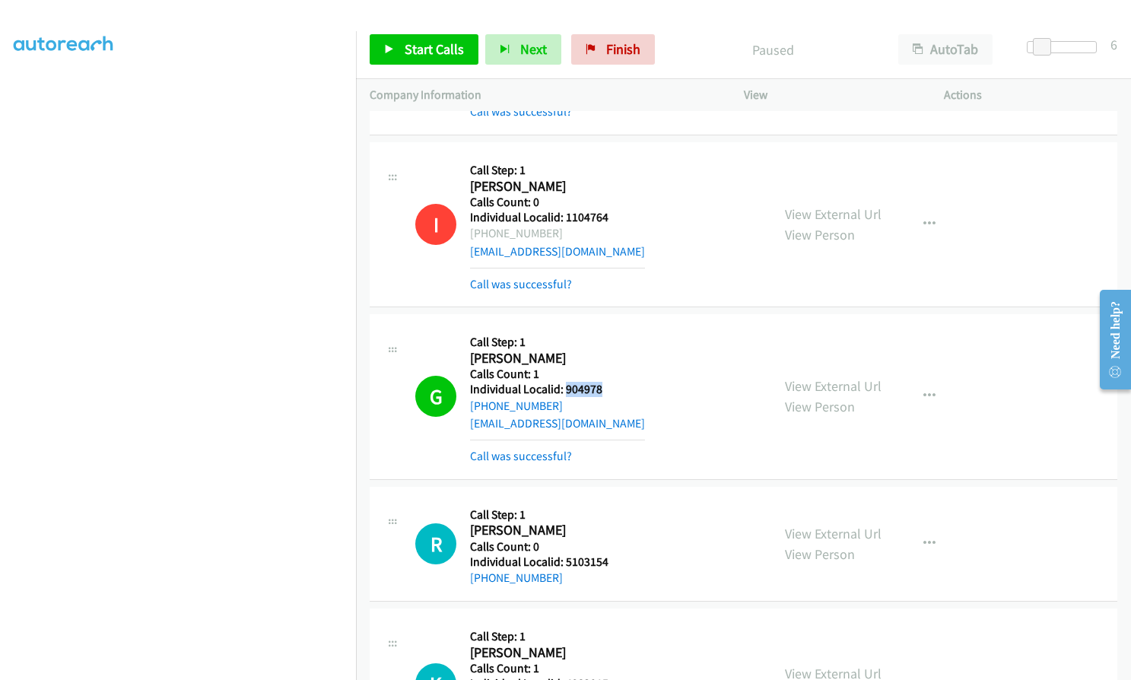
drag, startPoint x: 567, startPoint y: 335, endPoint x: 601, endPoint y: 330, distance: 35.3
click at [601, 330] on div "G Callback Scheduled Call Step: 1 [PERSON_NAME] America/[GEOGRAPHIC_DATA] Calls…" at bounding box center [586, 396] width 342 height 137
click at [436, 46] on span "Start Calls" at bounding box center [434, 48] width 59 height 17
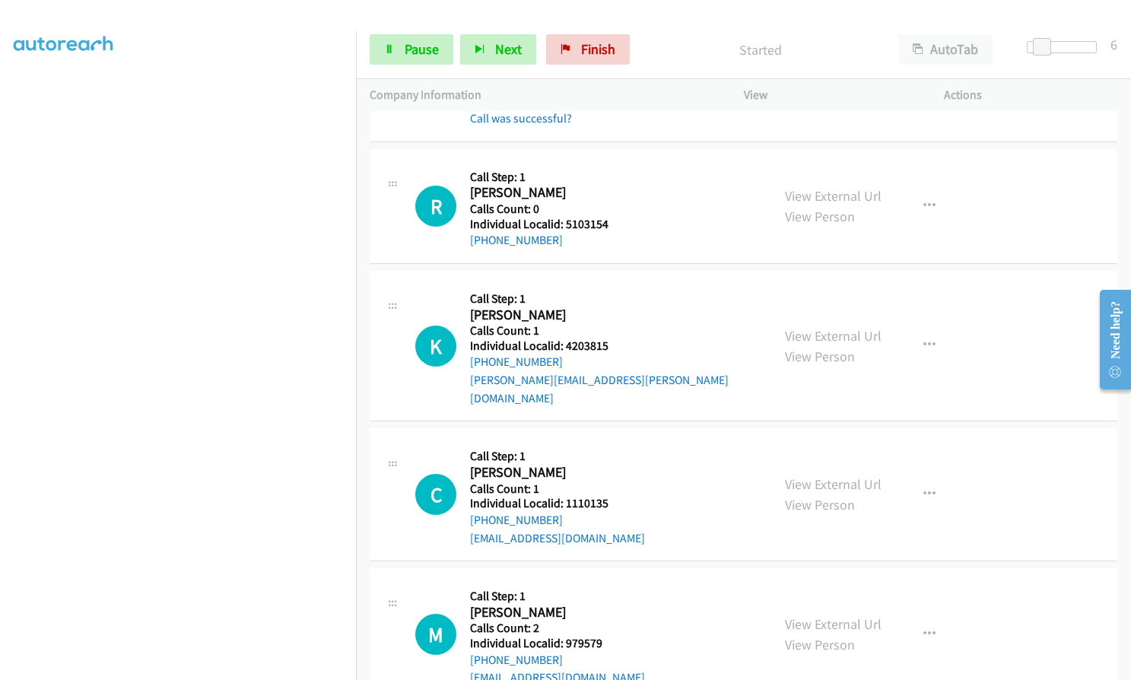
scroll to position [15839, 0]
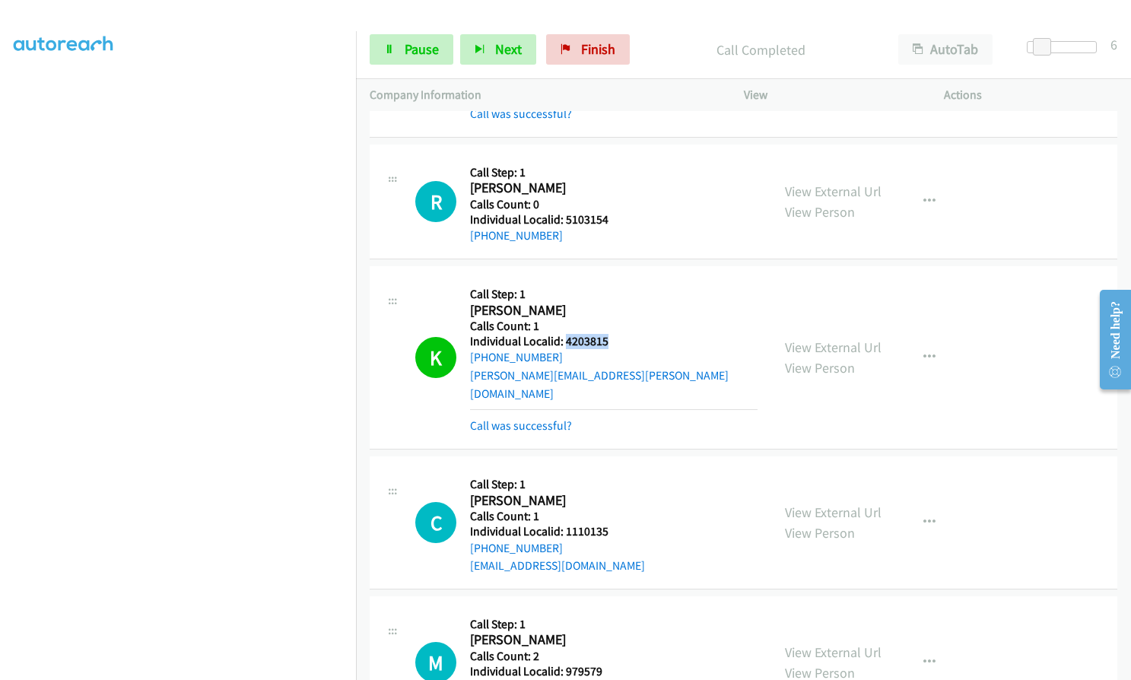
drag, startPoint x: 565, startPoint y: 283, endPoint x: 616, endPoint y: 284, distance: 51.0
click at [616, 284] on div "K Callback Scheduled Call Step: 1 [PERSON_NAME] America/[GEOGRAPHIC_DATA] Calls…" at bounding box center [586, 357] width 342 height 155
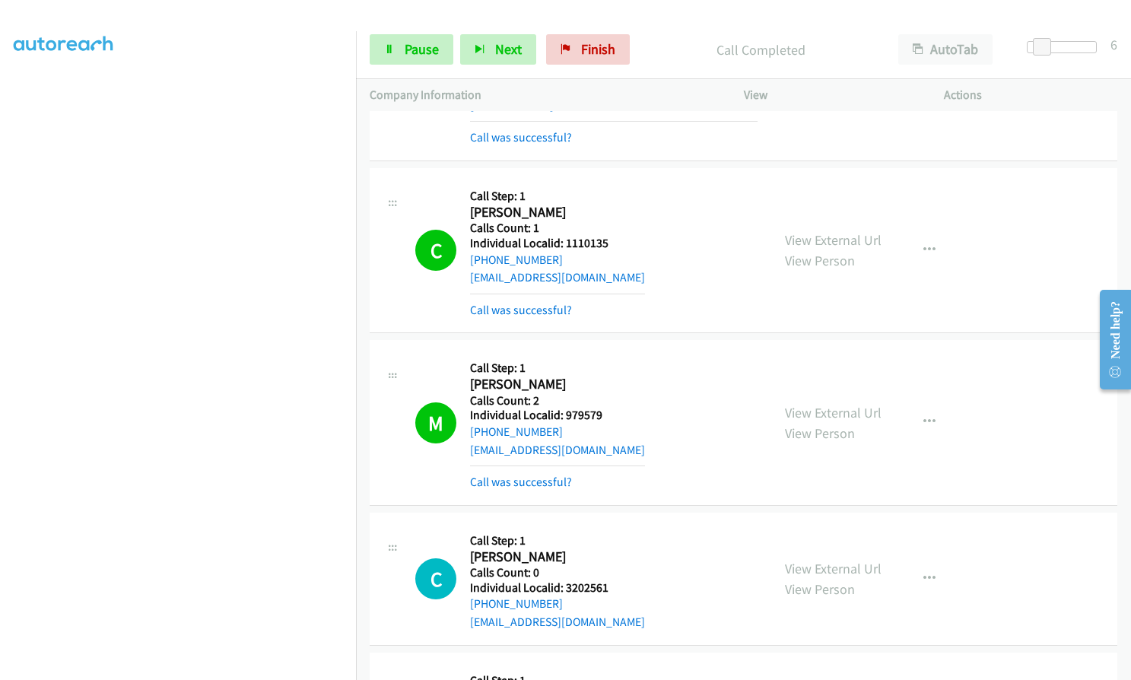
scroll to position [16143, 0]
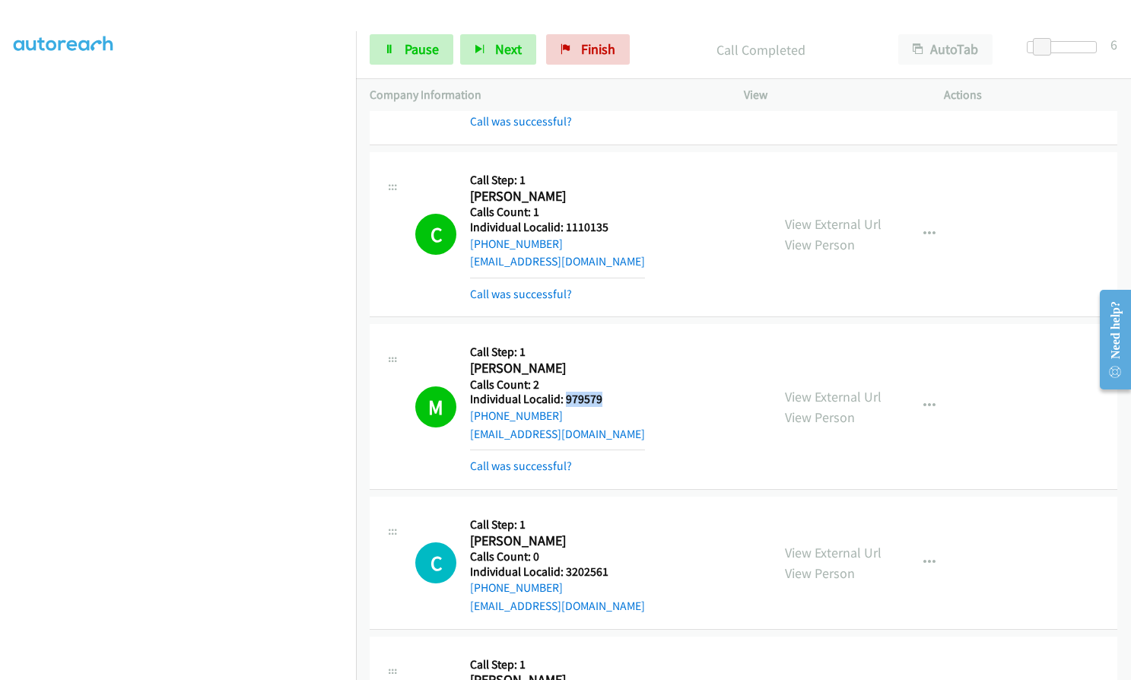
drag, startPoint x: 567, startPoint y: 328, endPoint x: 613, endPoint y: 323, distance: 46.7
click at [613, 338] on div "M Callback Scheduled Call Step: 1 [PERSON_NAME] America/New_York Calls Count: 2…" at bounding box center [586, 406] width 342 height 137
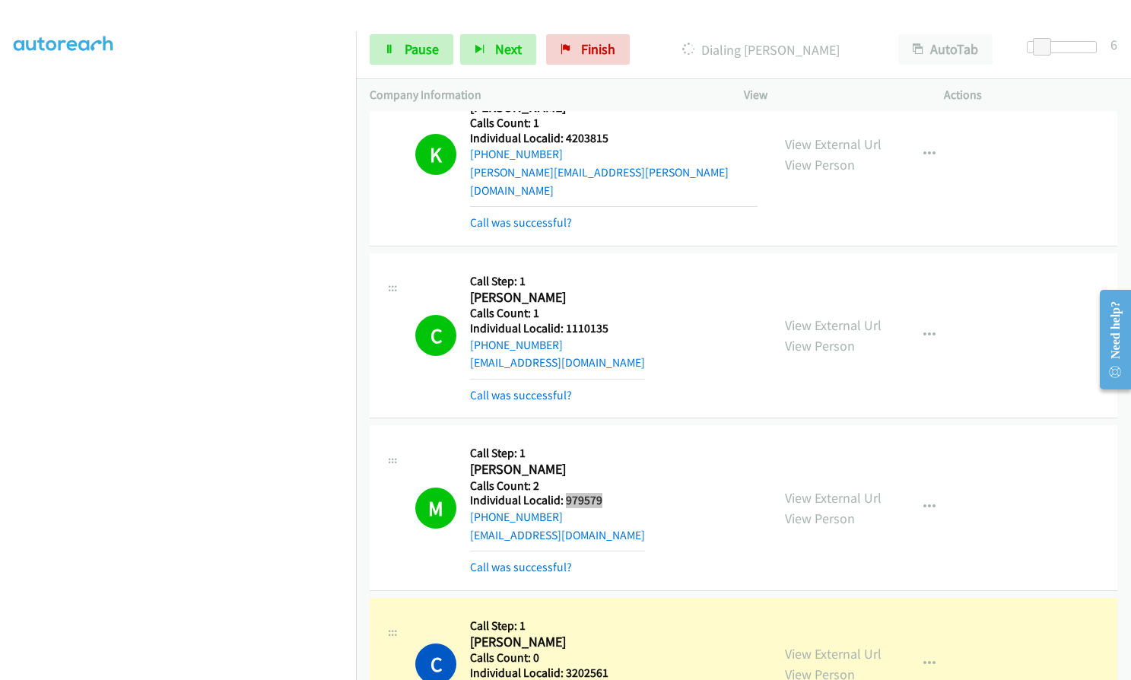
scroll to position [16048, 0]
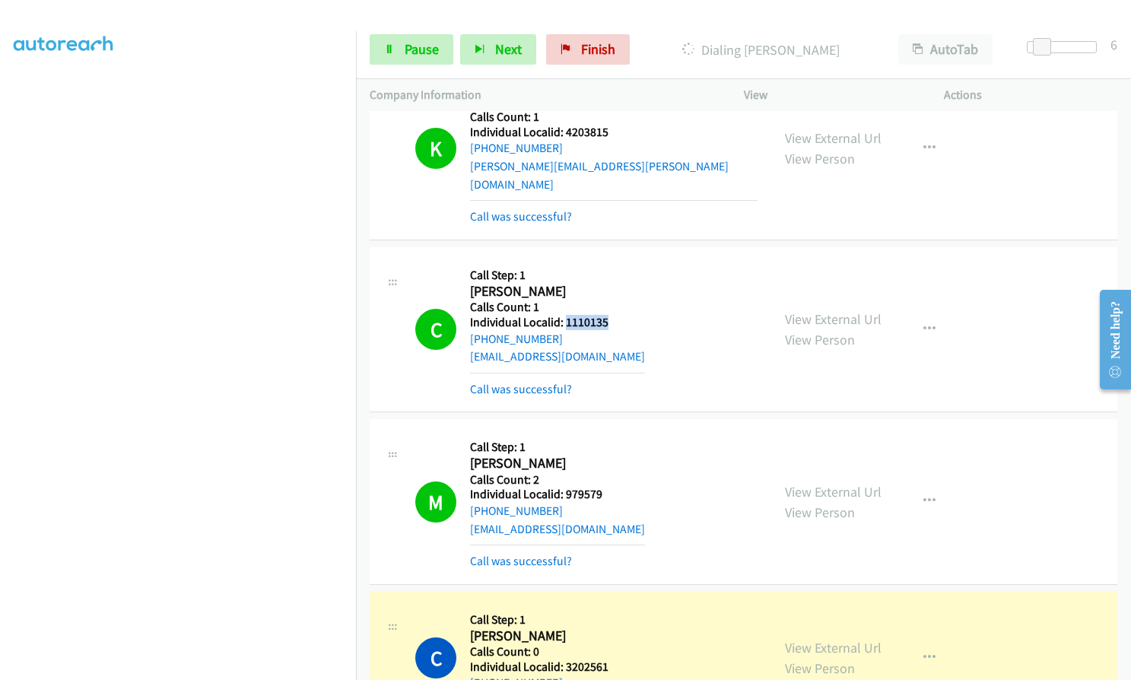
drag, startPoint x: 563, startPoint y: 252, endPoint x: 608, endPoint y: 247, distance: 44.3
click at [608, 261] on div "C Callback Scheduled Call Step: 1 [PERSON_NAME] America/New_York Calls Count: 1…" at bounding box center [586, 329] width 342 height 137
drag, startPoint x: 565, startPoint y: 423, endPoint x: 602, endPoint y: 417, distance: 37.8
click at [602, 433] on div "M Callback Scheduled Call Step: 1 [PERSON_NAME] America/New_York Calls Count: 2…" at bounding box center [586, 501] width 342 height 137
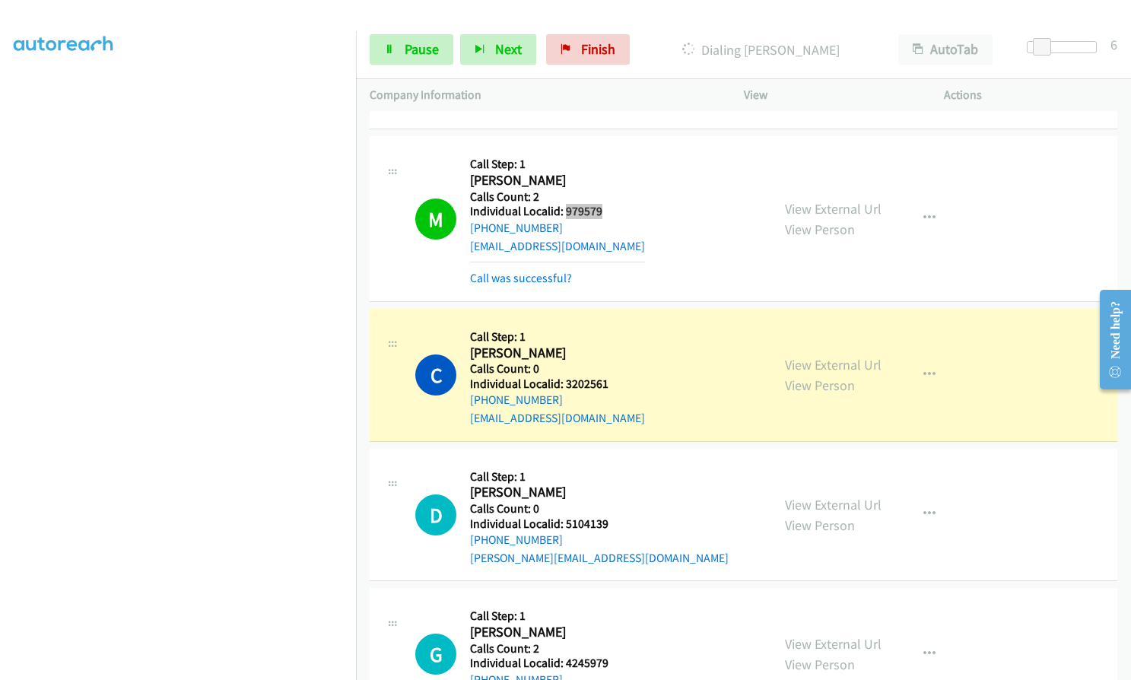
scroll to position [16333, 0]
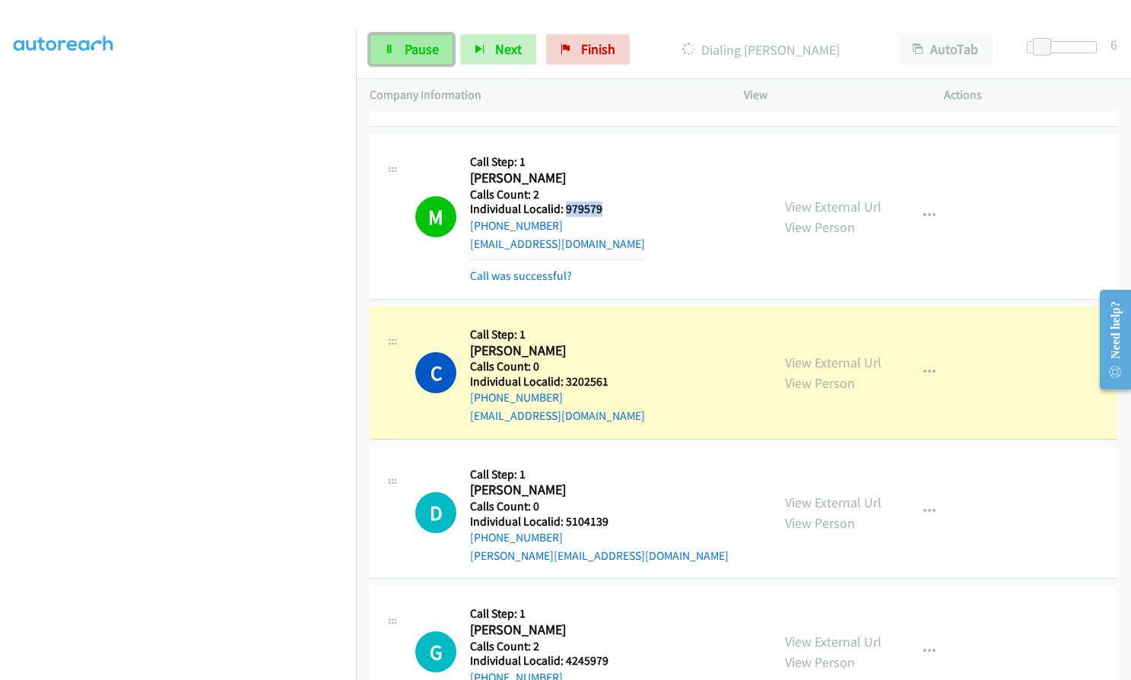
click at [411, 54] on span "Pause" at bounding box center [422, 48] width 34 height 17
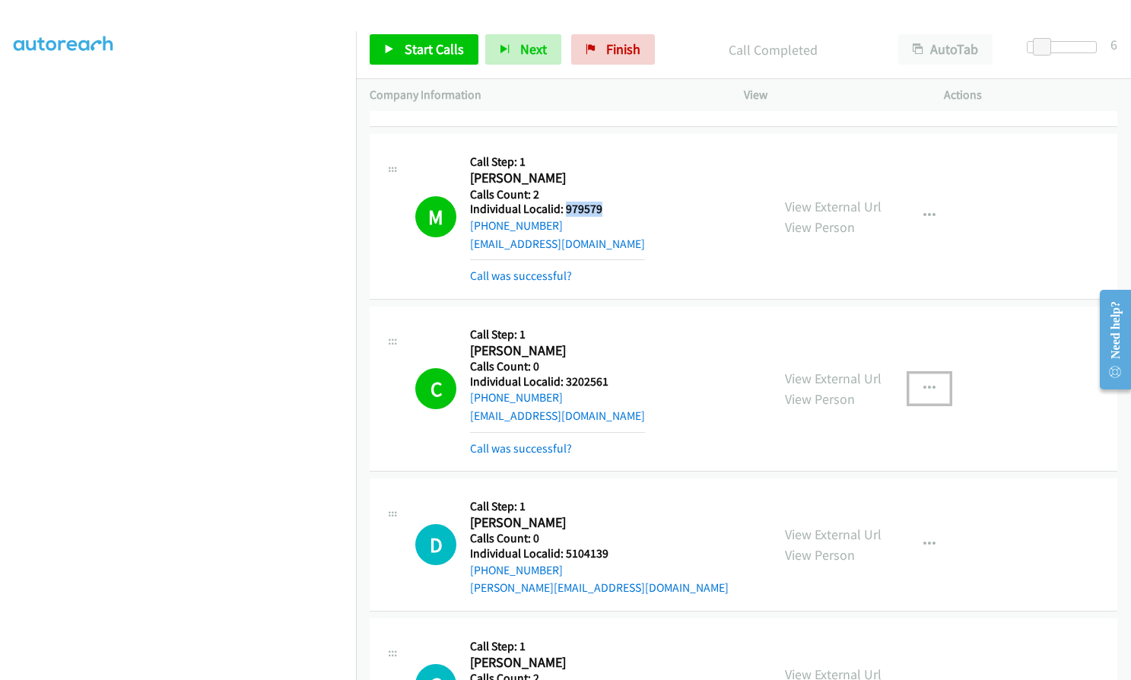
click at [925, 382] on icon "button" at bounding box center [929, 388] width 12 height 12
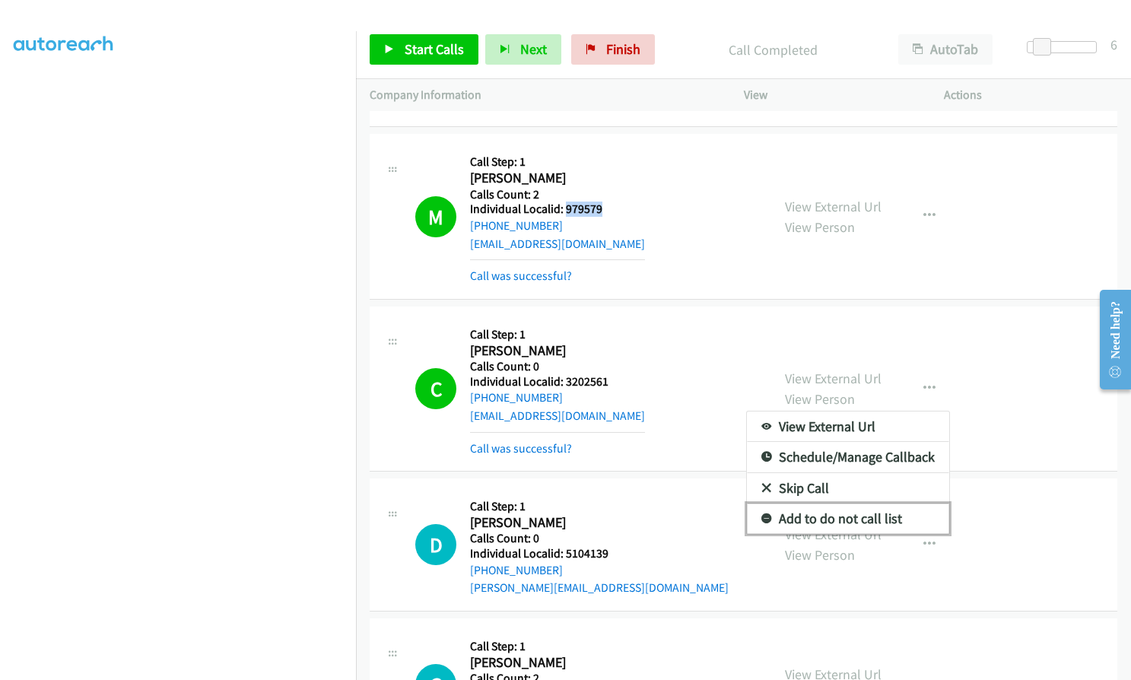
click at [761, 514] on icon at bounding box center [766, 519] width 11 height 11
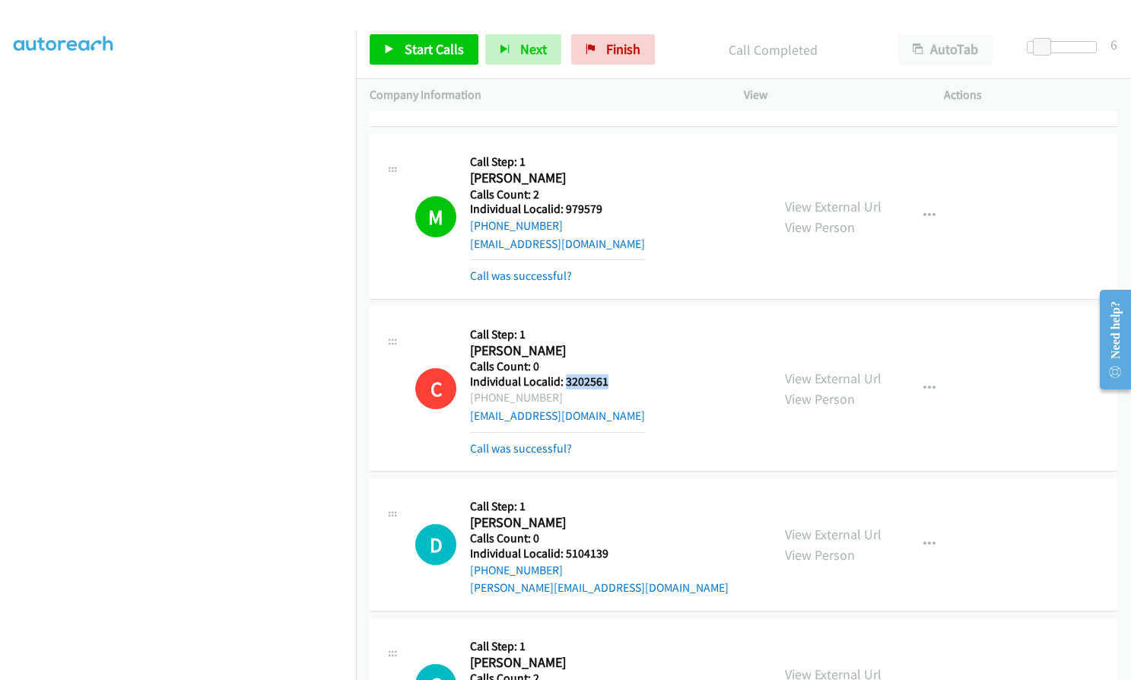
drag, startPoint x: 564, startPoint y: 306, endPoint x: 611, endPoint y: 304, distance: 47.2
click at [611, 320] on div "C Callback Scheduled Call Step: 1 [PERSON_NAME] America/New_York Calls Count: 0…" at bounding box center [586, 388] width 342 height 137
click at [436, 47] on span "Start Calls" at bounding box center [434, 48] width 59 height 17
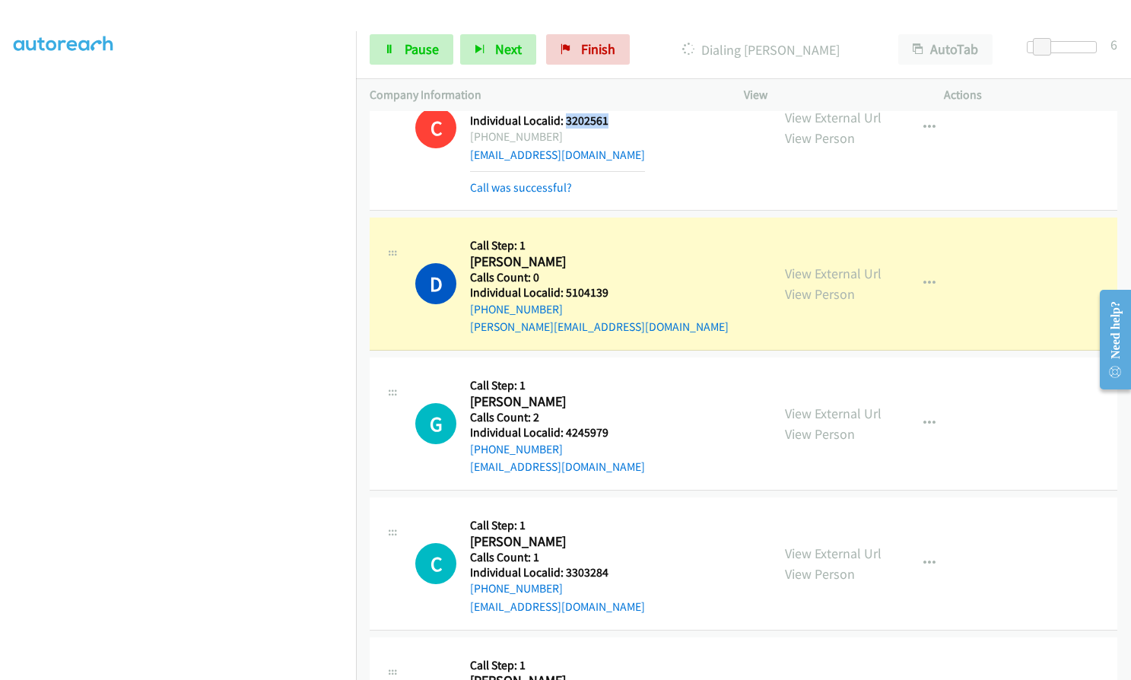
scroll to position [16619, 0]
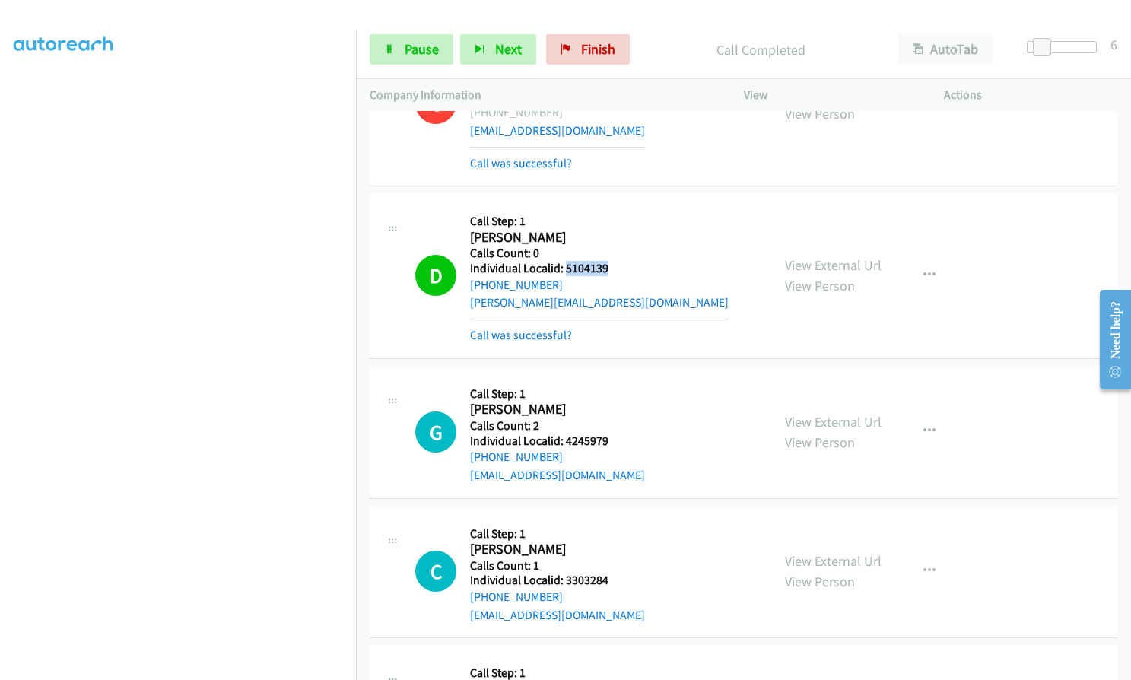
drag, startPoint x: 563, startPoint y: 195, endPoint x: 616, endPoint y: 194, distance: 53.2
click at [616, 207] on div "D Callback Scheduled Call Step: 1 [PERSON_NAME] America/New_York Calls Count: 0…" at bounding box center [586, 275] width 342 height 137
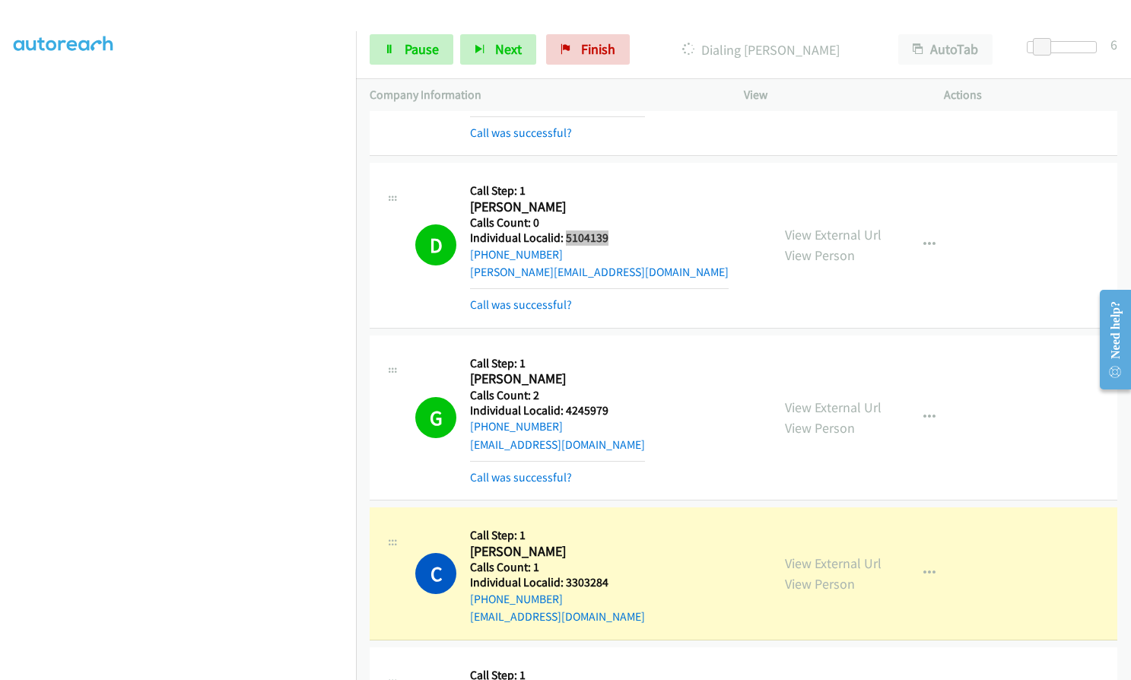
scroll to position [16695, 0]
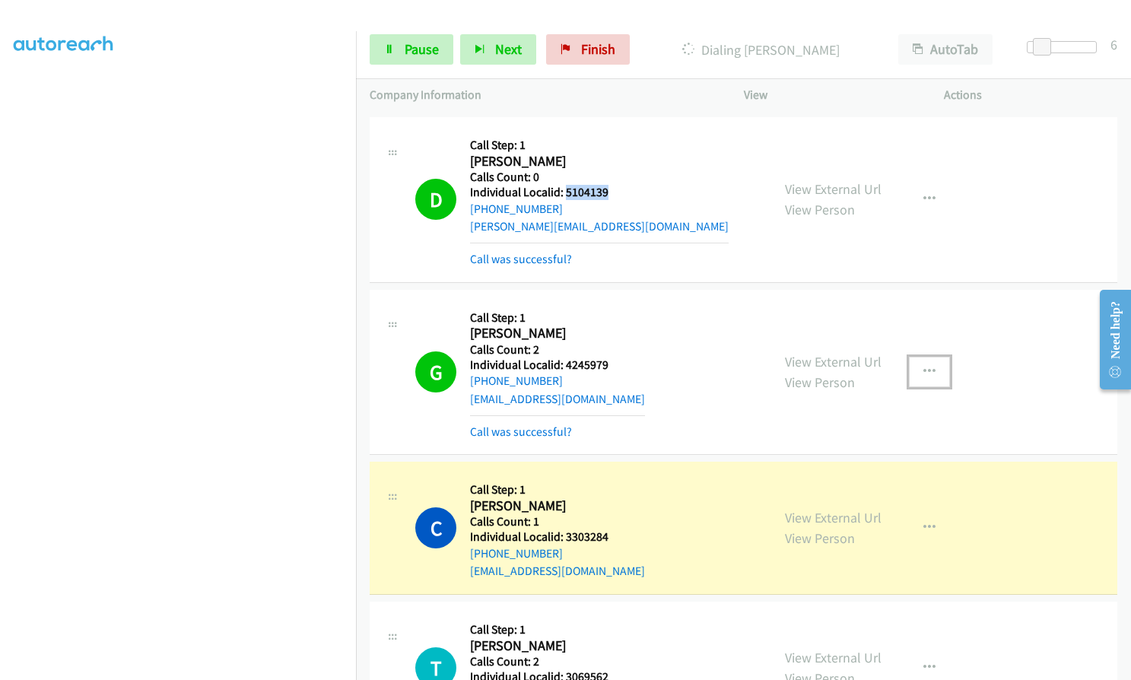
click at [919, 357] on button "button" at bounding box center [929, 372] width 41 height 30
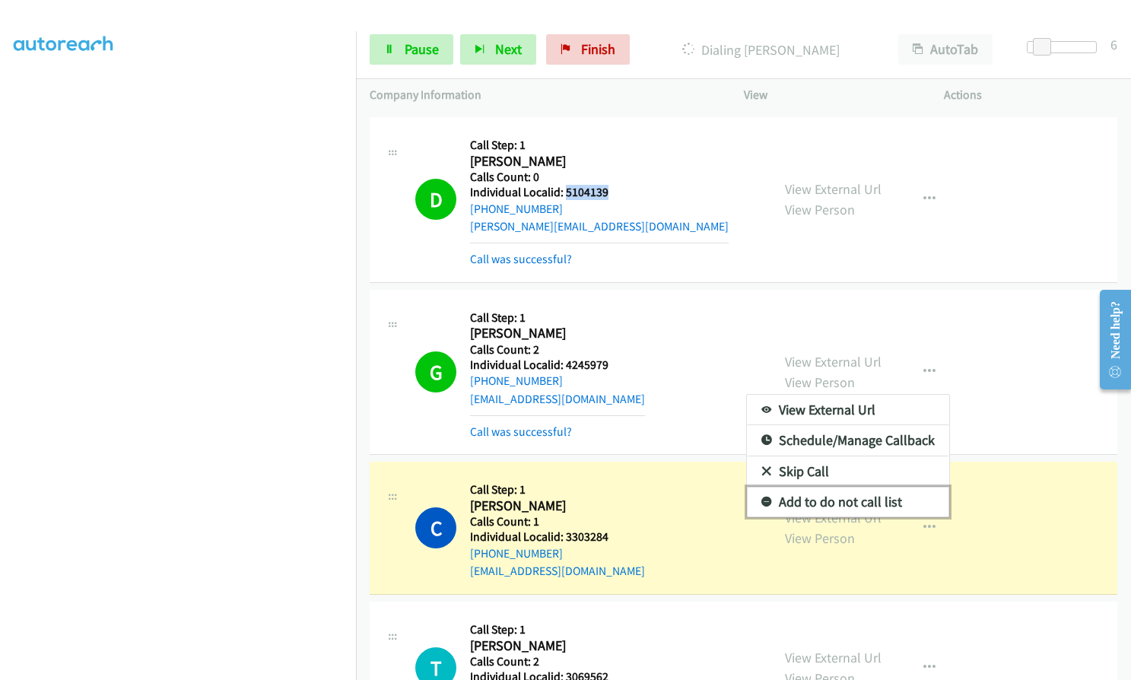
click at [764, 487] on link "Add to do not call list" at bounding box center [848, 502] width 202 height 30
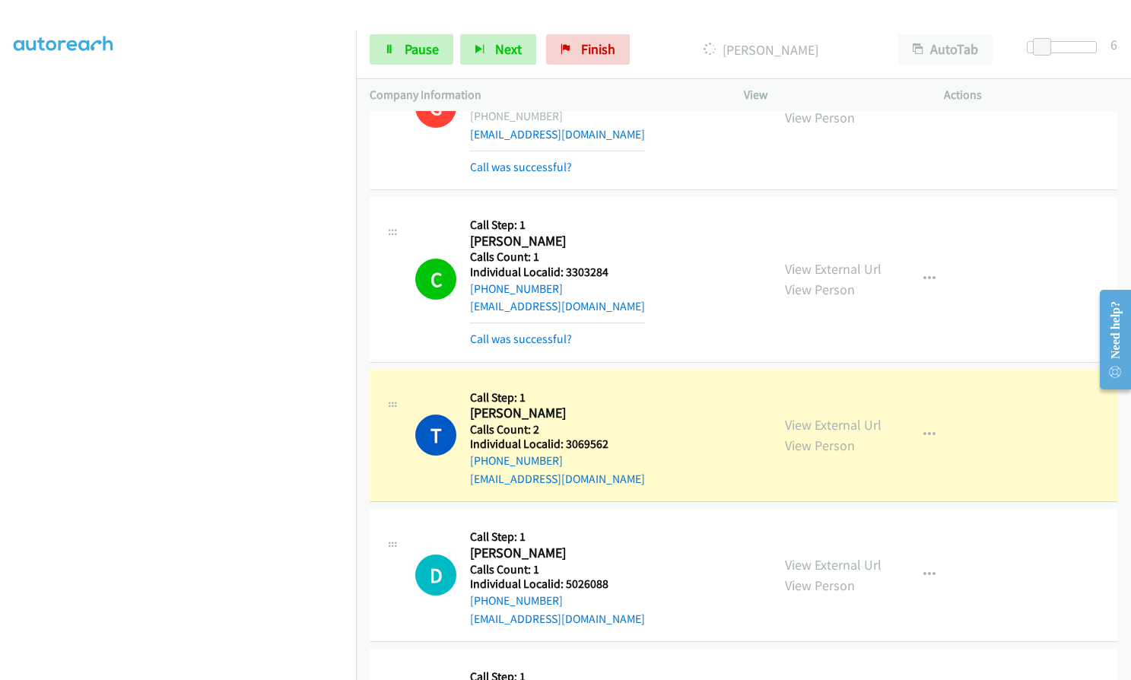
scroll to position [16980, 0]
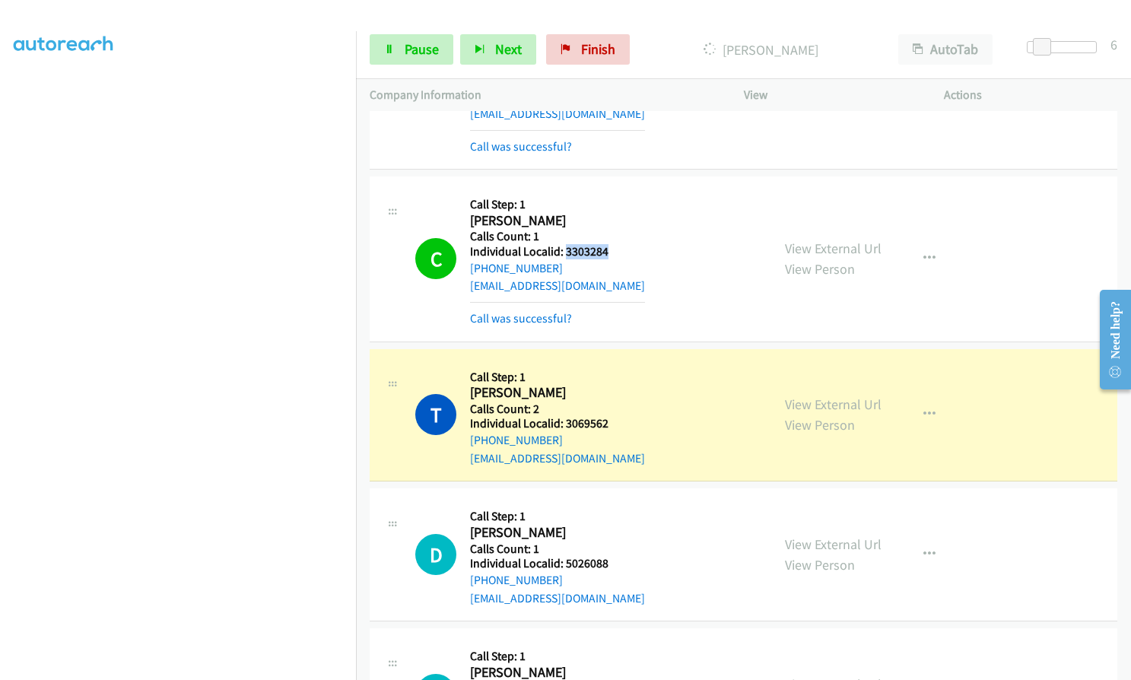
drag, startPoint x: 563, startPoint y: 183, endPoint x: 614, endPoint y: 182, distance: 50.2
click at [614, 244] on h5 "Individual Localid: 3303284" at bounding box center [557, 251] width 175 height 15
click at [412, 47] on span "Pause" at bounding box center [422, 48] width 34 height 17
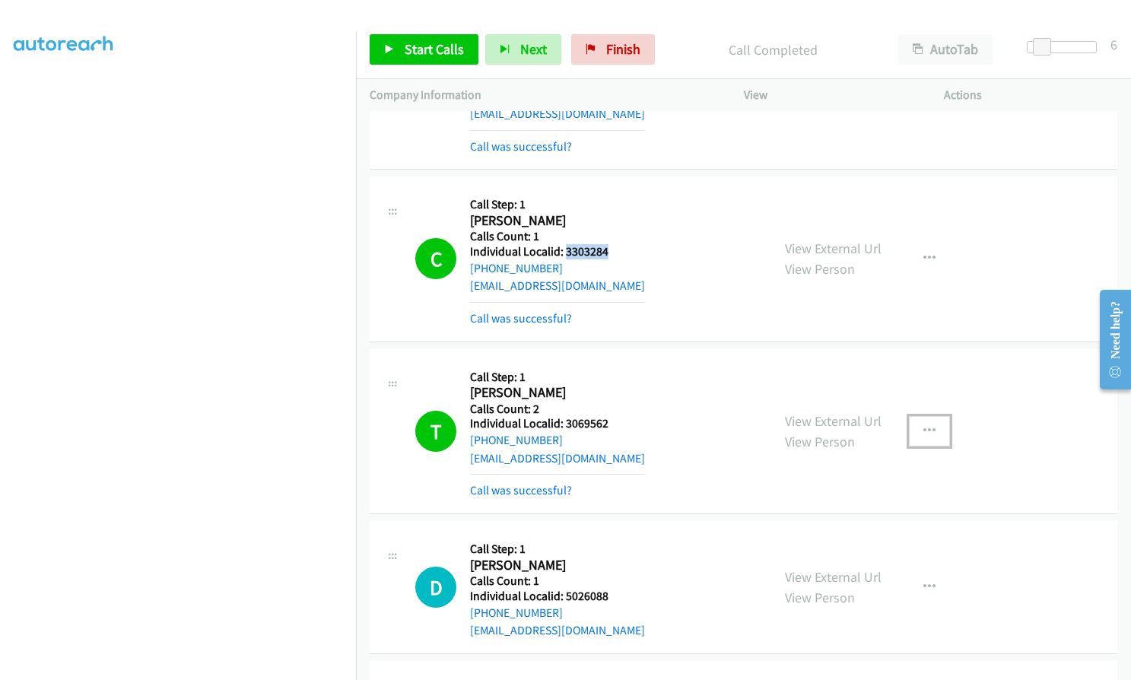
click at [931, 416] on button "button" at bounding box center [929, 431] width 41 height 30
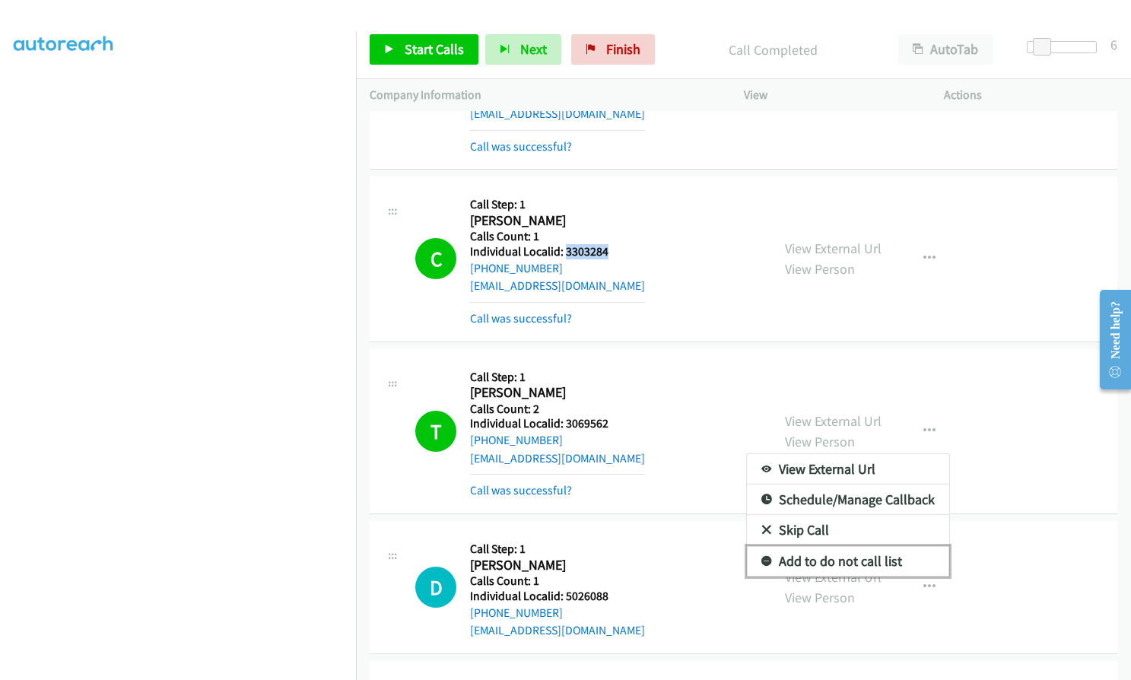
click at [761, 557] on icon at bounding box center [766, 562] width 11 height 11
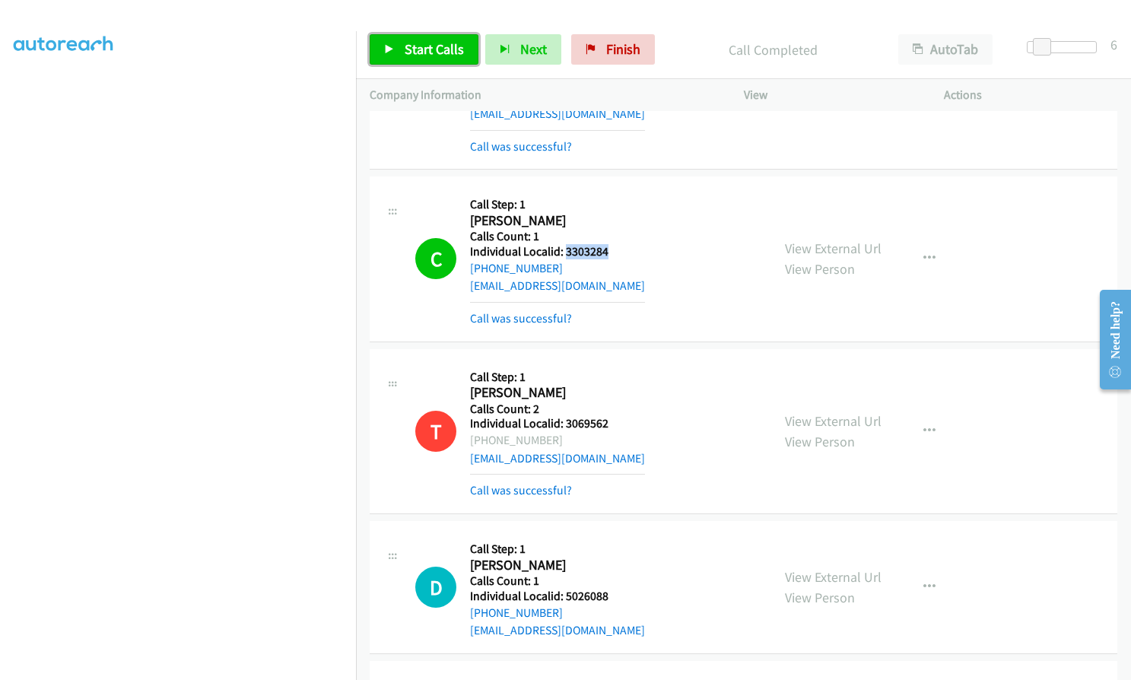
click at [436, 49] on span "Start Calls" at bounding box center [434, 48] width 59 height 17
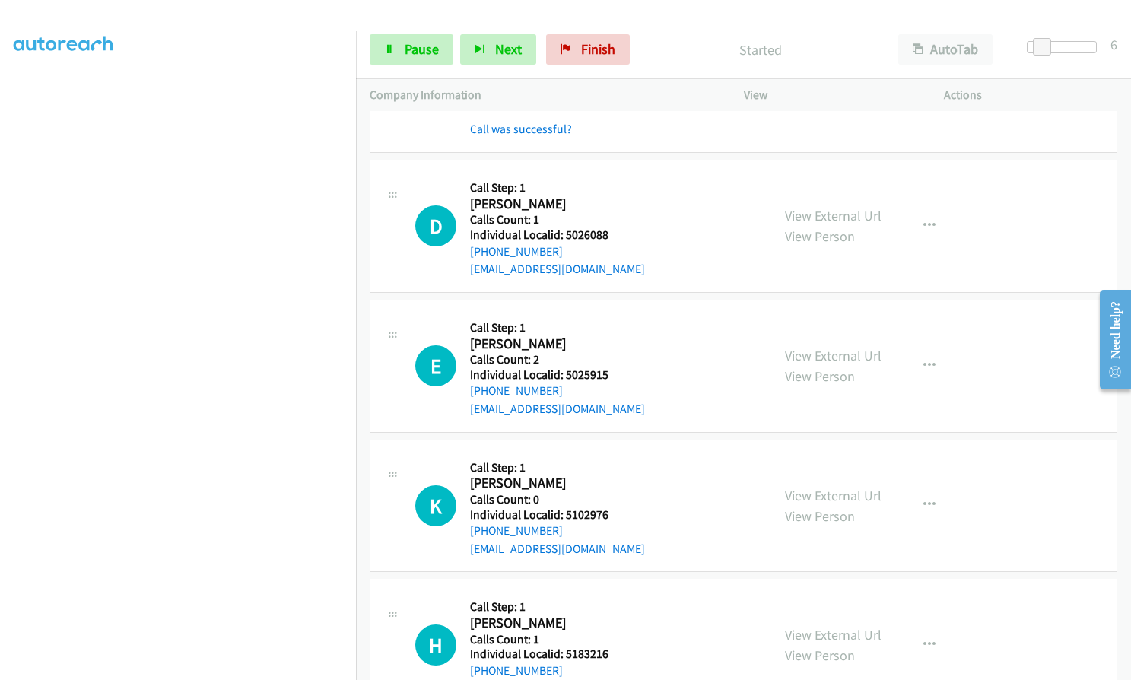
scroll to position [17322, 0]
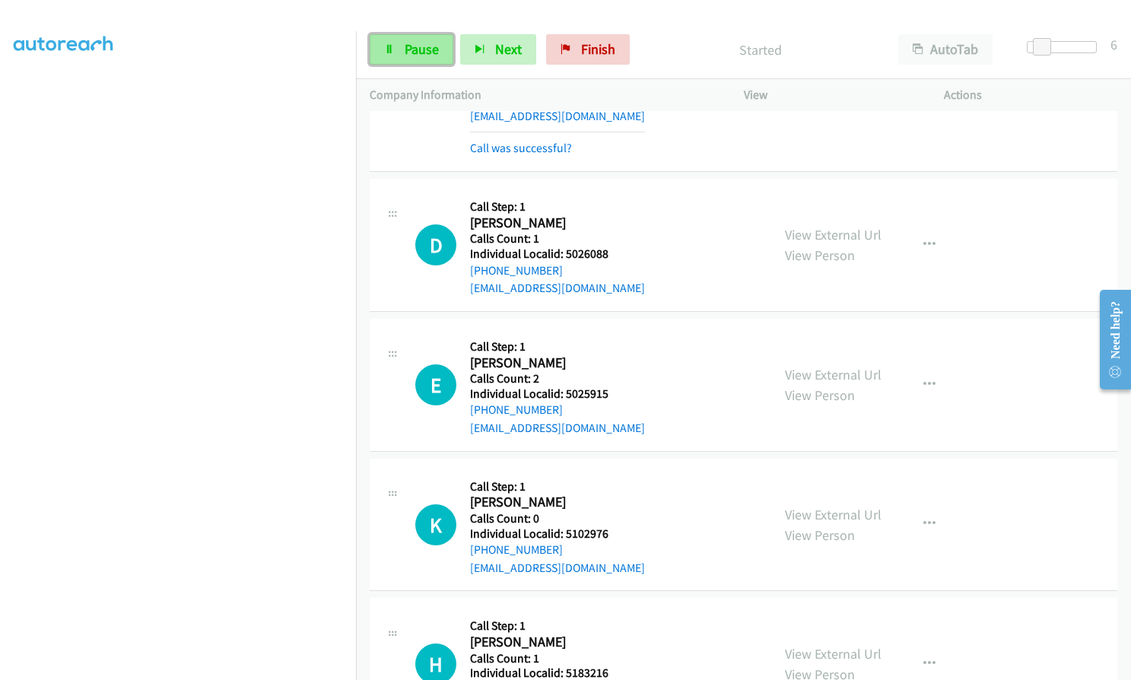
click at [416, 51] on span "Pause" at bounding box center [422, 48] width 34 height 17
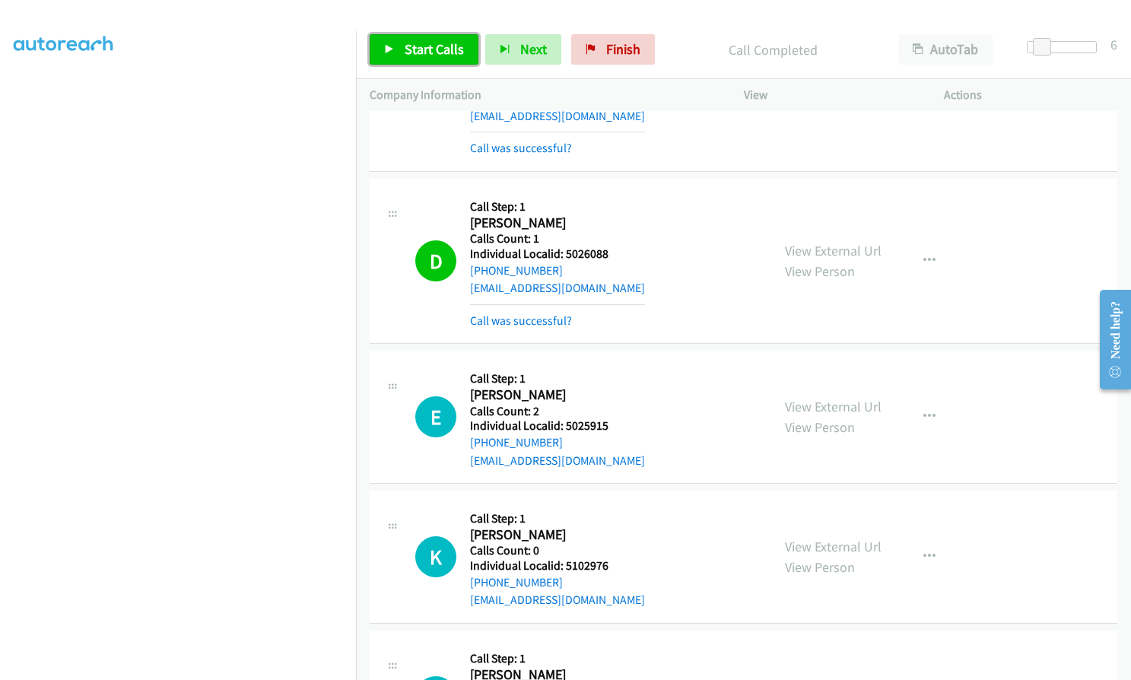
click at [419, 46] on span "Start Calls" at bounding box center [434, 48] width 59 height 17
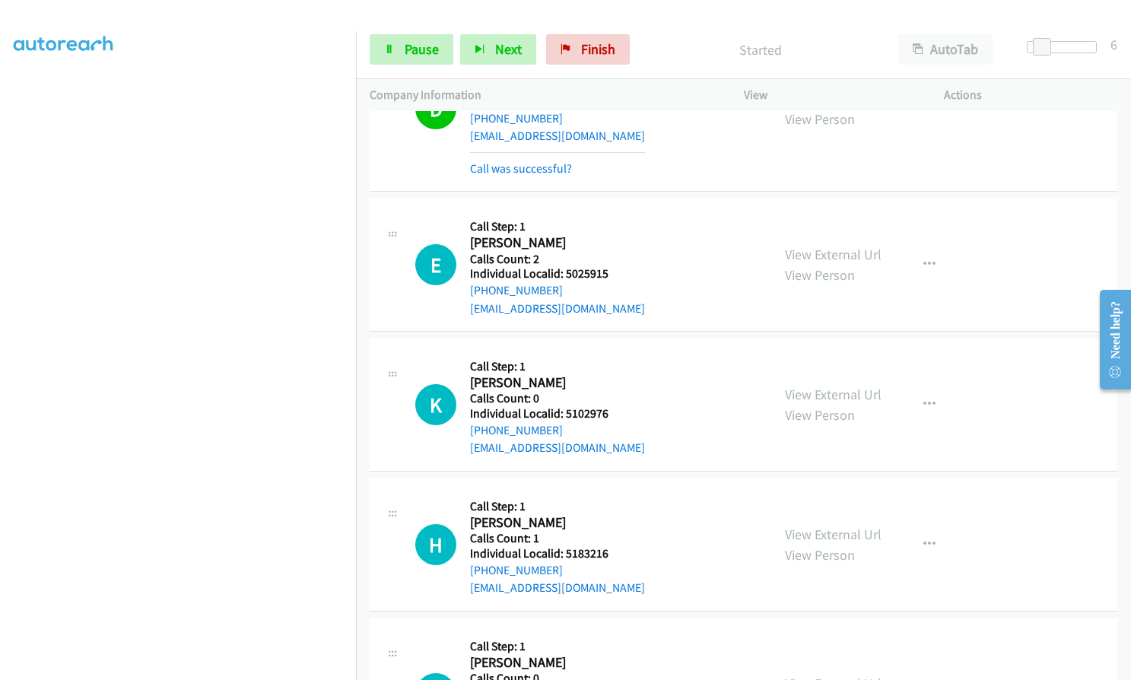
scroll to position [17493, 0]
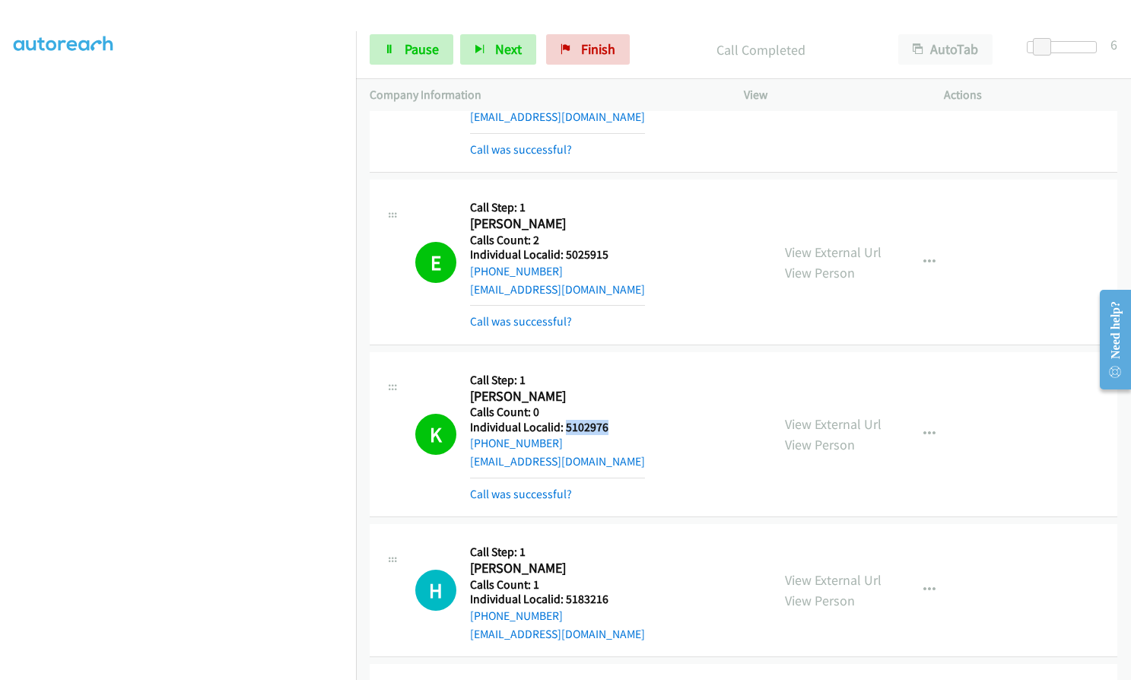
drag, startPoint x: 566, startPoint y: 355, endPoint x: 614, endPoint y: 354, distance: 48.7
click at [614, 366] on div "K Callback Scheduled Call Step: 1 [PERSON_NAME] America/[GEOGRAPHIC_DATA] Calls…" at bounding box center [586, 434] width 342 height 137
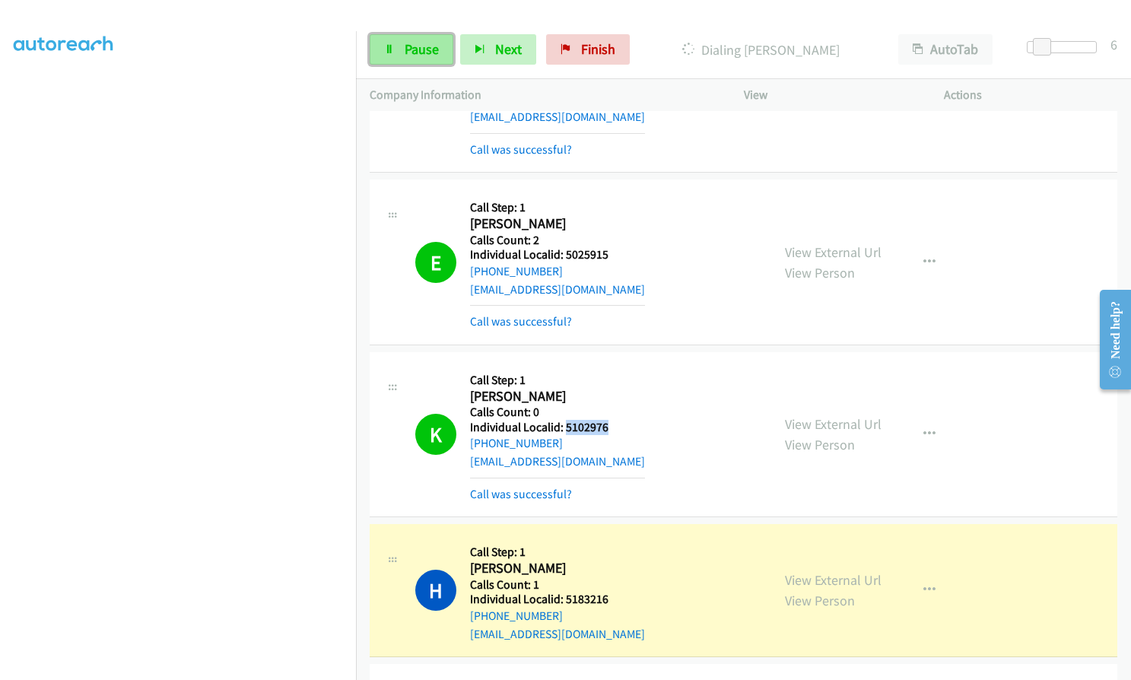
click at [420, 52] on span "Pause" at bounding box center [422, 48] width 34 height 17
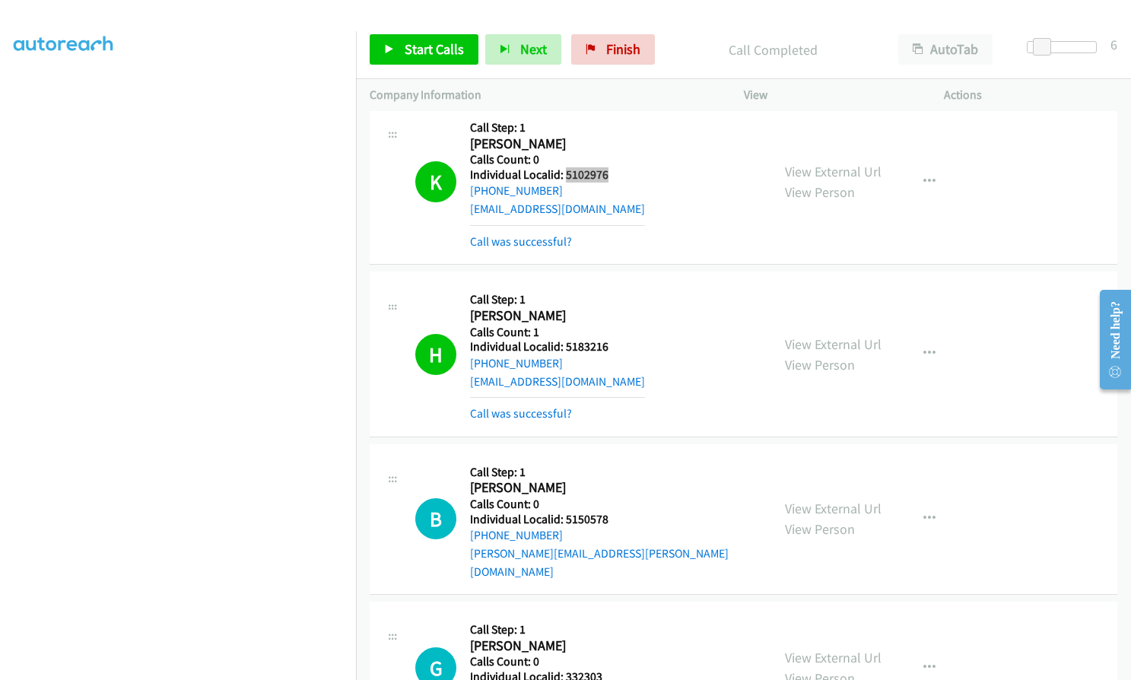
scroll to position [17854, 0]
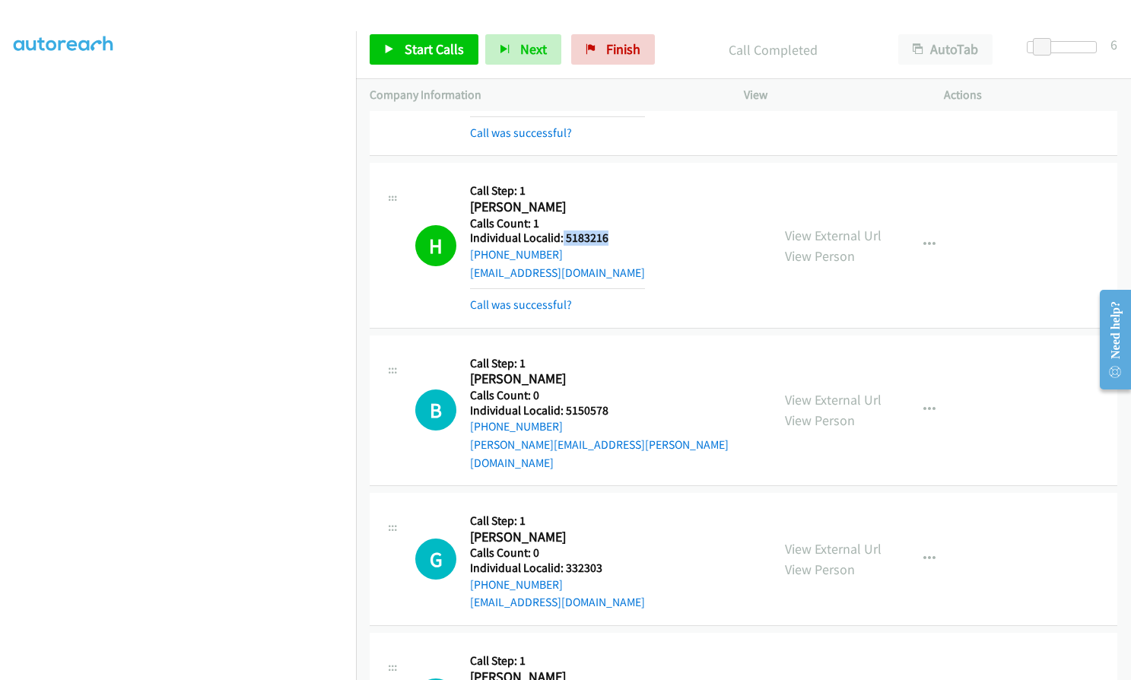
drag, startPoint x: 561, startPoint y: 159, endPoint x: 608, endPoint y: 160, distance: 46.4
click at [611, 176] on div "H Callback Scheduled Call Step: 1 [PERSON_NAME] America/Los_Angeles Calls Count…" at bounding box center [586, 244] width 342 height 137
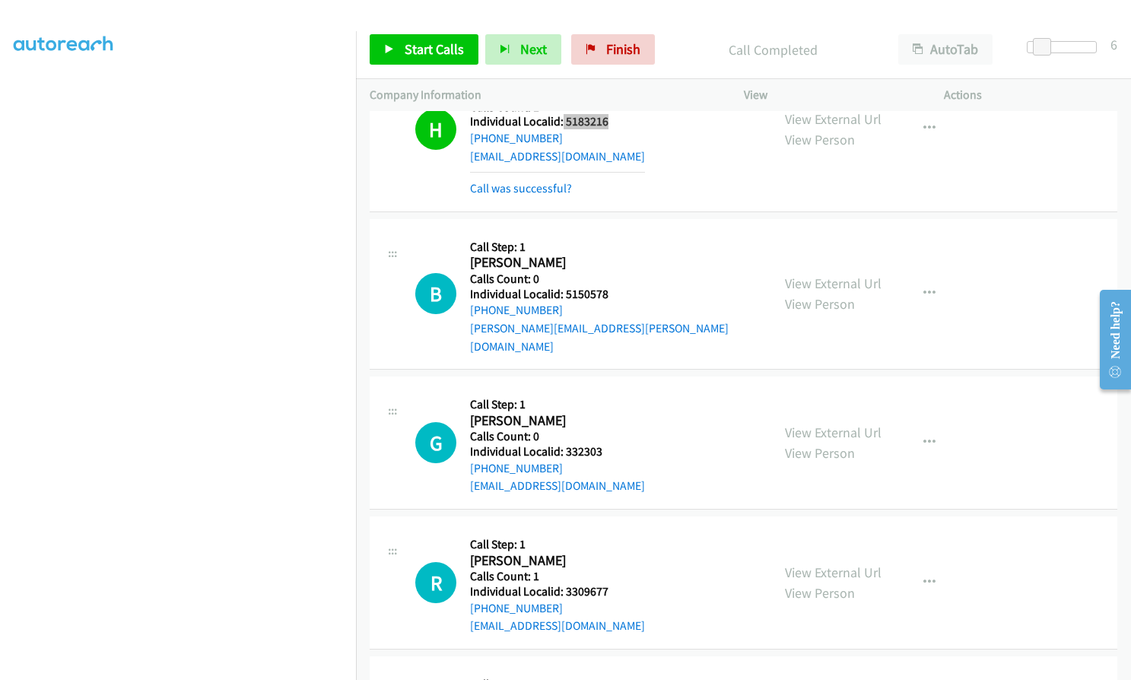
scroll to position [17968, 0]
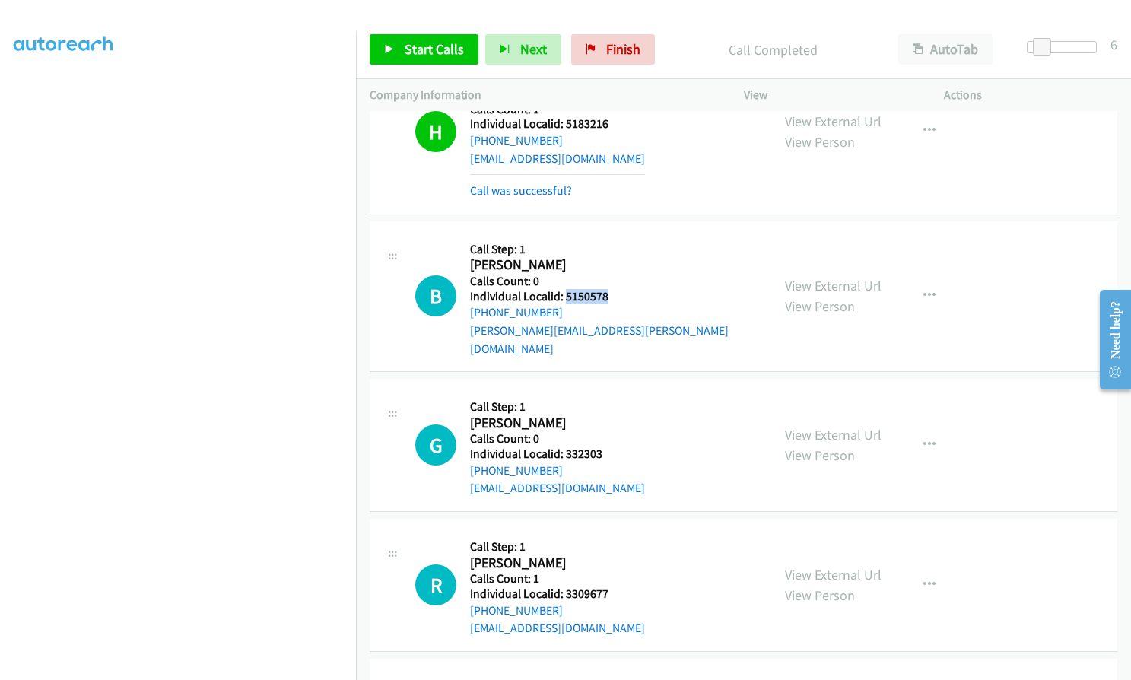
drag, startPoint x: 564, startPoint y: 224, endPoint x: 614, endPoint y: 221, distance: 49.6
click at [614, 235] on div "B Callback Scheduled Call Step: 1 [PERSON_NAME] America/Los_Angeles Calls Count…" at bounding box center [586, 296] width 342 height 122
drag, startPoint x: 560, startPoint y: 363, endPoint x: 607, endPoint y: 363, distance: 46.4
click at [607, 392] on div "G Callback Scheduled Call Step: 1 [PERSON_NAME] America/Los_Angeles Calls Count…" at bounding box center [586, 444] width 342 height 105
drag, startPoint x: 563, startPoint y: 502, endPoint x: 610, endPoint y: 502, distance: 46.4
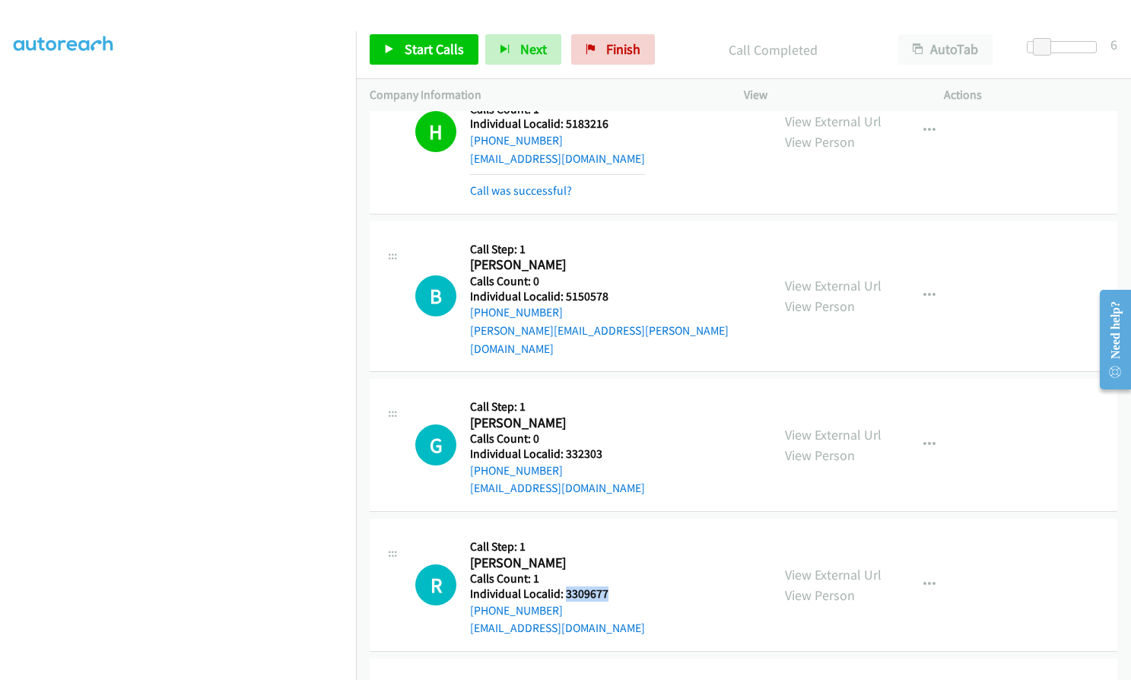
click at [610, 532] on div "R Callback Scheduled Call Step: 1 [PERSON_NAME] America/Los_Angeles Calls Count…" at bounding box center [586, 584] width 342 height 105
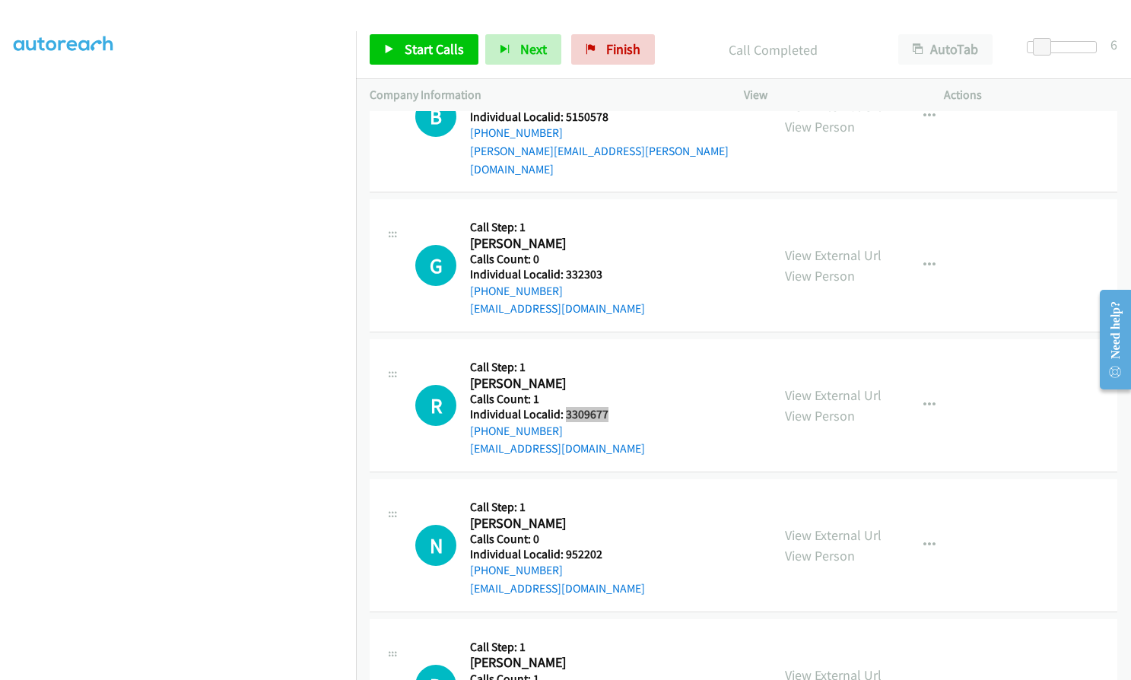
scroll to position [18177, 0]
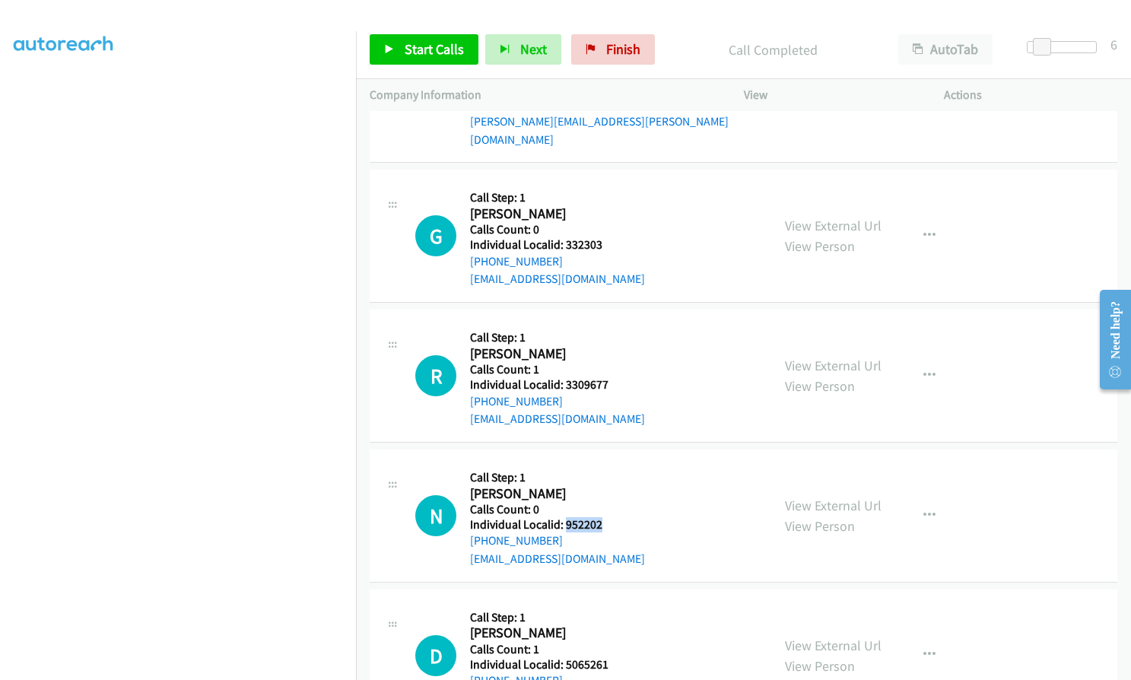
drag, startPoint x: 563, startPoint y: 436, endPoint x: 592, endPoint y: 434, distance: 28.2
click at [608, 463] on div "N Callback Scheduled Call Step: 1 [PERSON_NAME] America/Los_Angeles Calls Count…" at bounding box center [586, 515] width 342 height 105
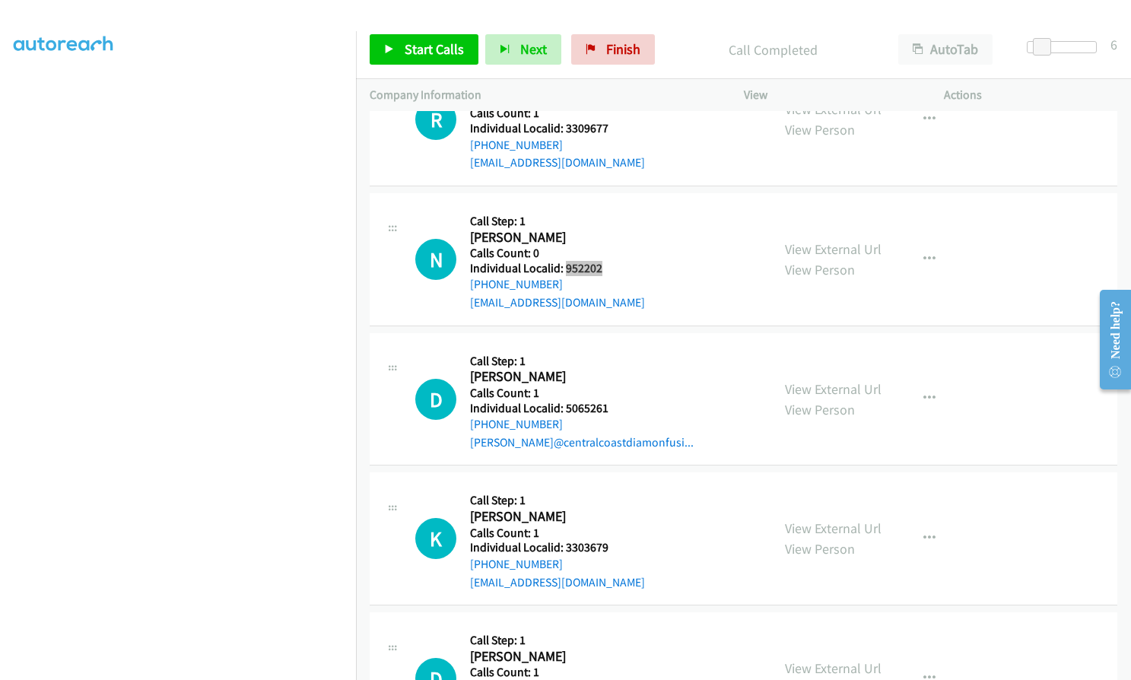
scroll to position [18463, 0]
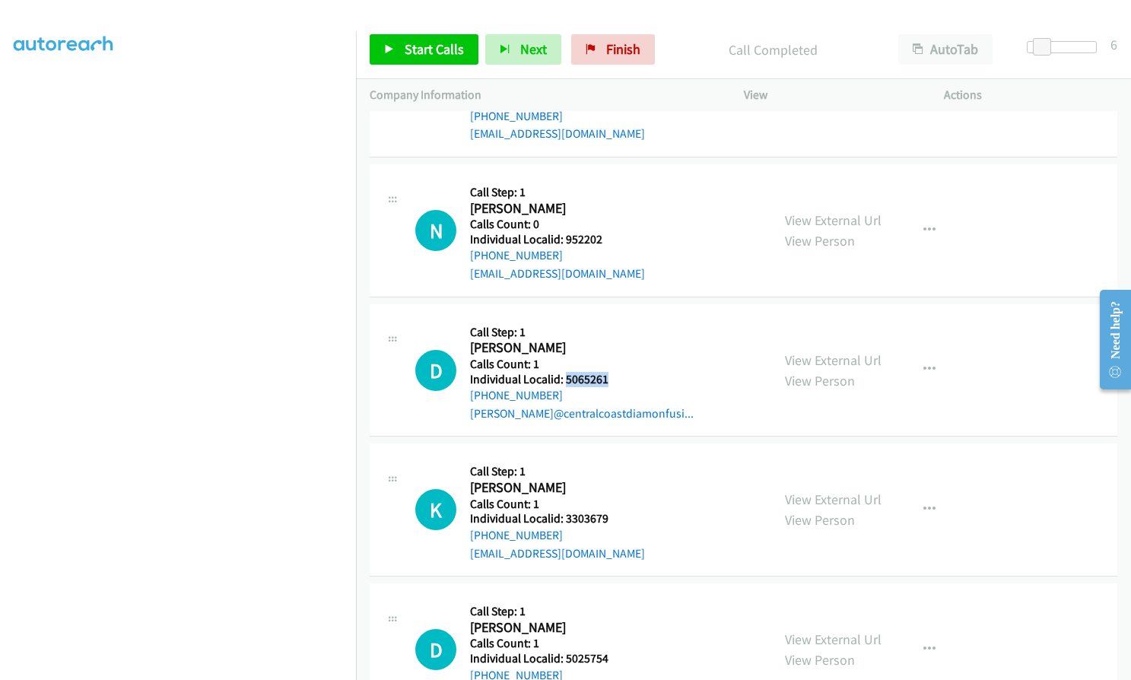
drag, startPoint x: 564, startPoint y: 289, endPoint x: 607, endPoint y: 287, distance: 42.6
click at [607, 372] on h5 "Individual Localid: 5065261" at bounding box center [582, 379] width 224 height 15
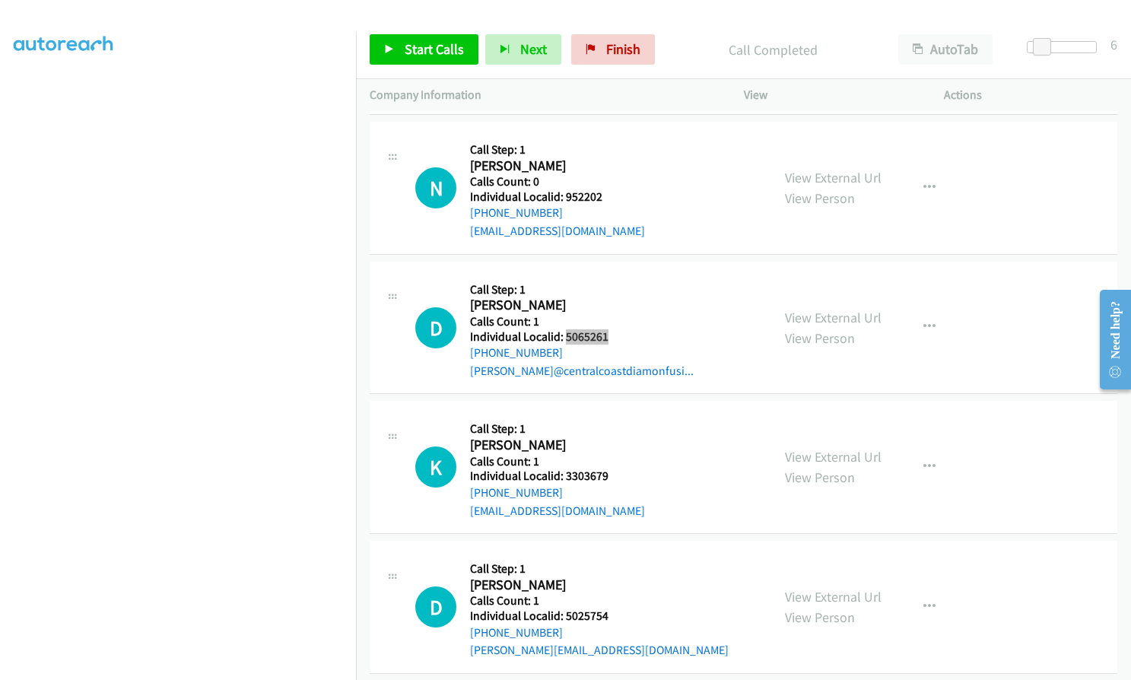
scroll to position [18615, 0]
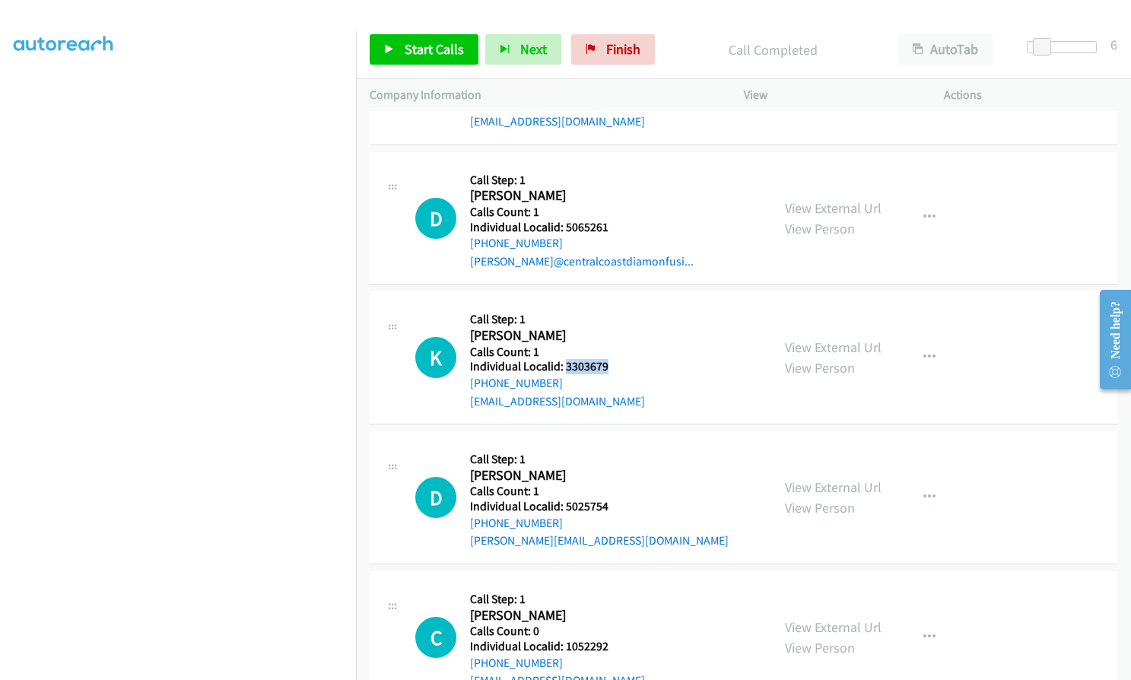
drag, startPoint x: 565, startPoint y: 279, endPoint x: 611, endPoint y: 273, distance: 46.0
click at [611, 305] on div "K Callback Scheduled Call Step: 1 [PERSON_NAME] America/Los_Angeles Calls Count…" at bounding box center [586, 357] width 342 height 105
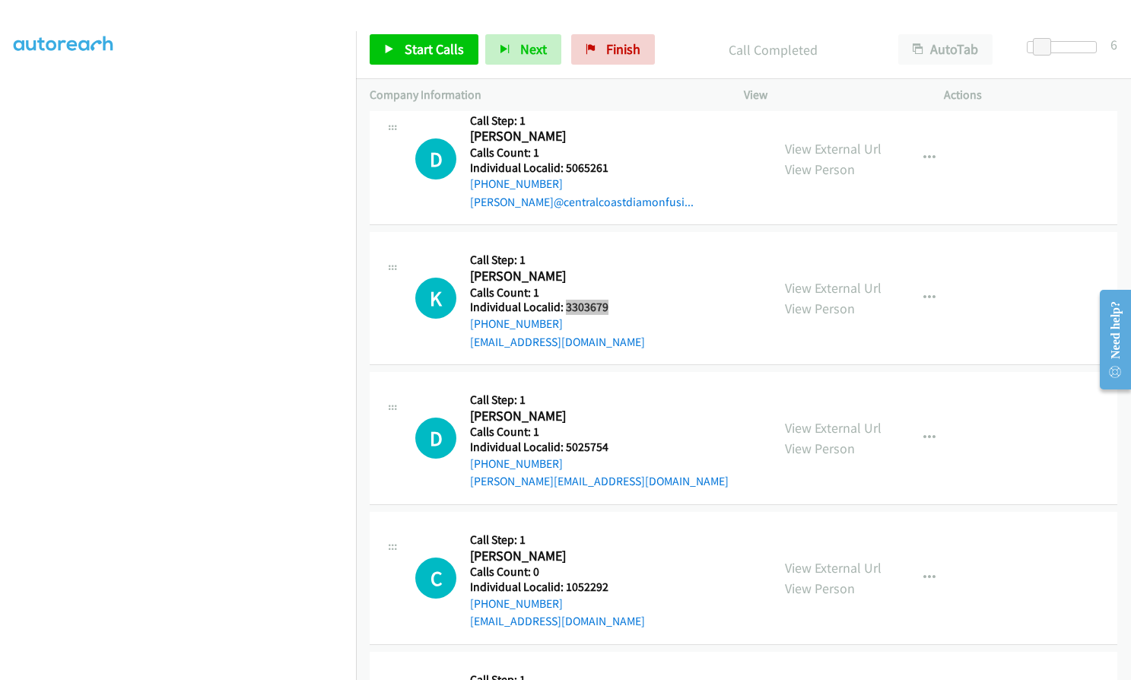
scroll to position [18691, 0]
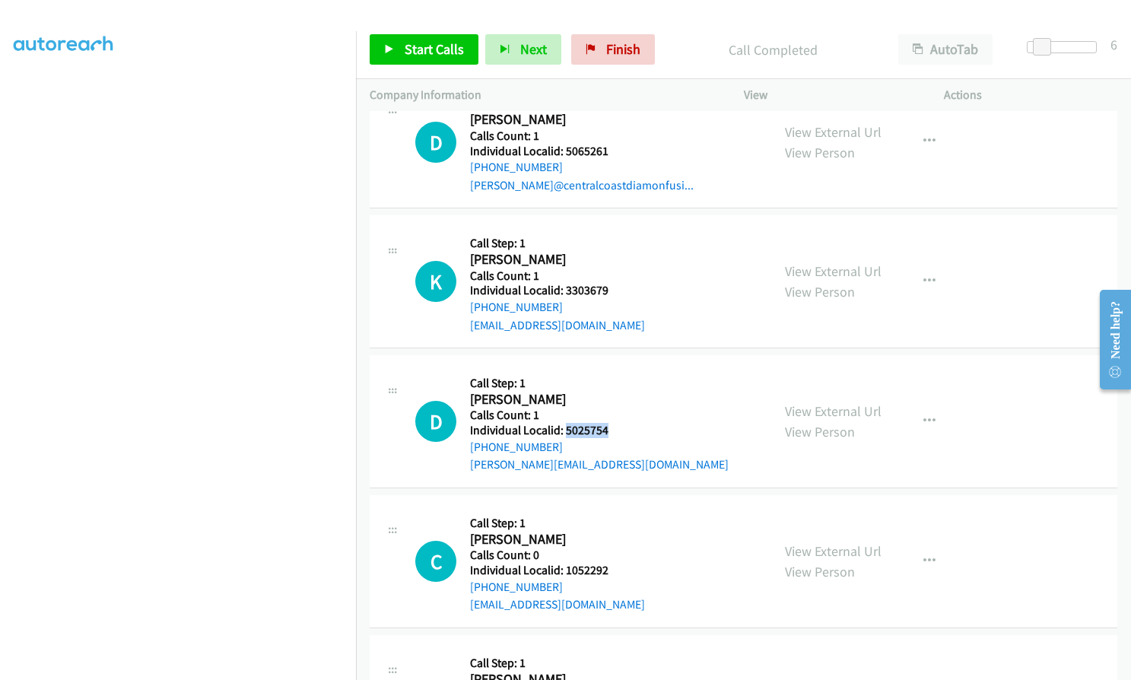
drag, startPoint x: 563, startPoint y: 339, endPoint x: 617, endPoint y: 336, distance: 53.3
click at [617, 369] on div "D Callback Scheduled Call Step: 1 [PERSON_NAME] America/Los_Angeles Calls Count…" at bounding box center [586, 421] width 342 height 105
drag, startPoint x: 582, startPoint y: 478, endPoint x: 610, endPoint y: 476, distance: 27.5
click at [610, 563] on h5 "Individual Localid: 1052292" at bounding box center [557, 570] width 175 height 15
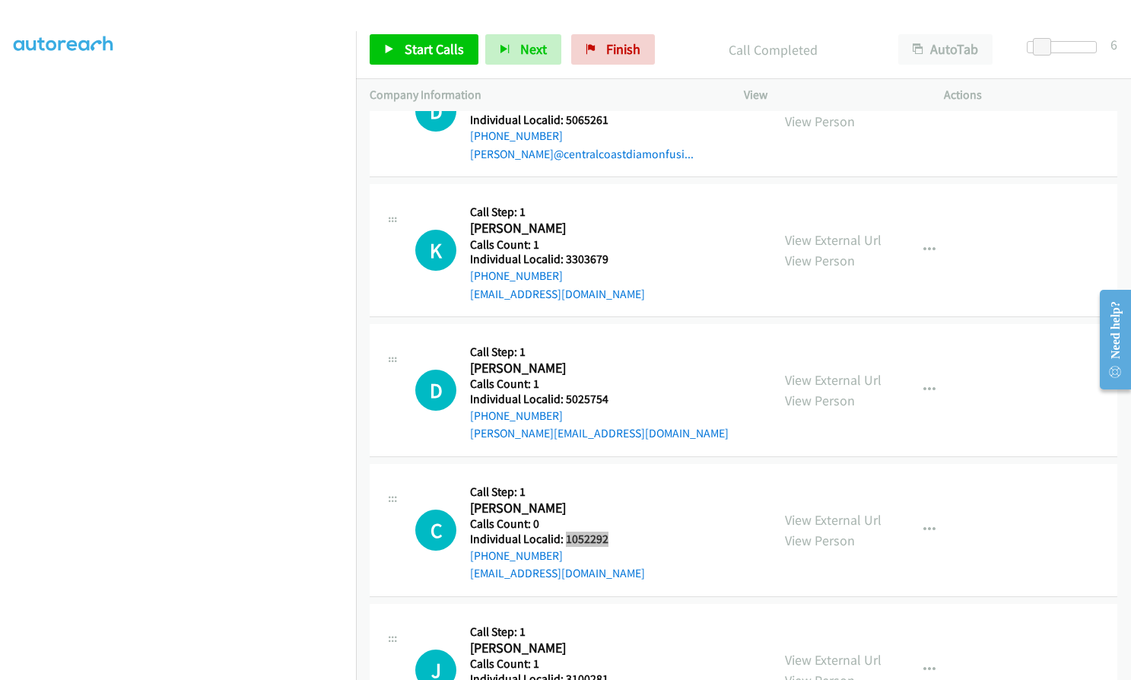
scroll to position [18767, 0]
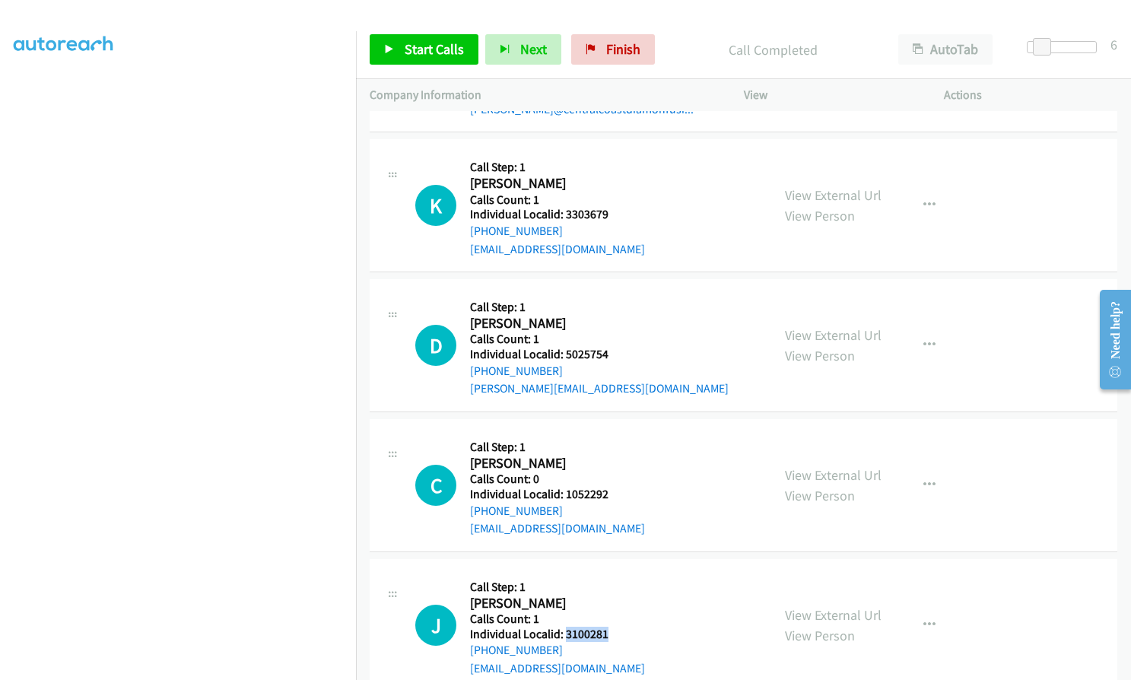
drag, startPoint x: 563, startPoint y: 542, endPoint x: 613, endPoint y: 542, distance: 50.2
click at [613, 573] on div "J Callback Scheduled Call Step: 1 [PERSON_NAME] America/Los_Angeles Calls Count…" at bounding box center [586, 625] width 342 height 105
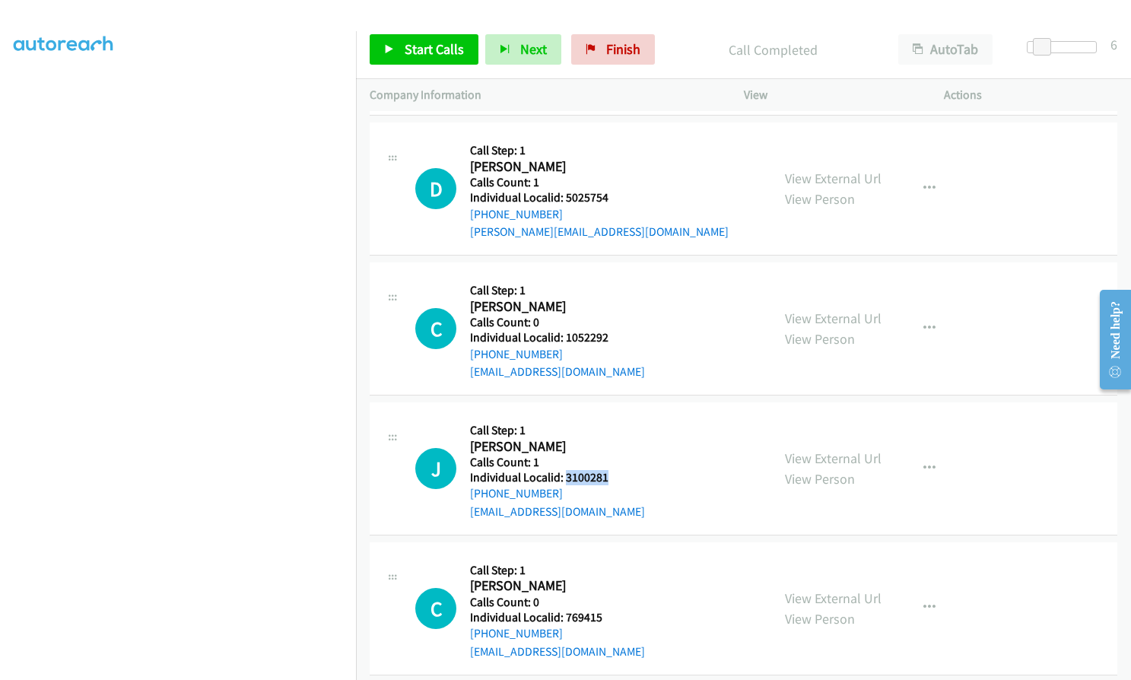
scroll to position [18919, 0]
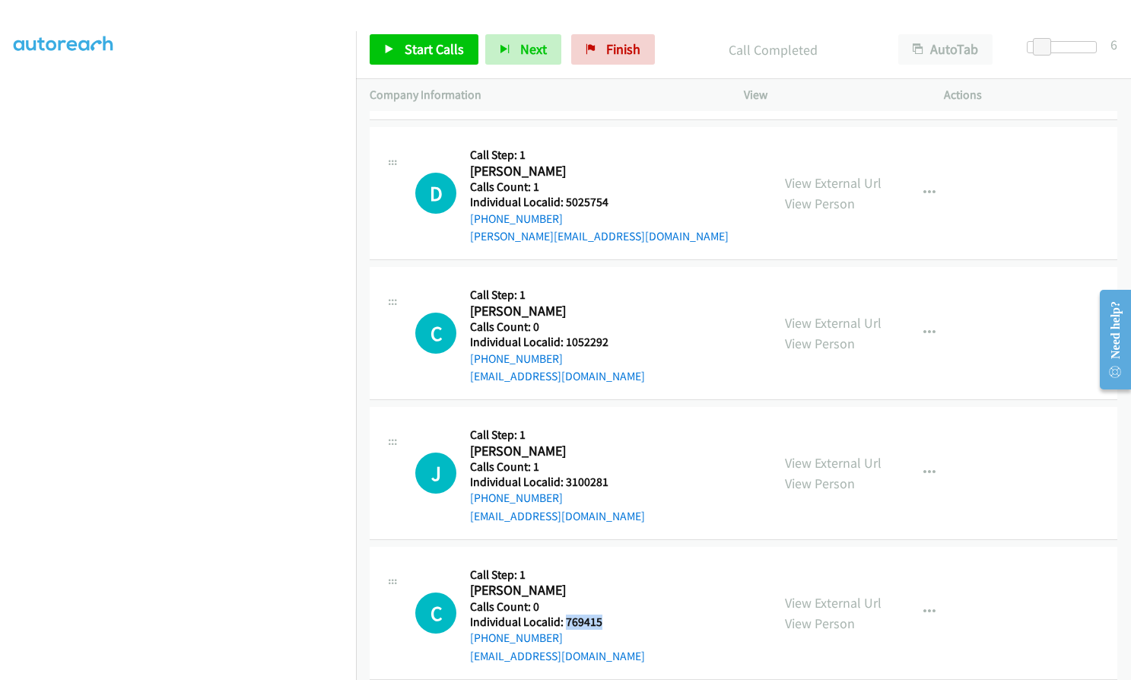
drag, startPoint x: 566, startPoint y: 510, endPoint x: 624, endPoint y: 527, distance: 60.2
click at [624, 560] on div "C Callback Scheduled Call Step: 1 [PERSON_NAME] America/Los_Angeles Calls Count…" at bounding box center [586, 612] width 342 height 105
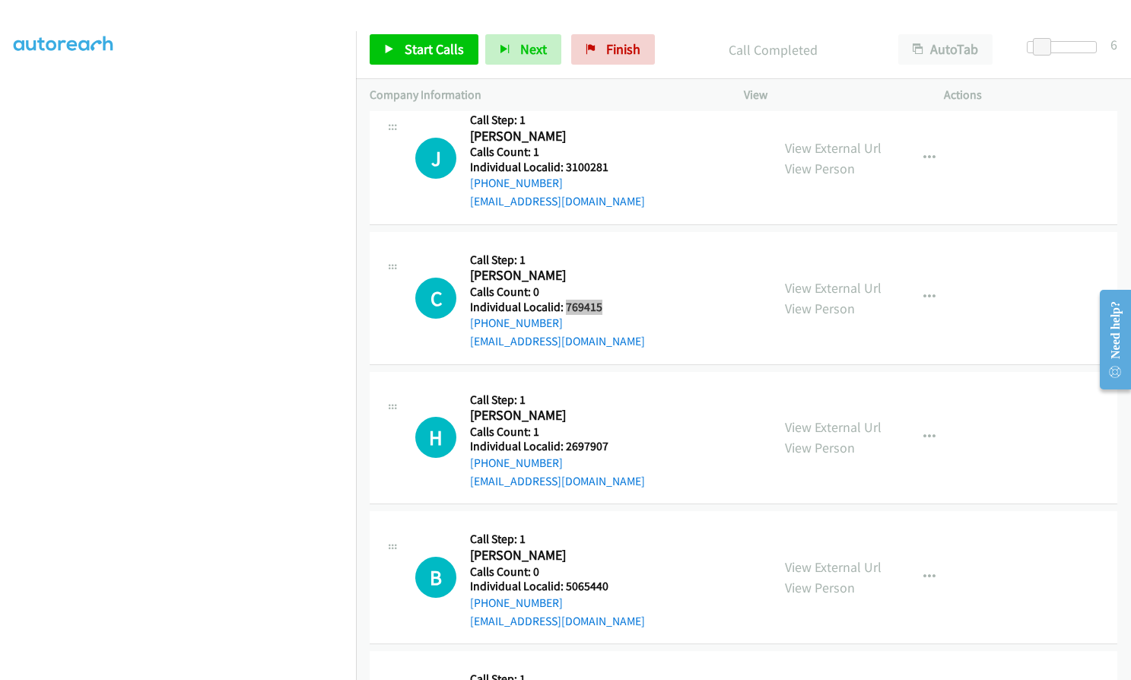
scroll to position [19261, 0]
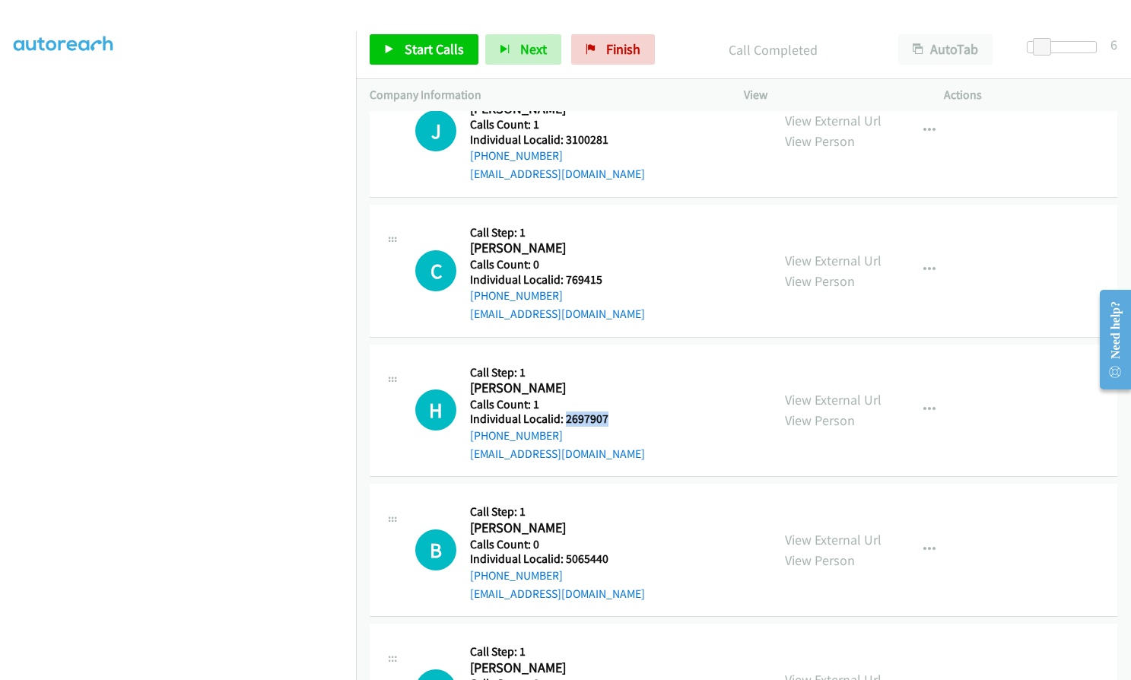
drag, startPoint x: 564, startPoint y: 328, endPoint x: 609, endPoint y: 329, distance: 44.9
click at [609, 411] on h5 "Individual Localid: 2697907" at bounding box center [557, 418] width 175 height 15
drag, startPoint x: 563, startPoint y: 468, endPoint x: 612, endPoint y: 468, distance: 48.7
click at [612, 497] on div "B Callback Scheduled Call Step: 1 [PERSON_NAME] America/Los_Angeles Calls Count…" at bounding box center [586, 549] width 342 height 105
click at [435, 50] on span "Start Calls" at bounding box center [434, 48] width 59 height 17
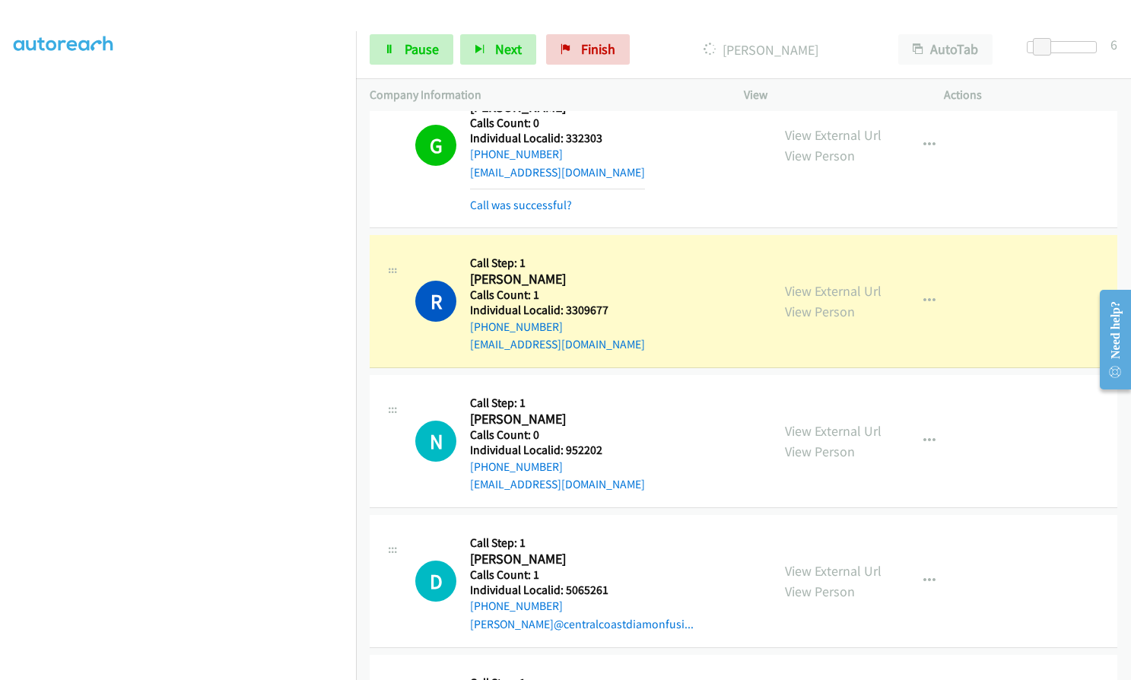
scroll to position [18368, 0]
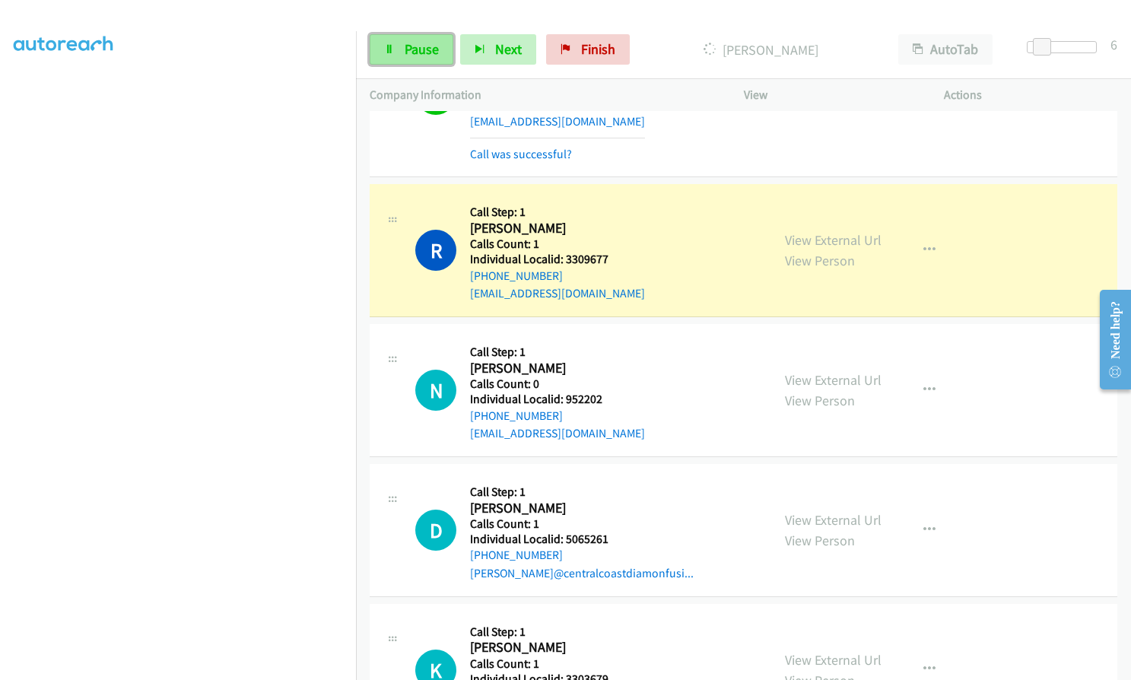
click at [424, 53] on span "Pause" at bounding box center [422, 48] width 34 height 17
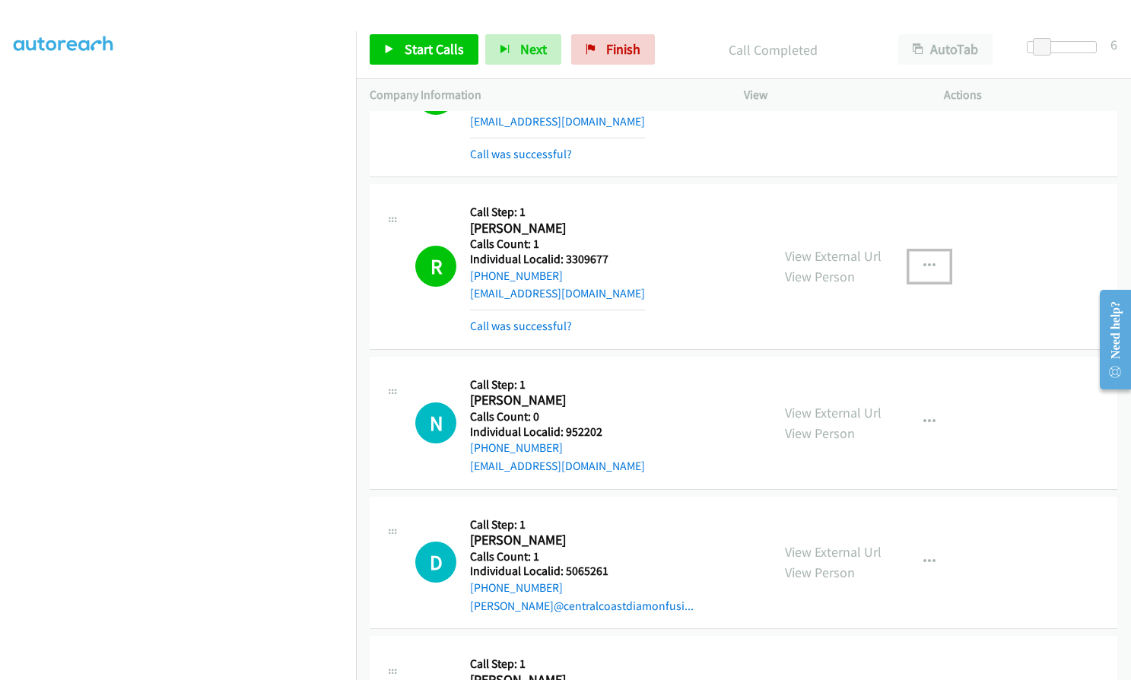
click at [926, 260] on icon "button" at bounding box center [929, 266] width 12 height 12
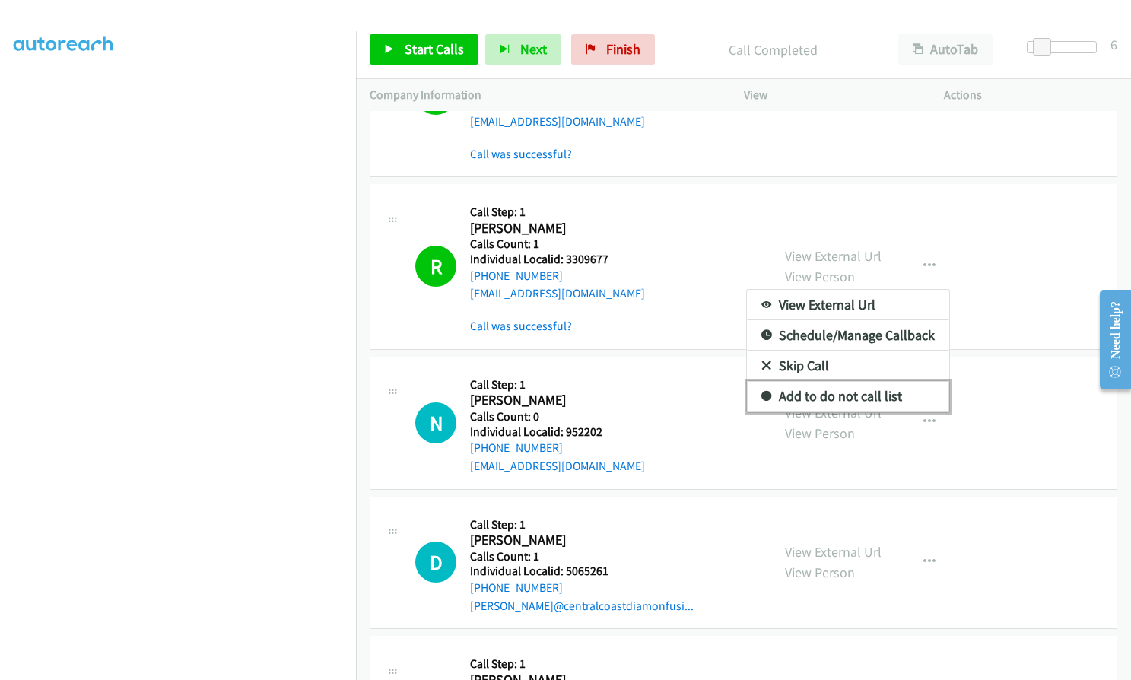
click at [761, 392] on icon at bounding box center [766, 397] width 11 height 11
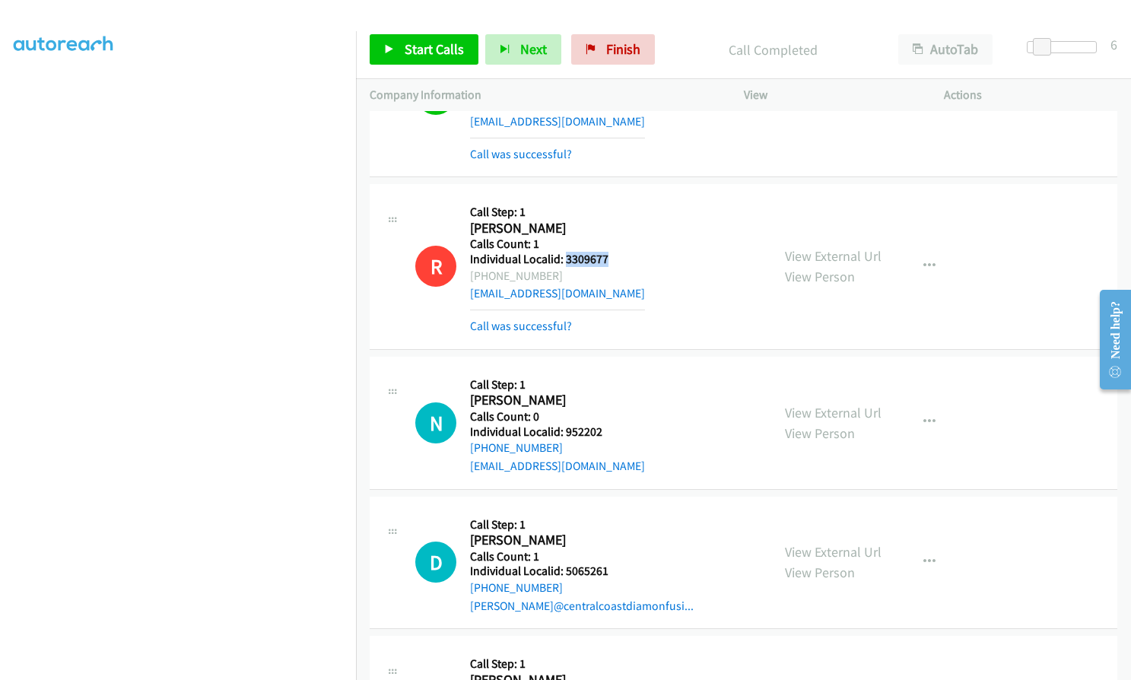
drag, startPoint x: 563, startPoint y: 170, endPoint x: 614, endPoint y: 170, distance: 50.9
click at [614, 198] on div "R Callback Scheduled Call Step: 1 [PERSON_NAME] America/Los_Angeles Calls Count…" at bounding box center [586, 266] width 342 height 137
click at [414, 49] on span "Start Calls" at bounding box center [434, 48] width 59 height 17
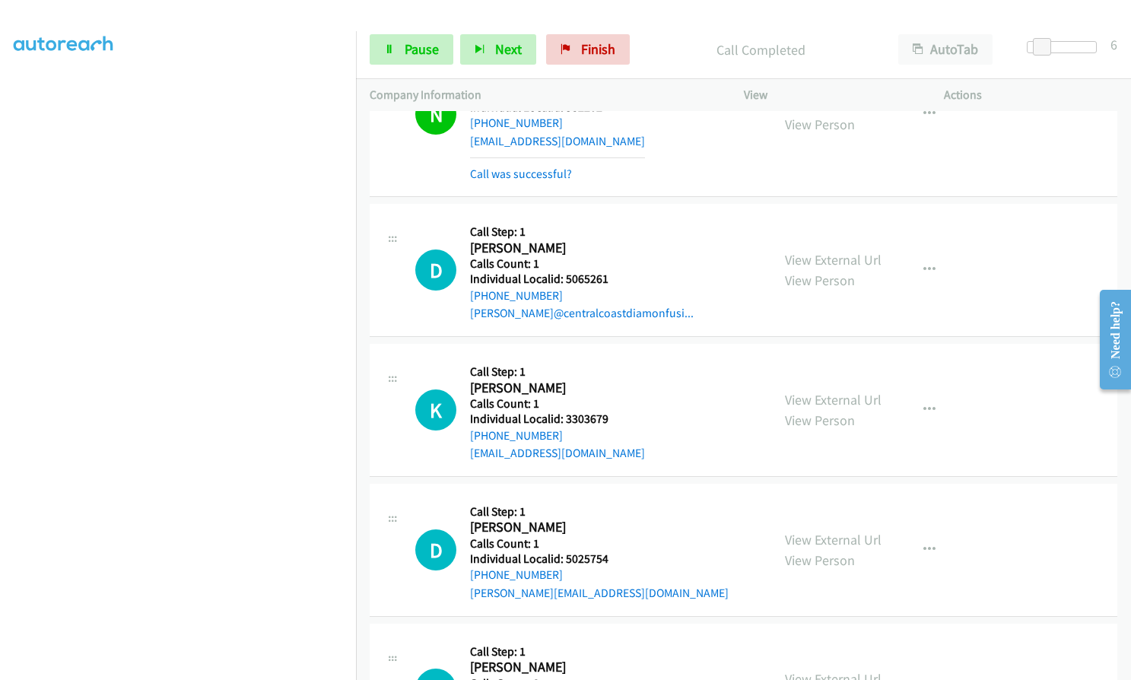
scroll to position [18691, 0]
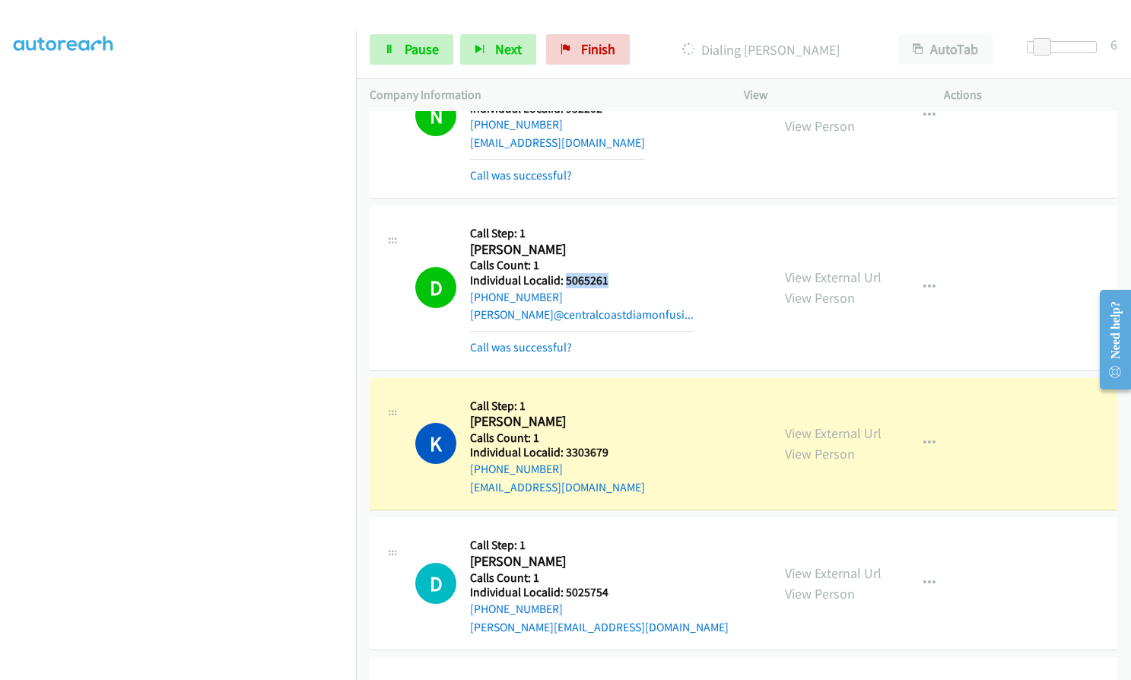
drag, startPoint x: 564, startPoint y: 191, endPoint x: 607, endPoint y: 190, distance: 42.6
click at [610, 273] on h5 "Individual Localid: 5065261" at bounding box center [582, 280] width 224 height 15
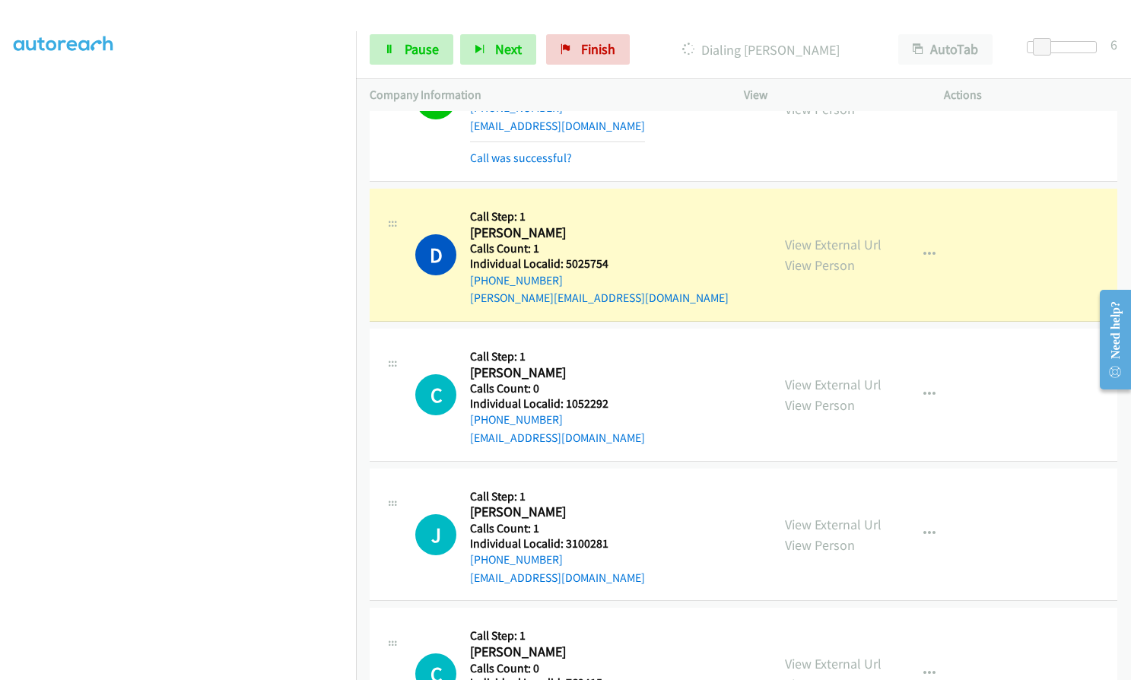
scroll to position [19033, 0]
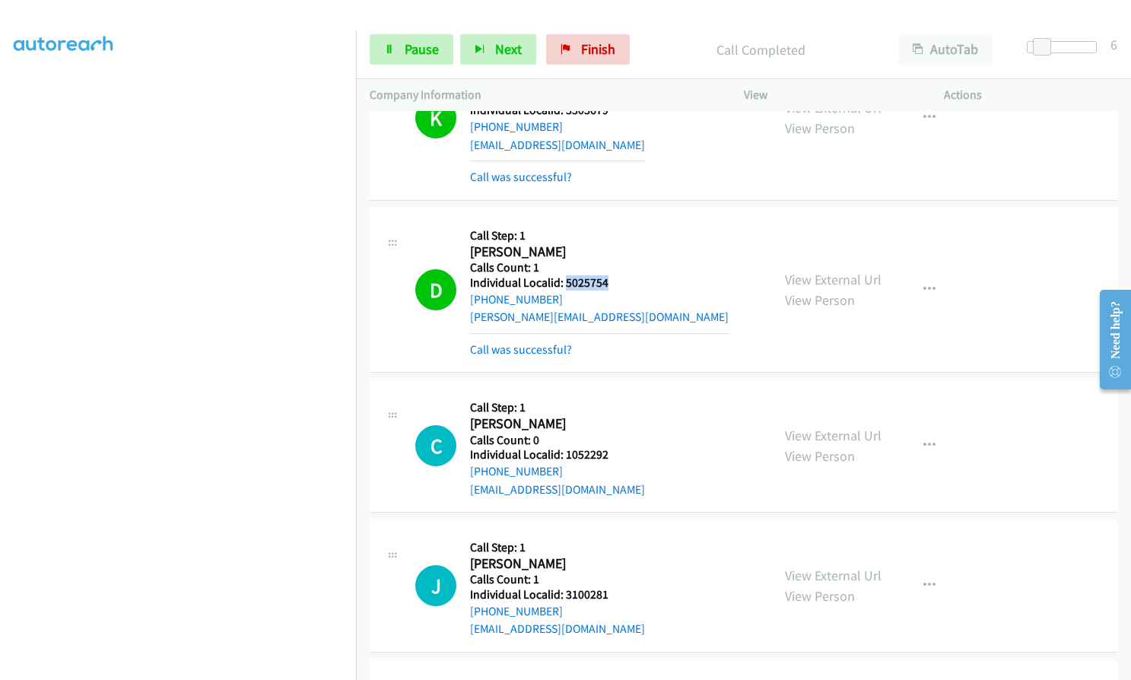
drag, startPoint x: 566, startPoint y: 192, endPoint x: 614, endPoint y: 192, distance: 47.9
click at [614, 221] on div "D Callback Scheduled Call Step: 1 [PERSON_NAME] America/Los_Angeles Calls Count…" at bounding box center [586, 289] width 342 height 137
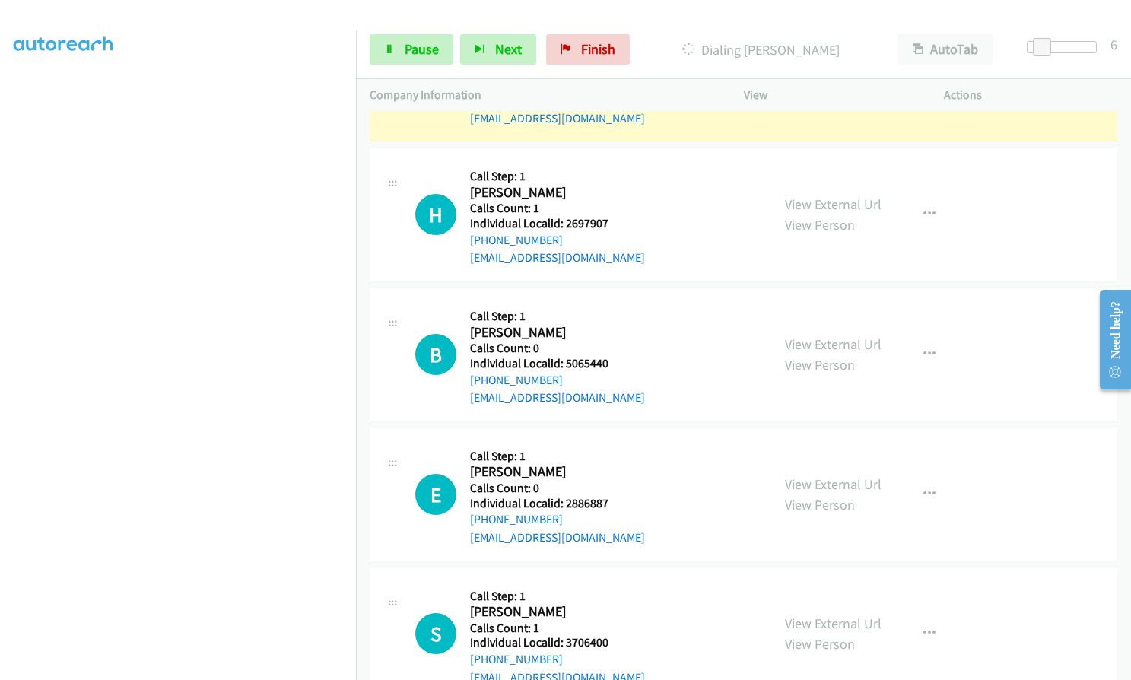
scroll to position [19755, 0]
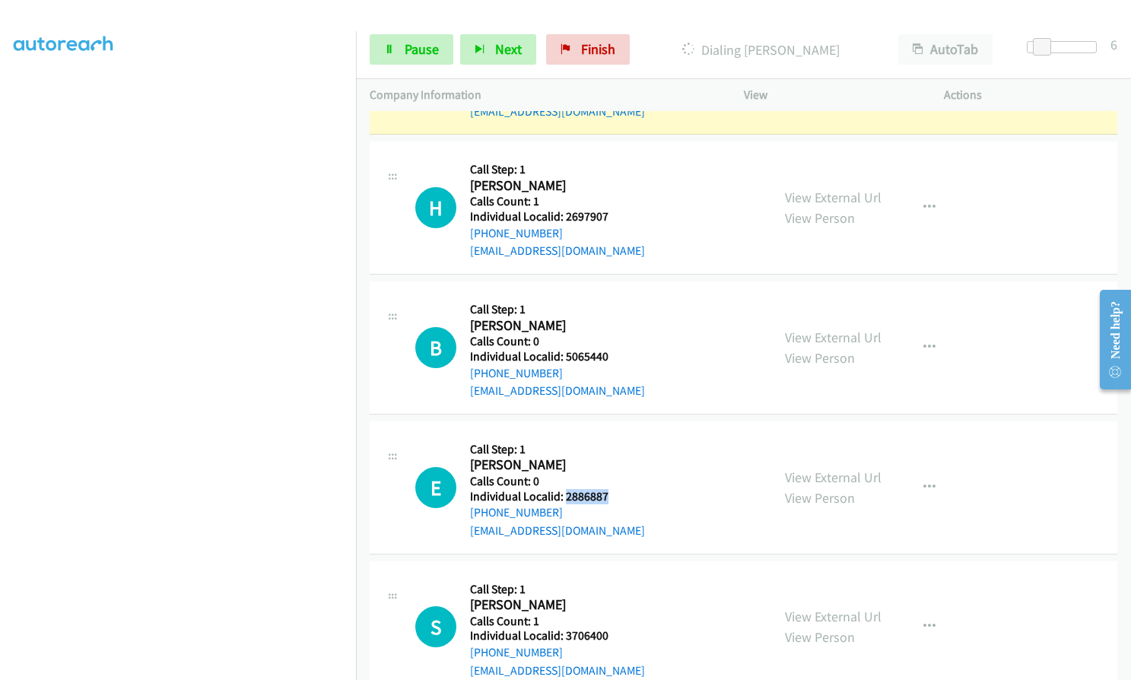
drag, startPoint x: 567, startPoint y: 408, endPoint x: 611, endPoint y: 405, distance: 44.2
click at [611, 435] on div "E Callback Scheduled Call Step: 1 [PERSON_NAME] America/Los_Angeles Calls Count…" at bounding box center [586, 487] width 342 height 105
drag, startPoint x: 563, startPoint y: 547, endPoint x: 611, endPoint y: 545, distance: 47.9
click at [611, 575] on div "S Callback Scheduled Call Step: 1 [PERSON_NAME] America/Los_Angeles Calls Count…" at bounding box center [586, 627] width 342 height 105
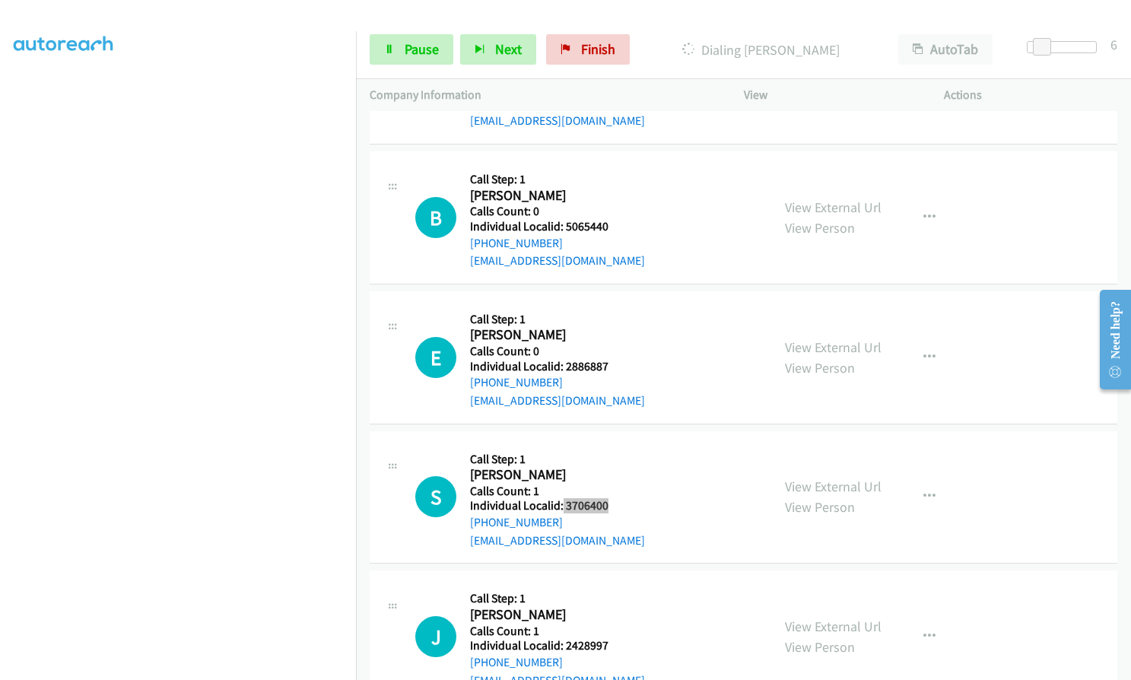
scroll to position [19983, 0]
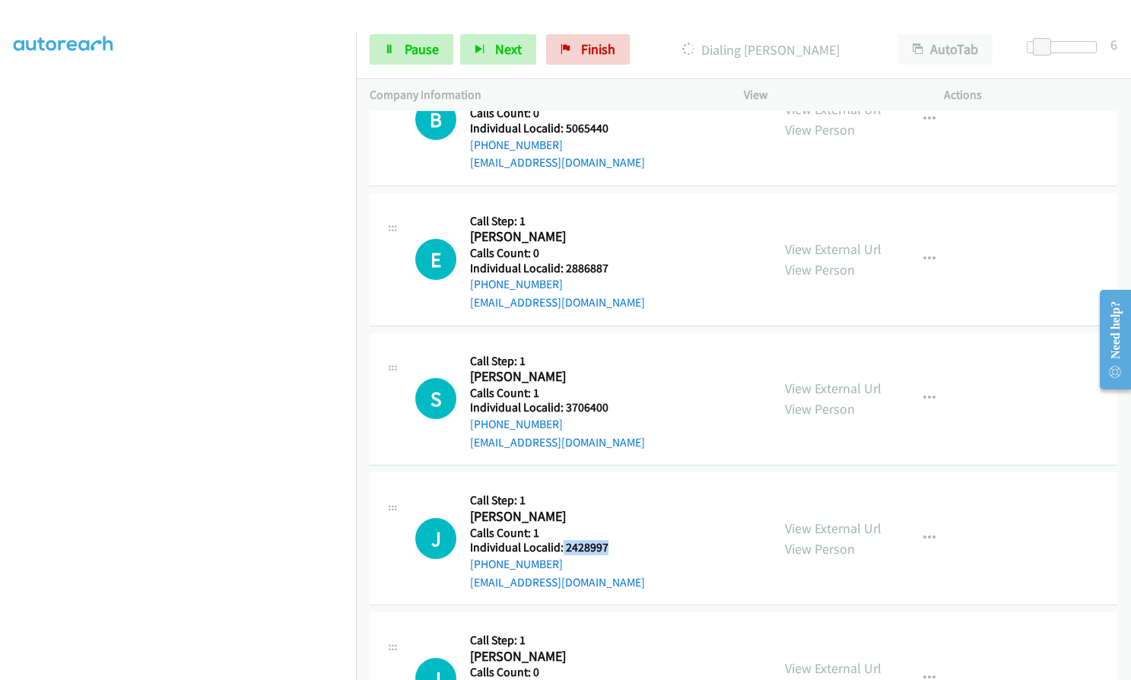
drag, startPoint x: 560, startPoint y: 457, endPoint x: 614, endPoint y: 455, distance: 53.3
click at [614, 486] on div "J Callback Scheduled Call Step: 1 [PERSON_NAME] America/New_York Calls Count: 1…" at bounding box center [586, 538] width 342 height 105
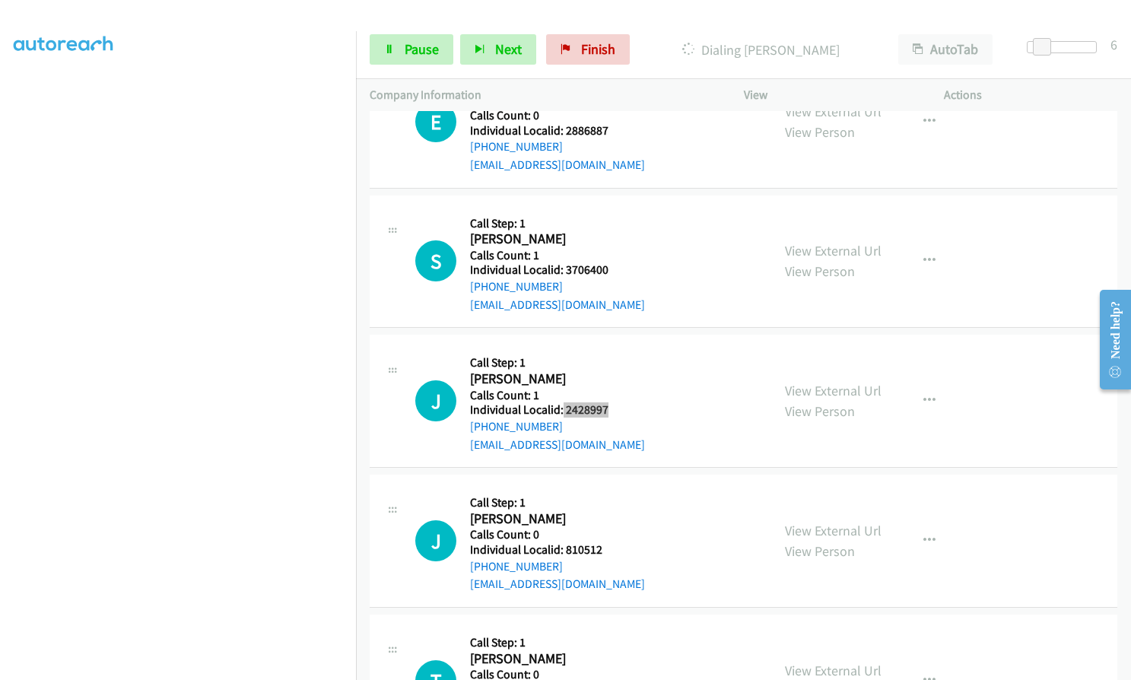
scroll to position [20136, 0]
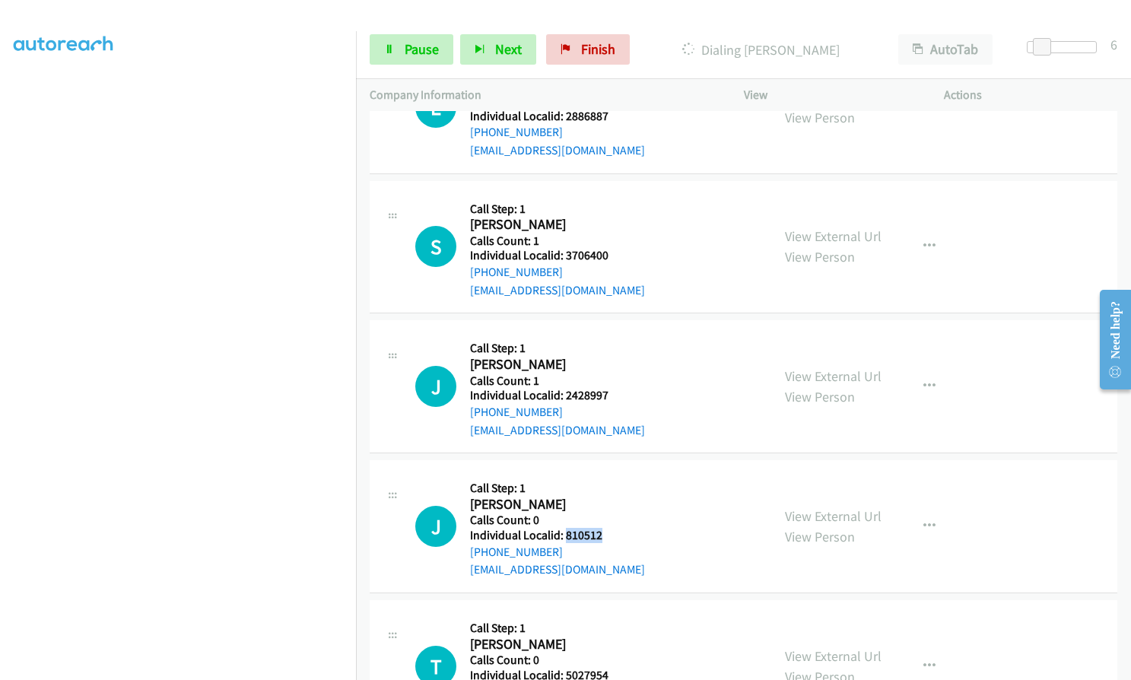
drag, startPoint x: 575, startPoint y: 443, endPoint x: 613, endPoint y: 446, distance: 38.1
click at [613, 474] on div "J Callback Scheduled Call Step: 1 [PERSON_NAME] America/Los_Angeles Calls Count…" at bounding box center [586, 526] width 342 height 105
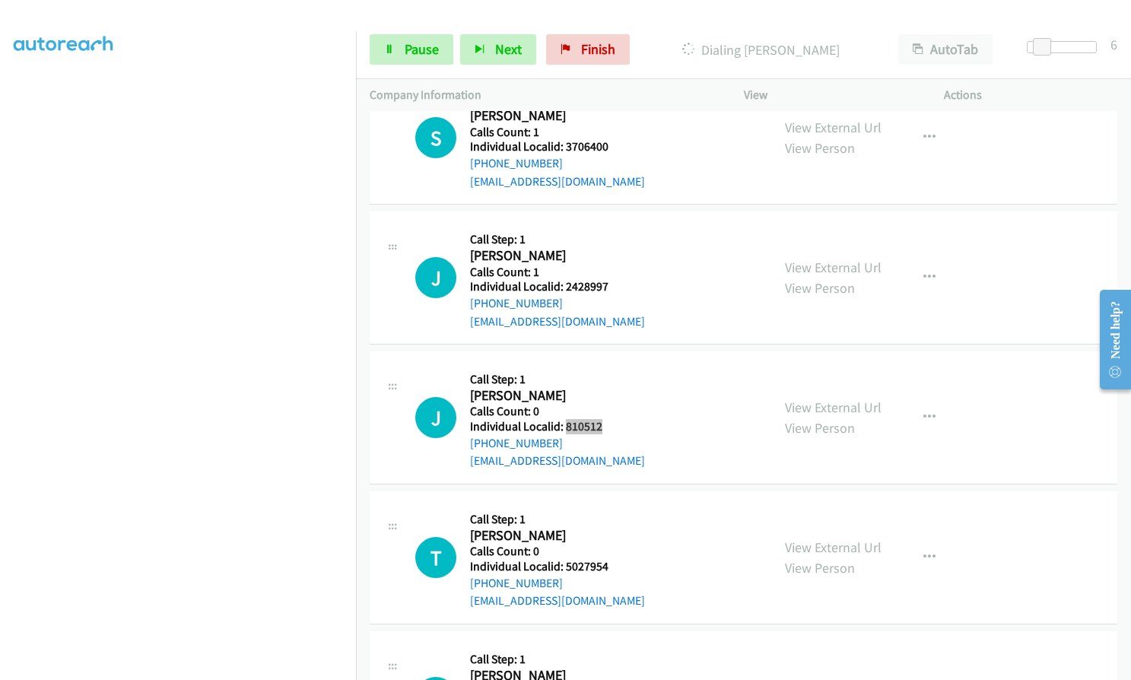
scroll to position [20250, 0]
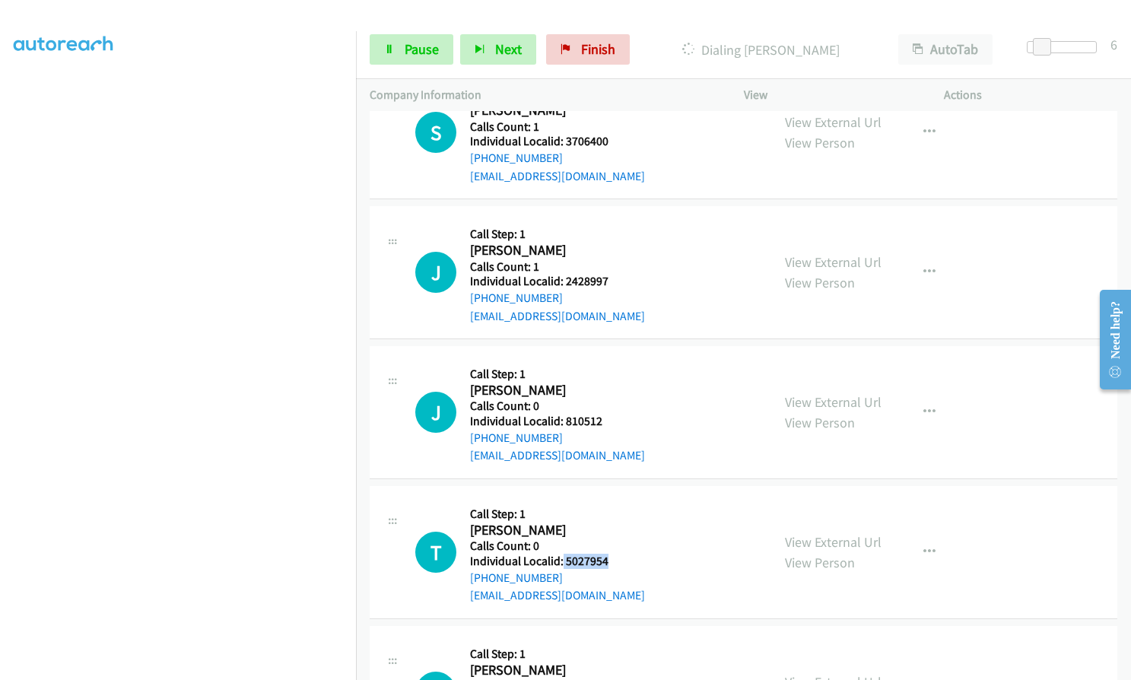
drag, startPoint x: 562, startPoint y: 473, endPoint x: 610, endPoint y: 472, distance: 47.9
click at [610, 500] on div "T Callback Scheduled Call Step: 1 [PERSON_NAME] America/Los_Angeles Calls Count…" at bounding box center [586, 552] width 342 height 105
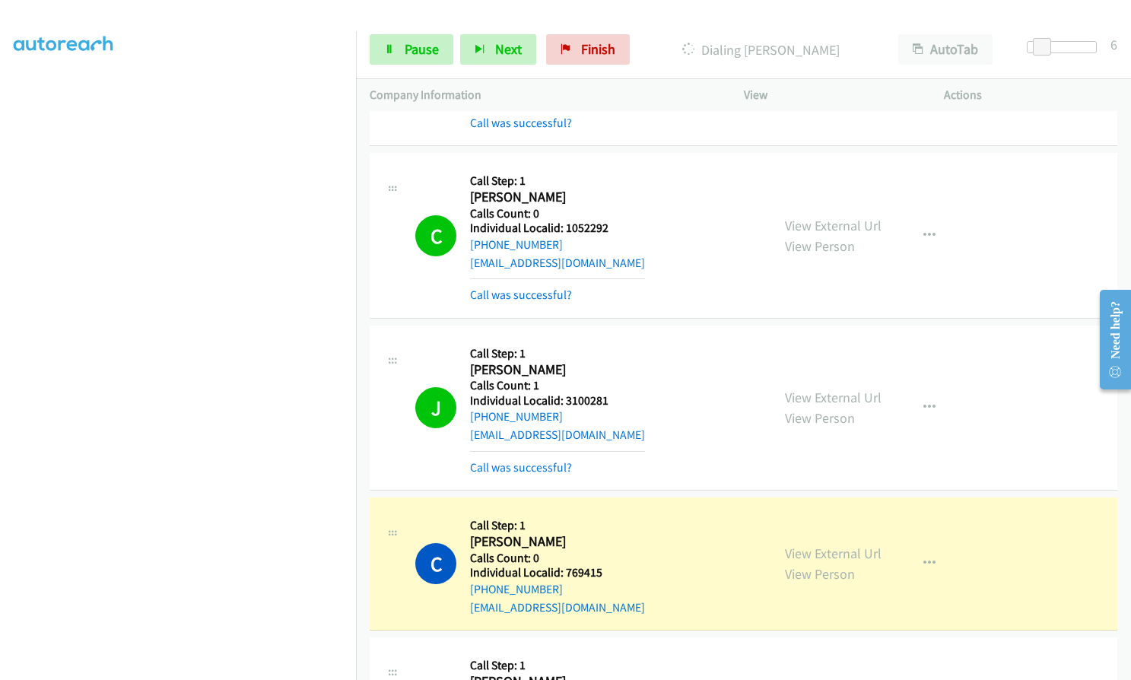
scroll to position [19242, 0]
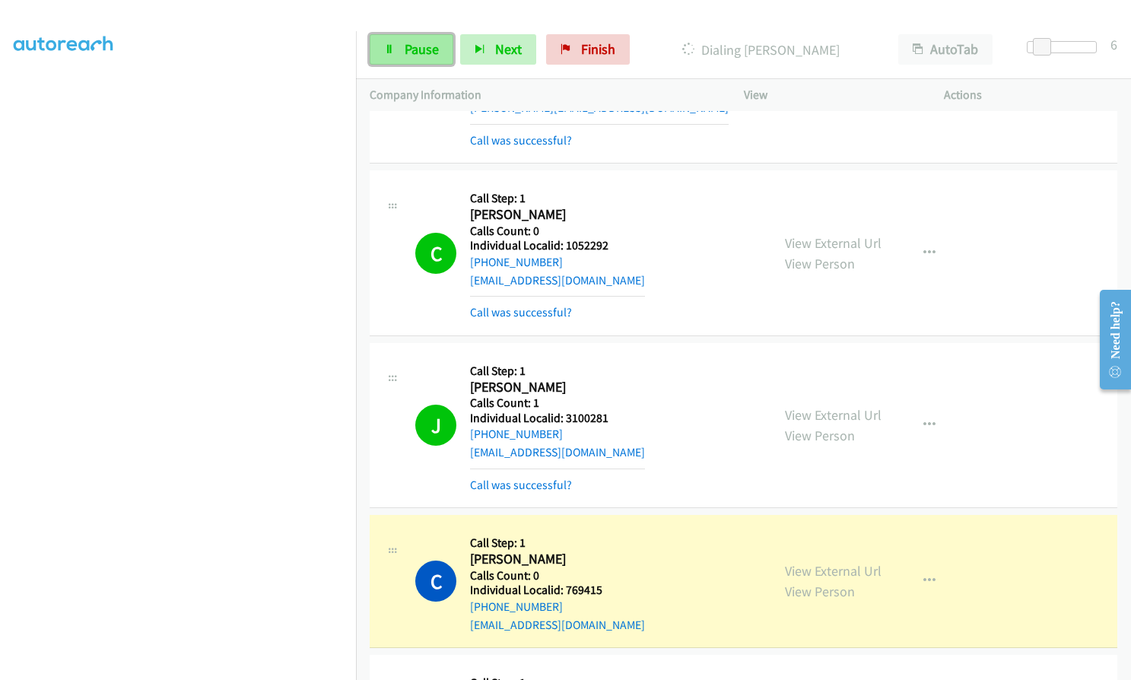
click at [419, 43] on span "Pause" at bounding box center [422, 48] width 34 height 17
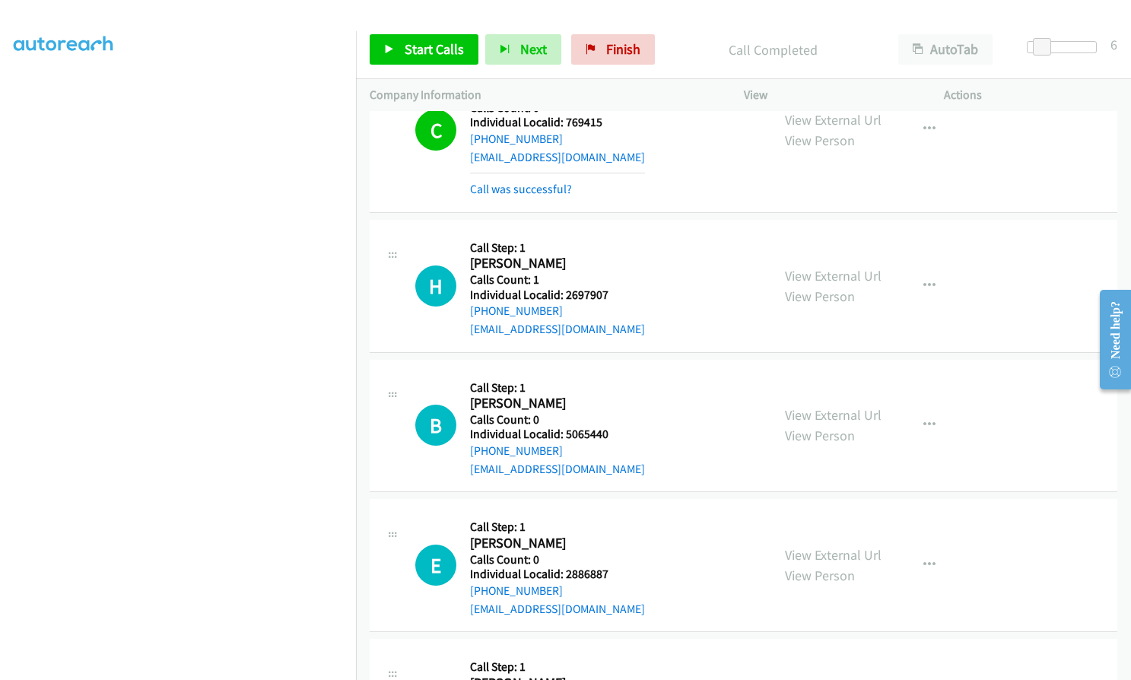
scroll to position [19736, 0]
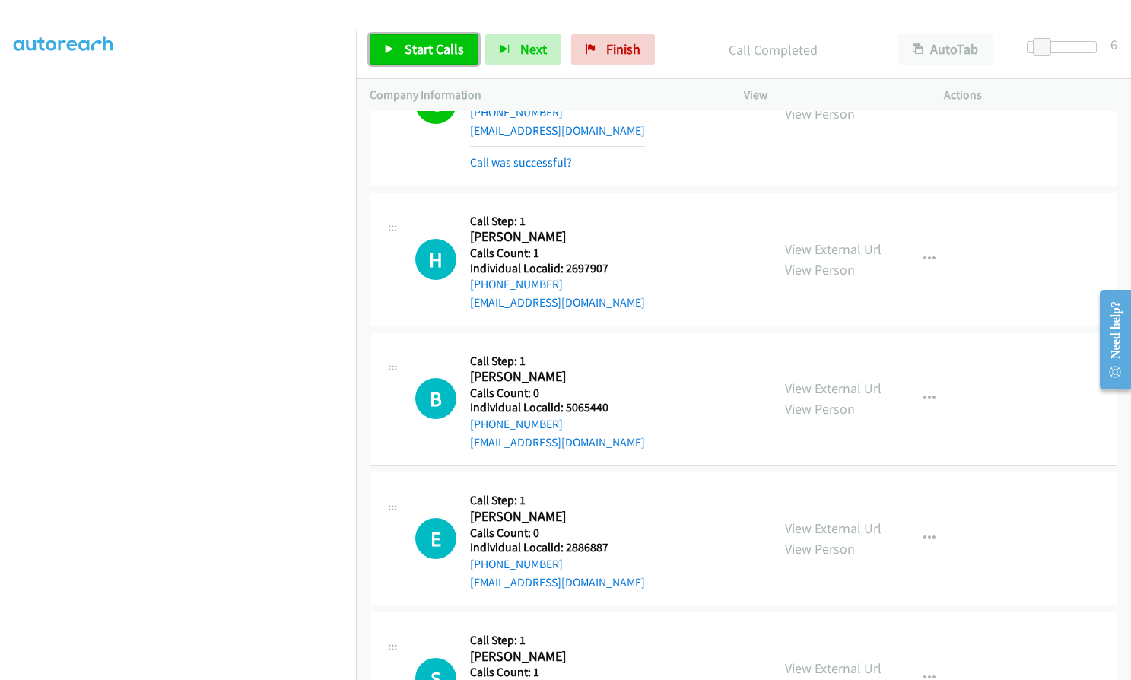
click at [410, 41] on span "Start Calls" at bounding box center [434, 48] width 59 height 17
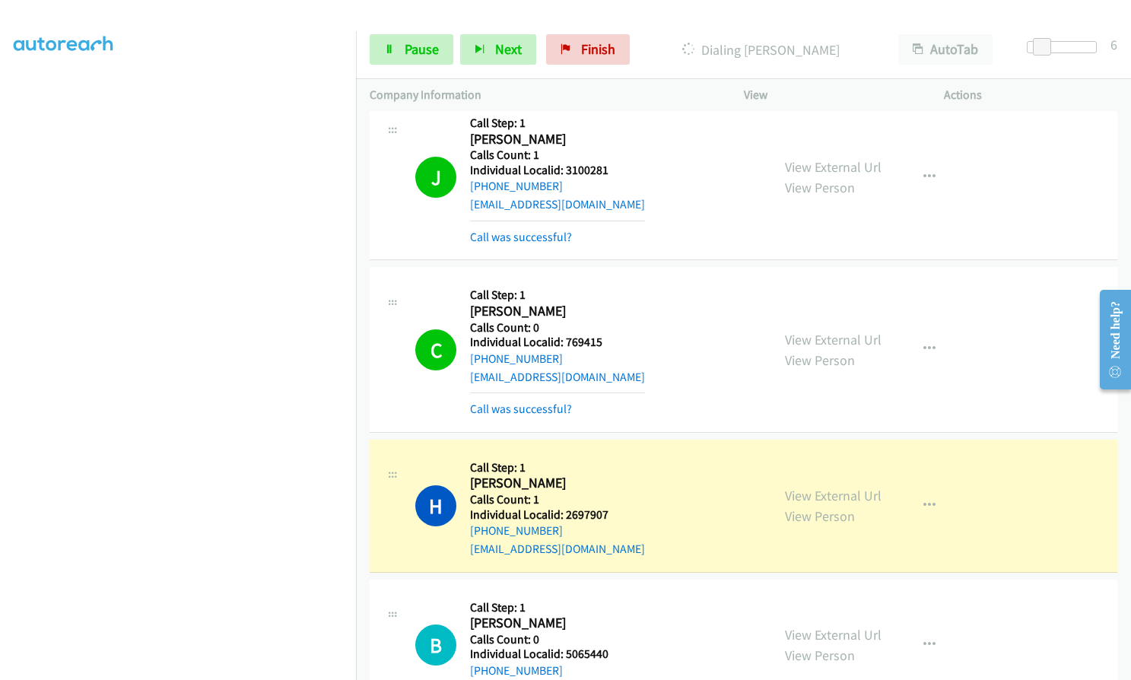
scroll to position [19489, 0]
click at [932, 335] on button "button" at bounding box center [929, 350] width 41 height 30
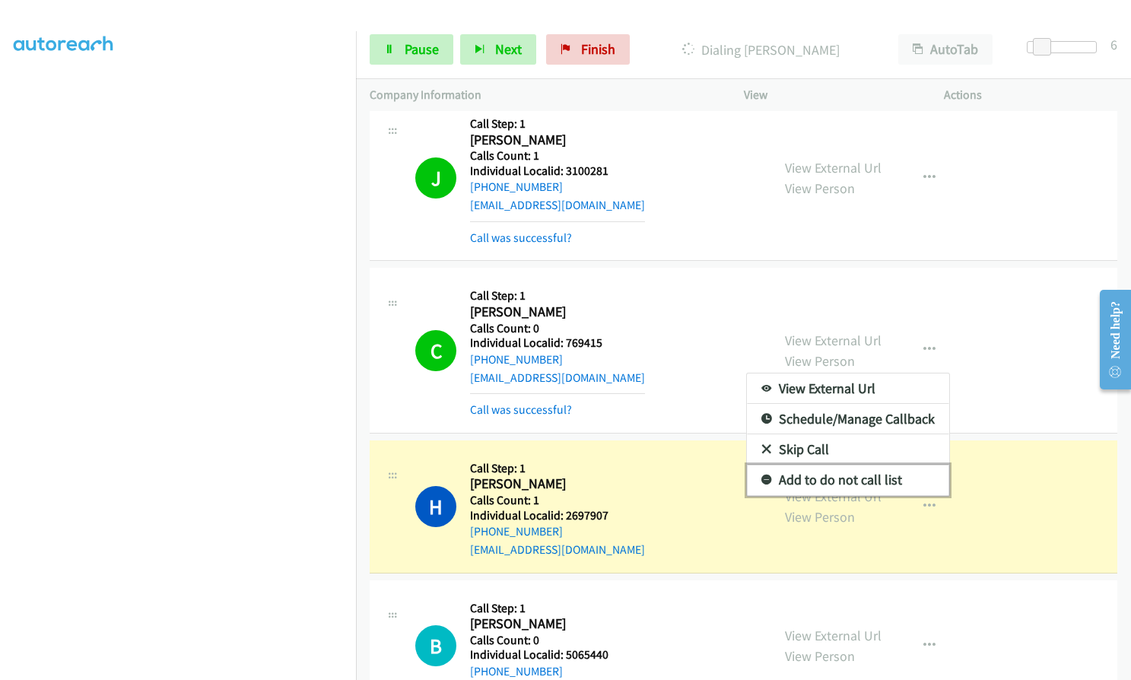
click at [761, 475] on icon at bounding box center [766, 480] width 11 height 11
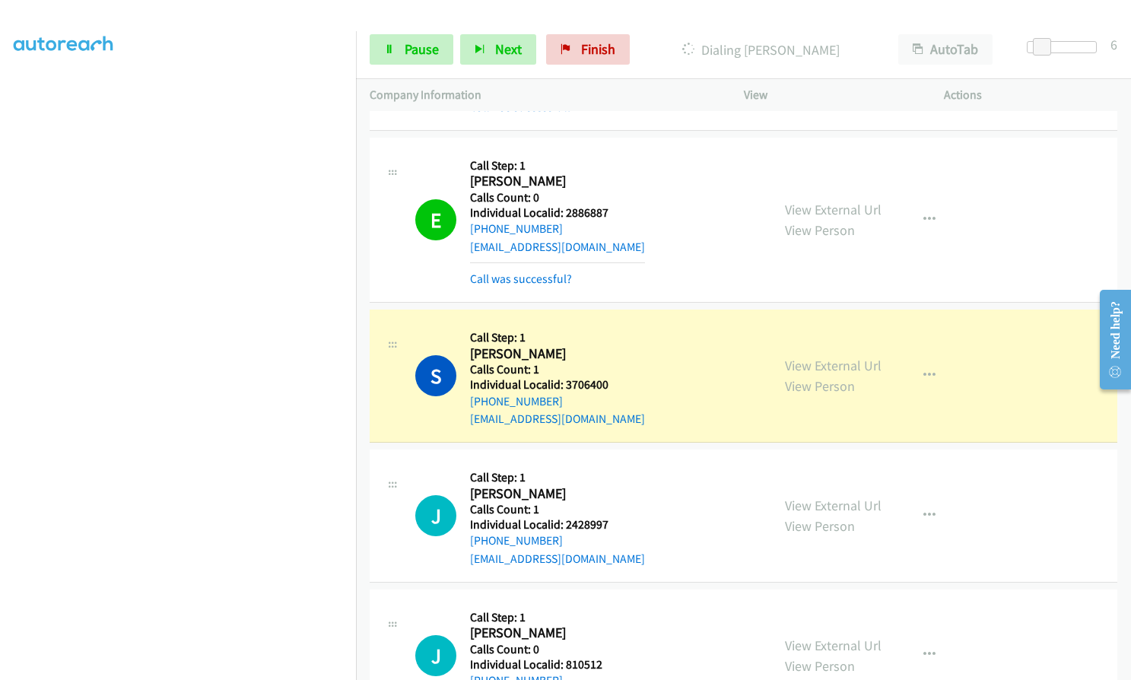
scroll to position [20250, 0]
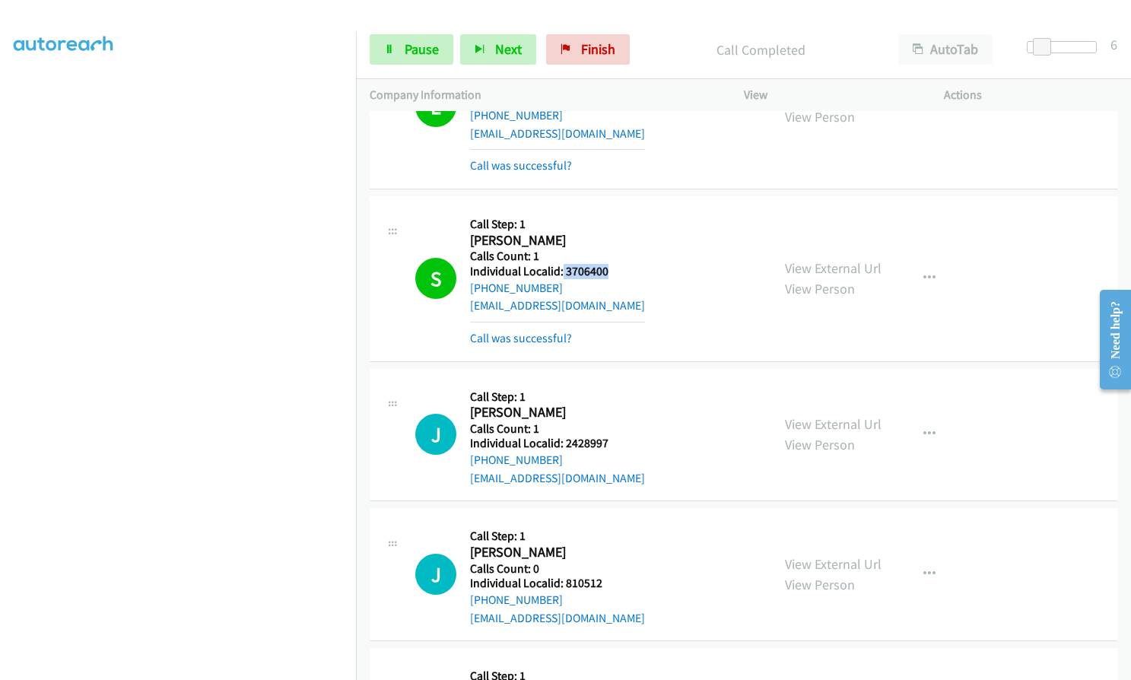
drag, startPoint x: 562, startPoint y: 182, endPoint x: 611, endPoint y: 180, distance: 49.4
click at [611, 210] on div "S Callback Scheduled Call Step: 1 [PERSON_NAME] America/Los_Angeles Calls Count…" at bounding box center [586, 278] width 342 height 137
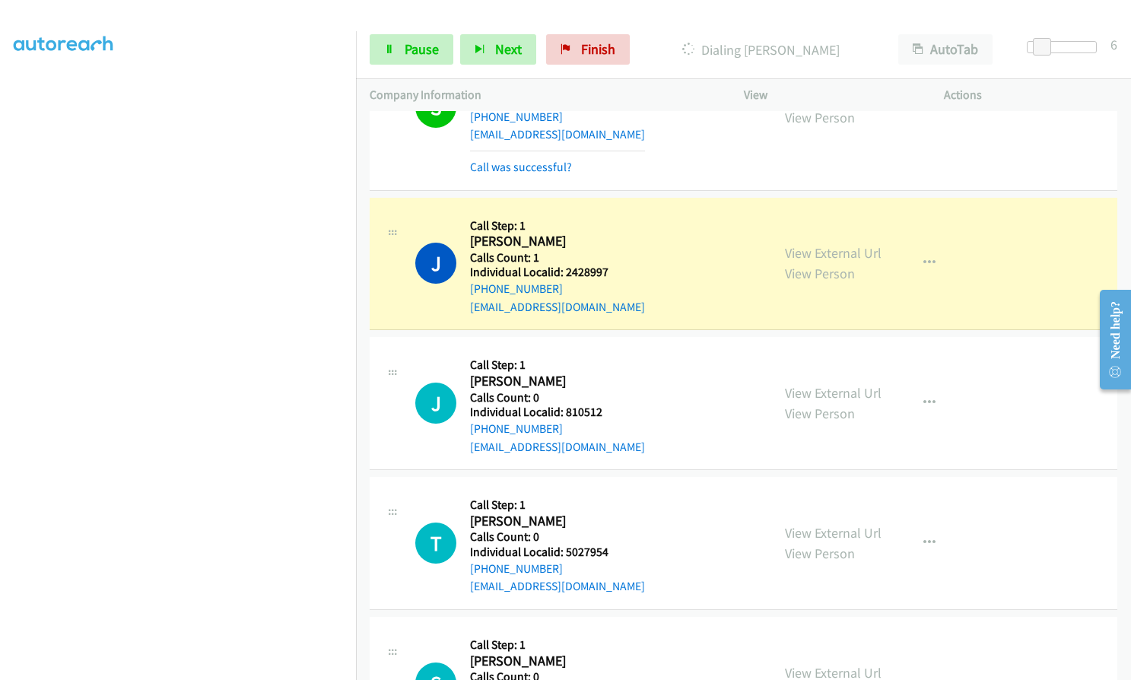
scroll to position [20440, 0]
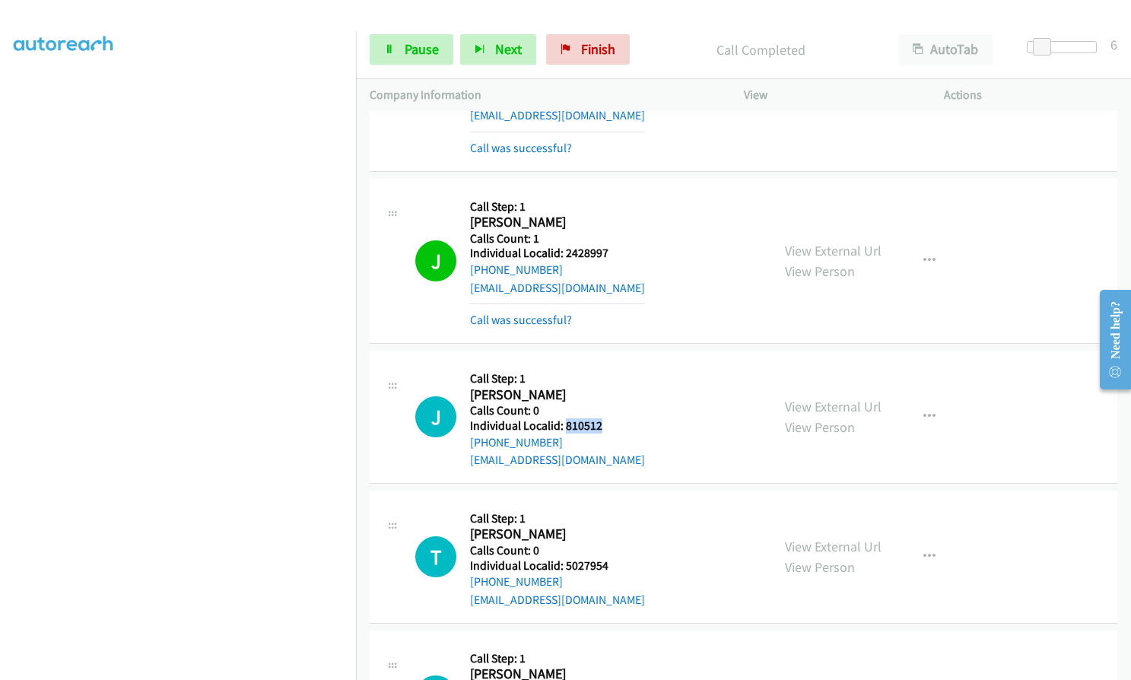
drag, startPoint x: 563, startPoint y: 334, endPoint x: 611, endPoint y: 333, distance: 47.2
click at [611, 364] on div "J Callback Scheduled Call Step: 1 [PERSON_NAME] America/Los_Angeles Calls Count…" at bounding box center [586, 416] width 342 height 105
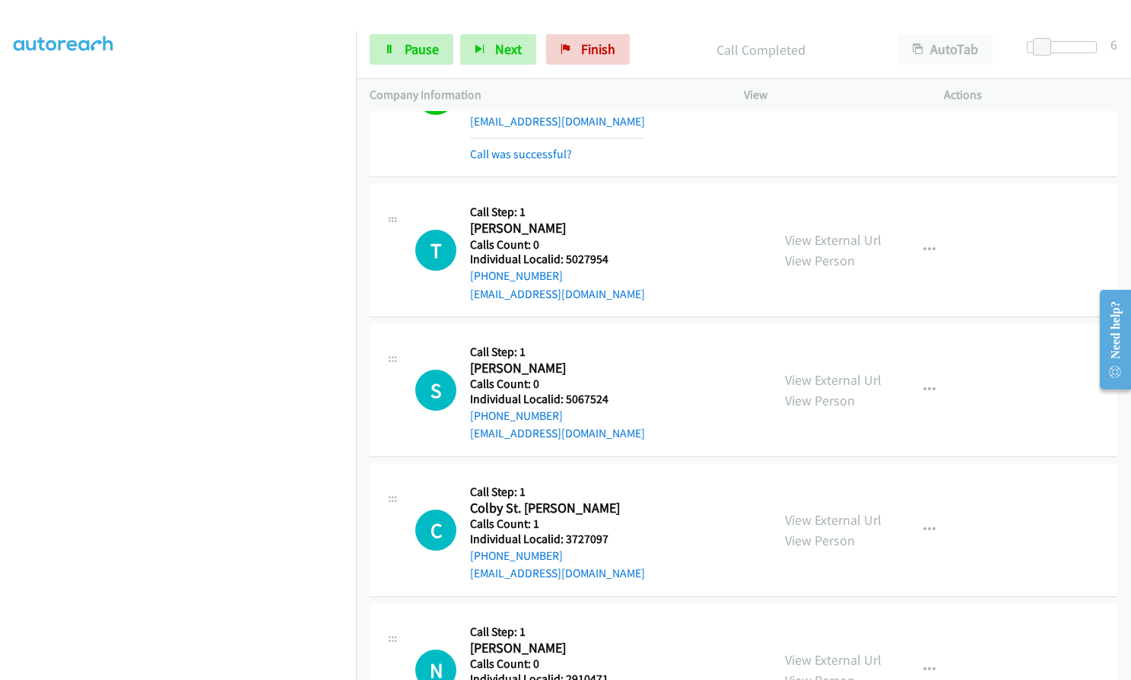
scroll to position [20782, 0]
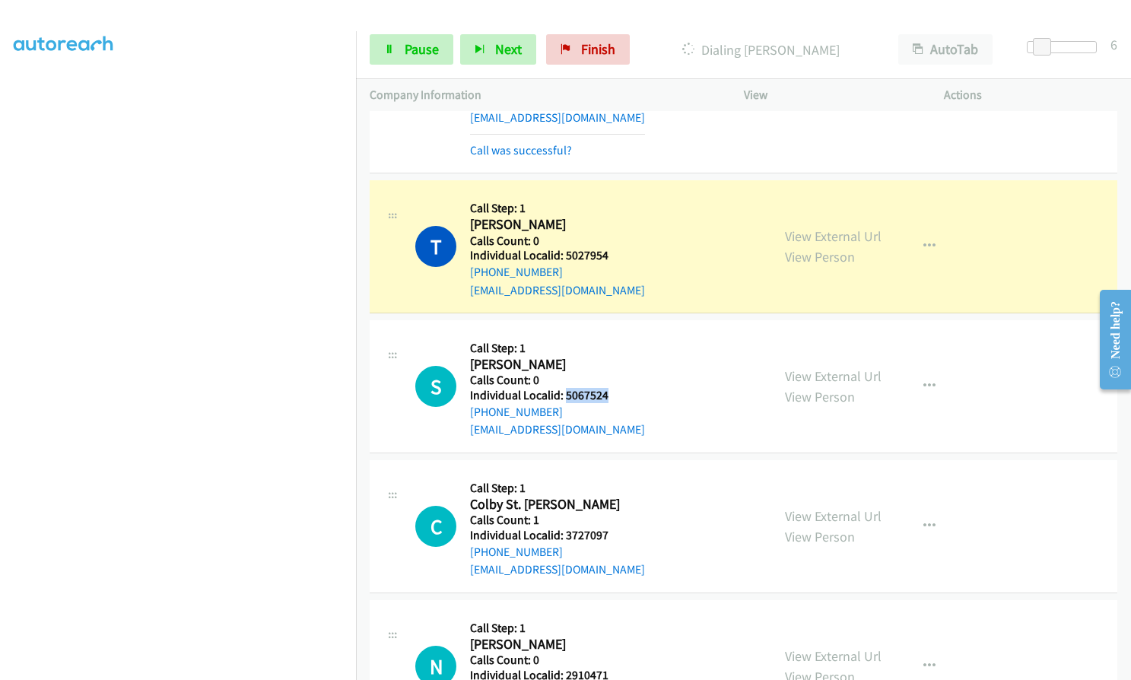
drag, startPoint x: 564, startPoint y: 303, endPoint x: 616, endPoint y: 306, distance: 51.8
click at [616, 334] on div "S Callback Scheduled Call Step: 1 [PERSON_NAME] America/Los_Angeles Calls Count…" at bounding box center [586, 386] width 342 height 105
drag, startPoint x: 563, startPoint y: 446, endPoint x: 614, endPoint y: 446, distance: 51.7
click at [614, 474] on div "C Callback Scheduled Call Step: [STREET_ADDRESS][PERSON_NAME] America/Los_Angel…" at bounding box center [586, 526] width 342 height 105
drag, startPoint x: 563, startPoint y: 585, endPoint x: 607, endPoint y: 585, distance: 44.1
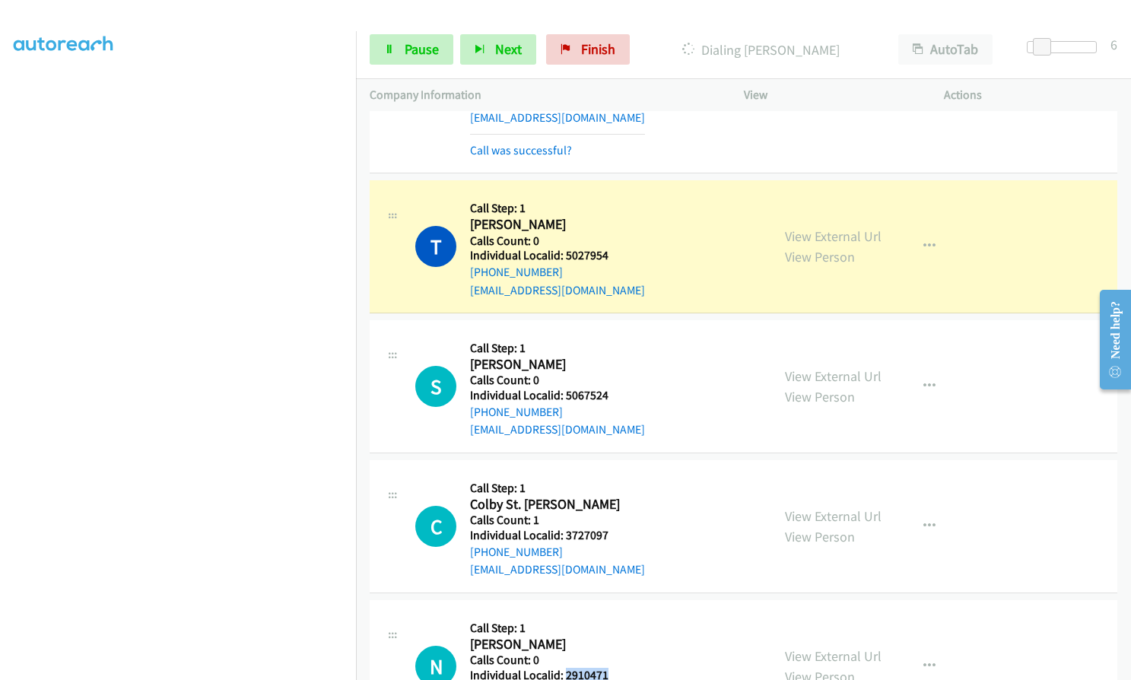
click at [607, 614] on div "N Callback Scheduled Call Step: 1 [PERSON_NAME] America/Los_Angeles Calls Count…" at bounding box center [586, 666] width 342 height 105
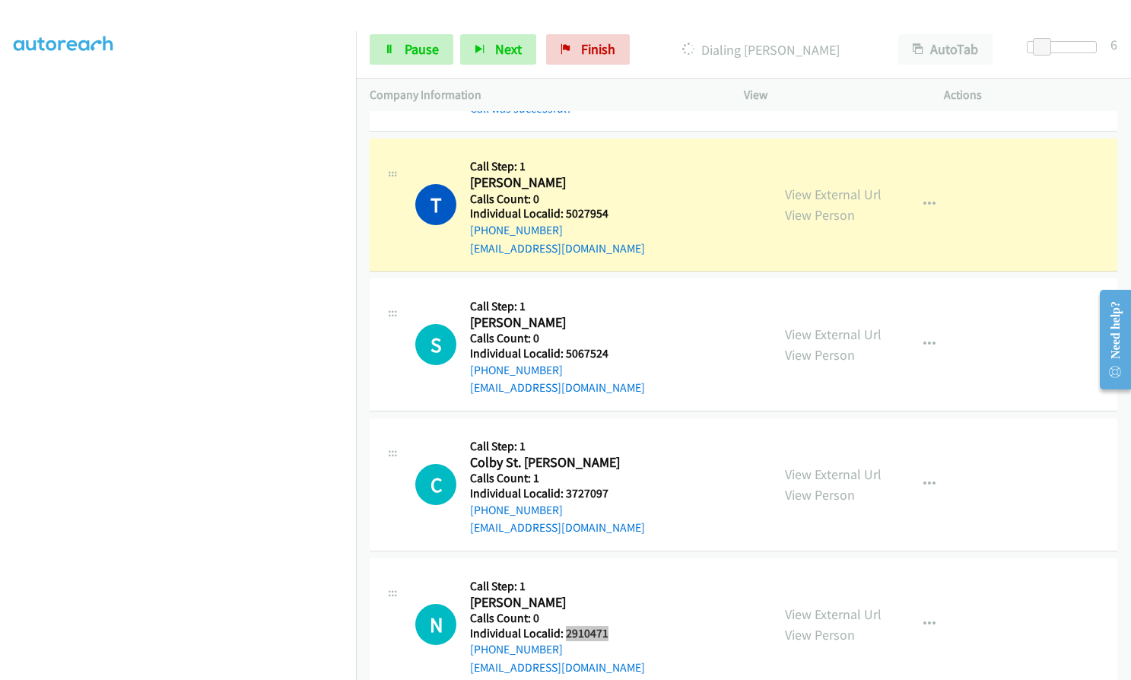
scroll to position [20953, 0]
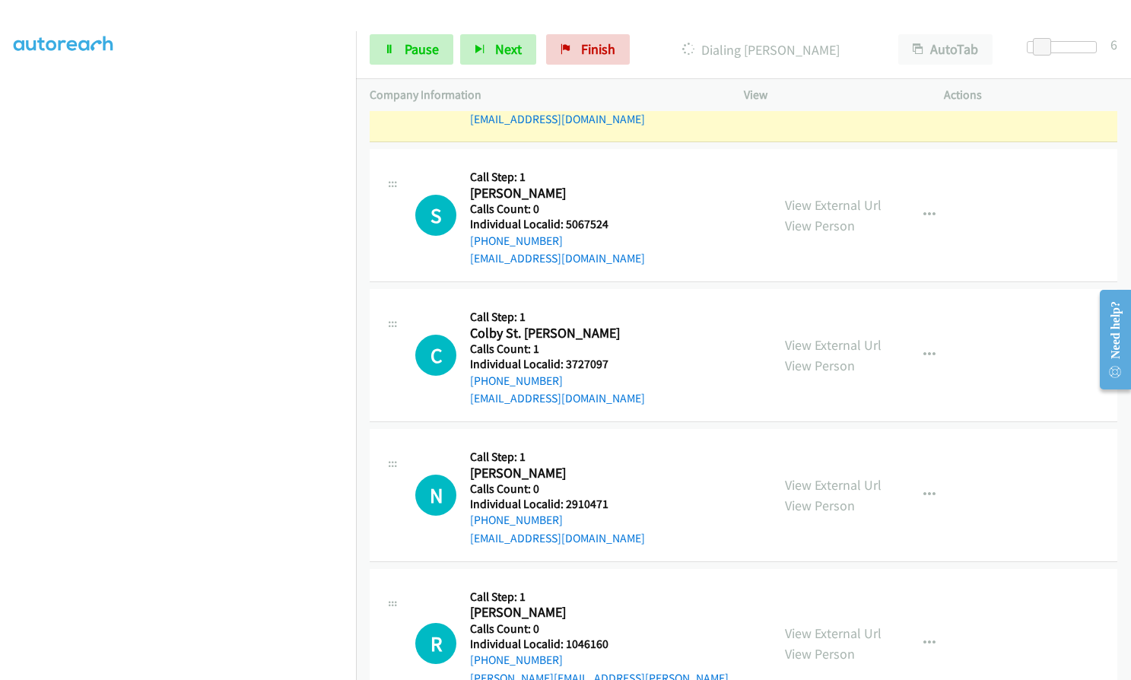
click at [624, 582] on div "R Callback Scheduled Call Step: 1 [PERSON_NAME] America/Los_Angeles Calls Count…" at bounding box center [586, 643] width 342 height 122
drag, startPoint x: 560, startPoint y: 551, endPoint x: 614, endPoint y: 551, distance: 53.2
click at [614, 582] on div "R Callback Scheduled Call Step: 1 [PERSON_NAME] America/Los_Angeles Calls Count…" at bounding box center [586, 643] width 342 height 122
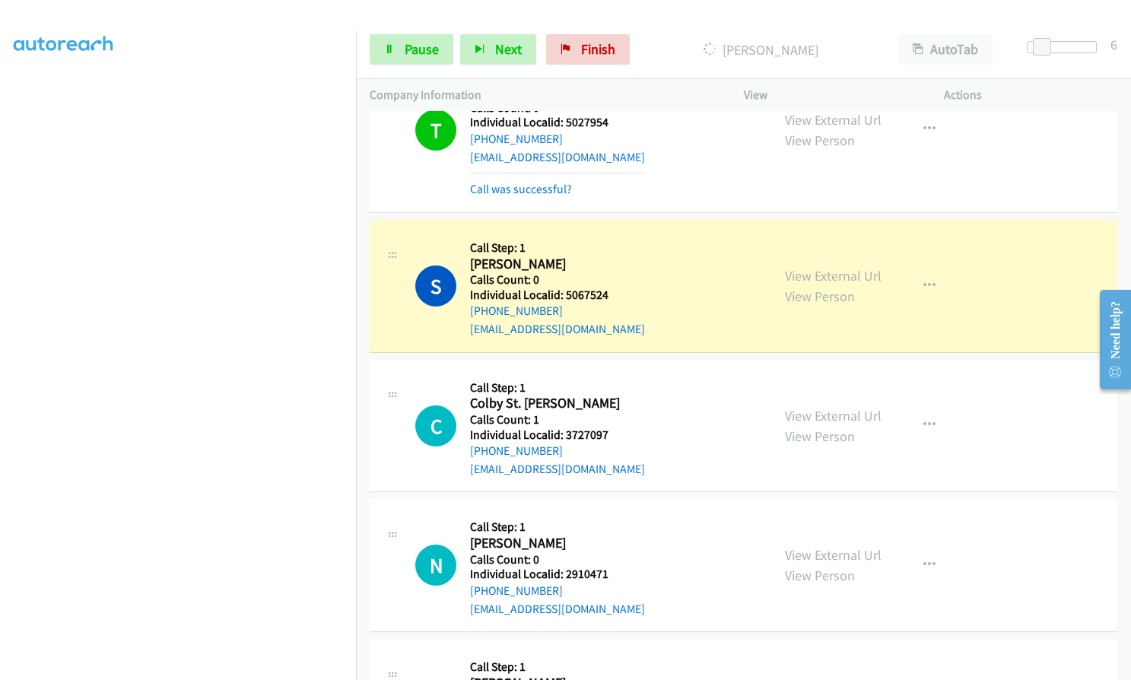
scroll to position [20910, 0]
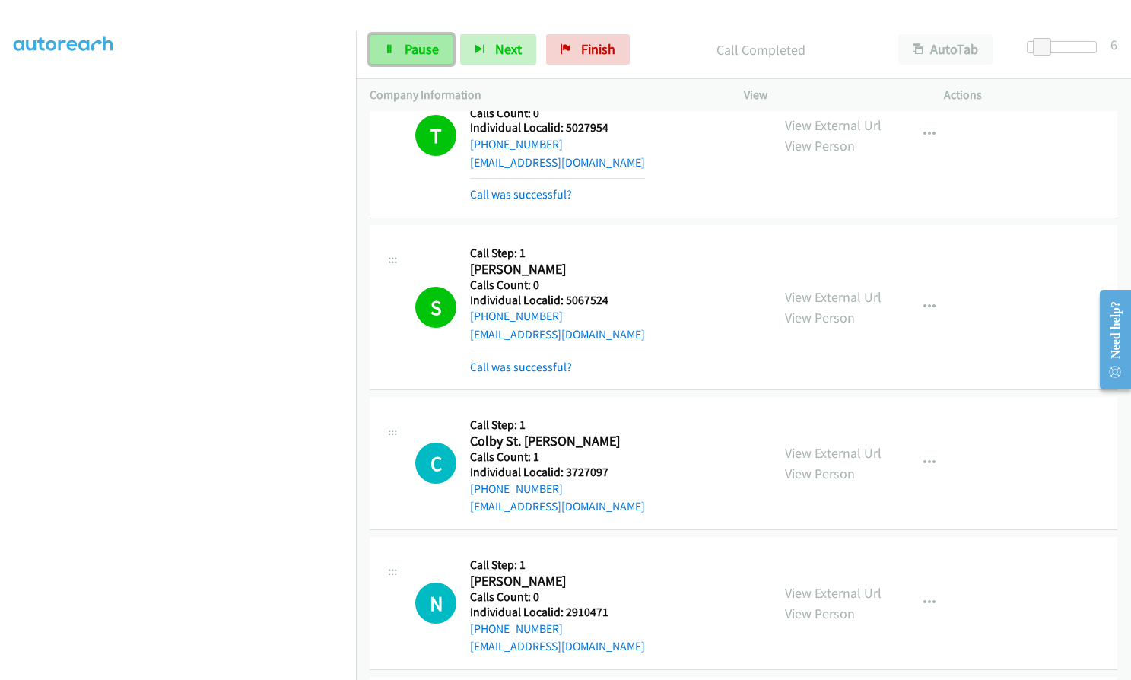
click at [417, 43] on span "Pause" at bounding box center [422, 48] width 34 height 17
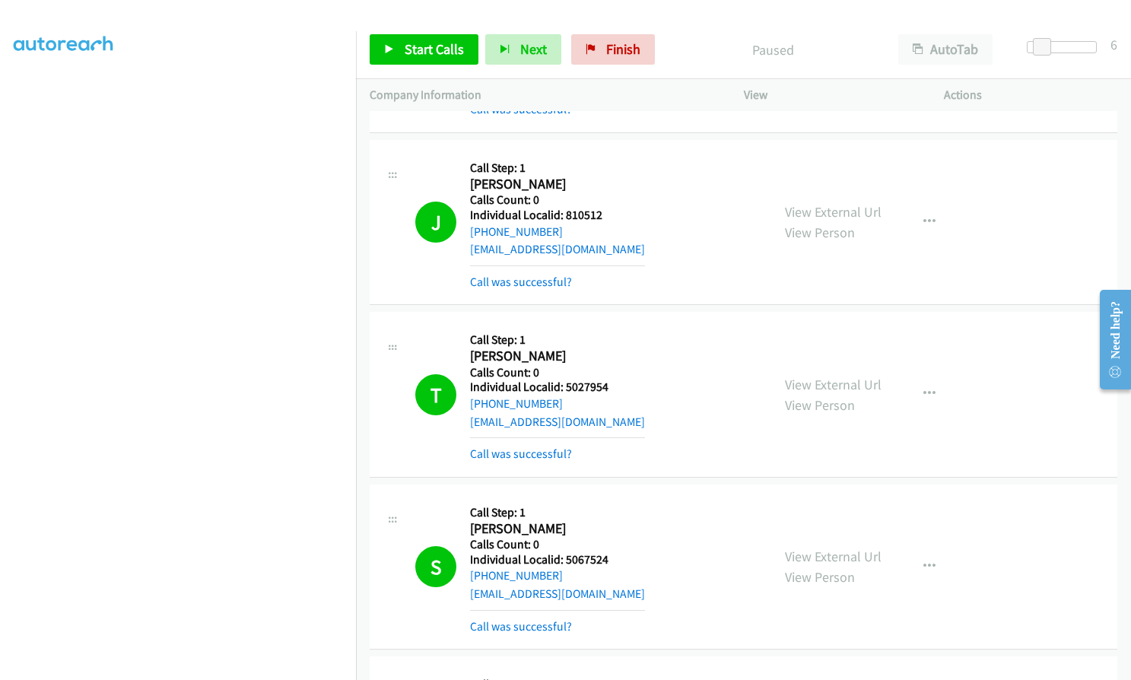
scroll to position [20643, 0]
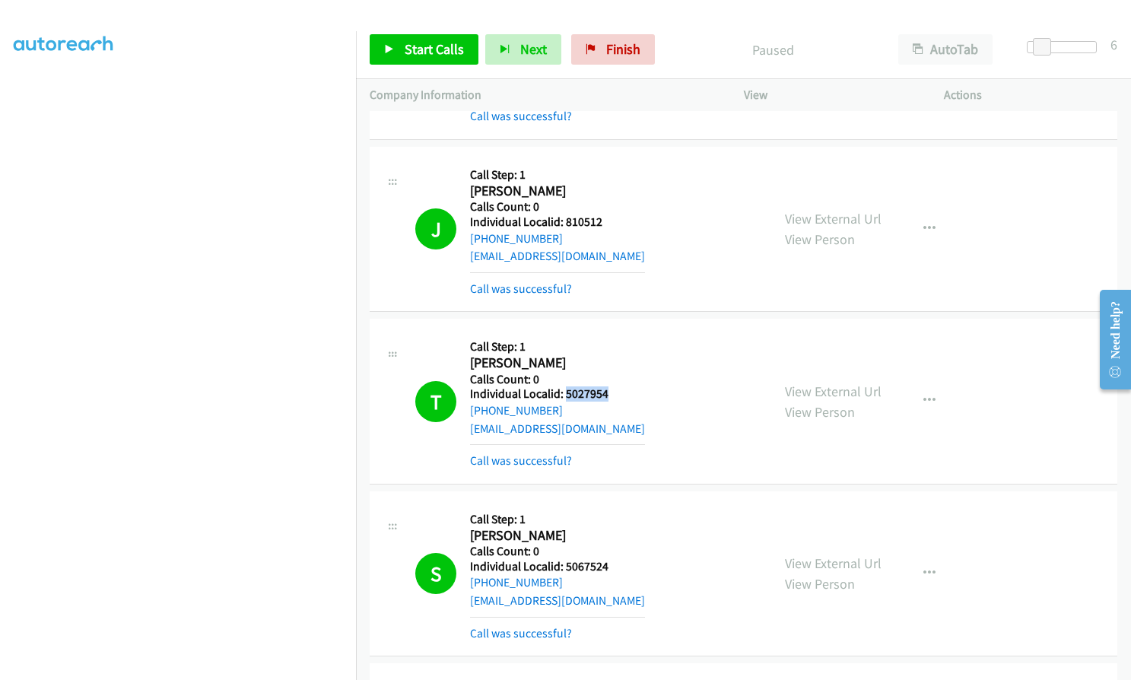
drag, startPoint x: 564, startPoint y: 303, endPoint x: 614, endPoint y: 302, distance: 50.2
click at [614, 332] on div "T Callback Scheduled Call Step: 1 [PERSON_NAME] America/Los_Angeles Calls Count…" at bounding box center [586, 400] width 342 height 137
drag, startPoint x: 563, startPoint y: 477, endPoint x: 611, endPoint y: 476, distance: 48.7
click at [611, 505] on div "S Callback Scheduled Call Step: 1 [PERSON_NAME] America/Los_Angeles Calls Count…" at bounding box center [586, 573] width 342 height 137
